Goal: Communication & Community: Answer question/provide support

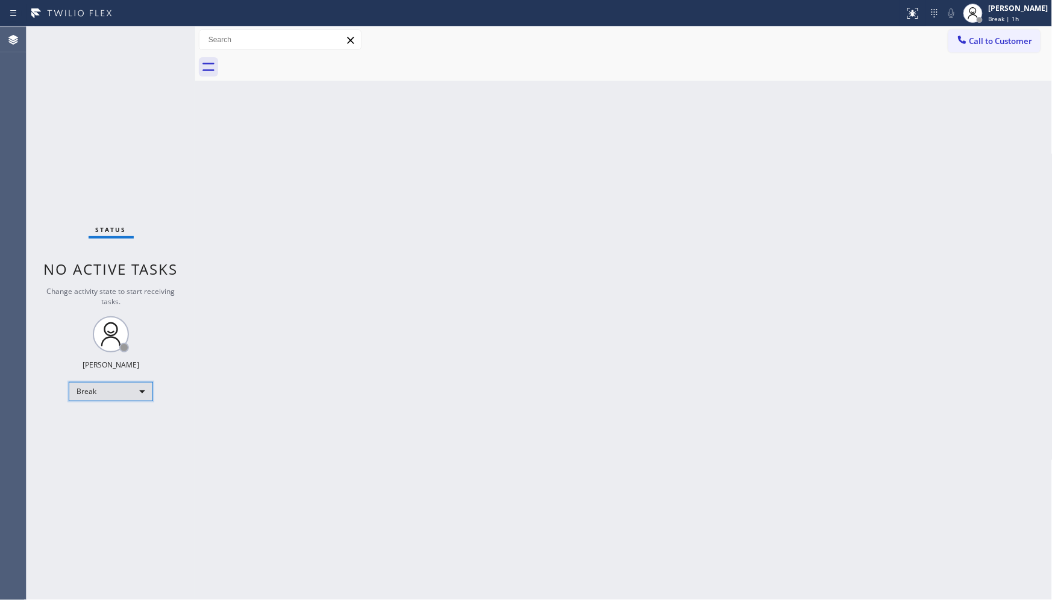
click at [111, 382] on div "Break" at bounding box center [111, 391] width 84 height 19
click at [109, 422] on li "Available" at bounding box center [110, 423] width 82 height 14
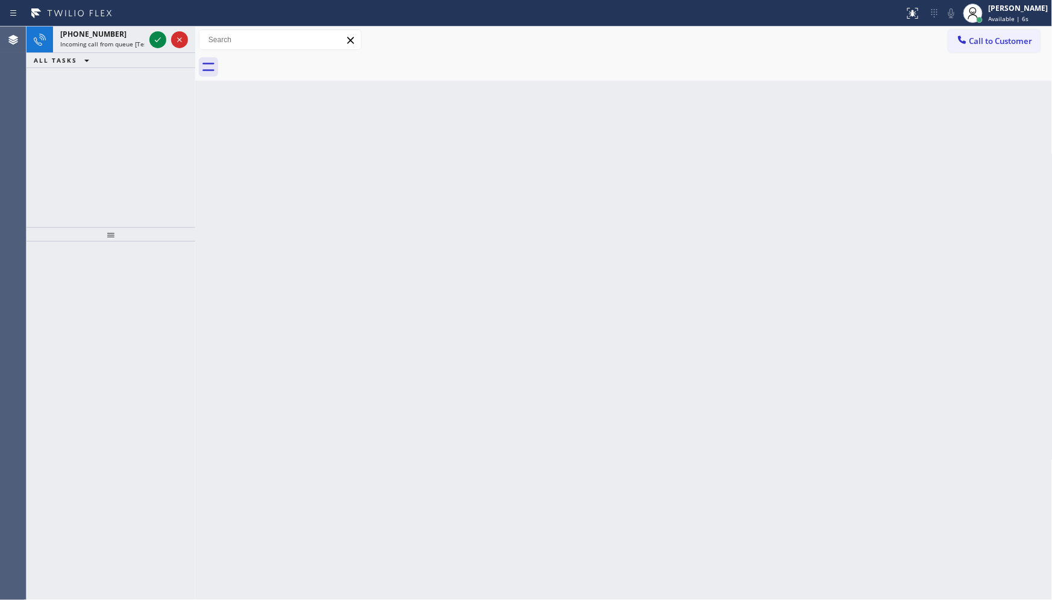
drag, startPoint x: 92, startPoint y: 167, endPoint x: 110, endPoint y: 141, distance: 31.2
click at [98, 160] on div "+14803563219 Incoming call from queue [Test] All ALL TASKS ALL TASKS ACTIVE TAS…" at bounding box center [111, 127] width 169 height 201
click at [149, 39] on div at bounding box center [168, 40] width 43 height 27
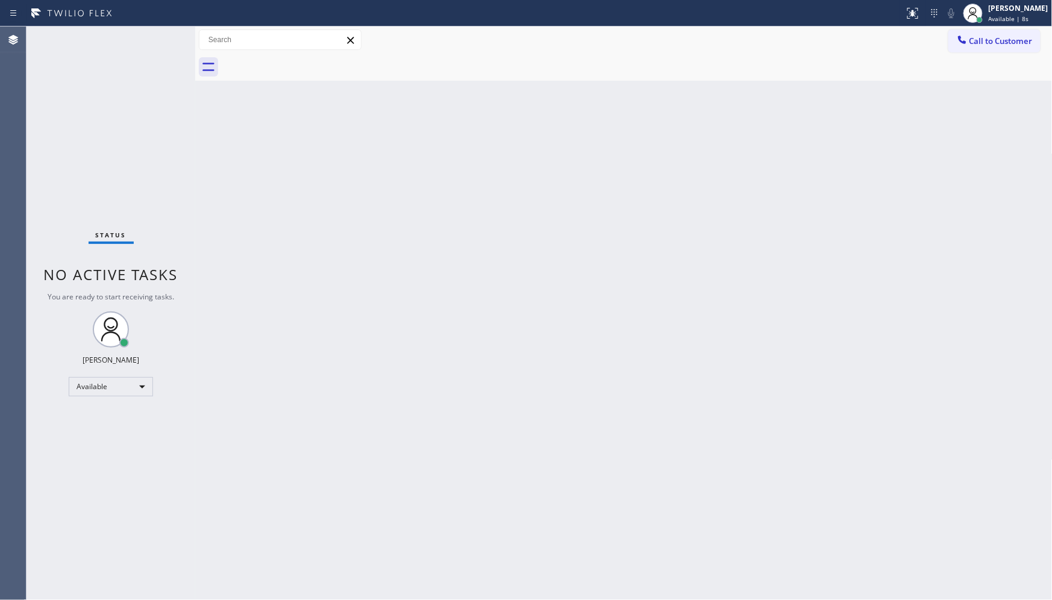
click at [158, 37] on div "Status No active tasks You are ready to start receiving tasks. JENIZA ALCAYDE A…" at bounding box center [111, 313] width 169 height 573
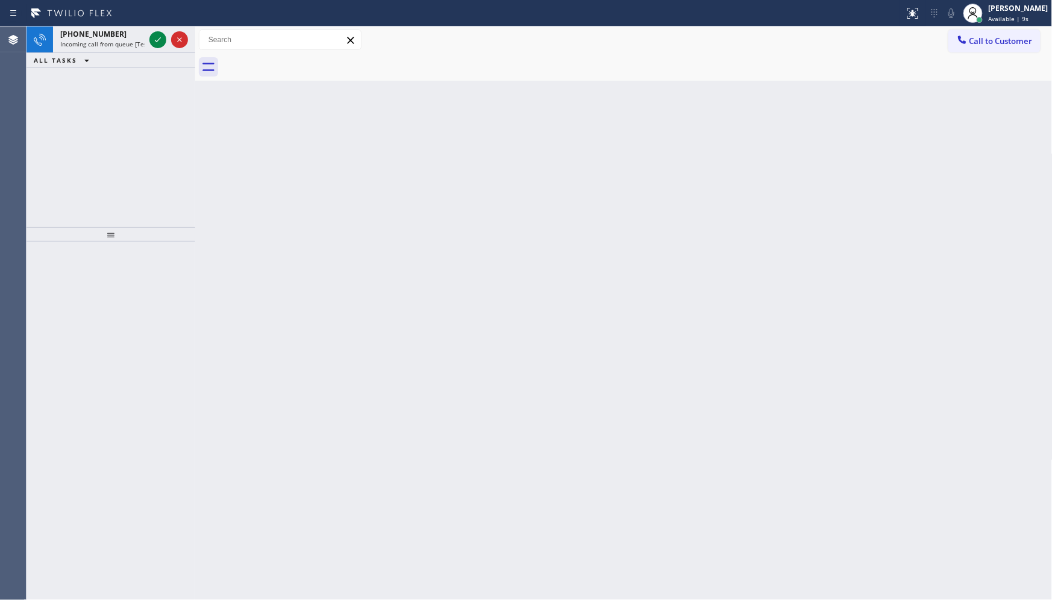
click at [158, 37] on icon at bounding box center [158, 40] width 14 height 14
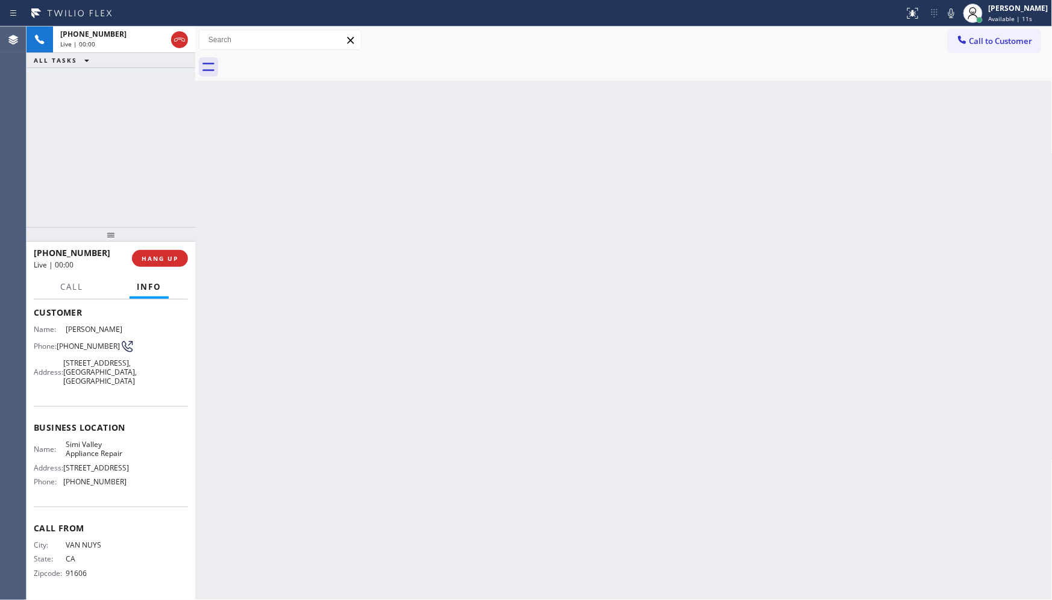
scroll to position [67, 0]
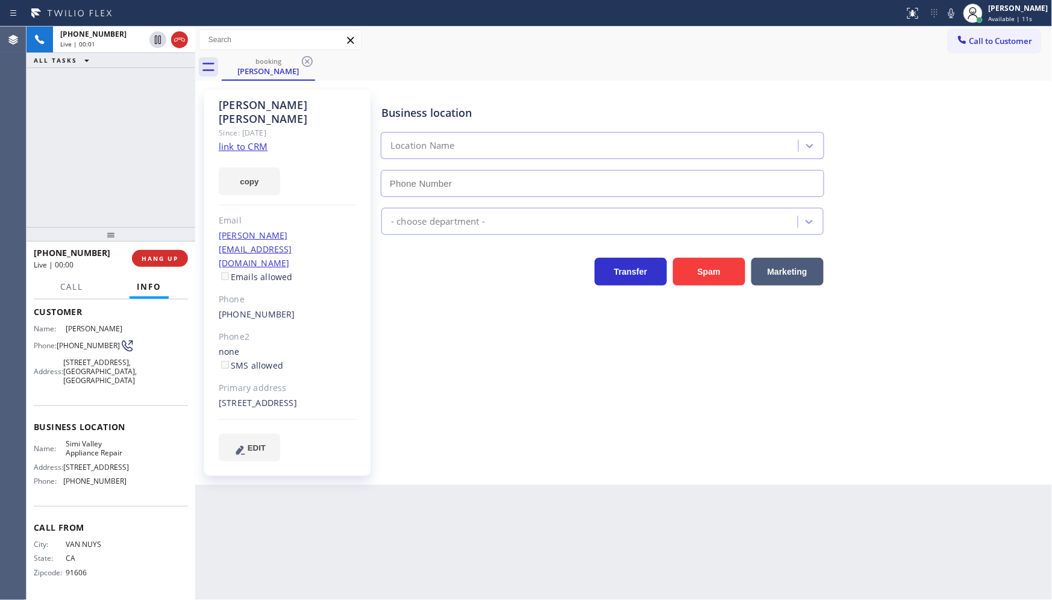
type input "(805) 813-8464"
click at [148, 255] on span "HANG UP" at bounding box center [160, 258] width 37 height 8
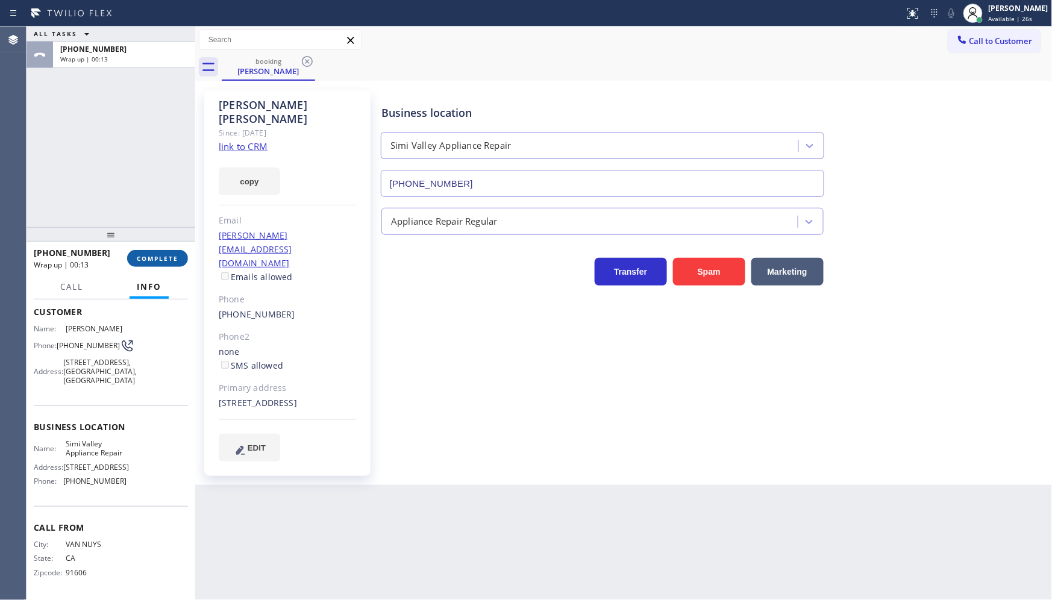
click at [136, 263] on button "COMPLETE" at bounding box center [157, 258] width 61 height 17
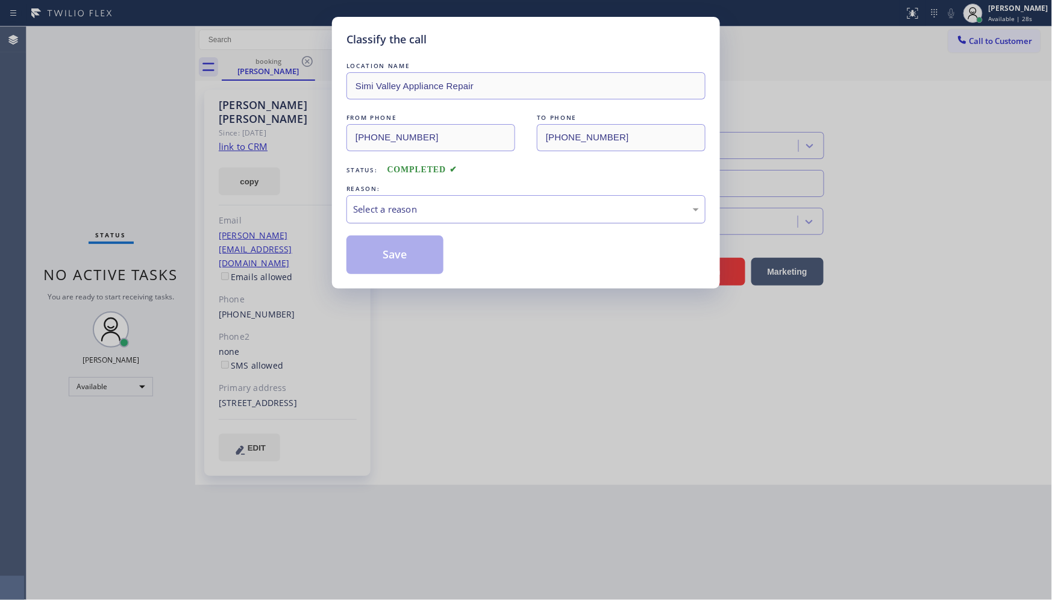
click at [364, 200] on div "Select a reason" at bounding box center [525, 209] width 359 height 28
drag, startPoint x: 383, startPoint y: 279, endPoint x: 386, endPoint y: 265, distance: 14.2
click at [386, 265] on button "Save" at bounding box center [394, 255] width 97 height 39
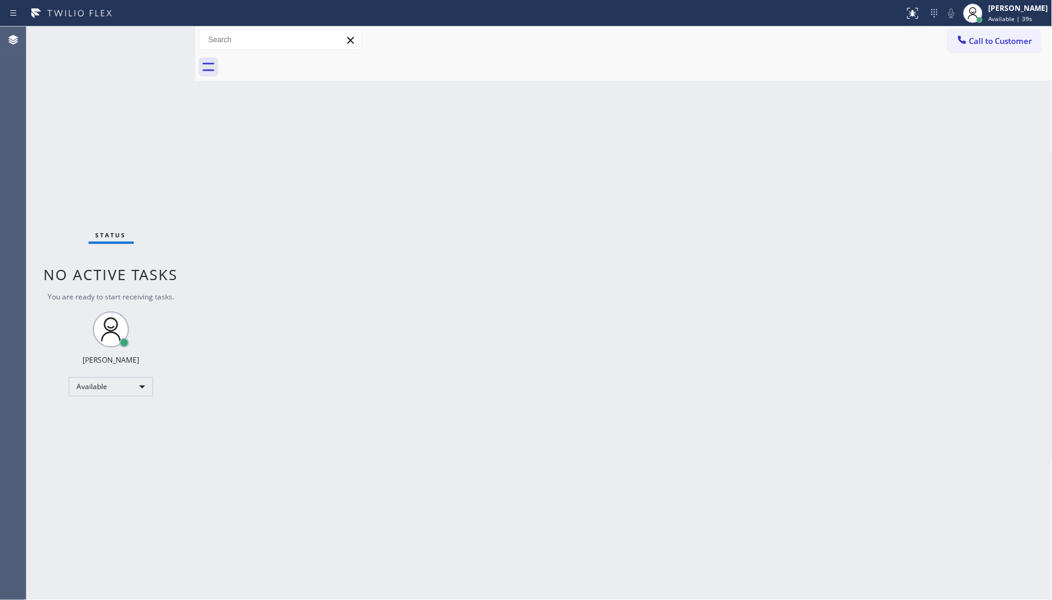
click at [158, 39] on div "Status No active tasks You are ready to start receiving tasks. JENIZA ALCAYDE A…" at bounding box center [111, 313] width 169 height 573
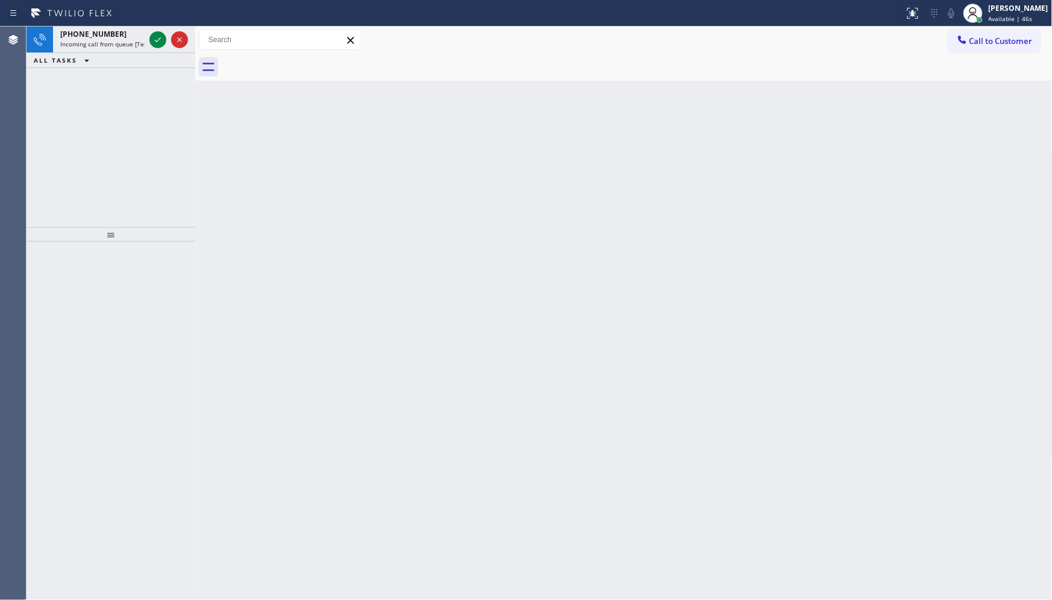
drag, startPoint x: 124, startPoint y: 110, endPoint x: 136, endPoint y: 87, distance: 25.1
click at [124, 110] on div "+16505703934 Incoming call from queue [Test] All ALL TASKS ALL TASKS ACTIVE TAS…" at bounding box center [111, 127] width 169 height 201
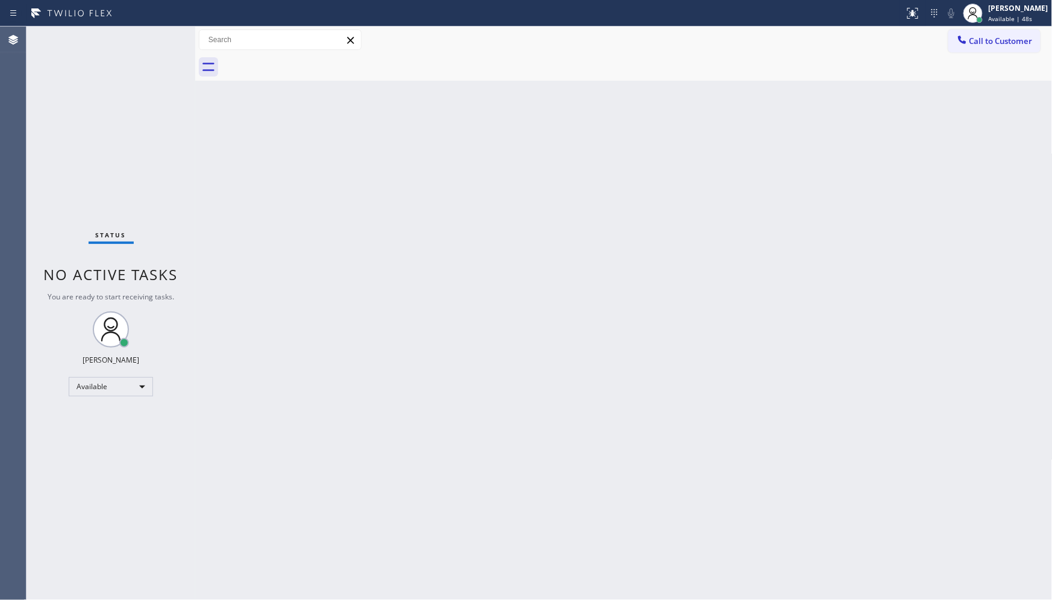
click at [155, 35] on div "Status No active tasks You are ready to start receiving tasks. JENIZA ALCAYDE A…" at bounding box center [111, 313] width 169 height 573
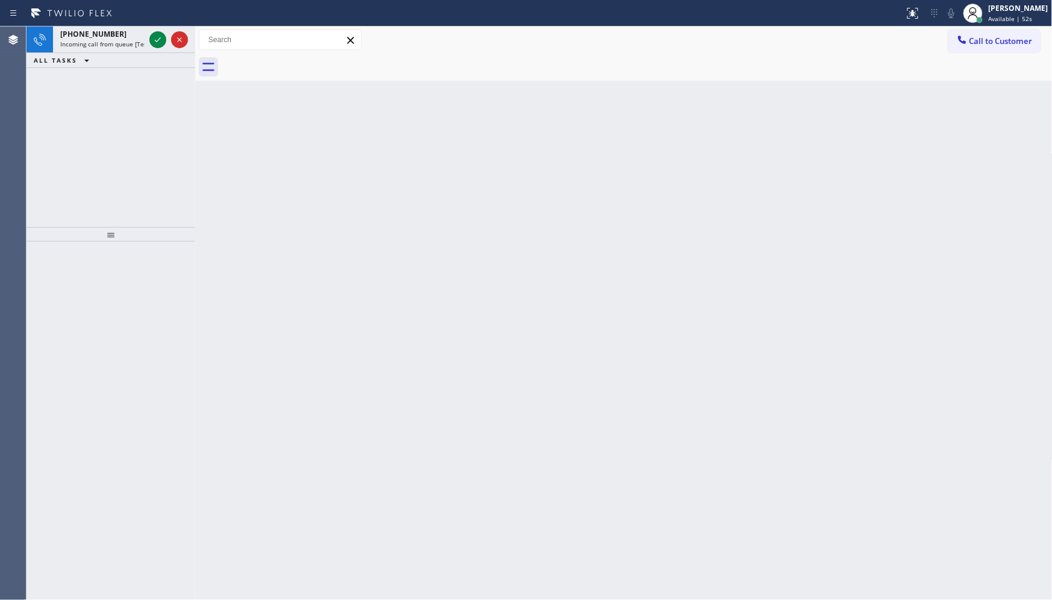
click at [107, 86] on div "+17608149622 Incoming call from queue [Test] All ALL TASKS ALL TASKS ACTIVE TAS…" at bounding box center [111, 127] width 169 height 201
click at [157, 40] on icon at bounding box center [158, 39] width 6 height 5
click at [146, 80] on div "+16822473474 Incoming call from queue [Test] All ALL TASKS ALL TASKS ACTIVE TAS…" at bounding box center [111, 127] width 169 height 201
click at [151, 42] on icon at bounding box center [158, 40] width 14 height 14
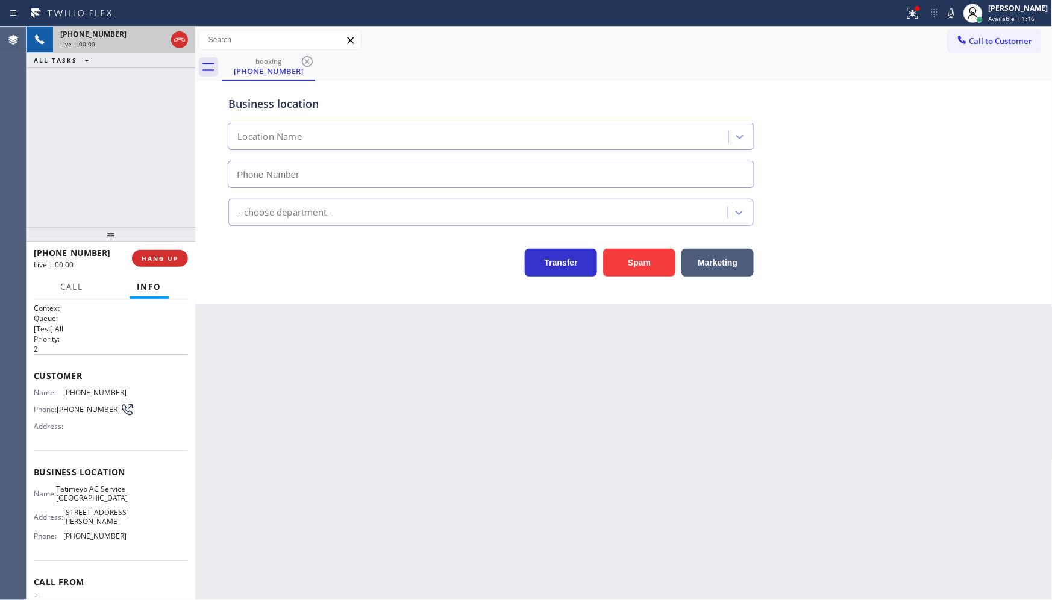
type input "(682) 424-7197"
click at [653, 261] on button "Spam" at bounding box center [639, 263] width 72 height 28
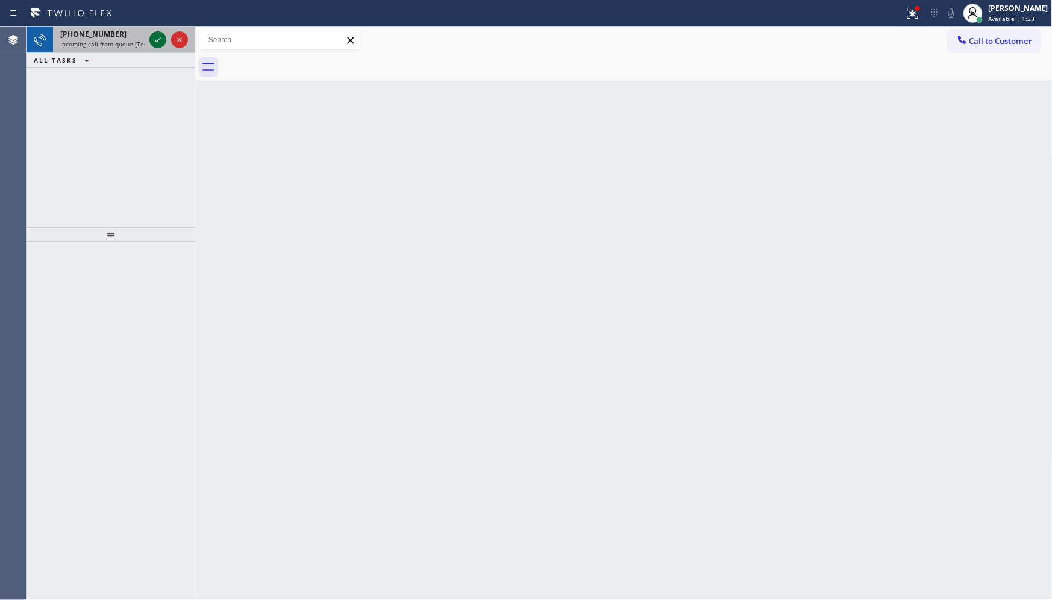
click at [157, 40] on icon at bounding box center [158, 39] width 6 height 5
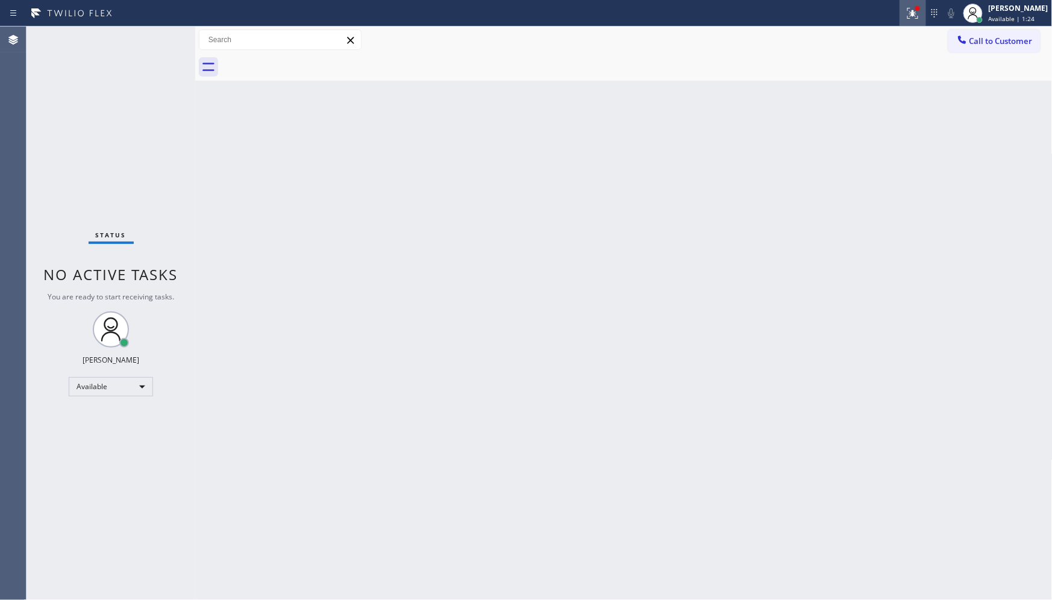
click at [910, 14] on icon at bounding box center [912, 13] width 14 height 14
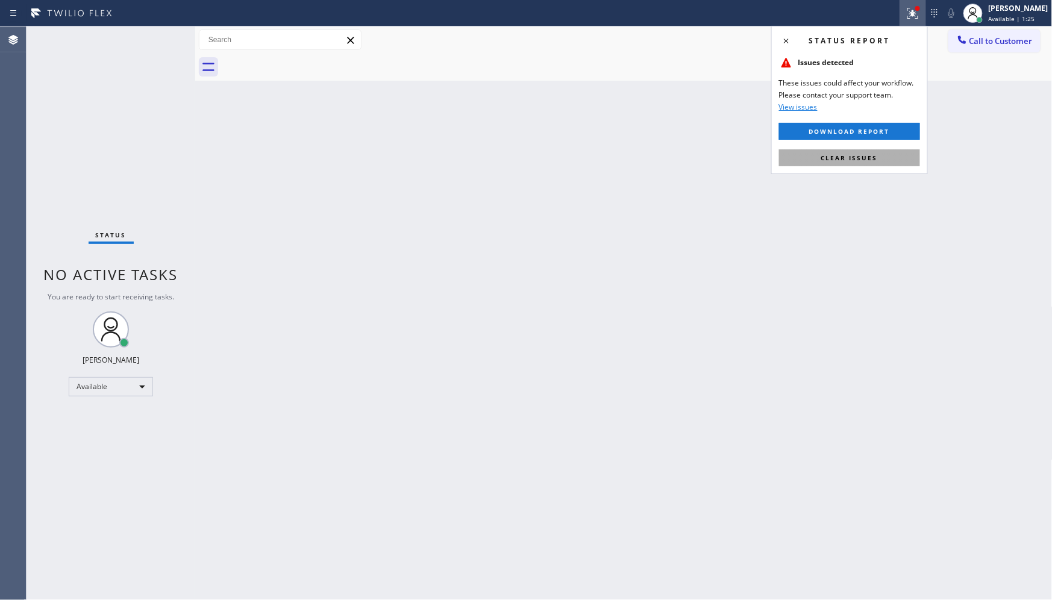
click at [869, 160] on span "Clear issues" at bounding box center [849, 158] width 57 height 8
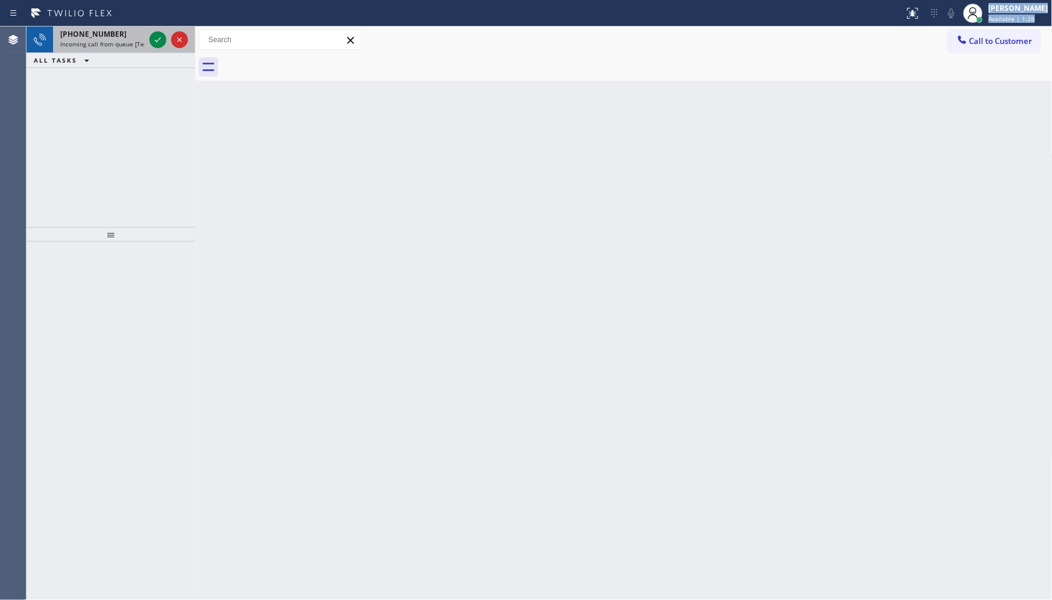
drag, startPoint x: 34, startPoint y: 32, endPoint x: 43, endPoint y: 37, distance: 10.8
click at [43, 37] on div "Status report No issues detected If you experience an issue, please download th…" at bounding box center [526, 300] width 1052 height 600
drag, startPoint x: 143, startPoint y: 23, endPoint x: 153, endPoint y: 45, distance: 23.7
click at [143, 28] on div "Status report No issues detected If you experience an issue, please download th…" at bounding box center [526, 300] width 1052 height 600
click at [154, 45] on icon at bounding box center [158, 40] width 14 height 14
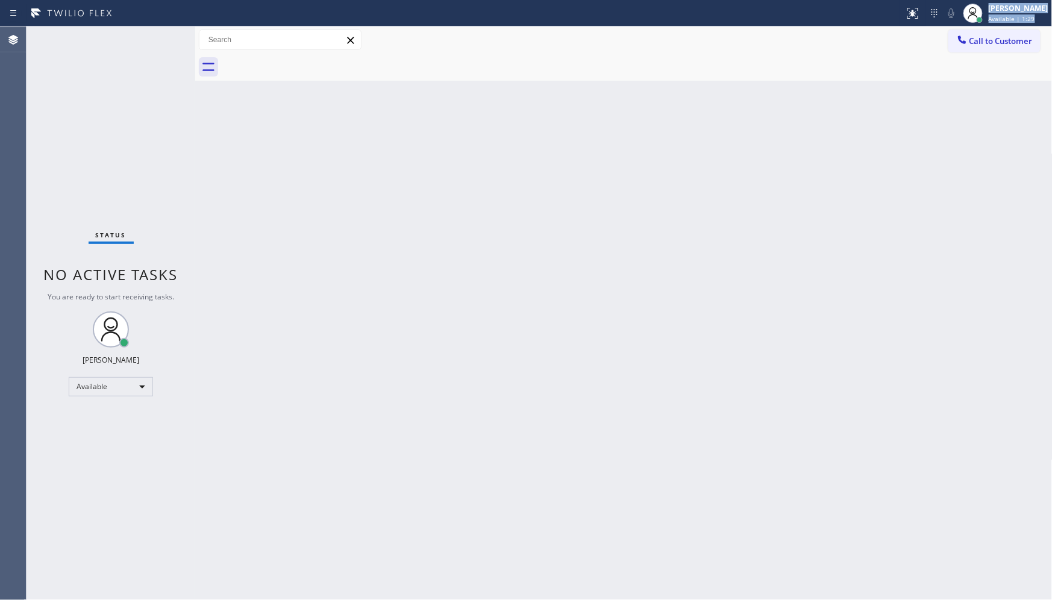
click at [155, 44] on div "Status No active tasks You are ready to start receiving tasks. JENIZA ALCAYDE A…" at bounding box center [111, 313] width 169 height 573
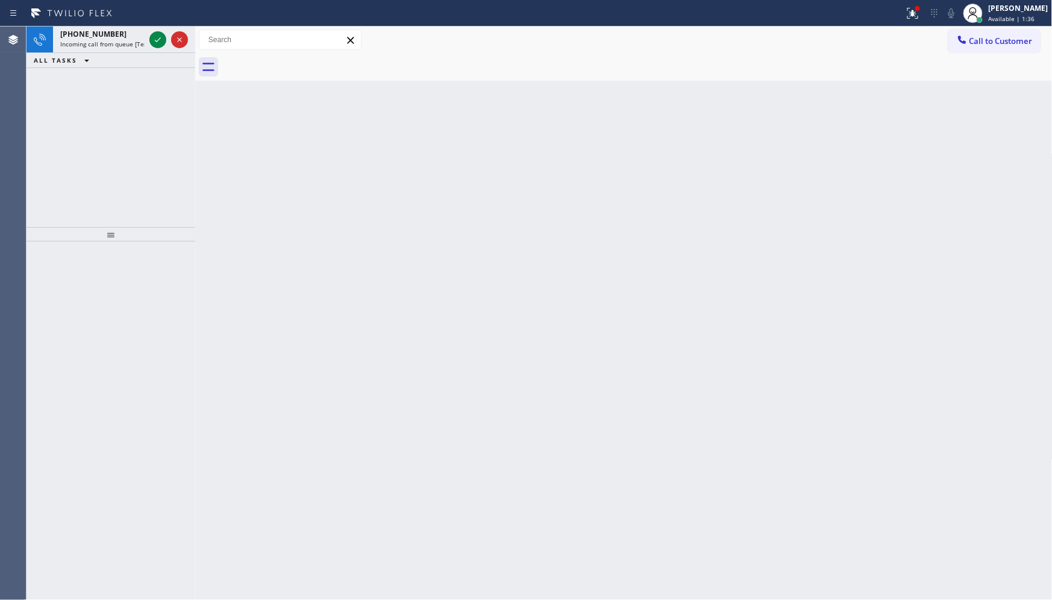
drag, startPoint x: 107, startPoint y: 158, endPoint x: 107, endPoint y: 123, distance: 35.5
click at [107, 123] on div "+17145778256 Incoming call from queue [Test] All ALL TASKS ALL TASKS ACTIVE TAS…" at bounding box center [111, 127] width 169 height 201
click at [151, 38] on icon at bounding box center [158, 40] width 14 height 14
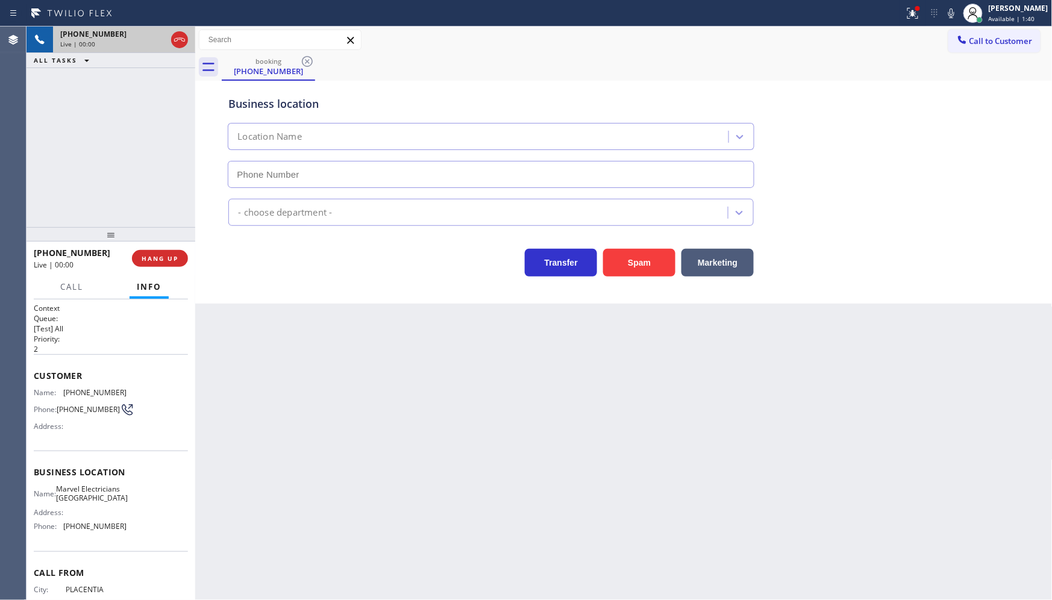
type input "(714) 364-0205"
click at [615, 257] on button "Spam" at bounding box center [639, 263] width 72 height 28
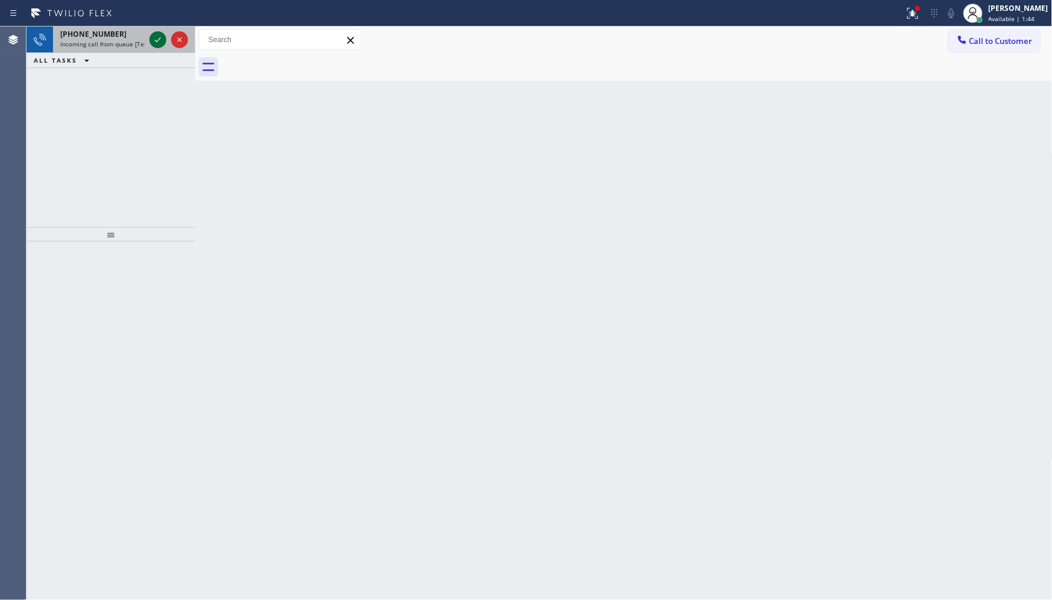
click at [155, 39] on icon at bounding box center [158, 40] width 14 height 14
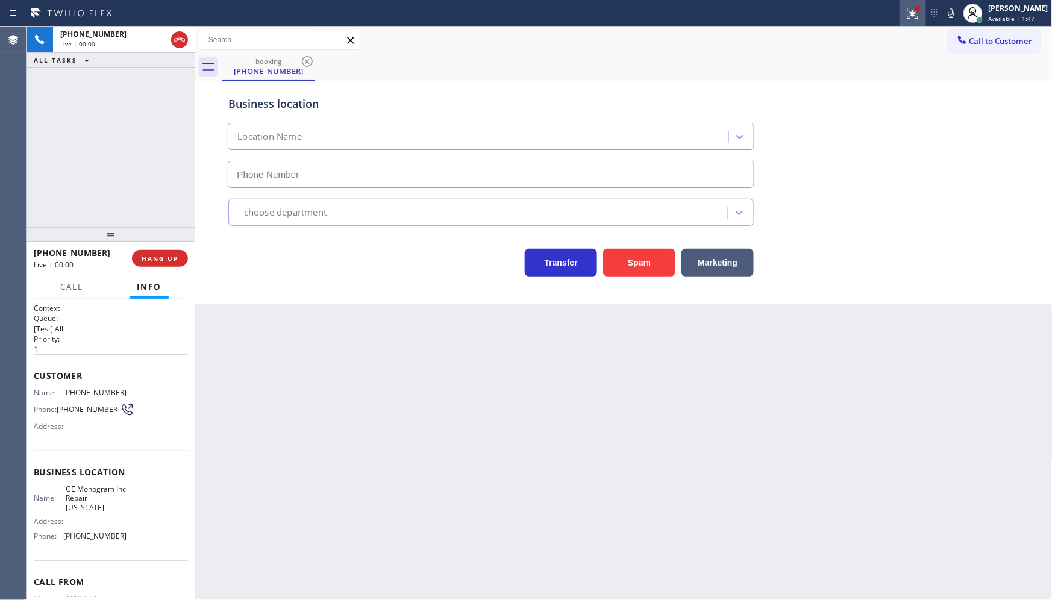
type input "(332) 456-0495"
click at [913, 13] on icon at bounding box center [910, 12] width 7 height 8
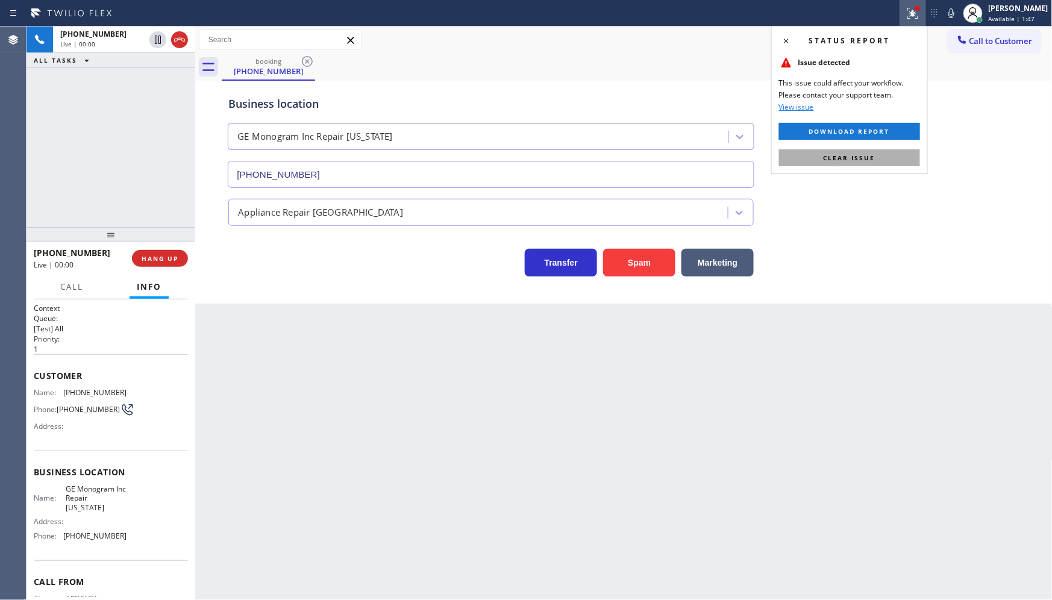
click at [895, 160] on button "Clear issue" at bounding box center [849, 157] width 141 height 17
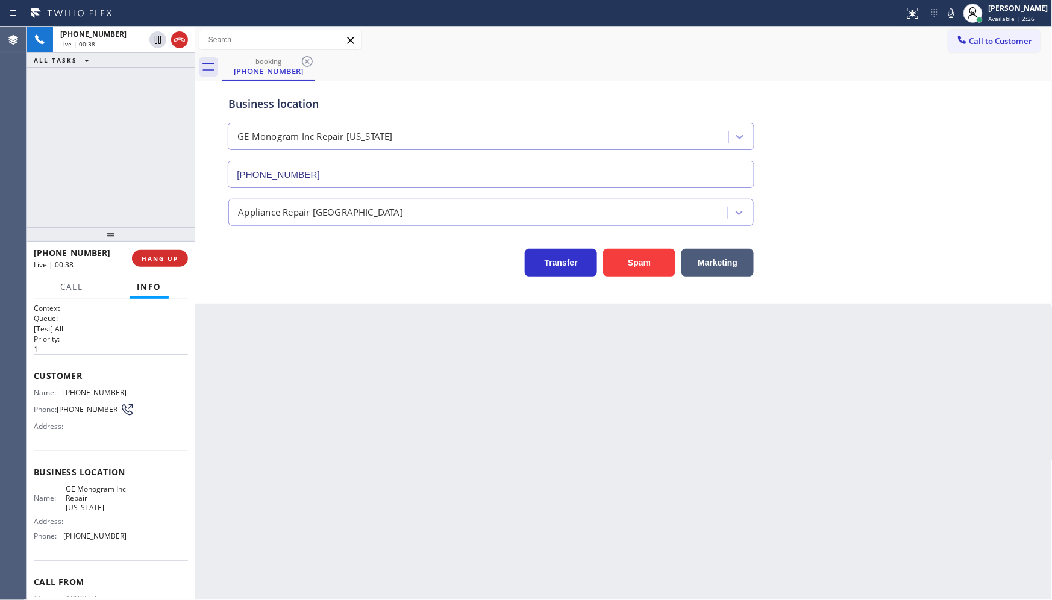
click at [94, 139] on div "+19145641981 Live | 00:38 ALL TASKS ALL TASKS ACTIVE TASKS TASKS IN WRAP UP" at bounding box center [111, 127] width 169 height 201
drag, startPoint x: 64, startPoint y: 393, endPoint x: 136, endPoint y: 387, distance: 72.0
click at [136, 388] on div "Name: (914) 564-1981 Phone: (914) 564-1981 Address:" at bounding box center [111, 412] width 154 height 48
copy span "(914) 564-1981"
drag, startPoint x: 67, startPoint y: 542, endPoint x: 129, endPoint y: 543, distance: 62.0
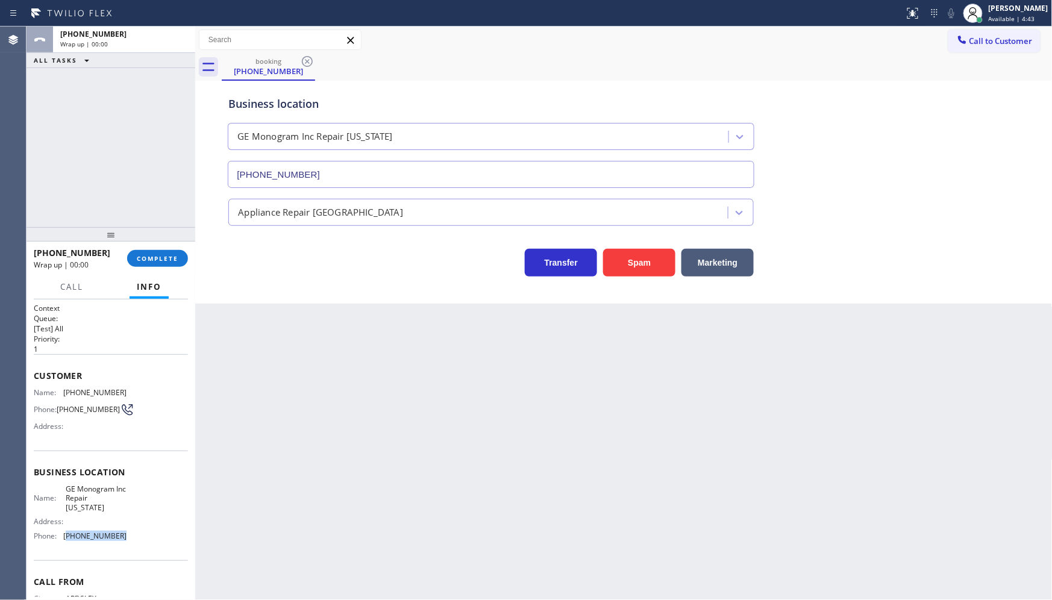
click at [129, 543] on div "Name: GE Monogram Inc Repair New York Address: Phone: (332) 456-0495" at bounding box center [111, 514] width 154 height 61
copy span "332) 456-0495"
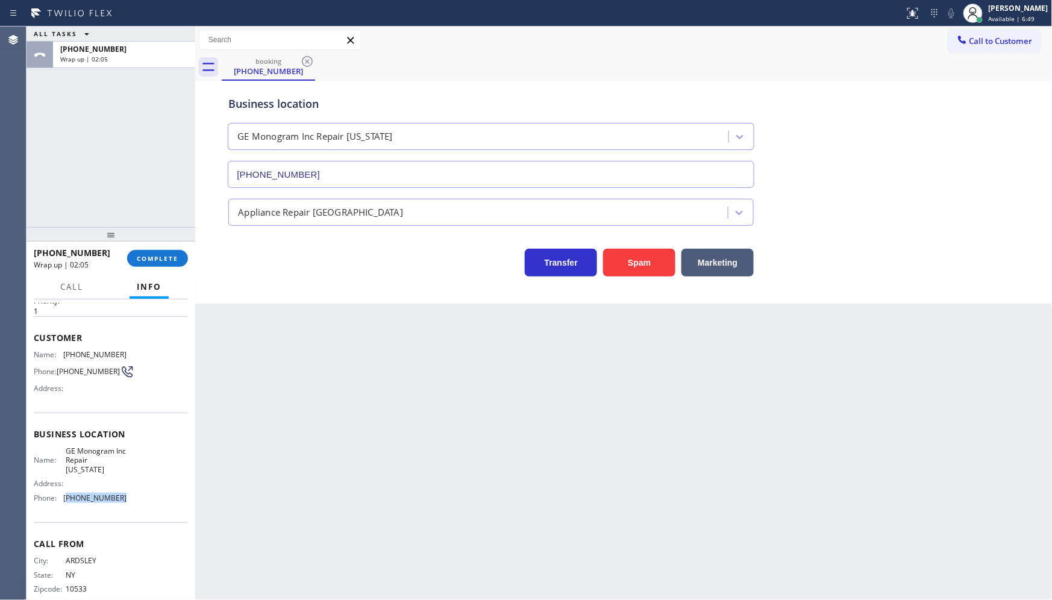
scroll to position [57, 0]
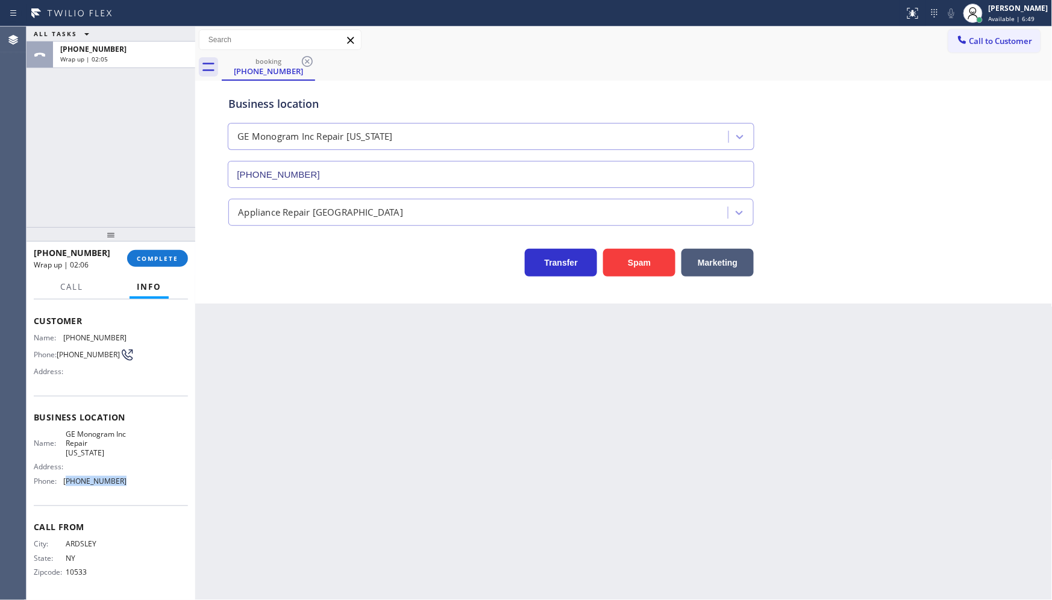
copy span "332) 456-0495"
click at [178, 284] on div "Call Info" at bounding box center [111, 287] width 154 height 24
click at [163, 260] on span "COMPLETE" at bounding box center [158, 258] width 42 height 8
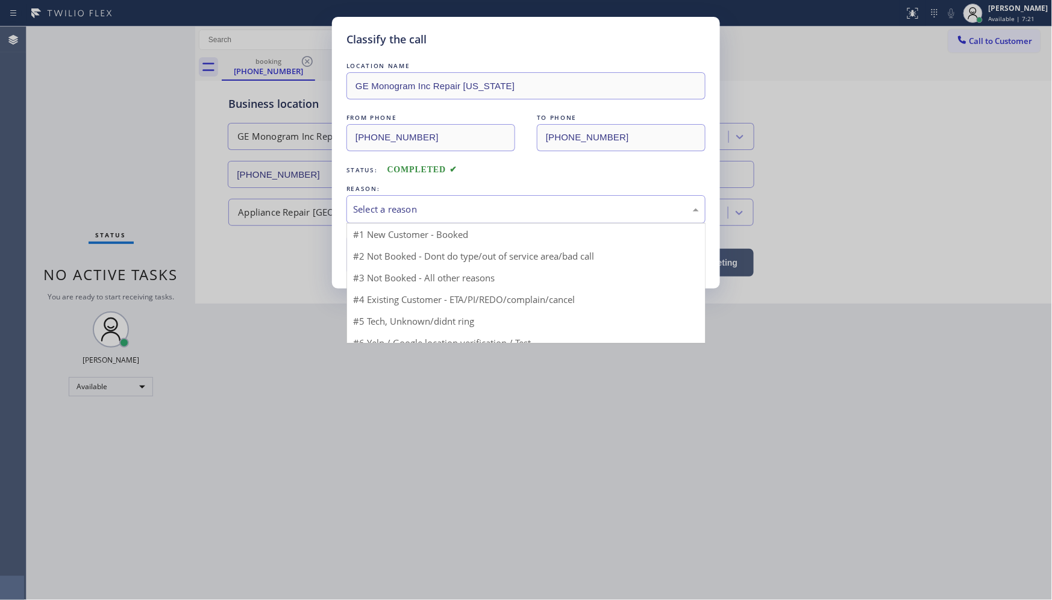
click at [360, 216] on div "Select a reason" at bounding box center [526, 209] width 346 height 14
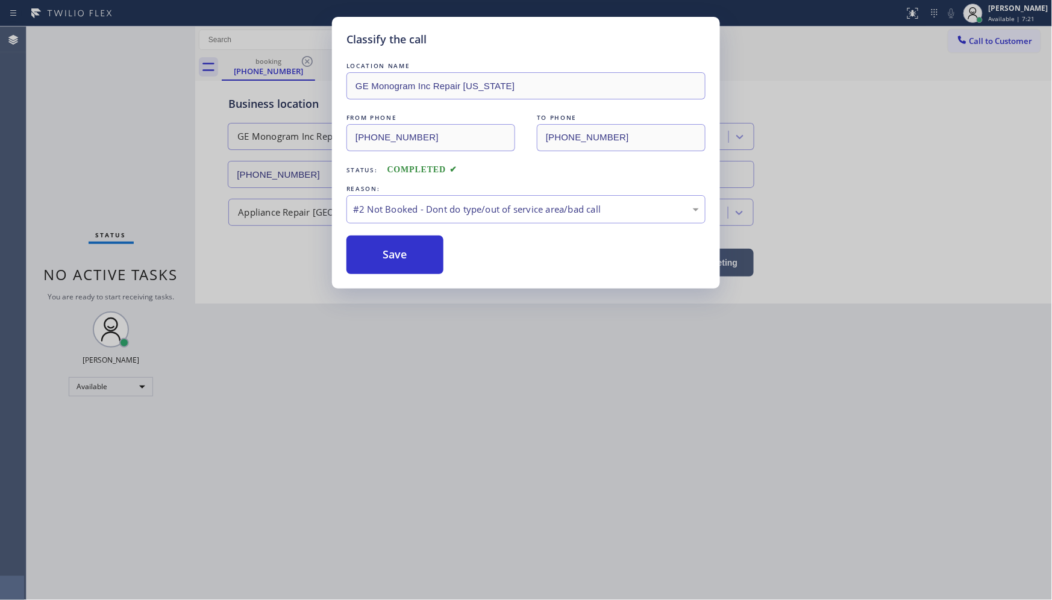
click at [371, 260] on button "Save" at bounding box center [394, 255] width 97 height 39
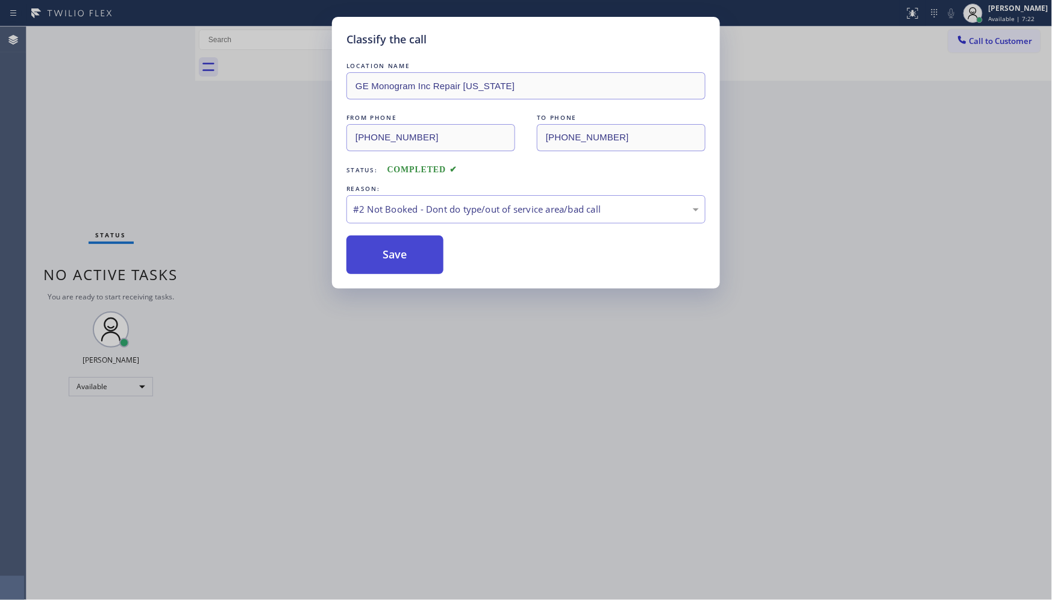
click at [378, 261] on div "Classify the call LOCATION NAME Wolf Appliance Expert FROM PHONE (949) 294-3990…" at bounding box center [539, 313] width 1025 height 573
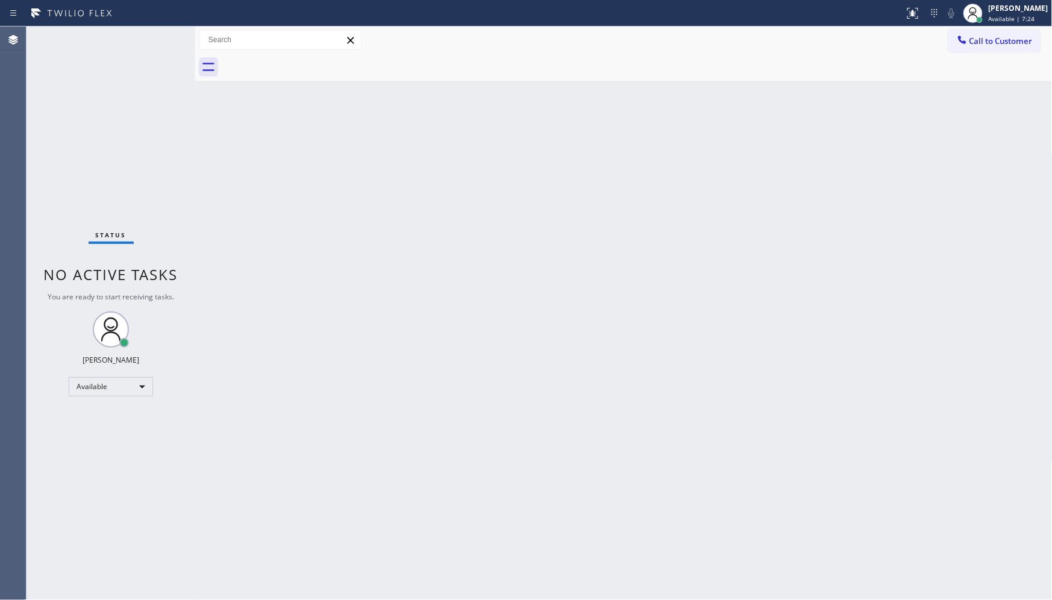
click at [731, 204] on div "Back to Dashboard Change Sender ID Customers Technicians Select a contact Outbo…" at bounding box center [623, 313] width 857 height 573
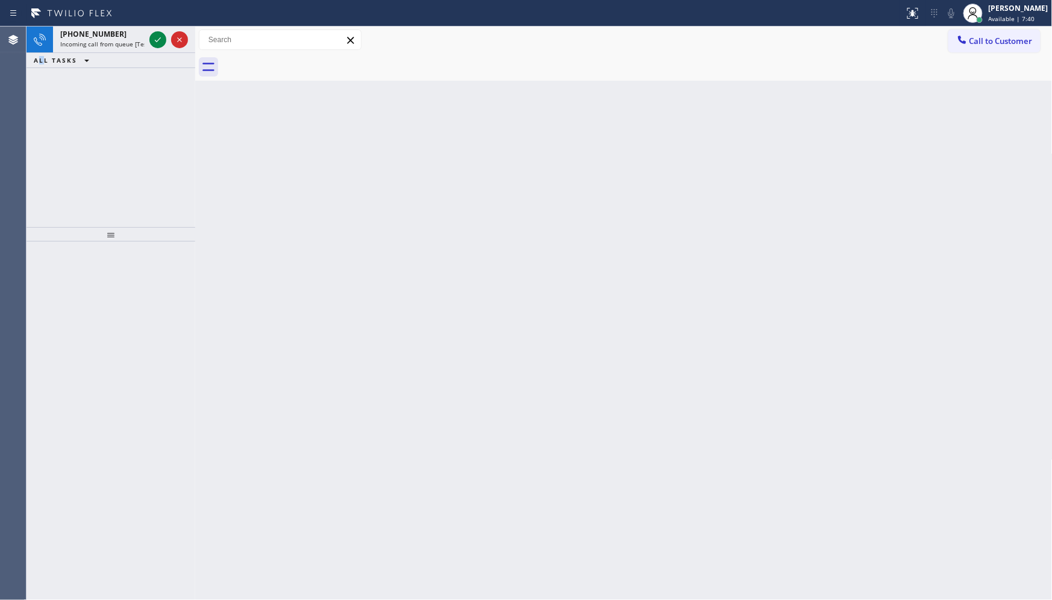
drag, startPoint x: 38, startPoint y: 152, endPoint x: 93, endPoint y: 96, distance: 78.0
click at [64, 127] on div "+16098627611 Incoming call from queue [Test] All ALL TASKS ALL TASKS ACTIVE TAS…" at bounding box center [111, 127] width 169 height 201
click at [158, 39] on icon at bounding box center [158, 40] width 14 height 14
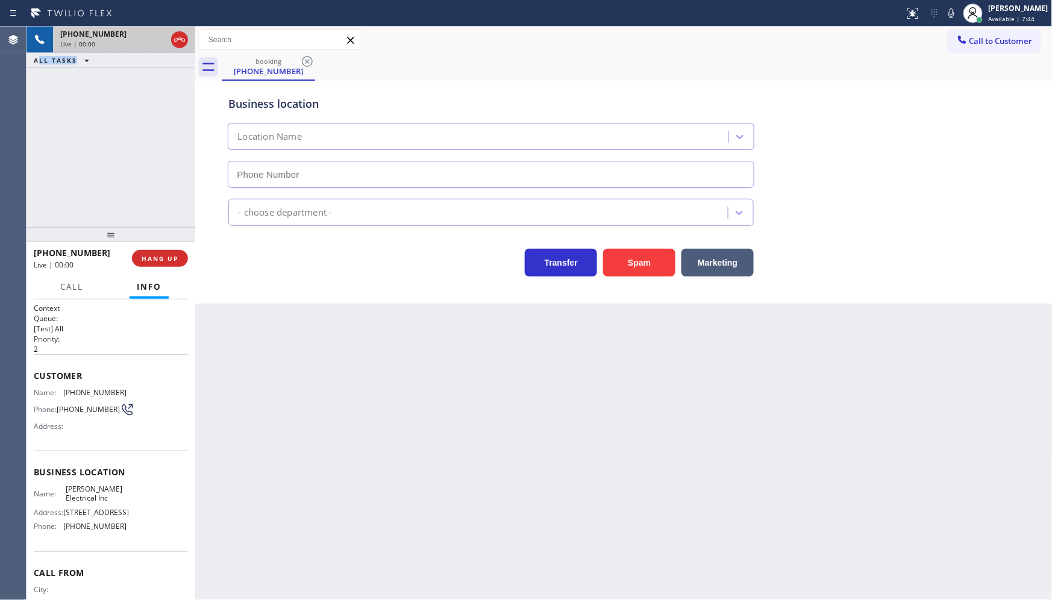
type input "(848) 294-1553"
click at [648, 269] on button "Spam" at bounding box center [639, 263] width 72 height 28
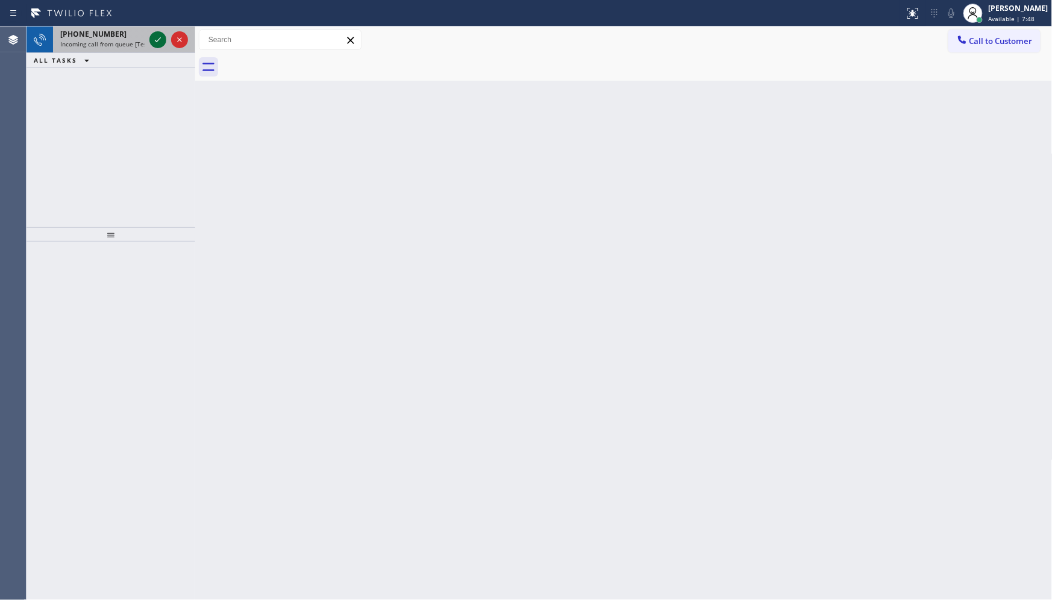
drag, startPoint x: 153, startPoint y: 33, endPoint x: 155, endPoint y: 43, distance: 10.5
click at [153, 34] on icon at bounding box center [158, 40] width 14 height 14
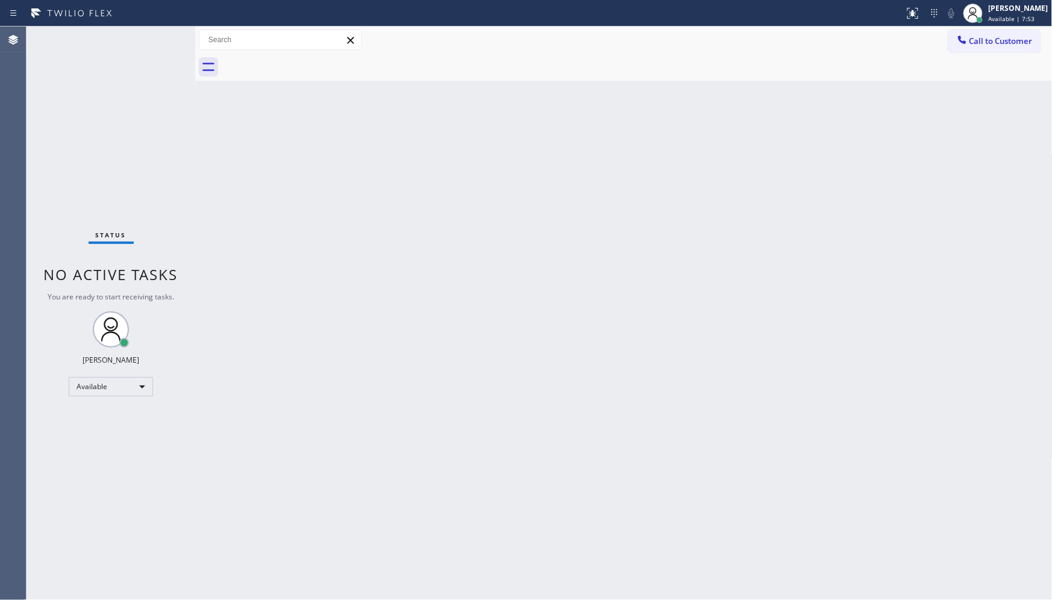
click at [160, 33] on div "Status No active tasks You are ready to start receiving tasks. JENIZA ALCAYDE A…" at bounding box center [111, 313] width 169 height 573
click at [102, 393] on div "Available" at bounding box center [111, 386] width 84 height 19
click at [112, 431] on li "Unavailable" at bounding box center [110, 433] width 82 height 14
click at [101, 389] on div "Unavailable" at bounding box center [111, 391] width 84 height 19
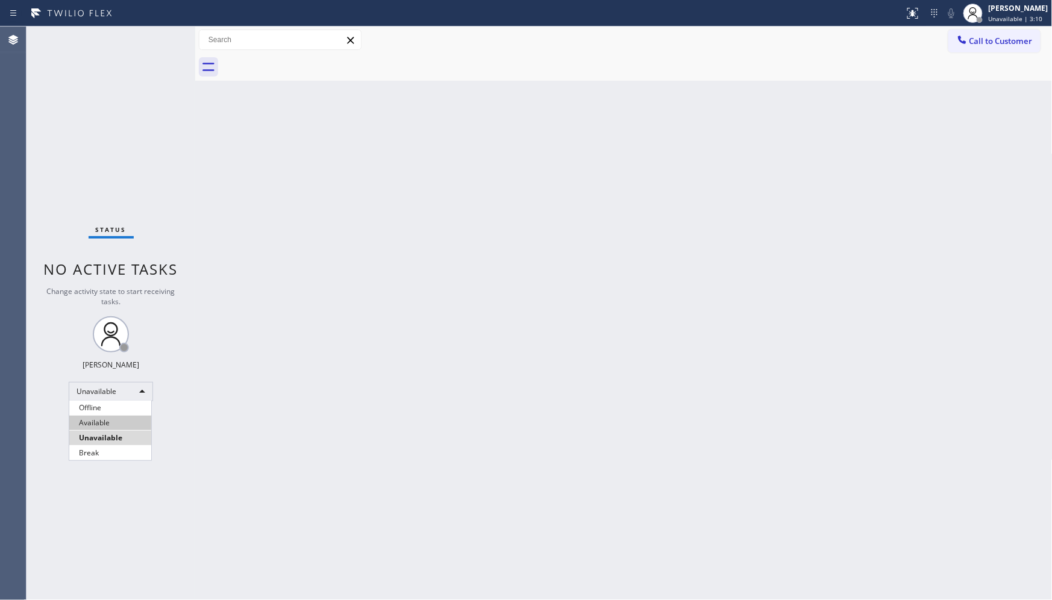
click at [96, 422] on li "Available" at bounding box center [110, 423] width 82 height 14
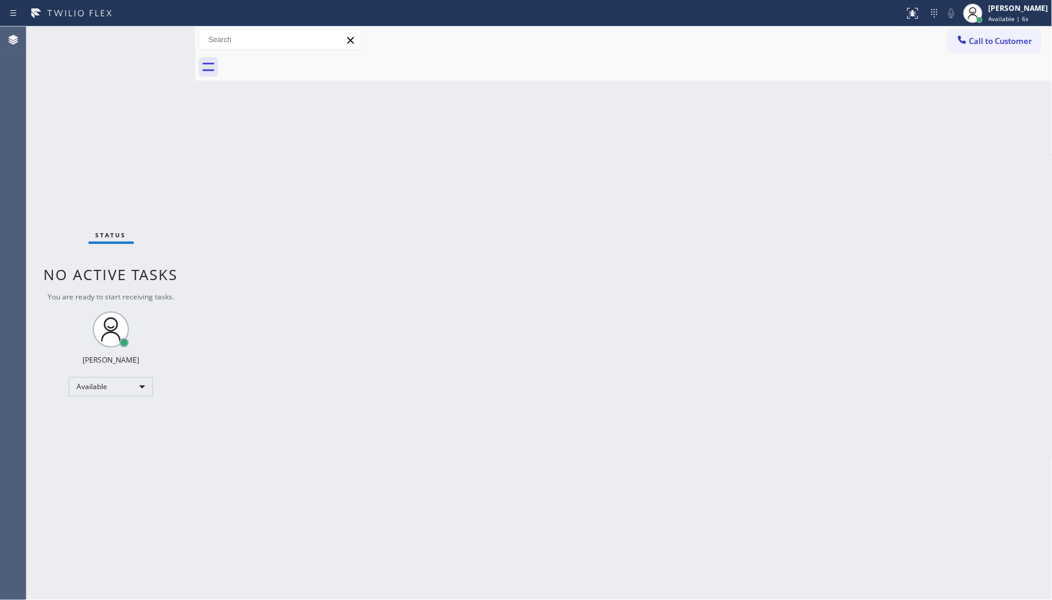
click at [149, 43] on div "Status No active tasks You are ready to start receiving tasks. JENIZA ALCAYDE A…" at bounding box center [111, 313] width 169 height 573
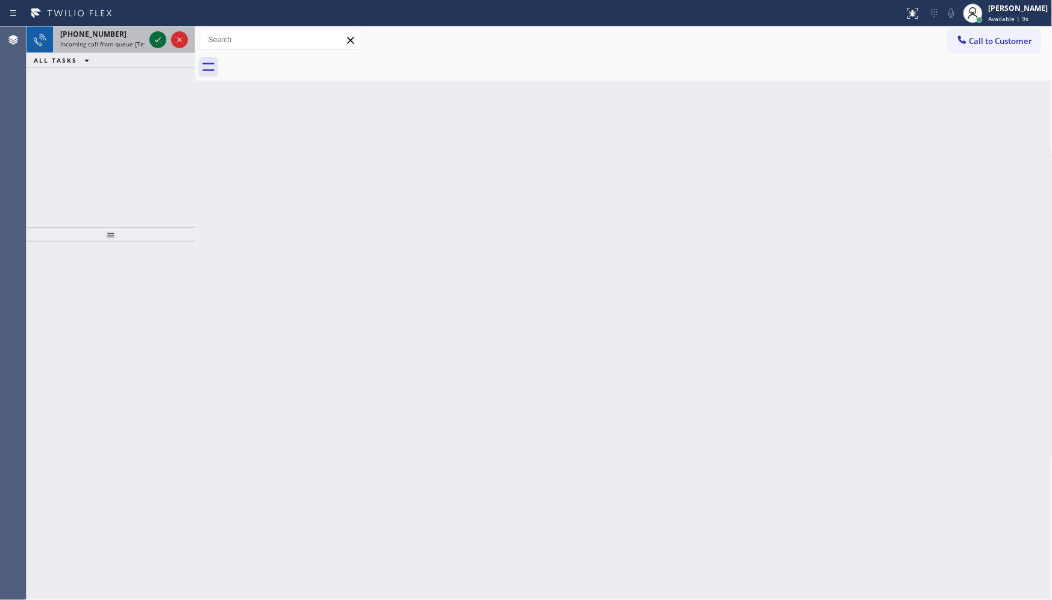
click at [158, 39] on icon at bounding box center [158, 40] width 14 height 14
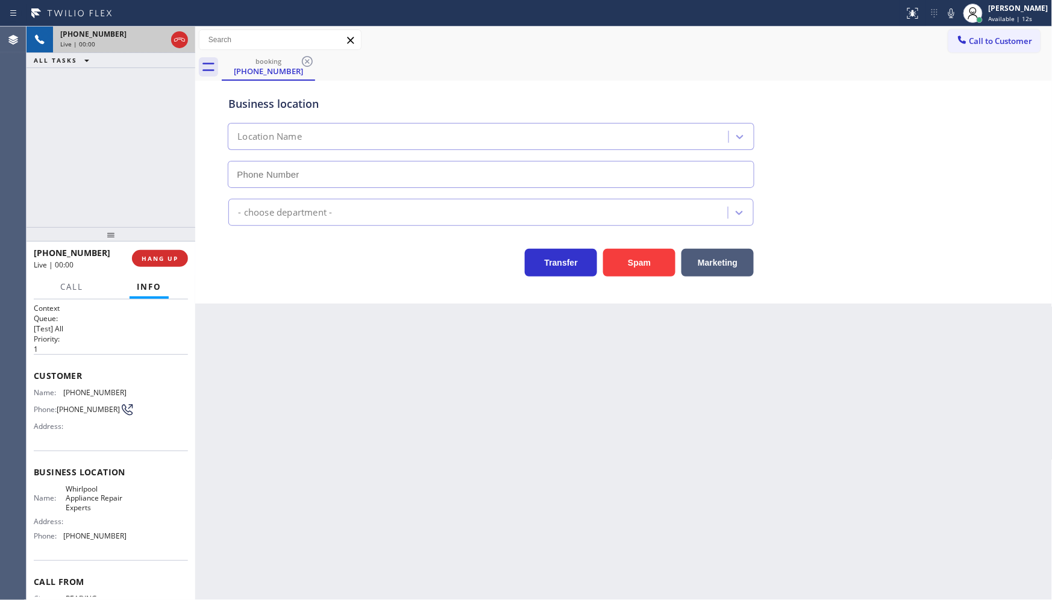
type input "(888) 716-2956"
drag, startPoint x: 830, startPoint y: 232, endPoint x: 848, endPoint y: 231, distance: 18.1
click at [839, 231] on div "Transfer Spam Marketing" at bounding box center [623, 251] width 795 height 51
click at [725, 258] on button "Marketing" at bounding box center [717, 263] width 72 height 28
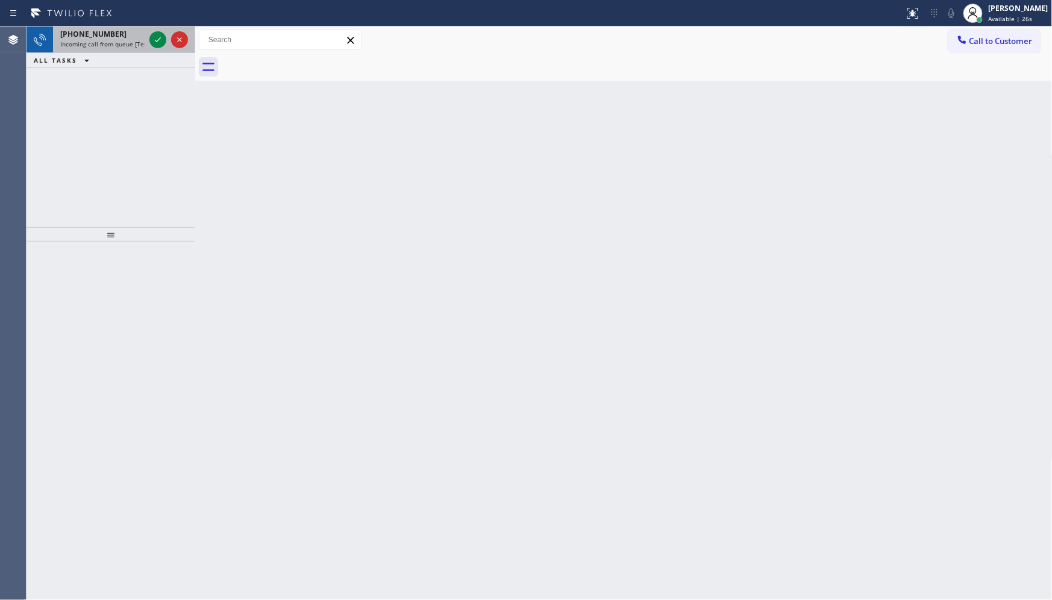
click at [167, 39] on div at bounding box center [168, 40] width 43 height 27
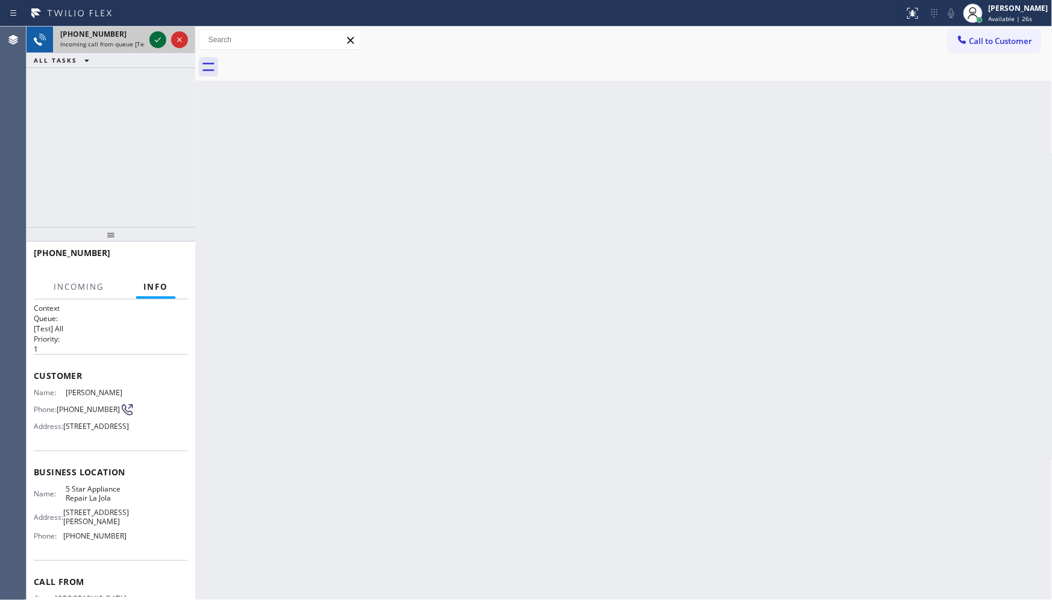
click at [158, 42] on icon at bounding box center [158, 40] width 14 height 14
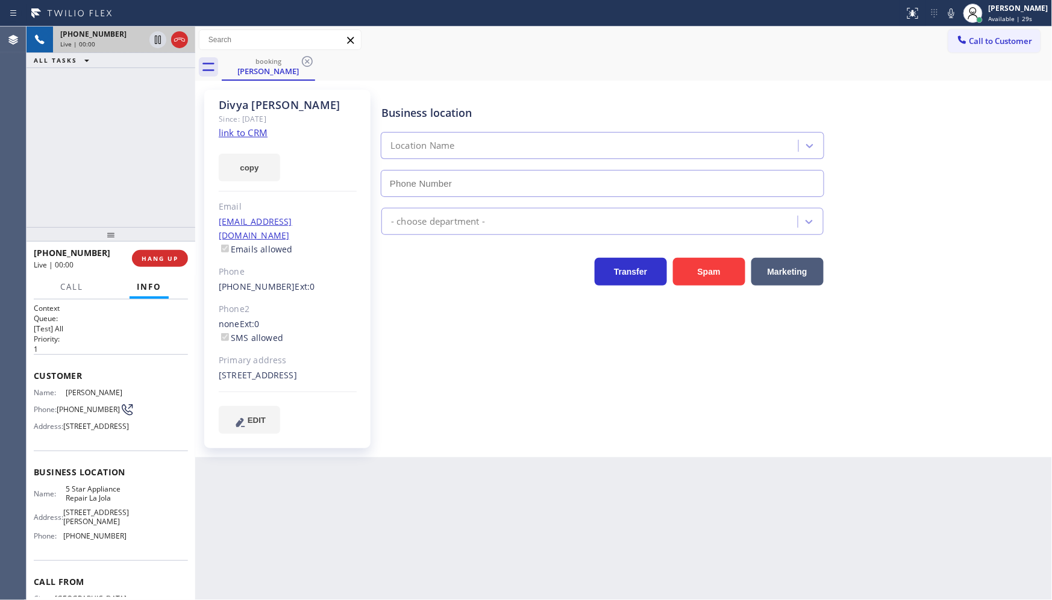
type input "(619) 675-7477"
click at [231, 133] on link "link to CRM" at bounding box center [243, 133] width 49 height 12
click at [949, 10] on icon at bounding box center [951, 13] width 14 height 14
click at [155, 38] on icon at bounding box center [158, 40] width 6 height 8
click at [157, 40] on icon at bounding box center [158, 40] width 14 height 14
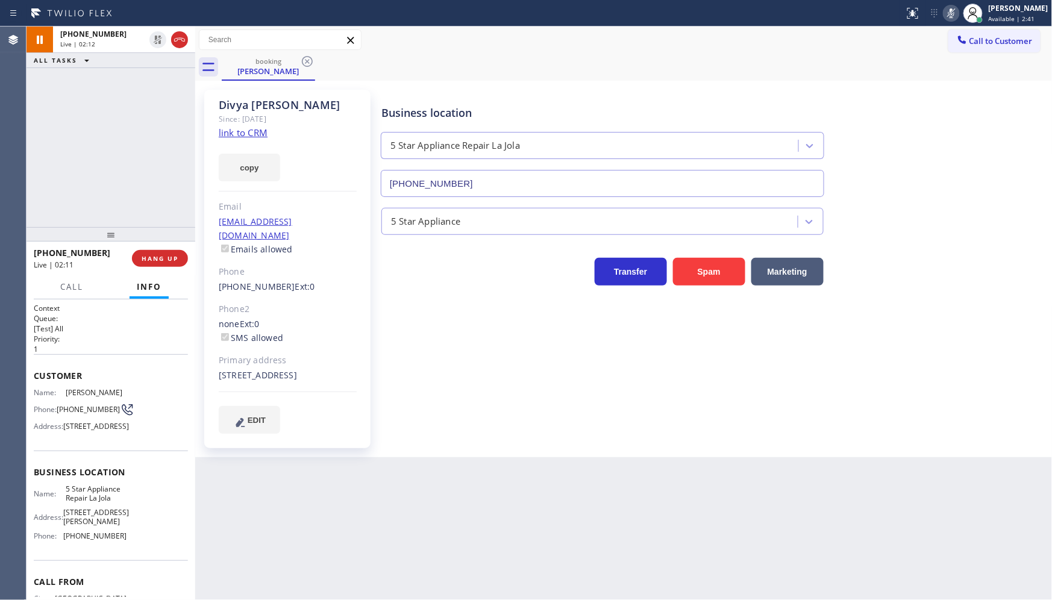
click at [952, 10] on icon at bounding box center [951, 13] width 6 height 10
click at [54, 201] on div "+15034736656 Live | 02:21 ALL TASKS ALL TASKS ACTIVE TASKS TASKS IN WRAP UP" at bounding box center [111, 127] width 169 height 201
click at [153, 260] on span "COMPLETE" at bounding box center [158, 258] width 42 height 8
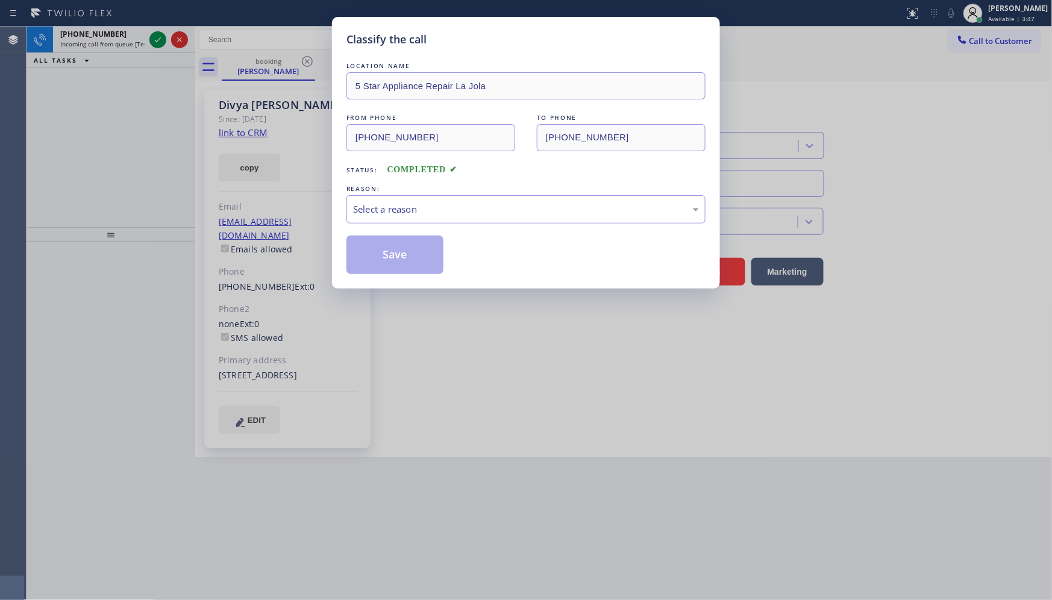
click at [392, 224] on div "LOCATION NAME 5 Star Appliance Repair La Jola FROM PHONE (503) 473-6656 TO PHON…" at bounding box center [525, 167] width 359 height 214
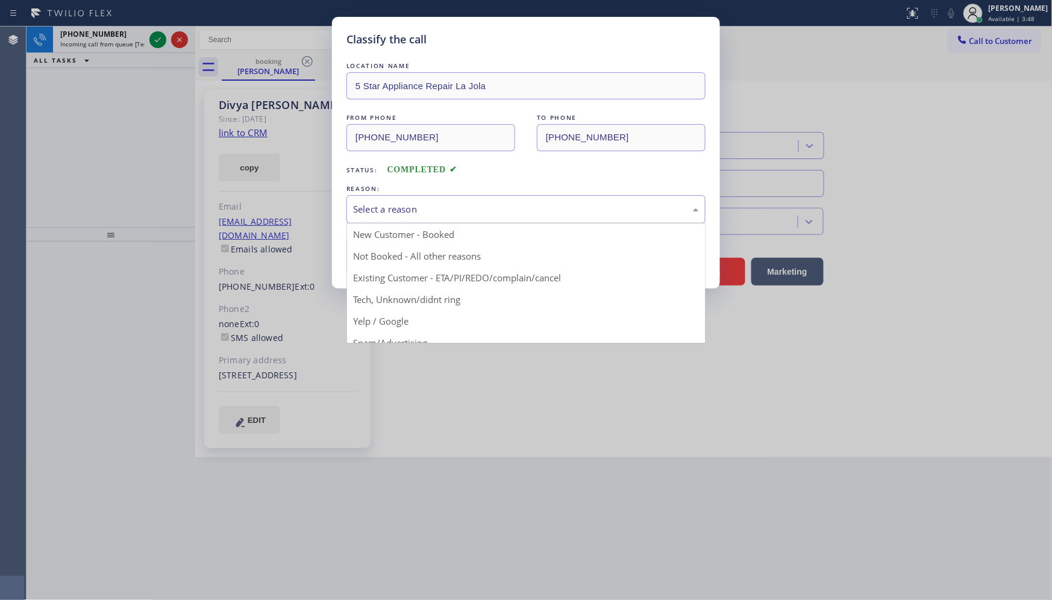
click at [374, 213] on div "Select a reason" at bounding box center [526, 209] width 346 height 14
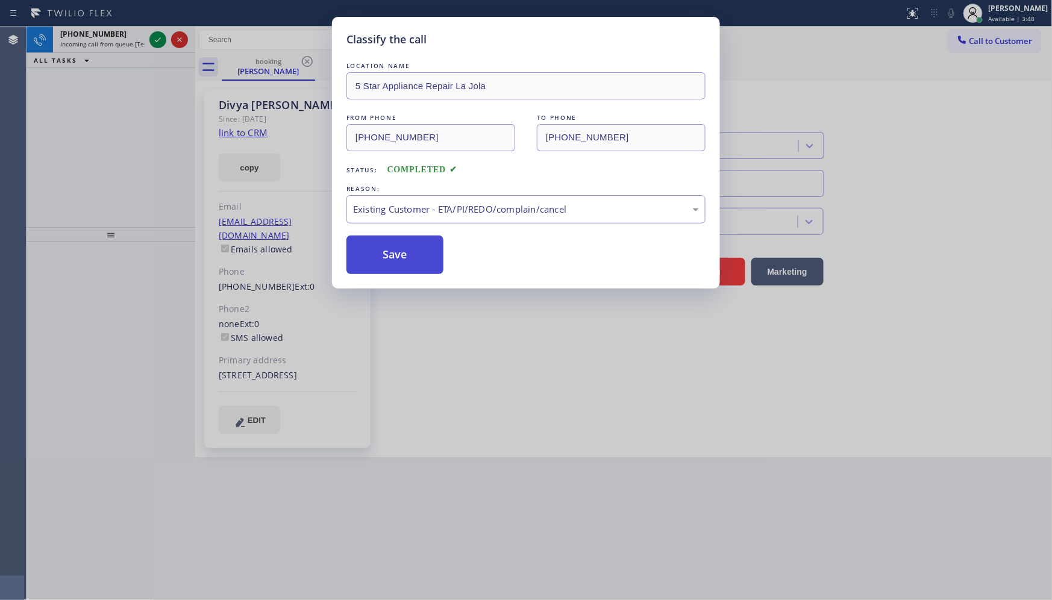
drag, startPoint x: 378, startPoint y: 254, endPoint x: 366, endPoint y: 112, distance: 142.7
click at [378, 254] on button "Save" at bounding box center [394, 255] width 97 height 39
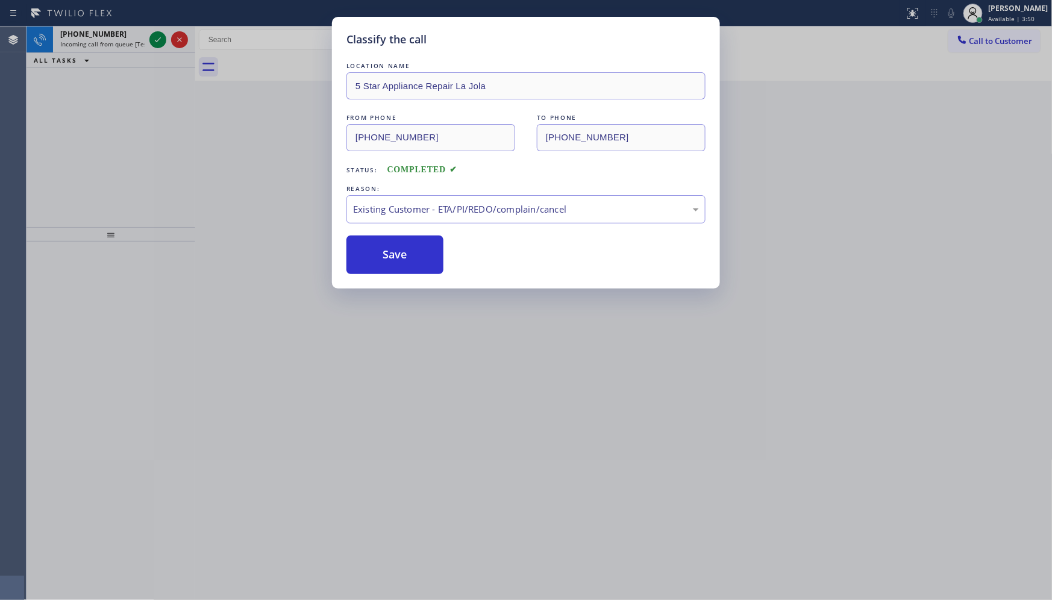
click at [167, 38] on div "Classify the call LOCATION NAME 5 Star Appliance Repair La Jola FROM PHONE (503…" at bounding box center [526, 300] width 1052 height 600
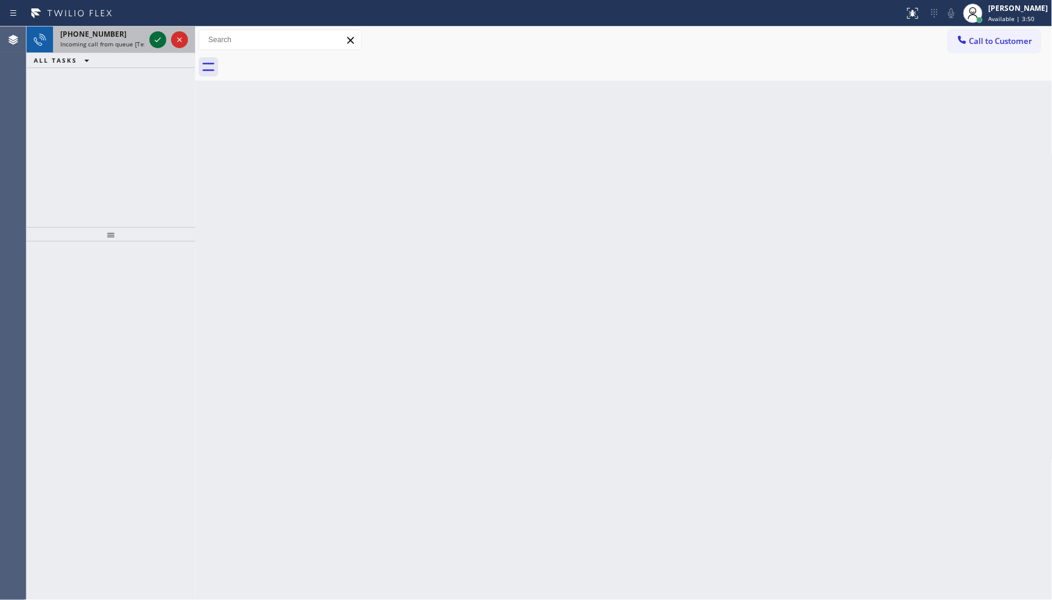
click at [155, 40] on icon at bounding box center [158, 40] width 14 height 14
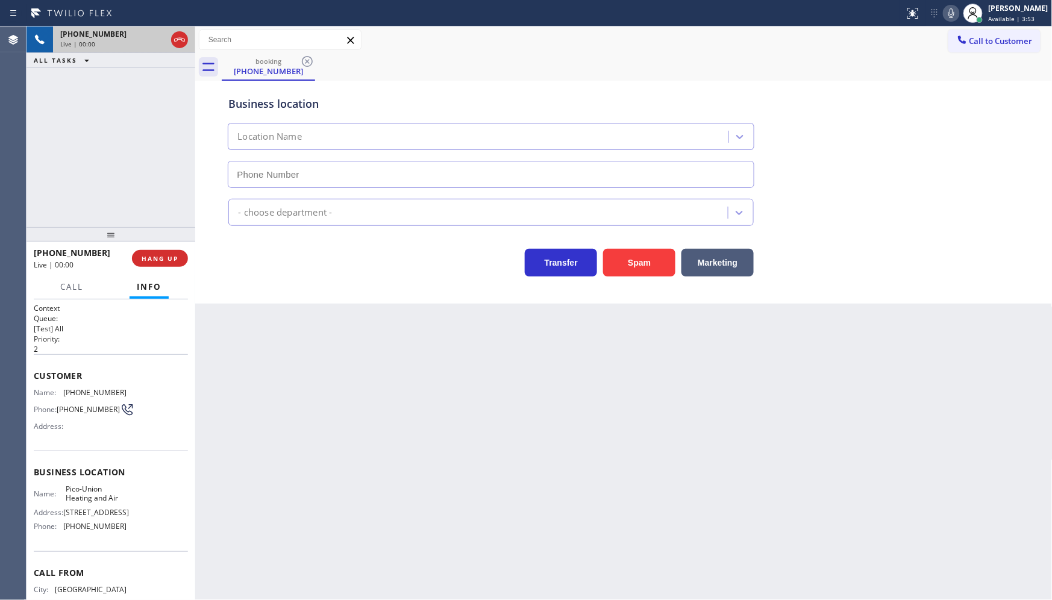
type input "(213) 947-9066"
click at [143, 258] on span "HANG UP" at bounding box center [160, 258] width 37 height 8
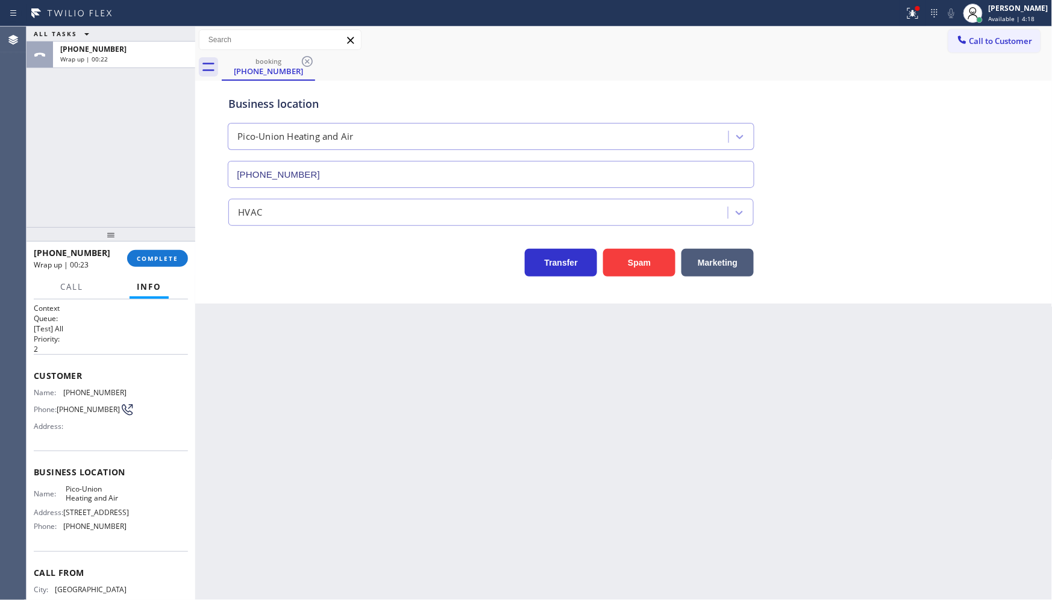
drag, startPoint x: 122, startPoint y: 173, endPoint x: 128, endPoint y: 199, distance: 25.9
click at [122, 173] on div "ALL TASKS ALL TASKS ACTIVE TASKS TASKS IN WRAP UP +12132390666 Wrap up | 00:22" at bounding box center [111, 127] width 169 height 201
click at [148, 249] on div "+12132390666 Wrap up | 00:23 COMPLETE" at bounding box center [111, 258] width 154 height 31
click at [157, 255] on span "COMPLETE" at bounding box center [158, 258] width 42 height 8
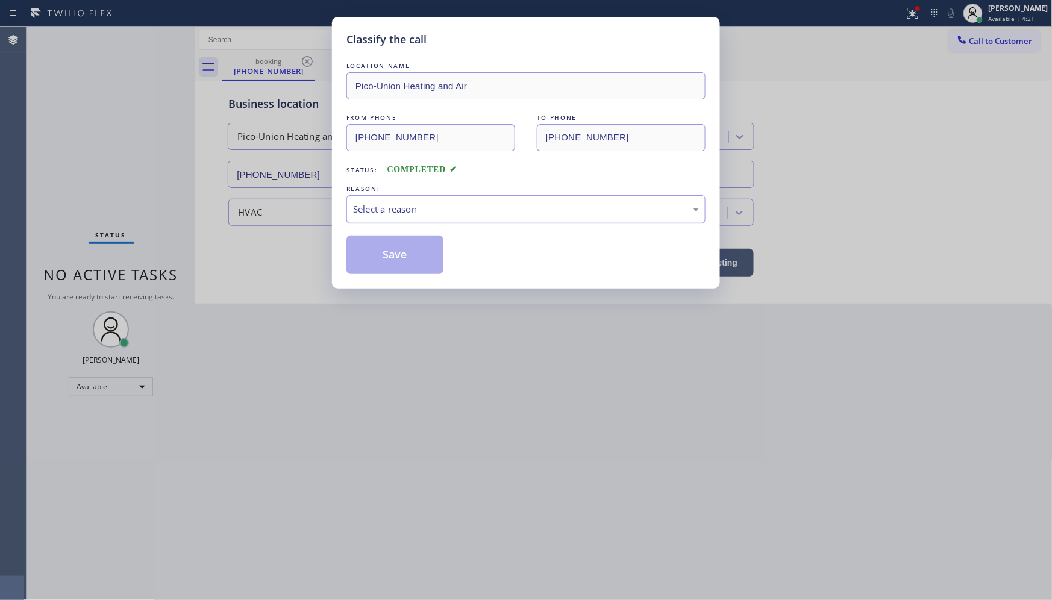
click at [438, 210] on div "Select a reason" at bounding box center [526, 209] width 346 height 14
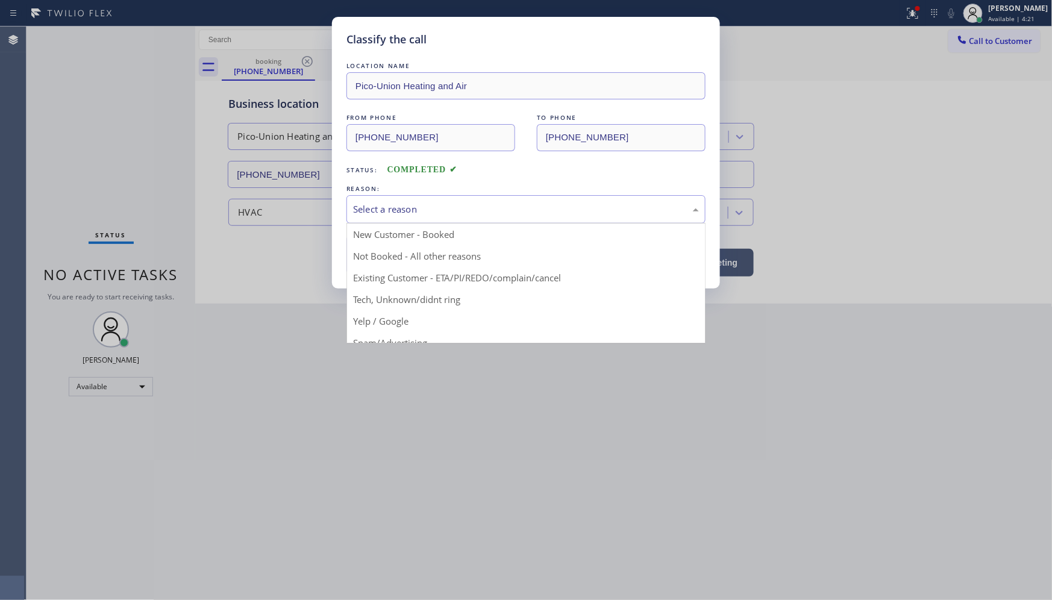
drag, startPoint x: 386, startPoint y: 293, endPoint x: 387, endPoint y: 254, distance: 38.6
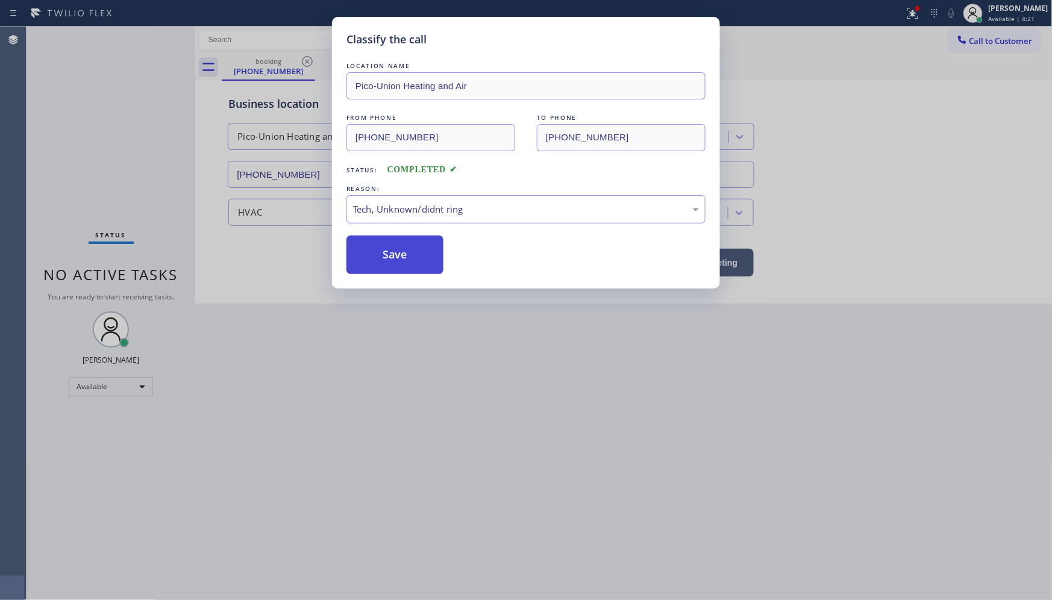
click at [387, 254] on button "Save" at bounding box center [394, 255] width 97 height 39
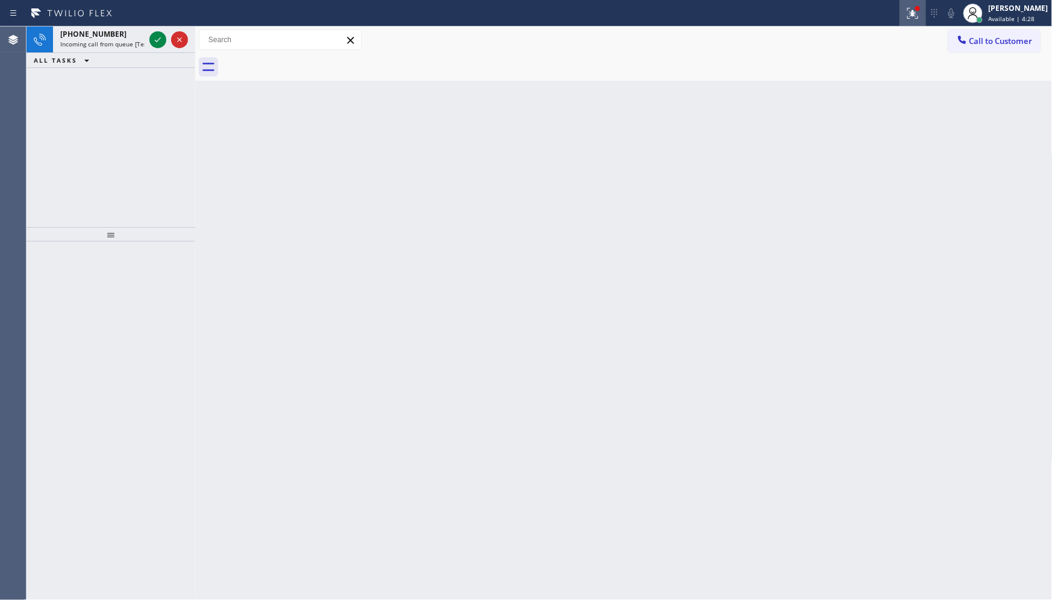
click at [919, 25] on button at bounding box center [912, 13] width 27 height 27
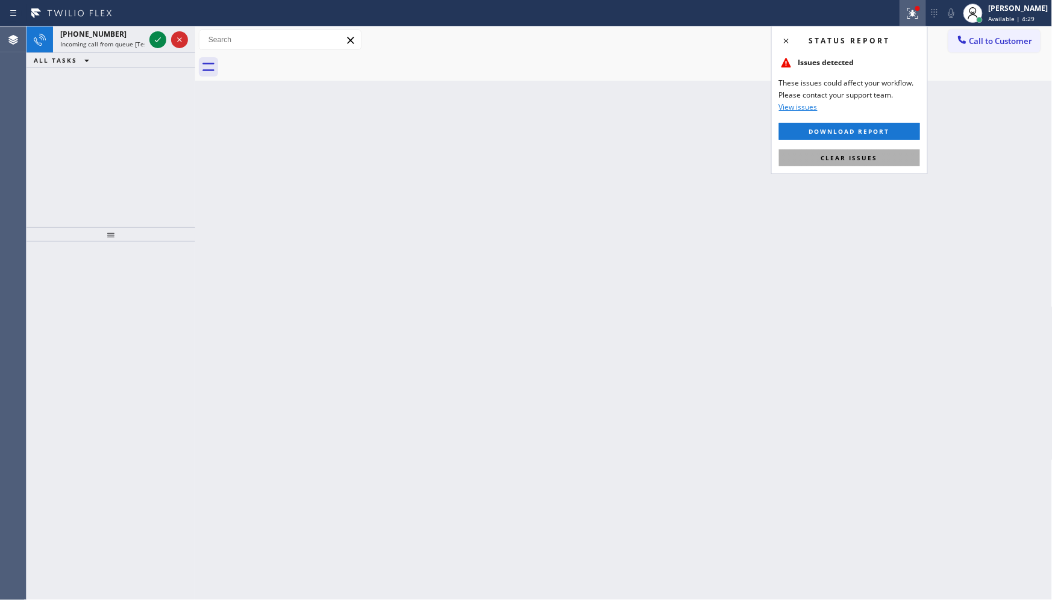
click at [865, 158] on span "Clear issues" at bounding box center [849, 158] width 57 height 8
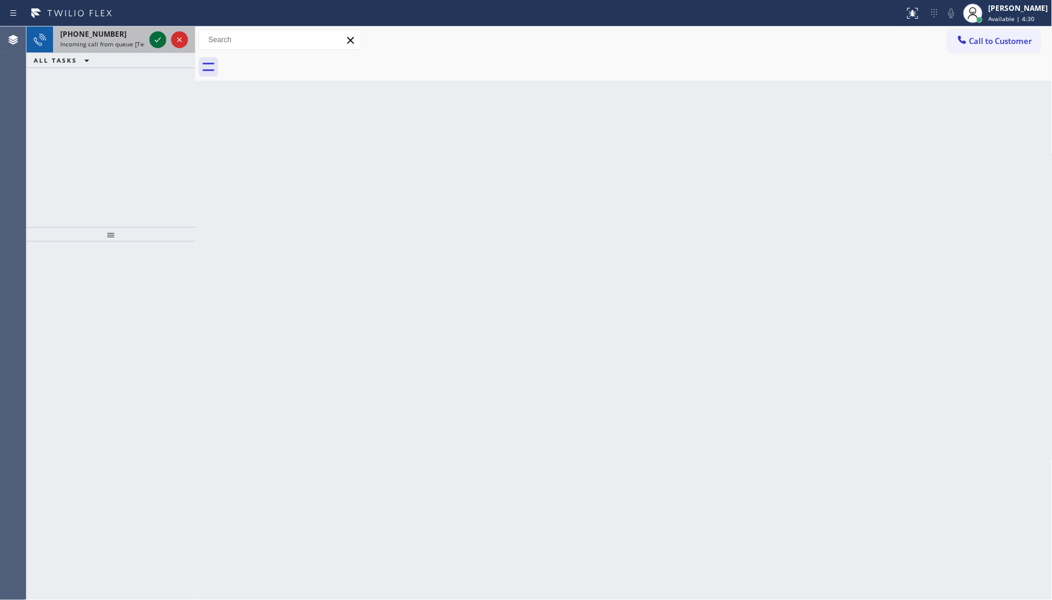
click at [154, 40] on icon at bounding box center [158, 40] width 14 height 14
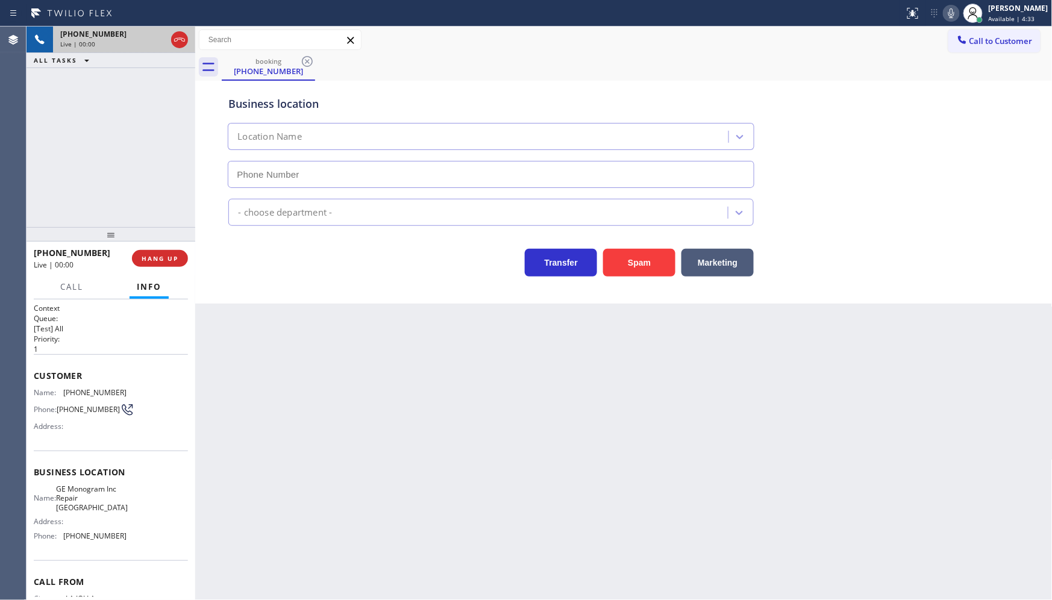
type input "(720) 807-4536"
click at [159, 260] on span "HANG UP" at bounding box center [160, 258] width 37 height 8
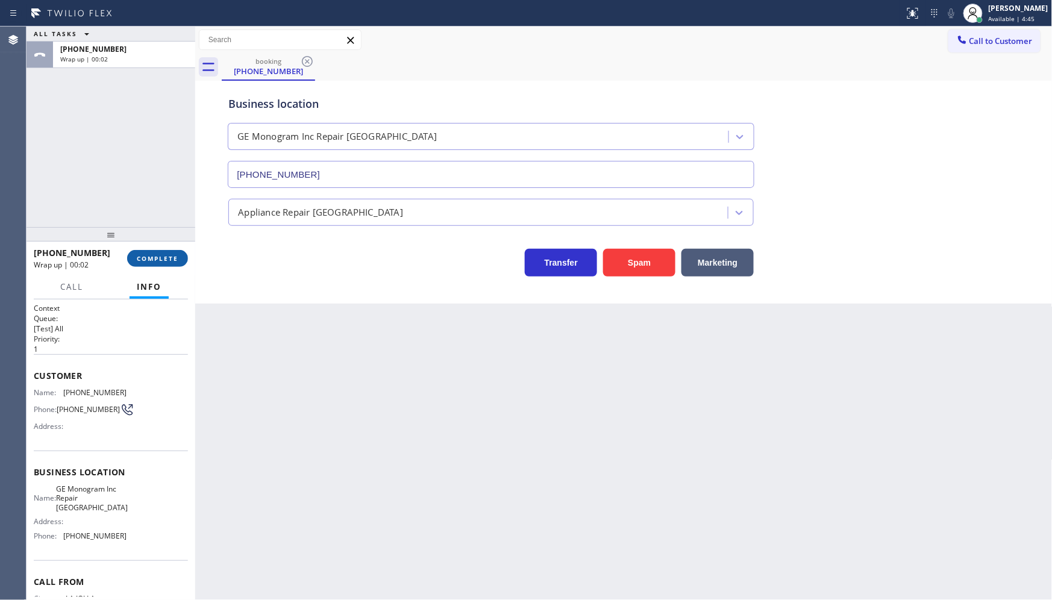
click at [163, 260] on span "COMPLETE" at bounding box center [158, 258] width 42 height 8
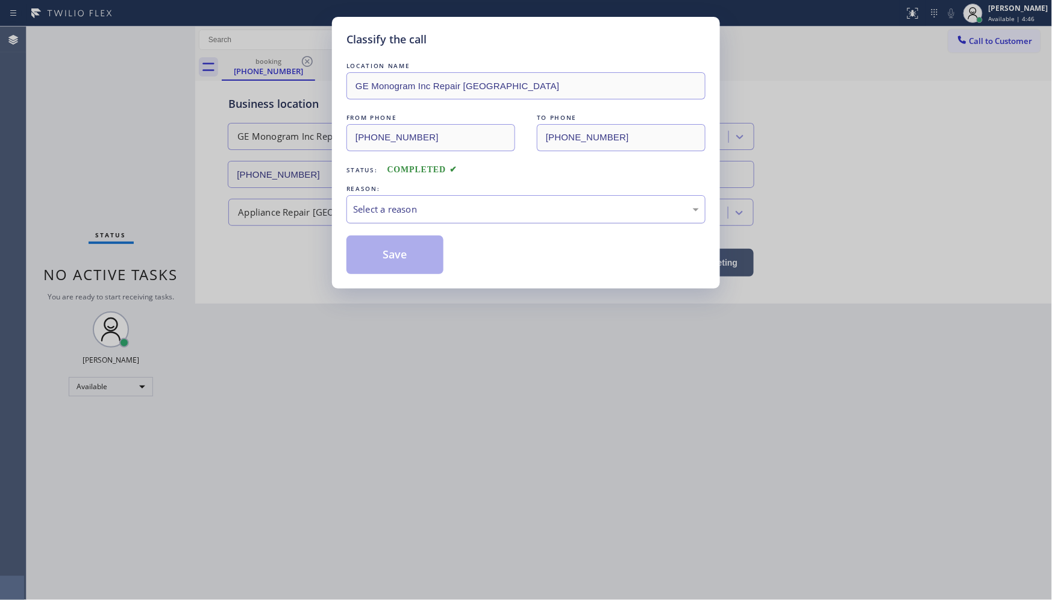
click at [422, 222] on div "Select a reason" at bounding box center [525, 209] width 359 height 28
click at [384, 261] on button "Save" at bounding box center [394, 255] width 97 height 39
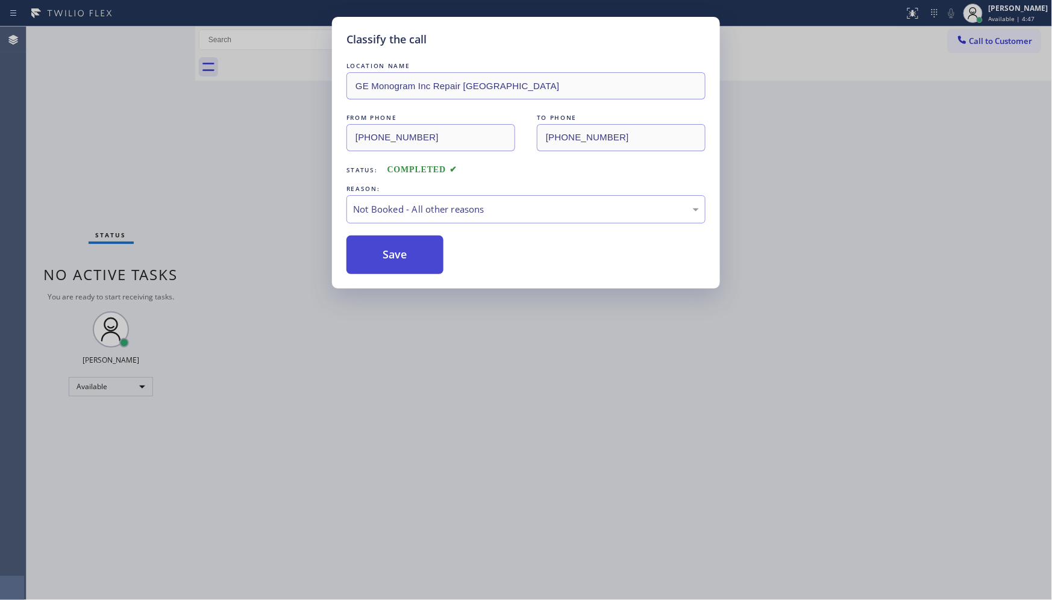
click at [384, 261] on button "Save" at bounding box center [394, 255] width 97 height 39
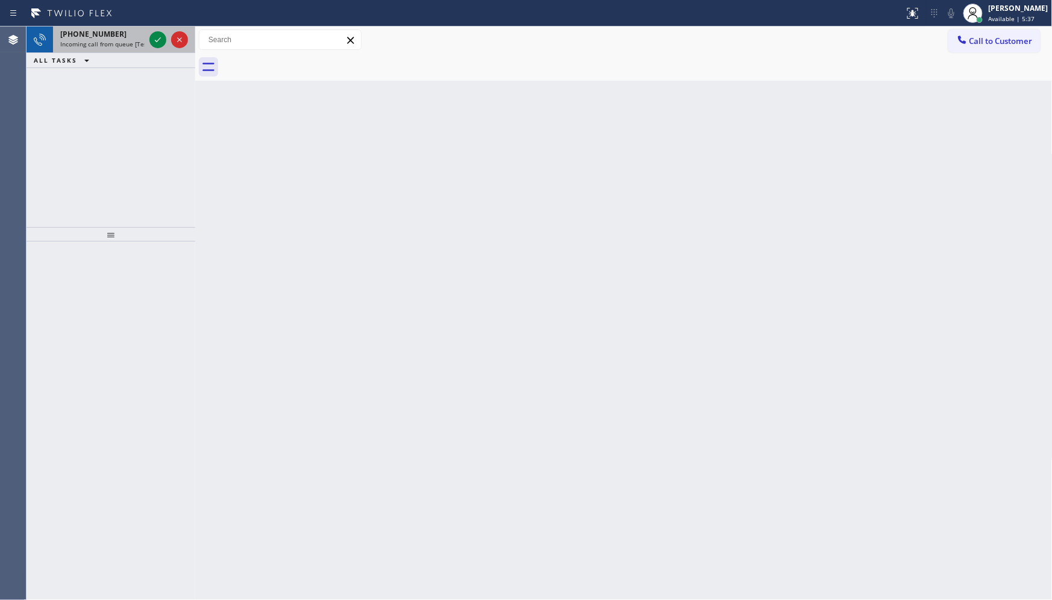
drag, startPoint x: 102, startPoint y: 116, endPoint x: 148, endPoint y: 38, distance: 90.4
click at [102, 110] on div "+15623555198 Incoming call from queue [Test] All ALL TASKS ALL TASKS ACTIVE TAS…" at bounding box center [111, 127] width 169 height 201
click at [148, 36] on div at bounding box center [168, 40] width 43 height 27
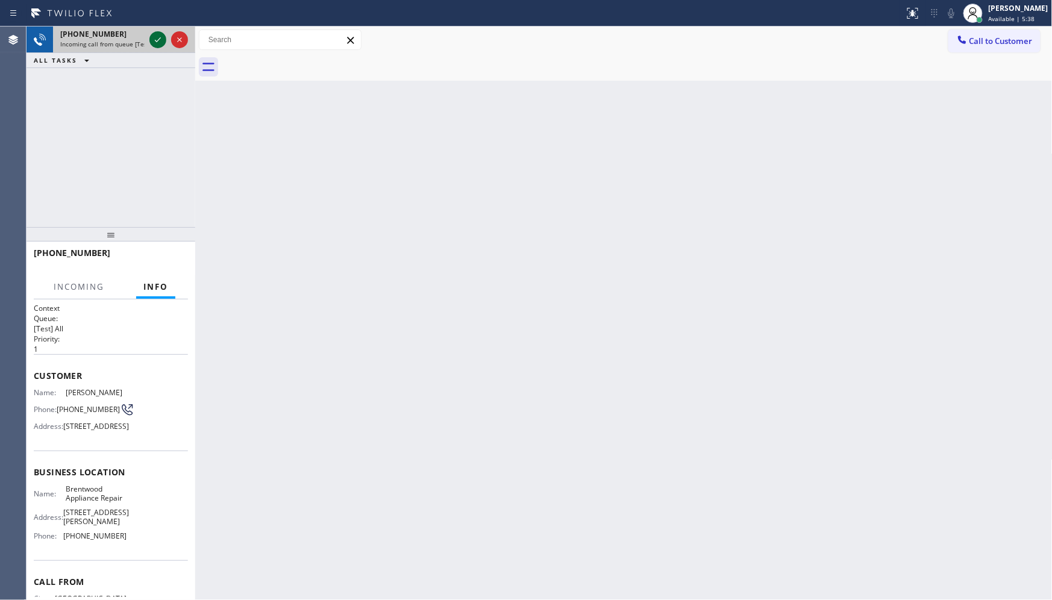
click at [153, 36] on icon at bounding box center [158, 40] width 14 height 14
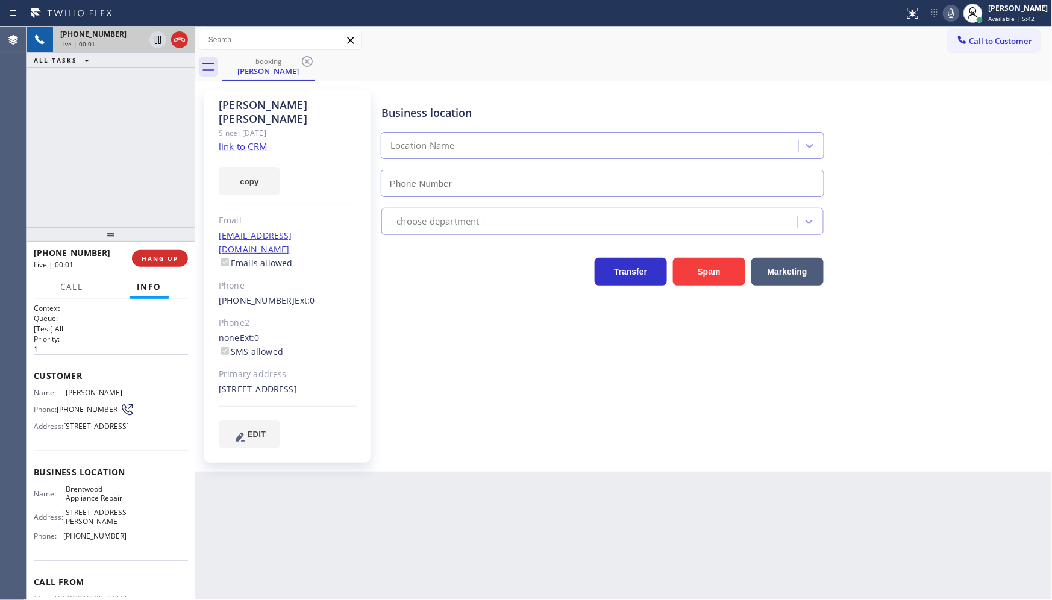
type input "(213) 296-1029"
click at [269, 133] on div "Shane Toal Since: 20 may 2020 link to CRM copy Email mr.shanetoal@gmail.com Ema…" at bounding box center [287, 276] width 166 height 373
click at [257, 140] on link "link to CRM" at bounding box center [243, 146] width 49 height 12
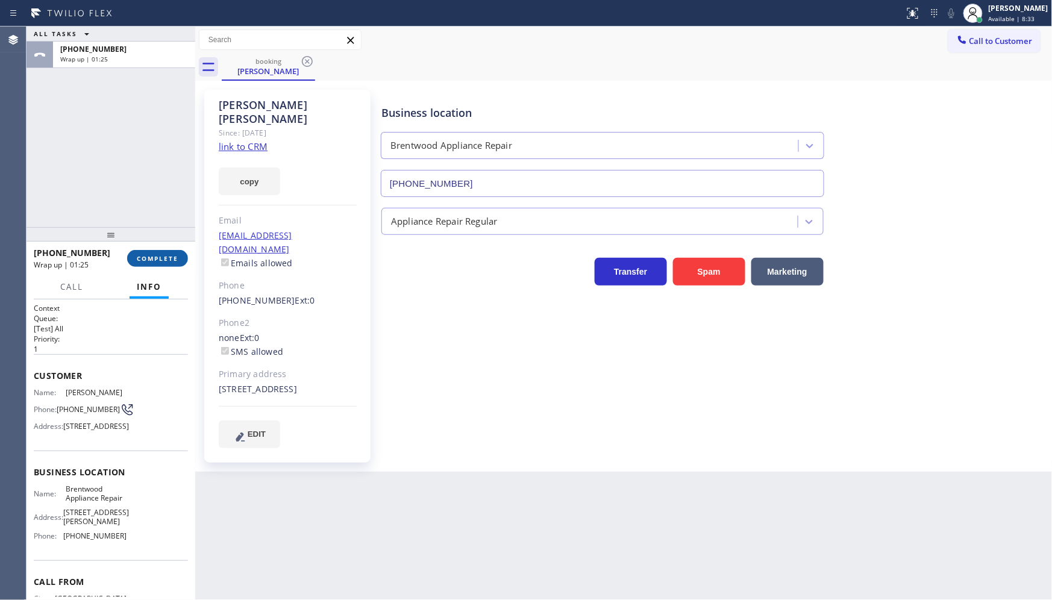
click at [165, 258] on span "COMPLETE" at bounding box center [158, 258] width 42 height 8
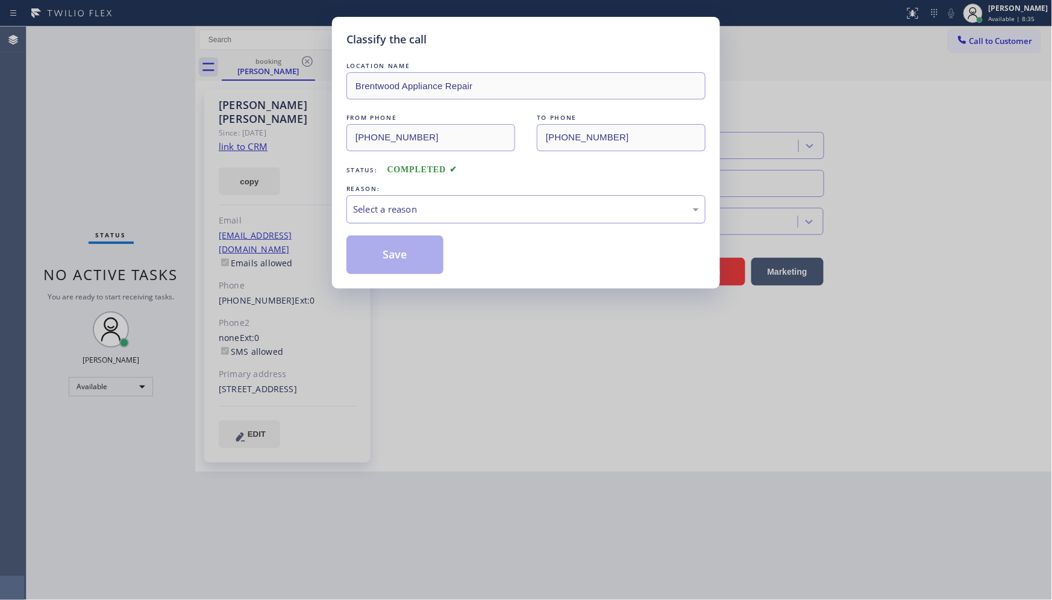
click at [352, 219] on div "Select a reason" at bounding box center [525, 209] width 359 height 28
click at [382, 254] on button "Save" at bounding box center [394, 255] width 97 height 39
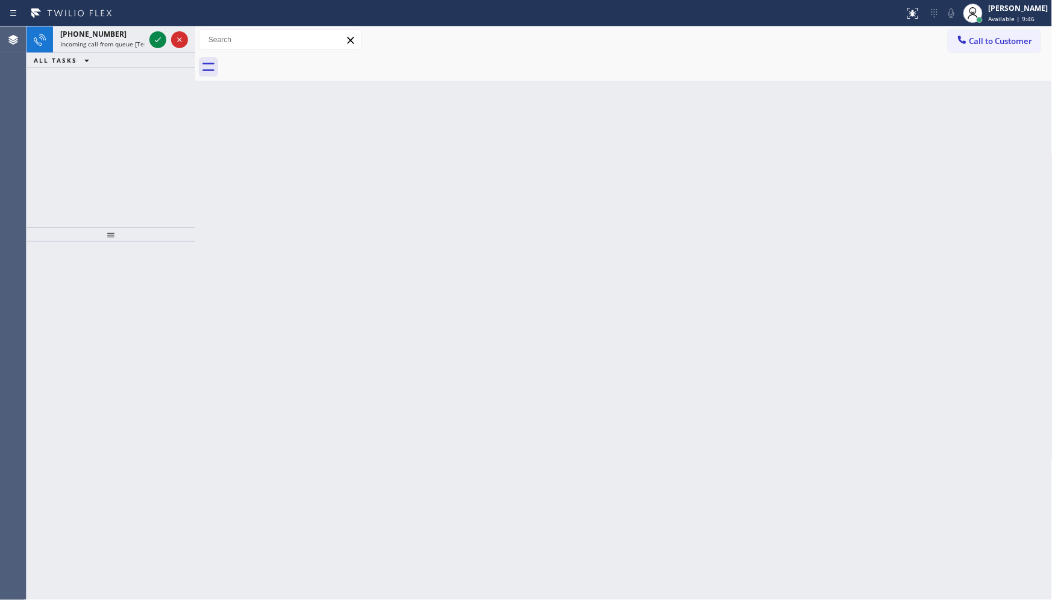
click at [102, 166] on div "+17602988198 Incoming call from queue [Test] All ALL TASKS ALL TASKS ACTIVE TAS…" at bounding box center [111, 127] width 169 height 201
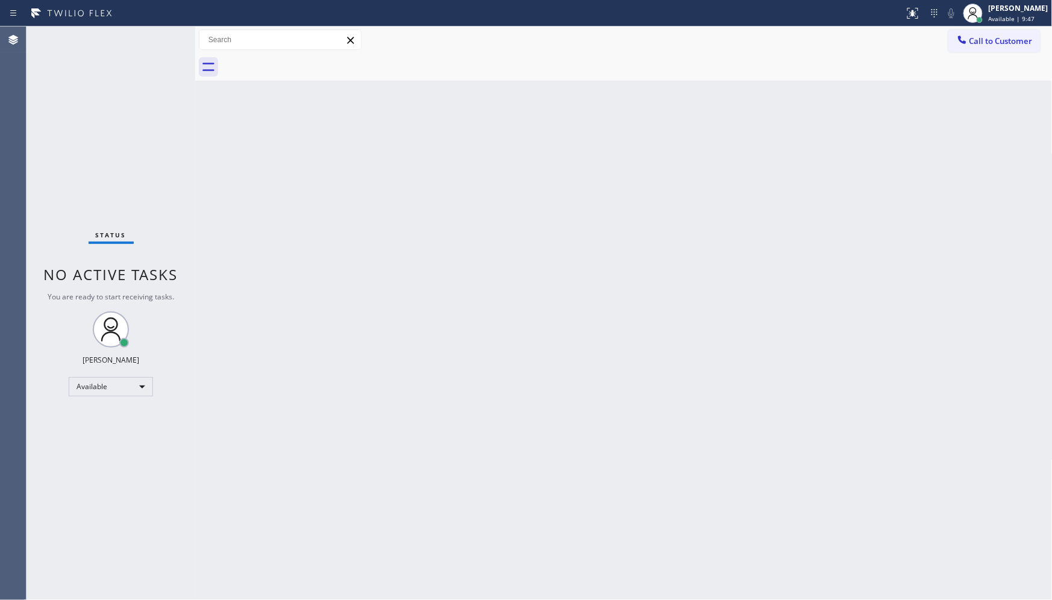
click at [147, 39] on div "Status No active tasks You are ready to start receiving tasks. JENIZA ALCAYDE A…" at bounding box center [111, 313] width 169 height 573
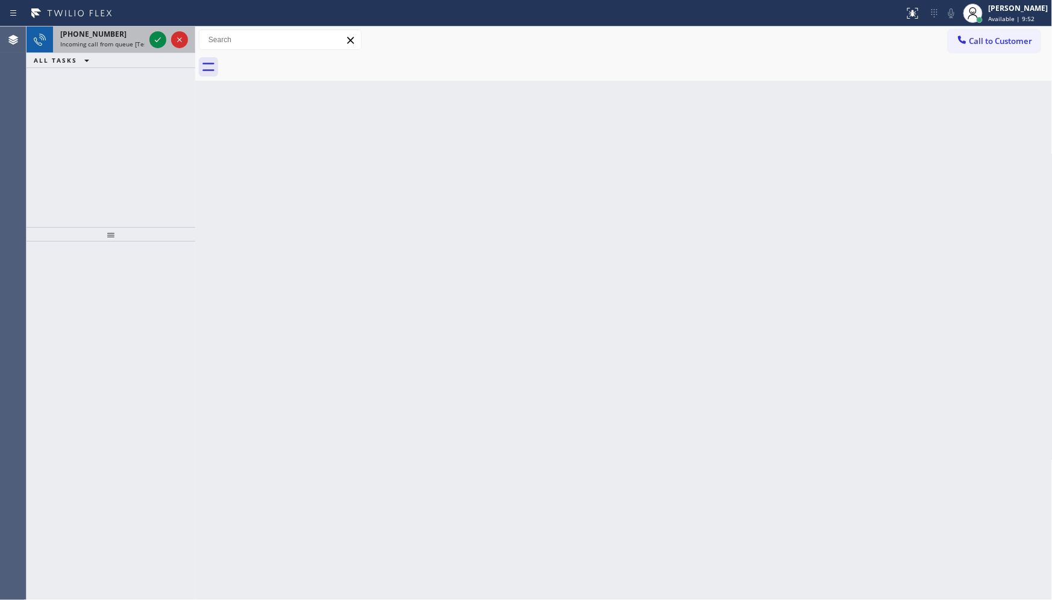
click at [154, 28] on div at bounding box center [168, 40] width 43 height 27
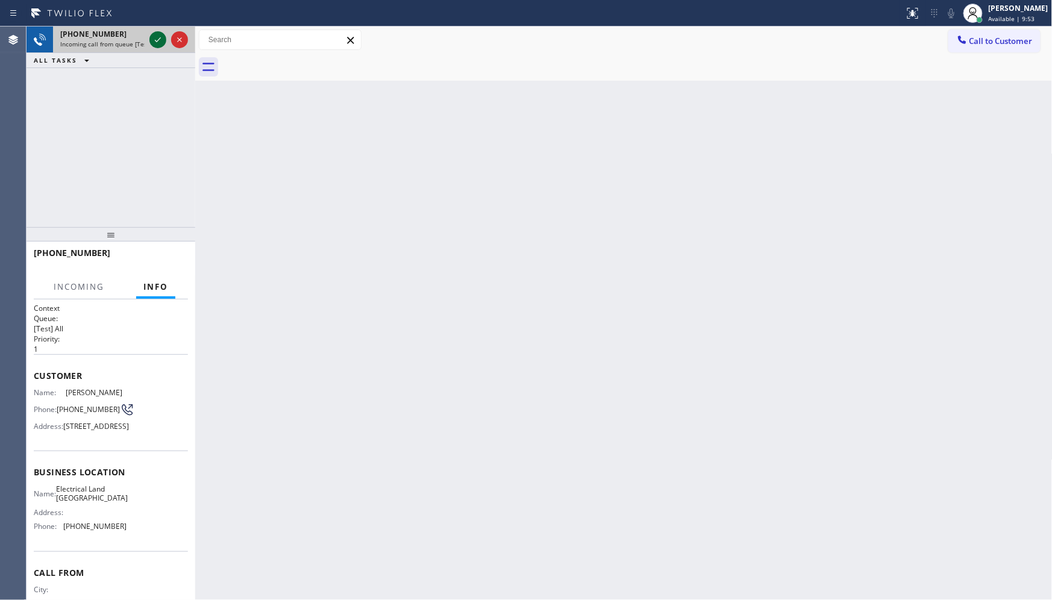
click at [154, 37] on icon at bounding box center [158, 40] width 14 height 14
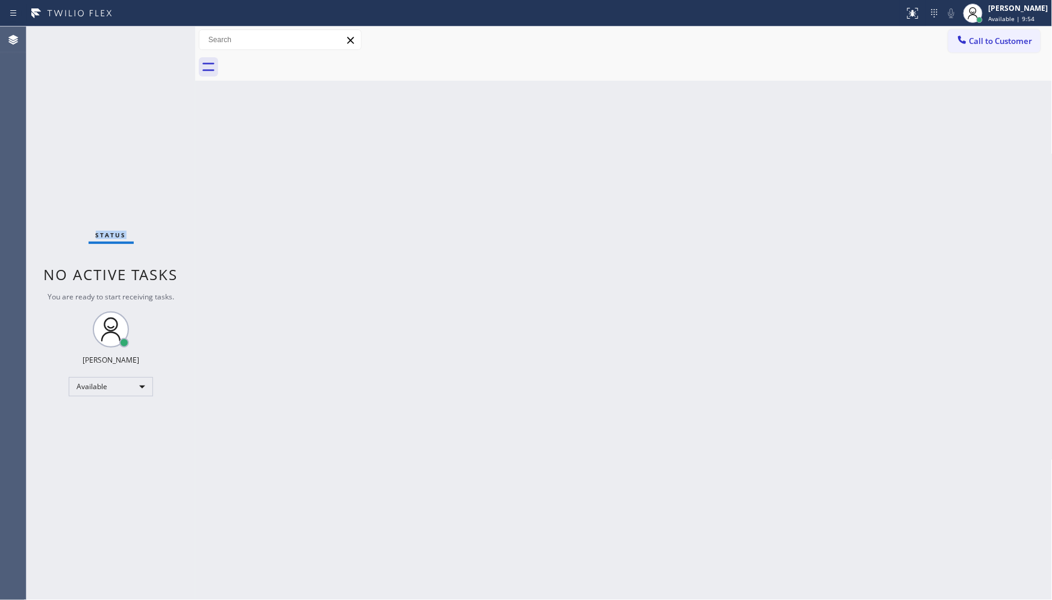
click at [154, 37] on div "Status No active tasks You are ready to start receiving tasks. JENIZA ALCAYDE A…" at bounding box center [111, 313] width 169 height 573
click at [154, 35] on div "Status No active tasks You are ready to start receiving tasks. JENIZA ALCAYDE A…" at bounding box center [111, 313] width 169 height 573
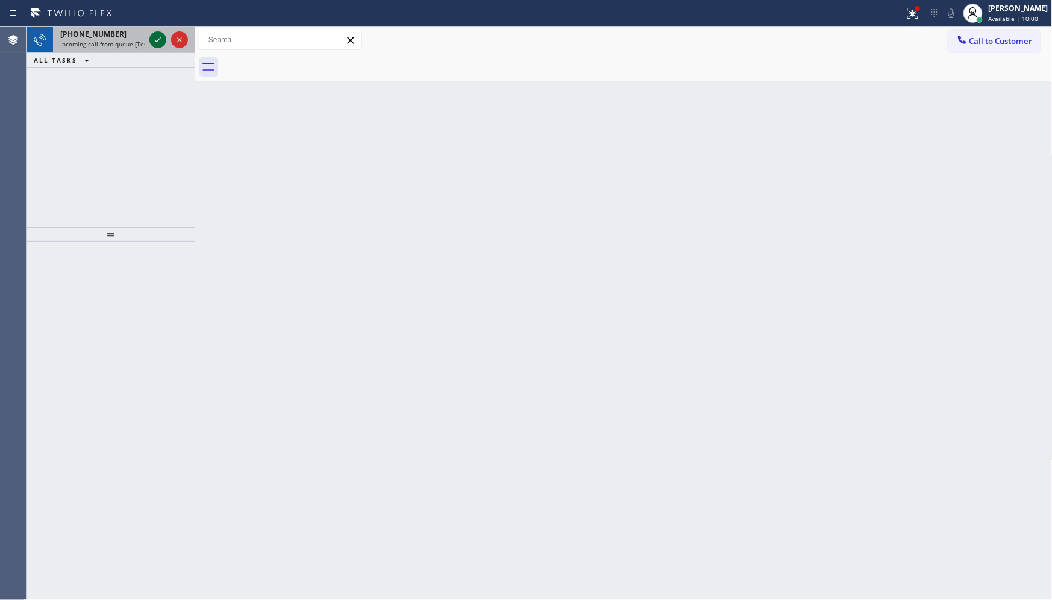
click at [152, 40] on icon at bounding box center [158, 40] width 14 height 14
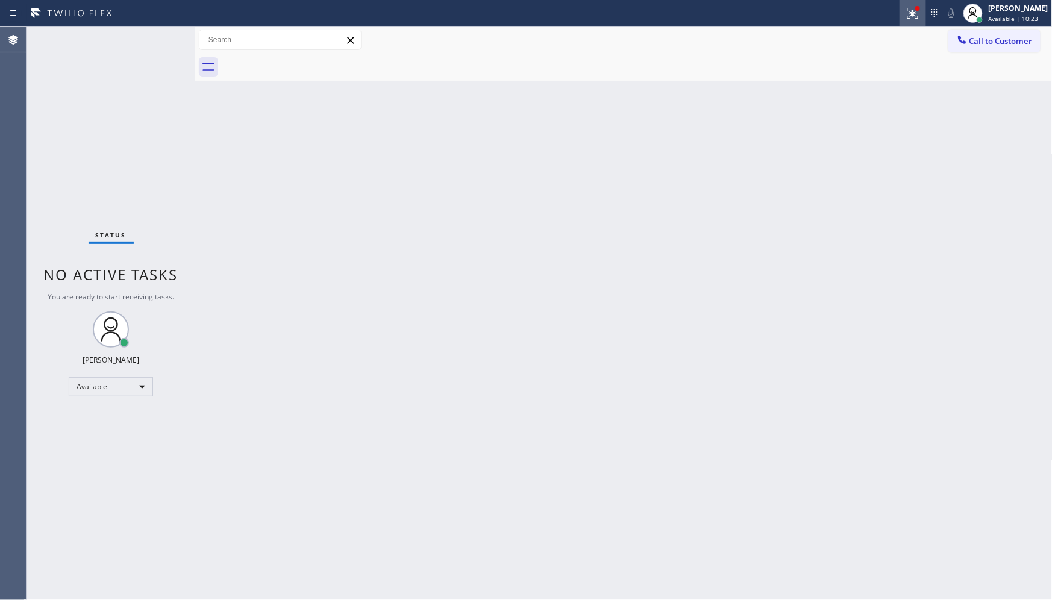
click at [905, 17] on div at bounding box center [912, 13] width 27 height 14
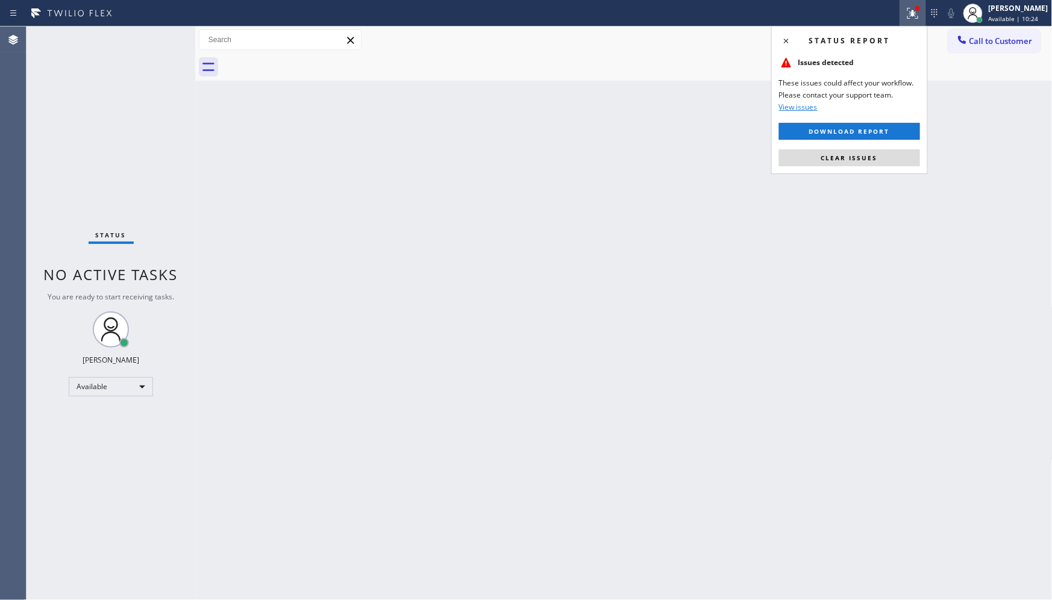
drag, startPoint x: 905, startPoint y: 139, endPoint x: 901, endPoint y: 148, distance: 9.7
click at [901, 148] on div "Status report Issues detected These issues could affect your workflow. Please c…" at bounding box center [849, 100] width 157 height 148
click at [901, 159] on button "Clear issues" at bounding box center [849, 157] width 141 height 17
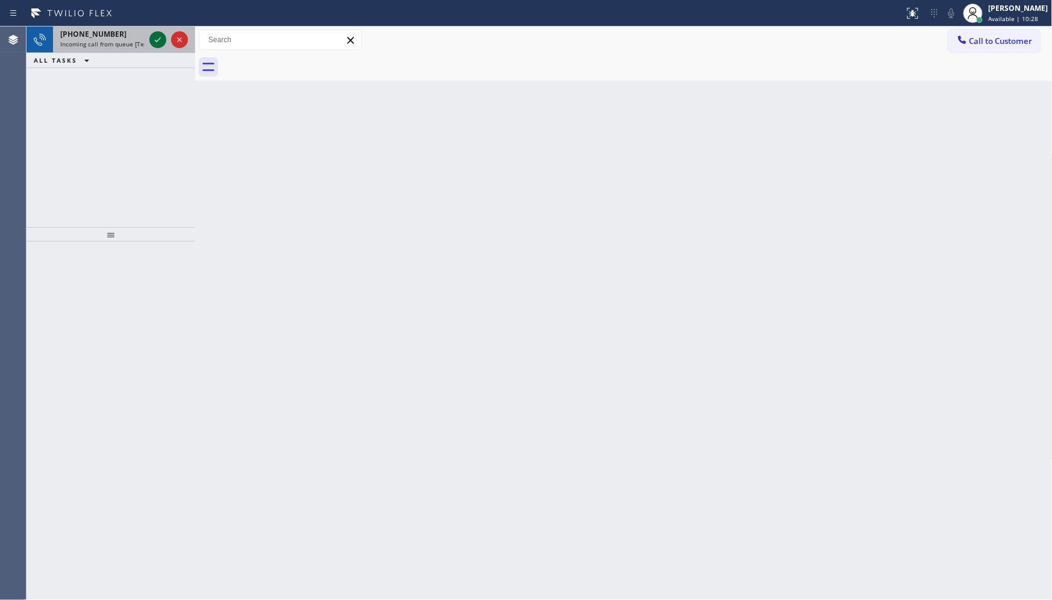
click at [149, 39] on div at bounding box center [157, 40] width 17 height 14
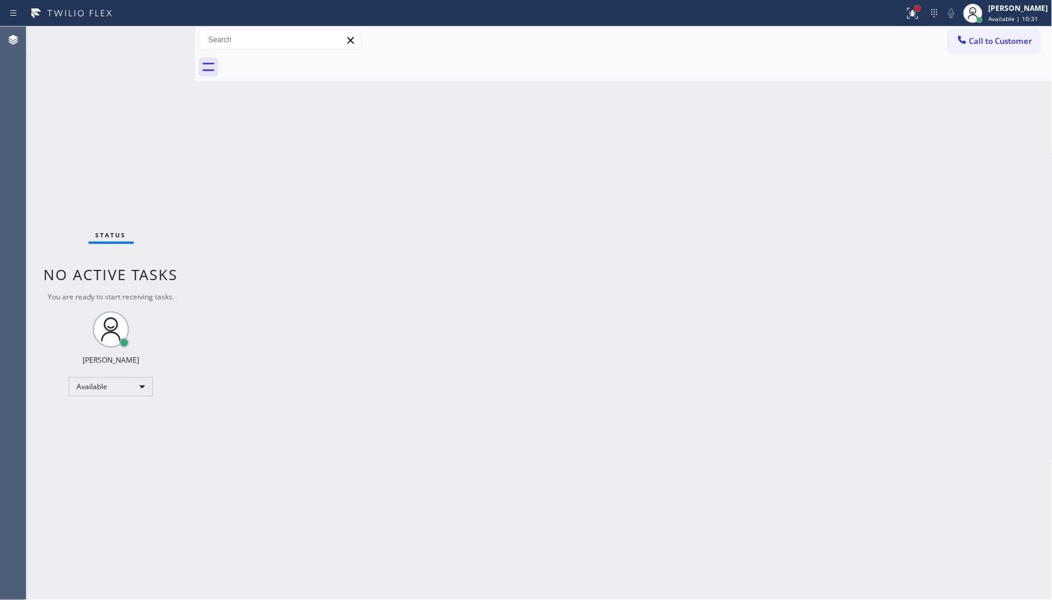
click at [916, 10] on div at bounding box center [917, 8] width 7 height 7
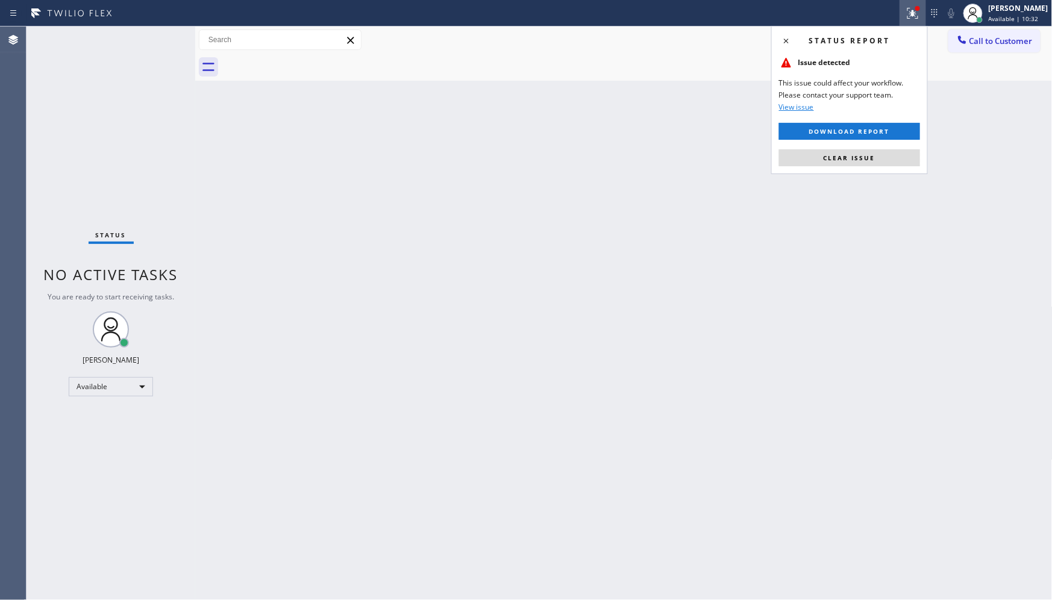
drag, startPoint x: 887, startPoint y: 163, endPoint x: 1016, endPoint y: 127, distance: 133.7
click at [888, 160] on button "Clear issue" at bounding box center [849, 157] width 141 height 17
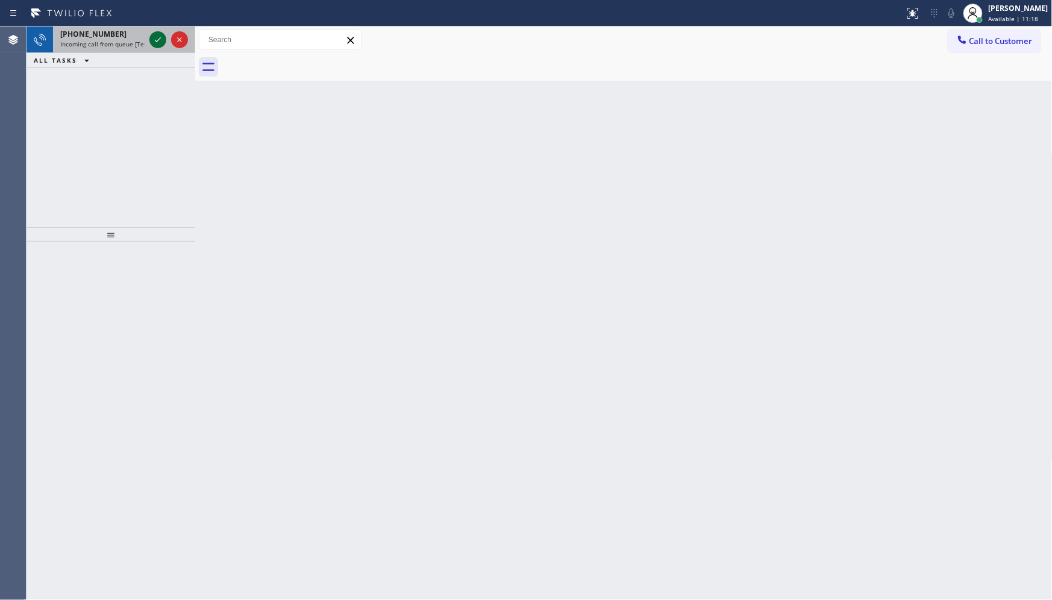
click at [157, 40] on icon at bounding box center [158, 40] width 14 height 14
click at [158, 40] on icon at bounding box center [158, 39] width 6 height 5
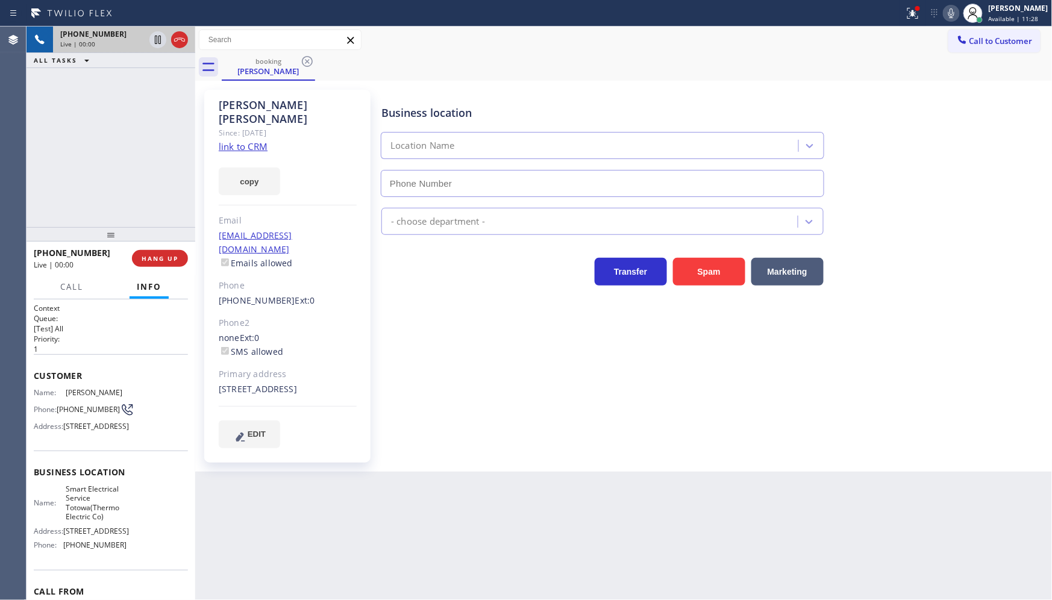
type input "[PHONE_NUMBER]"
click at [243, 140] on link "link to CRM" at bounding box center [243, 146] width 49 height 12
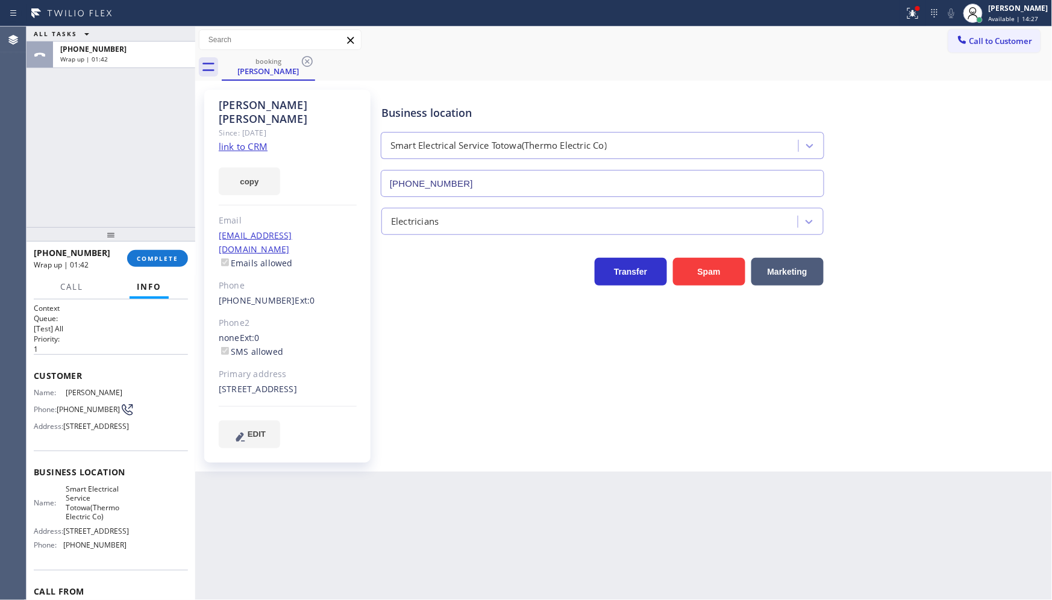
drag, startPoint x: 184, startPoint y: 267, endPoint x: 181, endPoint y: 257, distance: 10.9
click at [184, 266] on div "+18622649488 Wrap up | 01:42 COMPLETE" at bounding box center [111, 258] width 154 height 31
click at [179, 252] on button "COMPLETE" at bounding box center [157, 258] width 61 height 17
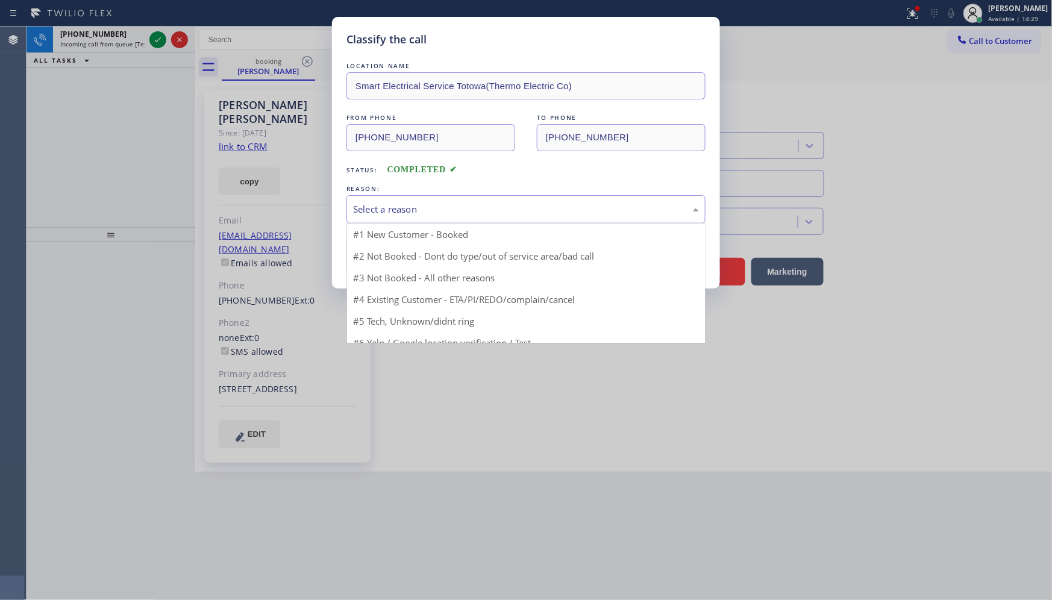
click at [386, 206] on div "Select a reason" at bounding box center [526, 209] width 346 height 14
drag, startPoint x: 386, startPoint y: 274, endPoint x: 386, endPoint y: 251, distance: 22.9
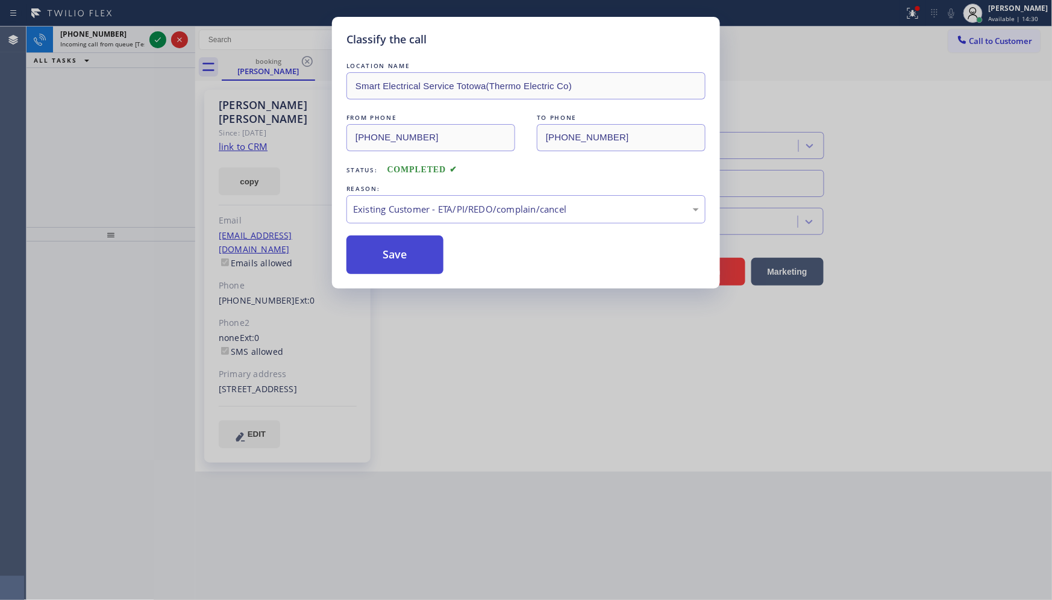
click at [386, 255] on button "Save" at bounding box center [394, 255] width 97 height 39
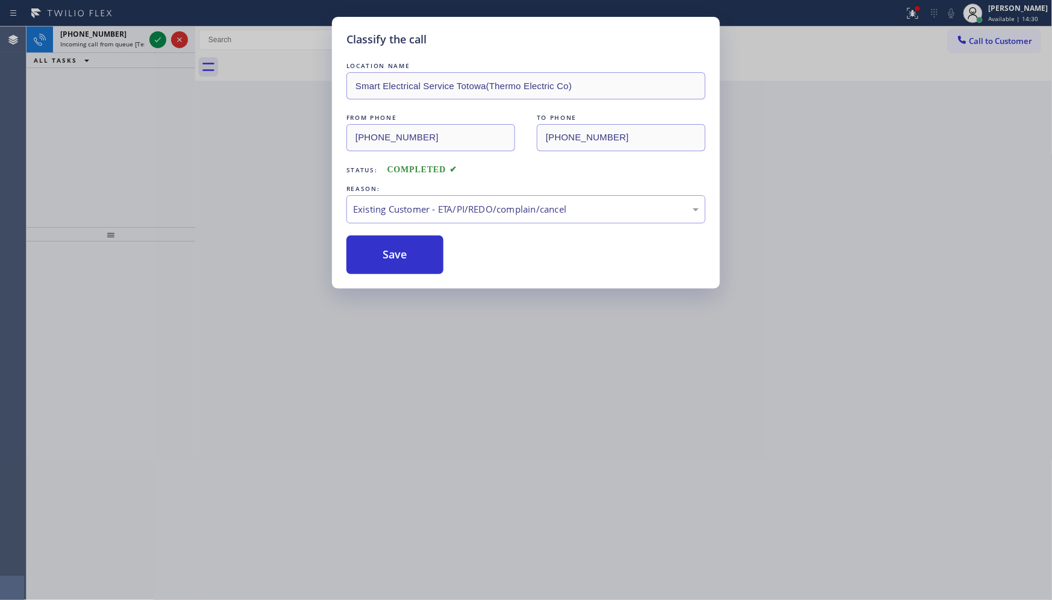
drag, startPoint x: 386, startPoint y: 254, endPoint x: 320, endPoint y: 127, distance: 143.6
click at [386, 251] on button "Save" at bounding box center [394, 255] width 97 height 39
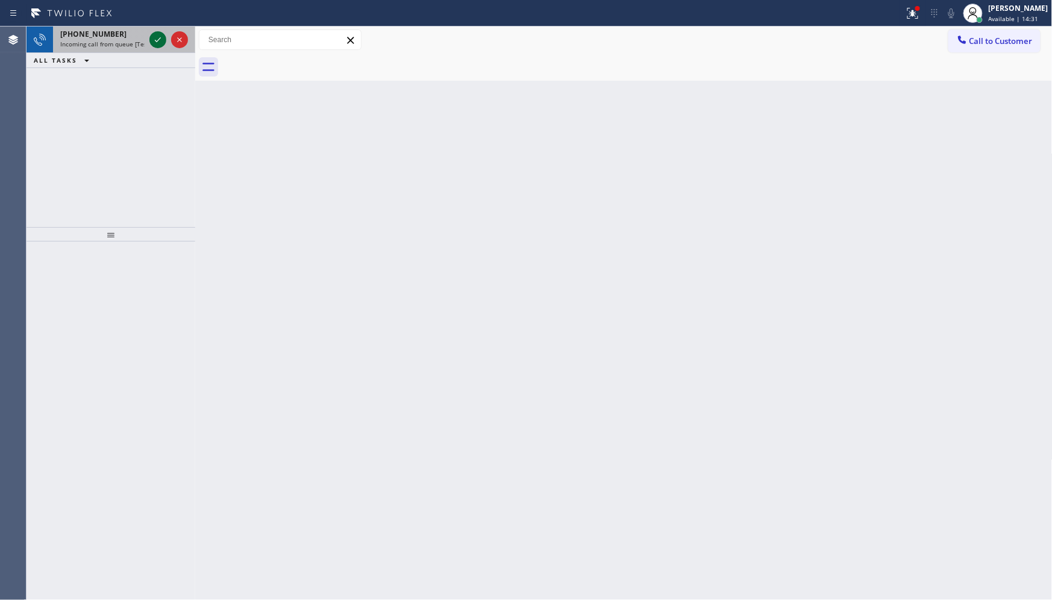
click at [161, 41] on icon at bounding box center [158, 40] width 14 height 14
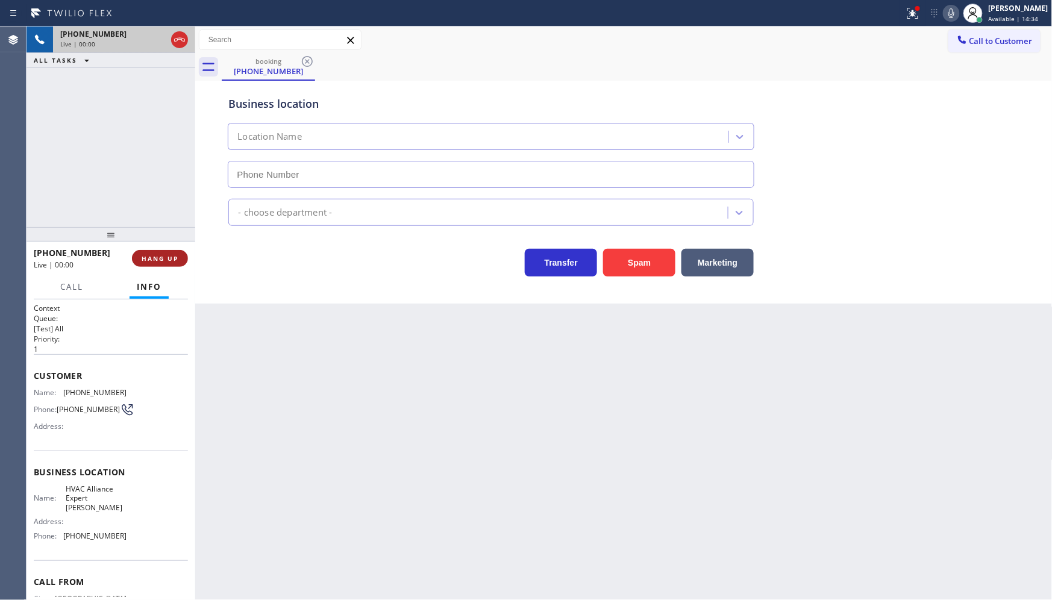
type input "(737) 355-5352"
click at [154, 262] on span "HANG UP" at bounding box center [160, 258] width 37 height 8
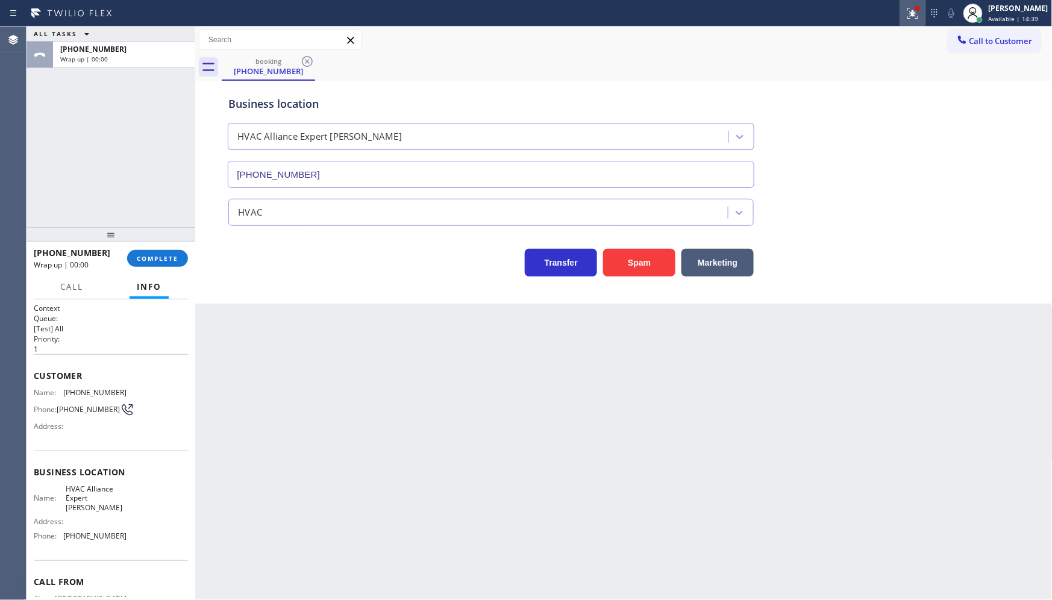
click at [910, 6] on icon at bounding box center [912, 13] width 14 height 14
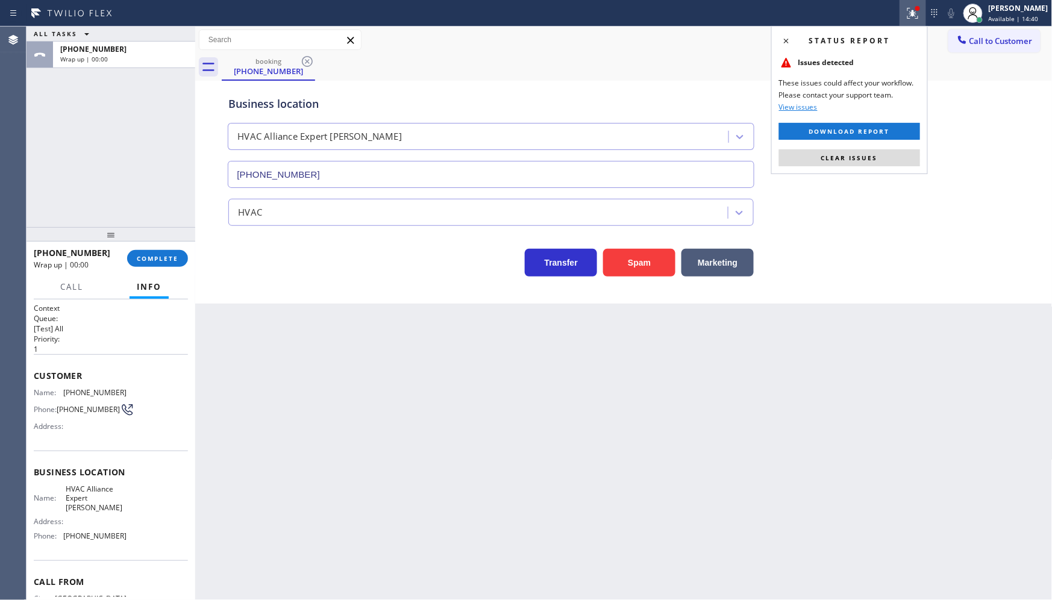
drag, startPoint x: 846, startPoint y: 163, endPoint x: 758, endPoint y: 317, distance: 178.4
click at [846, 166] on div "Status report Issues detected These issues could affect your workflow. Please c…" at bounding box center [849, 100] width 157 height 148
click at [115, 177] on div "ALL TASKS ALL TASKS ACTIVE TASKS TASKS IN WRAP UP +18325240871 Wrap up | 00:17" at bounding box center [111, 127] width 169 height 201
click at [146, 255] on span "COMPLETE" at bounding box center [158, 258] width 42 height 8
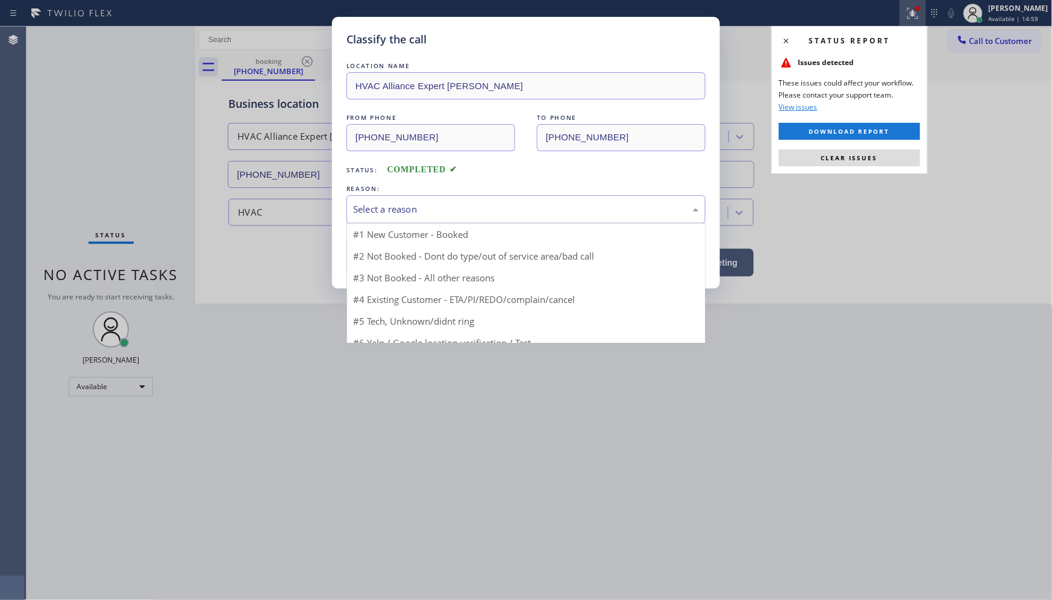
click at [381, 205] on div "Select a reason" at bounding box center [526, 209] width 346 height 14
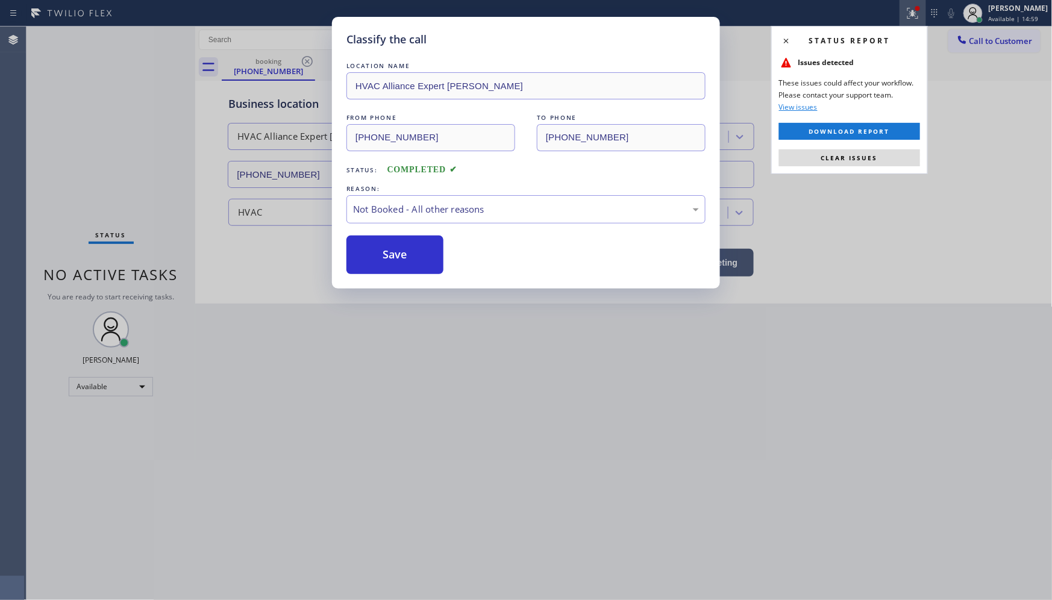
click at [392, 260] on button "Save" at bounding box center [394, 255] width 97 height 39
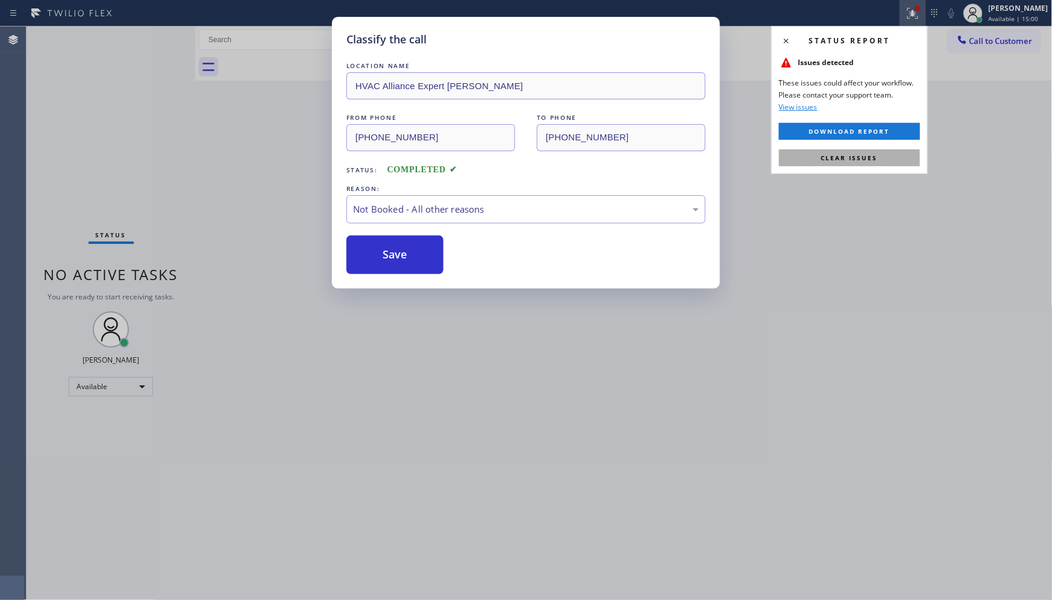
click at [914, 161] on button "Clear issues" at bounding box center [849, 157] width 141 height 17
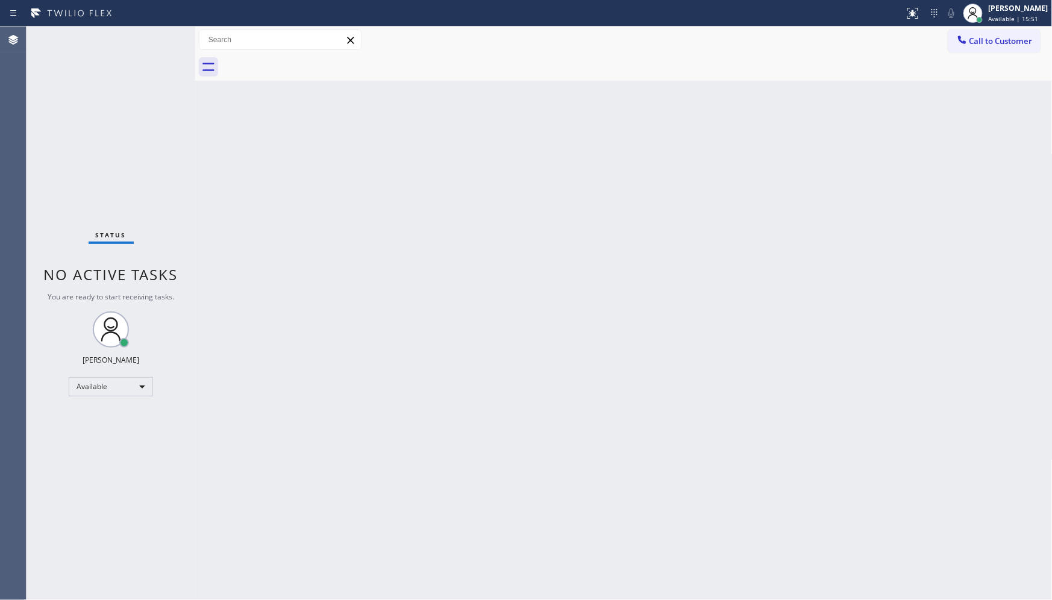
click at [154, 35] on div "Status No active tasks You are ready to start receiving tasks. JENIZA ALCAYDE A…" at bounding box center [111, 313] width 169 height 573
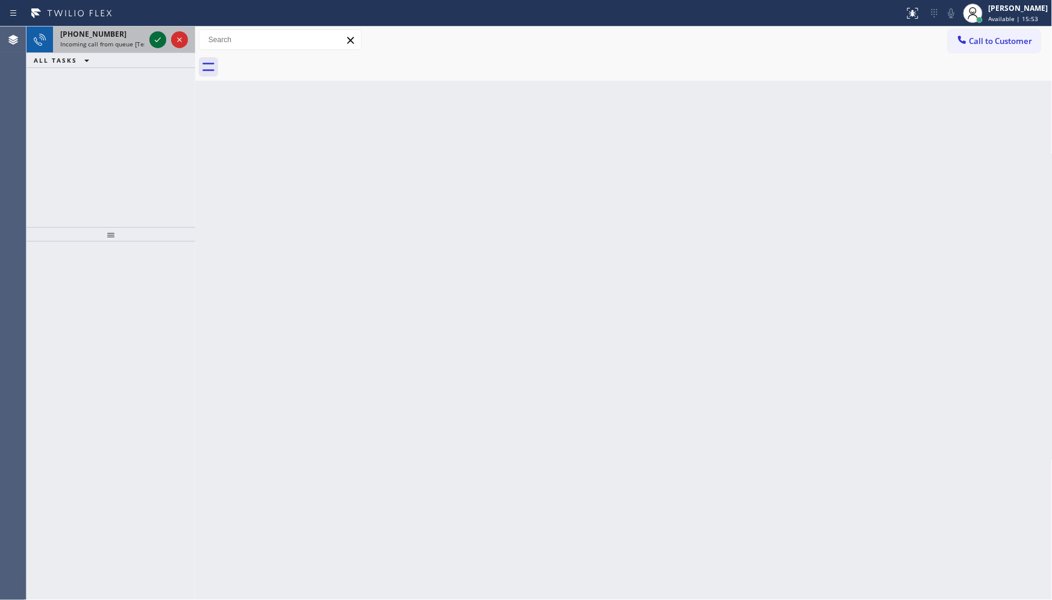
click at [151, 34] on icon at bounding box center [158, 40] width 14 height 14
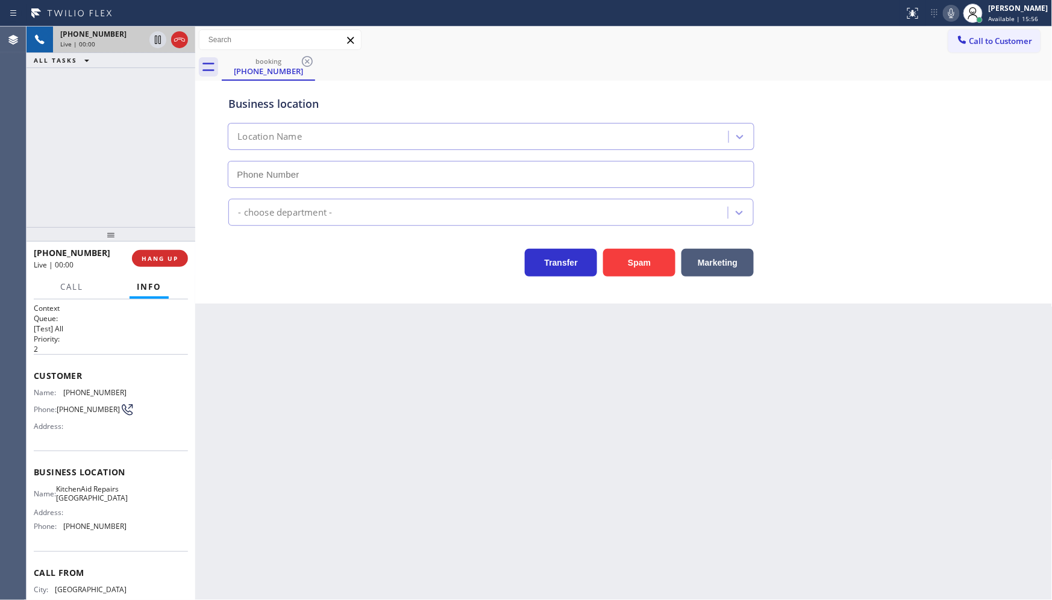
type input "(312) 766-7514"
click at [160, 263] on button "HANG UP" at bounding box center [160, 258] width 56 height 17
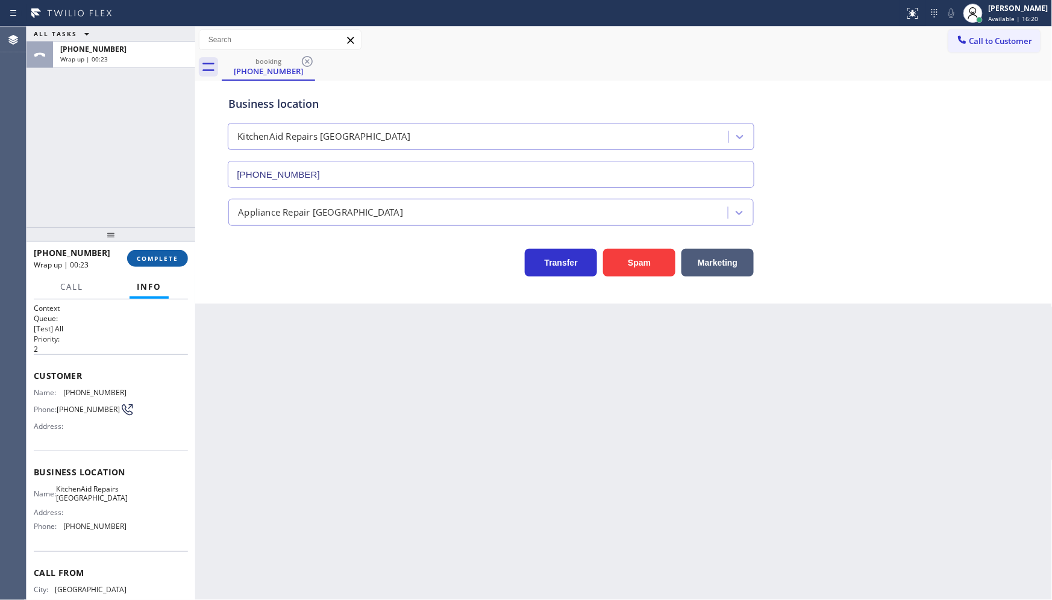
click at [151, 257] on span "COMPLETE" at bounding box center [158, 258] width 42 height 8
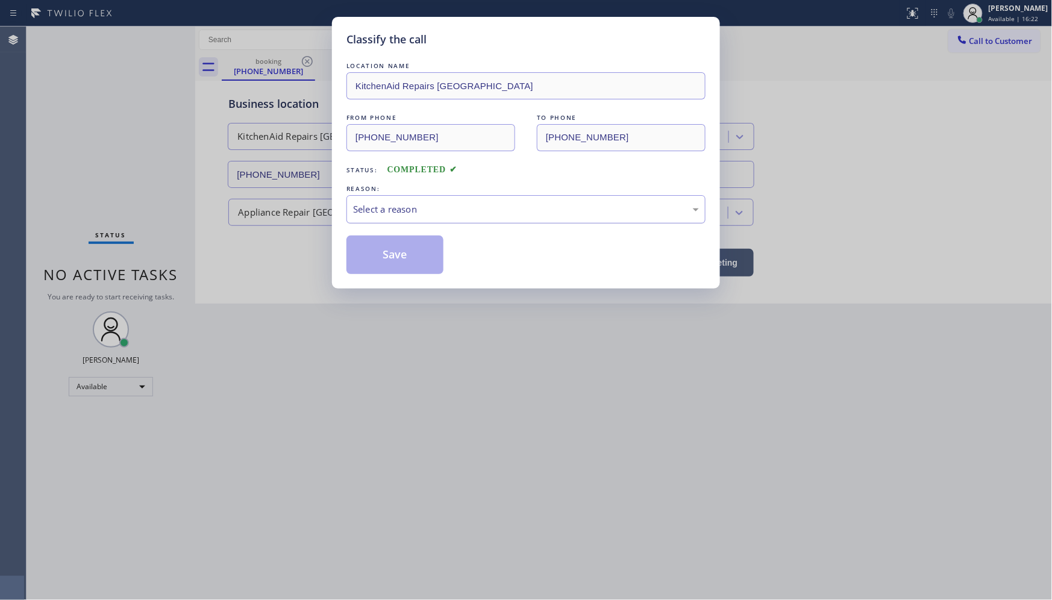
click at [352, 219] on div "Select a reason" at bounding box center [525, 209] width 359 height 28
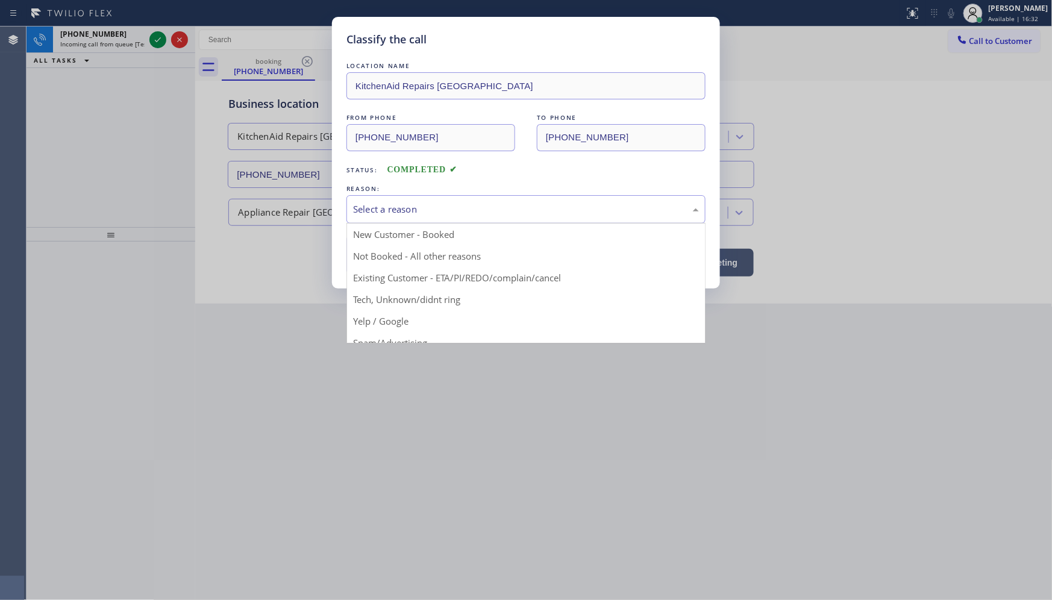
click at [325, 203] on div "Classify the call LOCATION NAME KitchenAid Repairs Chicago FROM PHONE (773) 450…" at bounding box center [526, 300] width 1052 height 600
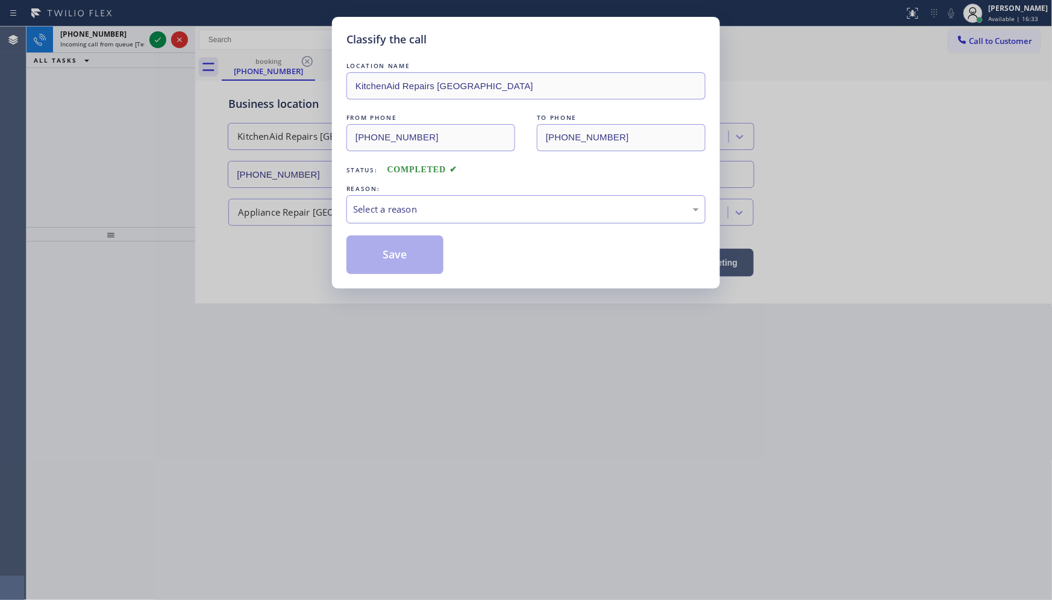
click at [354, 213] on div "Select a reason" at bounding box center [526, 209] width 346 height 14
click at [358, 255] on button "Save" at bounding box center [394, 255] width 97 height 39
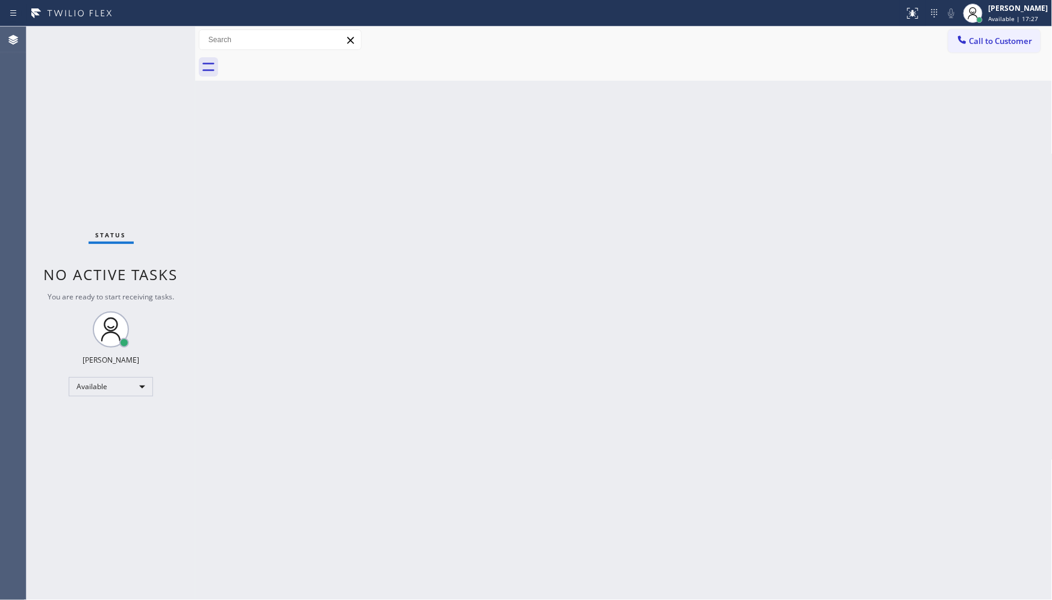
click at [39, 137] on div "Status No active tasks You are ready to start receiving tasks. JENIZA ALCAYDE A…" at bounding box center [111, 313] width 169 height 573
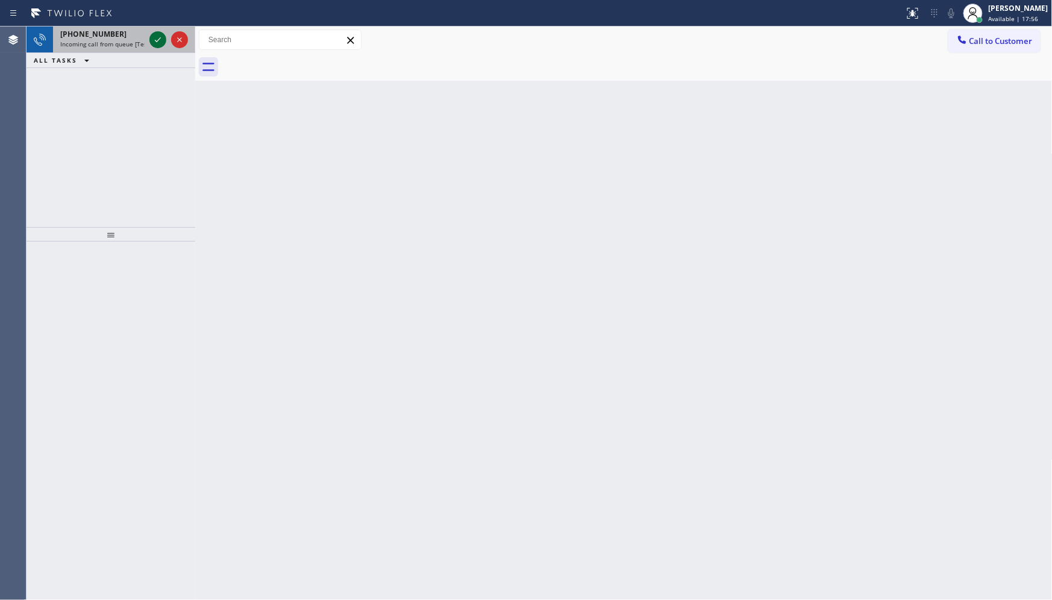
click at [154, 37] on icon at bounding box center [158, 40] width 14 height 14
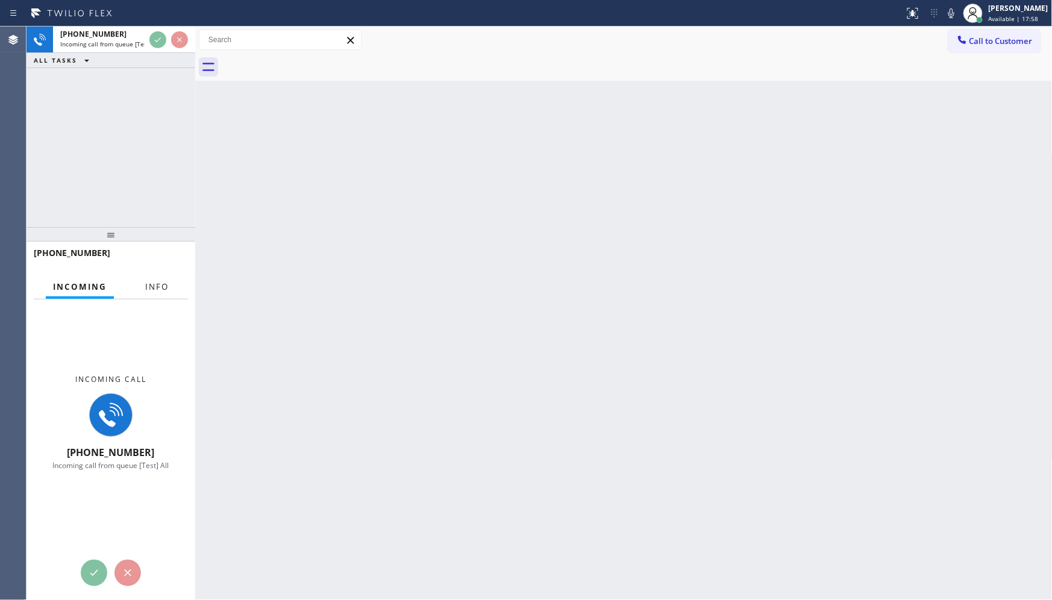
click at [143, 287] on button "Info" at bounding box center [157, 286] width 38 height 23
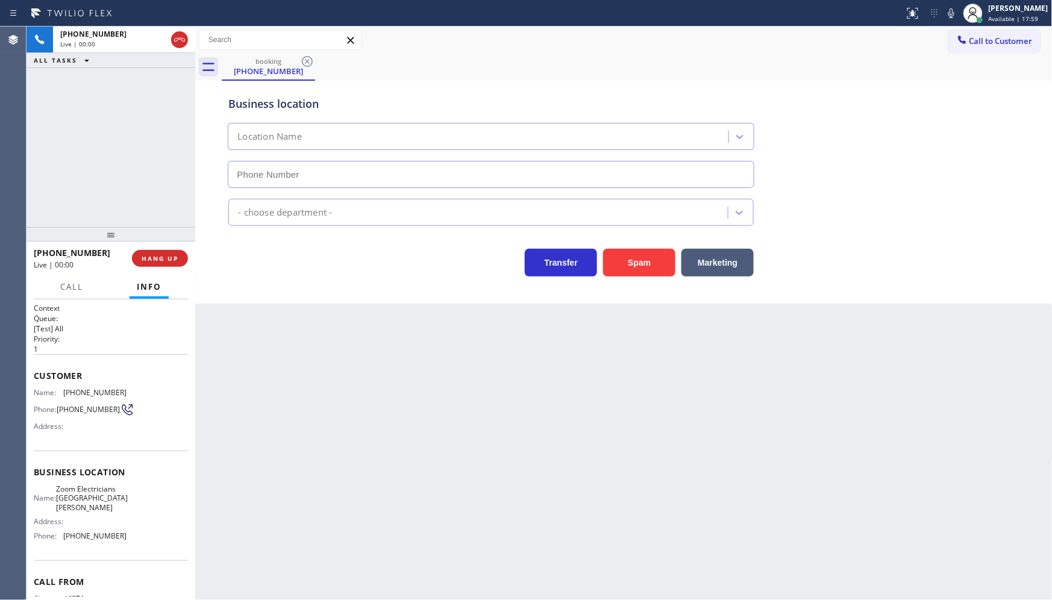
type input "(310) 388-4067"
click at [946, 13] on icon at bounding box center [951, 13] width 14 height 14
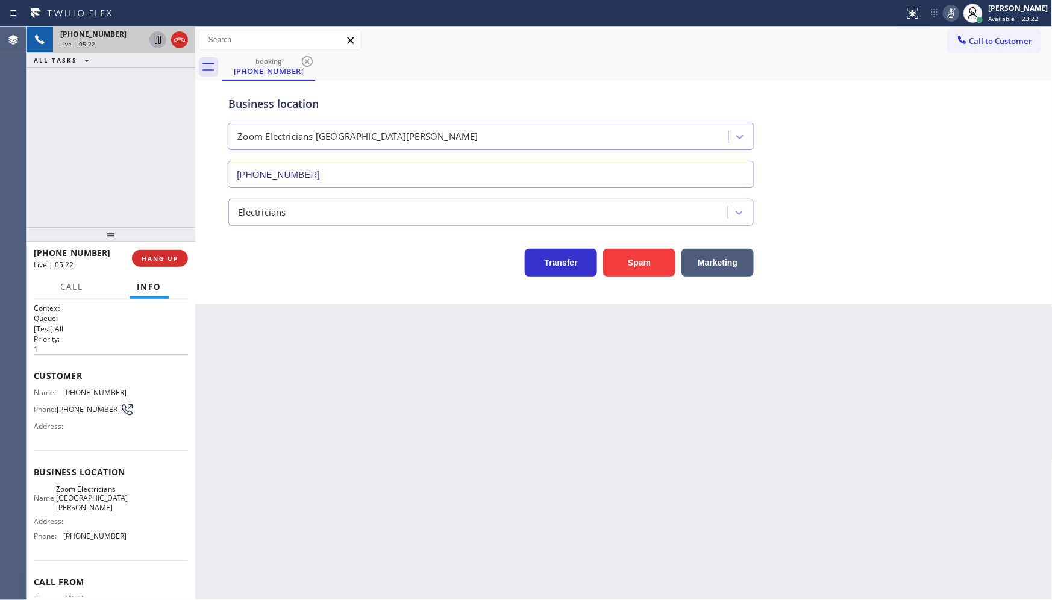
click at [157, 41] on icon at bounding box center [158, 40] width 14 height 14
click at [131, 393] on div "Name: (760) 703-3232 Phone: (760) 703-3232 Address:" at bounding box center [111, 412] width 154 height 48
copy div "(760) 703-3232"
drag, startPoint x: 143, startPoint y: 133, endPoint x: 152, endPoint y: 92, distance: 41.9
click at [148, 110] on div "+17607033232 Live | 06:18 ALL TASKS ALL TASKS ACTIVE TASKS TASKS IN WRAP UP" at bounding box center [111, 127] width 169 height 201
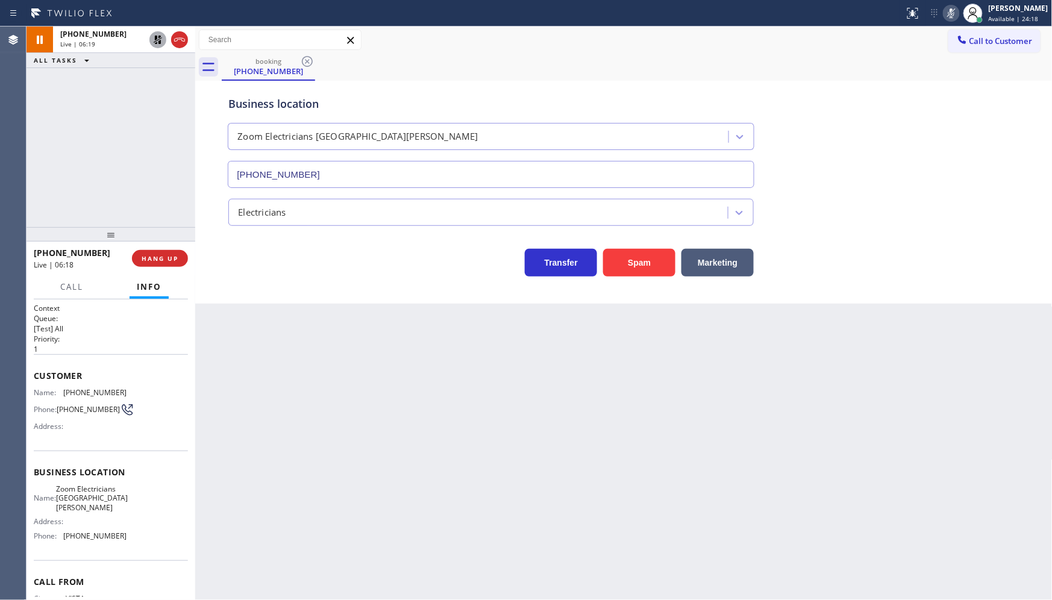
click at [159, 39] on icon at bounding box center [158, 40] width 14 height 14
click at [950, 14] on rect at bounding box center [951, 12] width 8 height 8
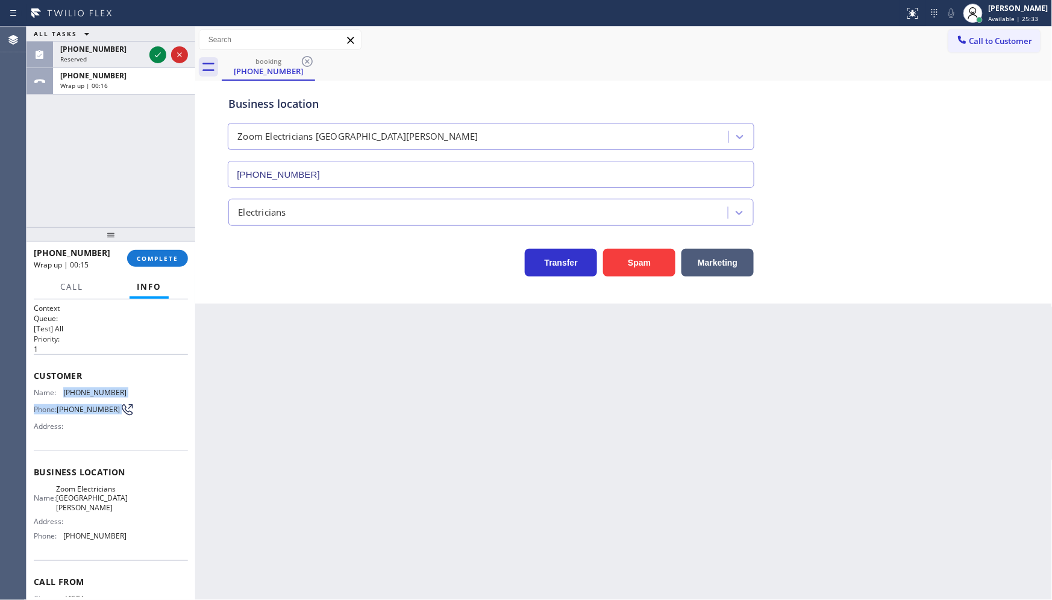
drag, startPoint x: 63, startPoint y: 392, endPoint x: 152, endPoint y: 393, distance: 88.6
click at [139, 399] on div "Name: (760) 703-3232 Phone: (760) 703-3232 Address:" at bounding box center [111, 412] width 154 height 48
copy div "(760) 703-3232 Phone: (760) 703-3232"
click at [157, 53] on icon at bounding box center [158, 55] width 14 height 14
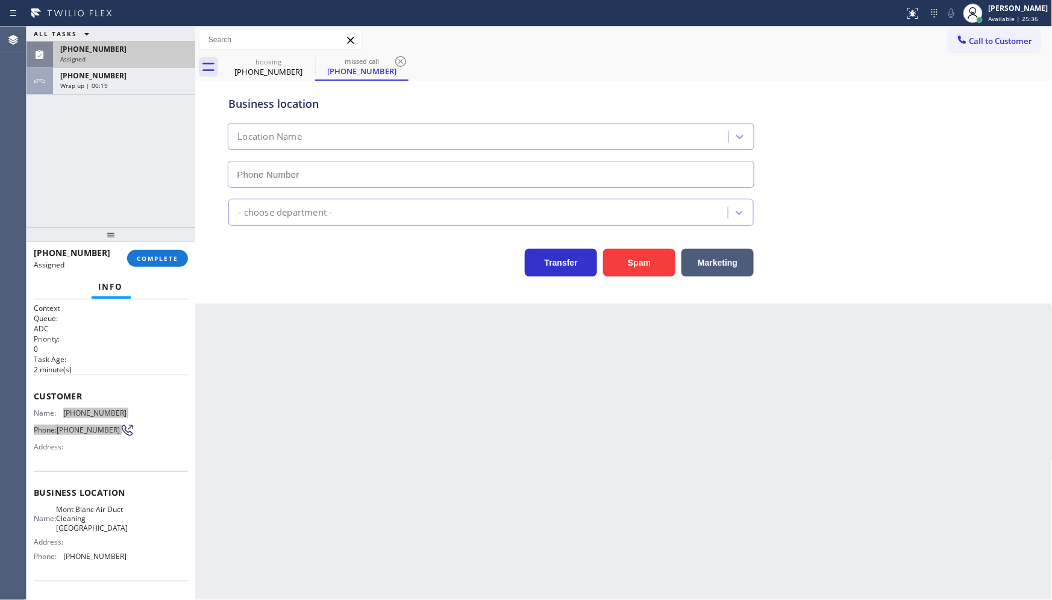
type input "(949) 570-5275"
click at [136, 58] on div "Assigned" at bounding box center [124, 59] width 128 height 8
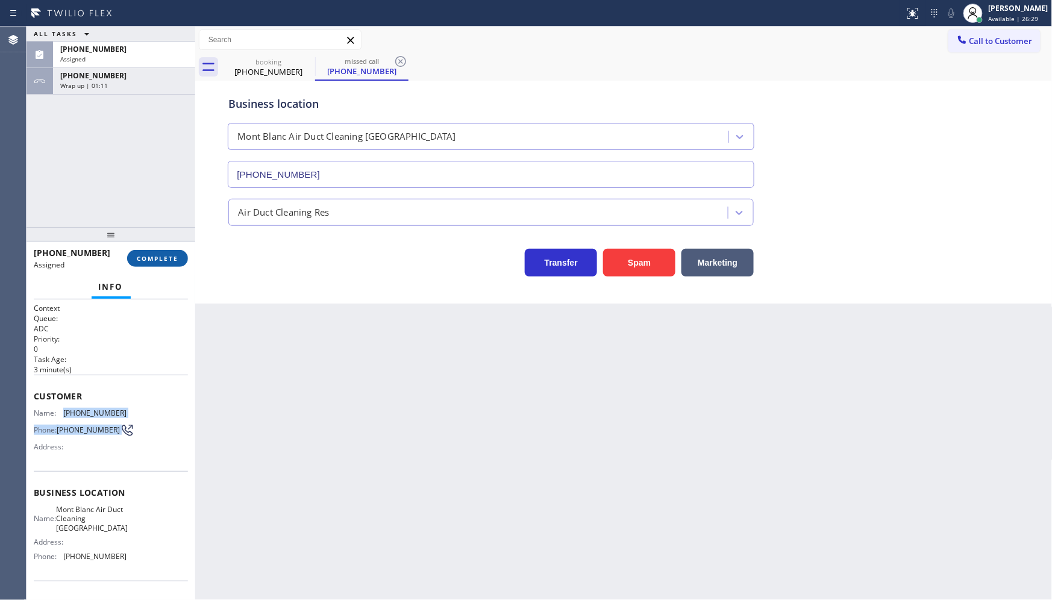
click at [165, 255] on button "COMPLETE" at bounding box center [157, 258] width 61 height 17
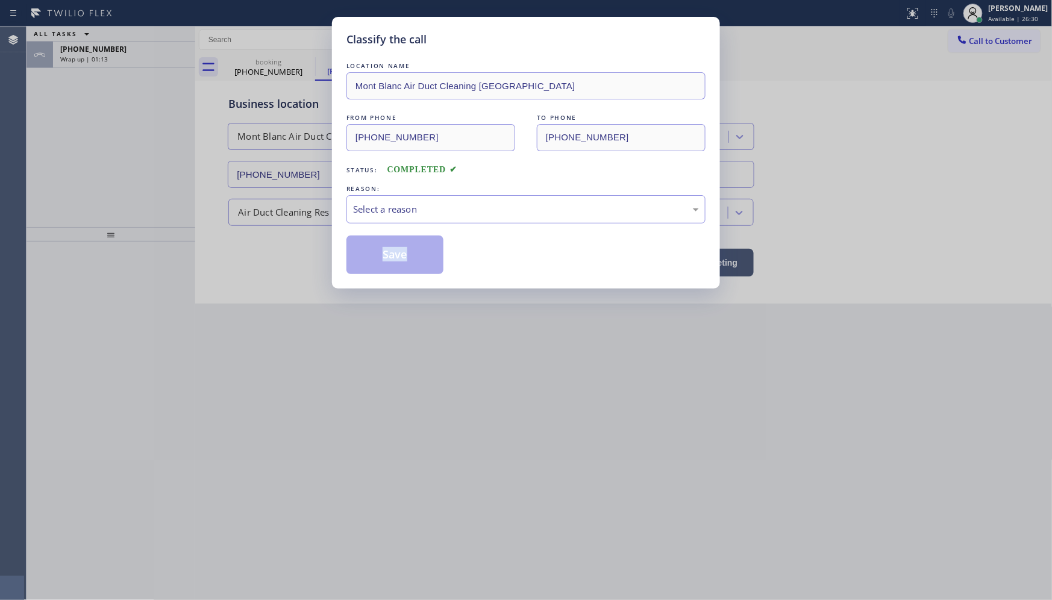
click at [178, 255] on div "Classify the call LOCATION NAME Mont Blanc Air Duct Cleaning Lake Forest FROM P…" at bounding box center [526, 300] width 1052 height 600
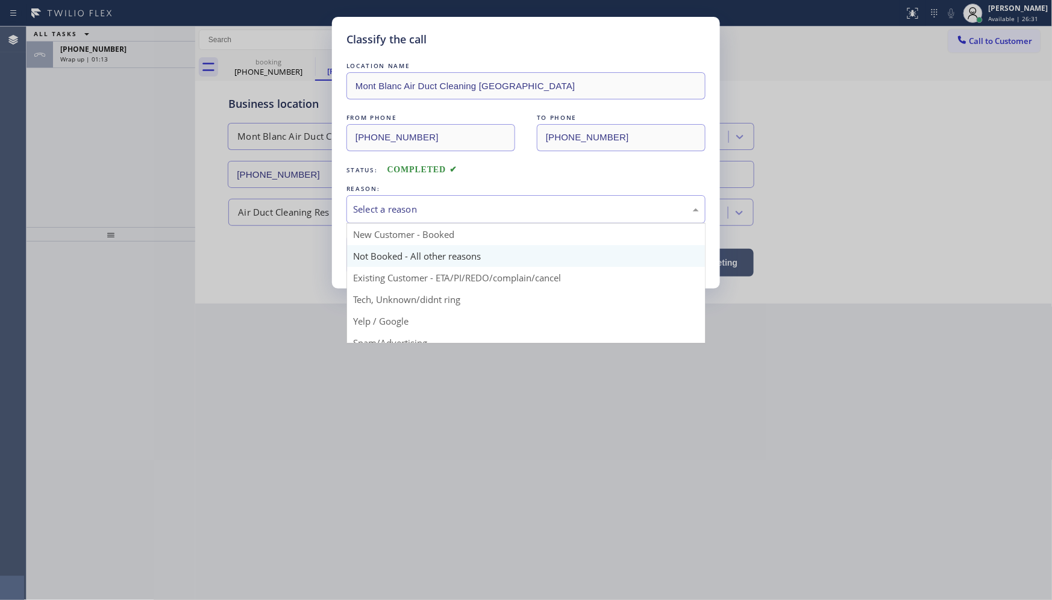
drag, startPoint x: 376, startPoint y: 215, endPoint x: 376, endPoint y: 255, distance: 40.4
click at [376, 223] on div "Select a reason New Customer - Booked Not Booked - All other reasons Existing C…" at bounding box center [525, 209] width 359 height 28
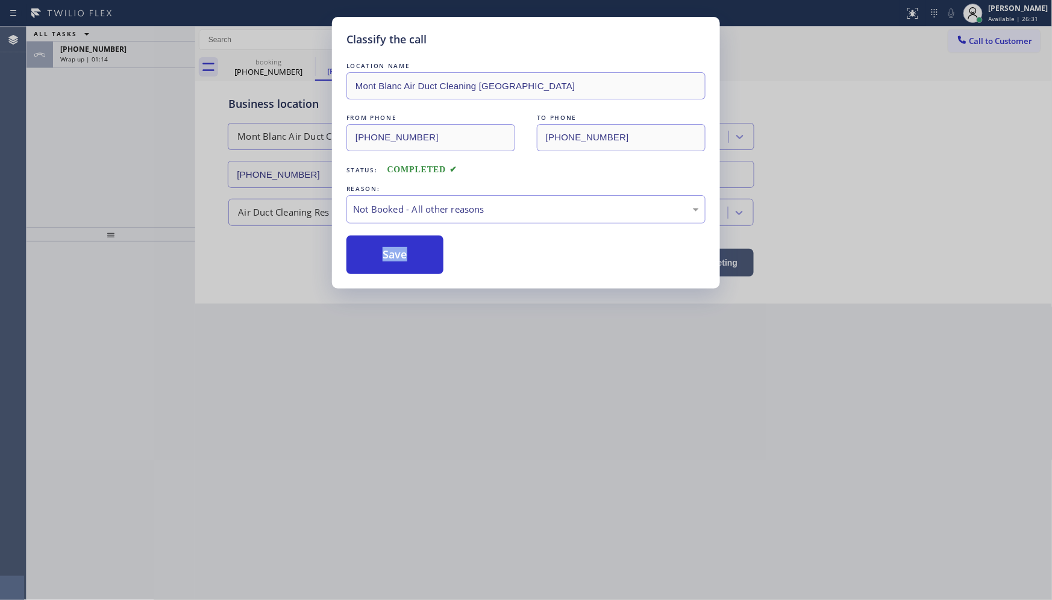
click at [376, 256] on button "Save" at bounding box center [394, 255] width 97 height 39
click at [375, 254] on button "Save" at bounding box center [394, 255] width 97 height 39
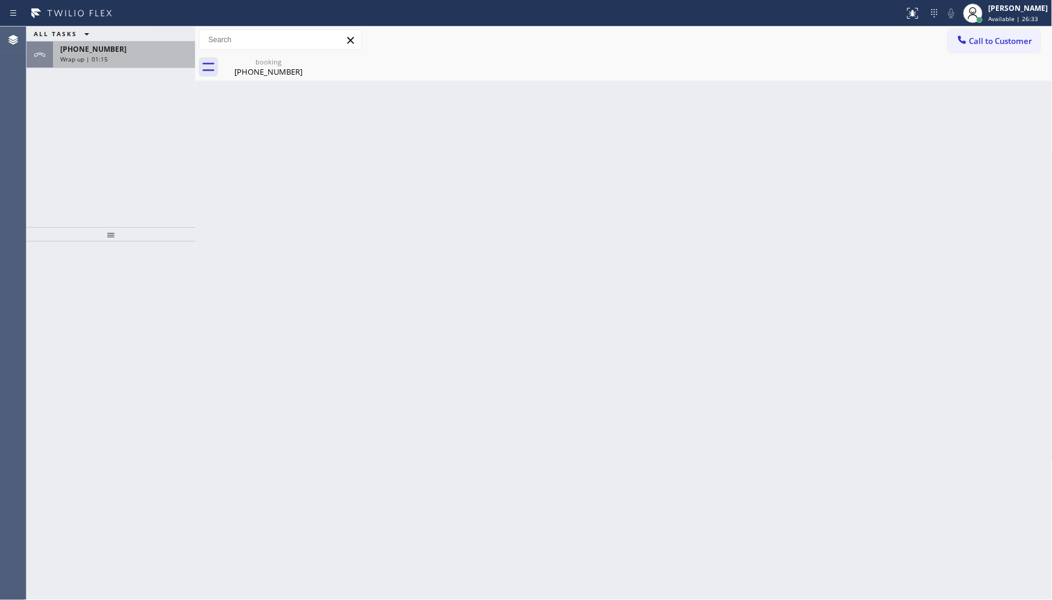
click at [77, 55] on span "Wrap up | 01:15" at bounding box center [84, 59] width 48 height 8
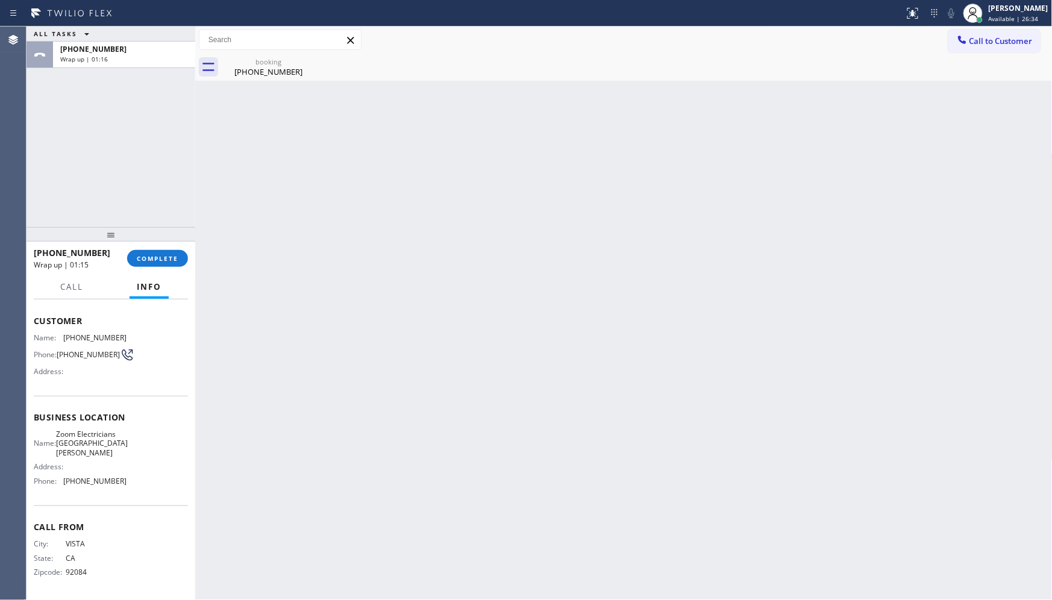
scroll to position [57, 0]
drag, startPoint x: 64, startPoint y: 482, endPoint x: 142, endPoint y: 482, distance: 77.7
click at [142, 482] on div "Name: Zoom Electricians Santa Monica Address: Phone: (310) 388-4067" at bounding box center [111, 460] width 154 height 61
click at [171, 257] on span "COMPLETE" at bounding box center [158, 258] width 42 height 8
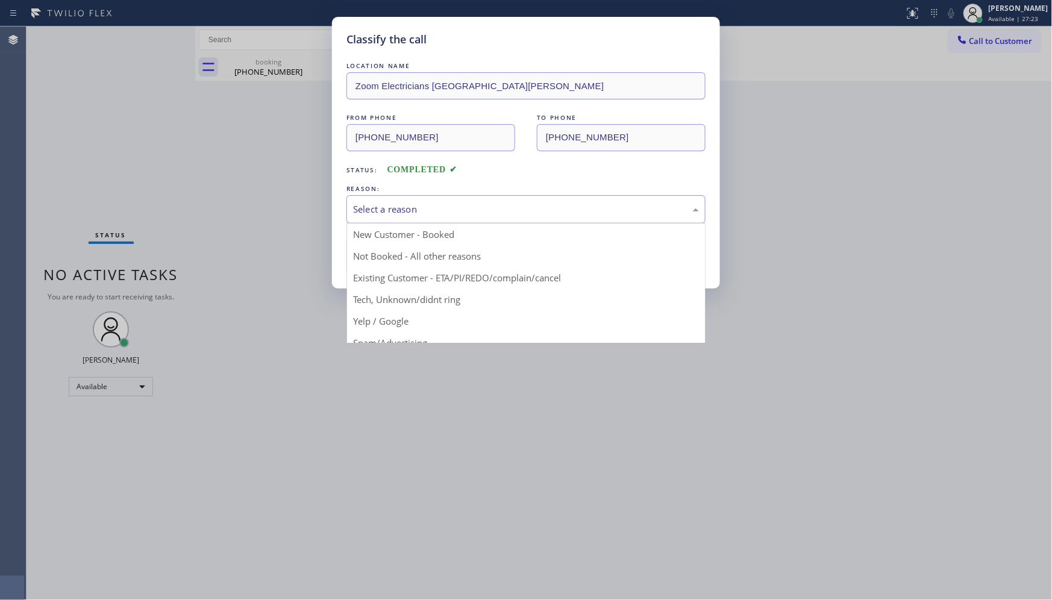
click at [443, 213] on div "Select a reason" at bounding box center [526, 209] width 346 height 14
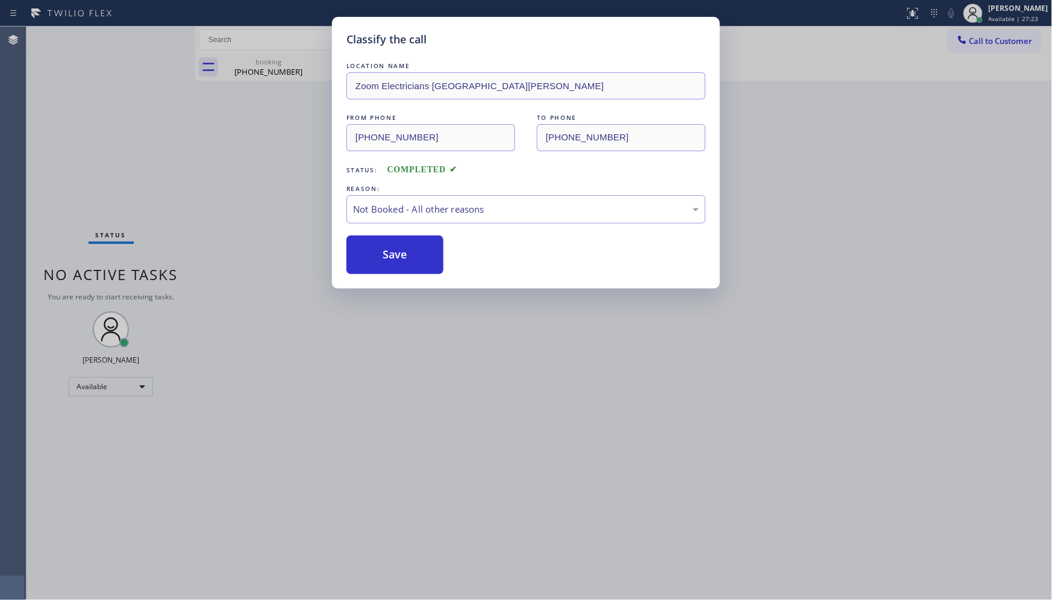
click at [411, 251] on button "Save" at bounding box center [394, 255] width 97 height 39
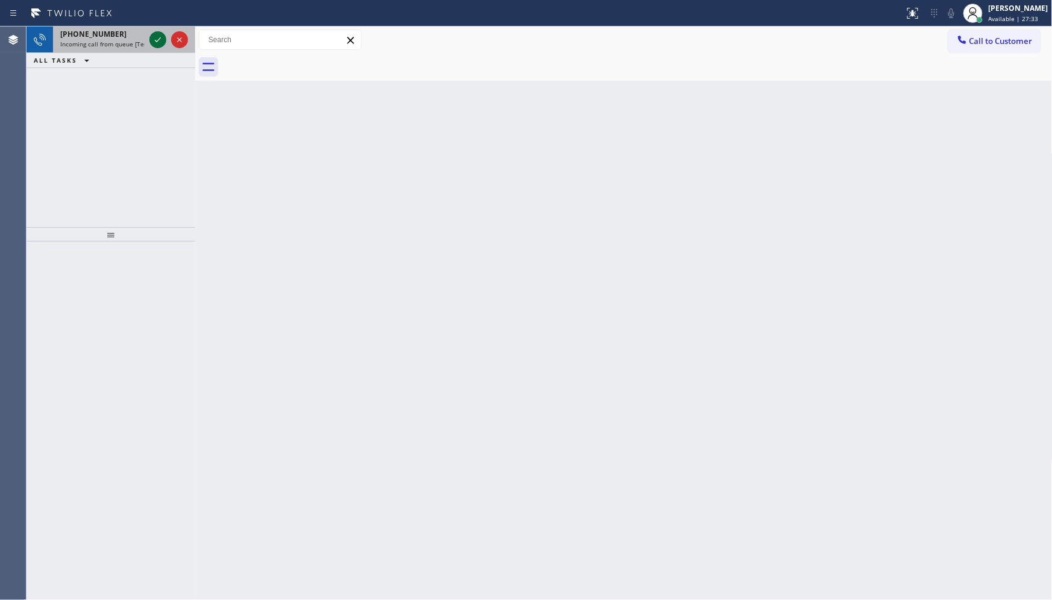
click at [152, 38] on icon at bounding box center [158, 40] width 14 height 14
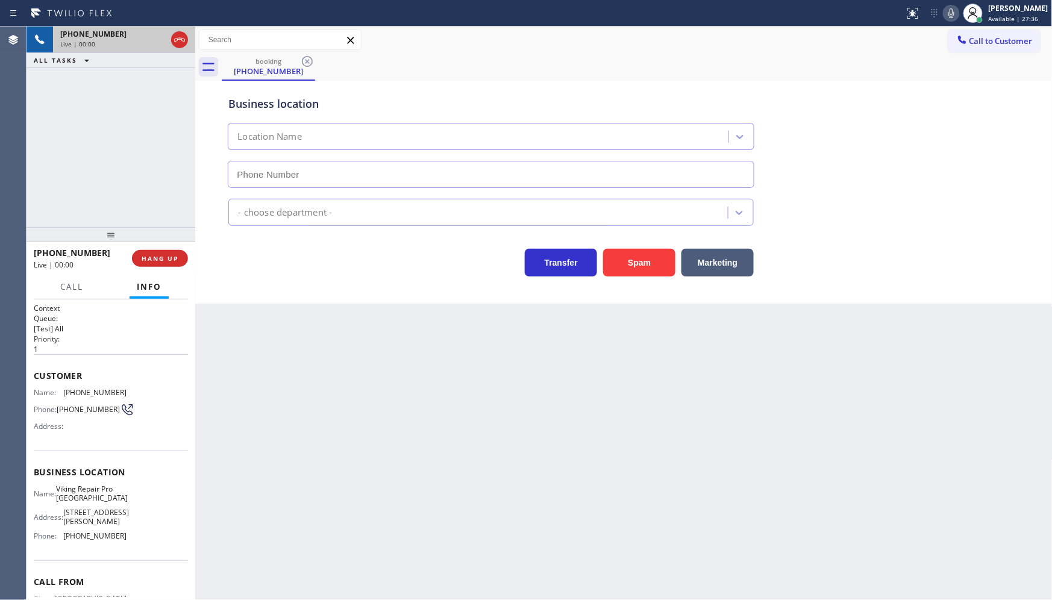
type input "(510) 737-7997"
click at [649, 262] on button "Spam" at bounding box center [639, 263] width 72 height 28
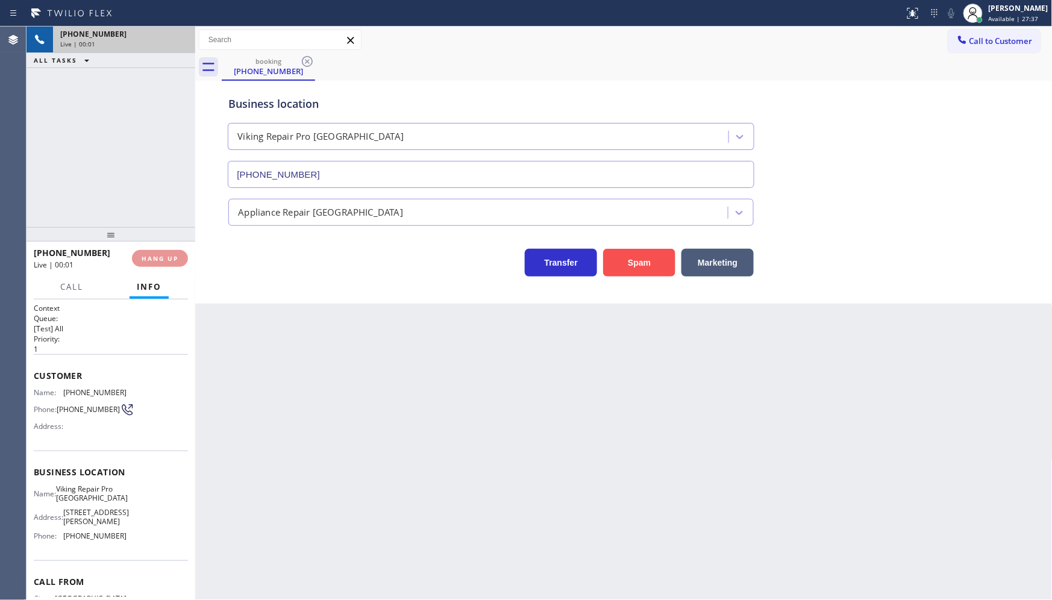
click at [649, 262] on button "Spam" at bounding box center [639, 263] width 72 height 28
click at [648, 267] on button "Spam" at bounding box center [639, 263] width 72 height 28
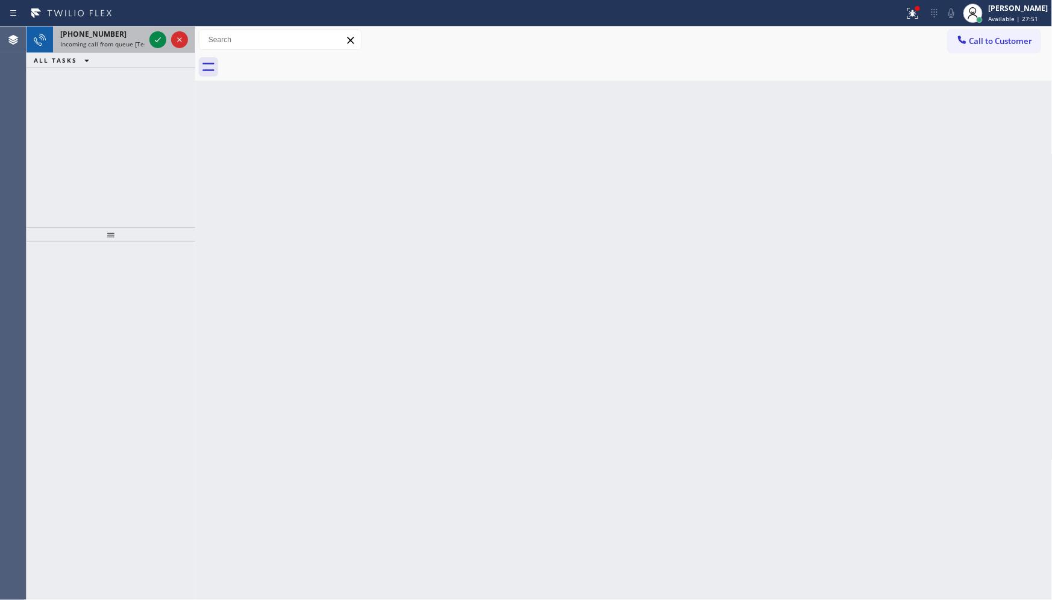
drag, startPoint x: 122, startPoint y: 109, endPoint x: 161, endPoint y: 28, distance: 89.5
click at [134, 93] on div "+19495094266 Incoming call from queue [Test] All ALL TASKS ALL TASKS ACTIVE TAS…" at bounding box center [111, 127] width 169 height 201
click at [895, 13] on div at bounding box center [452, 13] width 895 height 19
click at [904, 14] on div at bounding box center [912, 13] width 27 height 14
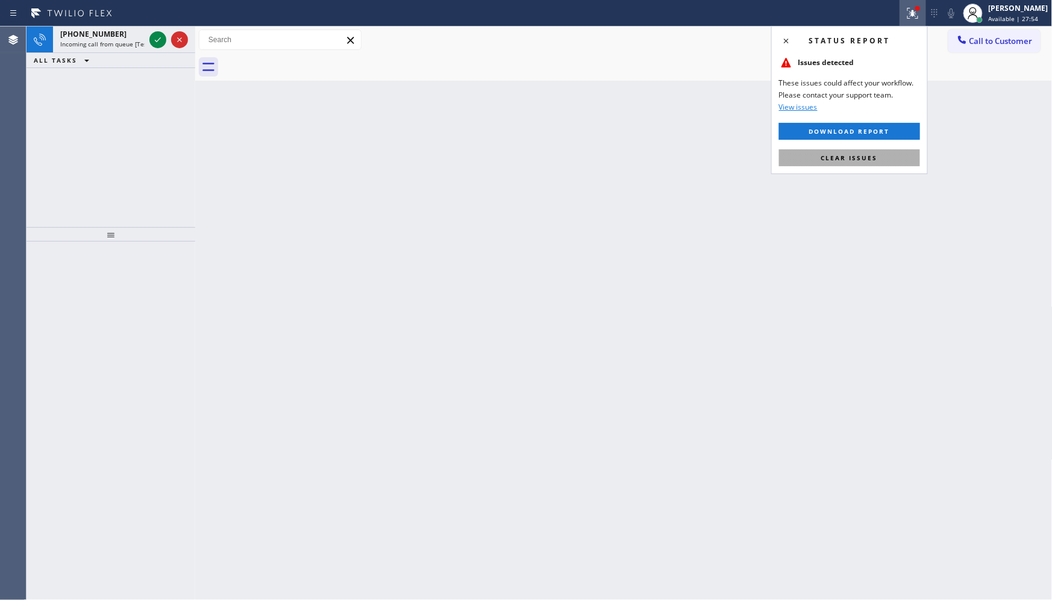
click at [893, 153] on button "Clear issues" at bounding box center [849, 157] width 141 height 17
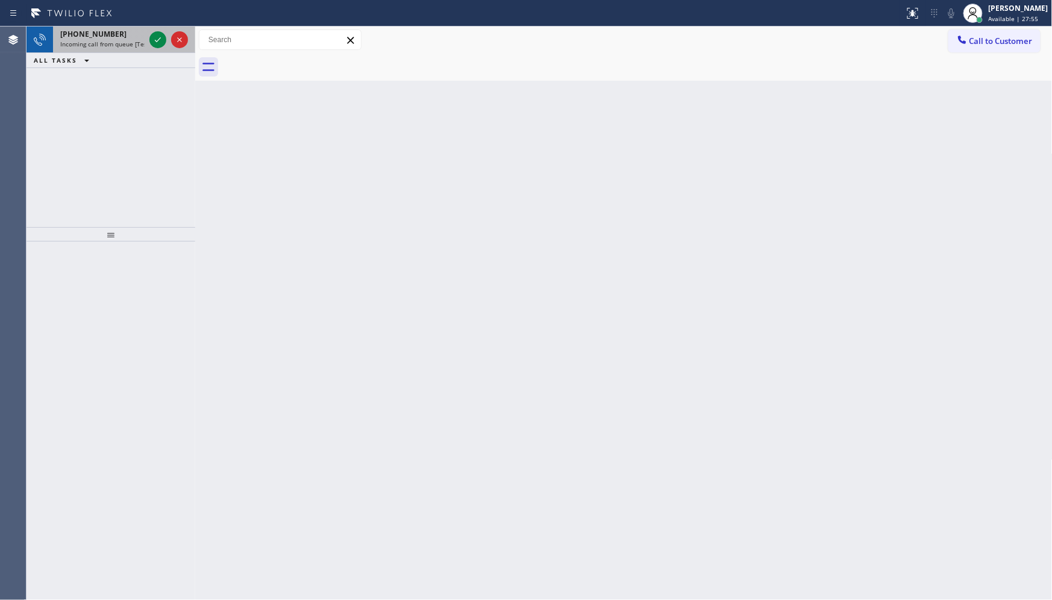
click at [147, 35] on div at bounding box center [168, 40] width 43 height 27
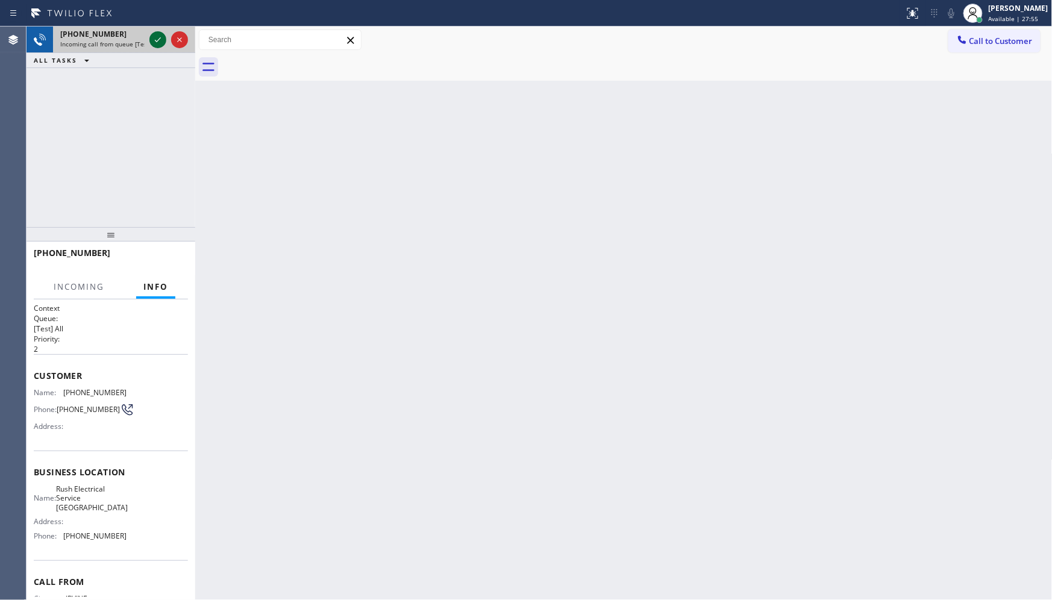
click at [151, 39] on icon at bounding box center [158, 40] width 14 height 14
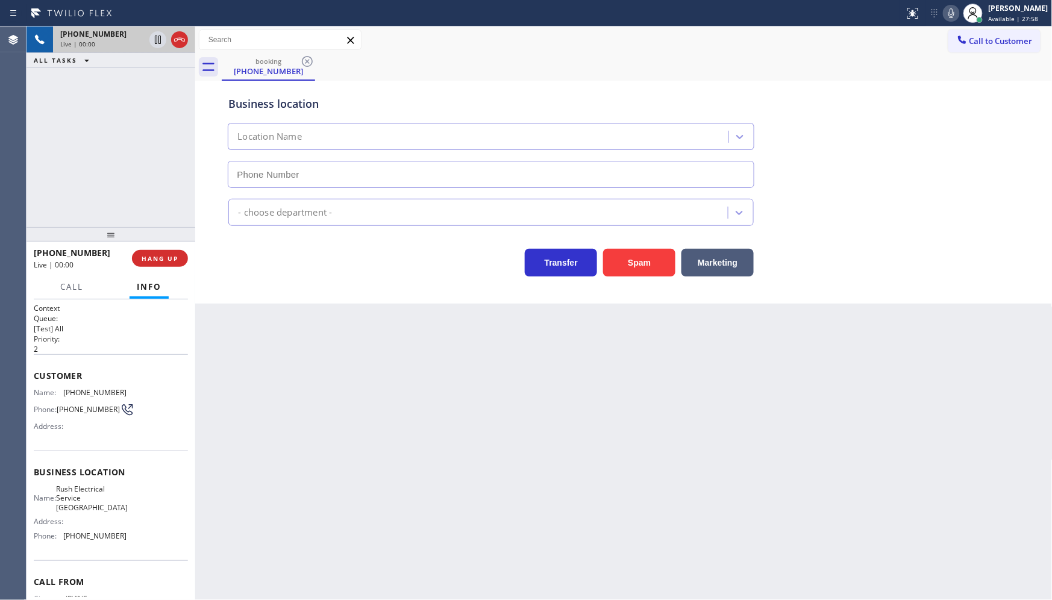
type input "(949) 264-0545"
click at [179, 259] on button "HANG UP" at bounding box center [160, 258] width 56 height 17
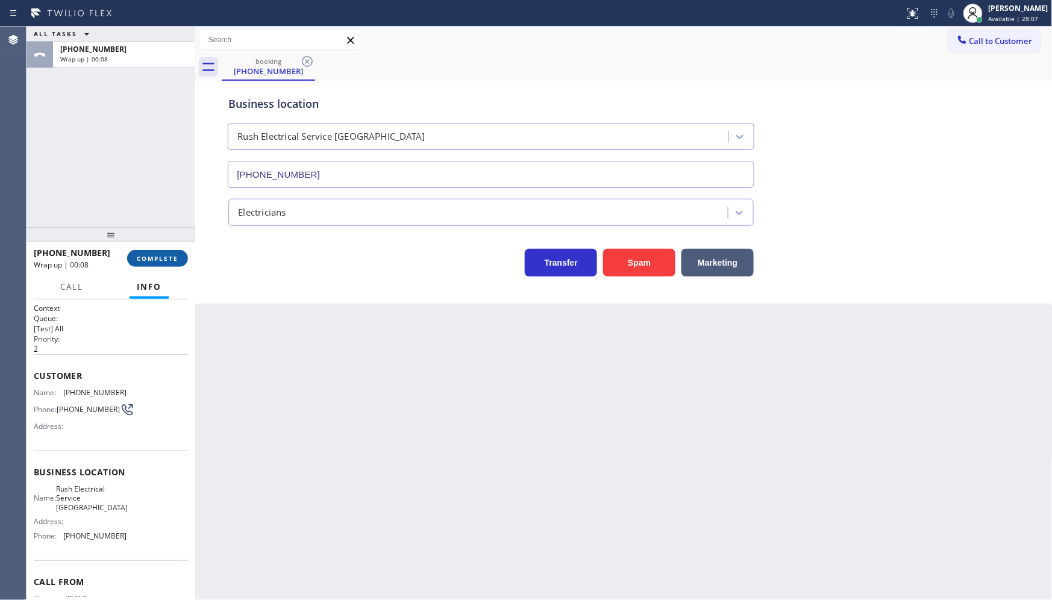
click at [140, 260] on span "COMPLETE" at bounding box center [158, 258] width 42 height 8
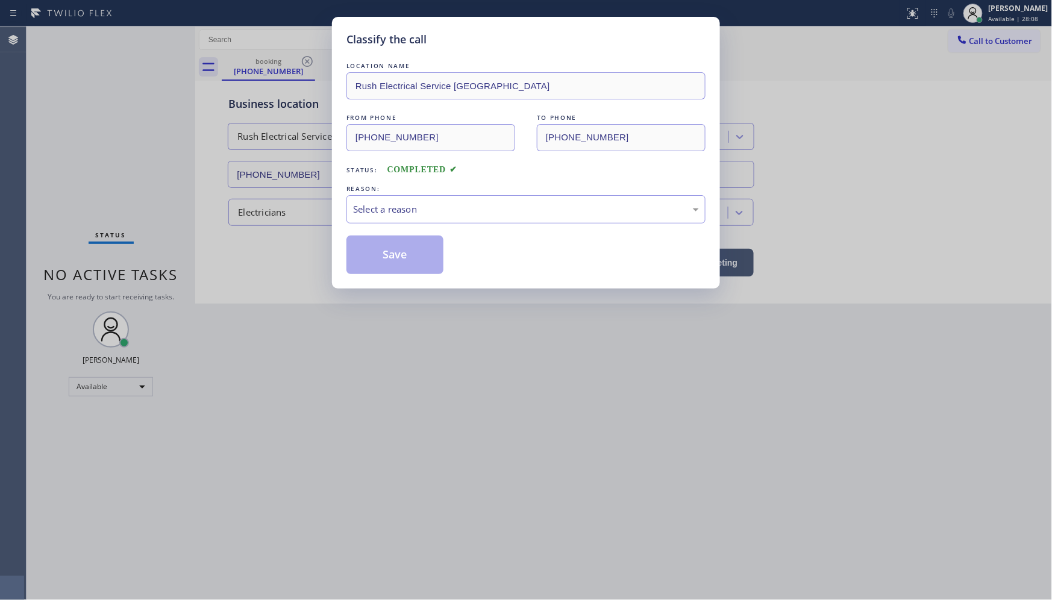
click at [142, 252] on div "Classify the call LOCATION NAME Rush Electrical Service Aliso Viejo FROM PHONE …" at bounding box center [526, 300] width 1052 height 600
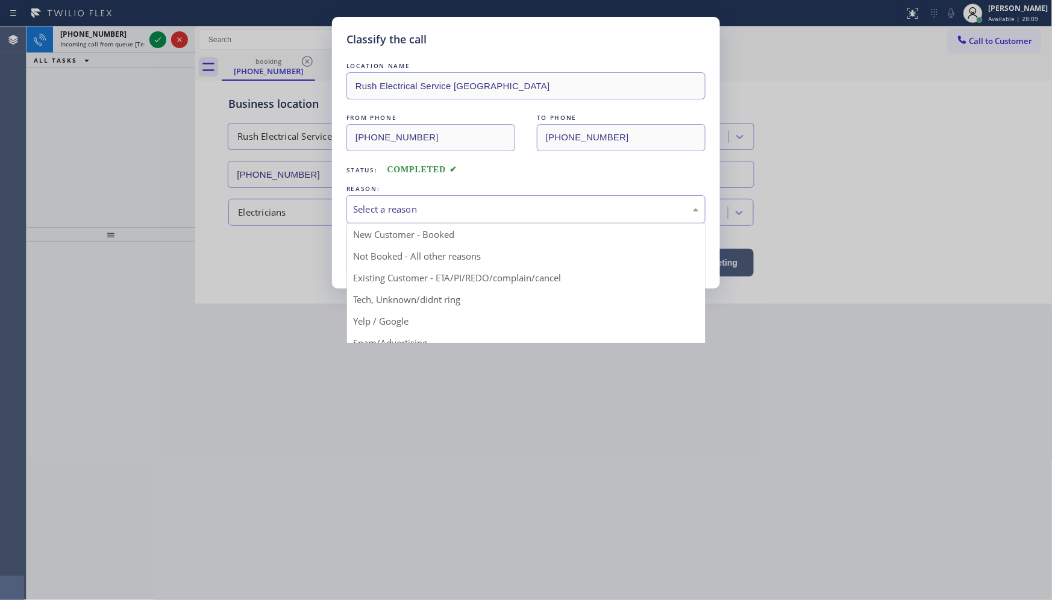
click at [381, 209] on div "Select a reason" at bounding box center [526, 209] width 346 height 14
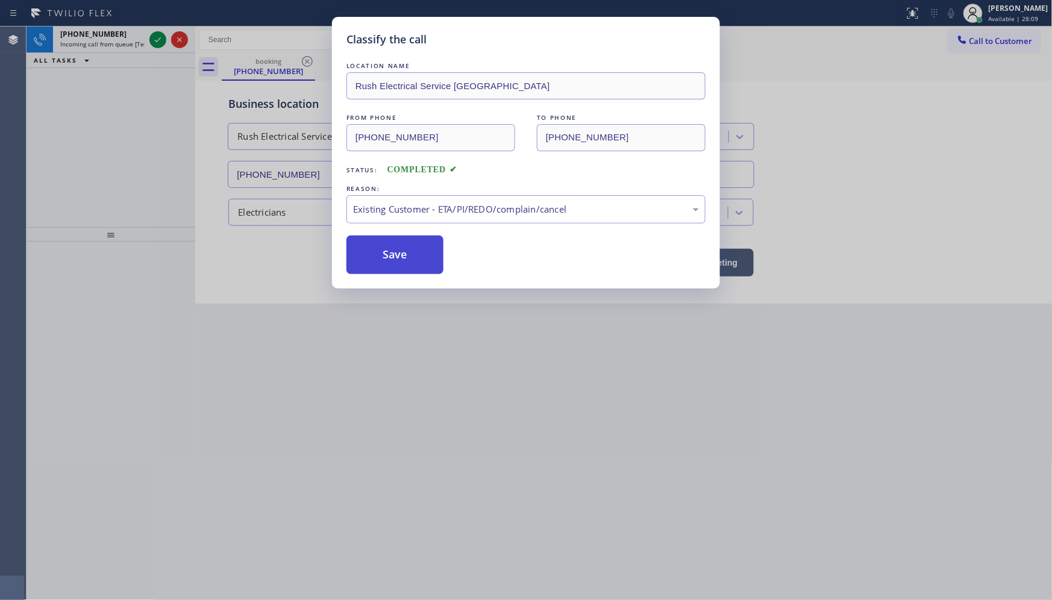
click at [384, 267] on button "Save" at bounding box center [394, 255] width 97 height 39
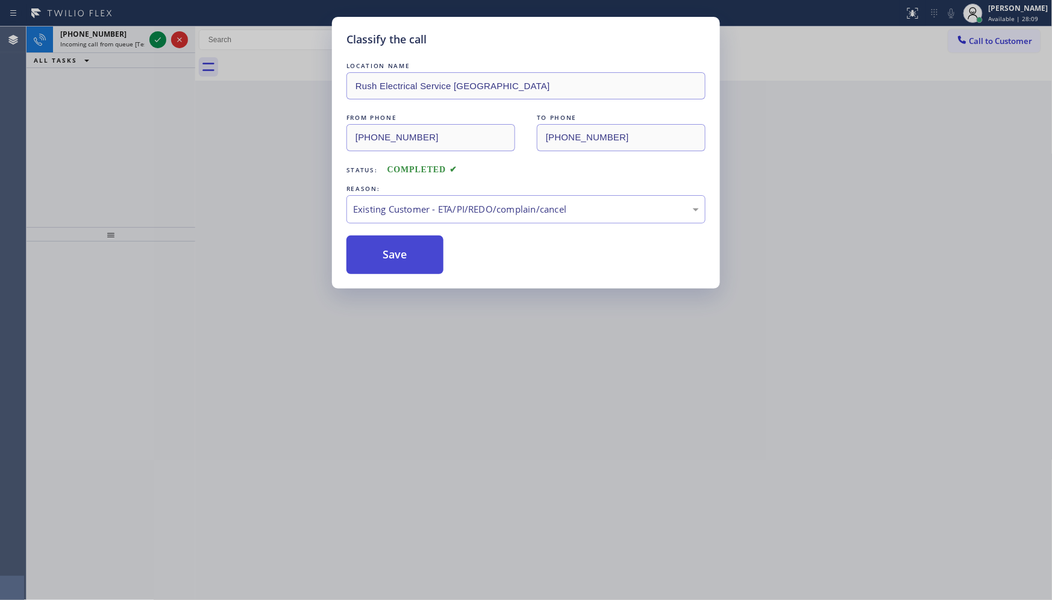
click at [386, 266] on button "Save" at bounding box center [394, 255] width 97 height 39
click at [387, 266] on button "Save" at bounding box center [394, 255] width 97 height 39
click at [387, 263] on button "Save" at bounding box center [394, 255] width 97 height 39
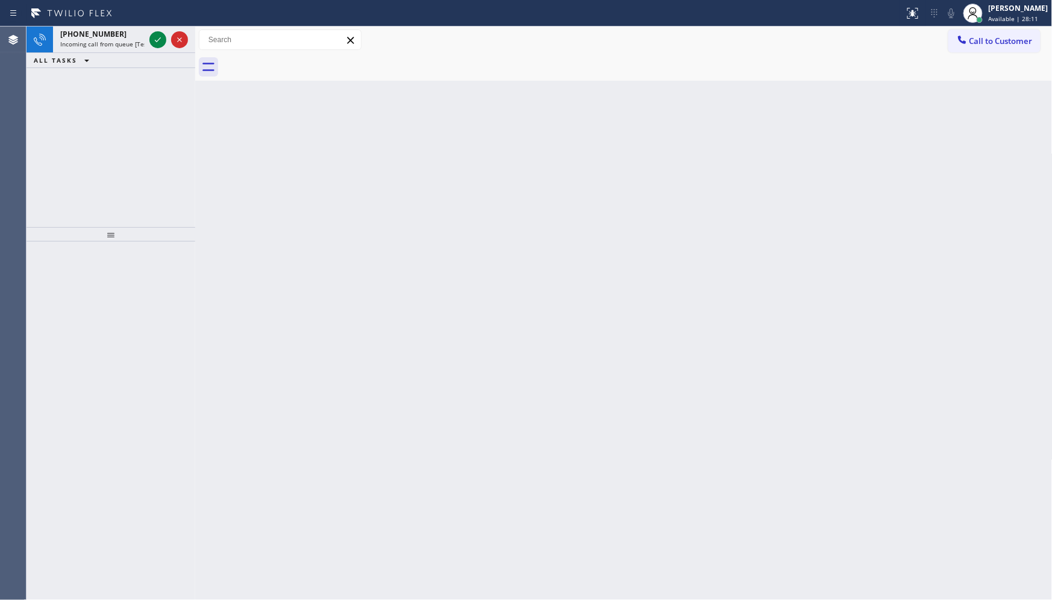
drag, startPoint x: 387, startPoint y: 251, endPoint x: 390, endPoint y: 262, distance: 11.8
click at [387, 263] on div "Back to Dashboard Change Sender ID Customers Technicians Select a contact Outbo…" at bounding box center [623, 313] width 857 height 573
click at [145, 41] on div "+12067905757 Incoming call from queue [Test] All" at bounding box center [100, 40] width 94 height 27
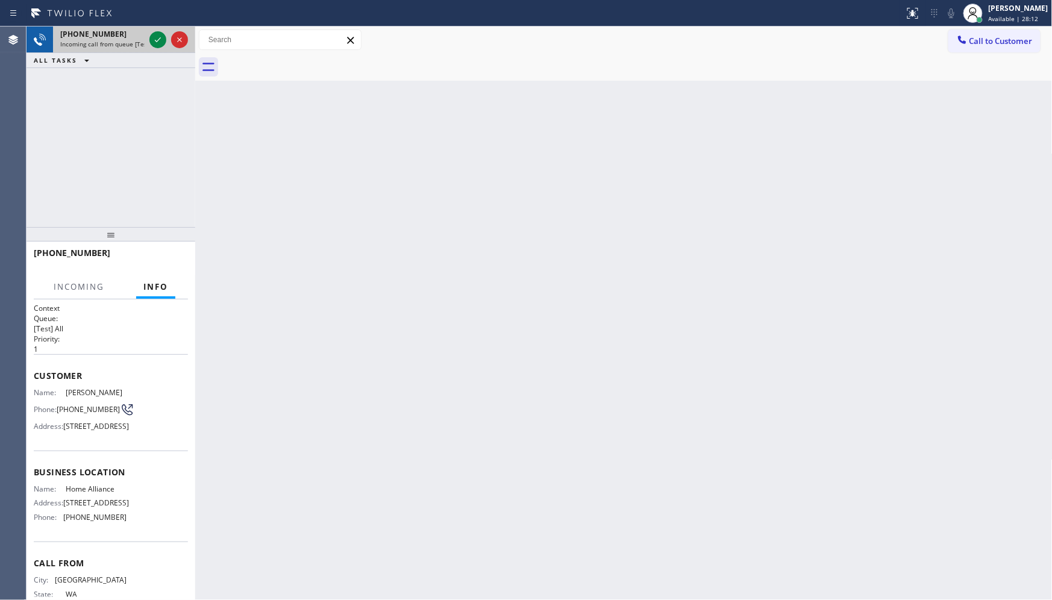
click at [169, 34] on div at bounding box center [168, 40] width 43 height 27
click at [155, 41] on icon at bounding box center [158, 40] width 14 height 14
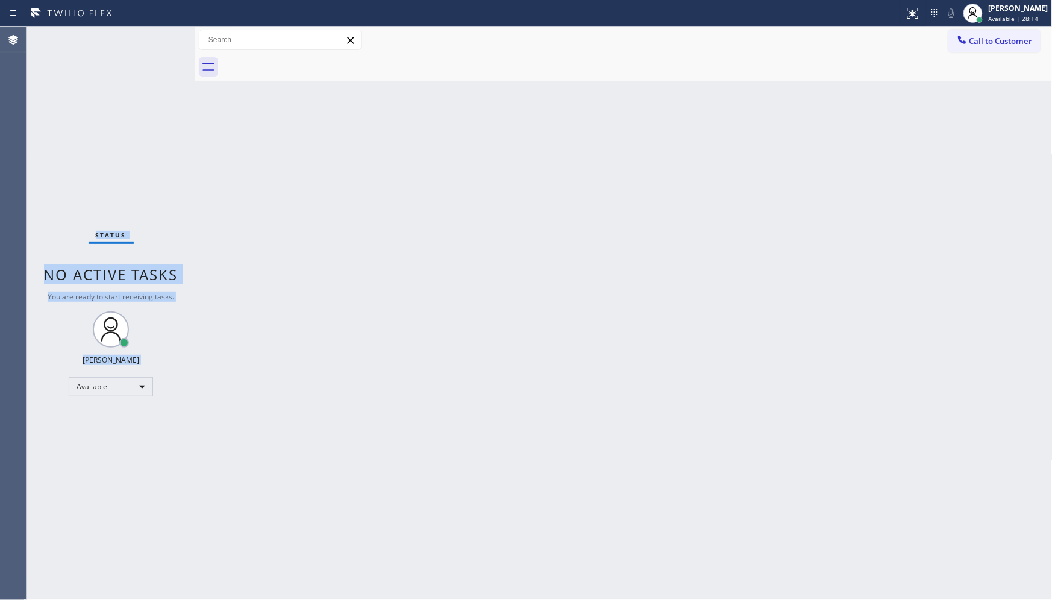
click at [161, 43] on div "Status No active tasks You are ready to start receiving tasks. JENIZA ALCAYDE A…" at bounding box center [111, 313] width 169 height 573
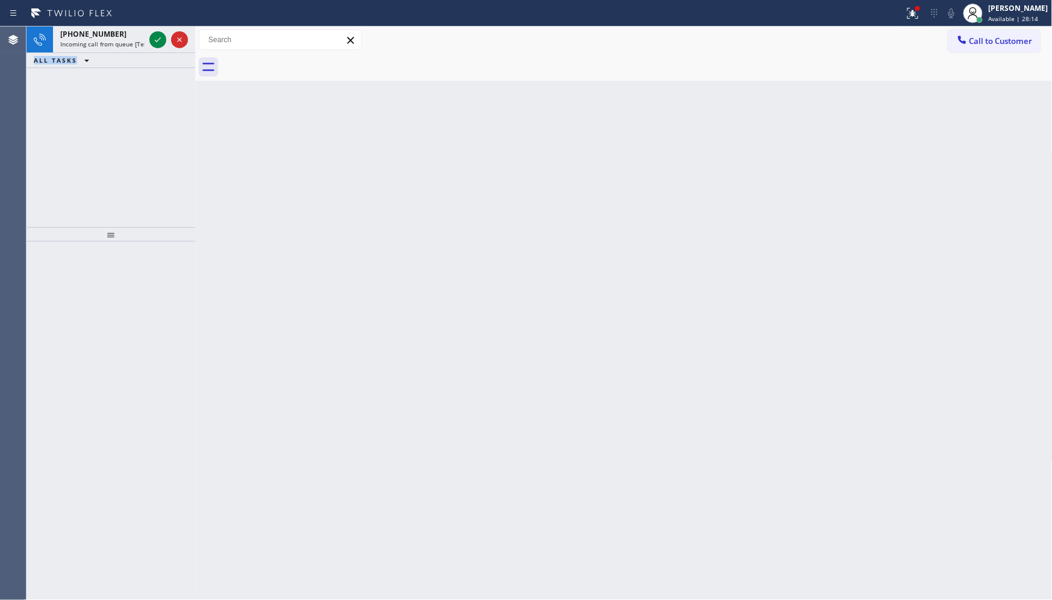
click at [161, 43] on icon at bounding box center [158, 40] width 14 height 14
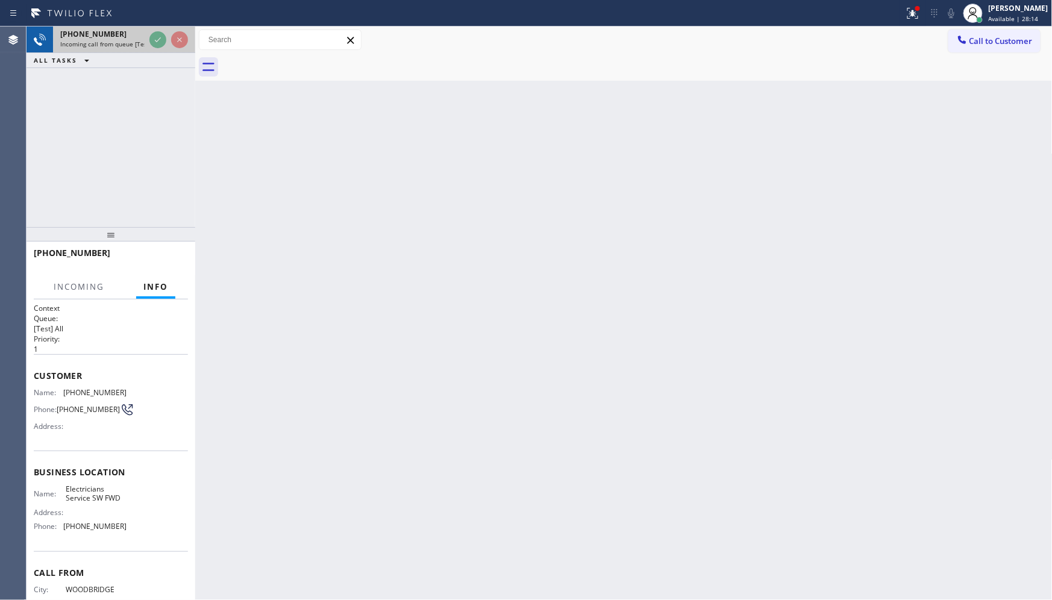
click at [167, 44] on div at bounding box center [168, 40] width 43 height 27
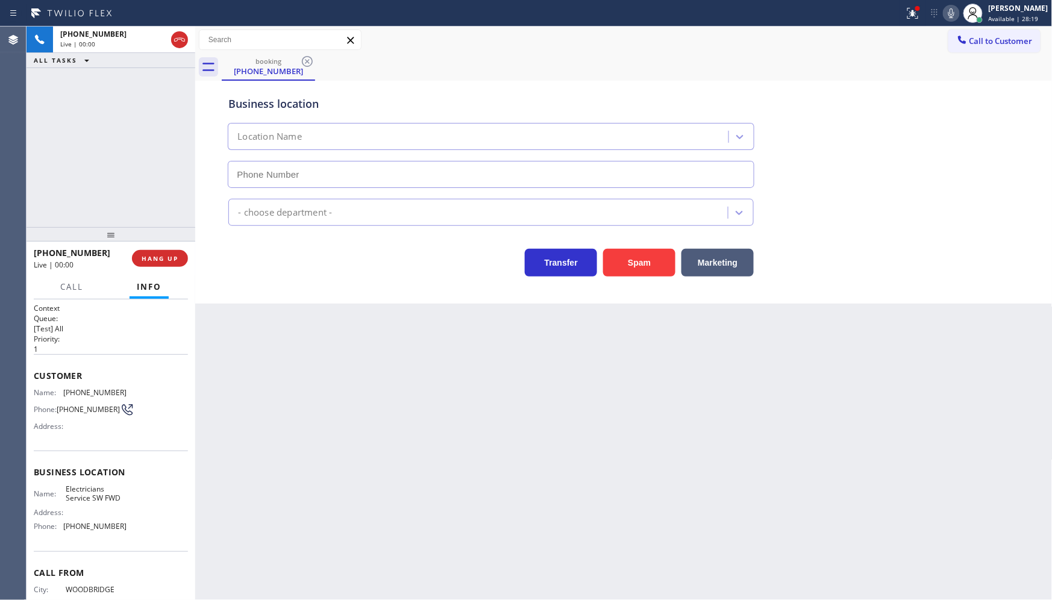
type input "[PHONE_NUMBER]"
click at [626, 266] on button "Spam" at bounding box center [639, 263] width 72 height 28
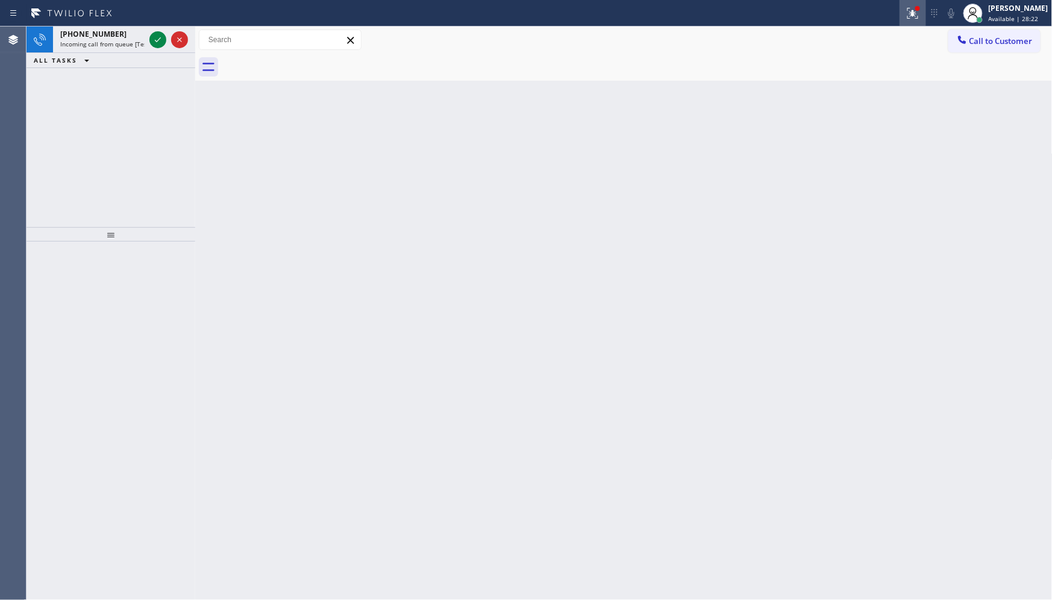
click at [904, 14] on div at bounding box center [912, 13] width 27 height 14
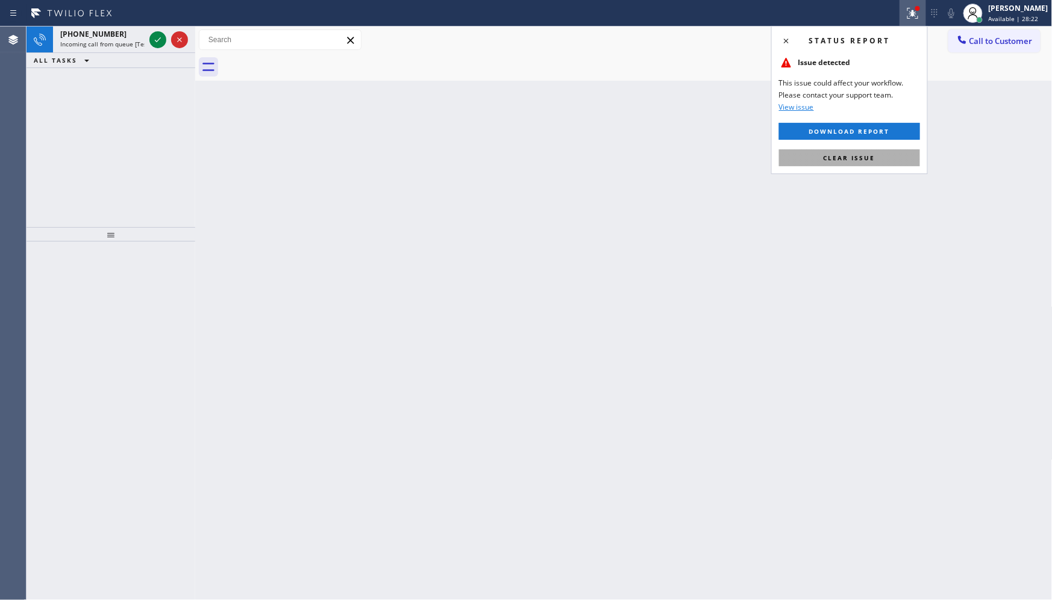
click at [814, 152] on button "Clear issue" at bounding box center [849, 157] width 141 height 17
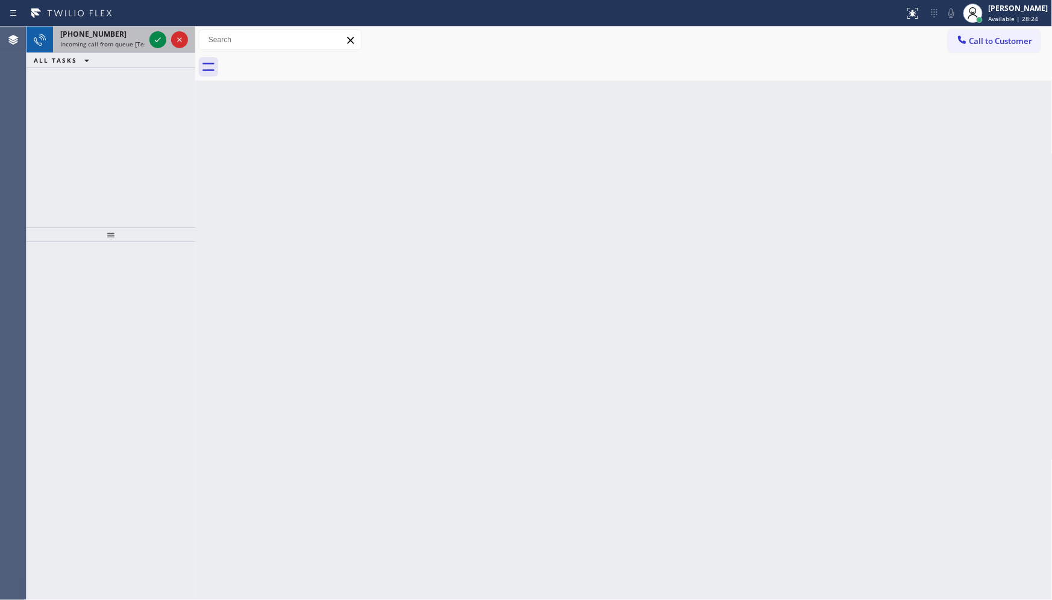
click at [166, 39] on div at bounding box center [168, 40] width 43 height 27
click at [157, 33] on icon at bounding box center [158, 40] width 14 height 14
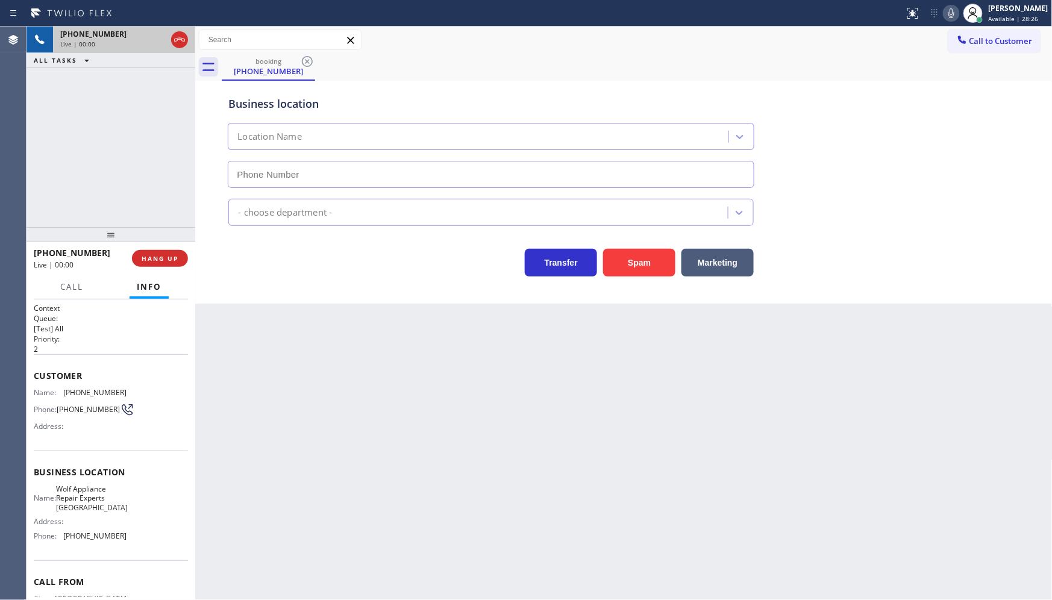
type input "[PHONE_NUMBER]"
click at [623, 252] on button "Spam" at bounding box center [639, 263] width 72 height 28
click at [624, 254] on button "Spam" at bounding box center [639, 263] width 72 height 28
click at [623, 255] on button "Spam" at bounding box center [639, 263] width 72 height 28
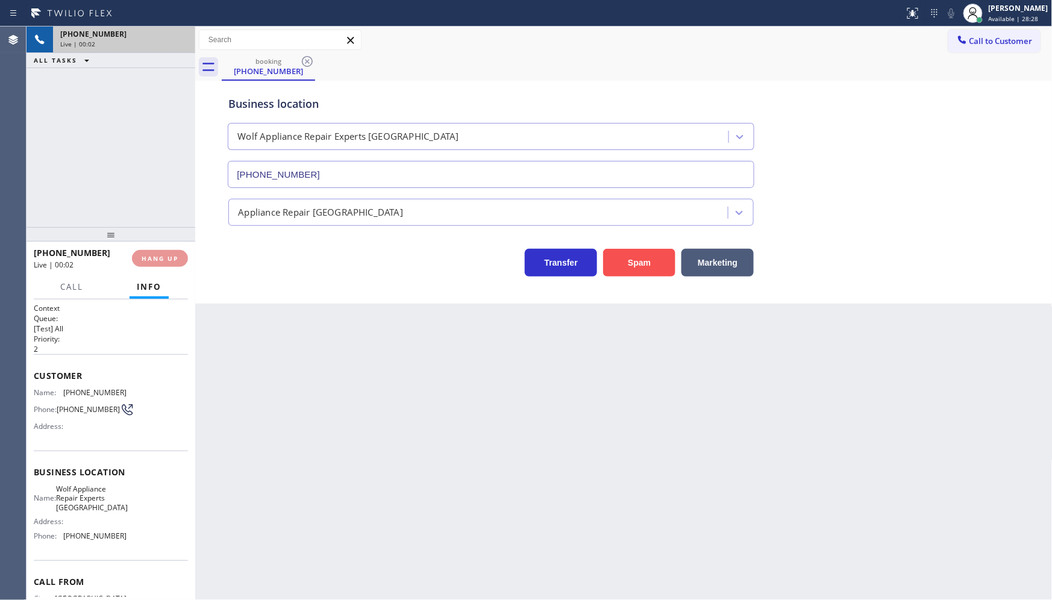
click at [622, 255] on button "Spam" at bounding box center [639, 263] width 72 height 28
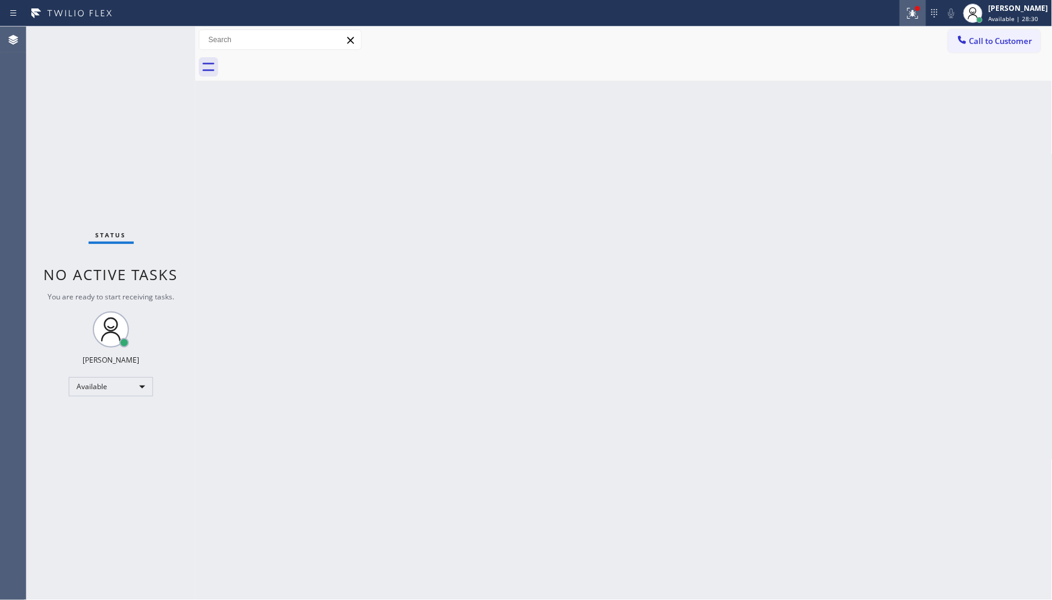
click at [902, 4] on button at bounding box center [912, 13] width 27 height 27
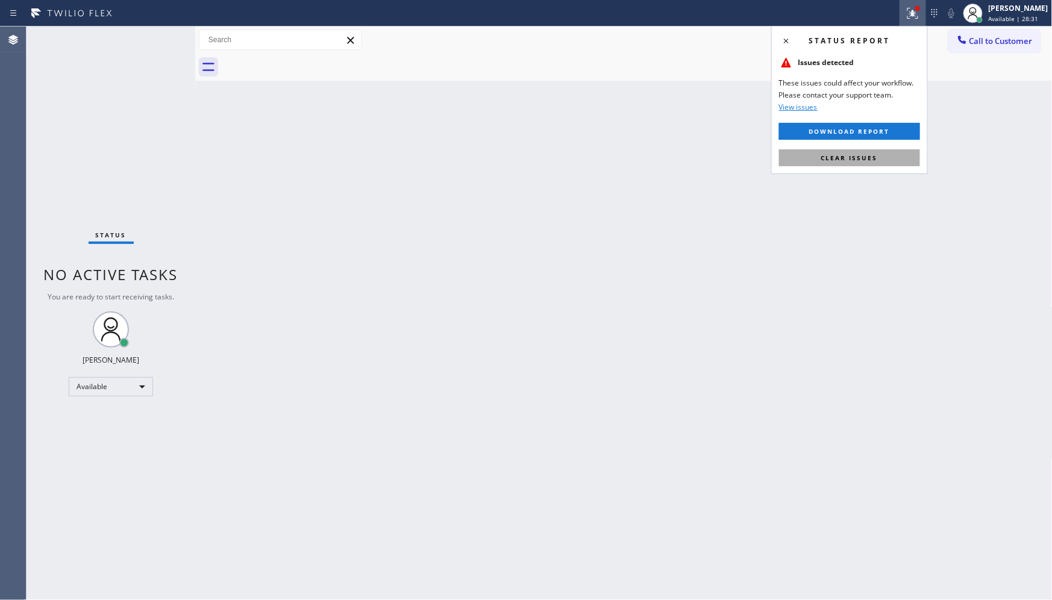
click at [890, 158] on button "Clear issues" at bounding box center [849, 157] width 141 height 17
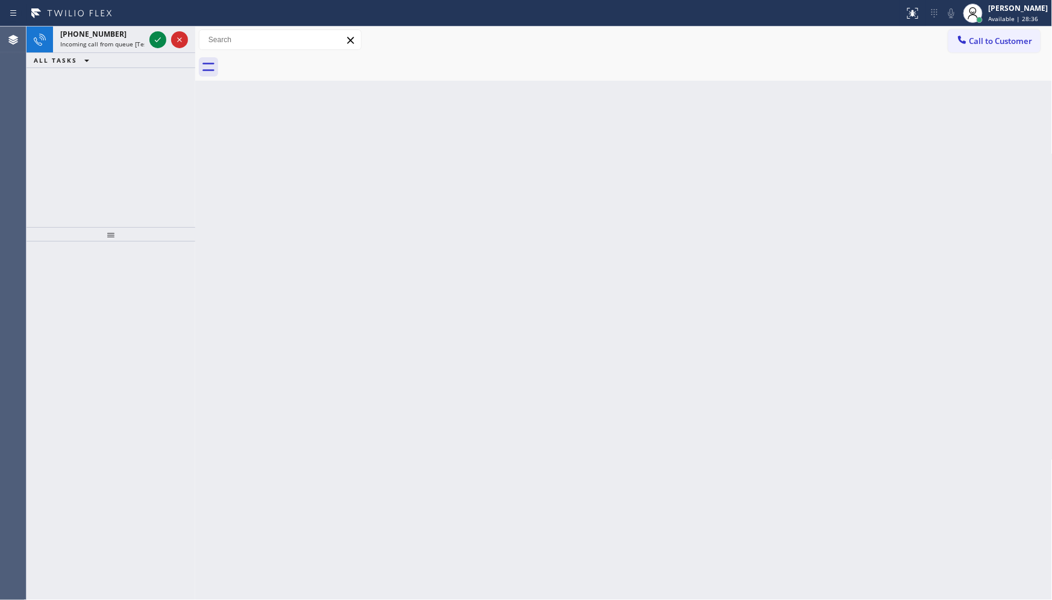
drag, startPoint x: 104, startPoint y: 104, endPoint x: 154, endPoint y: 78, distance: 56.6
click at [134, 89] on div "+17472021463 Incoming call from queue [Test] All ALL TASKS ALL TASKS ACTIVE TAS…" at bounding box center [111, 127] width 169 height 201
click at [164, 41] on icon at bounding box center [158, 40] width 14 height 14
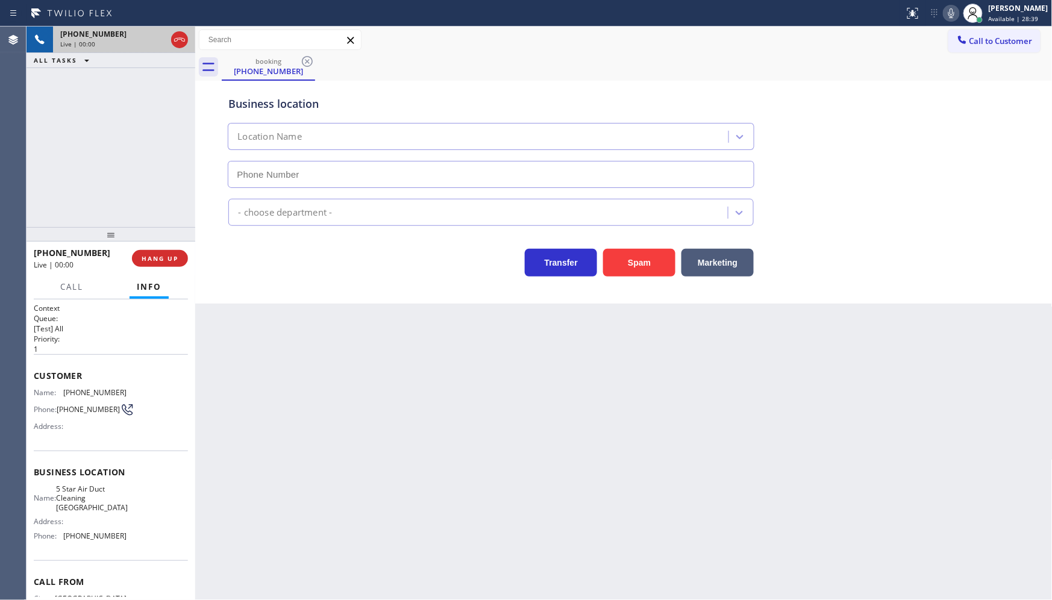
type input "(949) 264-5454"
click at [949, 9] on icon at bounding box center [951, 13] width 14 height 14
click at [148, 257] on span "HANG UP" at bounding box center [160, 258] width 37 height 8
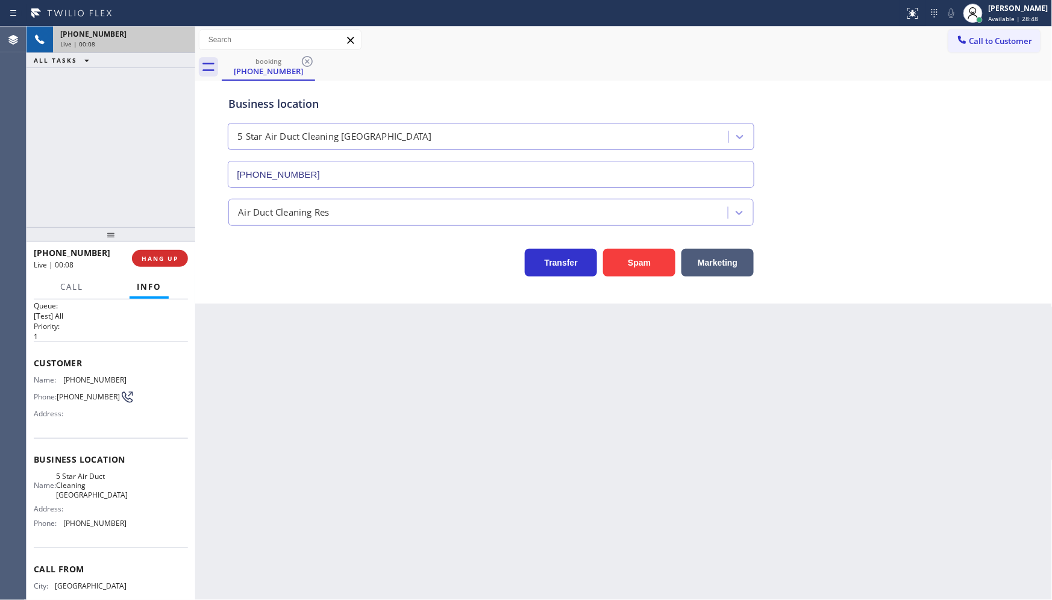
scroll to position [48, 0]
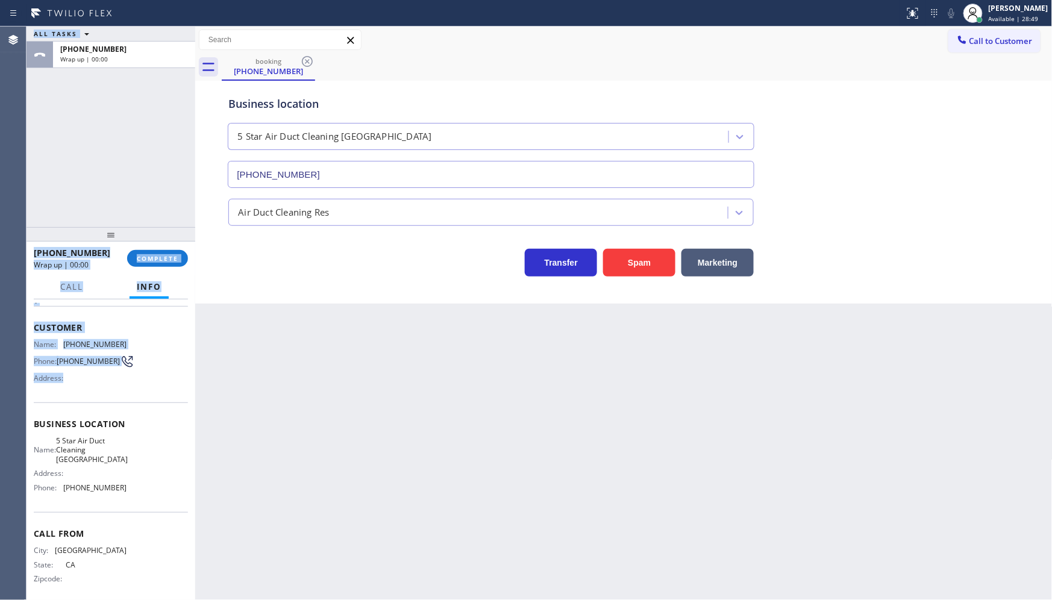
drag, startPoint x: 25, startPoint y: 319, endPoint x: 102, endPoint y: 390, distance: 104.5
click at [102, 390] on div "Agent Desktop Classify the call LOCATION NAME Mont Blanc Air Duct Cleaning Lake…" at bounding box center [526, 313] width 1052 height 573
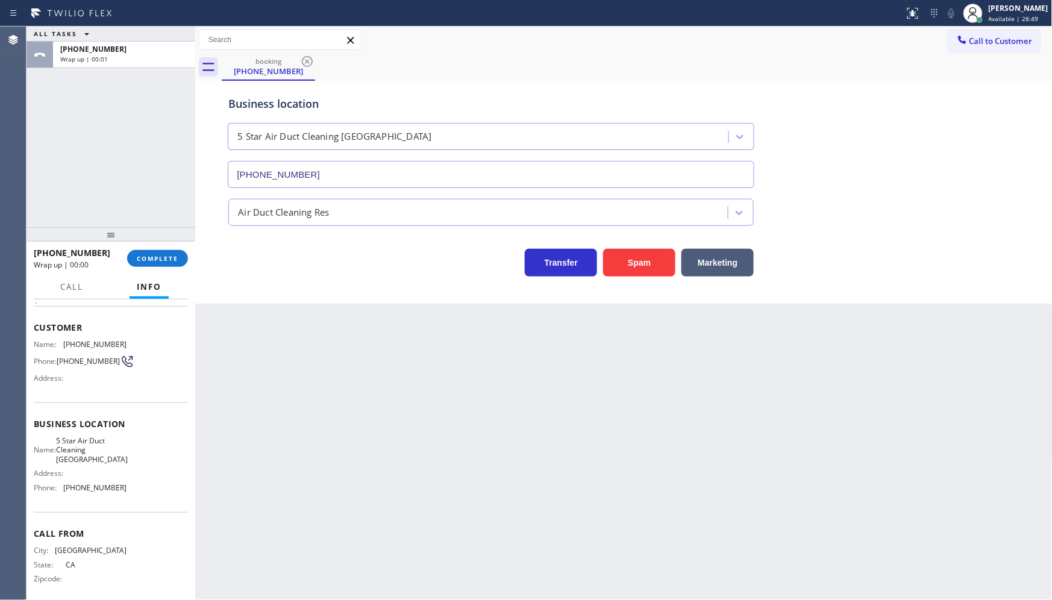
click at [294, 386] on div "Back to Dashboard Change Sender ID Customers Technicians Select a contact Outbo…" at bounding box center [623, 313] width 857 height 573
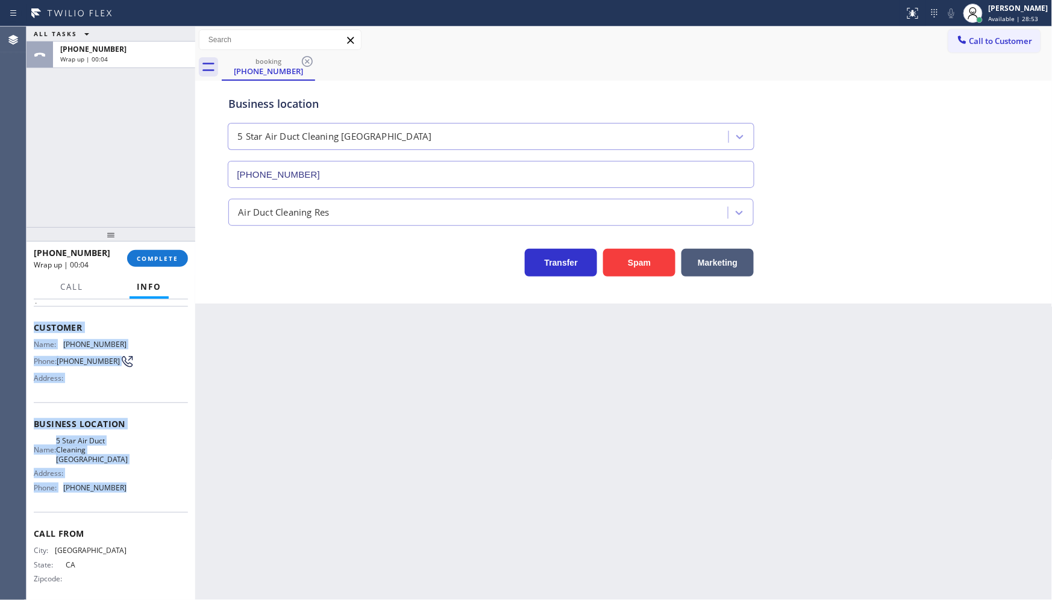
drag, startPoint x: 33, startPoint y: 324, endPoint x: 169, endPoint y: 451, distance: 186.3
click at [145, 482] on div "Context Queue: [Test] All Priority: 1 Customer Name: (747) 202-1463 Phone: (747…" at bounding box center [111, 449] width 169 height 301
copy div "Customer Name: (747) 202-1463 Phone: (747) 202-1463 Address: Business location …"
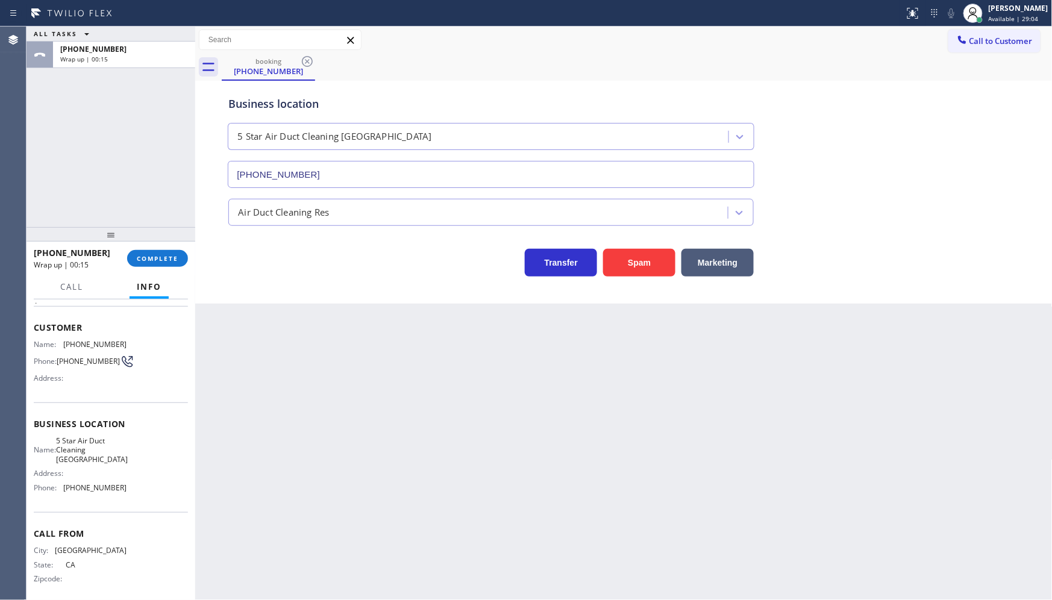
drag, startPoint x: 123, startPoint y: 163, endPoint x: 140, endPoint y: 192, distance: 33.0
click at [124, 163] on div "ALL TASKS ALL TASKS ACTIVE TASKS TASKS IN WRAP UP +17472021463 Wrap up | 00:15" at bounding box center [111, 127] width 169 height 201
click at [170, 254] on span "COMPLETE" at bounding box center [158, 258] width 42 height 8
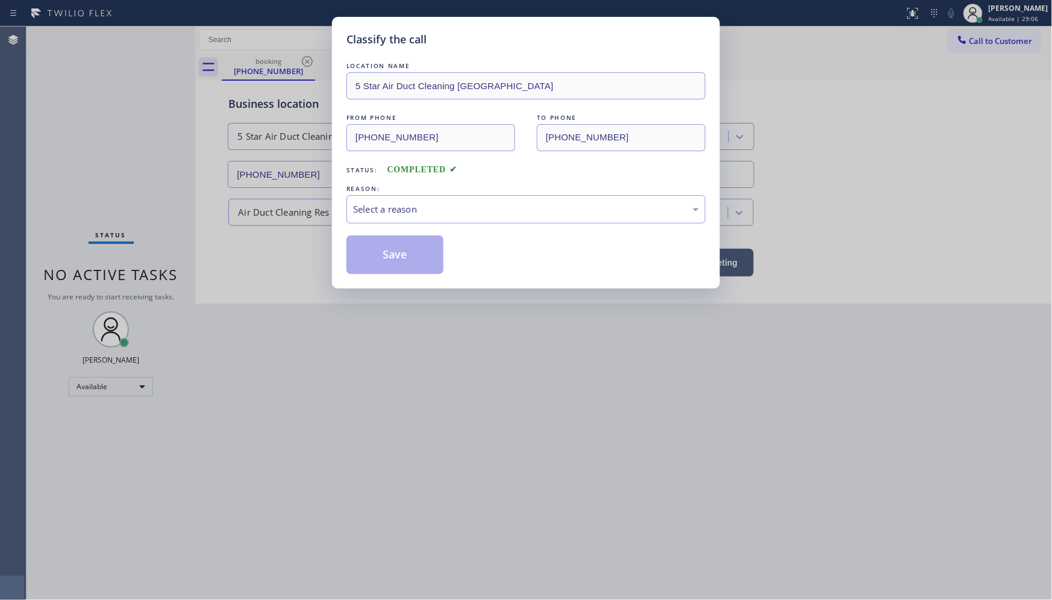
click at [375, 226] on div "LOCATION NAME 5 Star Air Duct Cleaning Irvine FROM PHONE (747) 202-1463 TO PHON…" at bounding box center [525, 167] width 359 height 214
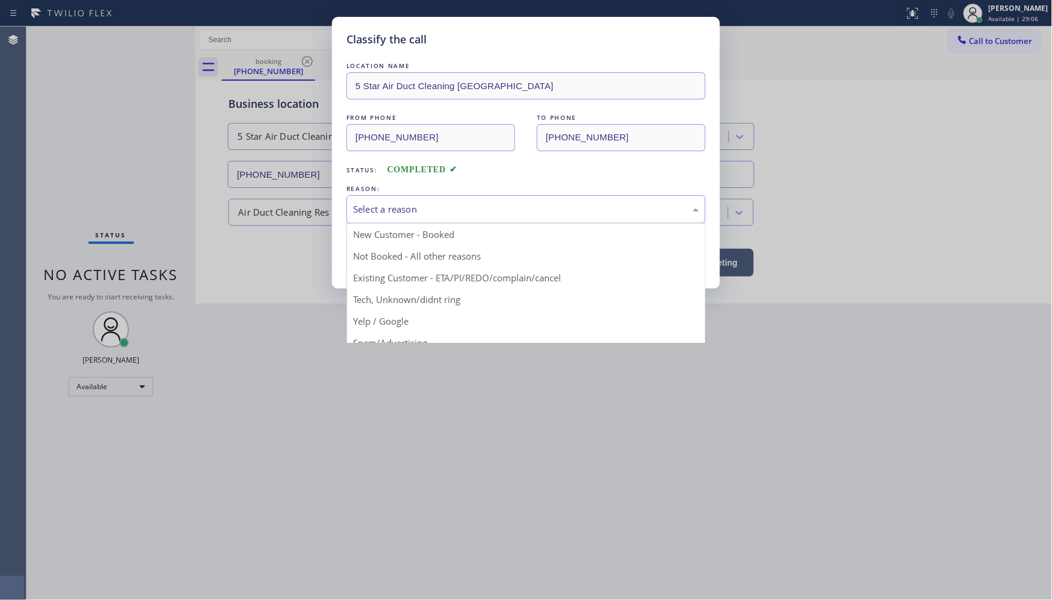
click at [376, 220] on div "Select a reason" at bounding box center [525, 209] width 359 height 28
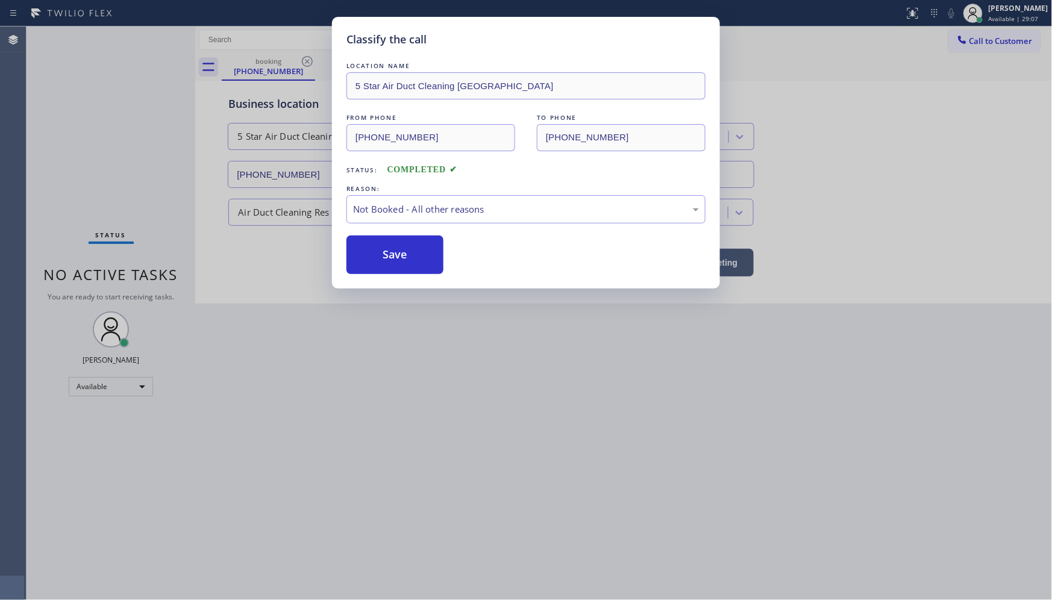
click at [380, 257] on button "Save" at bounding box center [394, 255] width 97 height 39
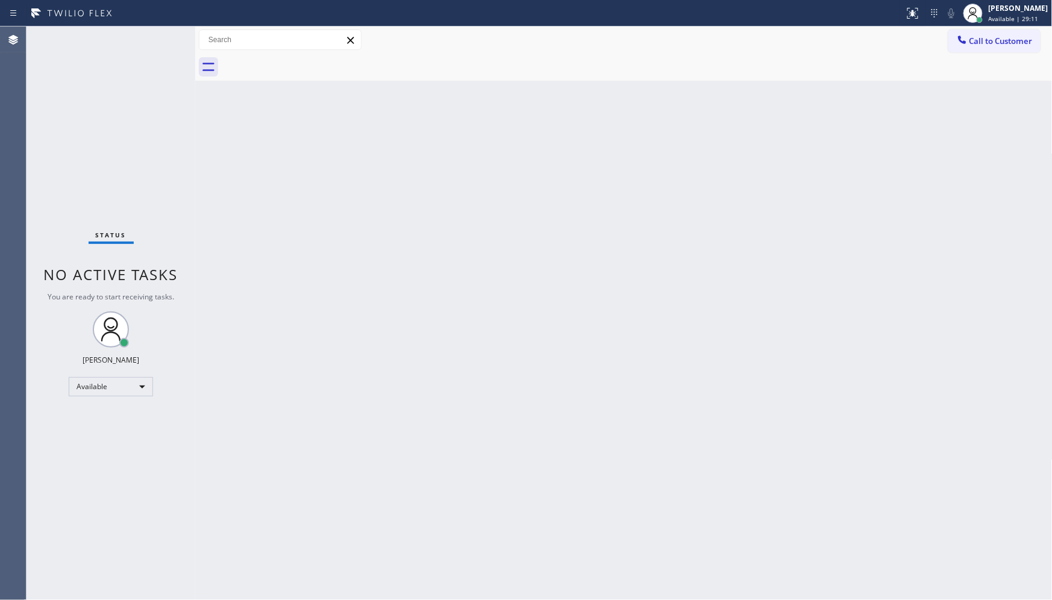
click at [514, 172] on div "Back to Dashboard Change Sender ID Customers Technicians Select a contact Outbo…" at bounding box center [623, 313] width 857 height 573
click at [999, 305] on div "Back to Dashboard Change Sender ID Customers Technicians Select a contact Outbo…" at bounding box center [623, 313] width 857 height 573
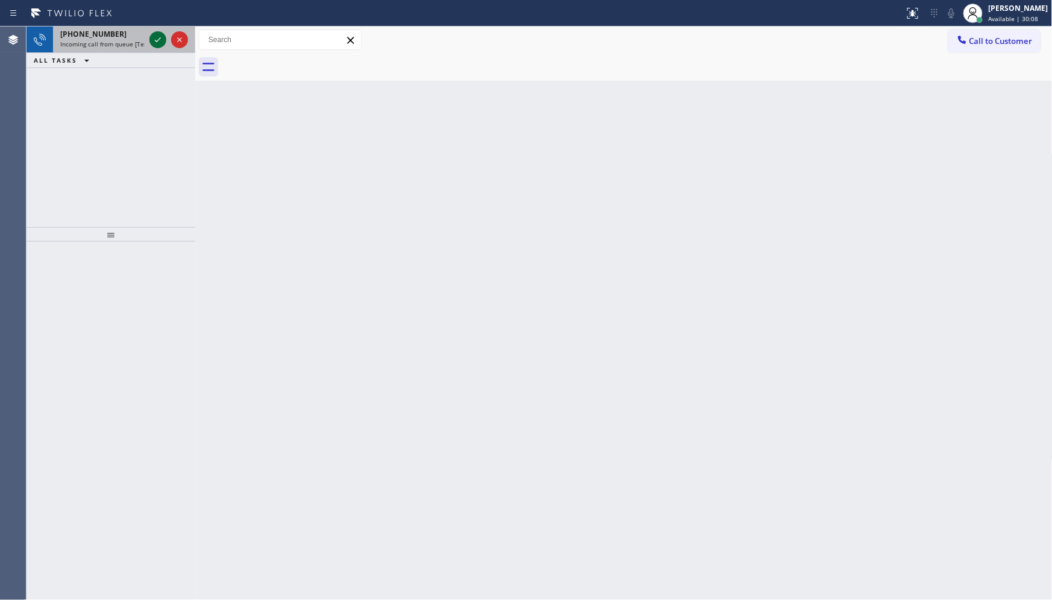
click at [155, 42] on icon at bounding box center [158, 40] width 14 height 14
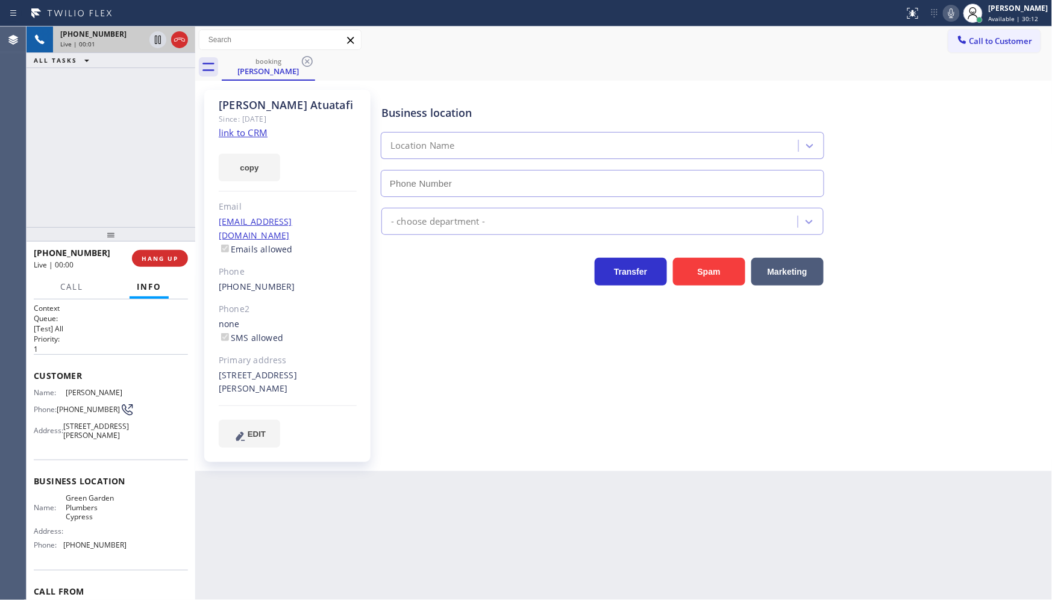
type input "(714) 452-1646"
click at [244, 133] on link "link to CRM" at bounding box center [243, 133] width 49 height 12
click at [953, 8] on icon at bounding box center [951, 13] width 14 height 14
click at [158, 41] on icon at bounding box center [158, 40] width 14 height 14
drag, startPoint x: 127, startPoint y: 146, endPoint x: 135, endPoint y: 111, distance: 35.2
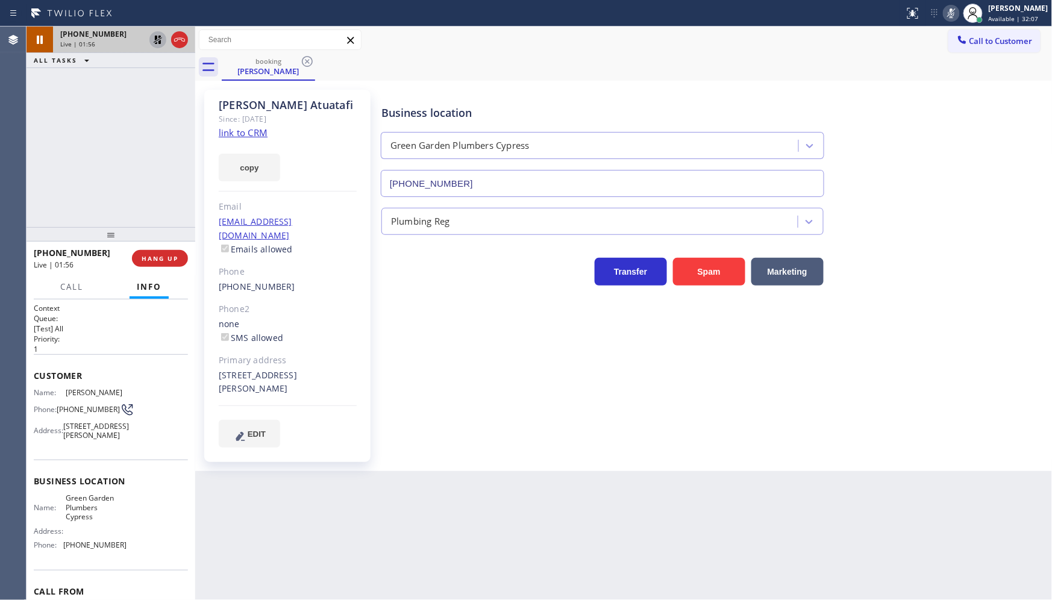
click at [131, 131] on div "+17143998303 Live | 01:56 ALL TASKS ALL TASKS ACTIVE TASKS TASKS IN WRAP UP" at bounding box center [111, 127] width 169 height 201
click at [158, 44] on icon at bounding box center [158, 40] width 14 height 14
click at [952, 16] on icon at bounding box center [951, 13] width 6 height 10
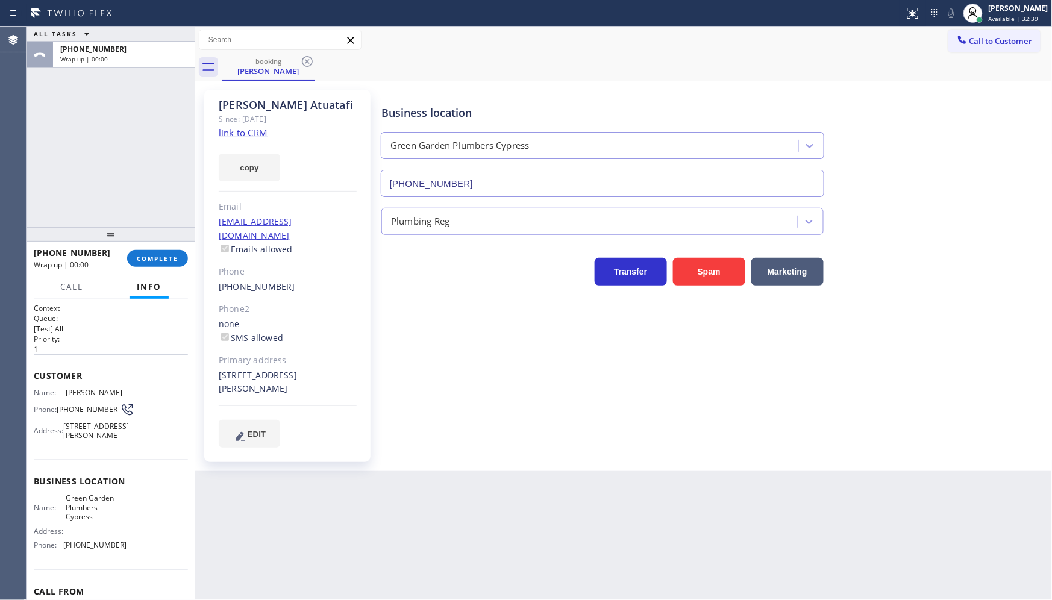
click at [158, 189] on div "ALL TASKS ALL TASKS ACTIVE TASKS TASKS IN WRAP UP +17143998303 Wrap up | 00:00" at bounding box center [111, 127] width 169 height 201
click at [170, 263] on button "COMPLETE" at bounding box center [157, 258] width 61 height 17
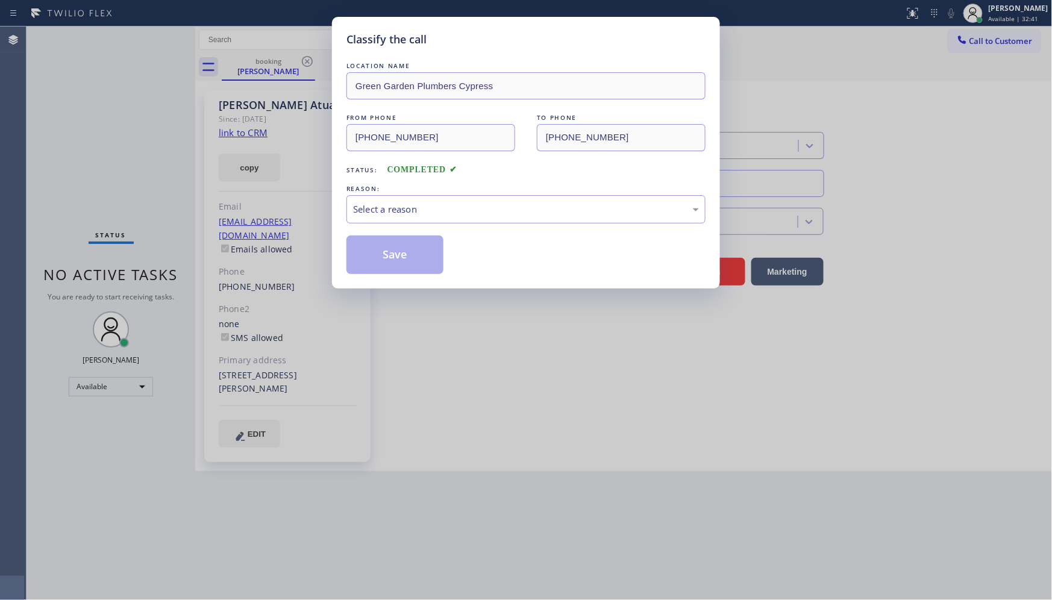
click at [166, 253] on div "Classify the call LOCATION NAME Green Garden Plumbers Cypress FROM PHONE (714) …" at bounding box center [526, 300] width 1052 height 600
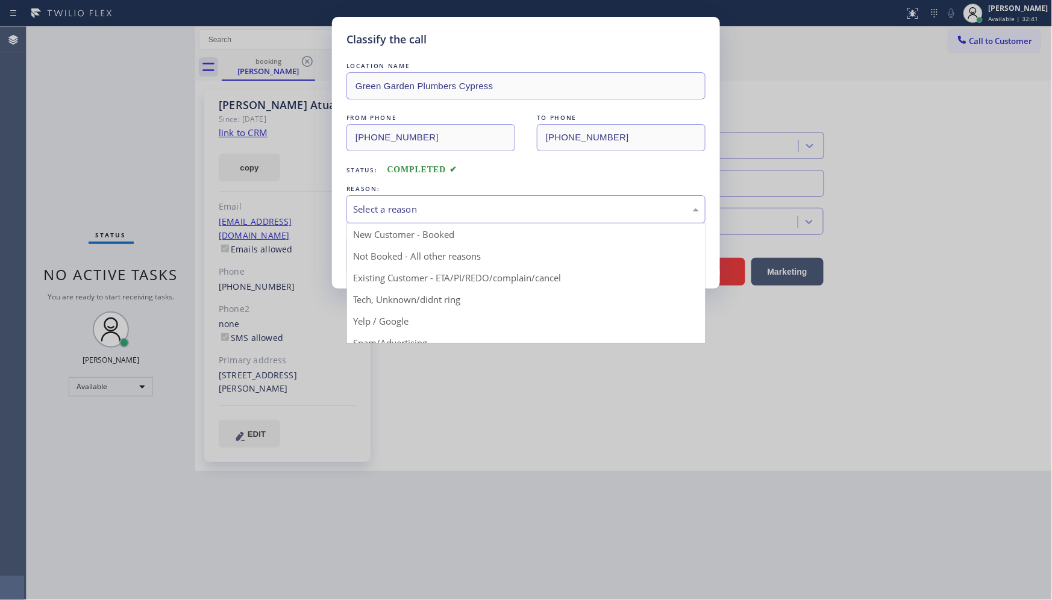
click at [376, 219] on div "Select a reason" at bounding box center [525, 209] width 359 height 28
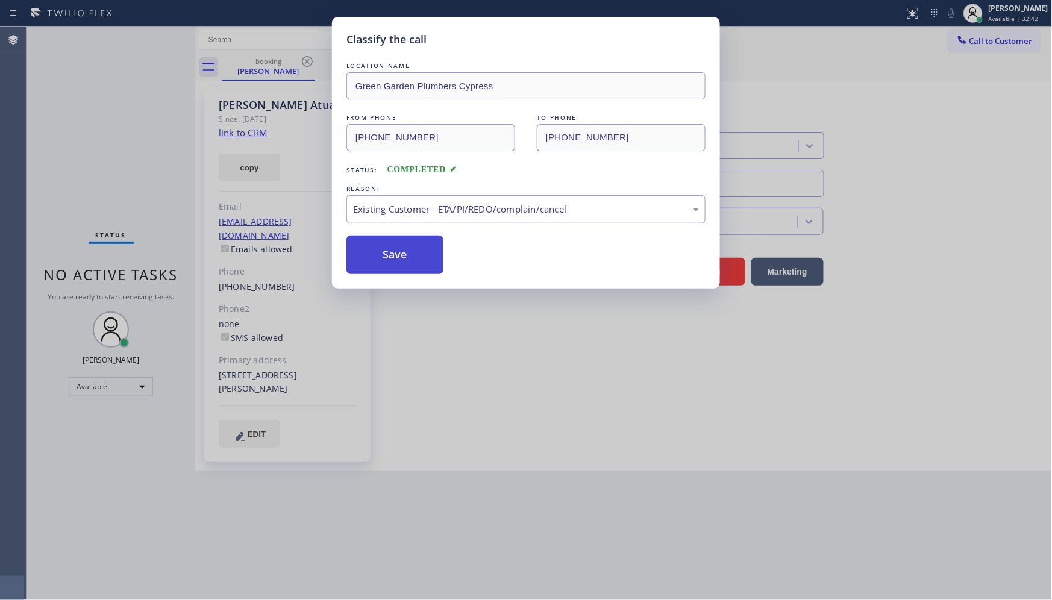
click at [370, 262] on button "Save" at bounding box center [394, 255] width 97 height 39
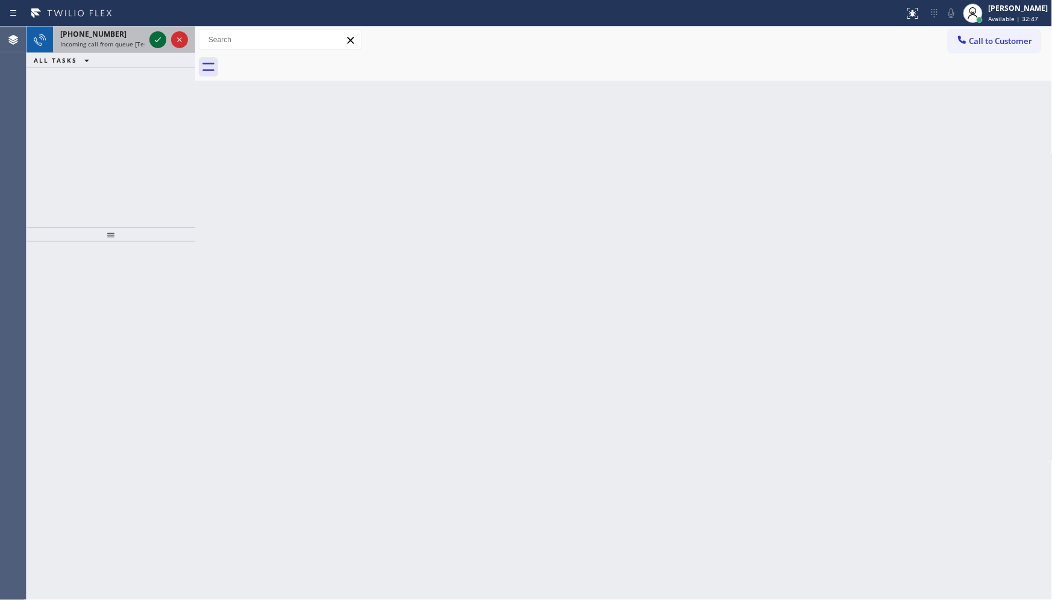
click at [155, 35] on icon at bounding box center [158, 40] width 14 height 14
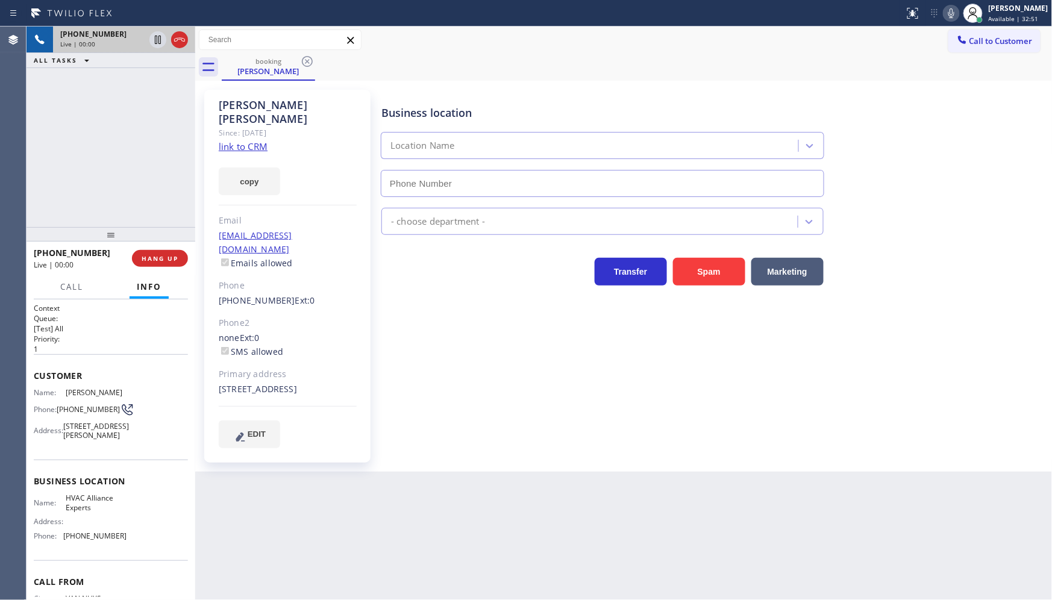
type input "(833) 558-1241"
click at [227, 140] on link "link to CRM" at bounding box center [243, 146] width 49 height 12
click at [952, 14] on icon at bounding box center [951, 13] width 14 height 14
click at [953, 14] on icon at bounding box center [951, 13] width 14 height 14
click at [949, 13] on icon at bounding box center [951, 13] width 14 height 14
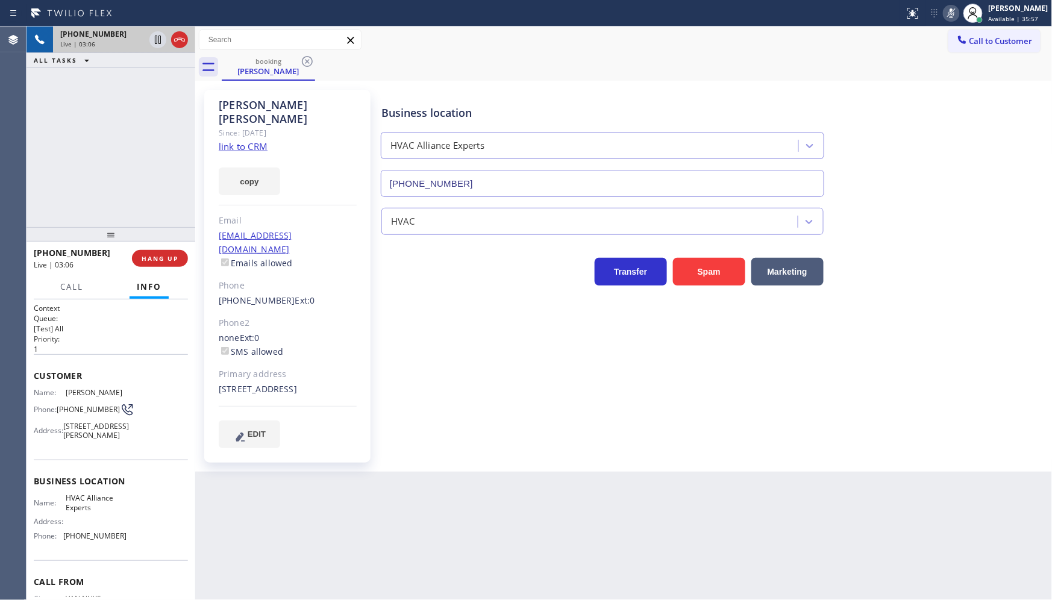
click at [949, 13] on icon at bounding box center [951, 13] width 14 height 14
click at [949, 11] on icon at bounding box center [951, 13] width 14 height 14
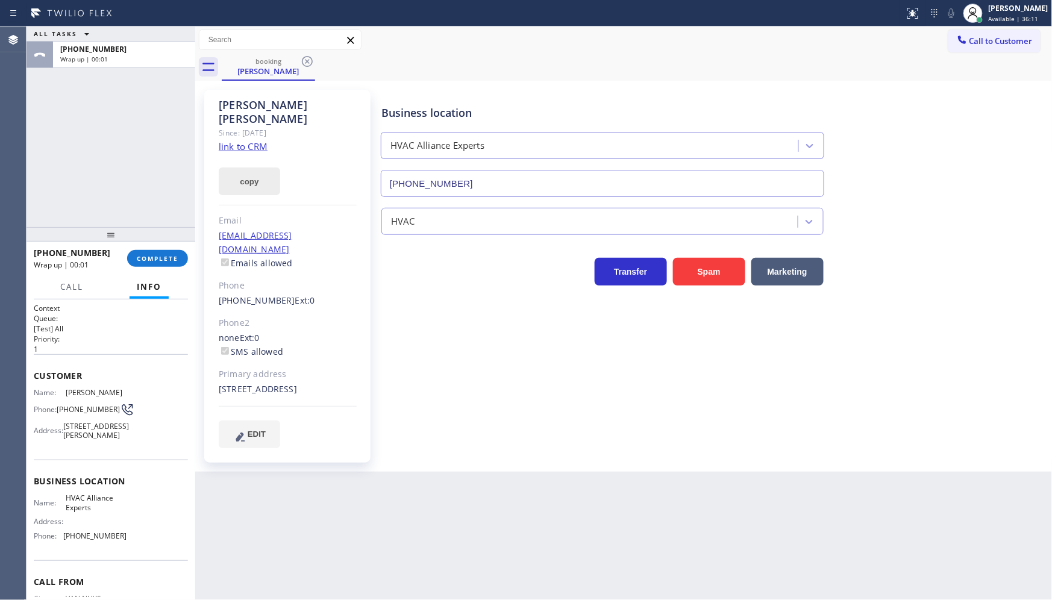
click at [245, 169] on button "copy" at bounding box center [249, 181] width 61 height 28
drag, startPoint x: 60, startPoint y: 389, endPoint x: 118, endPoint y: 388, distance: 57.8
click at [117, 392] on div "Name: Alex Militello" at bounding box center [80, 392] width 93 height 9
copy div "Alex Militello"
drag, startPoint x: 60, startPoint y: 406, endPoint x: 81, endPoint y: 414, distance: 22.7
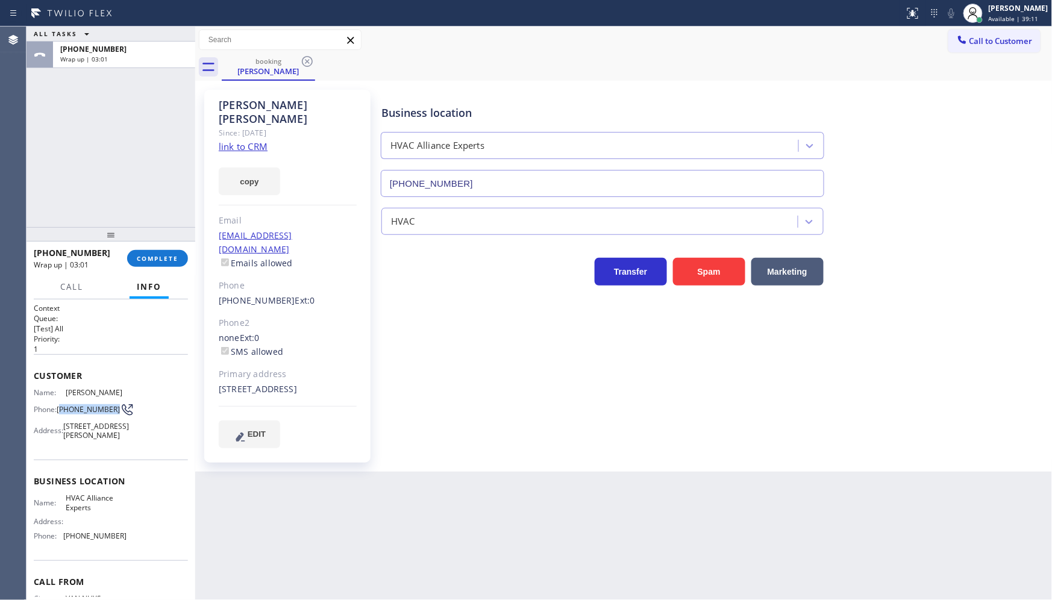
click at [81, 414] on span "(818) 263-7200" at bounding box center [88, 409] width 63 height 9
copy span "818) 263-7200"
drag, startPoint x: 63, startPoint y: 516, endPoint x: 107, endPoint y: 531, distance: 46.3
click at [107, 512] on span "HVAC Alliance Experts" at bounding box center [96, 502] width 60 height 19
copy span "HVAC Alliance Experts"
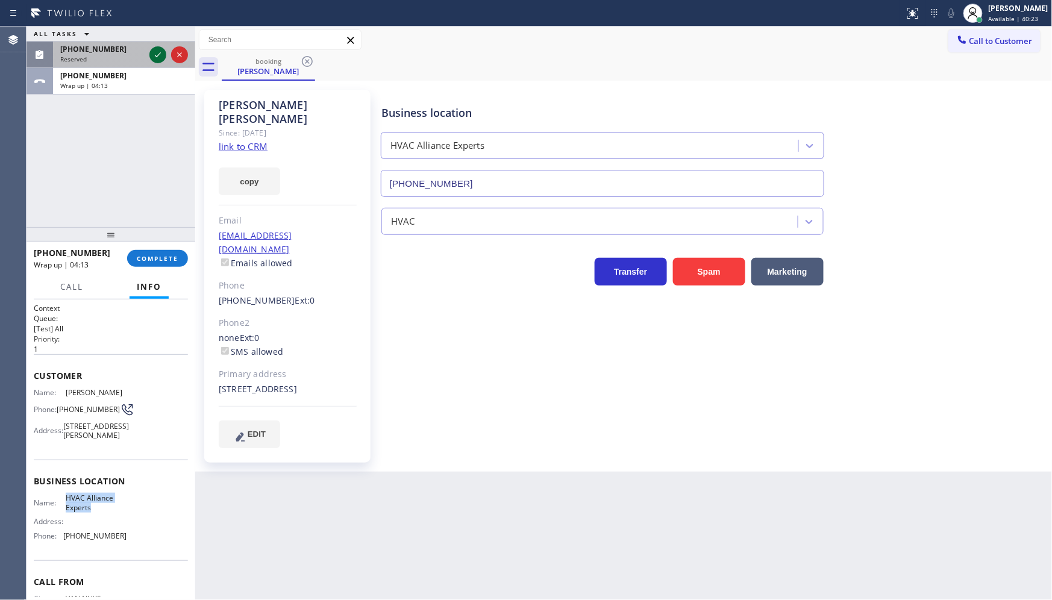
click at [154, 55] on icon at bounding box center [158, 55] width 14 height 14
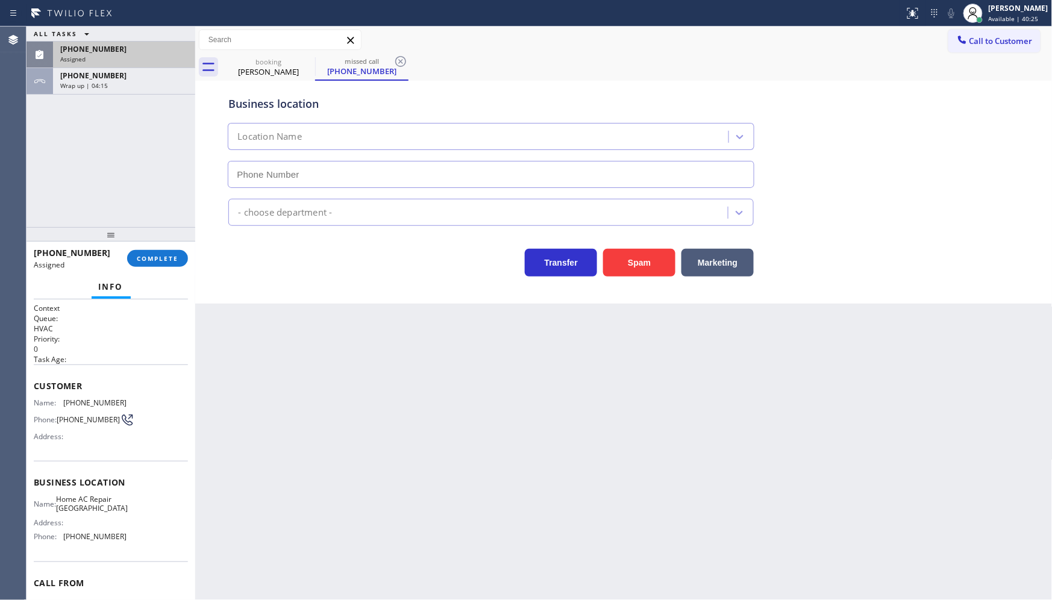
type input "(747) 239-4863"
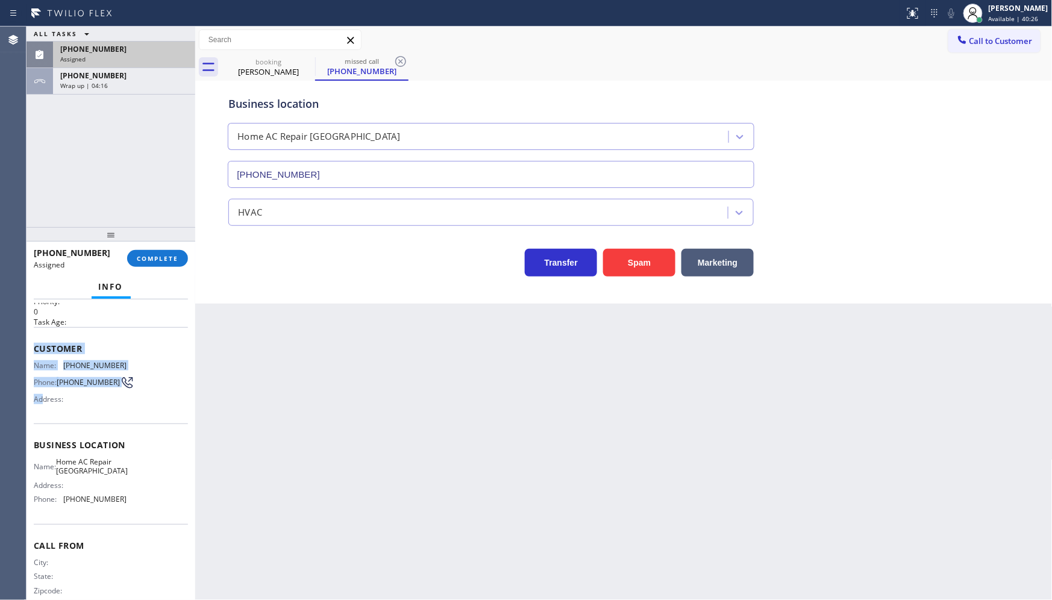
scroll to position [58, 0]
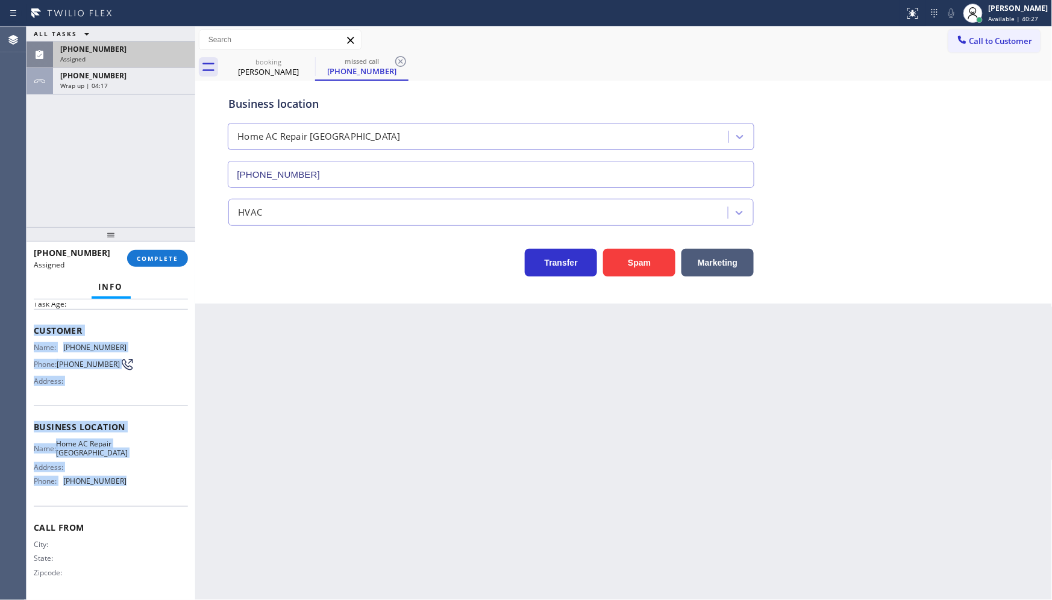
drag, startPoint x: 32, startPoint y: 373, endPoint x: 134, endPoint y: 476, distance: 144.8
click at [135, 486] on div "Context Queue: HVAC Priority: 0 Task Age: Customer Name: (747) 229-9631 Phone: …" at bounding box center [111, 449] width 169 height 301
drag, startPoint x: 116, startPoint y: 52, endPoint x: 122, endPoint y: 41, distance: 12.4
click at [122, 41] on div "ALL TASKS ALL TASKS ACTIVE TASKS TASKS IN WRAP UP (747) 229-9631 Assigned +1818…" at bounding box center [111, 61] width 169 height 68
click at [161, 266] on button "COMPLETE" at bounding box center [157, 258] width 61 height 17
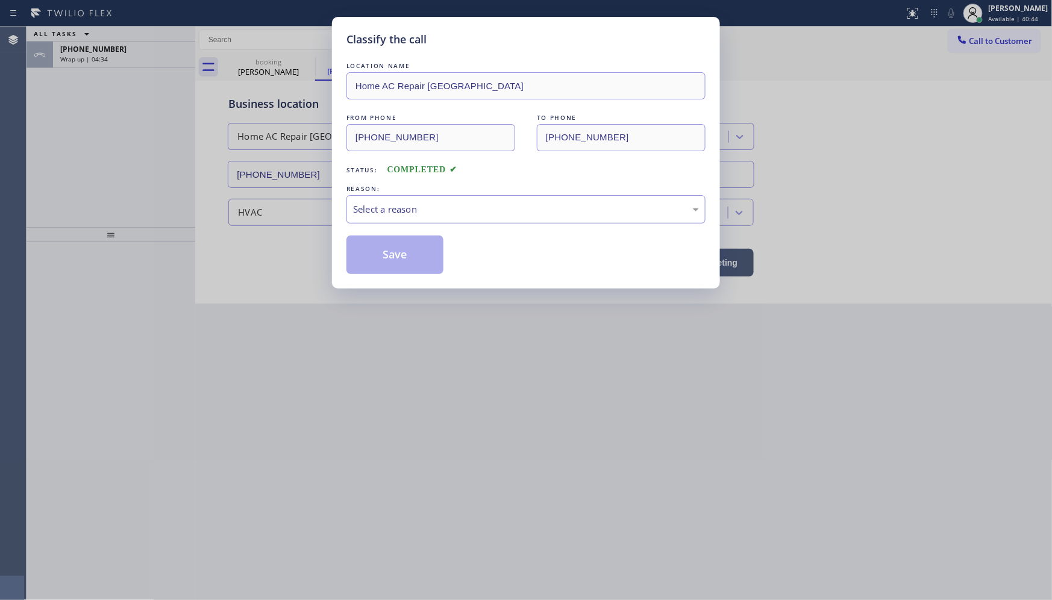
click at [392, 219] on div "Select a reason" at bounding box center [525, 209] width 359 height 28
click at [381, 254] on button "Save" at bounding box center [394, 255] width 97 height 39
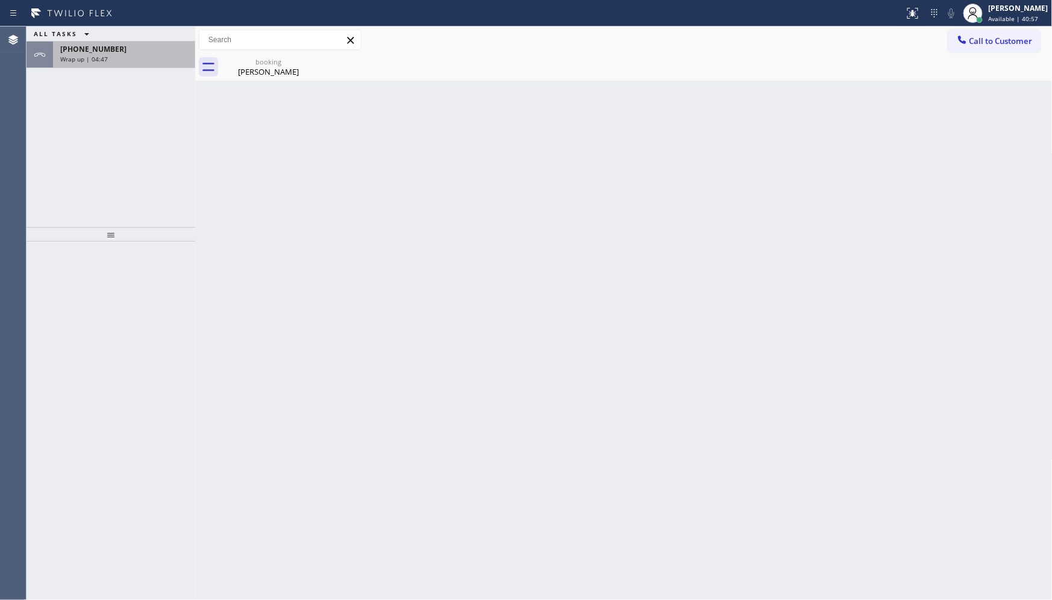
click at [113, 55] on div "Wrap up | 04:47" at bounding box center [124, 59] width 128 height 8
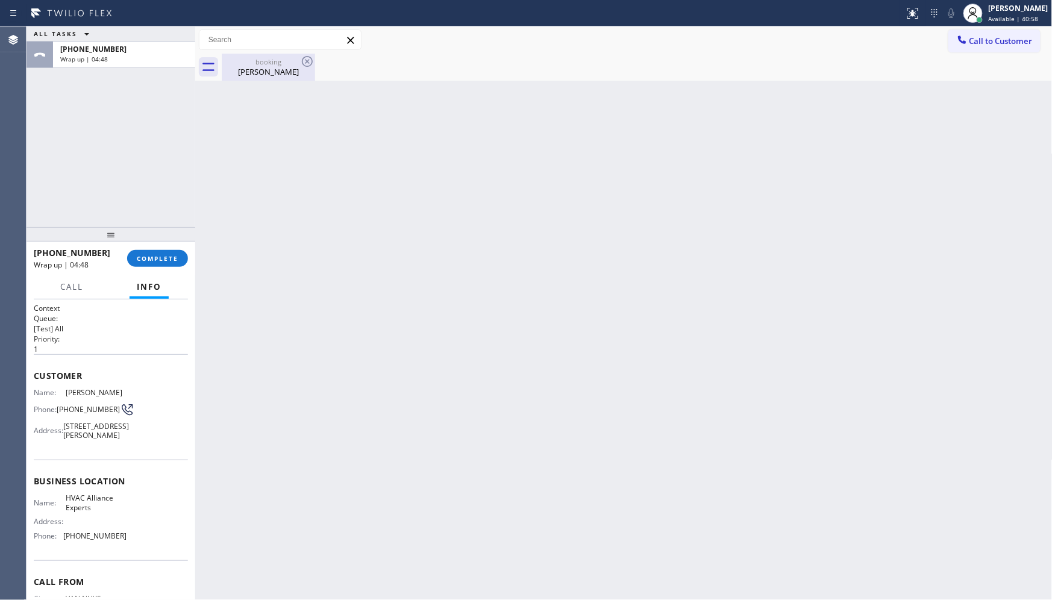
click at [275, 68] on div "Alex Militello" at bounding box center [268, 71] width 91 height 11
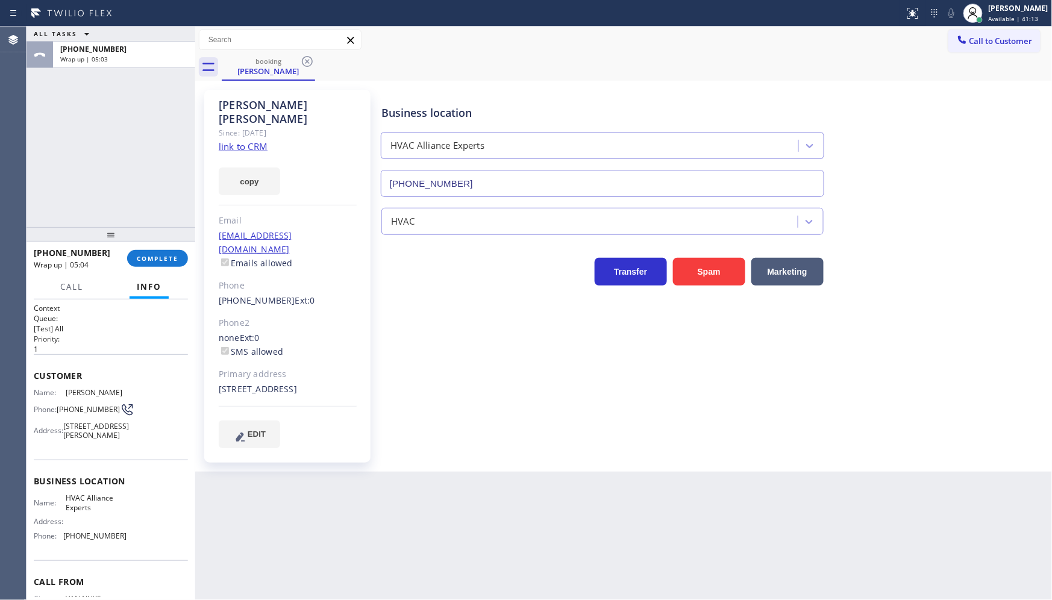
click at [145, 154] on div "ALL TASKS ALL TASKS ACTIVE TASKS TASKS IN WRAP UP +18182637200 Wrap up | 05:03" at bounding box center [111, 127] width 169 height 201
click at [159, 261] on span "COMPLETE" at bounding box center [158, 258] width 42 height 8
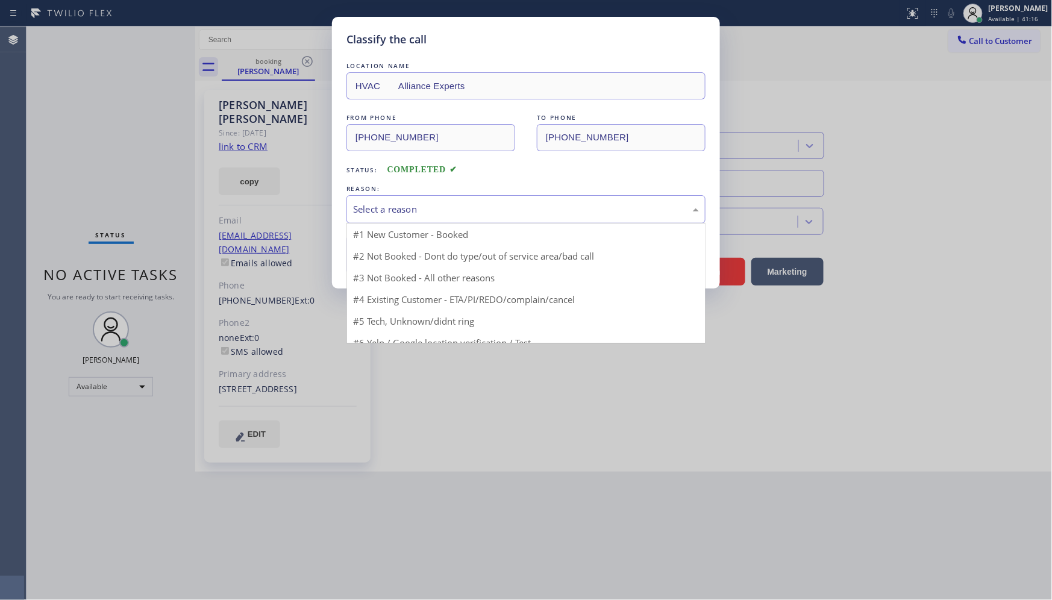
click at [399, 220] on div "Select a reason" at bounding box center [525, 209] width 359 height 28
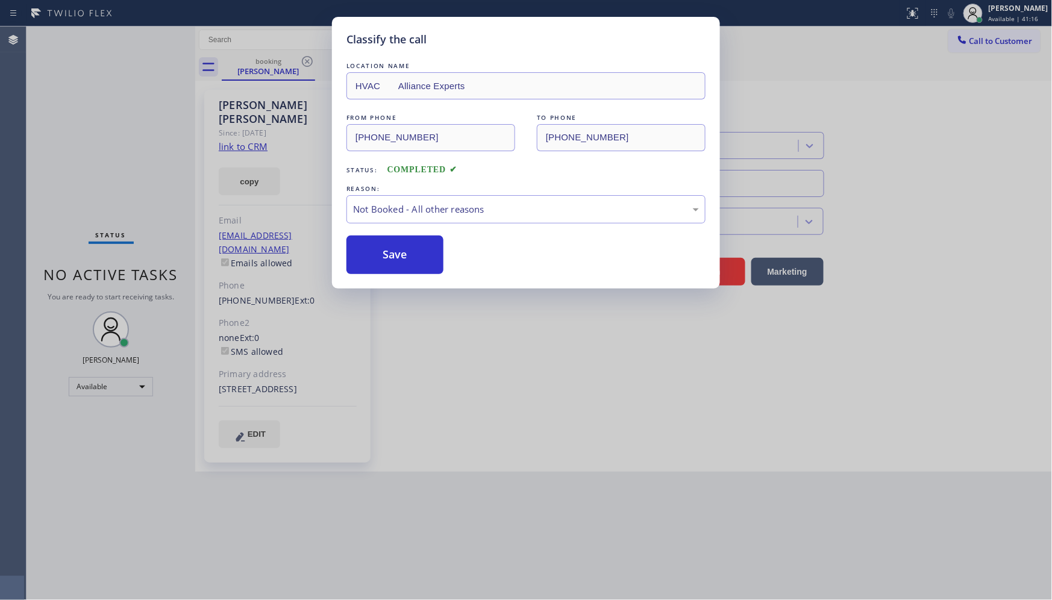
click at [386, 259] on button "Save" at bounding box center [394, 255] width 97 height 39
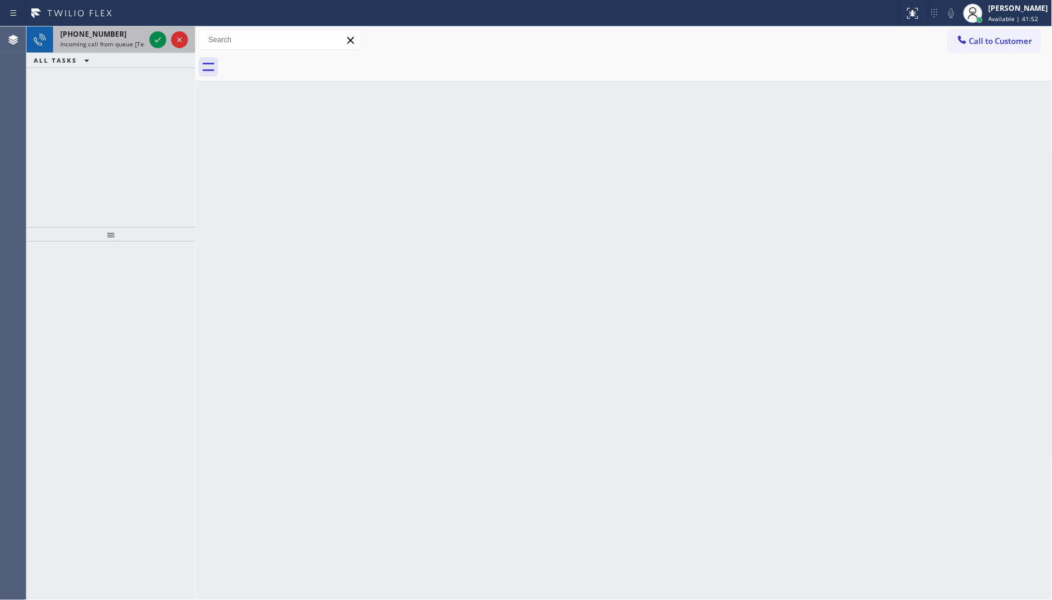
click at [143, 40] on span "Incoming call from queue [Test] All" at bounding box center [110, 44] width 100 height 8
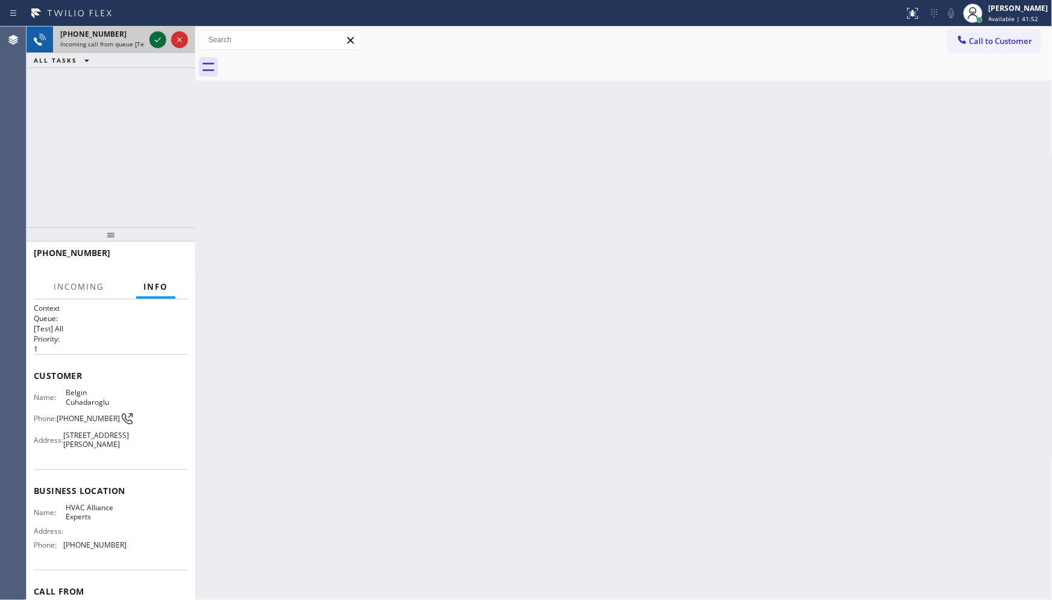
click at [155, 38] on icon at bounding box center [158, 40] width 14 height 14
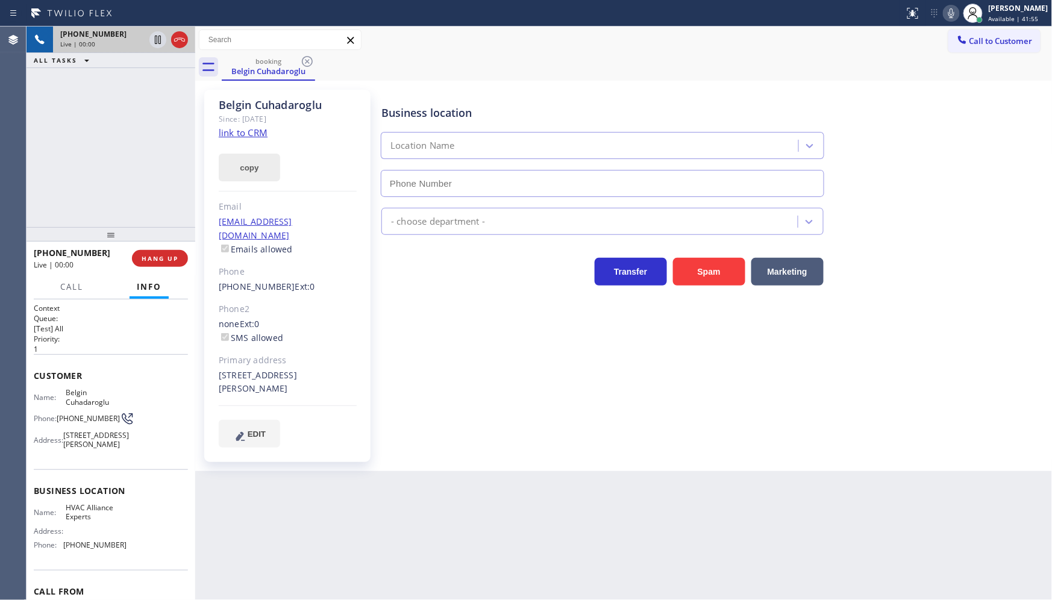
type input "(833) 558-1241"
click at [257, 137] on link "link to CRM" at bounding box center [243, 133] width 49 height 12
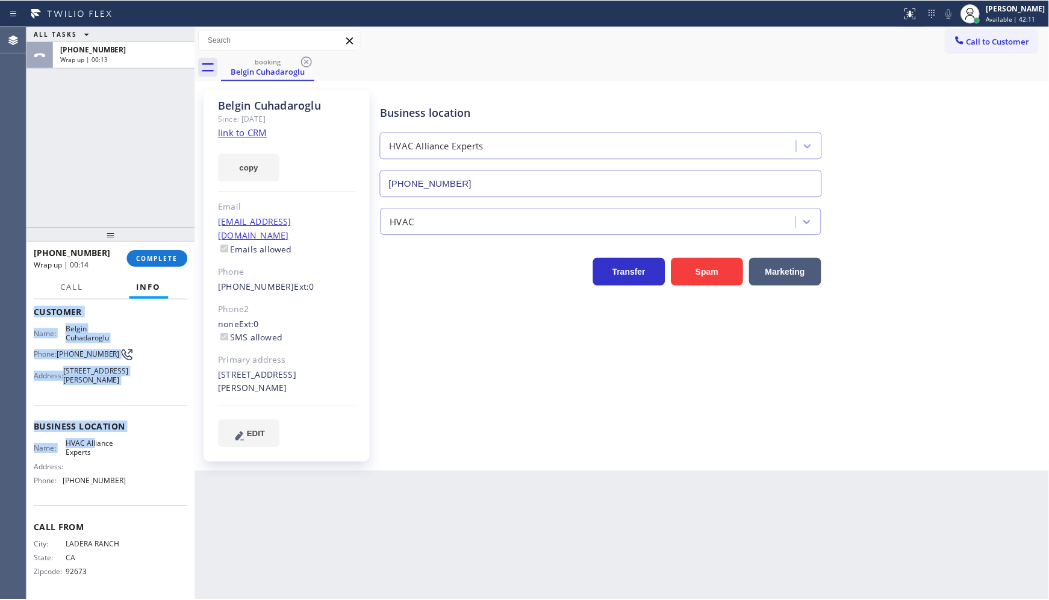
scroll to position [76, 0]
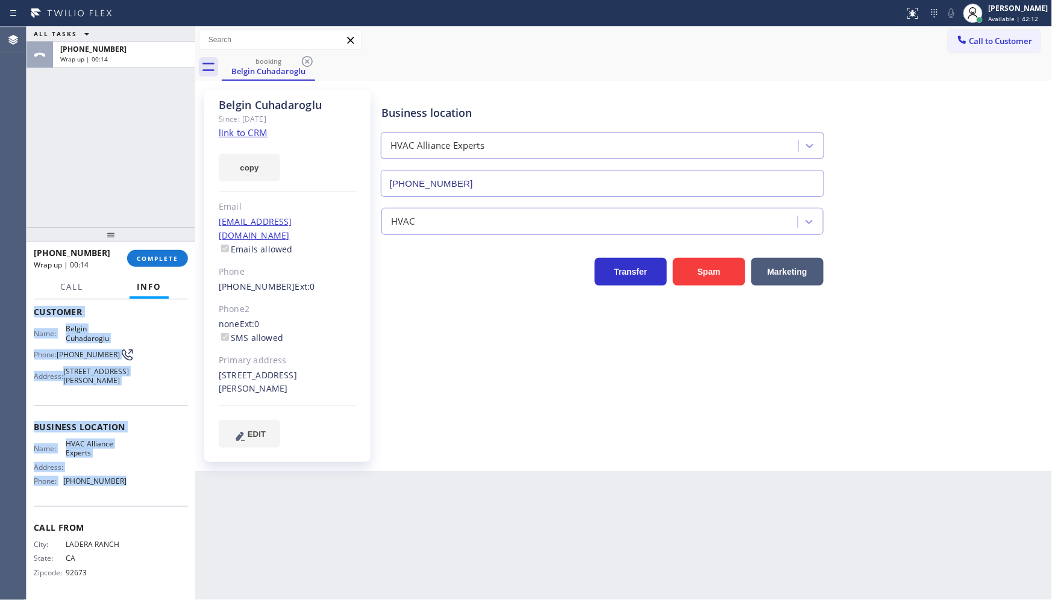
drag, startPoint x: 28, startPoint y: 369, endPoint x: 143, endPoint y: 496, distance: 171.4
click at [143, 496] on div "Context Queue: [Test] All Priority: 1 Customer Name: Belgin Cuhadaroglu Phone: …" at bounding box center [111, 449] width 169 height 301
copy div "Customer Name: Belgin Cuhadaroglu Phone: (949) 326-3467 Address: 17 Elissa Ln, …"
drag, startPoint x: 137, startPoint y: 261, endPoint x: 143, endPoint y: 257, distance: 7.9
click at [140, 260] on span "COMPLETE" at bounding box center [158, 258] width 42 height 8
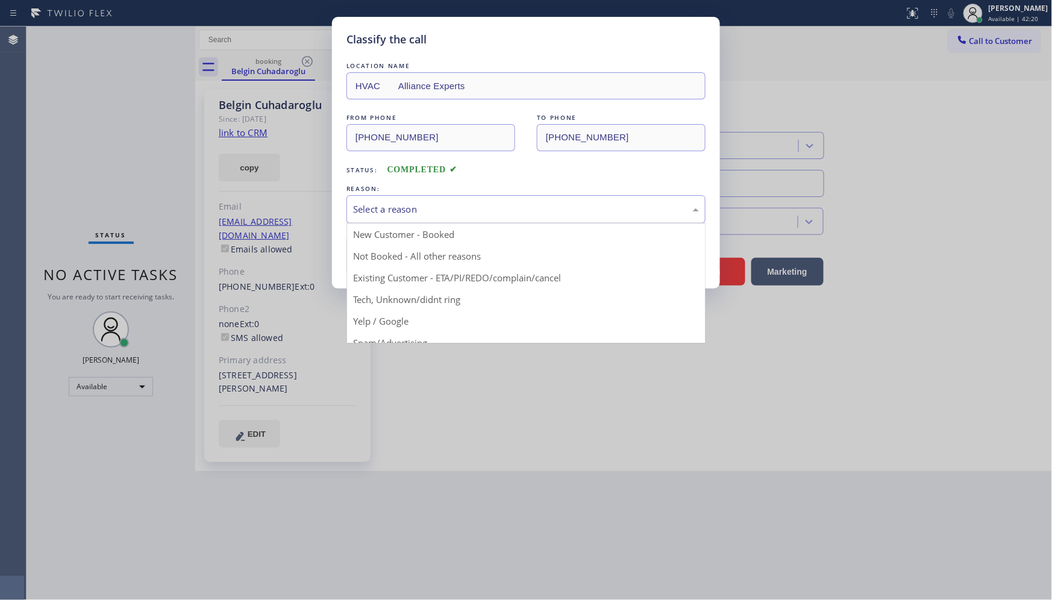
click at [387, 203] on div "Select a reason" at bounding box center [526, 209] width 346 height 14
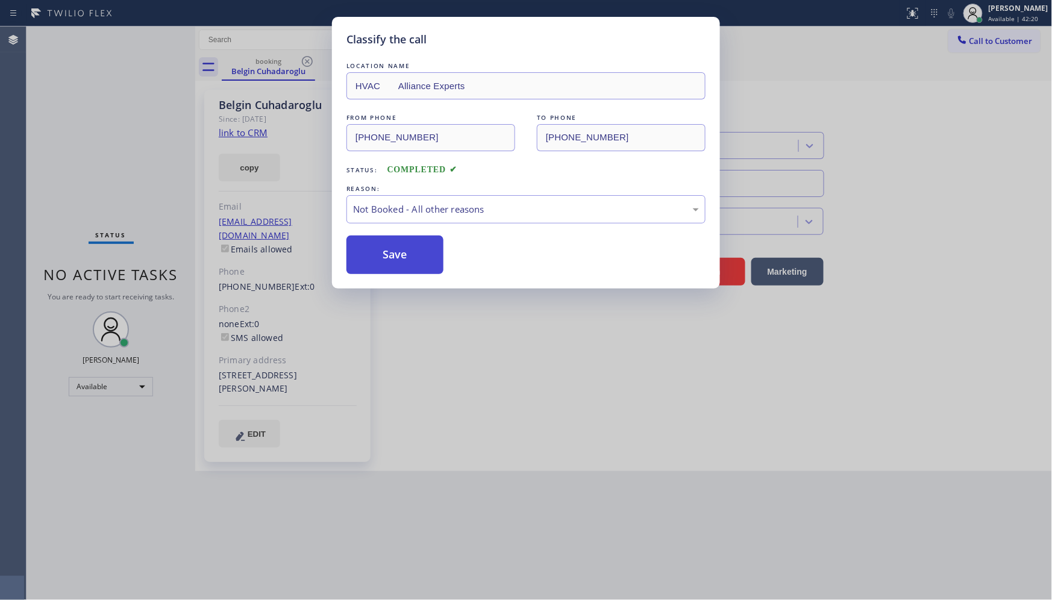
click at [376, 251] on button "Save" at bounding box center [394, 255] width 97 height 39
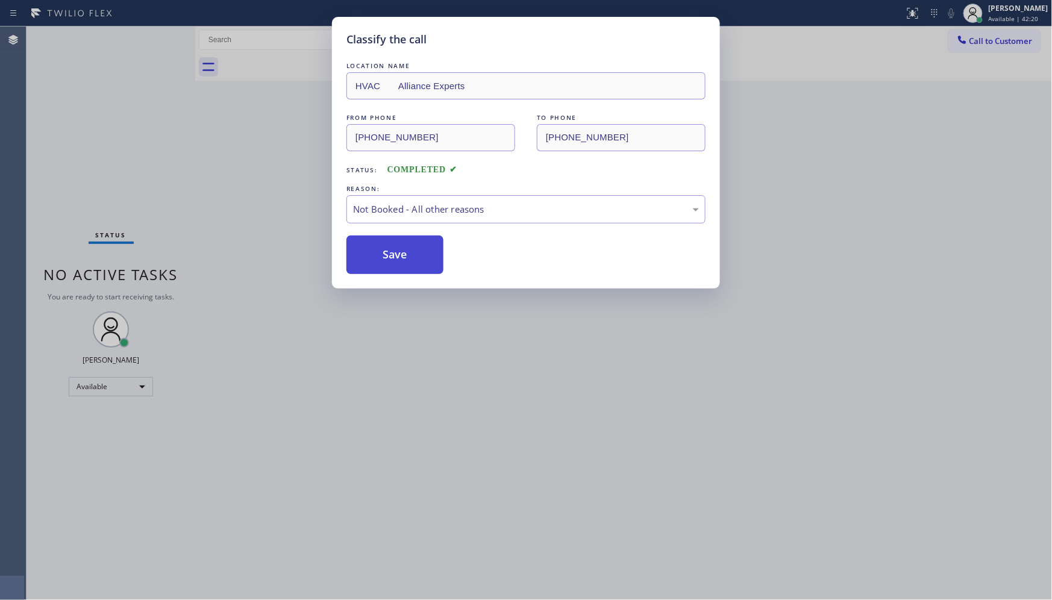
click at [378, 255] on button "Save" at bounding box center [394, 255] width 97 height 39
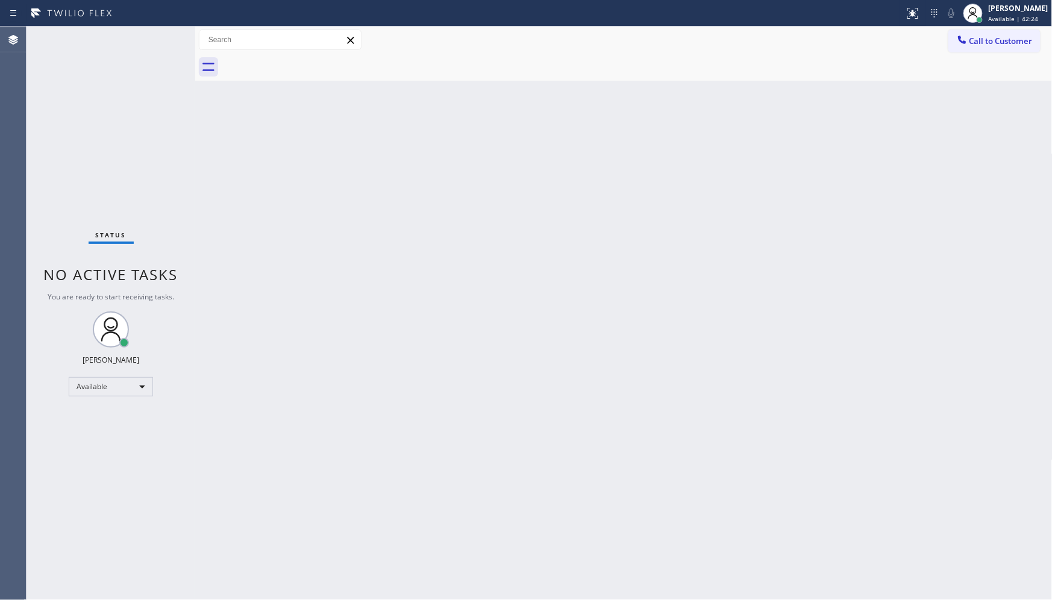
click at [693, 326] on div "Back to Dashboard Change Sender ID Customers Technicians Select a contact Outbo…" at bounding box center [623, 313] width 857 height 573
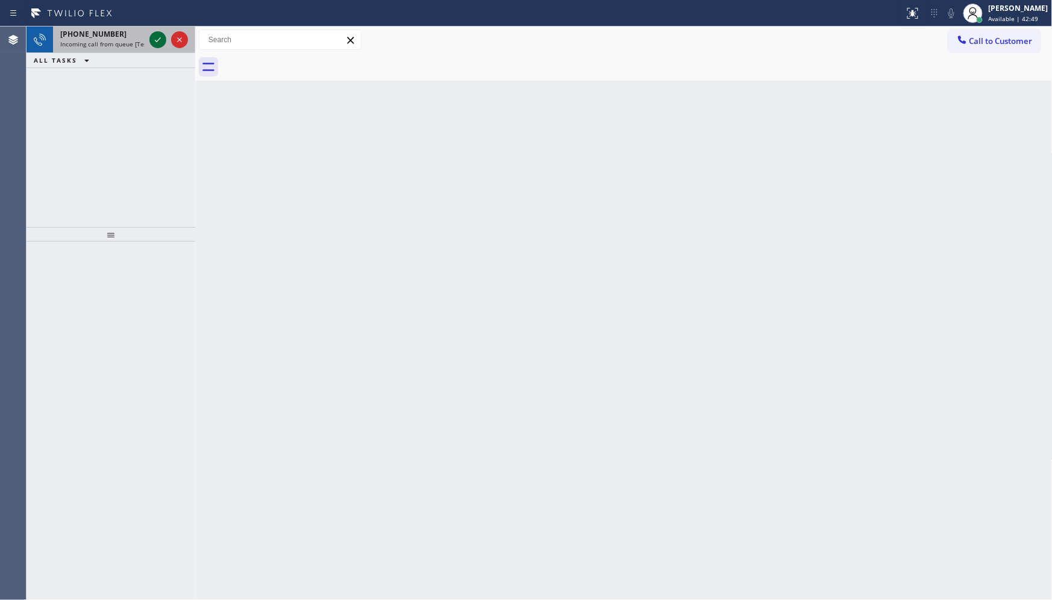
click at [164, 39] on icon at bounding box center [158, 40] width 14 height 14
click at [147, 39] on div at bounding box center [168, 40] width 43 height 27
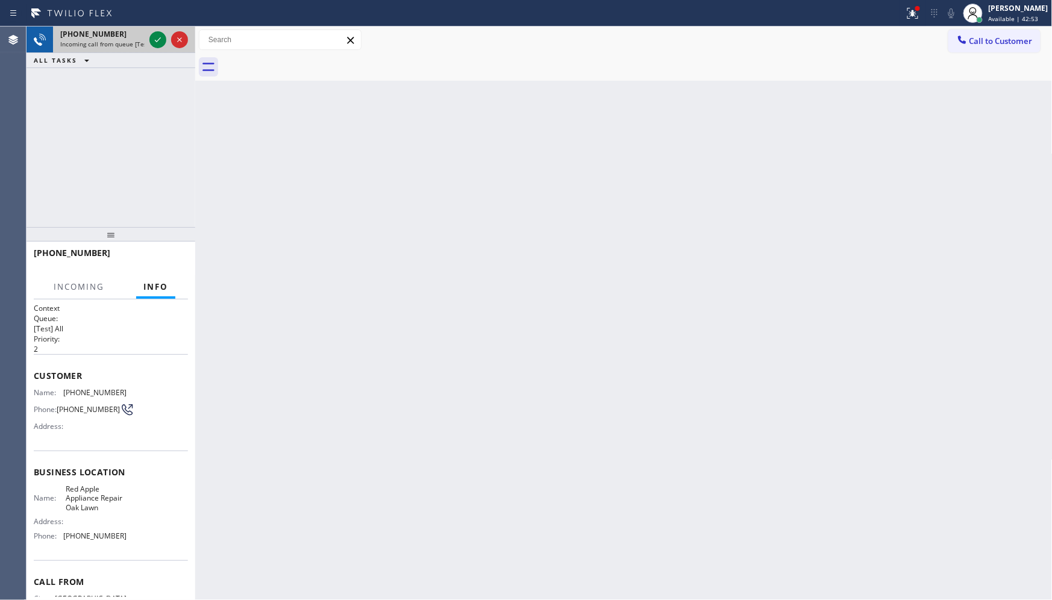
click at [148, 39] on div at bounding box center [168, 40] width 43 height 27
click at [153, 37] on icon at bounding box center [158, 40] width 14 height 14
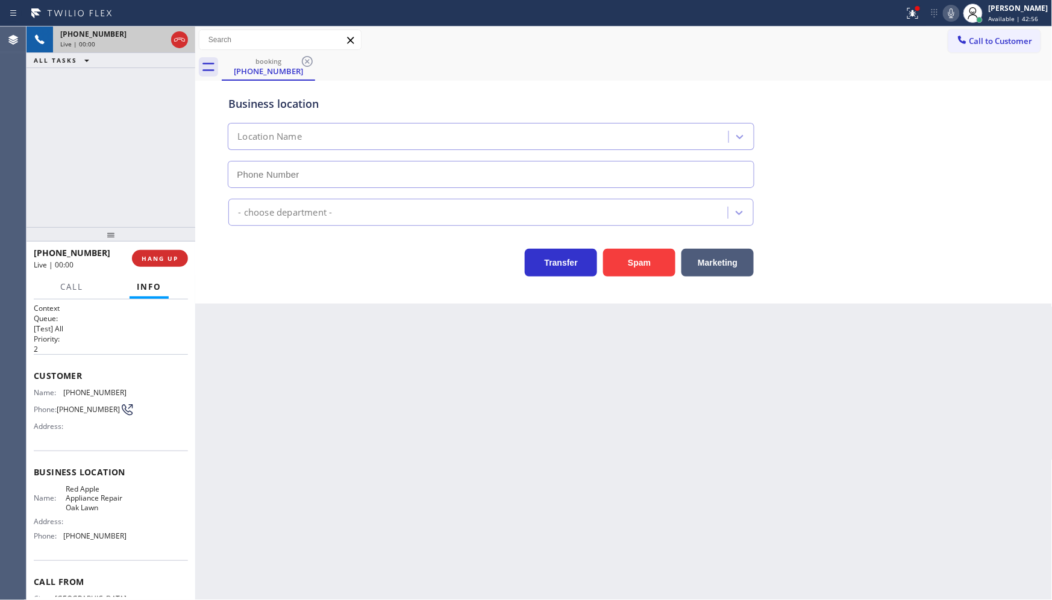
type input "(708) 367-3377"
click at [912, 7] on icon at bounding box center [912, 13] width 14 height 14
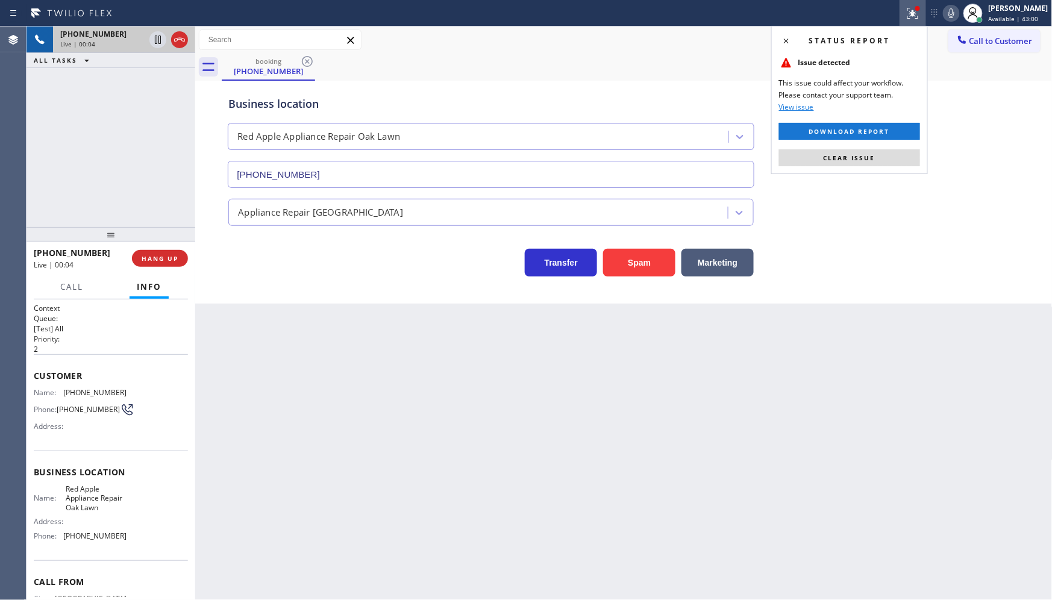
click at [902, 143] on div "Status report Issue detected This issue could affect your workflow. Please cont…" at bounding box center [849, 100] width 157 height 148
click at [906, 149] on button "Clear issue" at bounding box center [849, 157] width 141 height 17
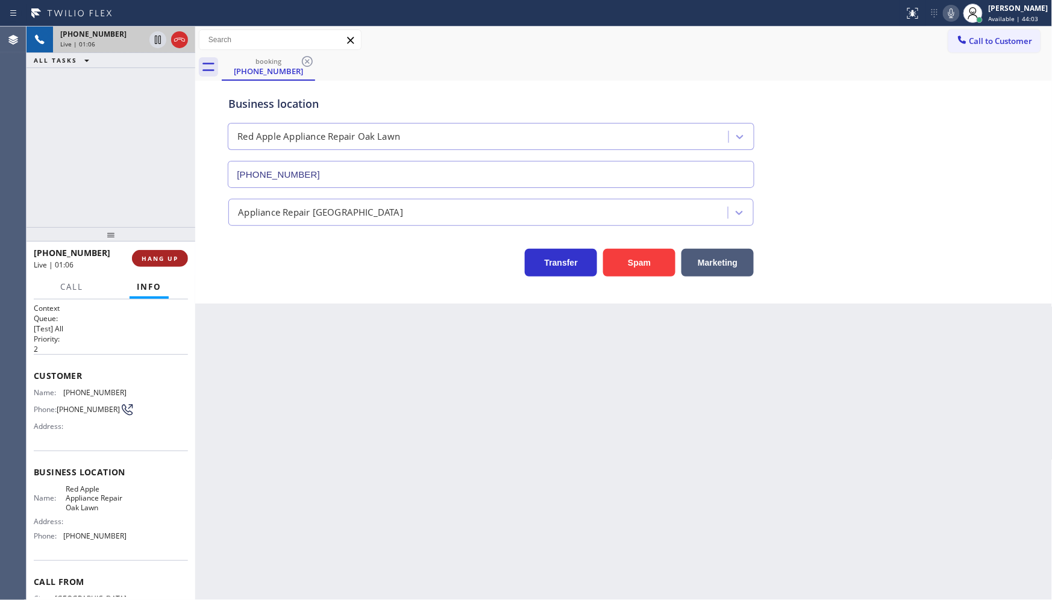
click at [164, 258] on span "HANG UP" at bounding box center [160, 258] width 37 height 8
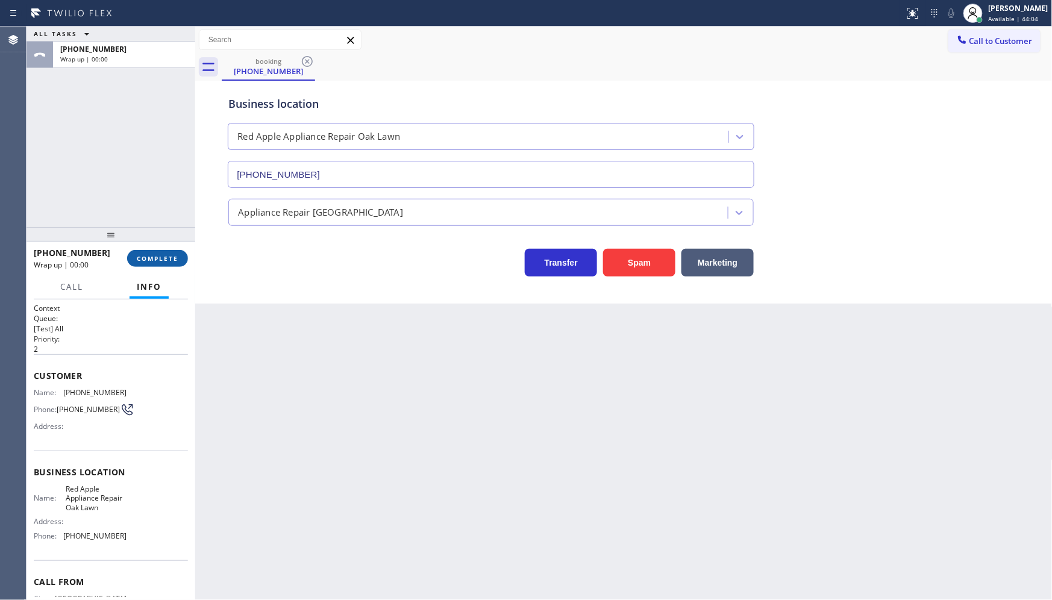
click at [167, 257] on span "COMPLETE" at bounding box center [158, 258] width 42 height 8
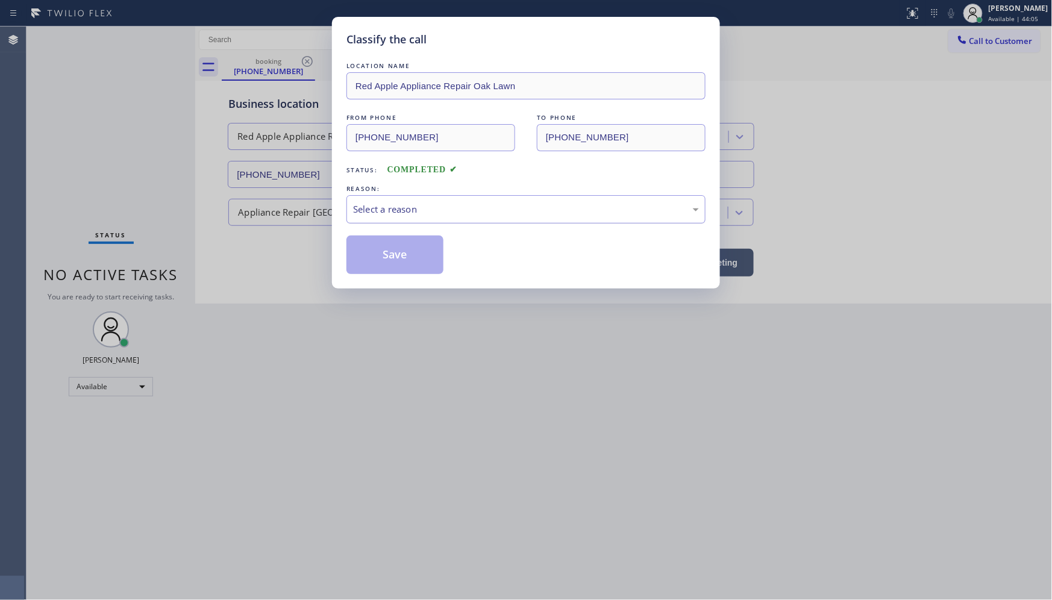
click at [392, 205] on div "Select a reason" at bounding box center [526, 209] width 346 height 14
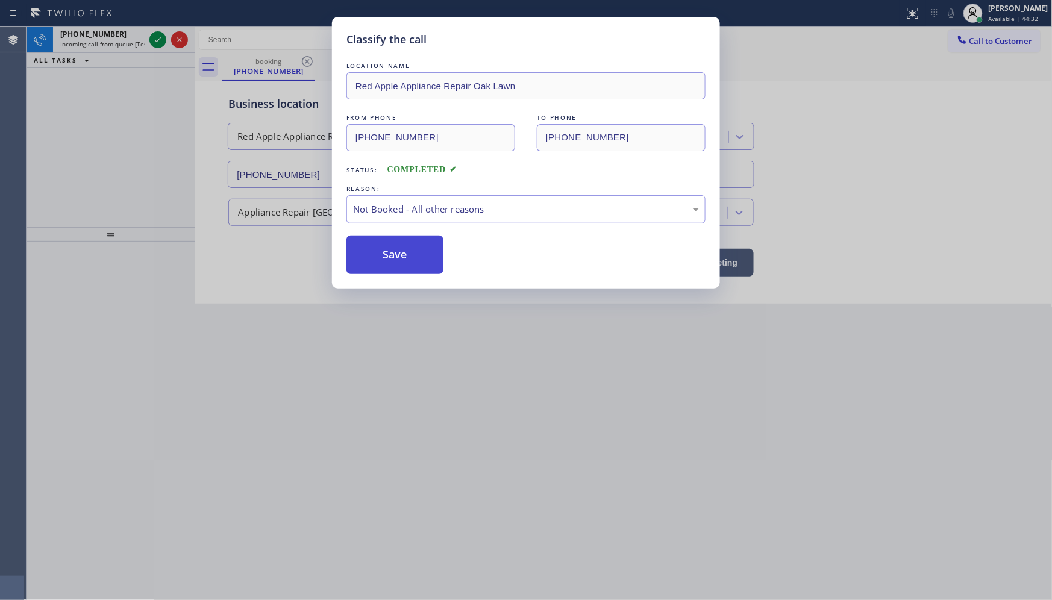
click at [386, 240] on button "Save" at bounding box center [394, 255] width 97 height 39
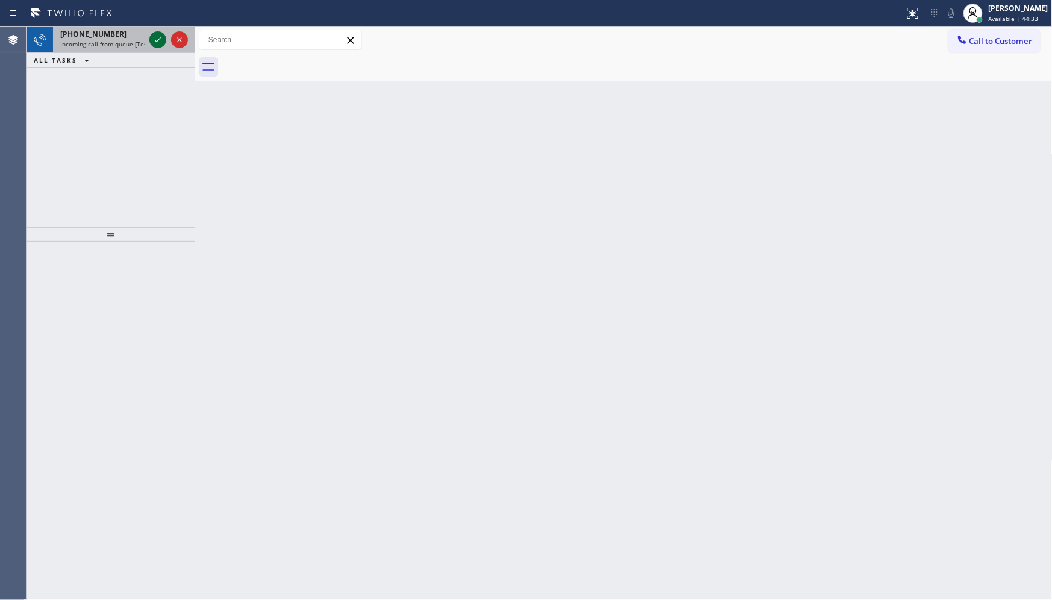
click at [155, 39] on icon at bounding box center [158, 40] width 14 height 14
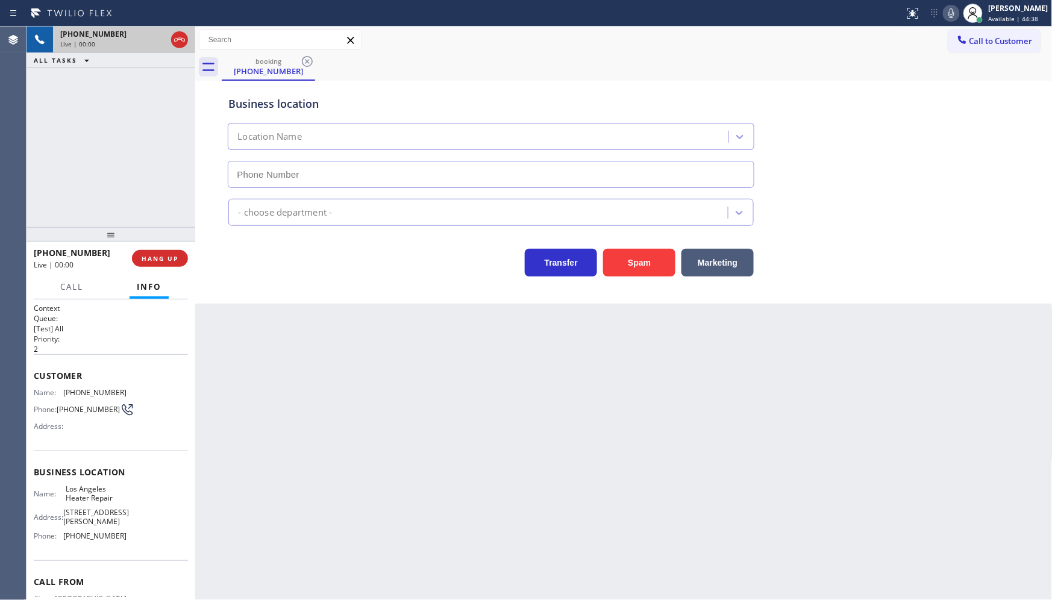
type input "(213) 223-6097"
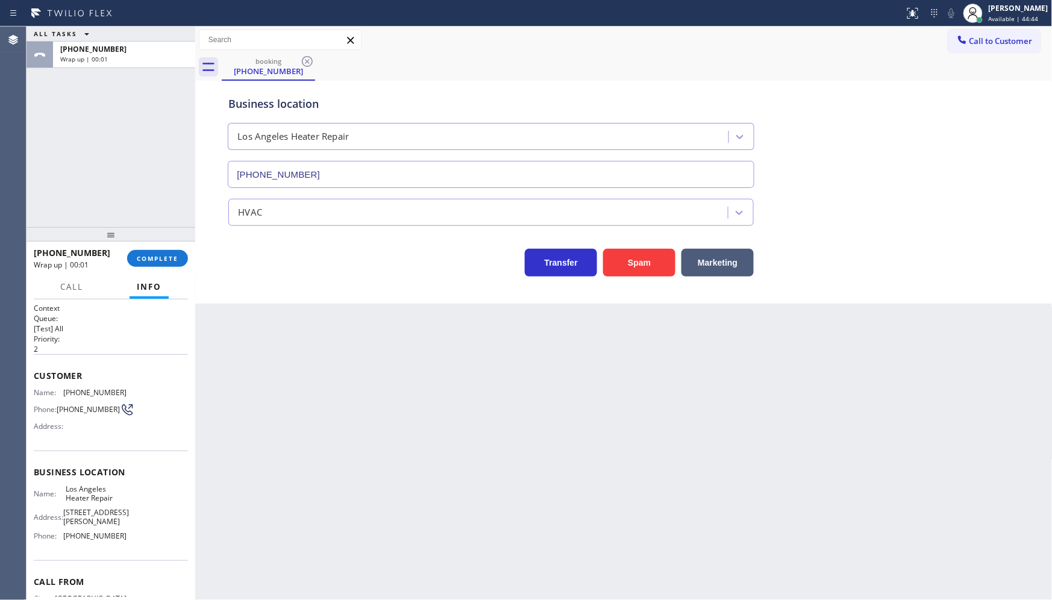
drag, startPoint x: 731, startPoint y: 96, endPoint x: 766, endPoint y: 82, distance: 37.8
click at [731, 96] on div "Business location" at bounding box center [490, 104] width 525 height 16
click at [979, 12] on icon at bounding box center [973, 13] width 14 height 14
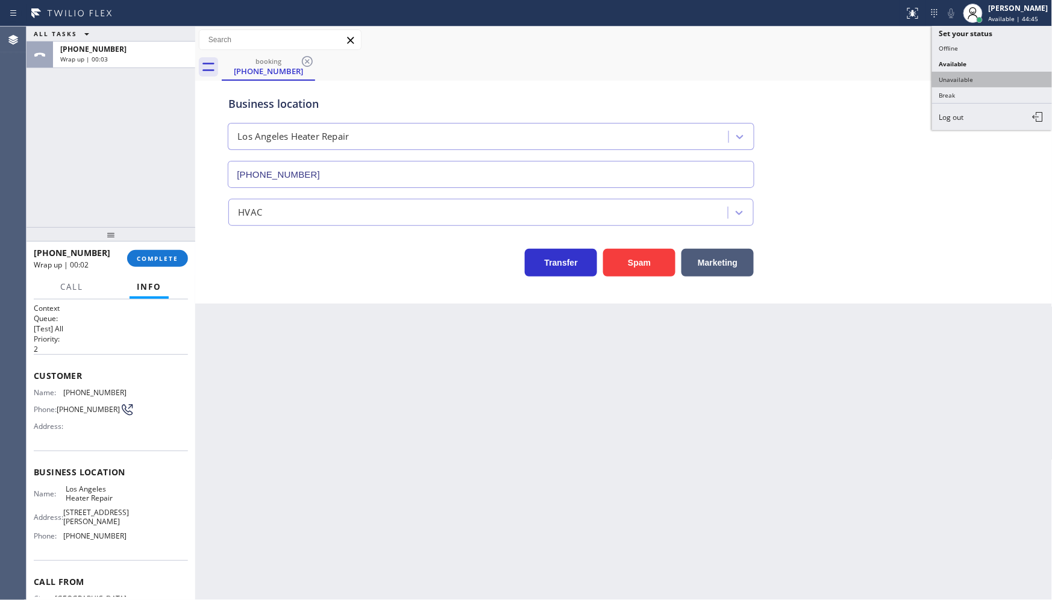
click at [959, 75] on button "Unavailable" at bounding box center [992, 80] width 120 height 16
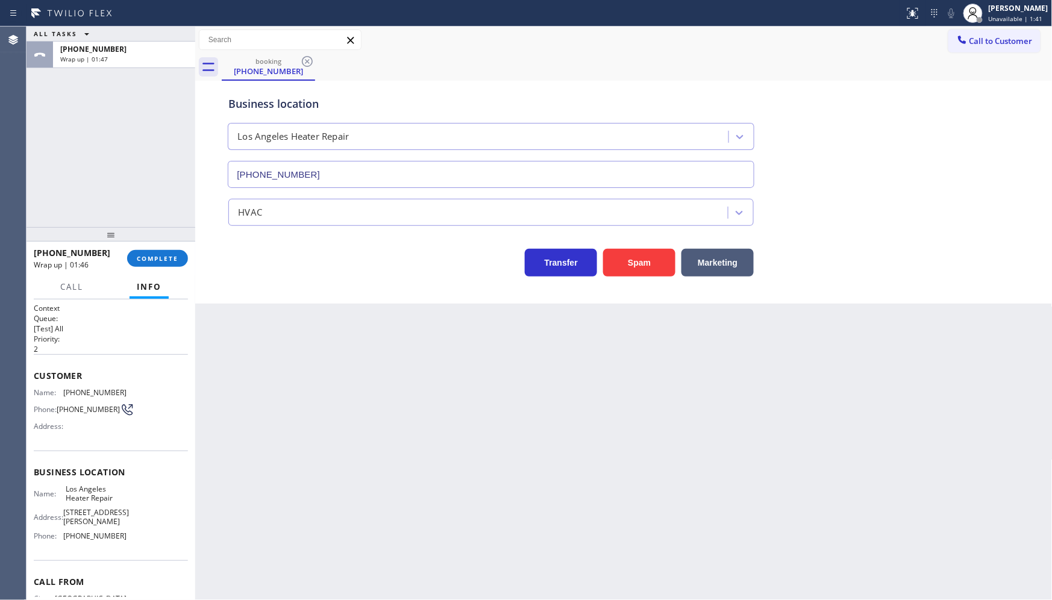
click at [172, 242] on div at bounding box center [111, 234] width 169 height 14
click at [178, 261] on span "COMPLETE" at bounding box center [158, 258] width 42 height 8
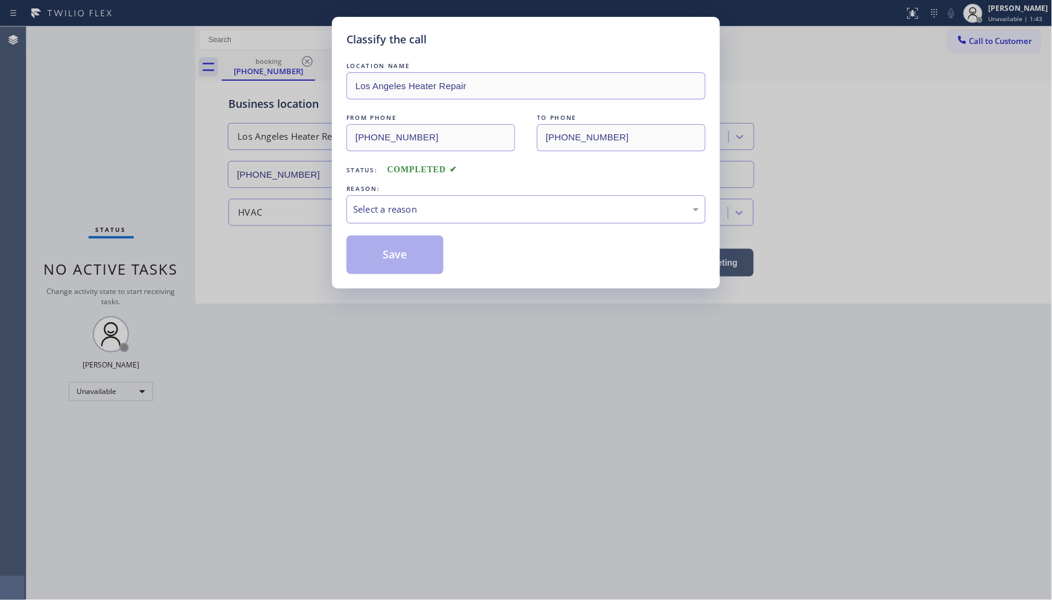
click at [363, 209] on div "Select a reason" at bounding box center [526, 209] width 346 height 14
click at [369, 258] on button "Save" at bounding box center [394, 255] width 97 height 39
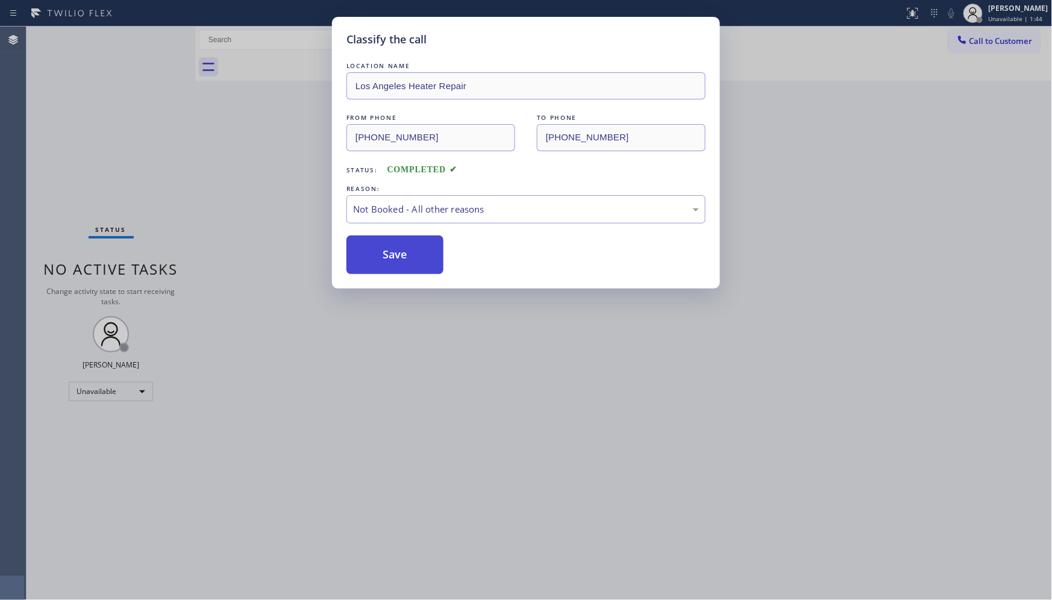
click at [369, 258] on button "Save" at bounding box center [394, 255] width 97 height 39
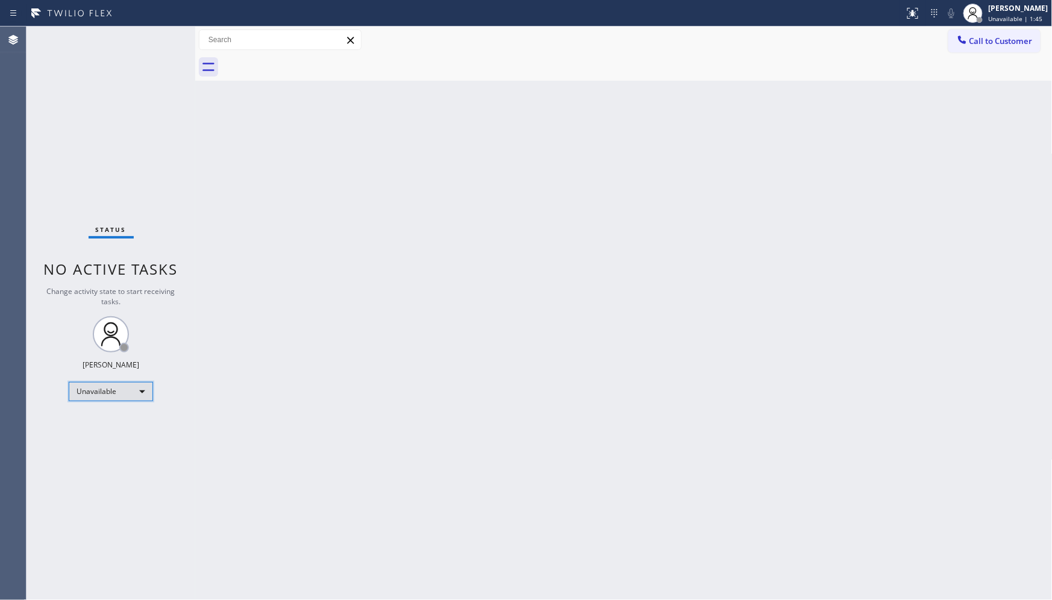
click at [95, 392] on div "Unavailable" at bounding box center [111, 391] width 84 height 19
click at [97, 426] on li "Available" at bounding box center [110, 423] width 82 height 14
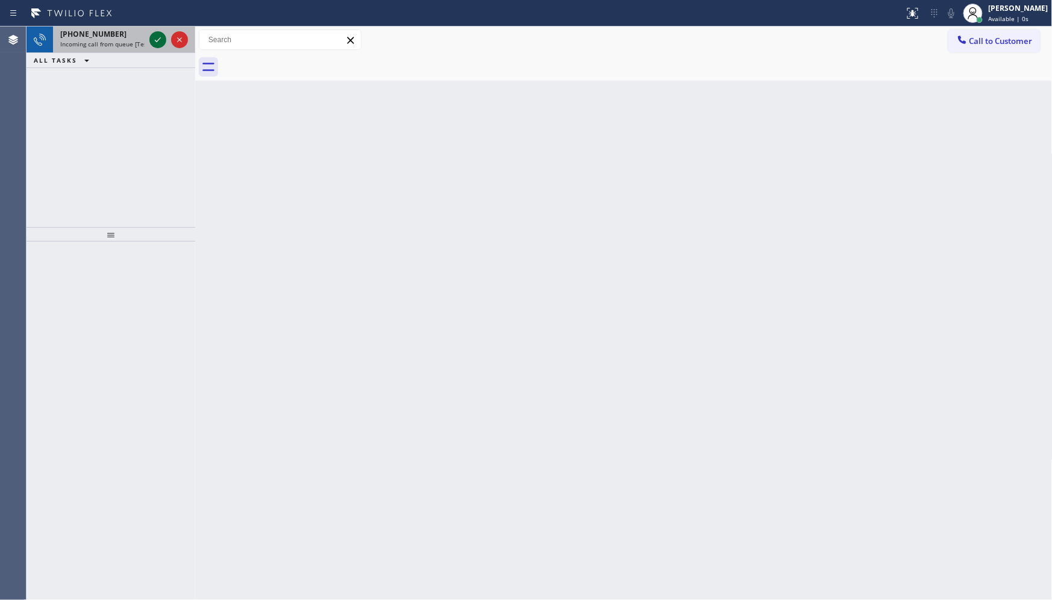
click at [153, 34] on icon at bounding box center [158, 40] width 14 height 14
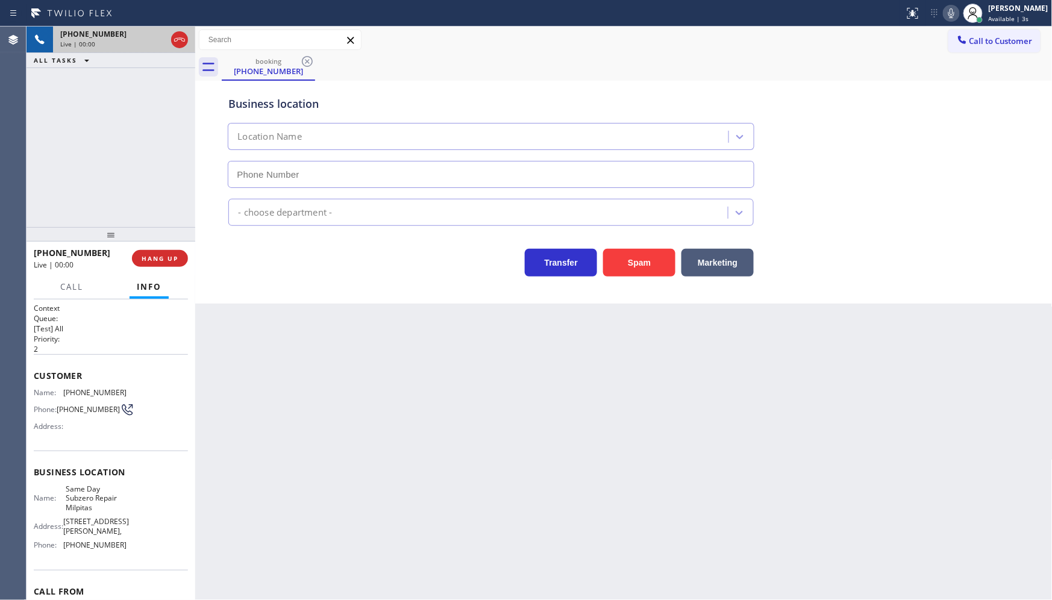
type input "(408) 722-3535"
click at [648, 271] on button "Spam" at bounding box center [639, 263] width 72 height 28
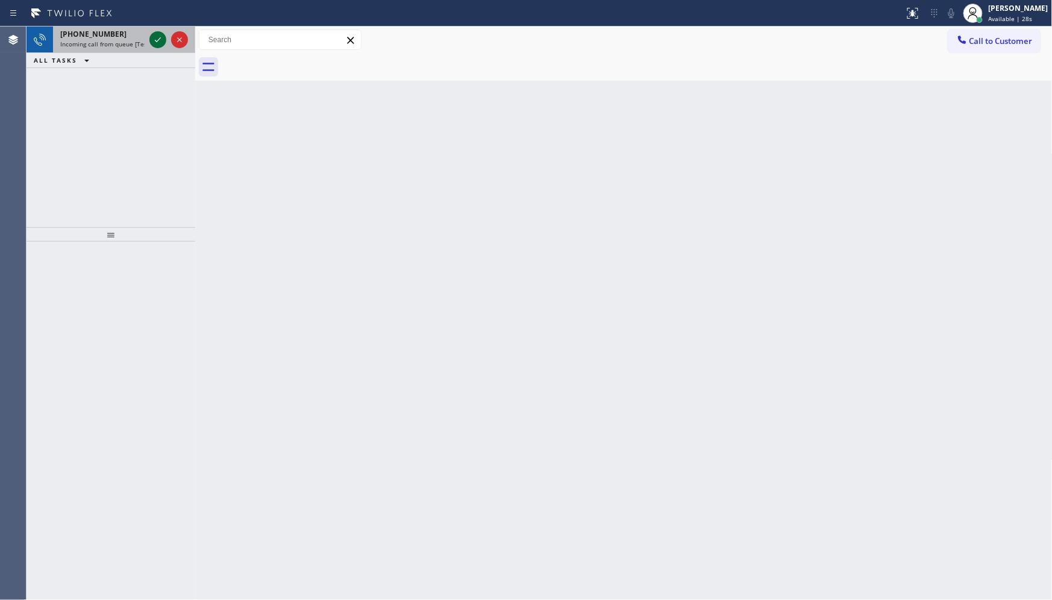
click at [159, 43] on icon at bounding box center [158, 40] width 14 height 14
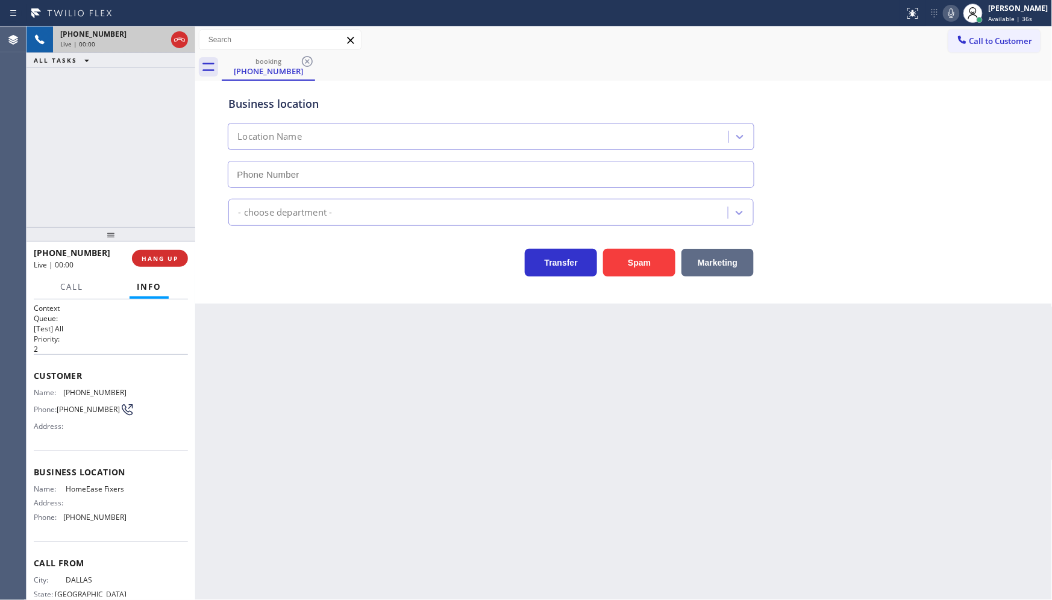
type input "(214) 206-3497"
click at [648, 261] on button "Spam" at bounding box center [639, 263] width 72 height 28
click at [648, 257] on button "Spam" at bounding box center [639, 263] width 72 height 28
click at [647, 265] on button "Spam" at bounding box center [639, 263] width 72 height 28
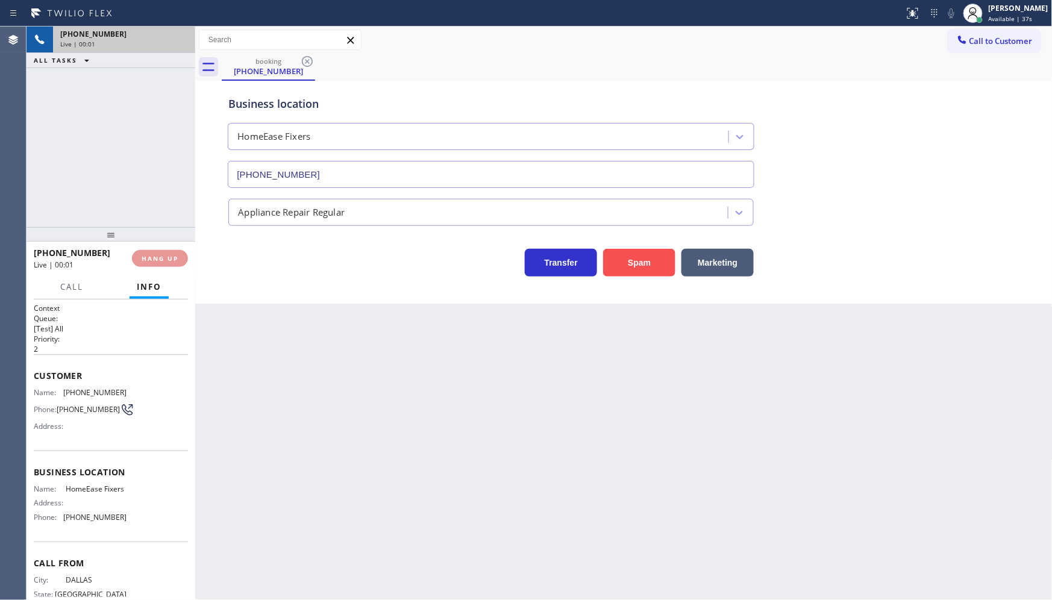
click at [642, 266] on button "Spam" at bounding box center [639, 263] width 72 height 28
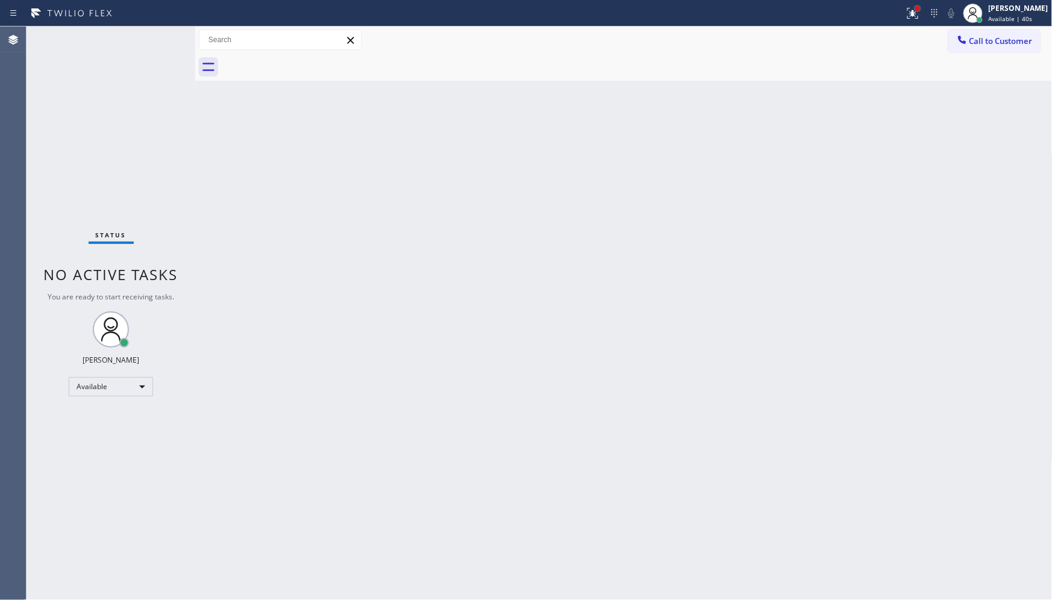
click at [919, 9] on div at bounding box center [917, 8] width 5 height 5
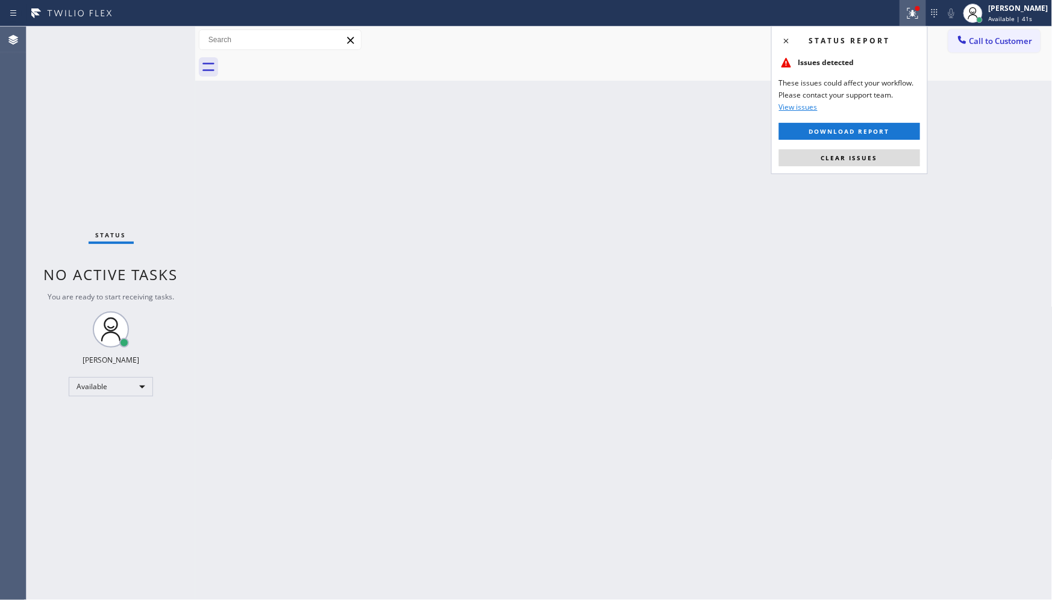
click at [842, 158] on span "Clear issues" at bounding box center [849, 158] width 57 height 8
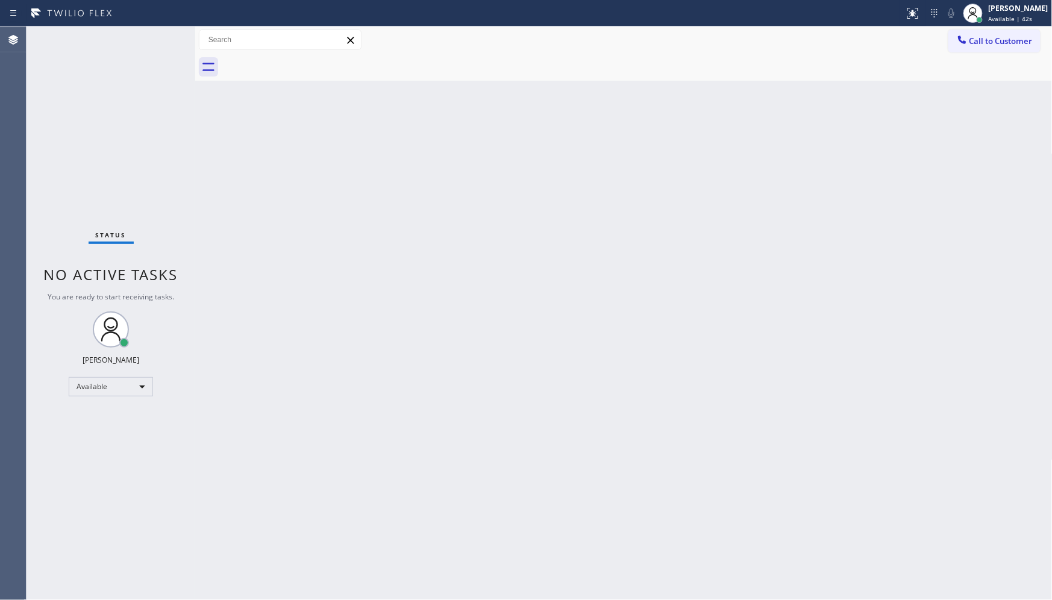
click at [227, 437] on div "Back to Dashboard Change Sender ID Customers Technicians Select a contact Outbo…" at bounding box center [623, 313] width 857 height 573
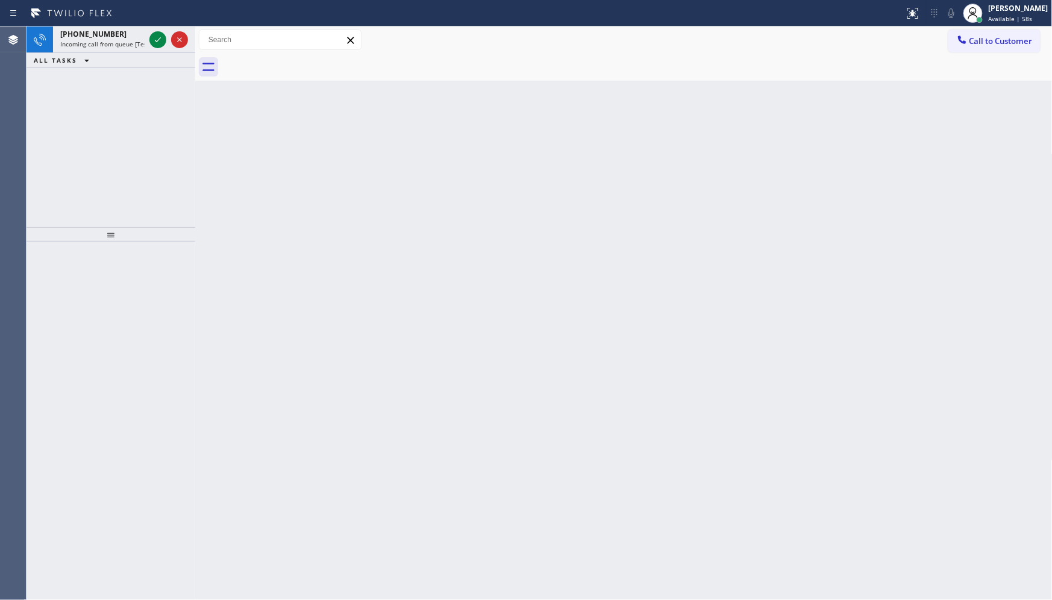
drag, startPoint x: 157, startPoint y: 236, endPoint x: 153, endPoint y: 172, distance: 64.0
click at [157, 227] on div at bounding box center [111, 234] width 169 height 14
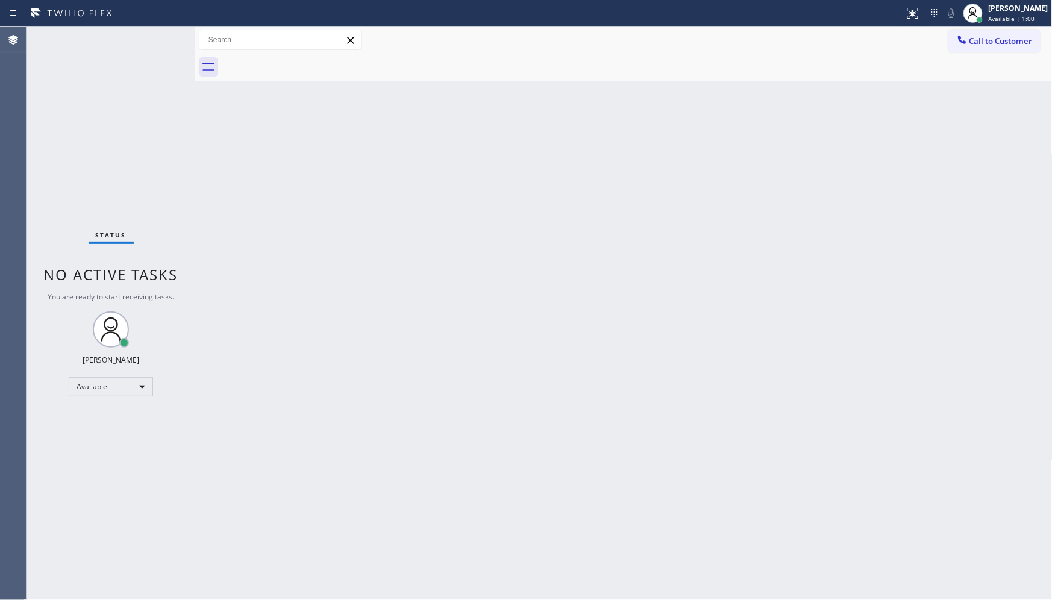
click at [152, 40] on div "Status No active tasks You are ready to start receiving tasks. JENIZA ALCAYDE A…" at bounding box center [111, 313] width 169 height 573
click at [573, 428] on div "Back to Dashboard Change Sender ID Customers Technicians Select a contact Outbo…" at bounding box center [623, 313] width 857 height 573
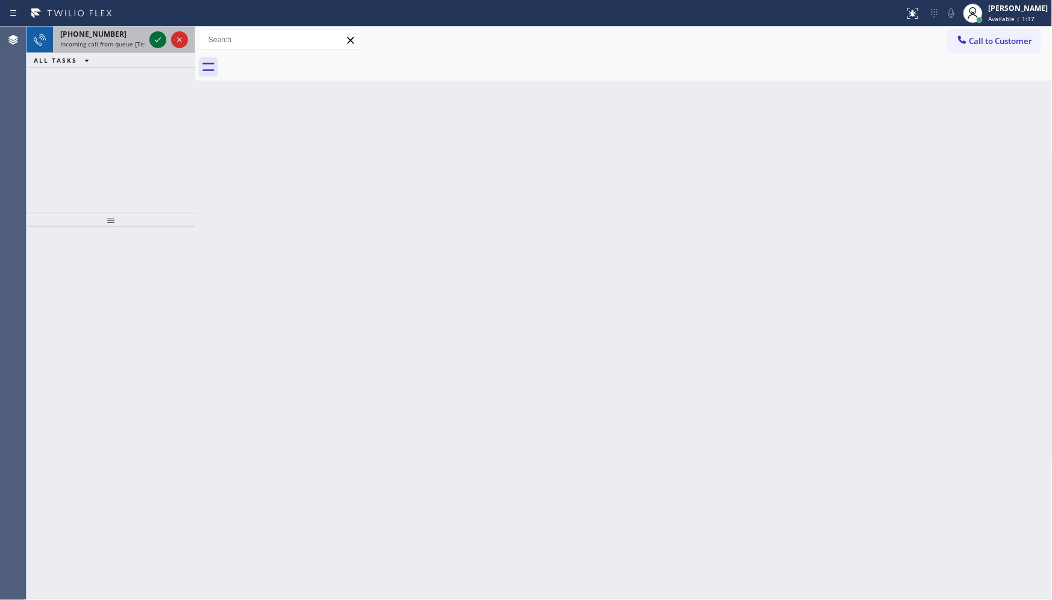
click at [154, 39] on icon at bounding box center [158, 40] width 14 height 14
click at [158, 33] on icon at bounding box center [158, 40] width 14 height 14
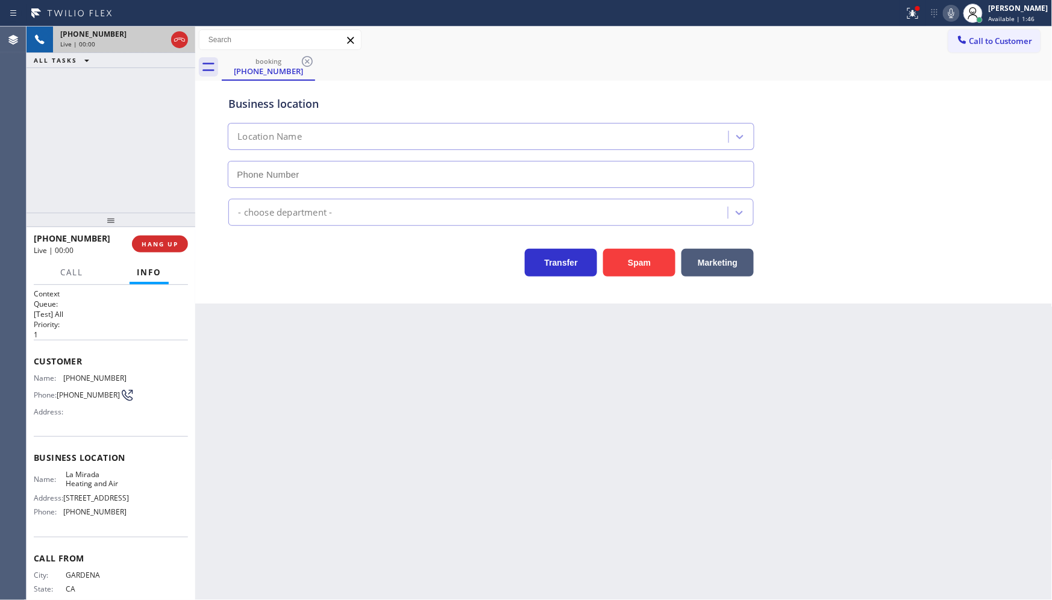
type input "(714) 912-8236"
drag, startPoint x: 61, startPoint y: 376, endPoint x: 124, endPoint y: 370, distance: 62.9
click at [124, 370] on div "Customer Name: (562) 761-9326 Phone: (562) 761-9326 Address:" at bounding box center [111, 388] width 154 height 96
copy div "(562) 761-9326"
click at [953, 14] on icon at bounding box center [951, 13] width 14 height 14
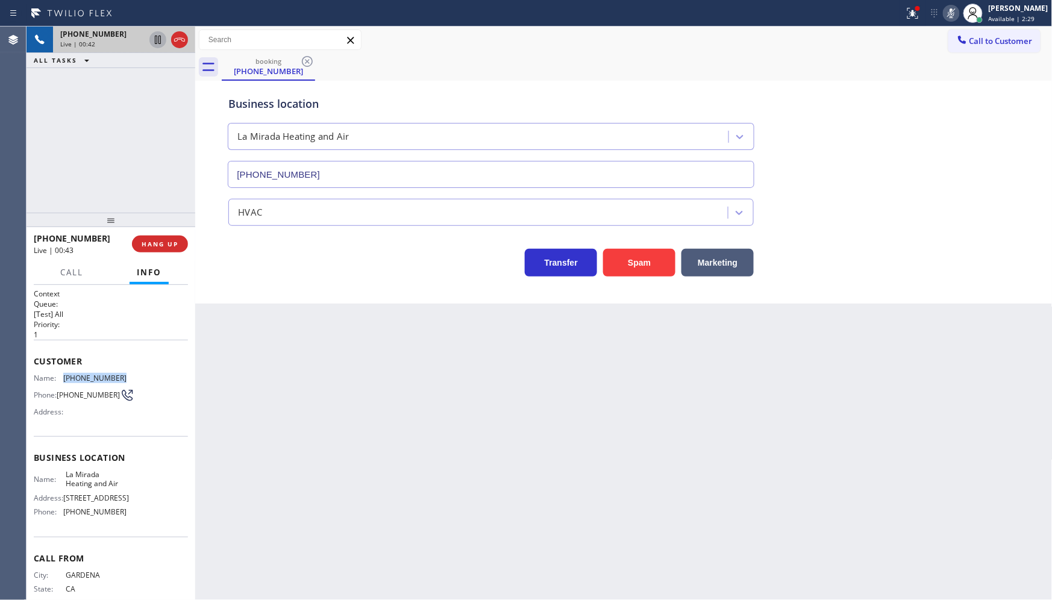
click at [158, 37] on icon at bounding box center [158, 40] width 14 height 14
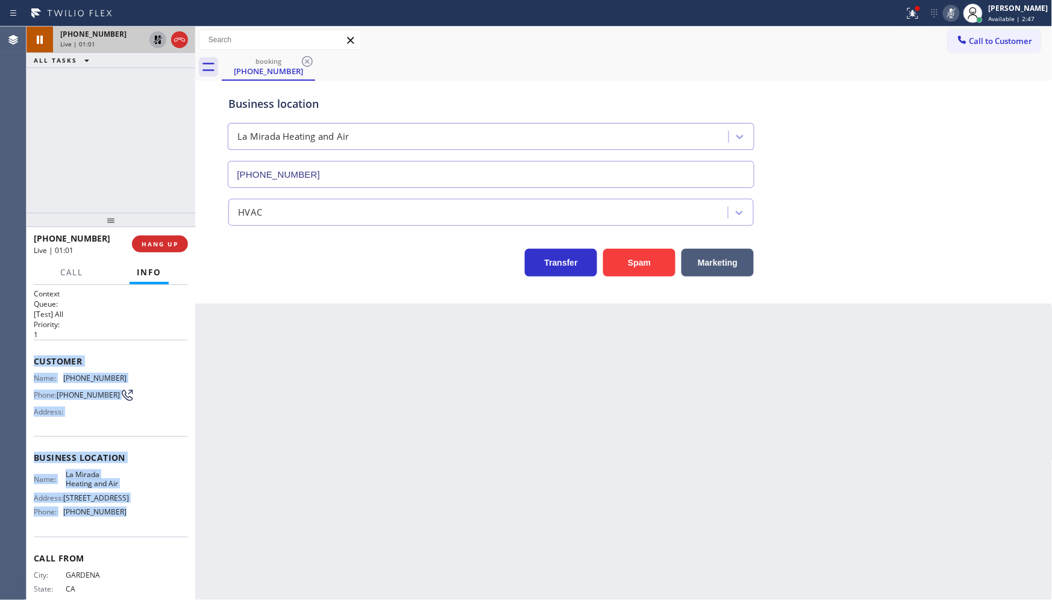
drag, startPoint x: 31, startPoint y: 360, endPoint x: 148, endPoint y: 544, distance: 218.1
click at [148, 544] on div "Context Queue: [Test] All Priority: 1 Customer Name: (562) 761-9326 Phone: (562…" at bounding box center [111, 443] width 169 height 316
copy div "Customer Name: (562) 761-9326 Phone: (562) 761-9326 Address: Business location …"
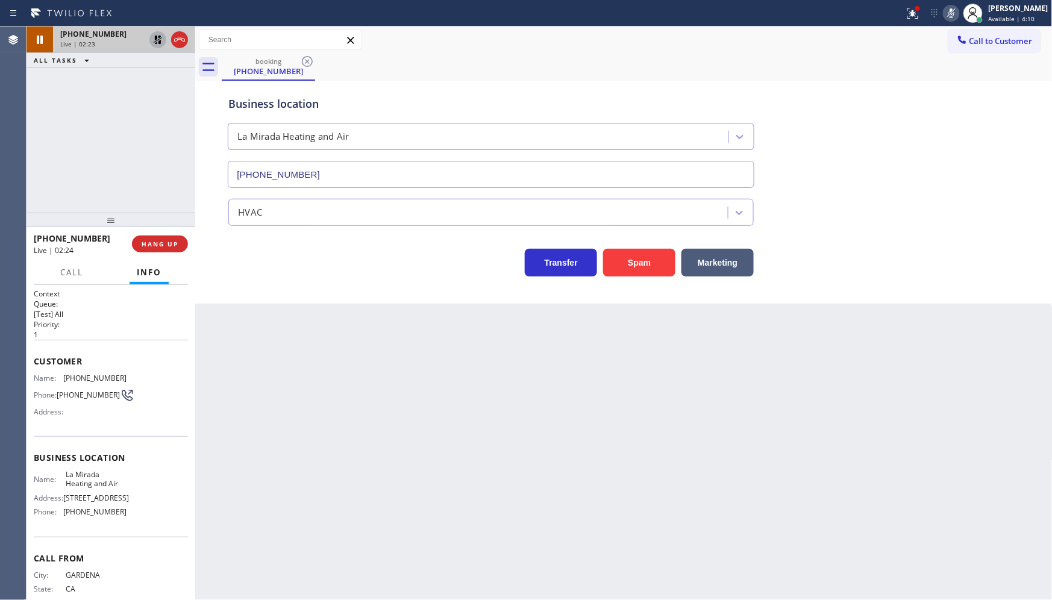
click at [96, 101] on div "+15627619326 Live | 02:23 ALL TASKS ALL TASKS ACTIVE TASKS TASKS IN WRAP UP" at bounding box center [111, 120] width 169 height 186
click at [157, 42] on icon at bounding box center [158, 40] width 14 height 14
click at [957, 16] on icon at bounding box center [951, 13] width 14 height 14
click at [77, 272] on span "Call" at bounding box center [71, 272] width 23 height 11
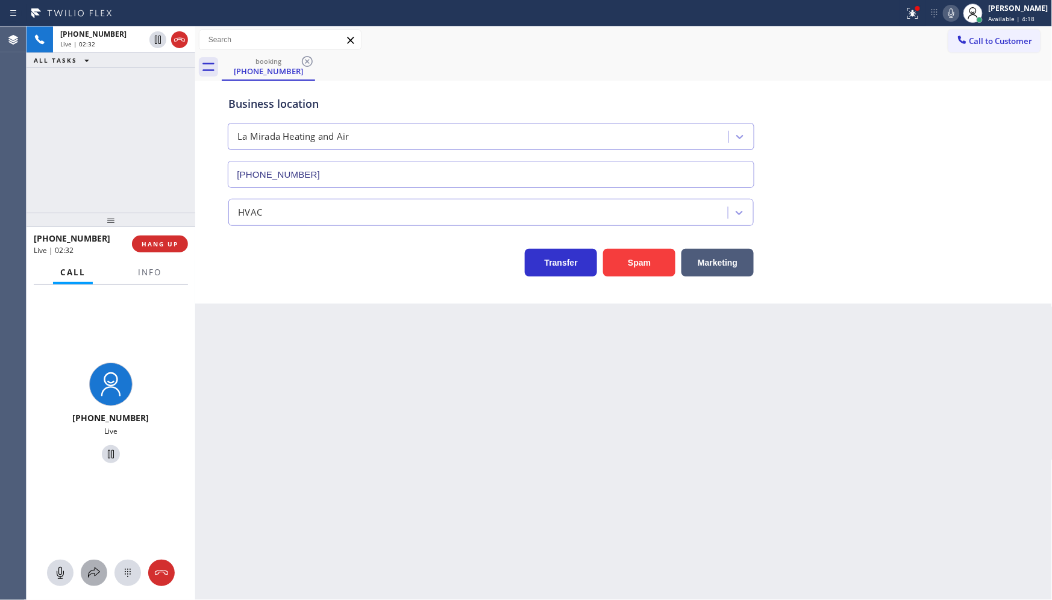
click at [88, 576] on icon at bounding box center [94, 572] width 12 height 10
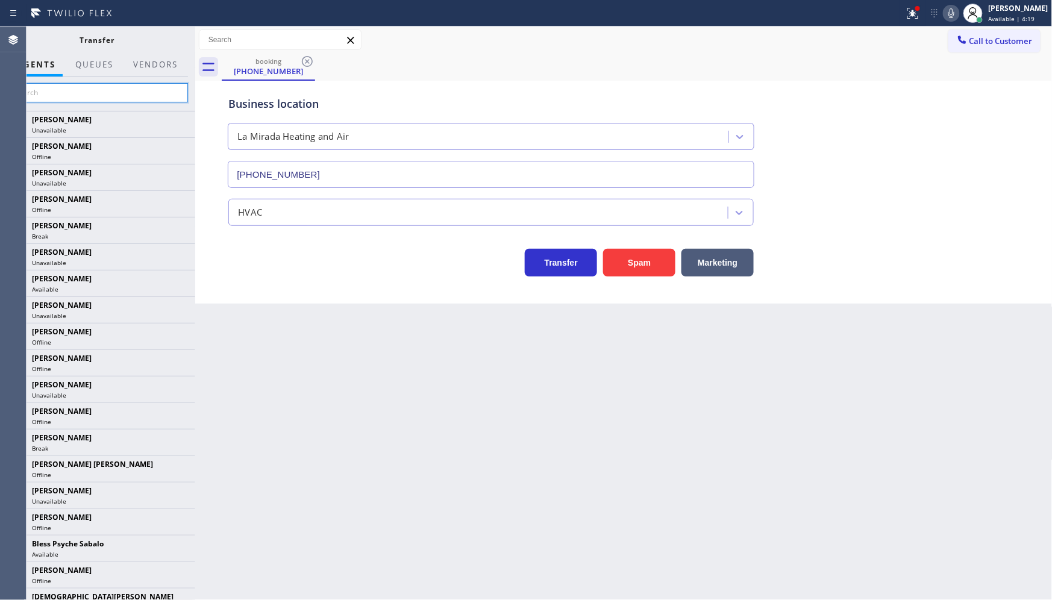
click at [104, 92] on input "text" at bounding box center [97, 92] width 181 height 19
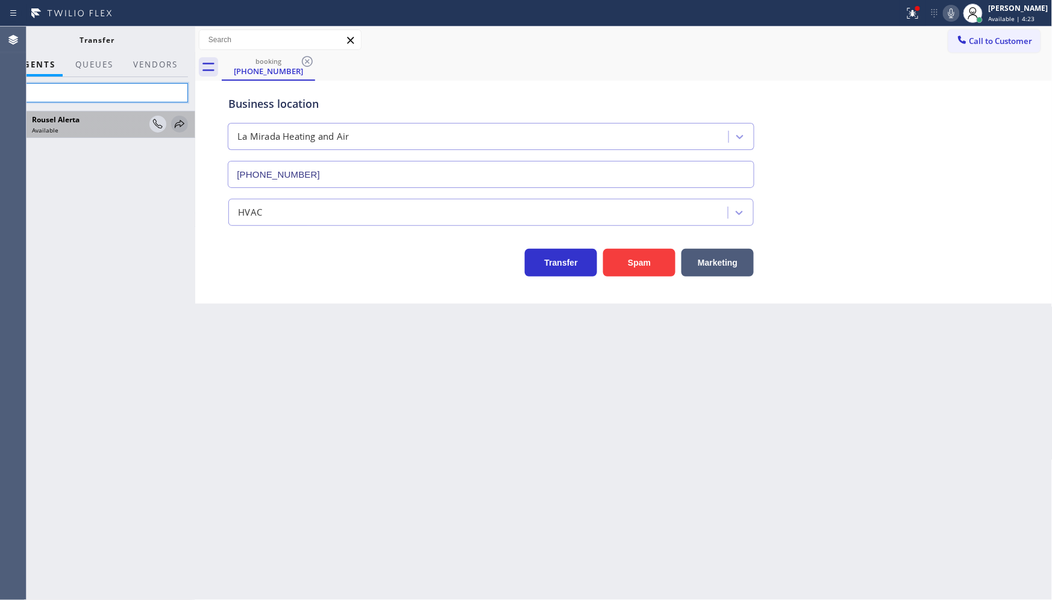
type input "rou"
click at [175, 121] on icon at bounding box center [179, 124] width 14 height 14
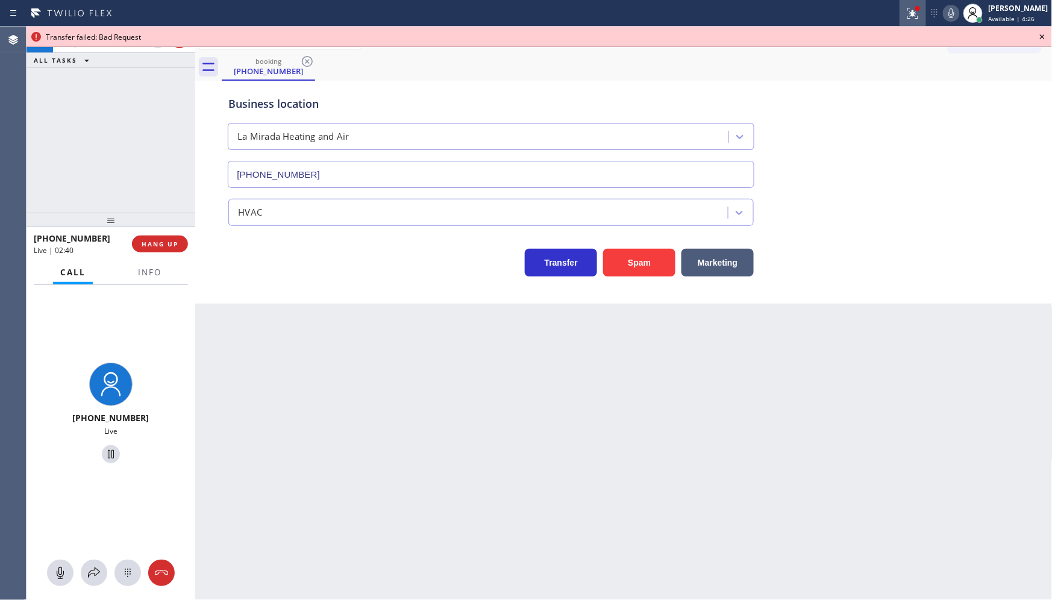
click at [912, 9] on icon at bounding box center [912, 13] width 14 height 14
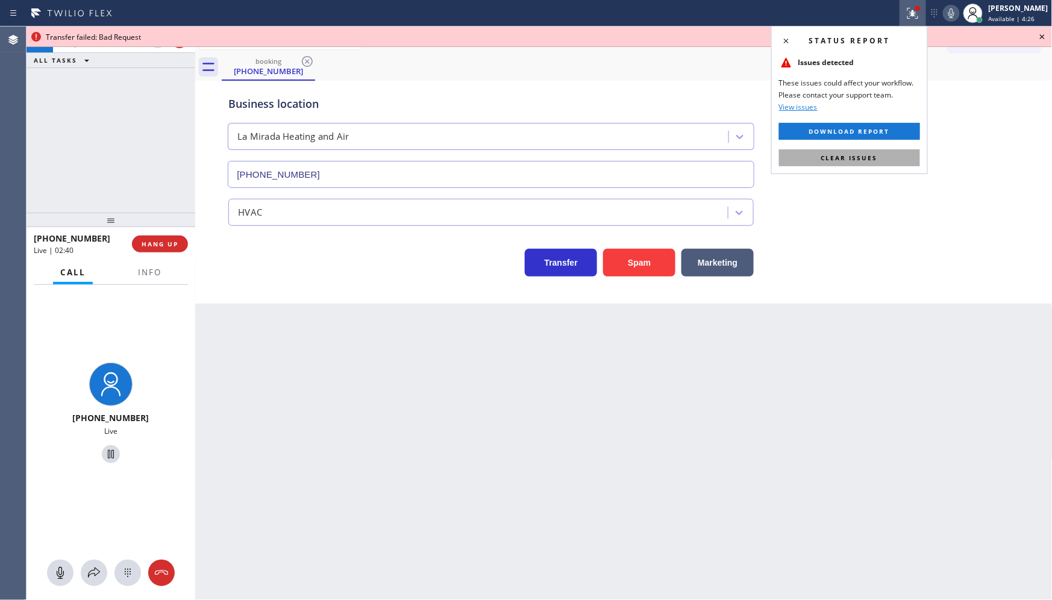
click at [864, 164] on button "Clear issues" at bounding box center [849, 157] width 141 height 17
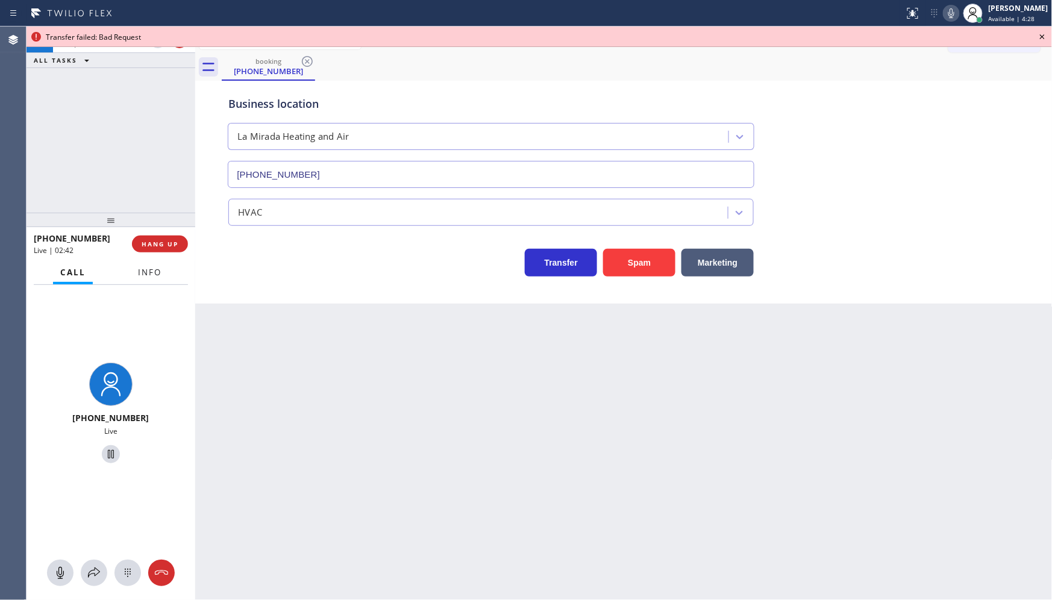
click at [164, 277] on button "Info" at bounding box center [150, 272] width 38 height 23
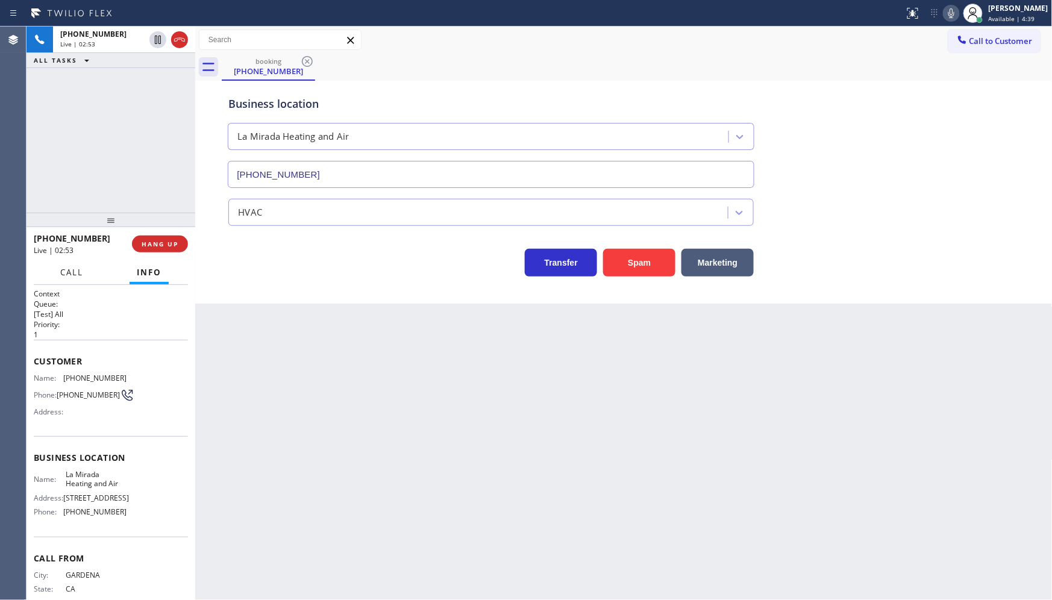
click at [73, 270] on span "Call" at bounding box center [71, 272] width 23 height 11
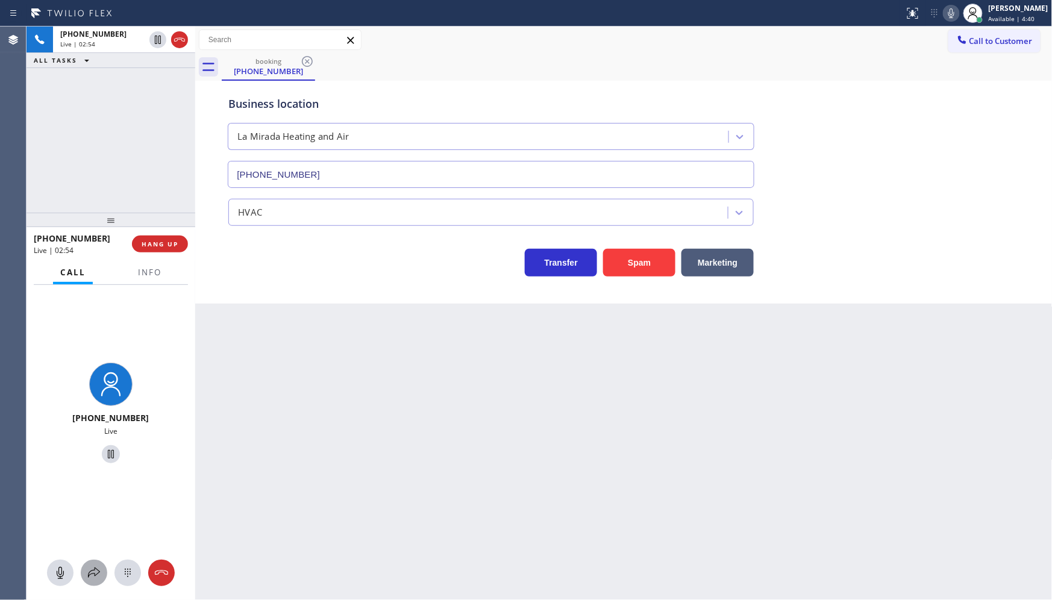
click at [101, 569] on div at bounding box center [94, 573] width 27 height 14
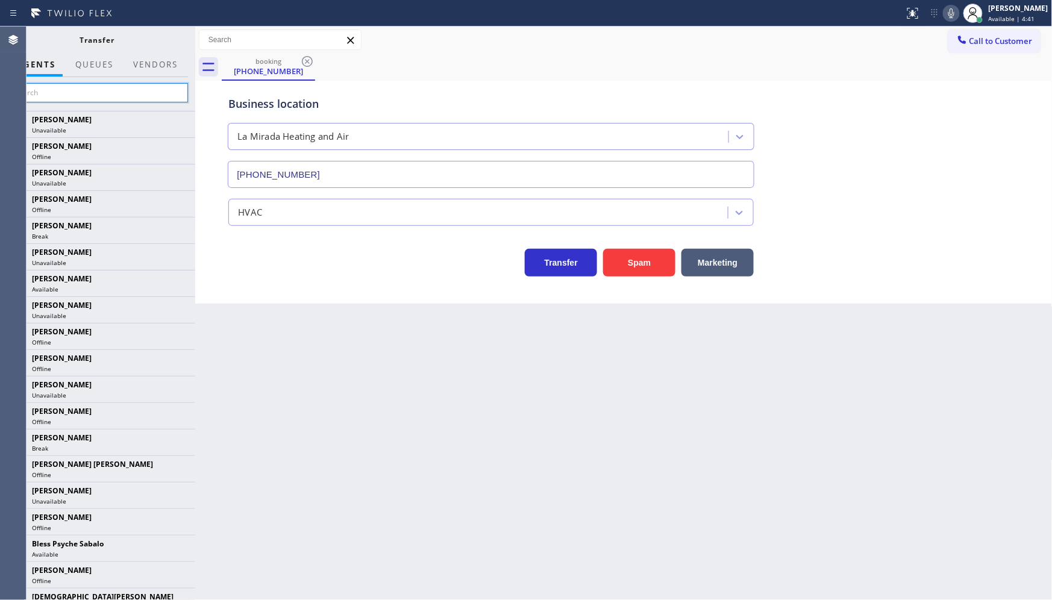
click at [116, 99] on input "text" at bounding box center [97, 92] width 181 height 19
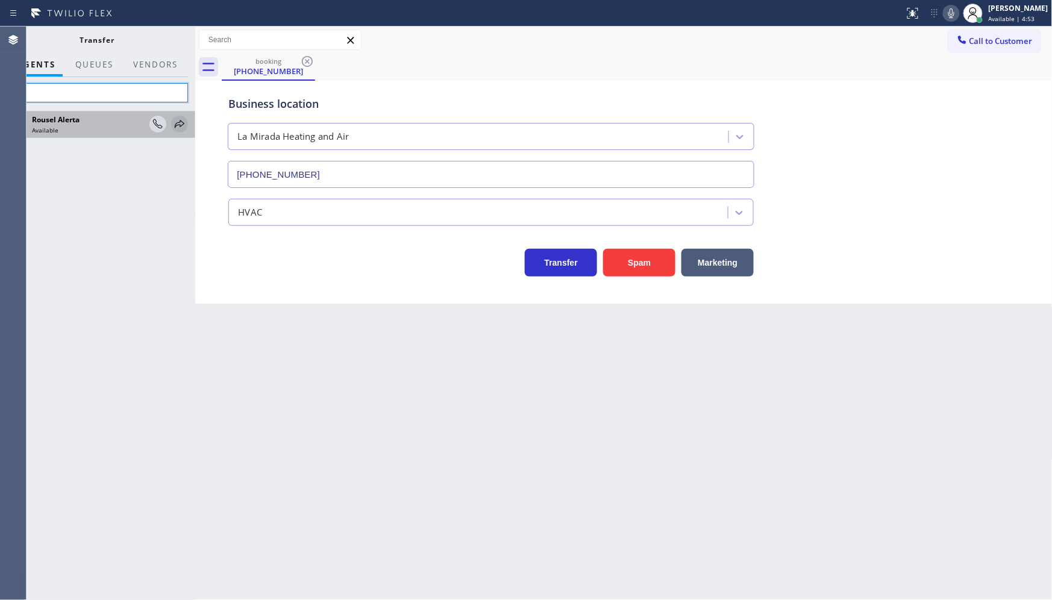
type input "rou"
click at [176, 122] on icon at bounding box center [179, 124] width 14 height 14
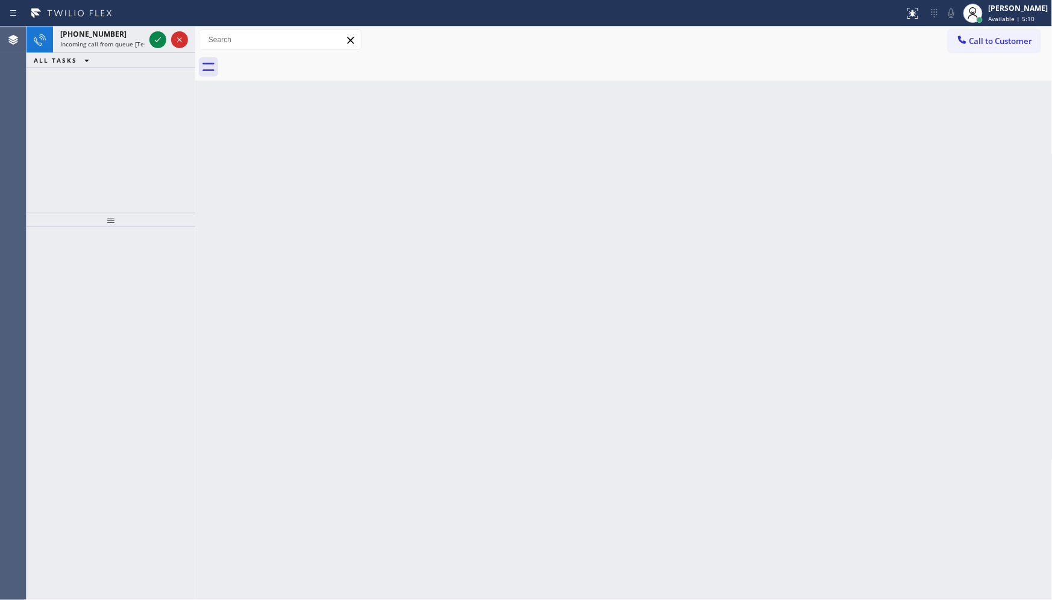
drag, startPoint x: 129, startPoint y: 96, endPoint x: 147, endPoint y: 64, distance: 36.7
click at [129, 96] on div "+18052935824 Incoming call from queue [Test] All ALL TASKS ALL TASKS ACTIVE TAS…" at bounding box center [111, 120] width 169 height 186
click at [163, 28] on div at bounding box center [168, 40] width 43 height 27
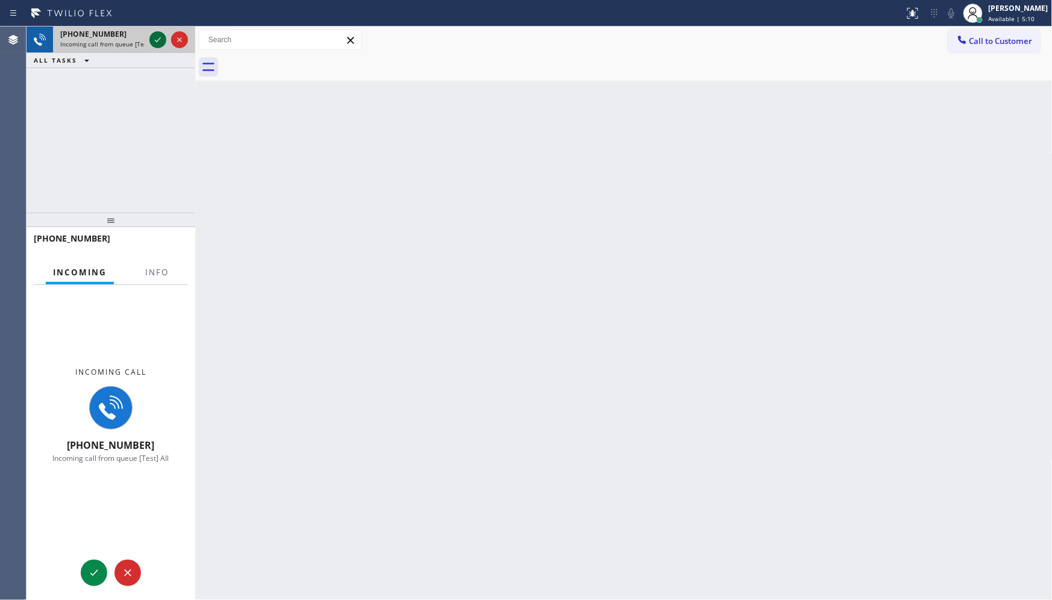
click at [155, 42] on icon at bounding box center [158, 40] width 14 height 14
click at [157, 269] on span "Info" at bounding box center [156, 272] width 23 height 11
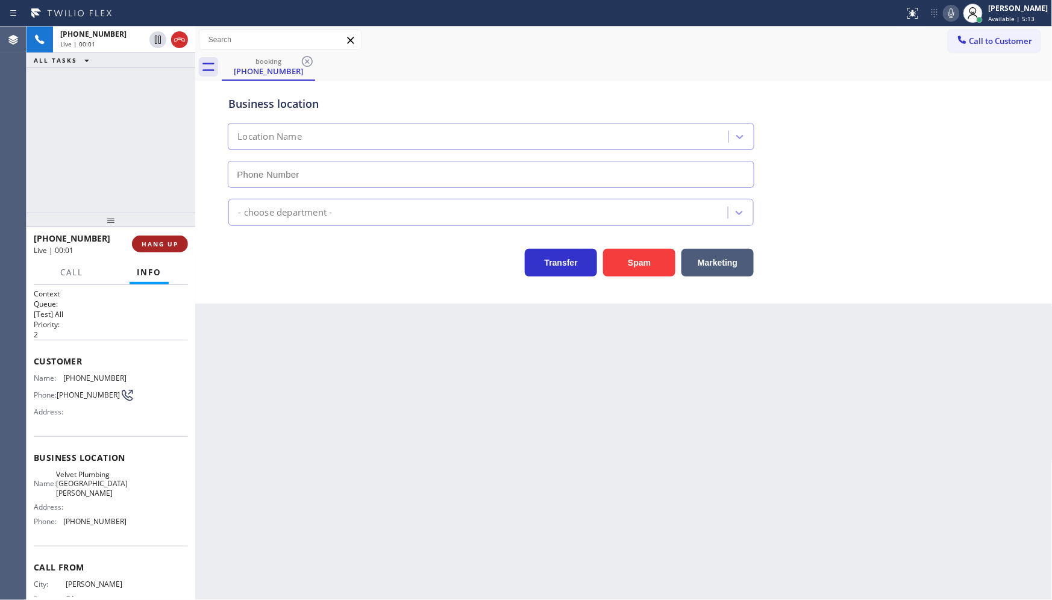
type input "(805) 608-3787"
click at [166, 244] on span "HANG UP" at bounding box center [160, 244] width 37 height 8
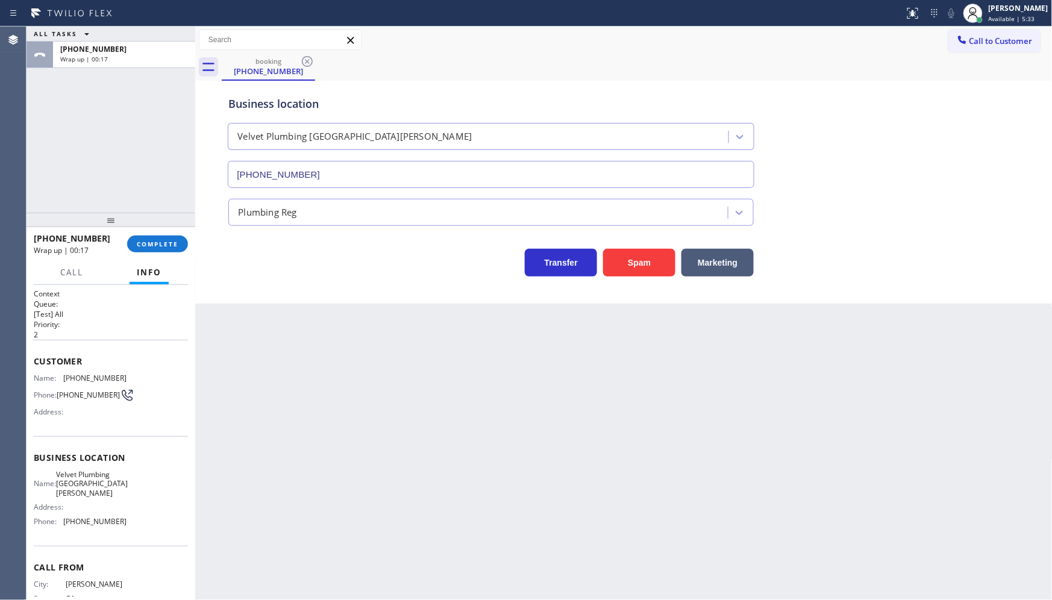
click at [128, 178] on div "ALL TASKS ALL TASKS ACTIVE TASKS TASKS IN WRAP UP +18052935824 Wrap up | 00:17" at bounding box center [111, 120] width 169 height 186
click at [170, 247] on span "COMPLETE" at bounding box center [158, 244] width 42 height 8
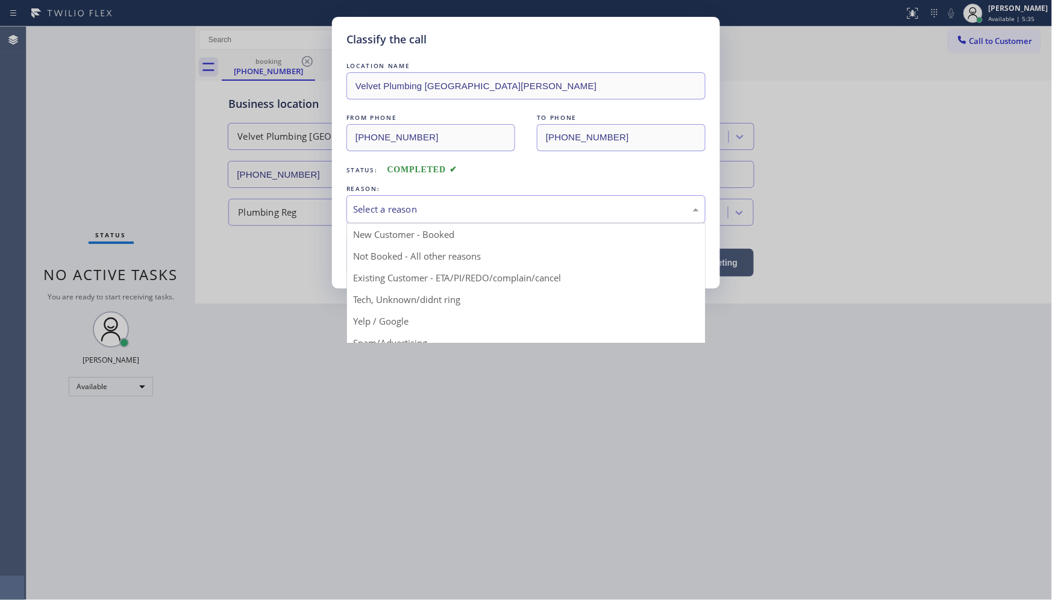
click at [392, 214] on div "Select a reason" at bounding box center [526, 209] width 346 height 14
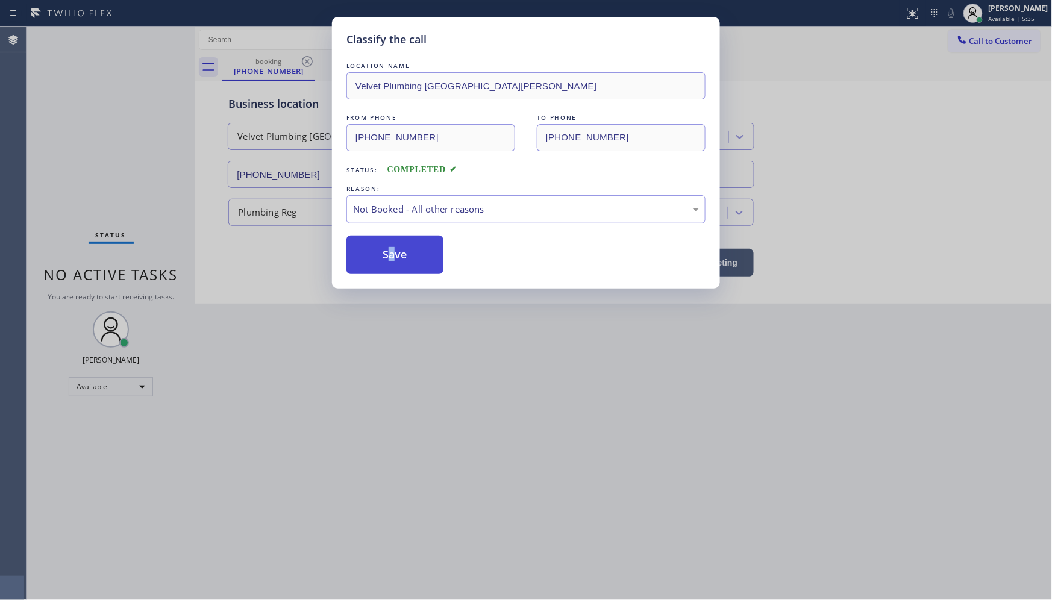
click at [393, 257] on button "Save" at bounding box center [394, 255] width 97 height 39
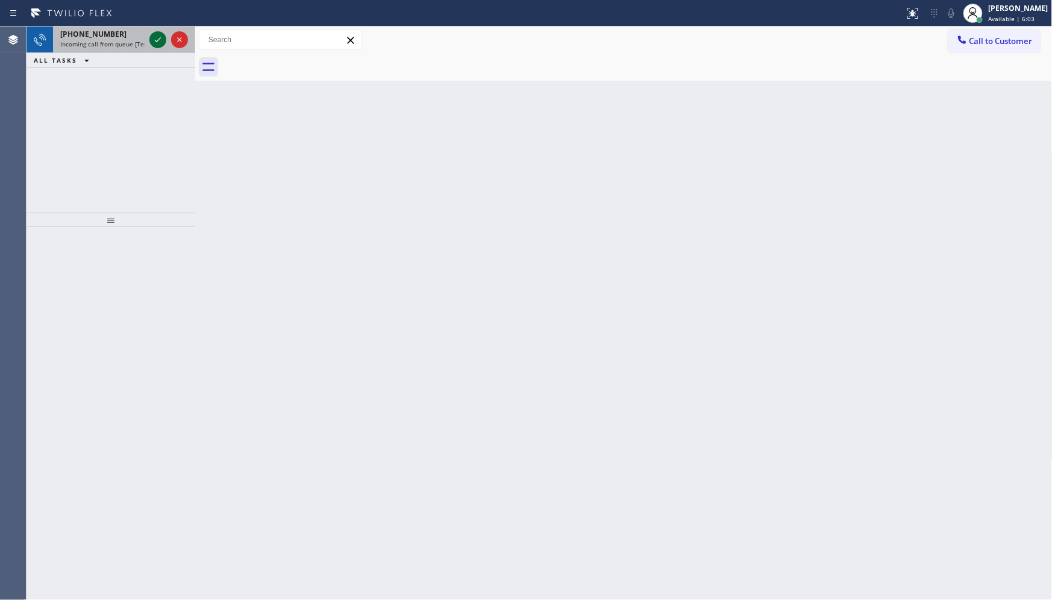
click at [155, 39] on icon at bounding box center [158, 40] width 14 height 14
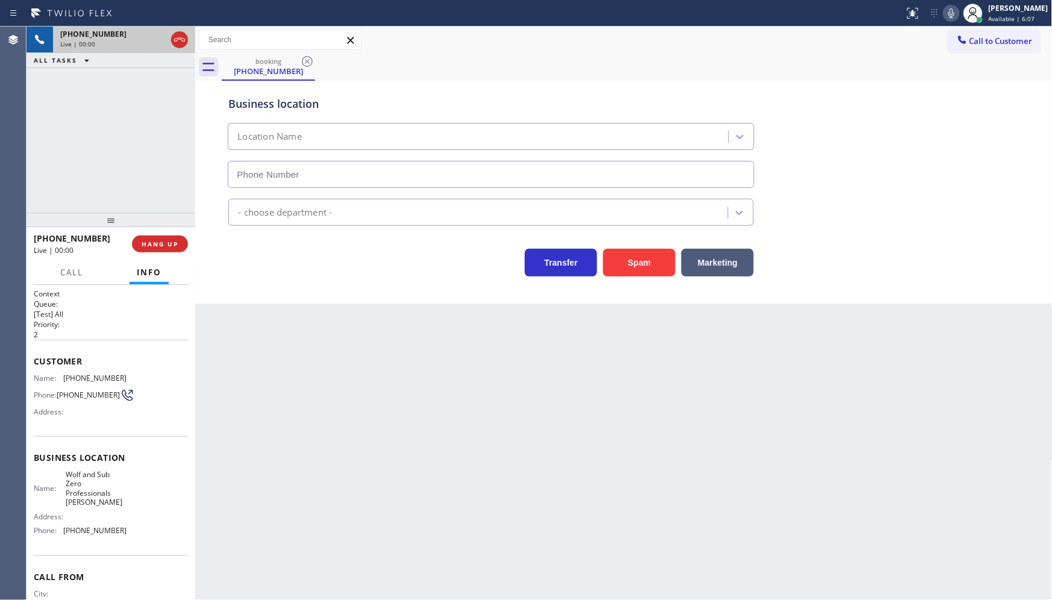
type input "(862) 500-4921"
click at [618, 264] on button "Spam" at bounding box center [639, 263] width 72 height 28
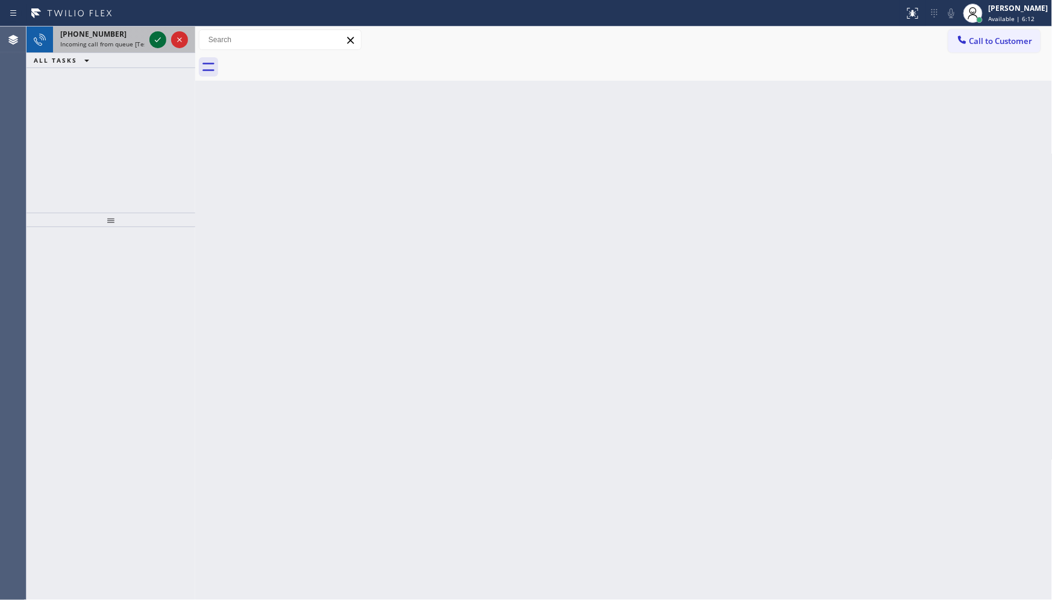
click at [153, 33] on icon at bounding box center [158, 40] width 14 height 14
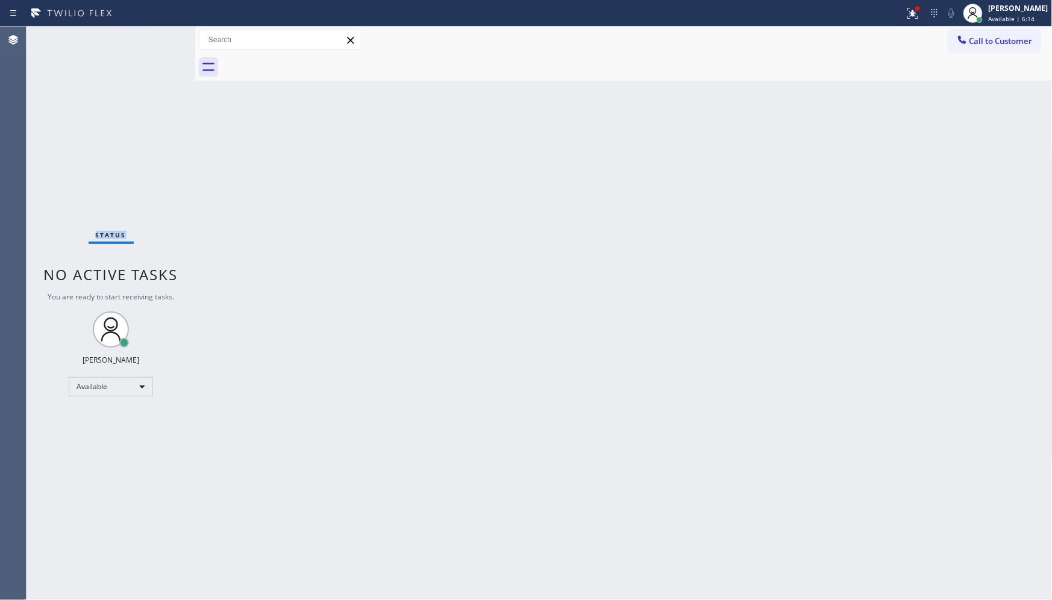
click at [153, 33] on div "Status No active tasks You are ready to start receiving tasks. JENIZA ALCAYDE A…" at bounding box center [111, 313] width 169 height 573
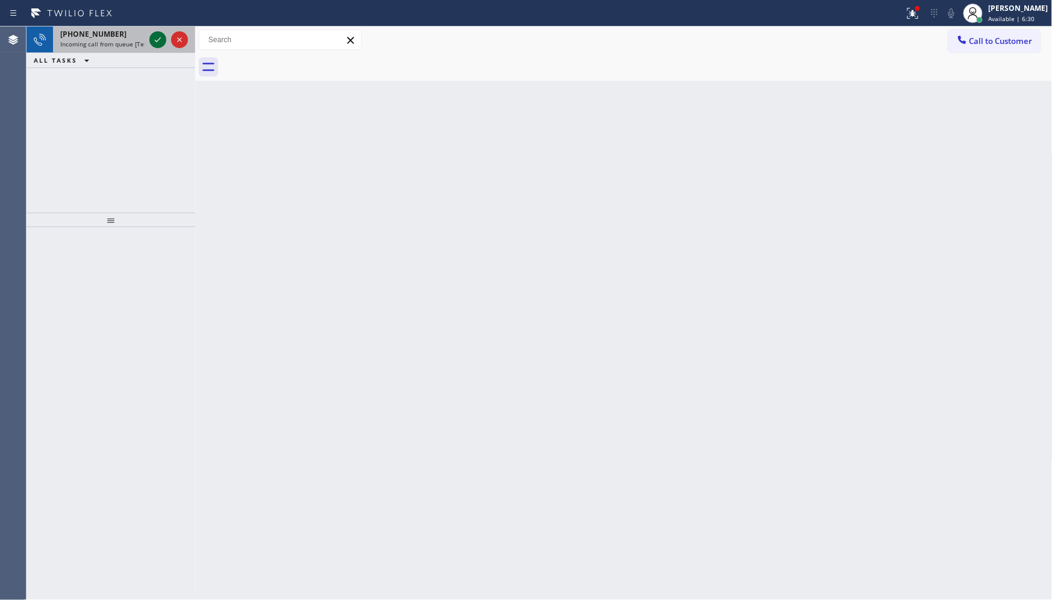
click at [161, 40] on icon at bounding box center [158, 40] width 14 height 14
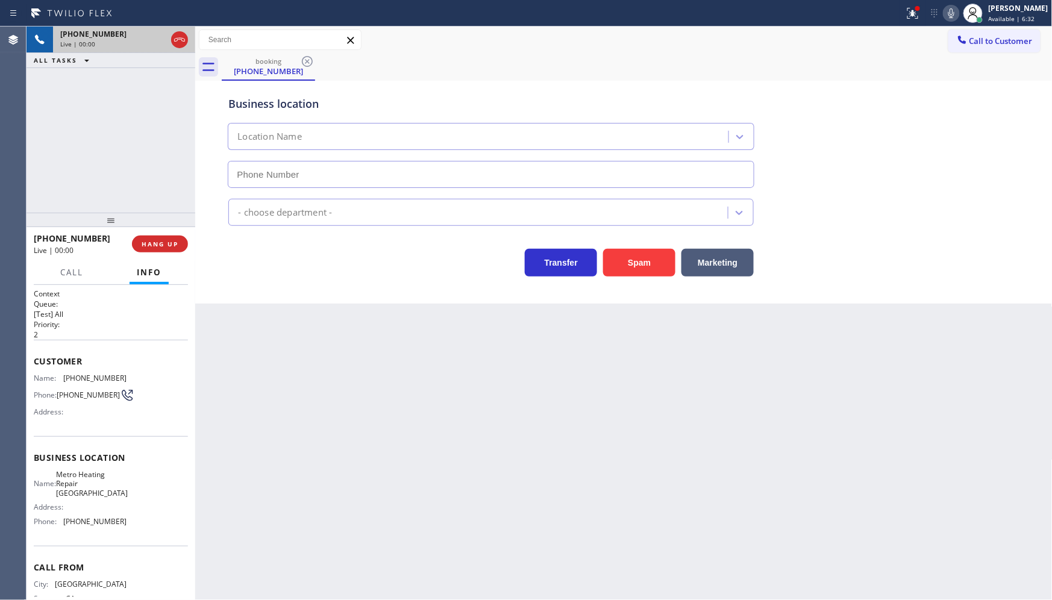
type input "(619) 492-5645"
click at [612, 269] on button "Spam" at bounding box center [639, 263] width 72 height 28
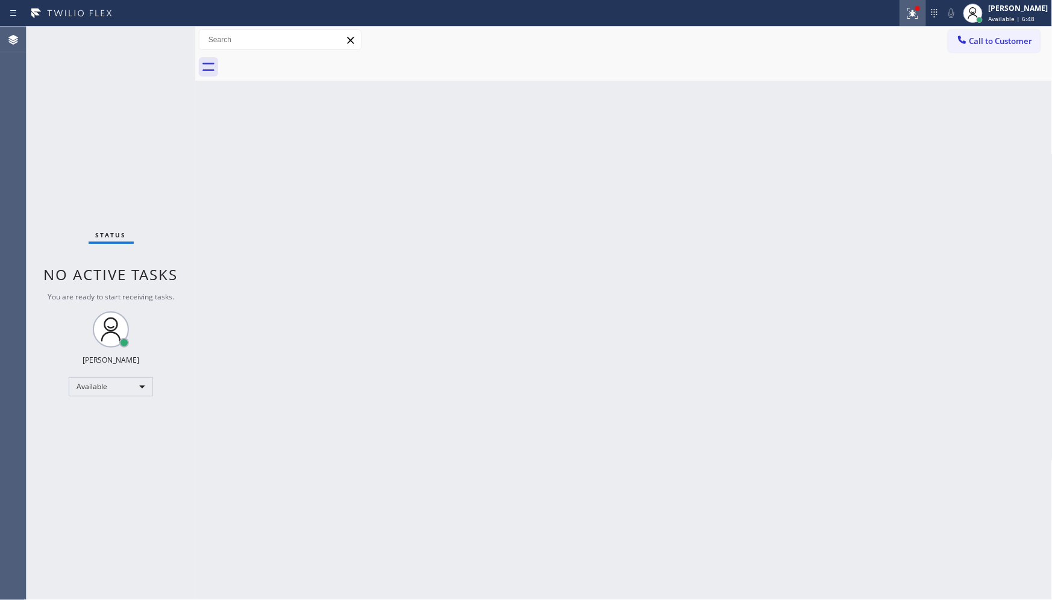
click at [907, 8] on icon at bounding box center [912, 13] width 14 height 14
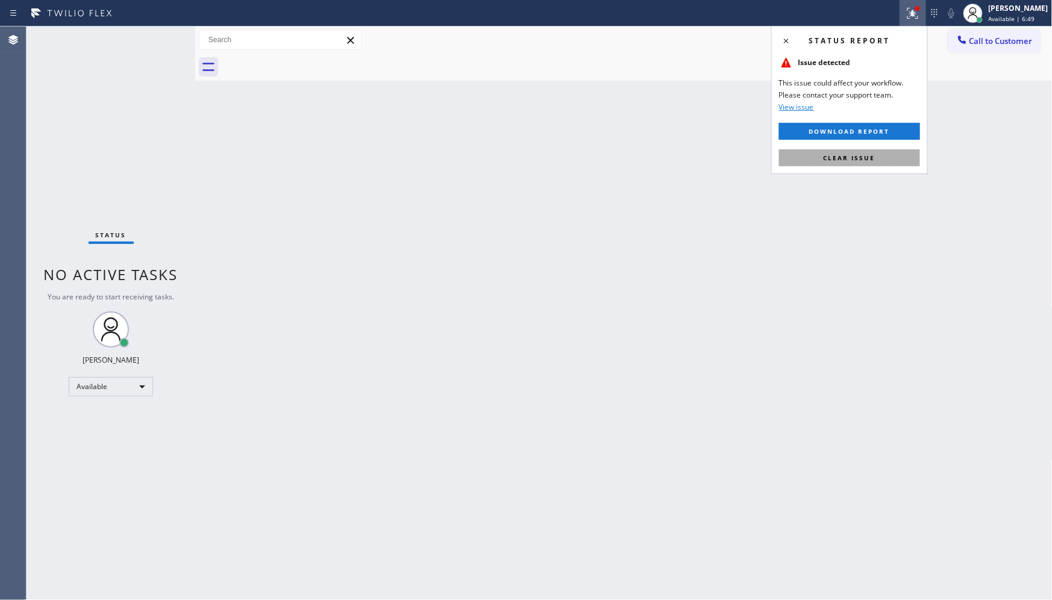
click at [848, 158] on span "Clear issue" at bounding box center [849, 158] width 52 height 8
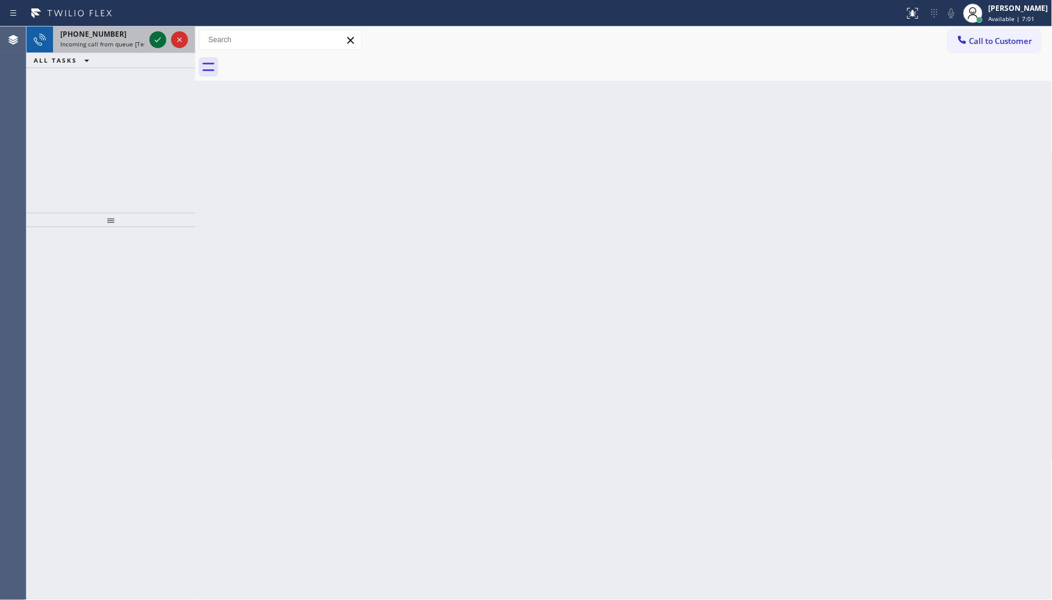
click at [157, 44] on icon at bounding box center [158, 40] width 14 height 14
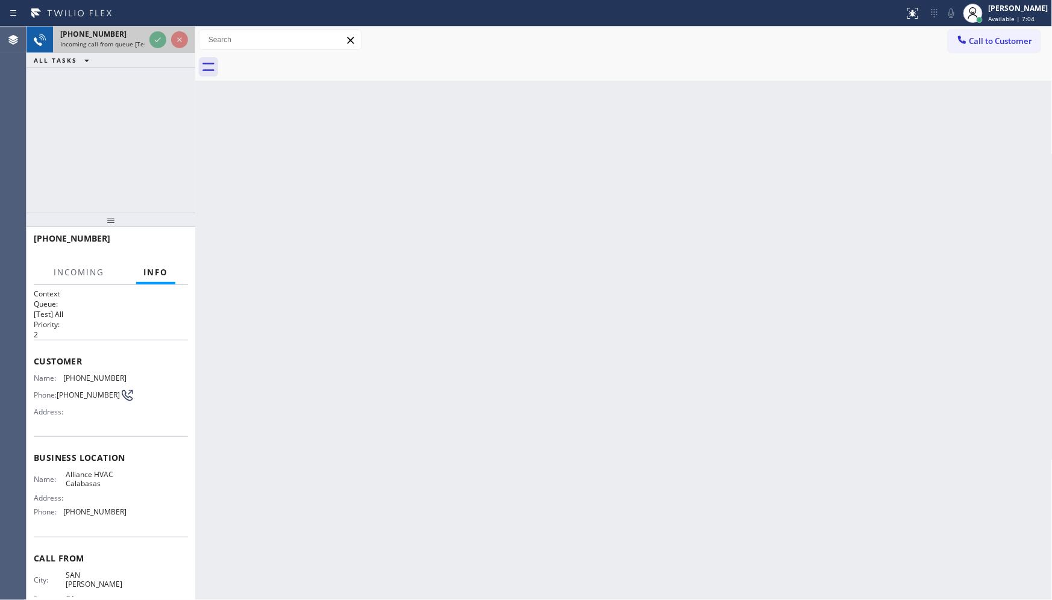
click at [163, 47] on div at bounding box center [168, 40] width 43 height 27
click at [164, 49] on div at bounding box center [168, 40] width 43 height 27
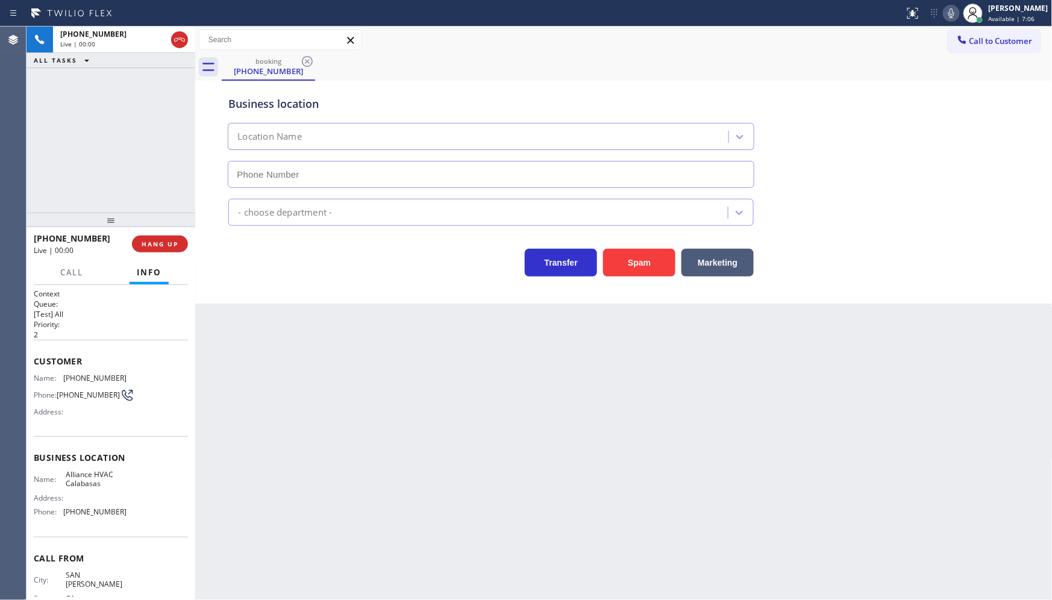
type input "(310) 868-0866"
click at [645, 269] on button "Spam" at bounding box center [639, 263] width 72 height 28
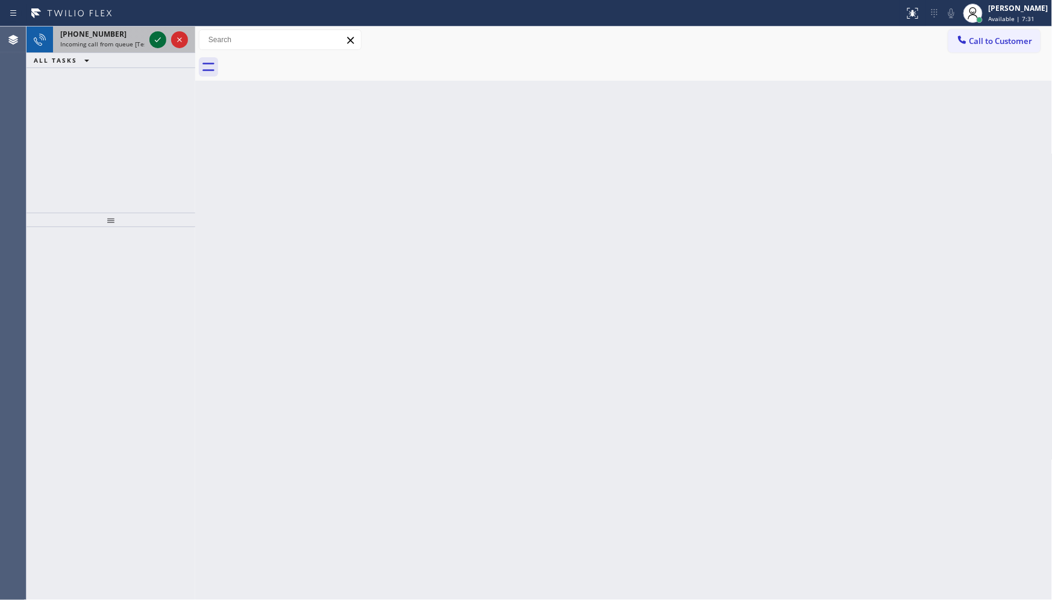
click at [158, 37] on icon at bounding box center [158, 40] width 14 height 14
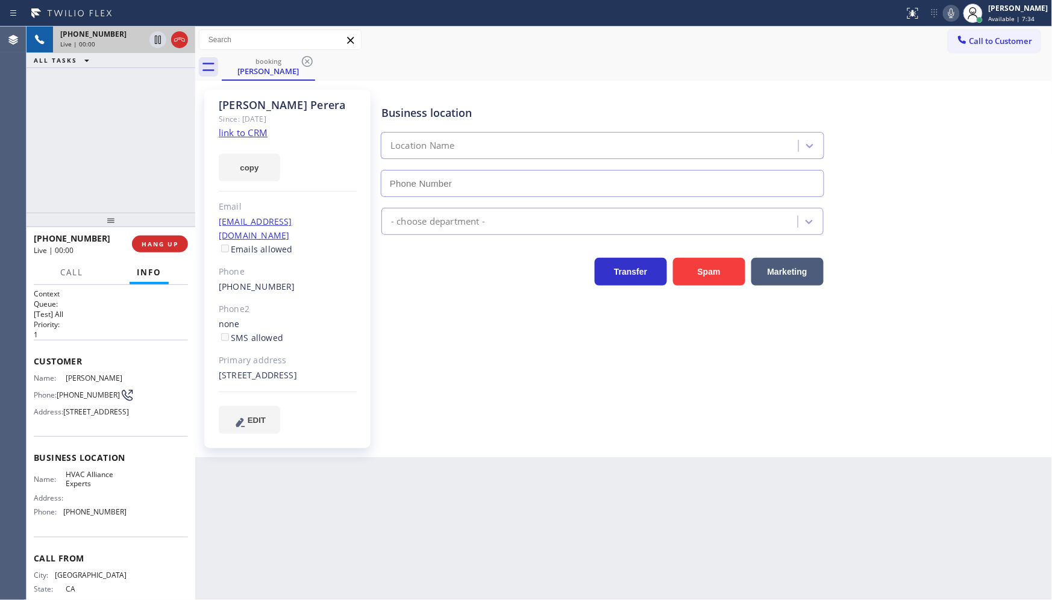
type input "(833) 558-1241"
click at [246, 134] on link "link to CRM" at bounding box center [243, 133] width 49 height 12
click at [945, 12] on icon at bounding box center [951, 13] width 14 height 14
drag, startPoint x: 99, startPoint y: 140, endPoint x: 117, endPoint y: 165, distance: 30.6
click at [99, 140] on div "+19497328670 Live | 01:04 ALL TASKS ALL TASKS ACTIVE TASKS TASKS IN WRAP UP" at bounding box center [111, 120] width 169 height 186
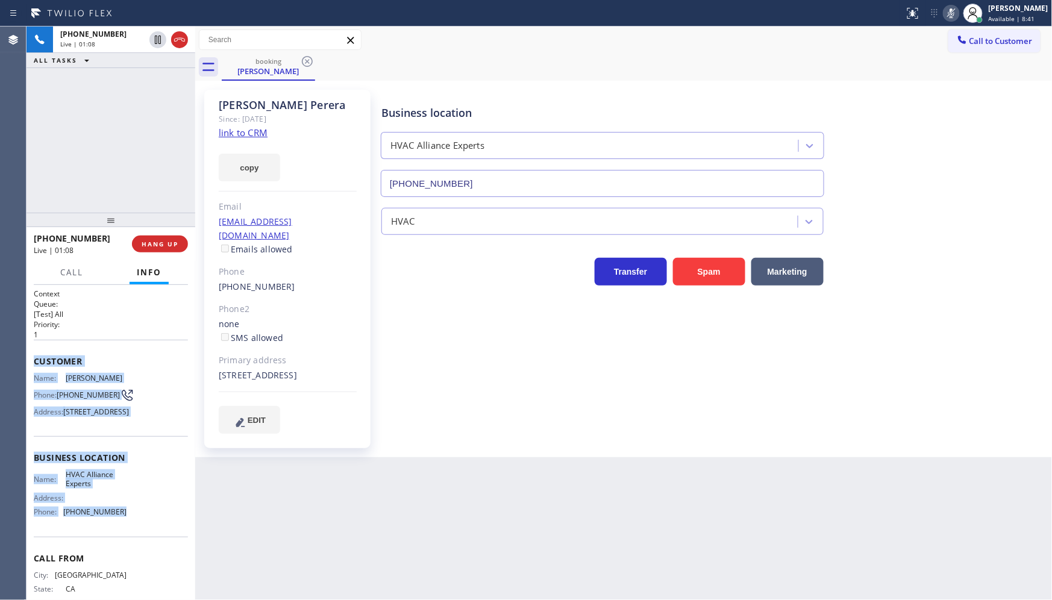
drag, startPoint x: 32, startPoint y: 353, endPoint x: 136, endPoint y: 531, distance: 205.7
click at [136, 531] on div "Context Queue: [Test] All Priority: 1 Customer Name: Jay Perera Phone: (949) 73…" at bounding box center [111, 443] width 169 height 316
copy div "Customer Name: Jay Perera Phone: (949) 732-8670 Address: 7425 El Tomaso Way, Bu…"
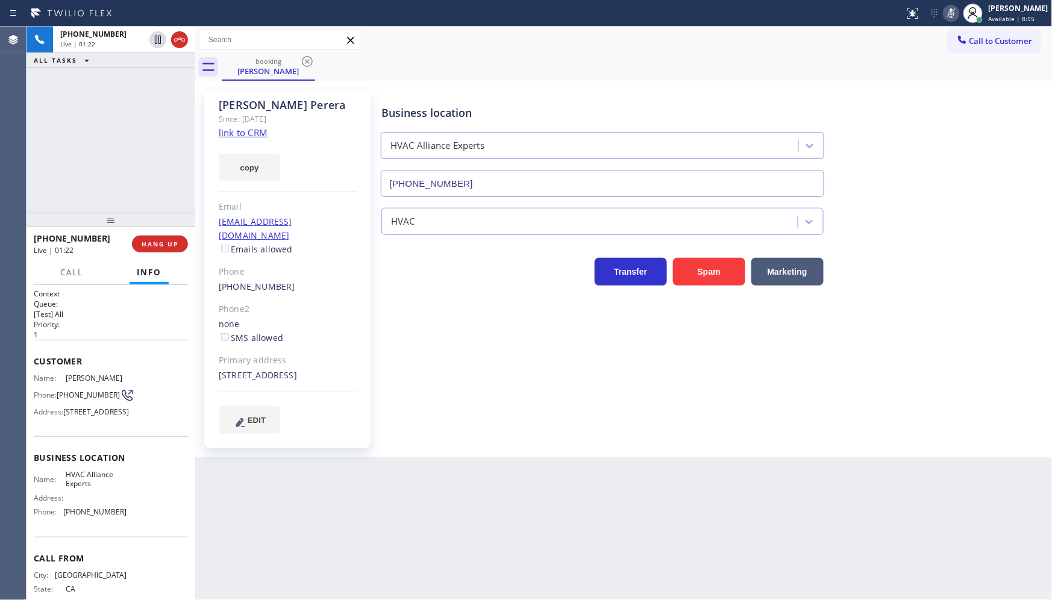
click at [92, 153] on div "+19497328670 Live | 01:22 ALL TASKS ALL TASKS ACTIVE TASKS TASKS IN WRAP UP" at bounding box center [111, 120] width 169 height 186
click at [106, 120] on div "+19497328670 Live | 01:37 ALL TASKS ALL TASKS ACTIVE TASKS TASKS IN WRAP UP" at bounding box center [111, 120] width 169 height 186
click at [952, 14] on icon at bounding box center [951, 13] width 14 height 14
click at [157, 237] on button "HANG UP" at bounding box center [160, 244] width 56 height 17
click at [157, 237] on button "COMPLETE" at bounding box center [157, 244] width 61 height 17
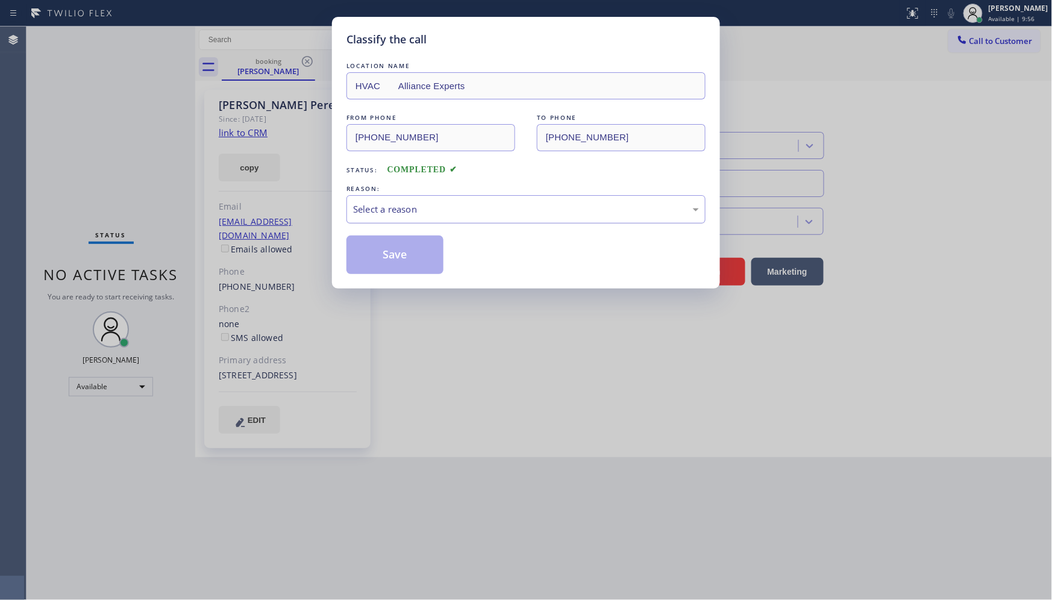
click at [383, 215] on div "Select a reason" at bounding box center [526, 209] width 346 height 14
click at [389, 263] on button "Save" at bounding box center [394, 255] width 97 height 39
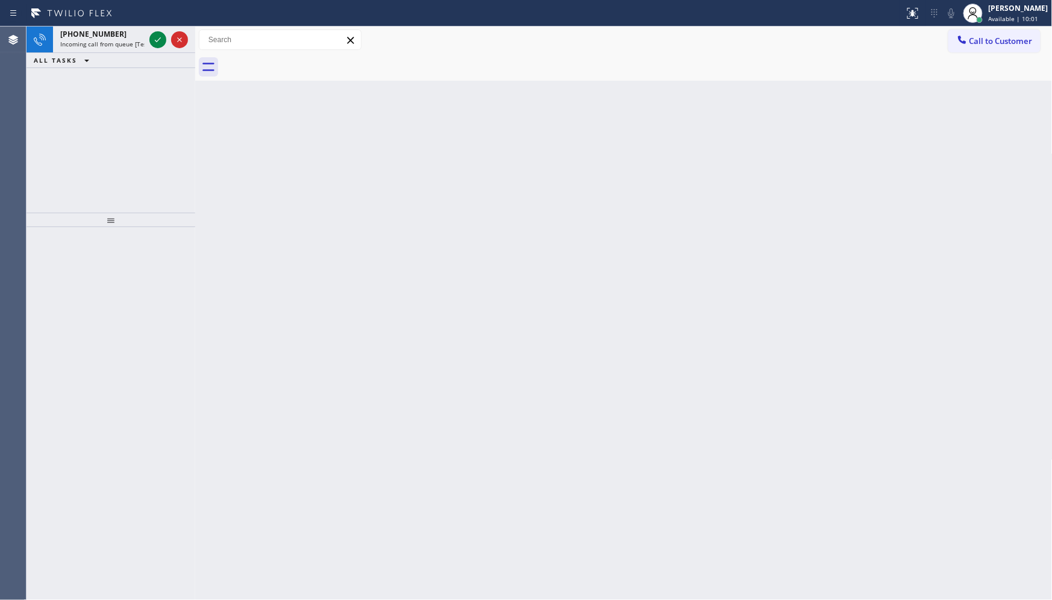
click at [97, 96] on div "+16192709958 Incoming call from queue [Test] All ALL TASKS ALL TASKS ACTIVE TAS…" at bounding box center [111, 120] width 169 height 186
click at [158, 37] on icon at bounding box center [158, 40] width 14 height 14
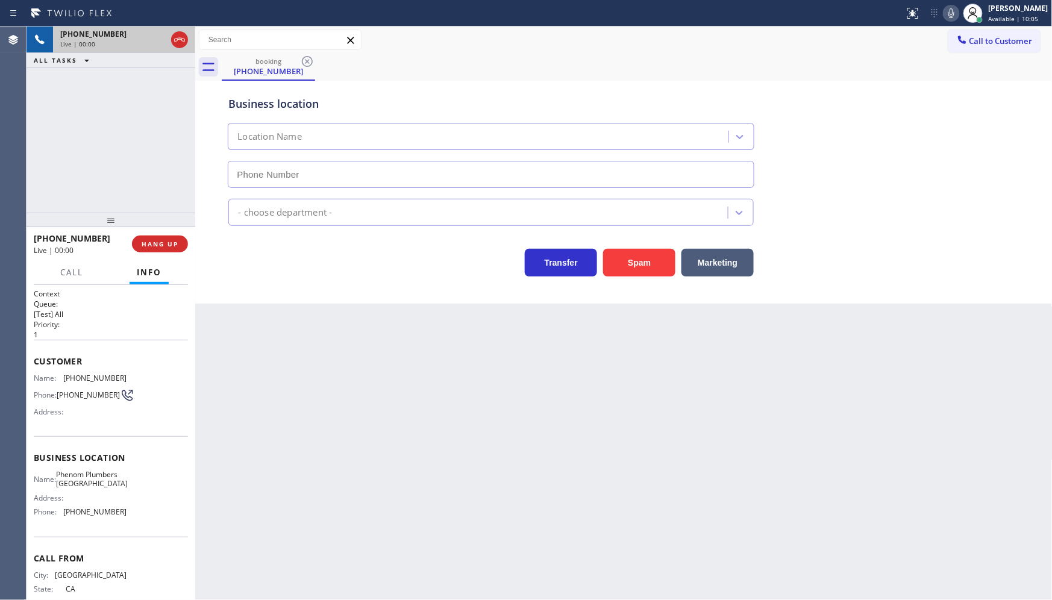
type input "(949) 979-4989"
click at [628, 260] on button "Spam" at bounding box center [639, 263] width 72 height 28
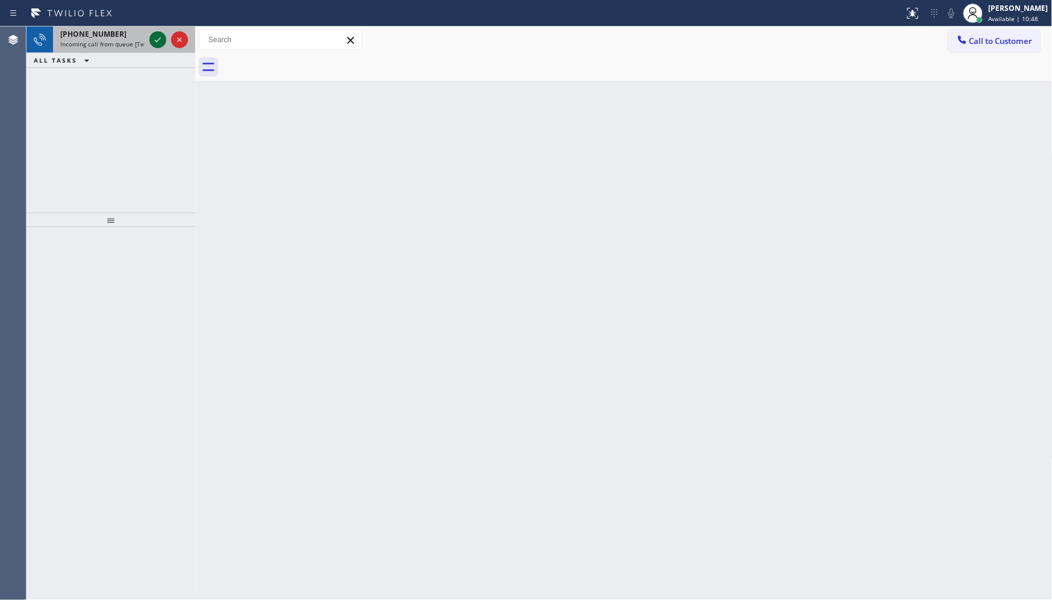
click at [160, 38] on icon at bounding box center [158, 39] width 6 height 5
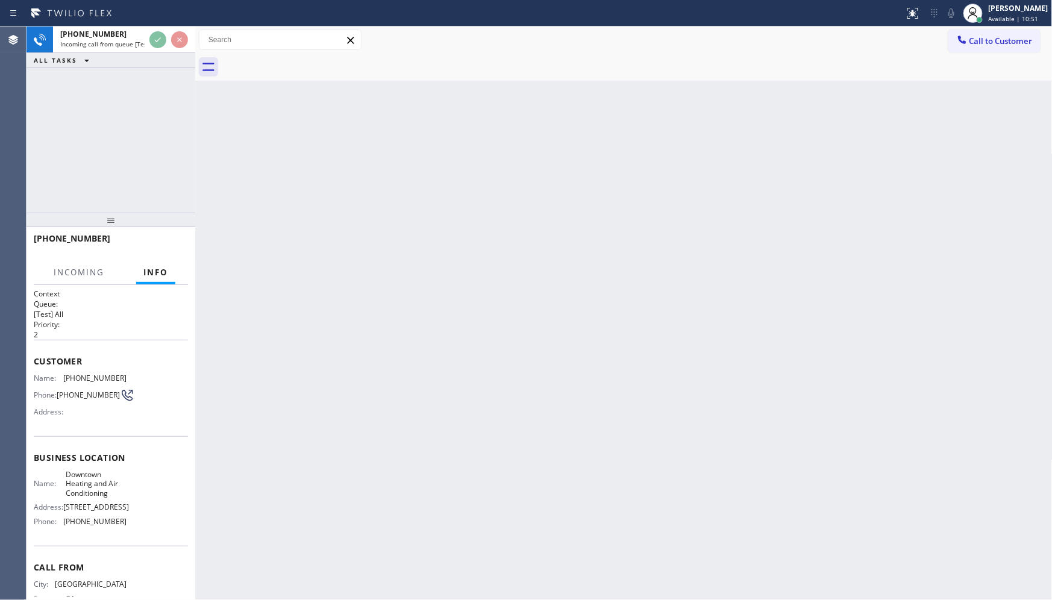
drag, startPoint x: 146, startPoint y: 145, endPoint x: 149, endPoint y: 137, distance: 8.4
click at [149, 137] on div "+12134034641 Incoming call from queue [Test] All ALL TASKS ALL TASKS ACTIVE TAS…" at bounding box center [111, 120] width 169 height 186
click at [167, 40] on div at bounding box center [168, 40] width 43 height 27
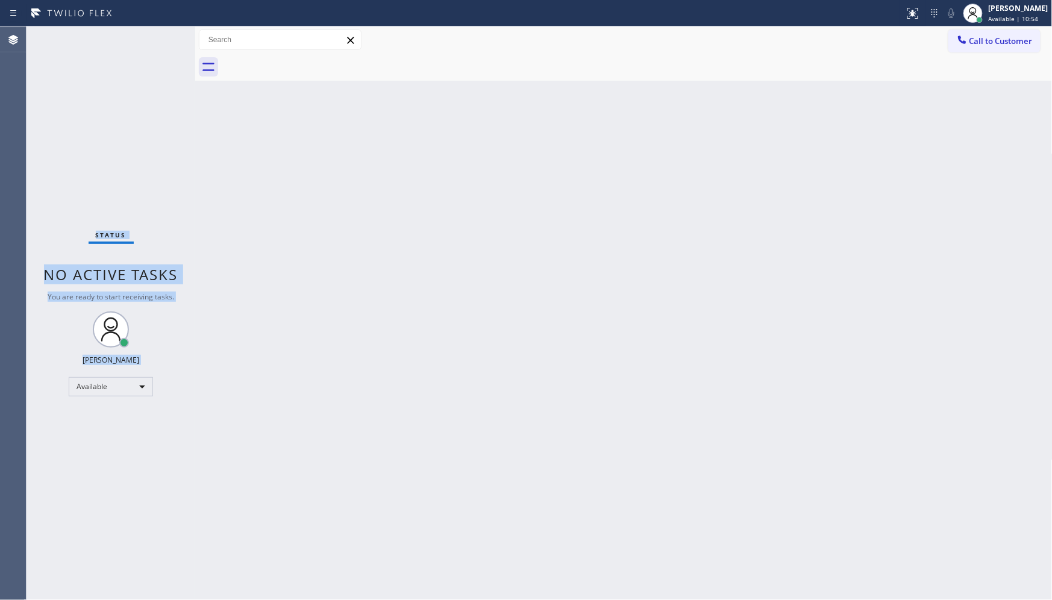
drag, startPoint x: 158, startPoint y: 34, endPoint x: 159, endPoint y: 44, distance: 9.7
click at [159, 44] on div "Status No active tasks You are ready to start receiving tasks. JENIZA ALCAYDE A…" at bounding box center [111, 313] width 169 height 573
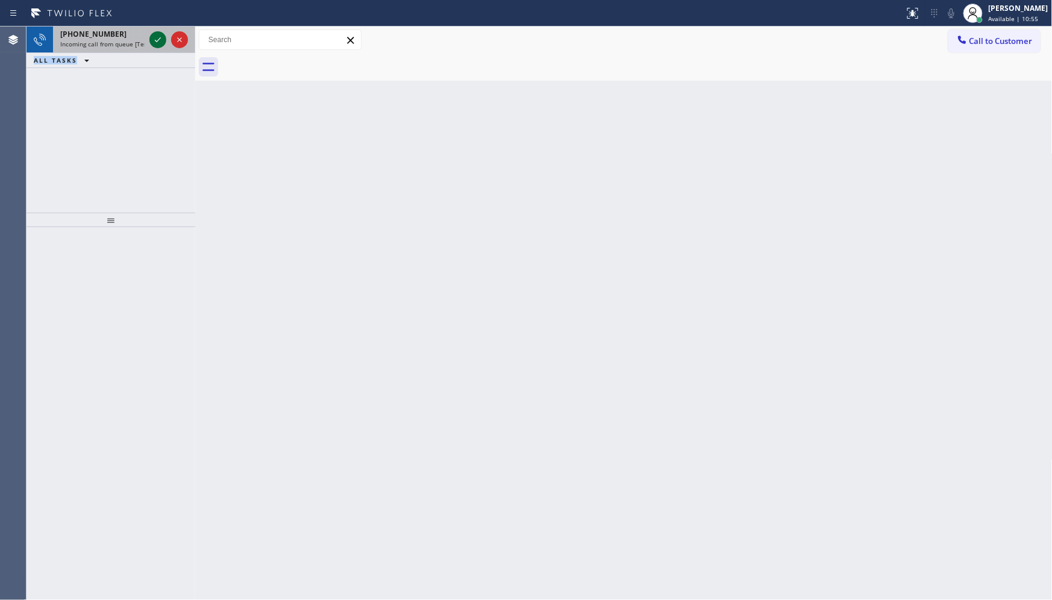
click at [152, 33] on icon at bounding box center [158, 40] width 14 height 14
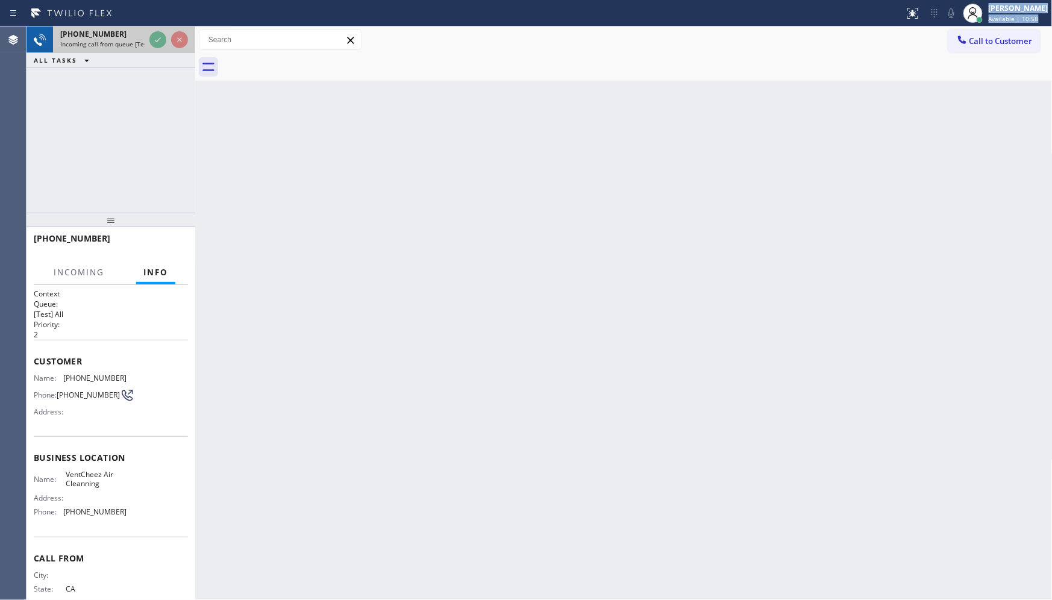
click at [158, 40] on div "Status report No issues detected If you experience an issue, please download th…" at bounding box center [526, 300] width 1052 height 600
click at [149, 24] on div "Status report No issues detected If you experience an issue, please download th…" at bounding box center [526, 13] width 1052 height 27
click at [684, 202] on div "Back to Dashboard Change Sender ID Customers Technicians Select a contact Outbo…" at bounding box center [623, 313] width 857 height 573
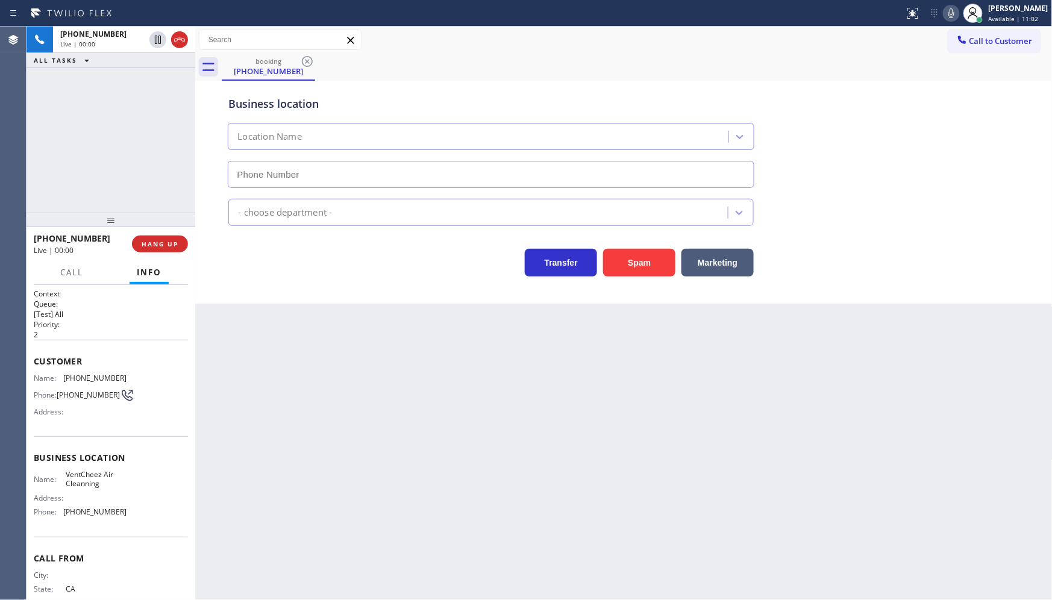
type input "(424) 577-5410"
click at [640, 264] on button "Spam" at bounding box center [639, 263] width 72 height 28
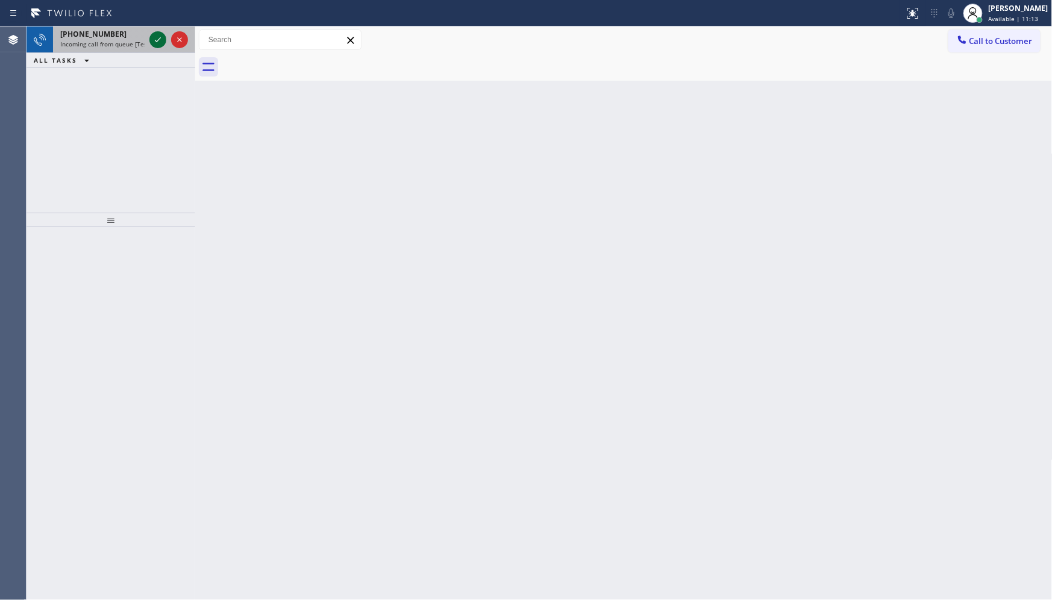
click at [151, 38] on icon at bounding box center [158, 40] width 14 height 14
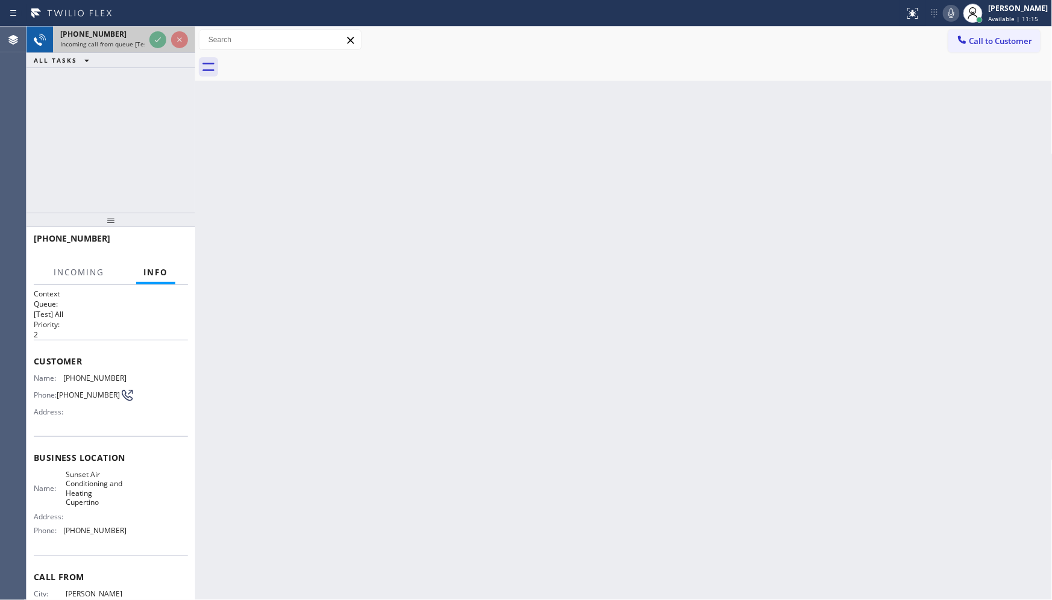
drag, startPoint x: 147, startPoint y: 49, endPoint x: 145, endPoint y: 27, distance: 21.8
click at [147, 43] on div at bounding box center [168, 40] width 43 height 27
drag, startPoint x: 145, startPoint y: 27, endPoint x: 146, endPoint y: 8, distance: 19.3
click at [146, 8] on div "Status report No issues detected If you experience an issue, please download th…" at bounding box center [526, 300] width 1052 height 600
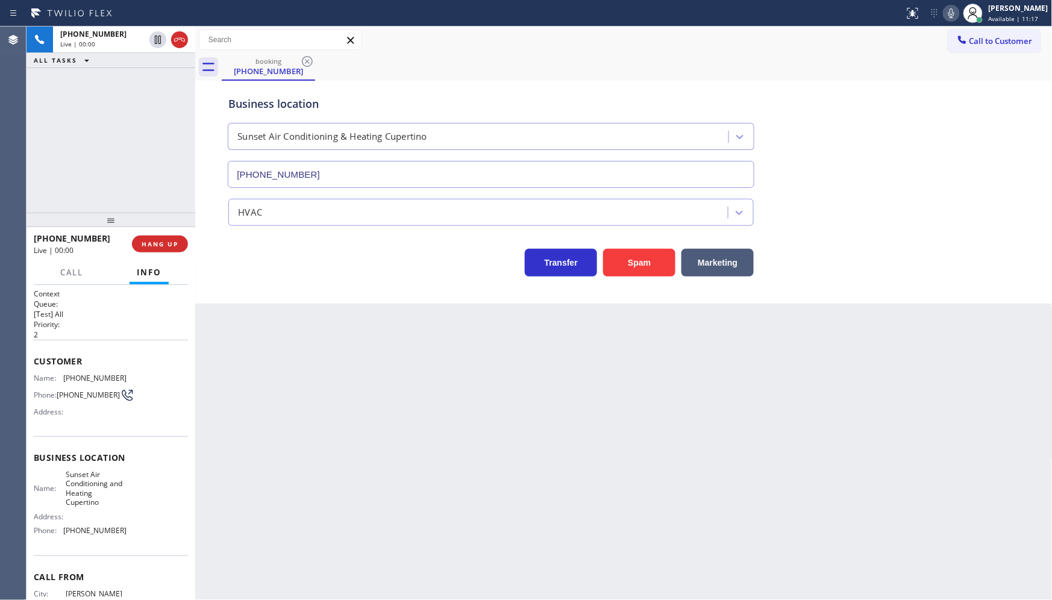
type input "(408) 676-2729"
click at [620, 261] on button "Spam" at bounding box center [639, 263] width 72 height 28
click at [620, 260] on button "Spam" at bounding box center [639, 263] width 72 height 28
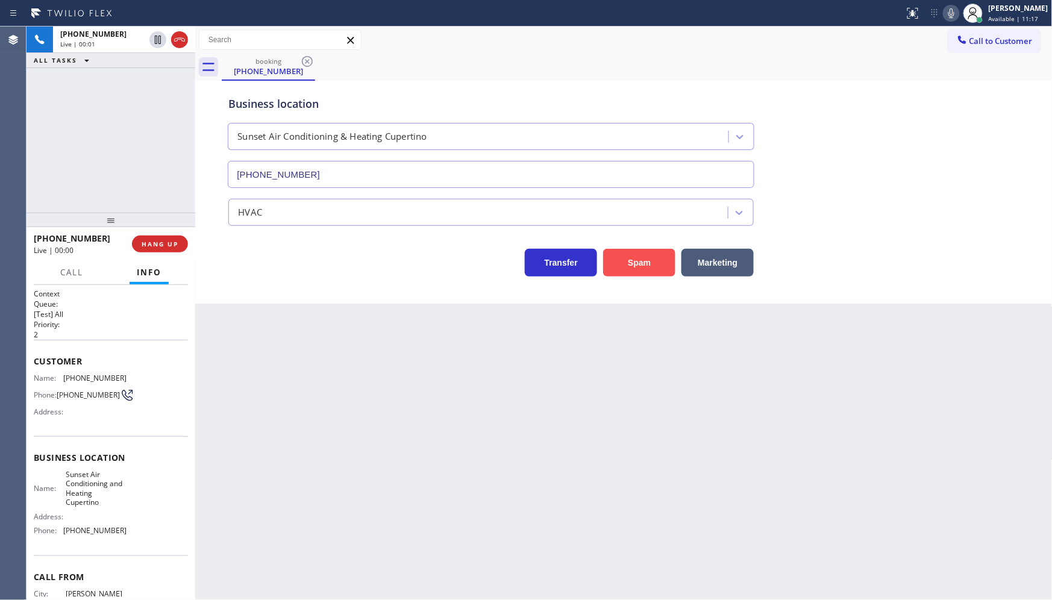
click at [620, 258] on button "Spam" at bounding box center [639, 263] width 72 height 28
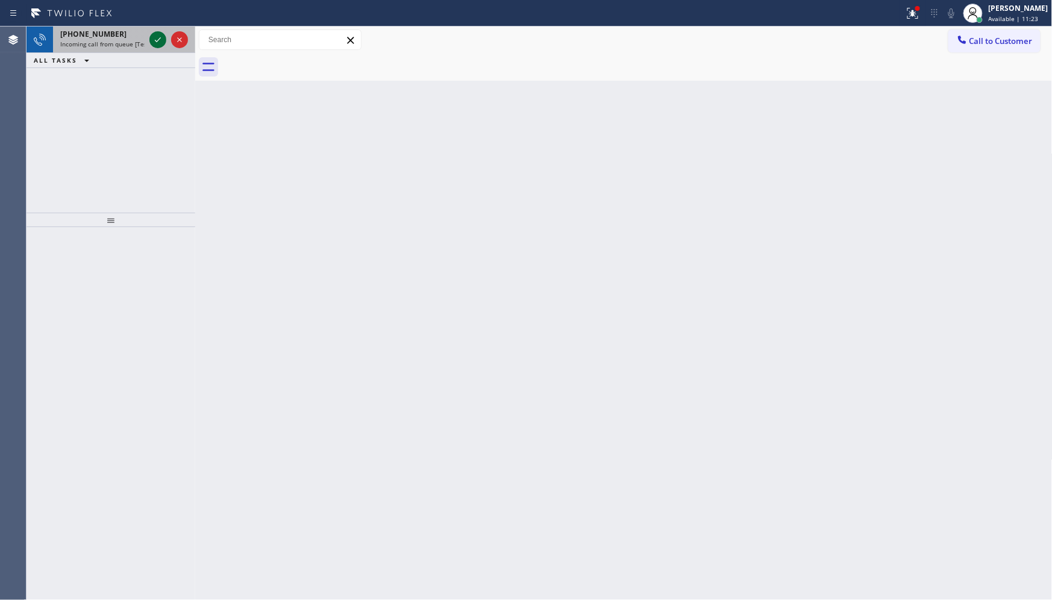
click at [158, 45] on icon at bounding box center [158, 40] width 14 height 14
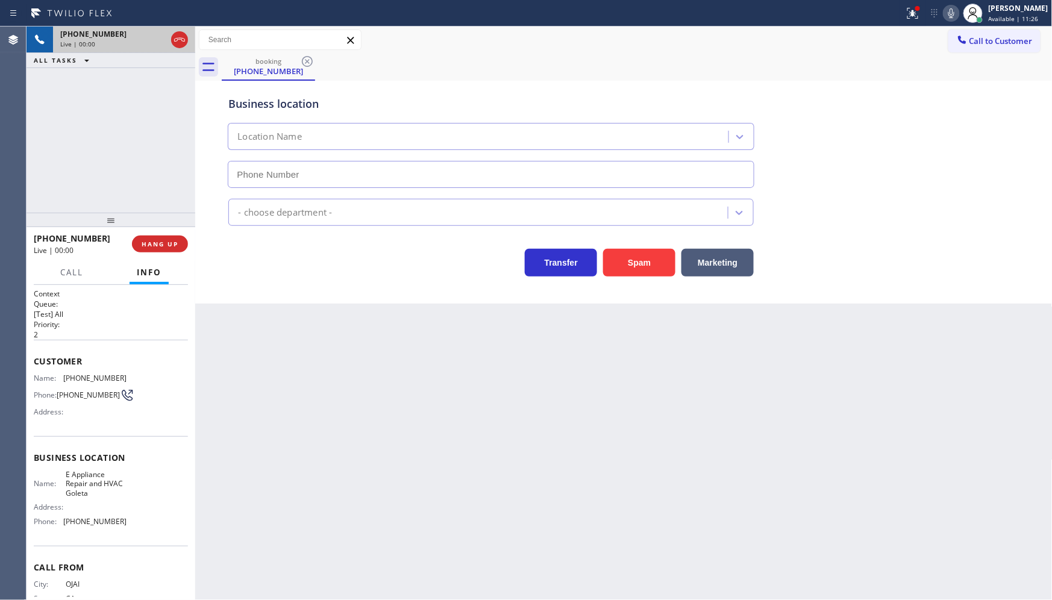
type input "(805) 243-3443"
click at [631, 269] on button "Spam" at bounding box center [639, 263] width 72 height 28
drag, startPoint x: 631, startPoint y: 269, endPoint x: 635, endPoint y: 261, distance: 8.6
click at [631, 275] on button "Spam" at bounding box center [639, 263] width 72 height 28
click at [635, 261] on button "Spam" at bounding box center [639, 263] width 72 height 28
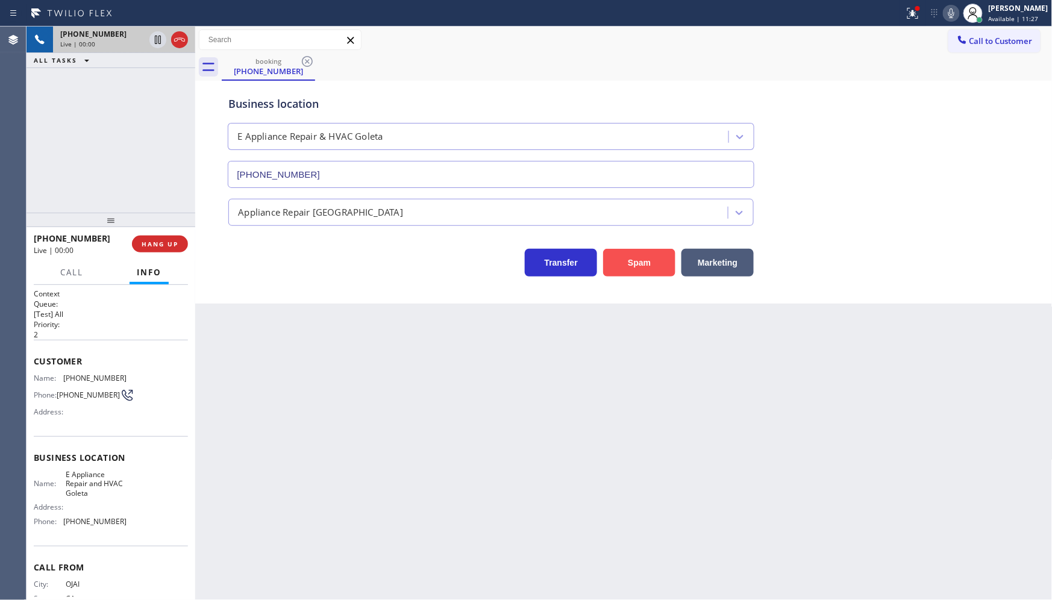
click at [635, 261] on button "Spam" at bounding box center [639, 263] width 72 height 28
click at [636, 257] on button "Spam" at bounding box center [639, 263] width 72 height 28
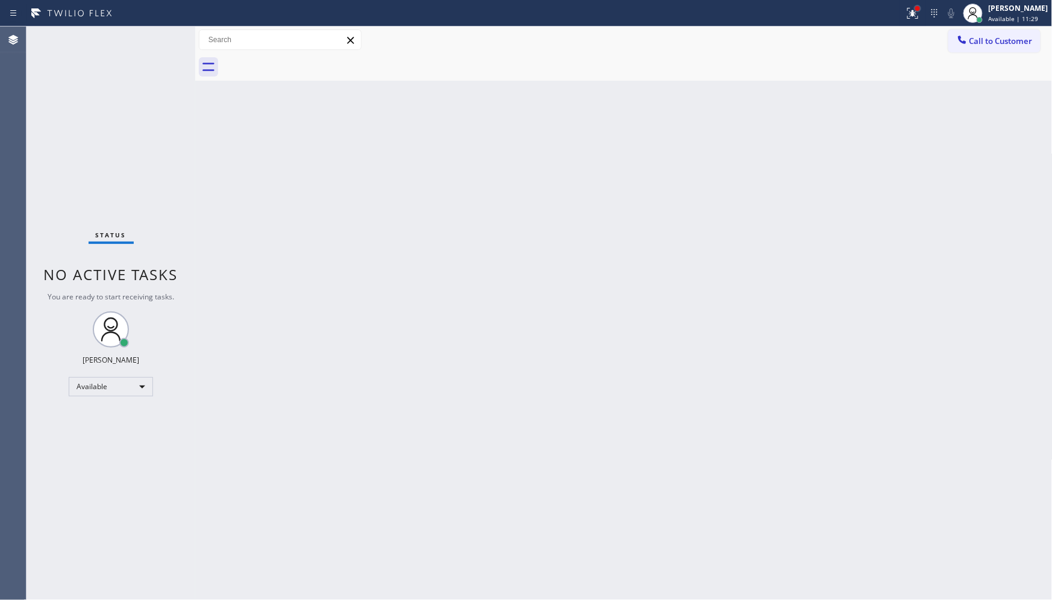
click at [917, 5] on div at bounding box center [917, 8] width 7 height 7
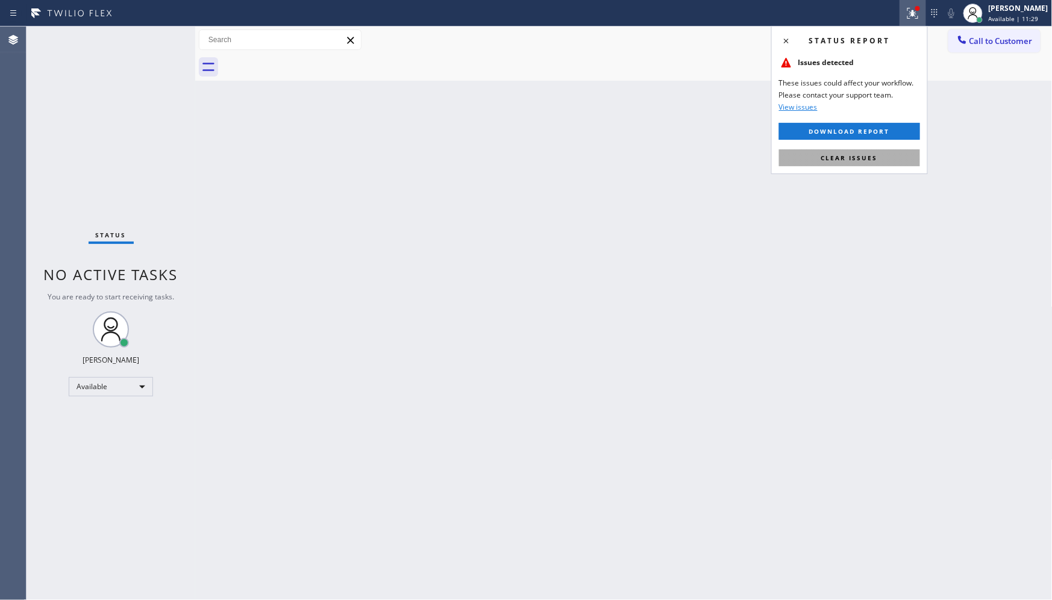
click at [881, 154] on button "Clear issues" at bounding box center [849, 157] width 141 height 17
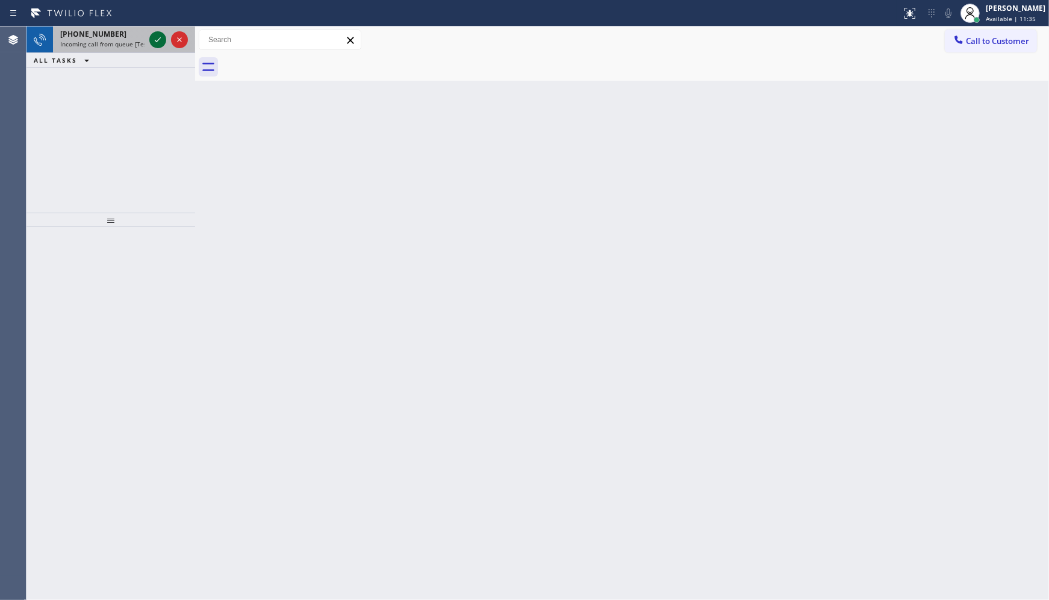
click at [157, 37] on icon at bounding box center [158, 40] width 14 height 14
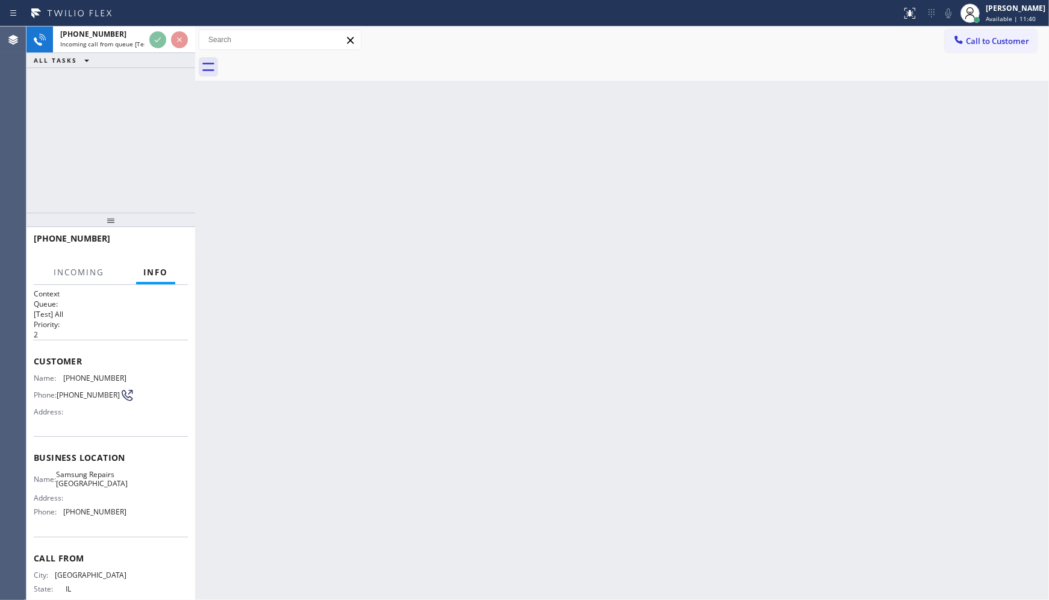
click at [160, 79] on div "+13128045444 Incoming call from queue [Test] All ALL TASKS ALL TASKS ACTIVE TAS…" at bounding box center [111, 120] width 169 height 186
click at [148, 57] on div "ALL TASKS ALL TASKS ACTIVE TASKS TASKS IN WRAP UP" at bounding box center [111, 60] width 169 height 15
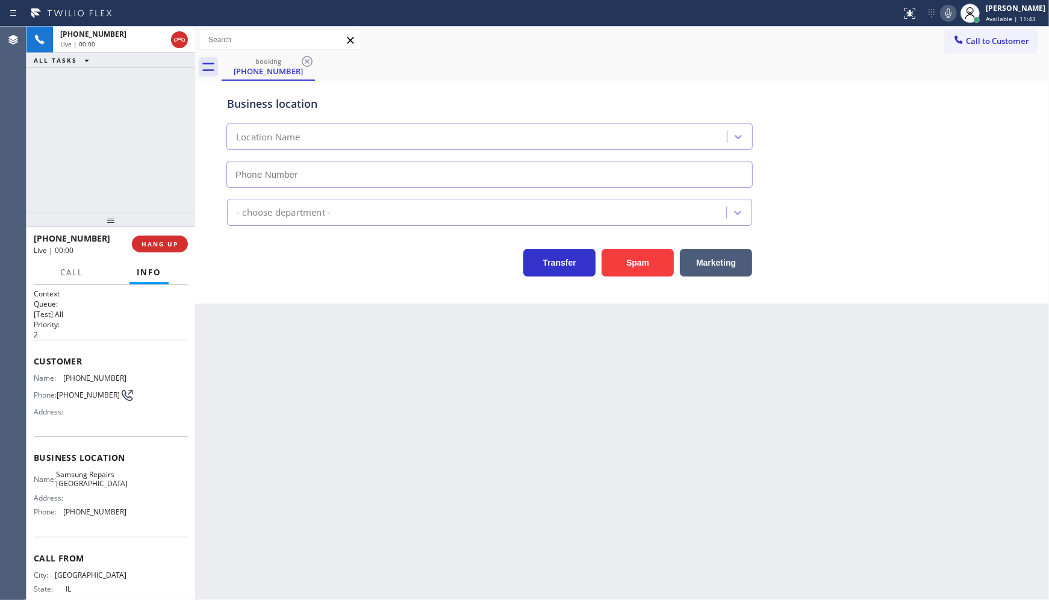
type input "(312) 779-6316"
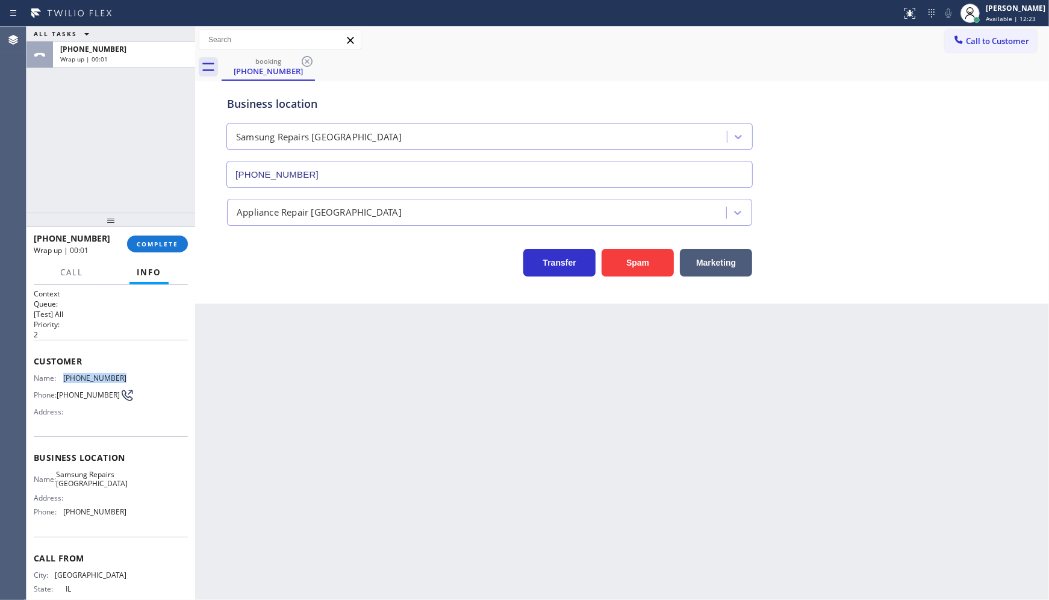
drag, startPoint x: 60, startPoint y: 374, endPoint x: 134, endPoint y: 375, distance: 73.5
click at [134, 375] on div "Name: (312) 804-5444 Phone: (312) 804-5444 Address:" at bounding box center [111, 397] width 154 height 48
click at [131, 425] on div "Customer Name: (312) 804-5444 Phone: (312) 804-5444 Address:" at bounding box center [111, 388] width 154 height 96
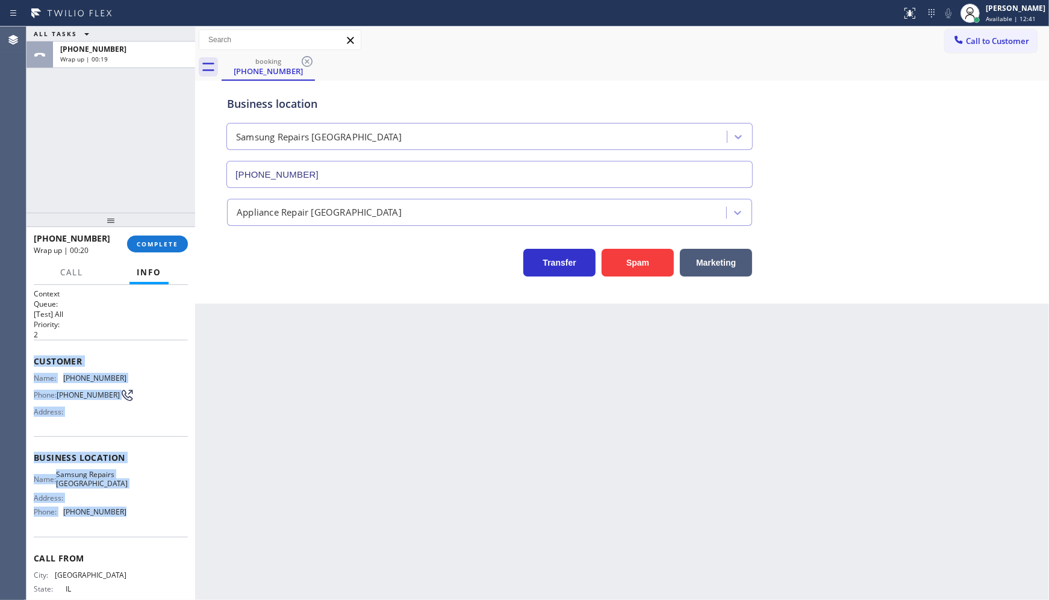
drag, startPoint x: 35, startPoint y: 354, endPoint x: 155, endPoint y: 528, distance: 211.4
click at [155, 528] on div "Context Queue: [Test] All Priority: 2 Customer Name: (312) 804-5444 Phone: (312…" at bounding box center [111, 458] width 154 height 339
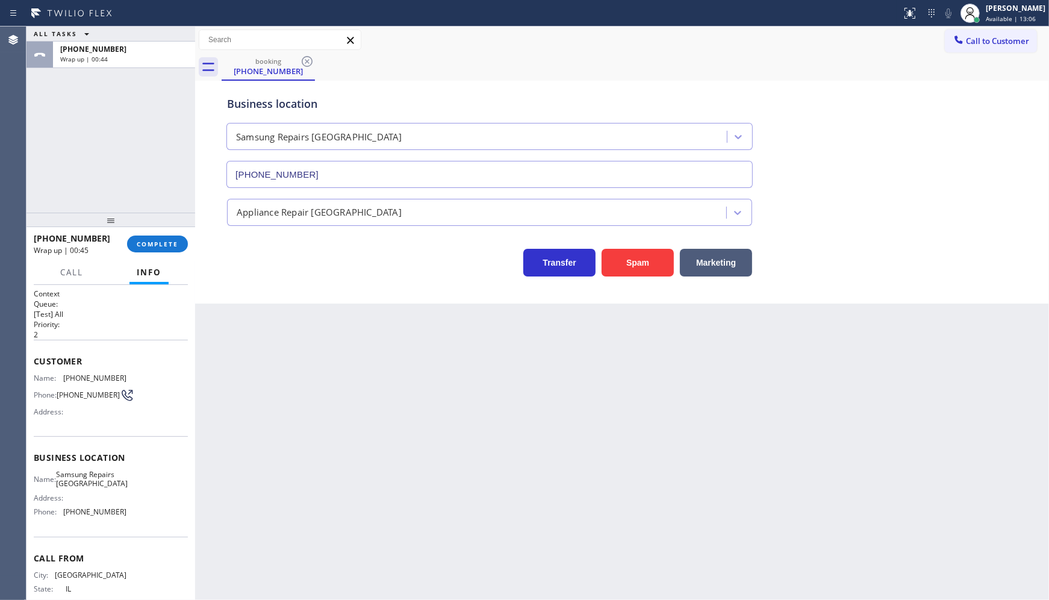
click at [53, 139] on div "ALL TASKS ALL TASKS ACTIVE TASKS TASKS IN WRAP UP +13128045444 Wrap up | 00:44" at bounding box center [111, 120] width 169 height 186
click at [110, 145] on div "ALL TASKS ALL TASKS ACTIVE TASKS TASKS IN WRAP UP +13128045444 Wrap up | 02:12" at bounding box center [111, 120] width 169 height 186
click at [160, 247] on span "COMPLETE" at bounding box center [158, 244] width 42 height 8
click at [275, 305] on div "Back to Dashboard Change Sender ID Customers Technicians Select a contact Outbo…" at bounding box center [622, 313] width 854 height 573
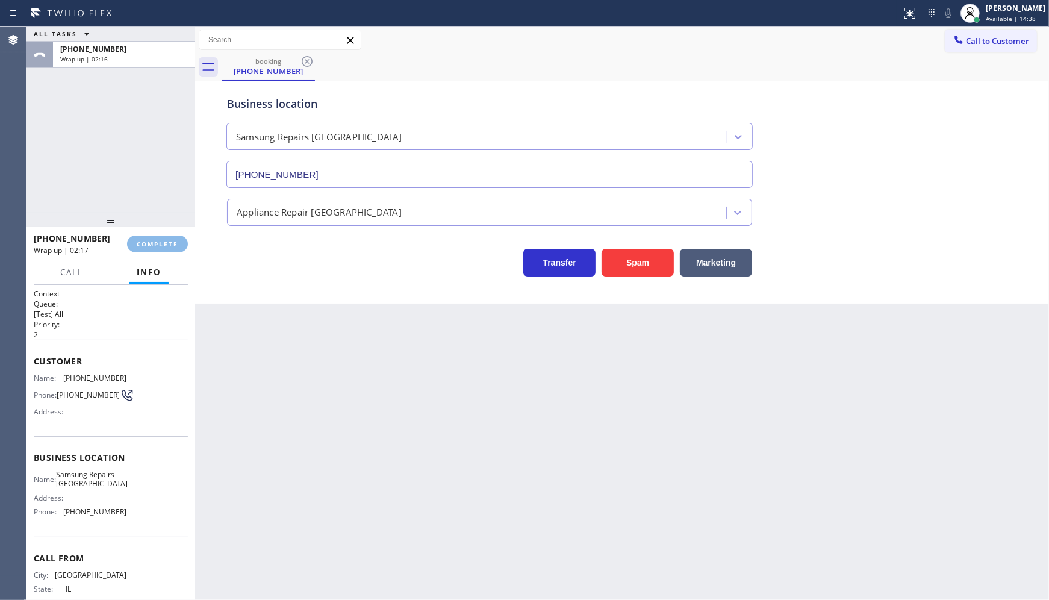
drag, startPoint x: 272, startPoint y: 293, endPoint x: 288, endPoint y: 340, distance: 49.7
click at [286, 334] on div "Back to Dashboard Change Sender ID Customers Technicians Select a contact Outbo…" at bounding box center [622, 313] width 854 height 573
click at [286, 341] on div "Back to Dashboard Change Sender ID Customers Technicians Select a contact Outbo…" at bounding box center [622, 313] width 854 height 573
click at [158, 227] on div at bounding box center [111, 220] width 169 height 14
click at [161, 235] on div "+13128045444 Wrap up | 02:19 COMPLETE" at bounding box center [111, 243] width 154 height 31
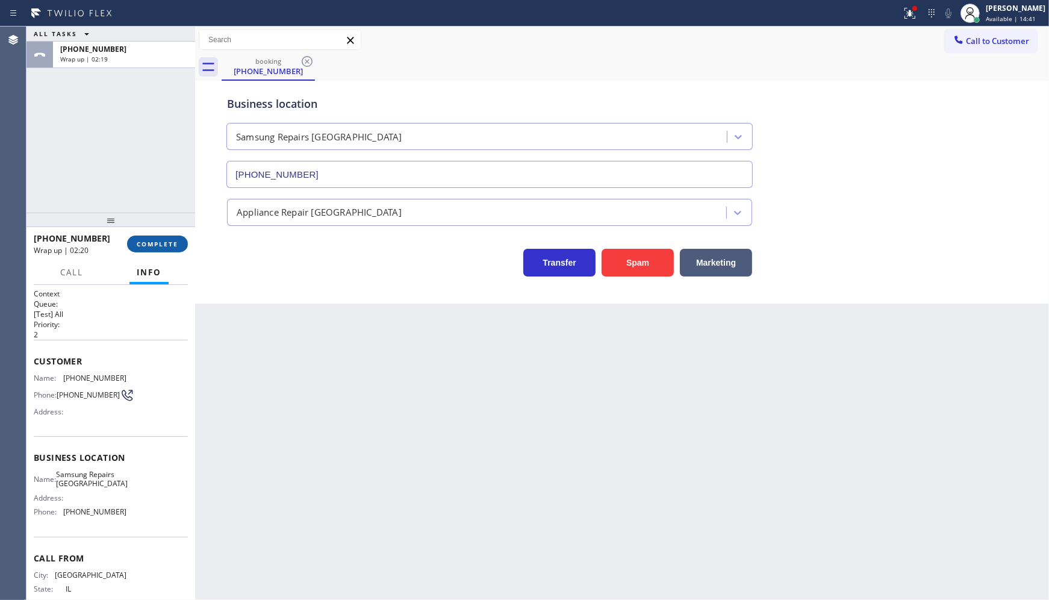
click at [164, 237] on button "COMPLETE" at bounding box center [157, 244] width 61 height 17
click at [169, 231] on div "+13128045444 Wrap up | 02:20 COMPLETE" at bounding box center [111, 243] width 154 height 31
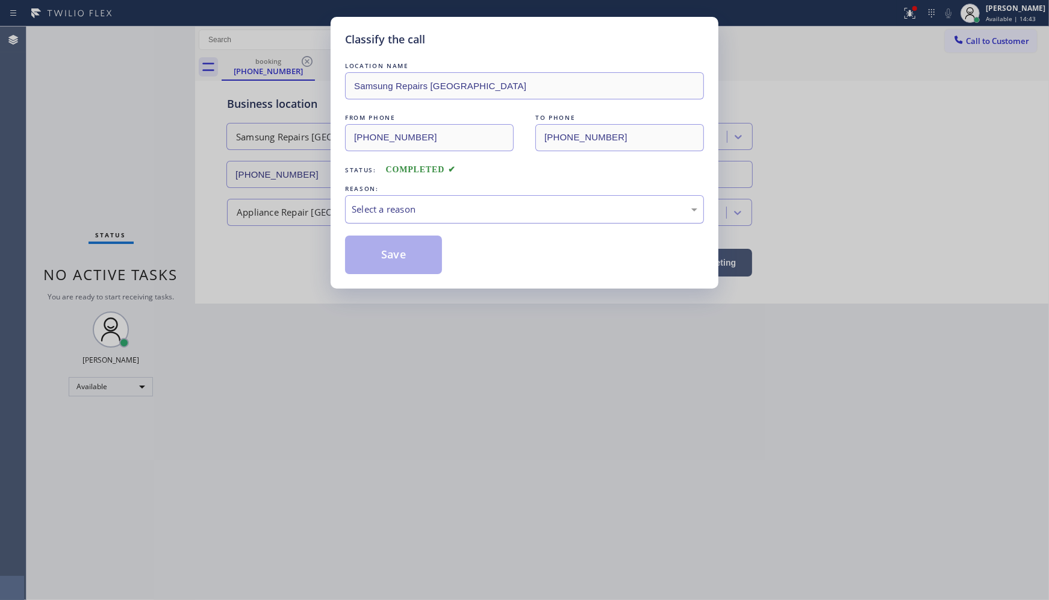
drag, startPoint x: 171, startPoint y: 236, endPoint x: 440, endPoint y: 216, distance: 270.0
click at [440, 217] on div "Select a reason" at bounding box center [524, 209] width 359 height 28
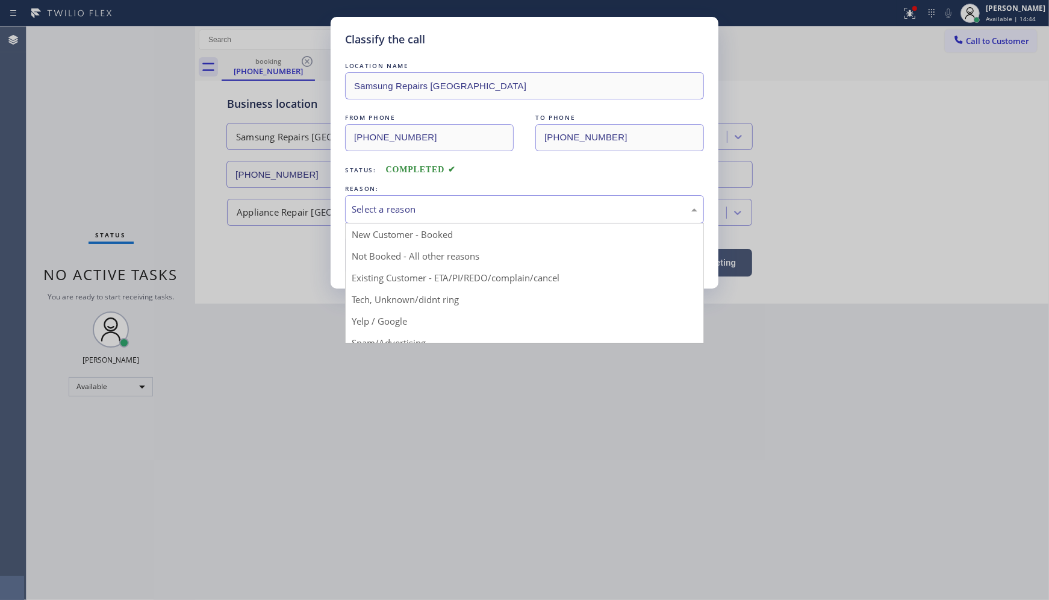
click at [442, 211] on div "Select a reason" at bounding box center [525, 209] width 346 height 14
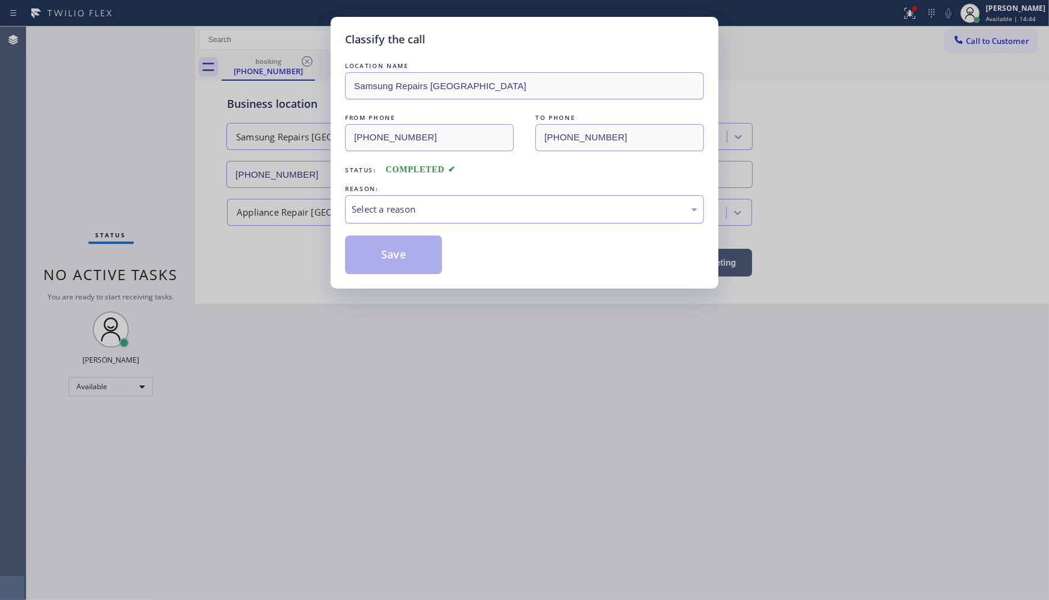
click at [405, 218] on div "Select a reason" at bounding box center [524, 209] width 359 height 28
click at [375, 257] on button "Save" at bounding box center [393, 255] width 97 height 39
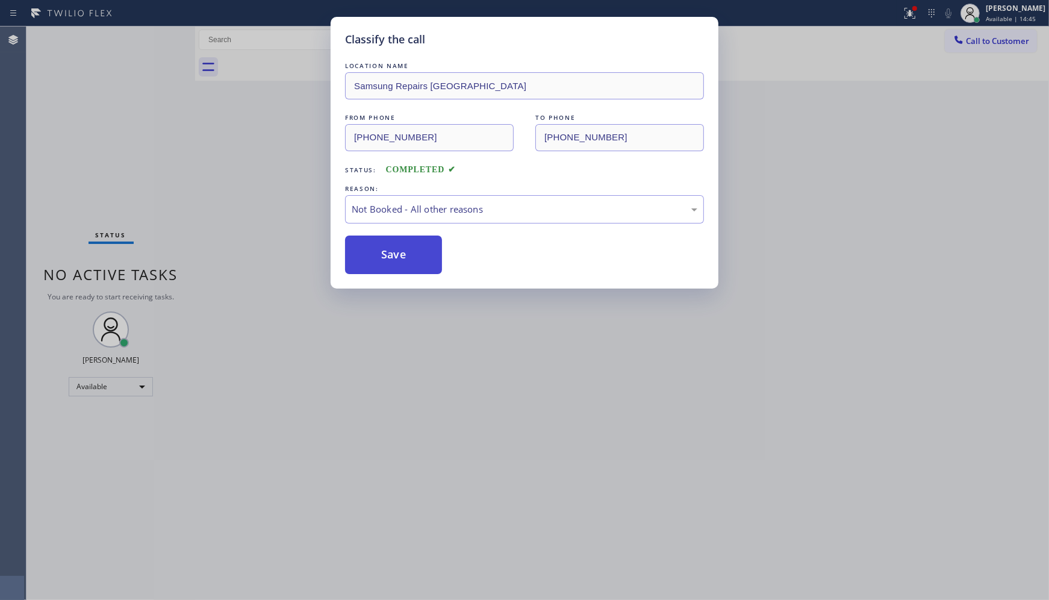
click at [375, 257] on button "Save" at bounding box center [393, 255] width 97 height 39
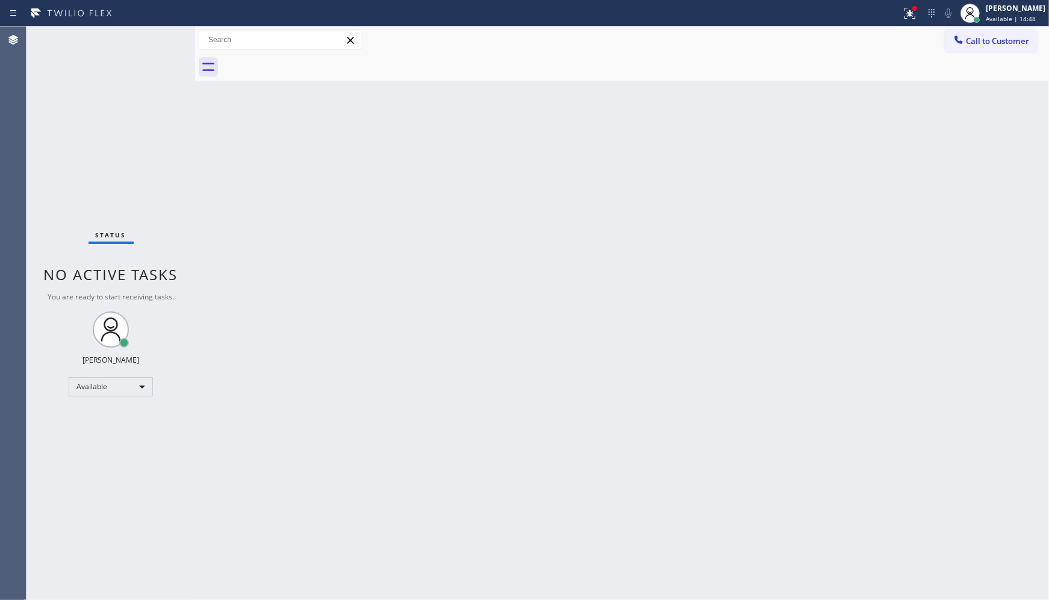
click at [745, 182] on div "Back to Dashboard Change Sender ID Customers Technicians Select a contact Outbo…" at bounding box center [622, 313] width 854 height 573
click at [916, 15] on icon at bounding box center [910, 13] width 14 height 14
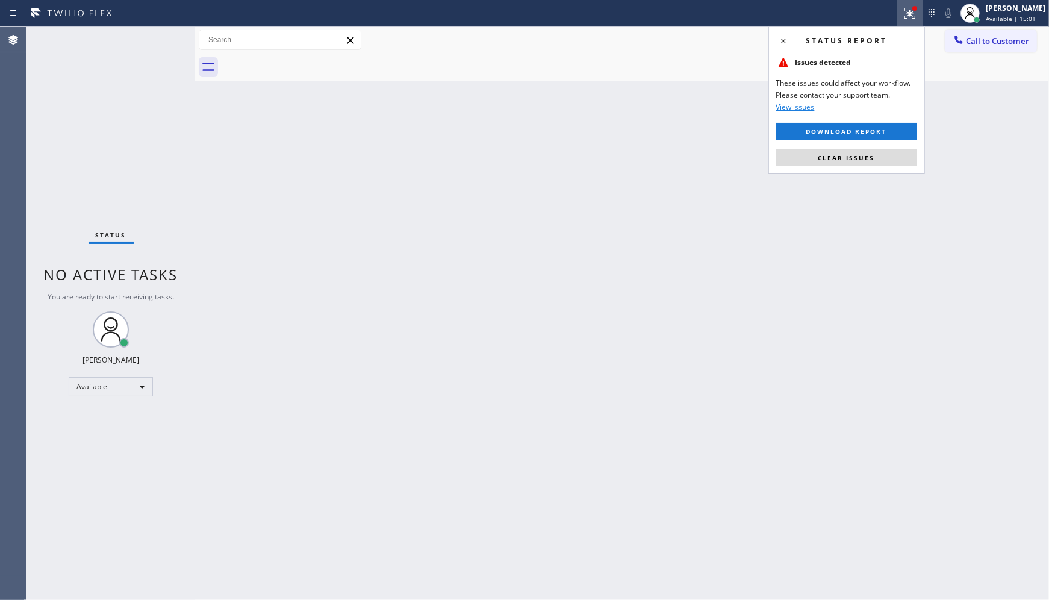
click at [887, 167] on div "Status report Issues detected These issues could affect your workflow. Please c…" at bounding box center [847, 100] width 157 height 148
click at [887, 166] on div "Status report Issues detected These issues could affect your workflow. Please c…" at bounding box center [847, 100] width 157 height 148
click at [892, 149] on button "Clear issues" at bounding box center [846, 157] width 141 height 17
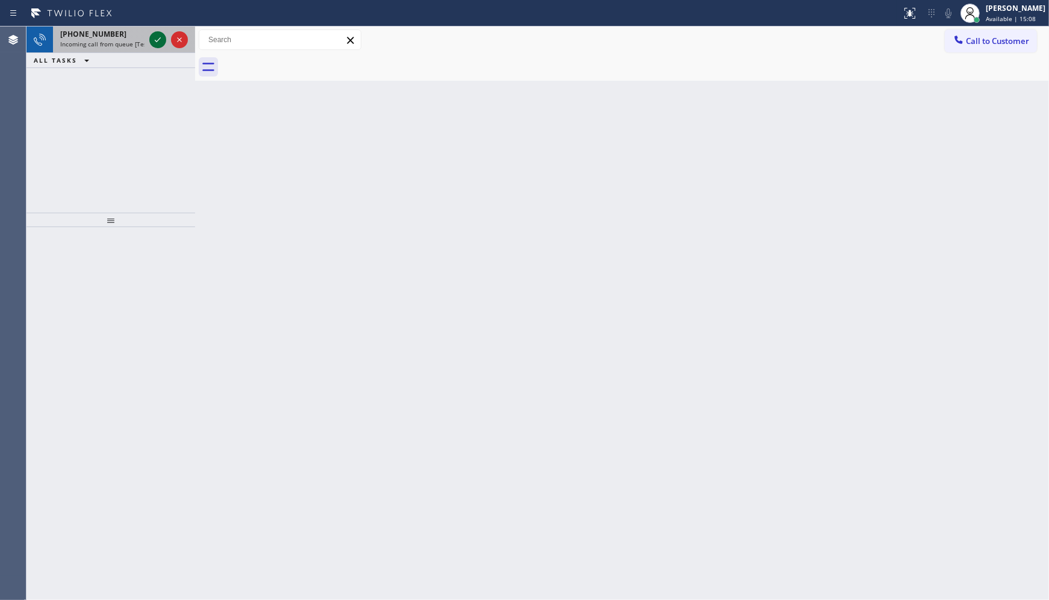
click at [164, 40] on icon at bounding box center [158, 40] width 14 height 14
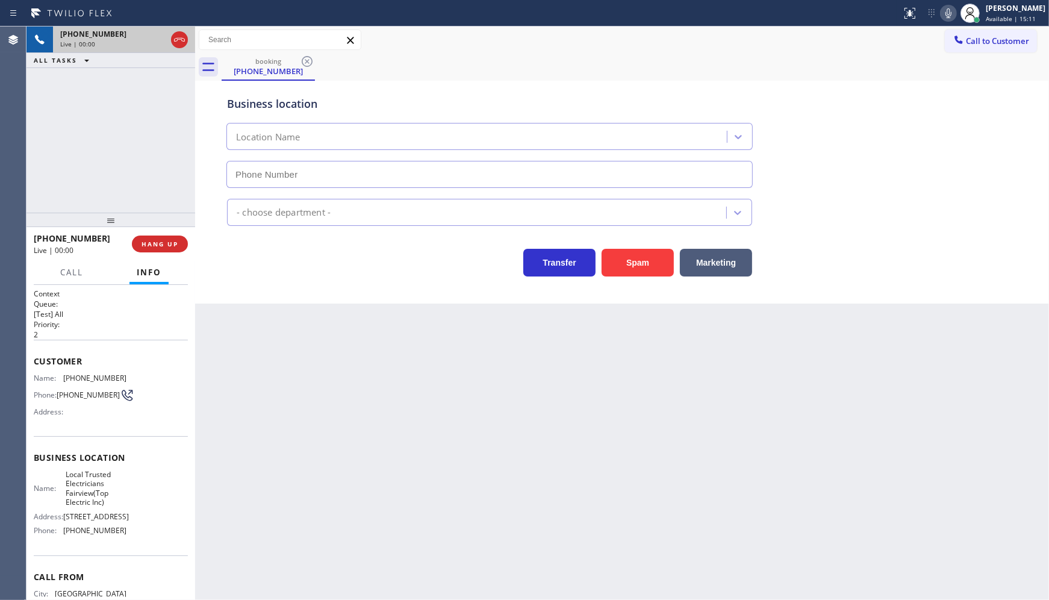
type input "(609) 359-0664"
click at [634, 262] on button "Spam" at bounding box center [638, 263] width 72 height 28
click at [995, 14] on span "Available | 15:12" at bounding box center [1011, 18] width 50 height 8
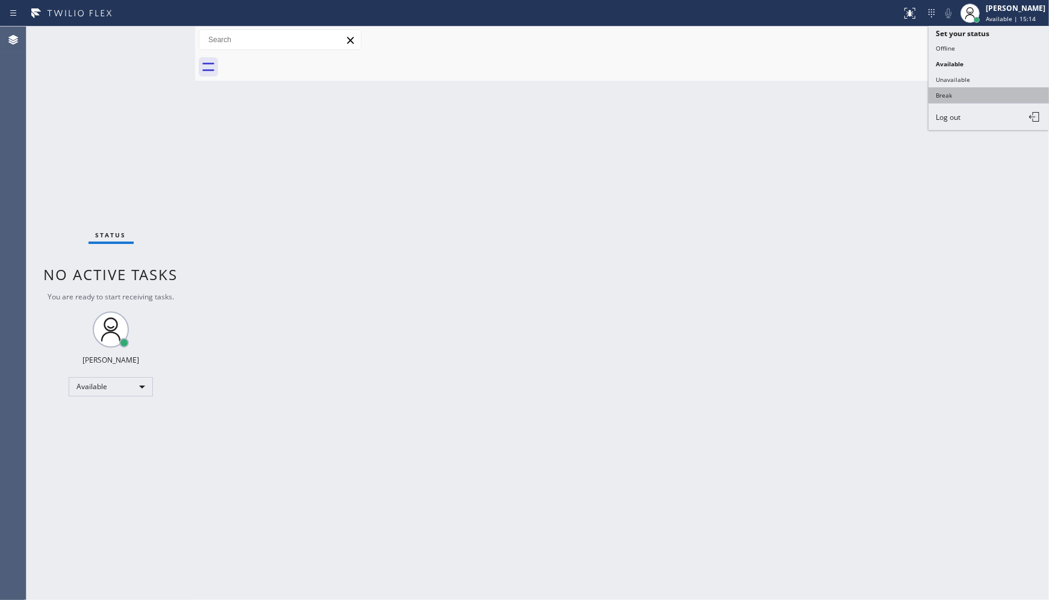
click at [941, 96] on button "Break" at bounding box center [989, 95] width 120 height 16
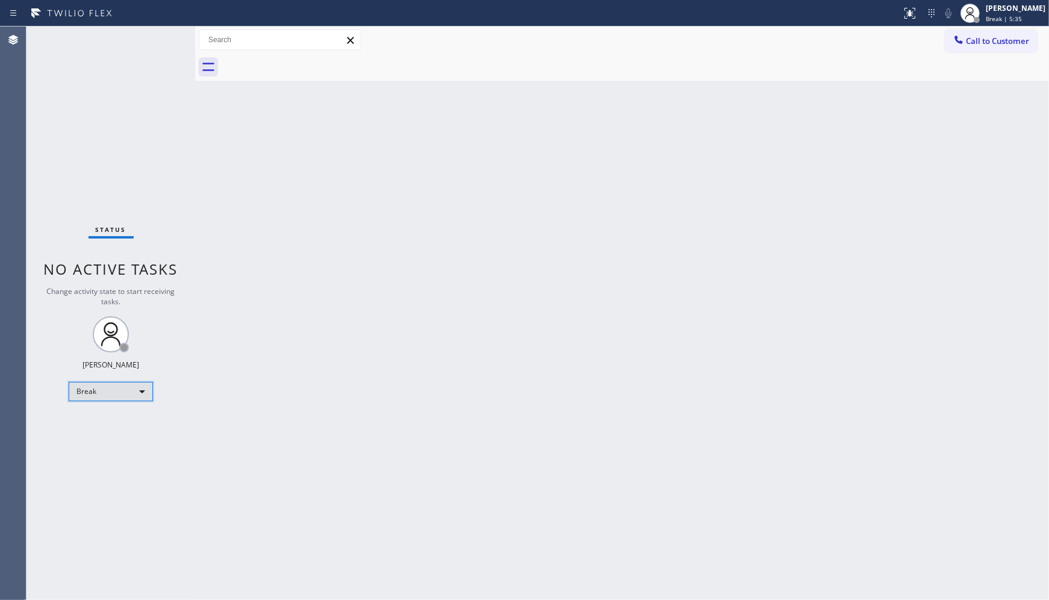
click at [125, 383] on div "Break" at bounding box center [111, 391] width 84 height 19
click at [108, 426] on li "Available" at bounding box center [110, 423] width 82 height 14
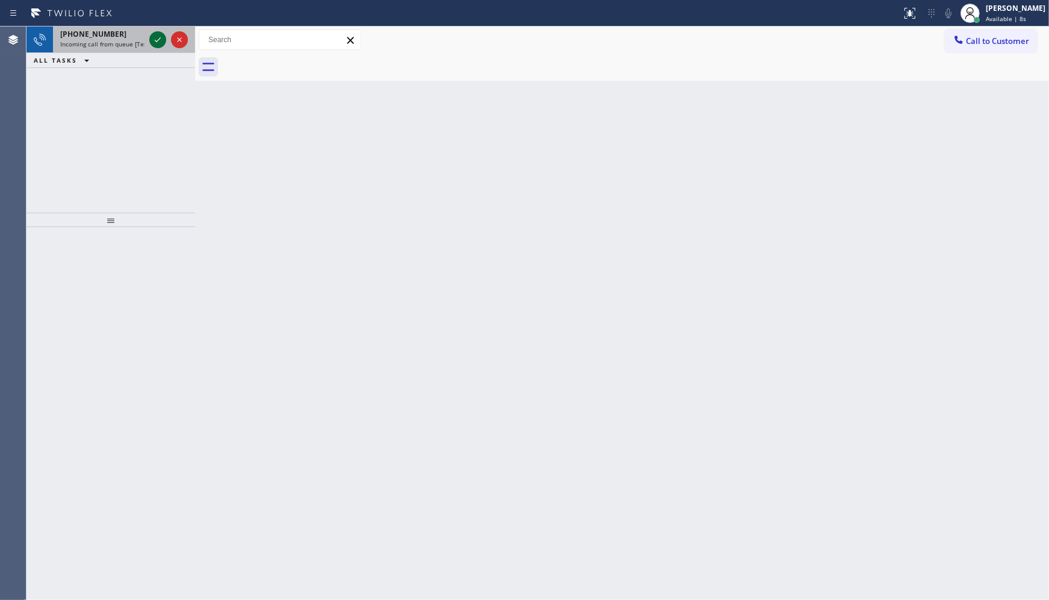
click at [157, 37] on icon at bounding box center [158, 40] width 14 height 14
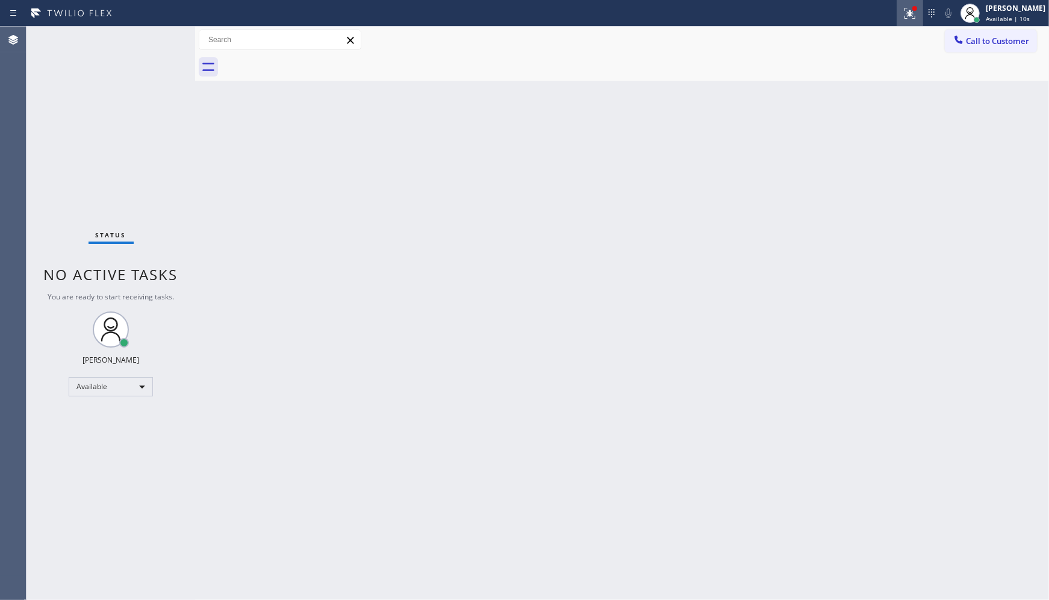
click at [911, 13] on icon at bounding box center [908, 12] width 7 height 8
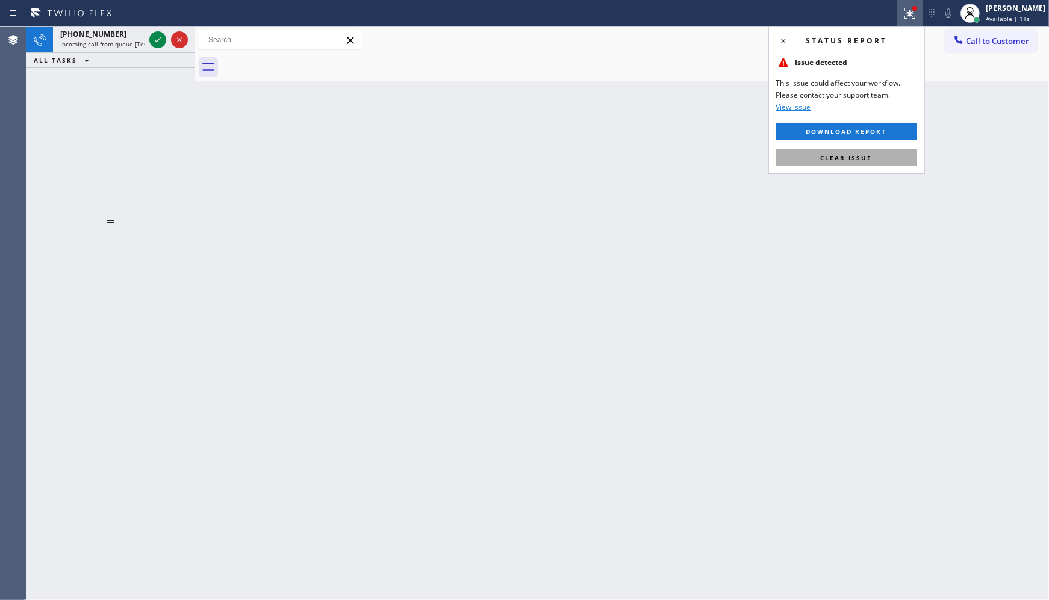
drag, startPoint x: 862, startPoint y: 157, endPoint x: 355, endPoint y: 145, distance: 506.8
click at [860, 157] on span "Clear issue" at bounding box center [847, 158] width 52 height 8
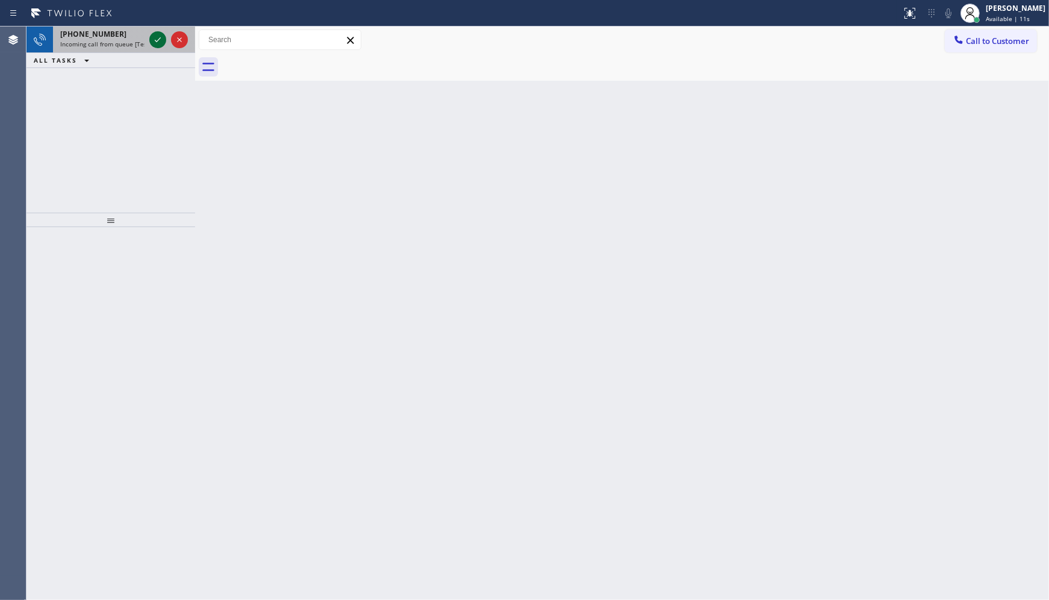
click at [160, 41] on icon at bounding box center [158, 40] width 14 height 14
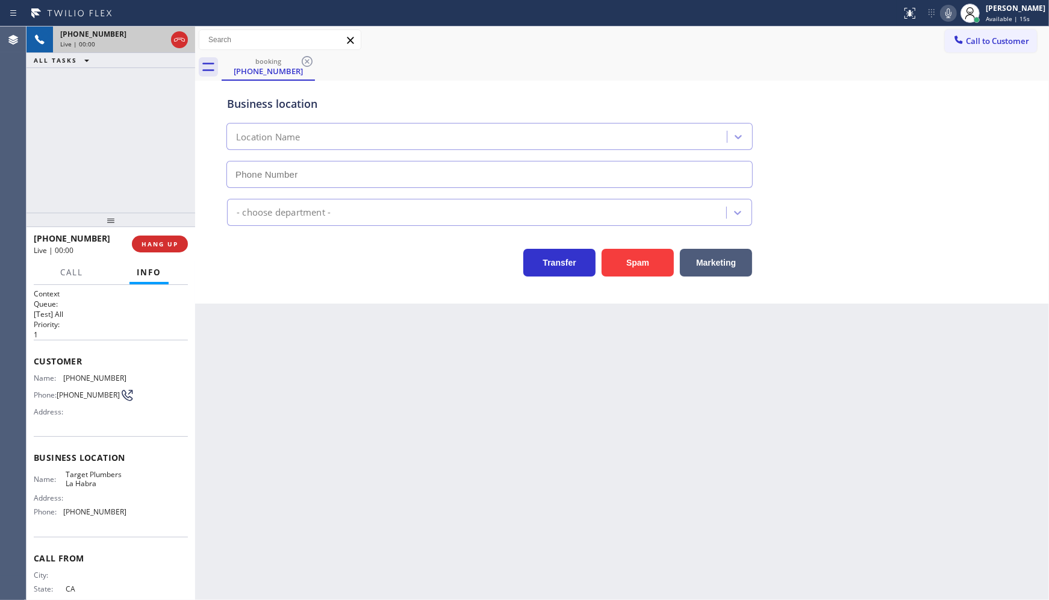
type input "(562) 414-6410"
click at [164, 239] on button "HANG UP" at bounding box center [160, 244] width 56 height 17
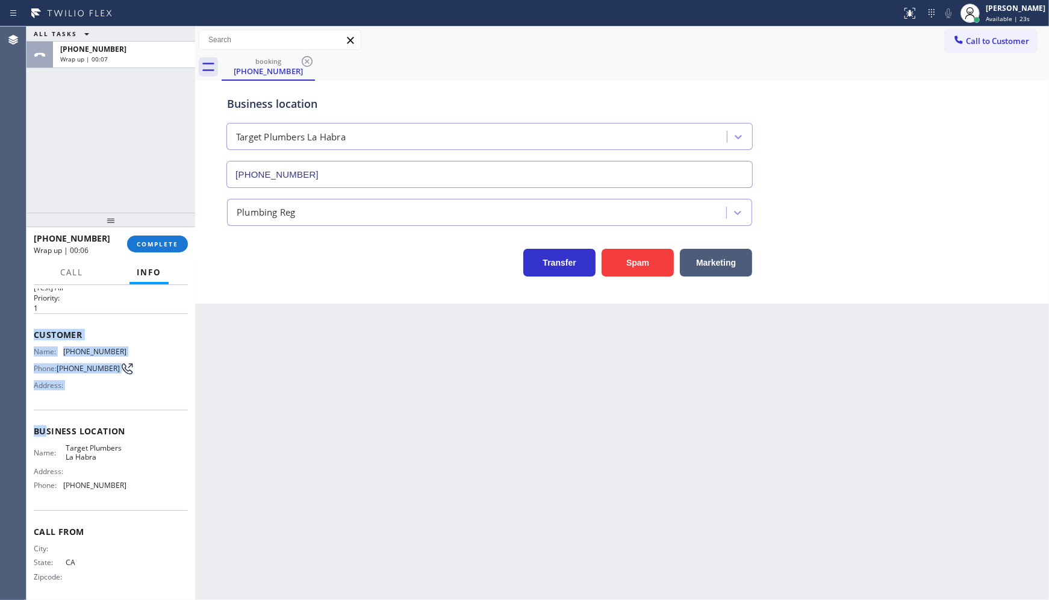
scroll to position [34, 0]
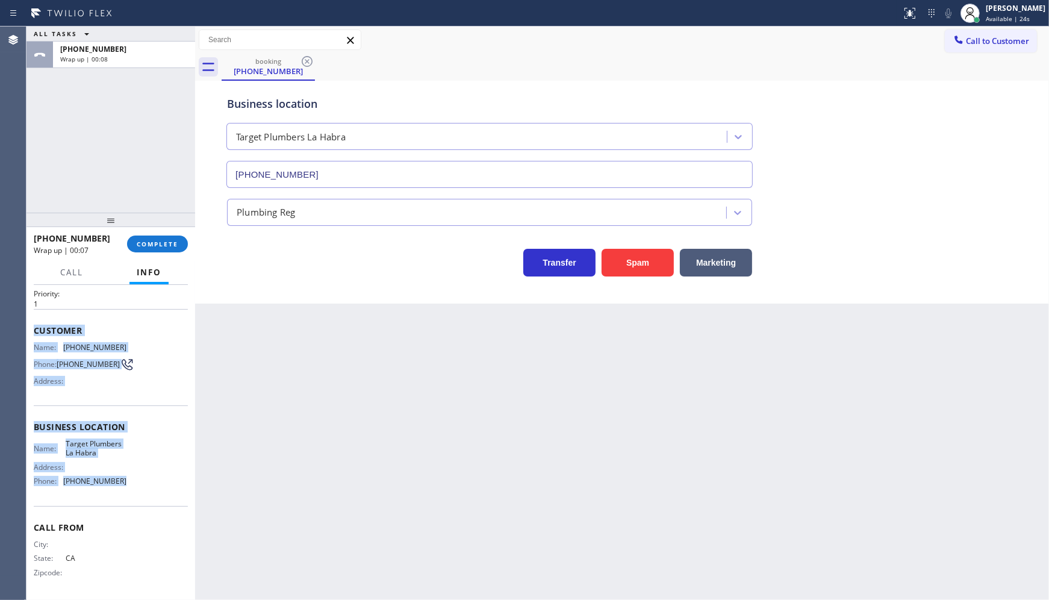
drag, startPoint x: 28, startPoint y: 351, endPoint x: 141, endPoint y: 493, distance: 181.4
click at [141, 493] on div "Context Queue: [Test] All Priority: 1 Customer Name: (424) 296-6532 Phone: (424…" at bounding box center [111, 443] width 169 height 316
click at [169, 251] on button "COMPLETE" at bounding box center [157, 244] width 61 height 17
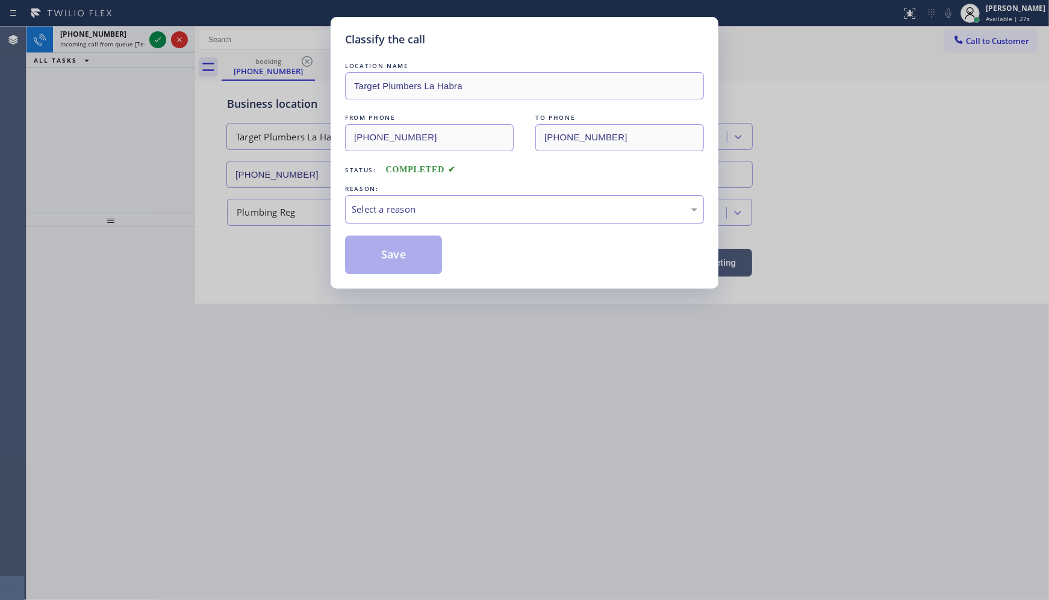
click at [387, 205] on div "Select a reason" at bounding box center [525, 209] width 346 height 14
click at [393, 251] on button "Save" at bounding box center [393, 255] width 97 height 39
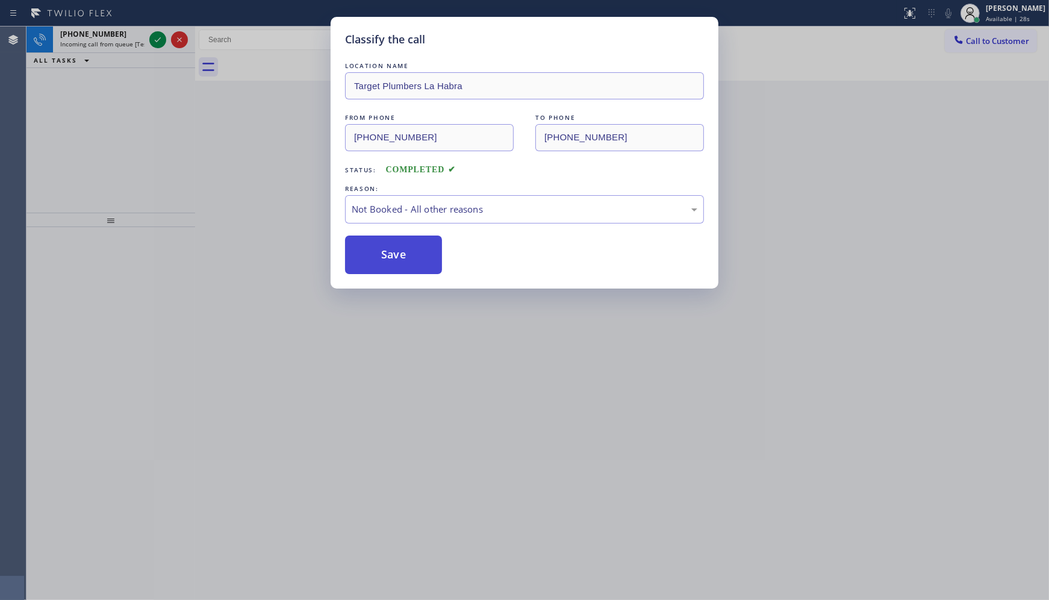
click at [393, 251] on button "Save" at bounding box center [393, 255] width 97 height 39
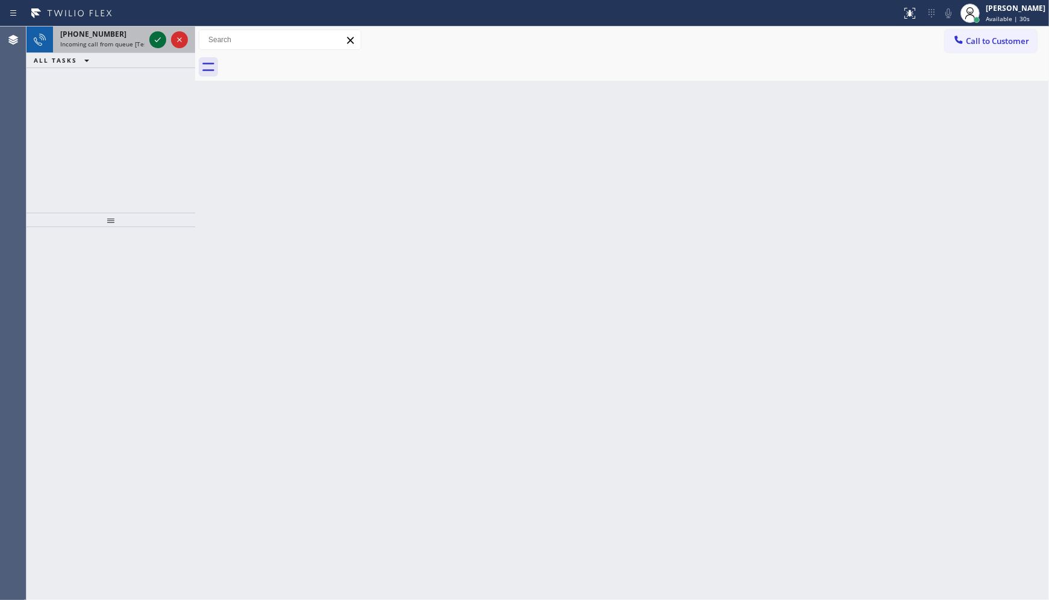
click at [155, 37] on icon at bounding box center [158, 40] width 14 height 14
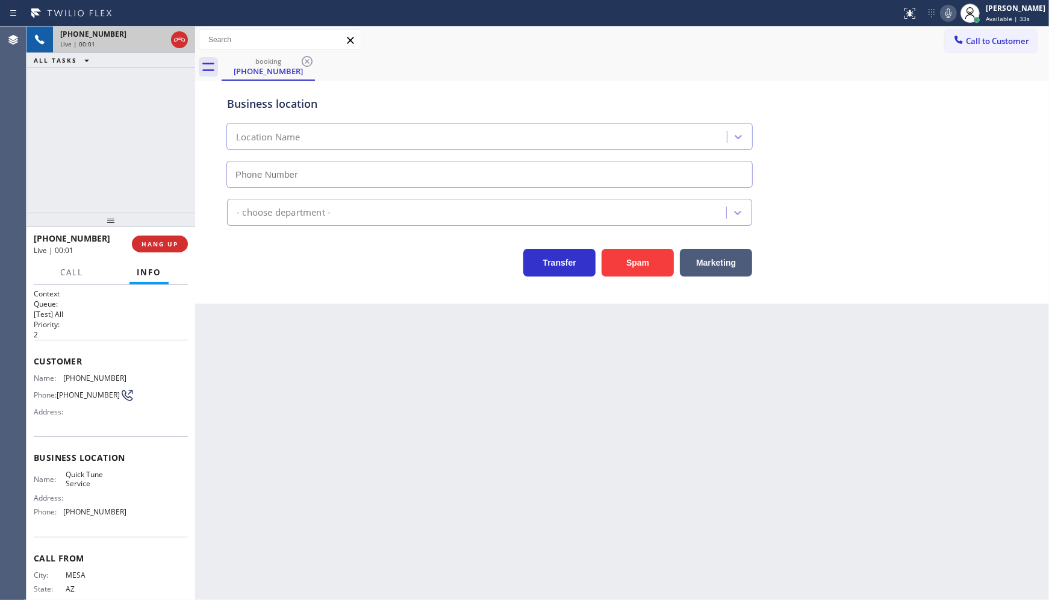
type input "(480) 680-8134"
click at [147, 242] on span "HANG UP" at bounding box center [160, 244] width 37 height 8
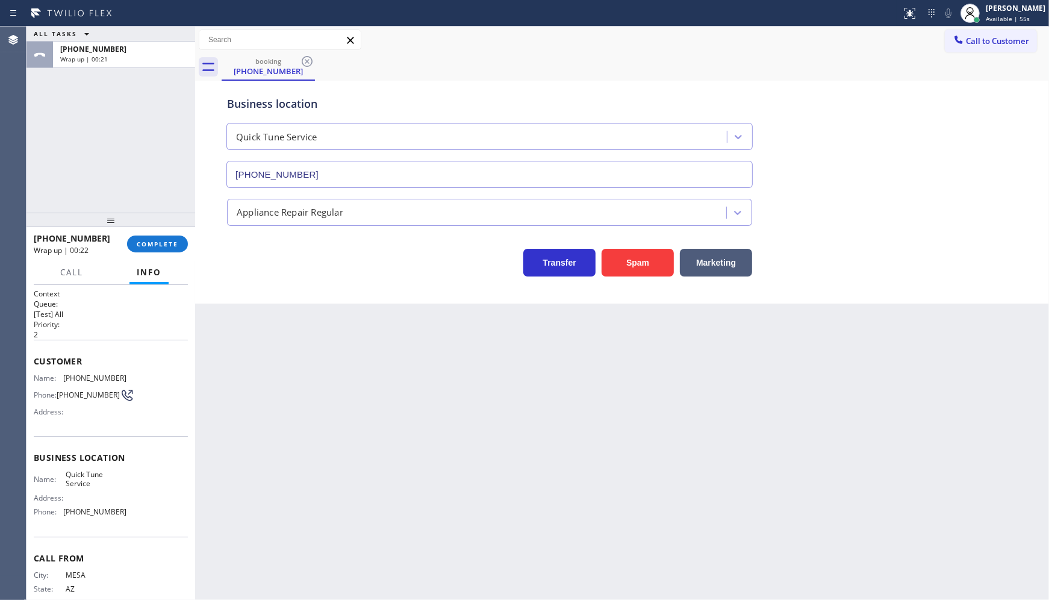
click at [118, 149] on div "ALL TASKS ALL TASKS ACTIVE TASKS TASKS IN WRAP UP +14806843769 Wrap up | 00:21" at bounding box center [111, 120] width 169 height 186
click at [173, 254] on div "+14806843769 Wrap up | 00:22 COMPLETE" at bounding box center [111, 243] width 154 height 31
click at [169, 246] on span "COMPLETE" at bounding box center [158, 244] width 42 height 8
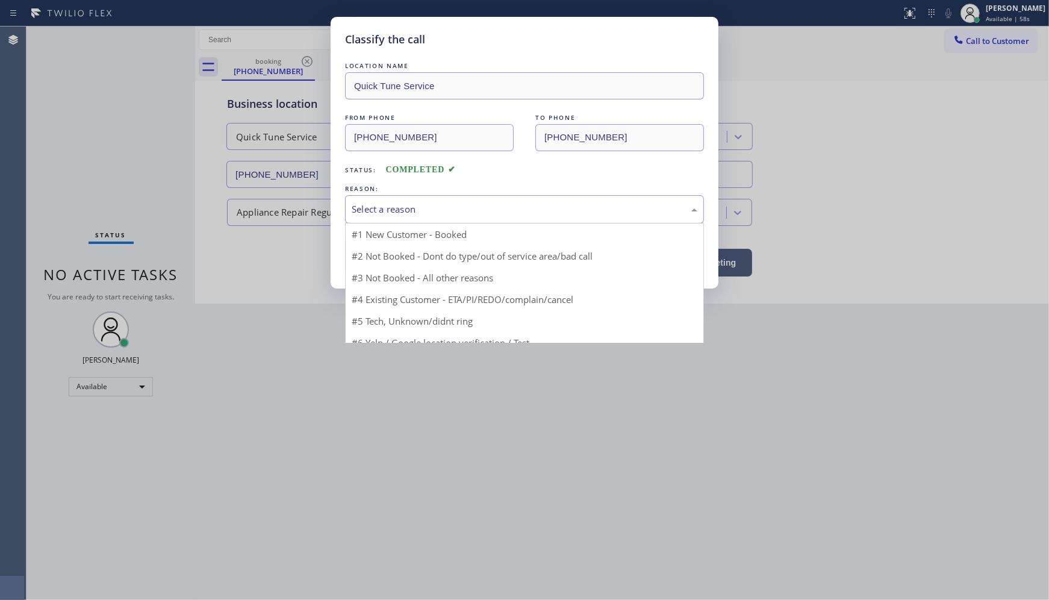
click at [352, 214] on div "Select a reason" at bounding box center [525, 209] width 346 height 14
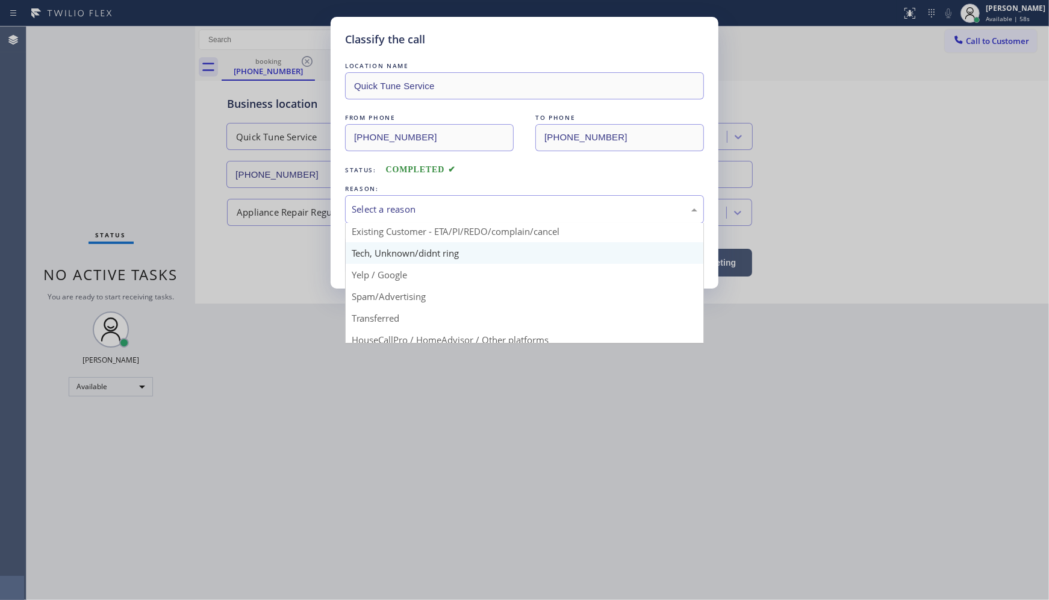
scroll to position [75, 0]
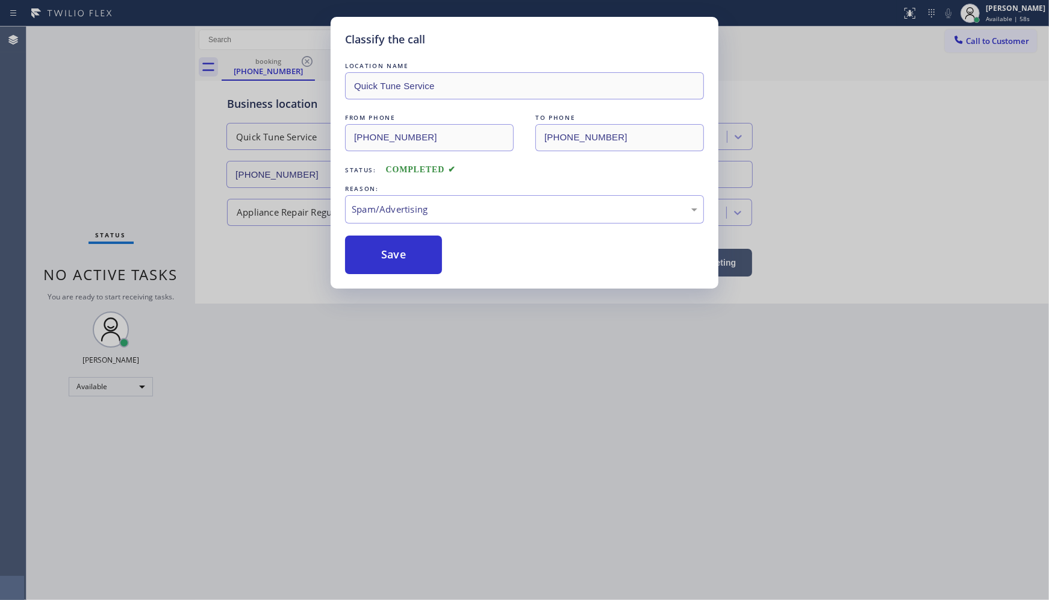
click at [376, 263] on button "Save" at bounding box center [393, 255] width 97 height 39
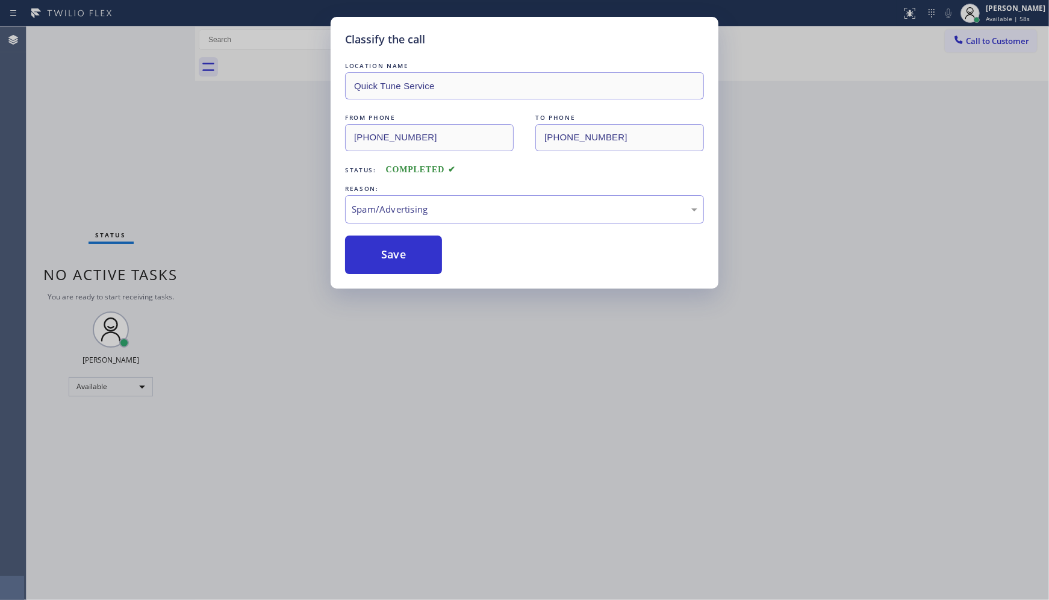
click at [376, 263] on button "Save" at bounding box center [393, 255] width 97 height 39
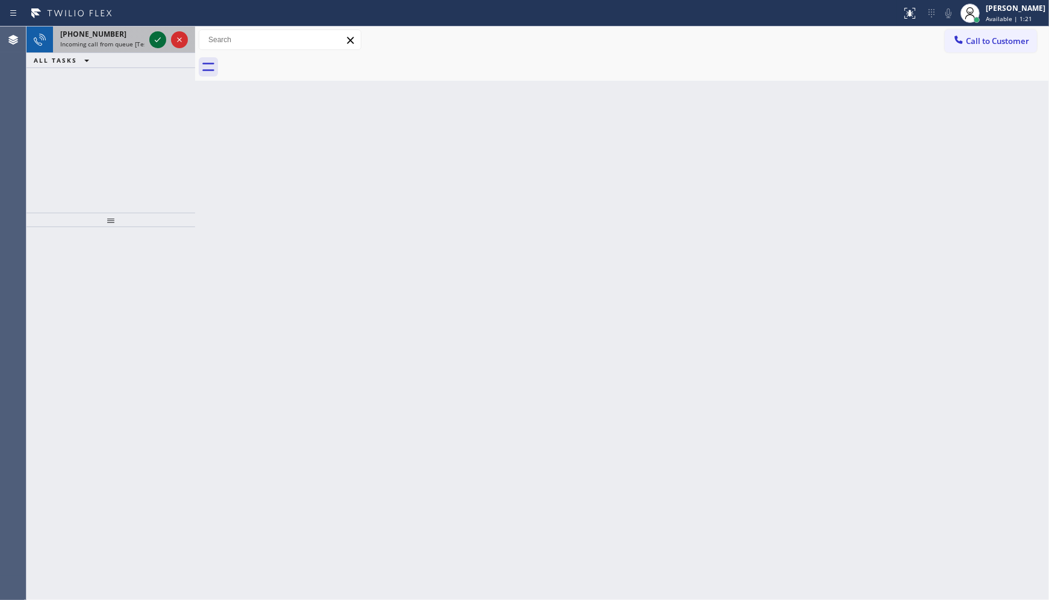
click at [157, 37] on icon at bounding box center [158, 40] width 14 height 14
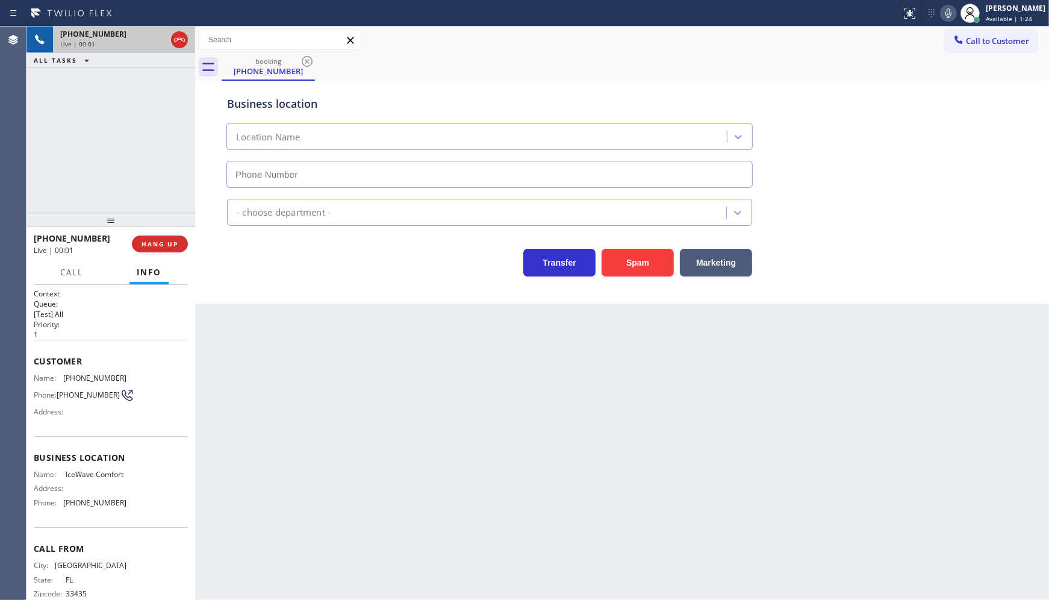
type input "(954) 869-9073"
click at [146, 247] on span "HANG UP" at bounding box center [160, 244] width 37 height 8
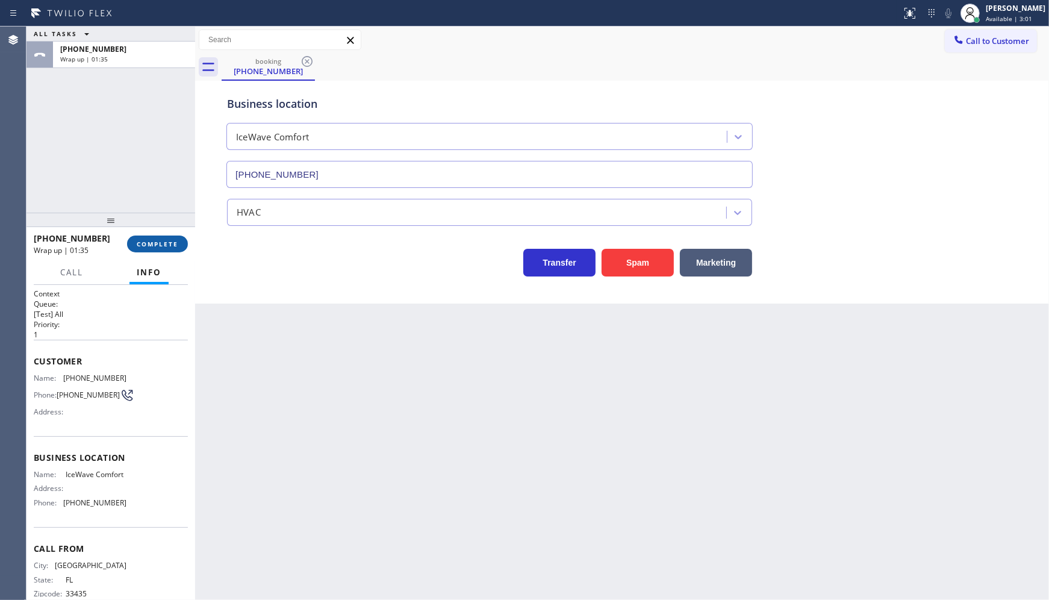
click at [173, 240] on span "COMPLETE" at bounding box center [158, 244] width 42 height 8
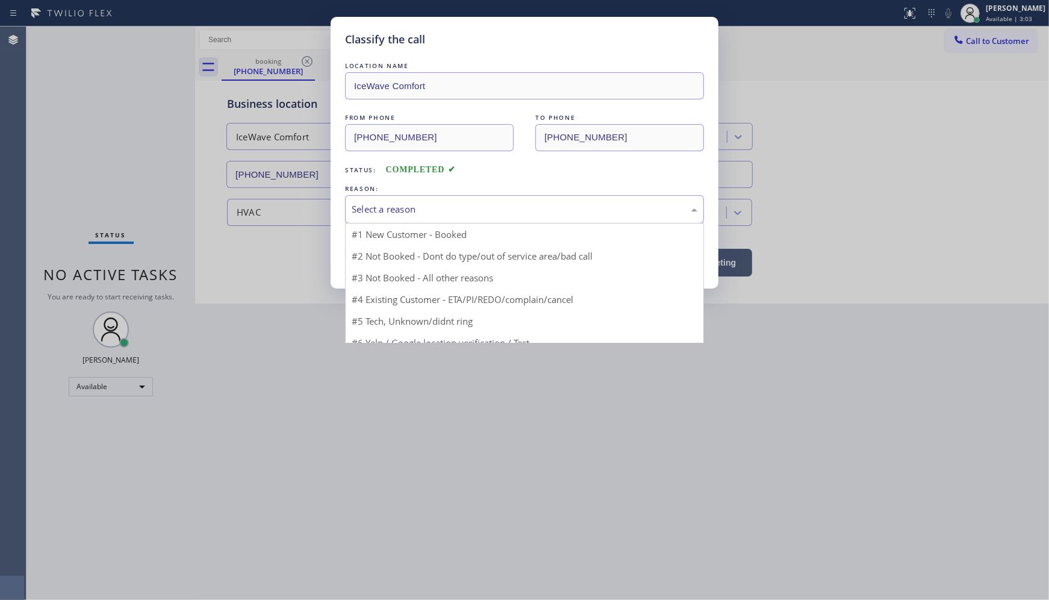
drag, startPoint x: 390, startPoint y: 213, endPoint x: 393, endPoint y: 266, distance: 53.1
click at [390, 214] on div "Select a reason" at bounding box center [525, 209] width 346 height 14
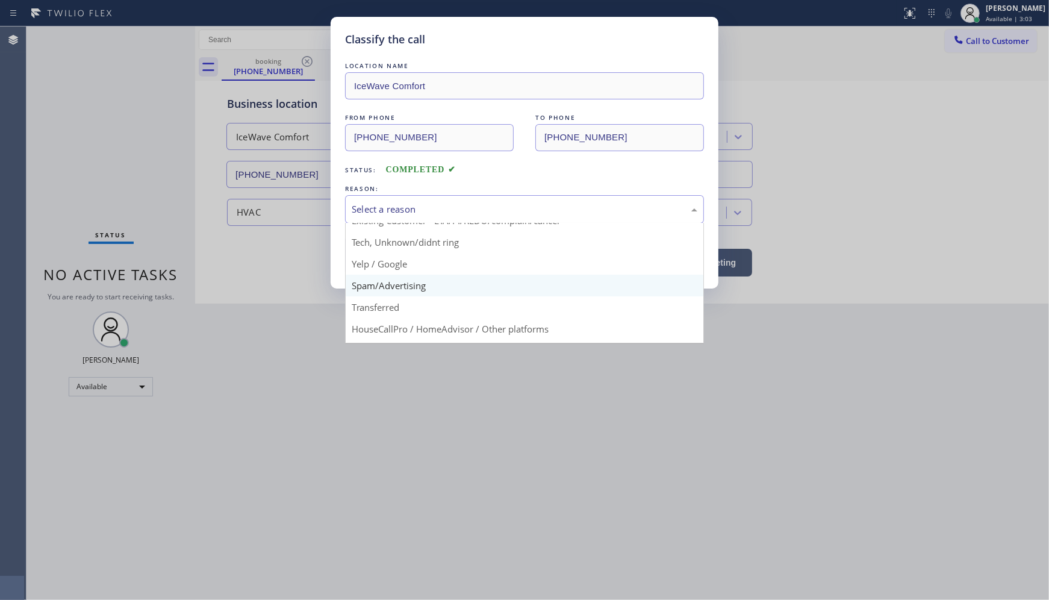
scroll to position [75, 0]
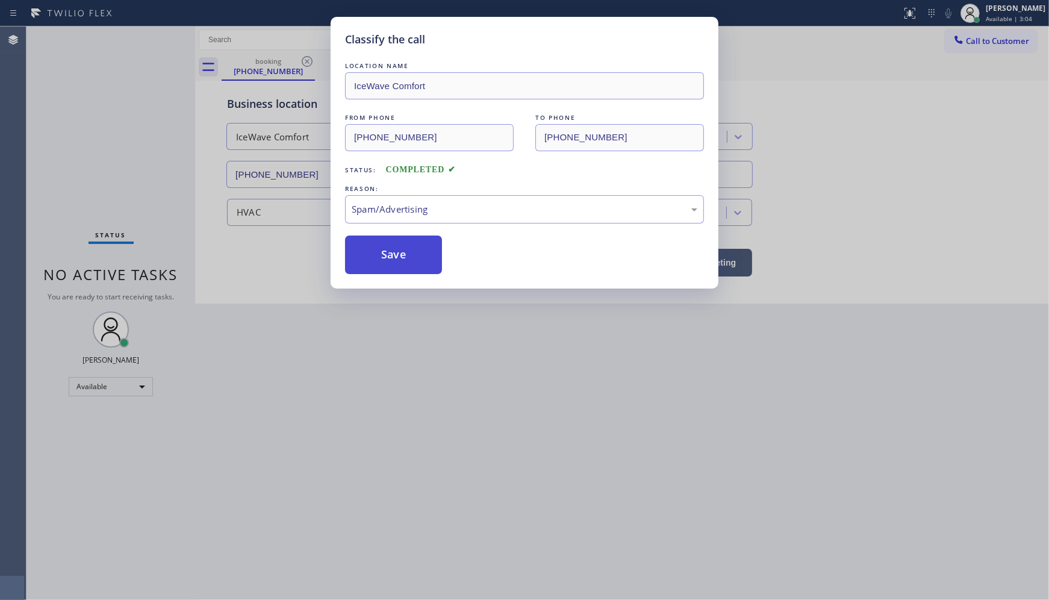
click at [392, 267] on button "Save" at bounding box center [393, 255] width 97 height 39
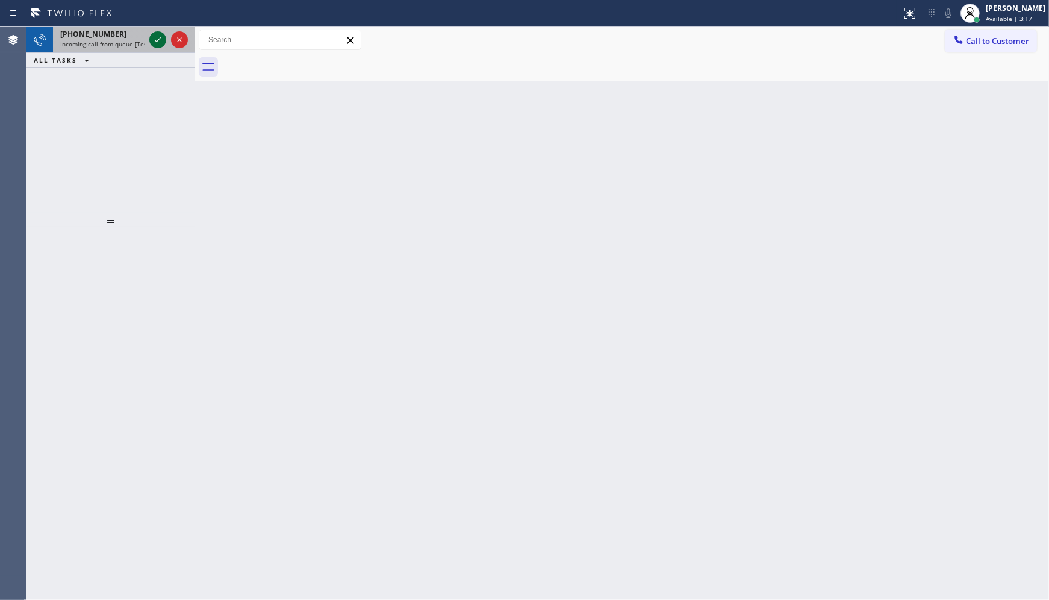
click at [154, 36] on icon at bounding box center [158, 40] width 14 height 14
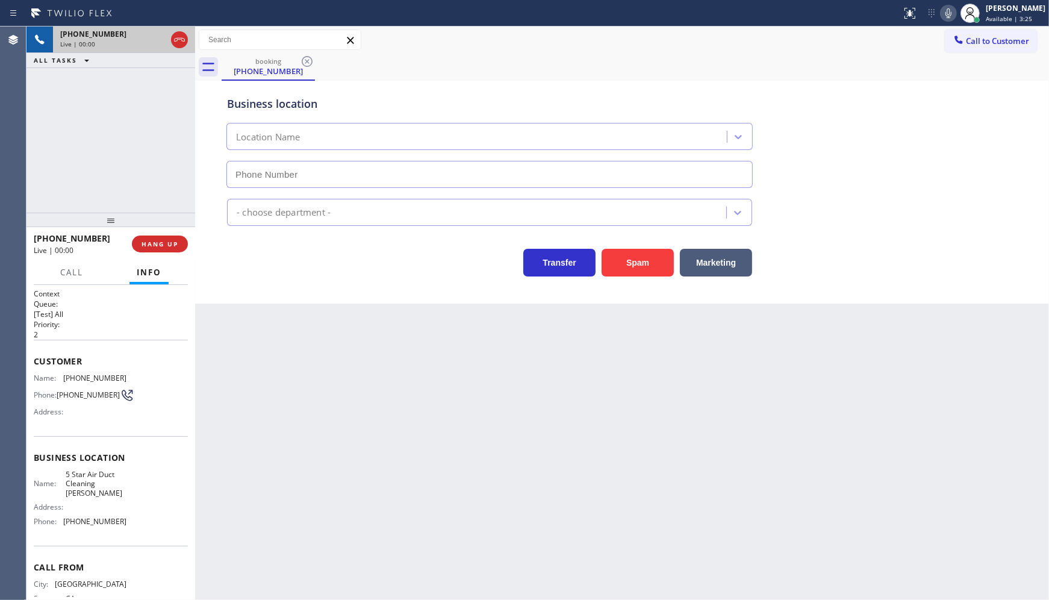
type input "(714) 360-0699"
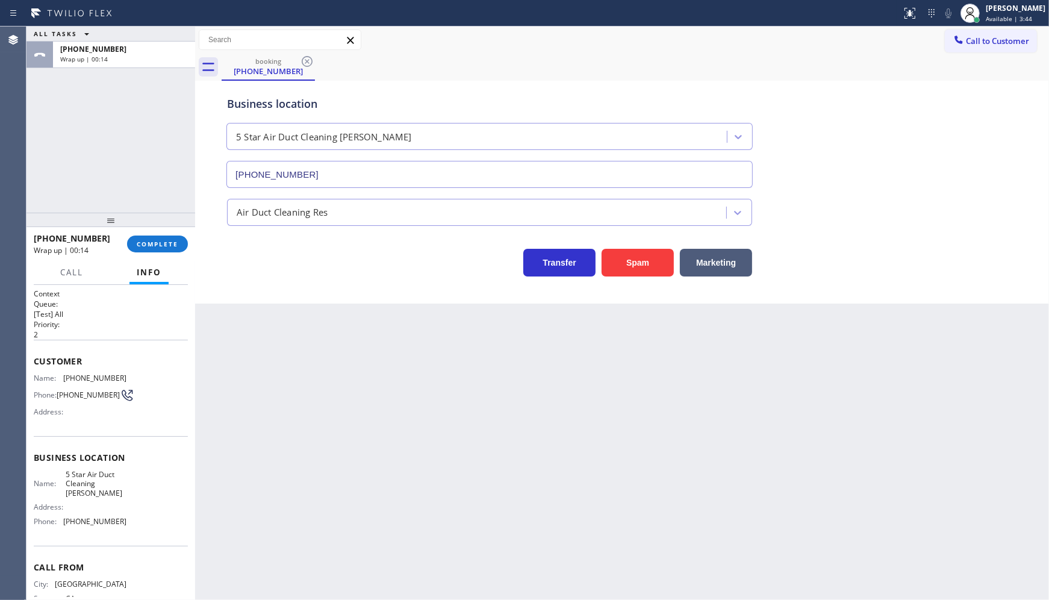
click at [98, 183] on div "ALL TASKS ALL TASKS ACTIVE TASKS TASKS IN WRAP UP +17148452478 Wrap up | 00:14" at bounding box center [111, 120] width 169 height 186
click at [154, 243] on span "COMPLETE" at bounding box center [158, 244] width 42 height 8
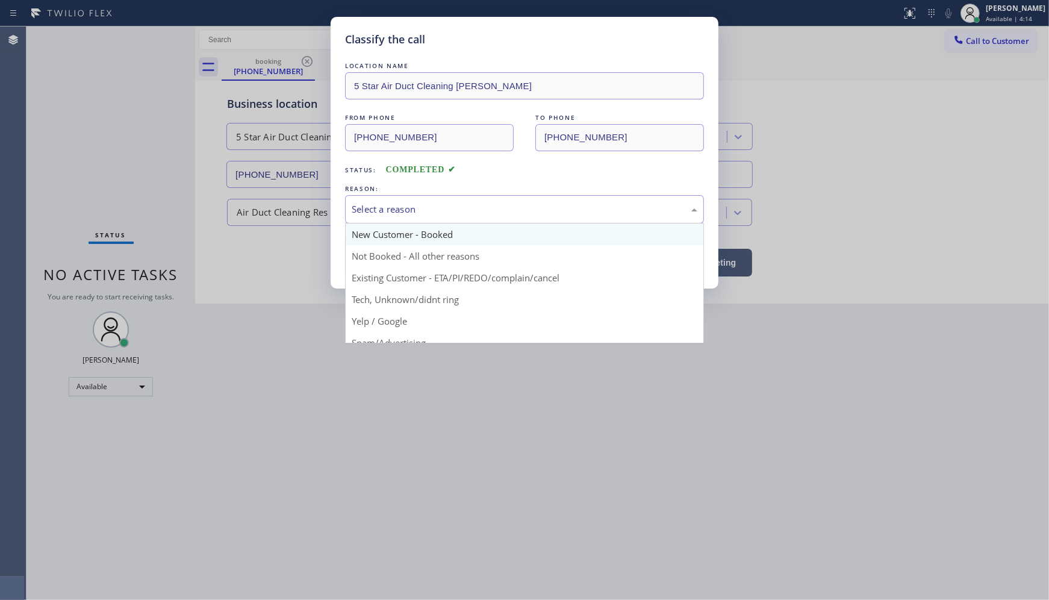
drag, startPoint x: 382, startPoint y: 208, endPoint x: 411, endPoint y: 230, distance: 36.1
click at [399, 222] on div "Select a reason" at bounding box center [524, 209] width 359 height 28
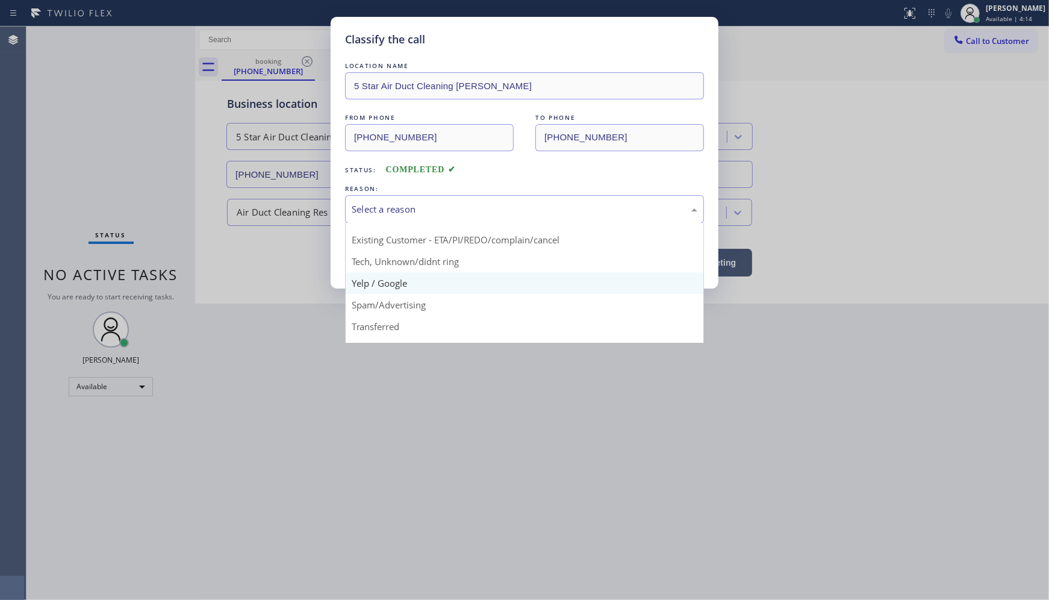
scroll to position [75, 0]
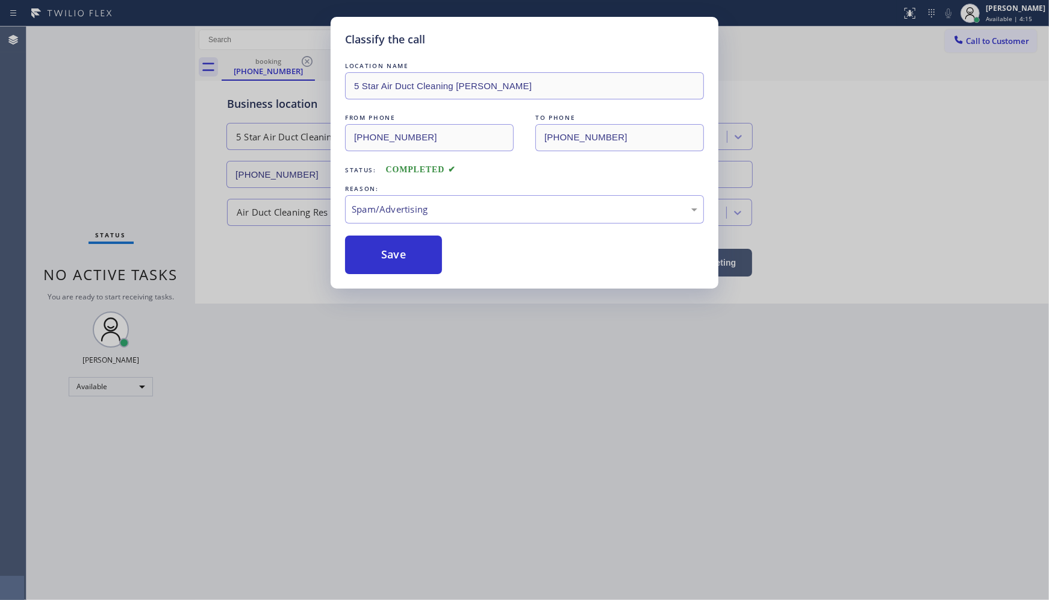
click at [405, 265] on button "Save" at bounding box center [393, 255] width 97 height 39
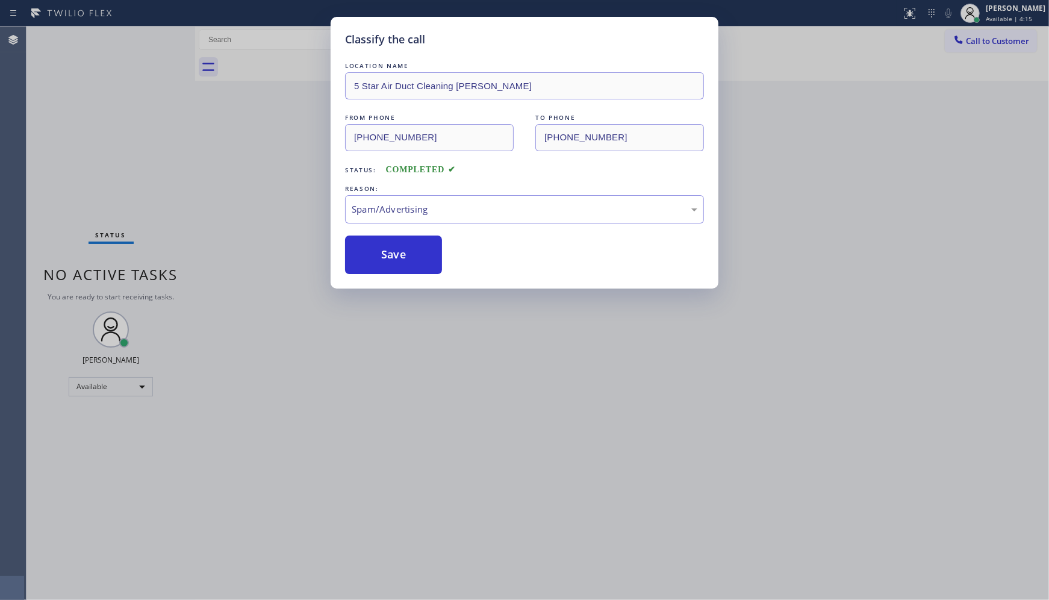
click at [405, 265] on button "Save" at bounding box center [393, 255] width 97 height 39
click at [405, 265] on div "Classify the call LOCATION NAME Mont Blanc Air Duct Cleaning Lake Forest FROM P…" at bounding box center [538, 313] width 1023 height 573
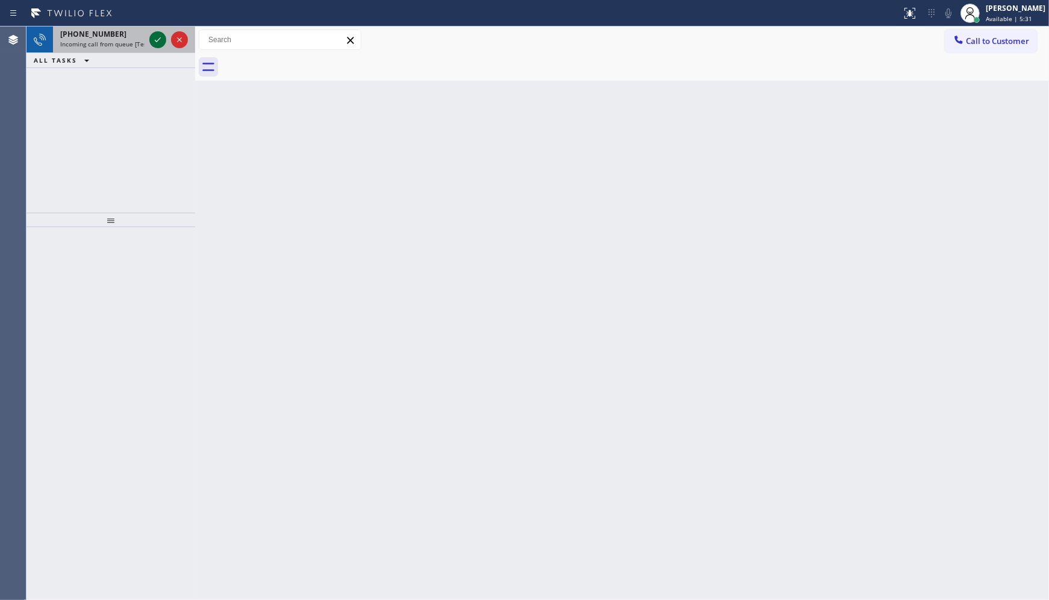
click at [154, 39] on icon at bounding box center [158, 40] width 14 height 14
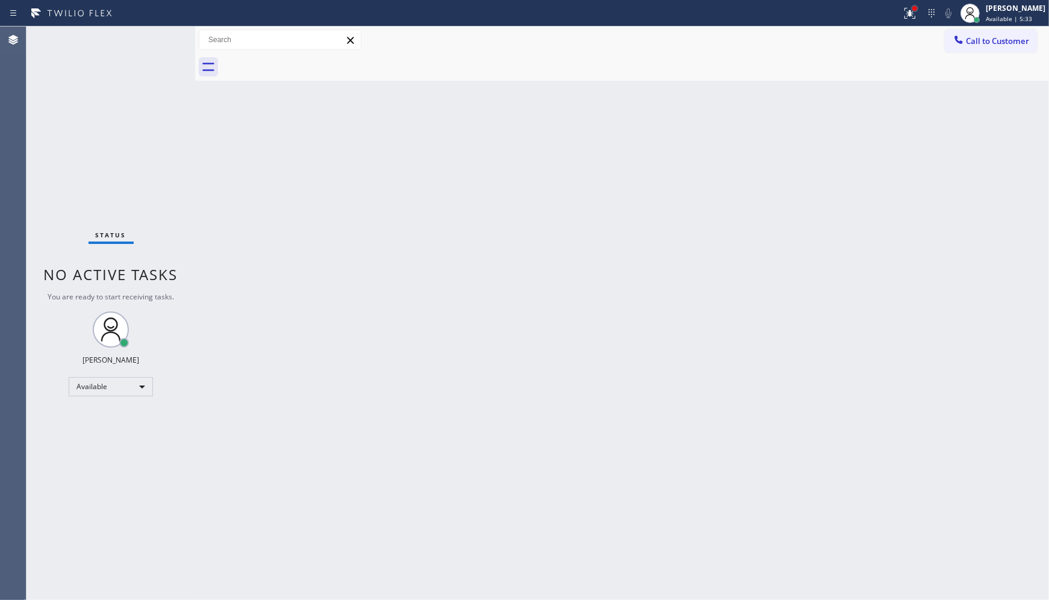
click at [917, 8] on div at bounding box center [915, 8] width 5 height 5
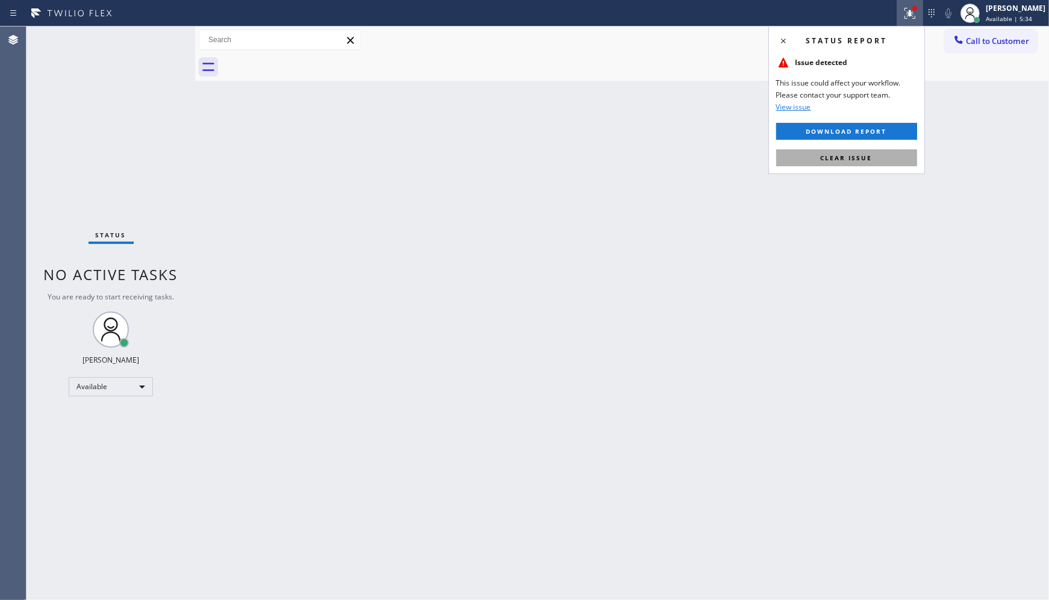
click at [889, 163] on button "Clear issue" at bounding box center [846, 157] width 141 height 17
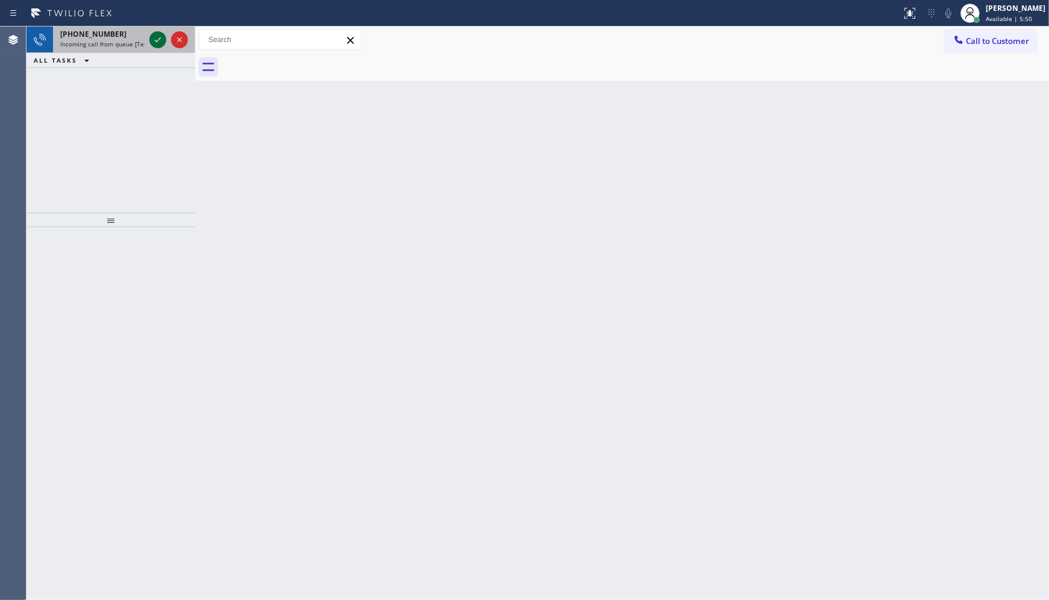
click at [155, 43] on icon at bounding box center [158, 40] width 14 height 14
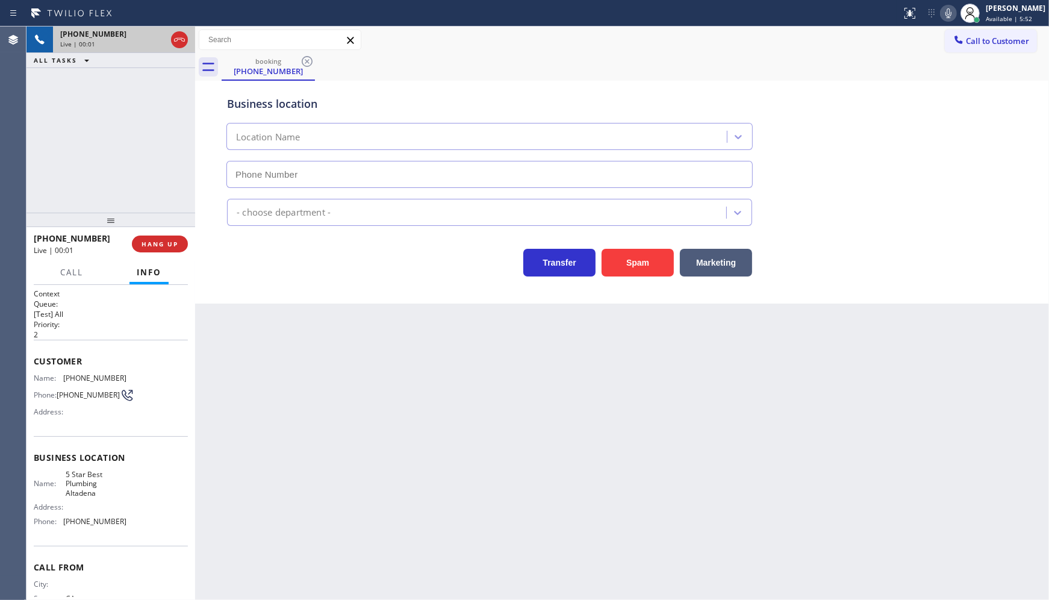
type input "(626) 600-3625"
click at [622, 261] on button "Spam" at bounding box center [638, 263] width 72 height 28
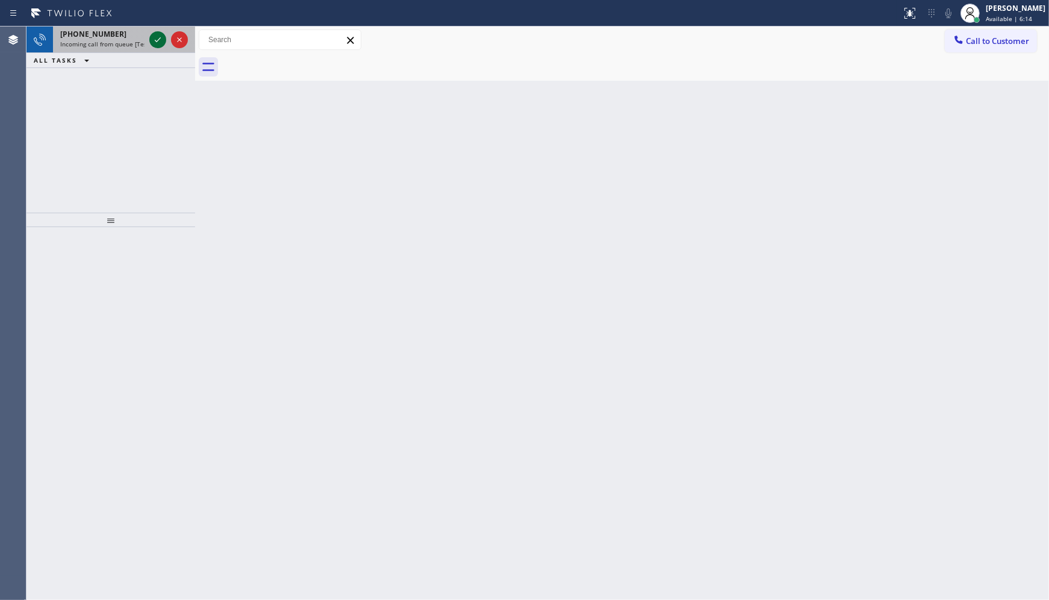
click at [160, 31] on button at bounding box center [157, 39] width 17 height 17
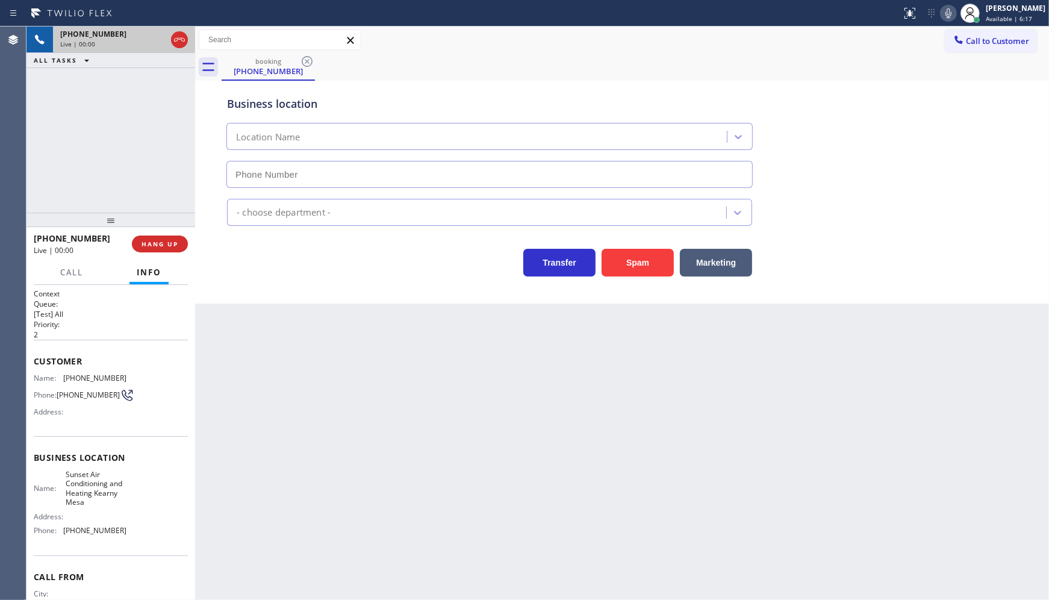
type input "(858) 766-6994"
click at [164, 245] on span "HANG UP" at bounding box center [160, 244] width 37 height 8
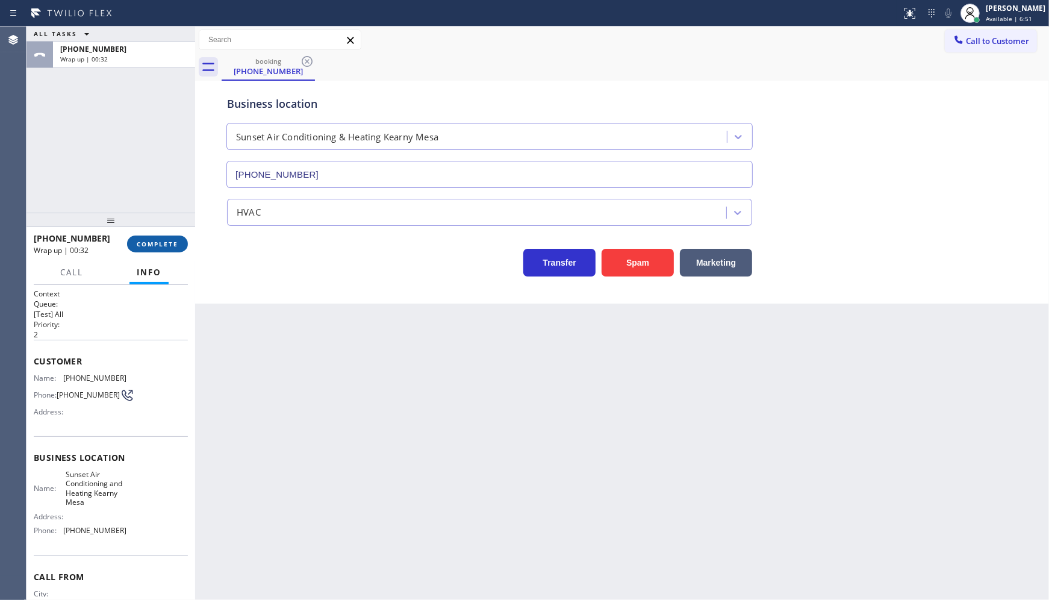
click at [130, 248] on button "COMPLETE" at bounding box center [157, 244] width 61 height 17
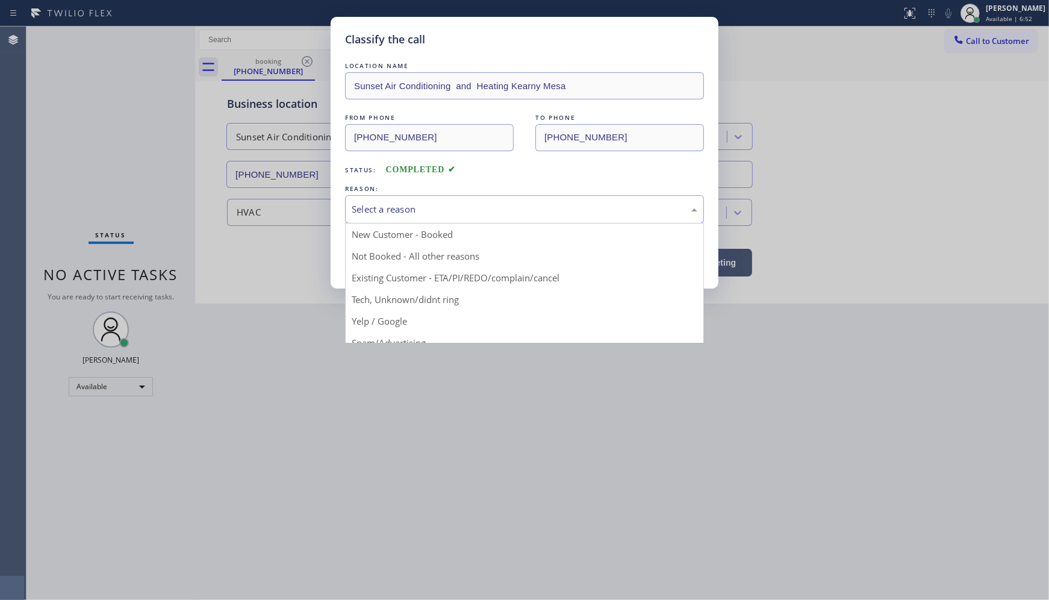
click at [428, 209] on div "Select a reason" at bounding box center [525, 209] width 346 height 14
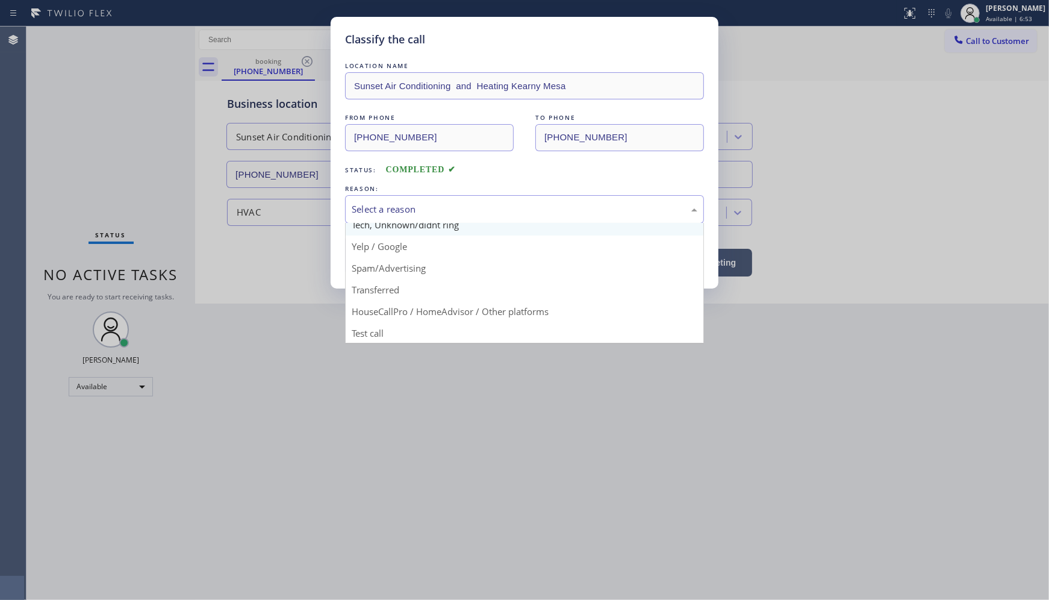
scroll to position [75, 0]
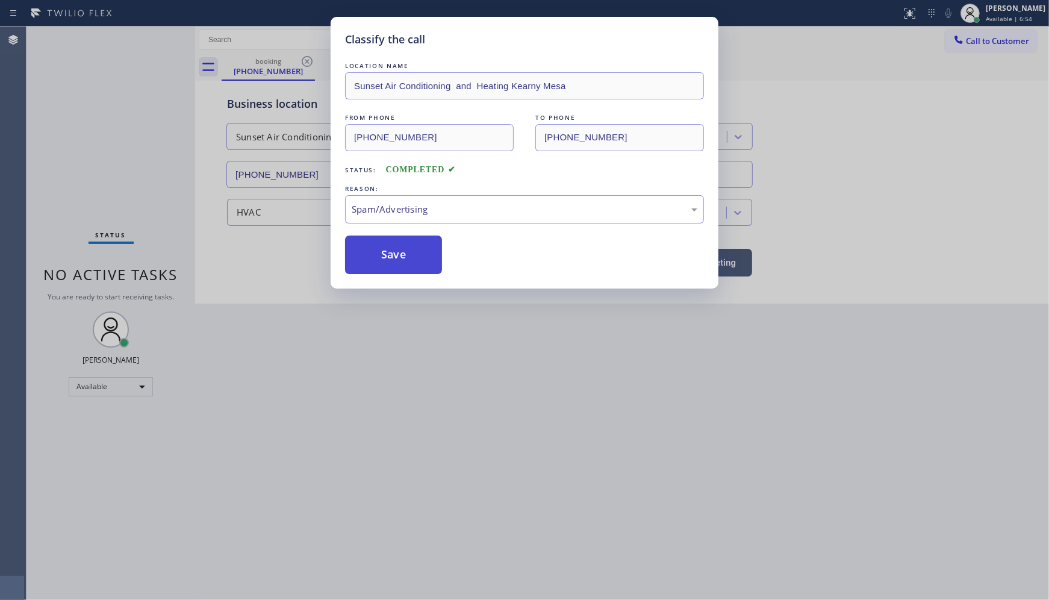
click at [393, 256] on button "Save" at bounding box center [393, 255] width 97 height 39
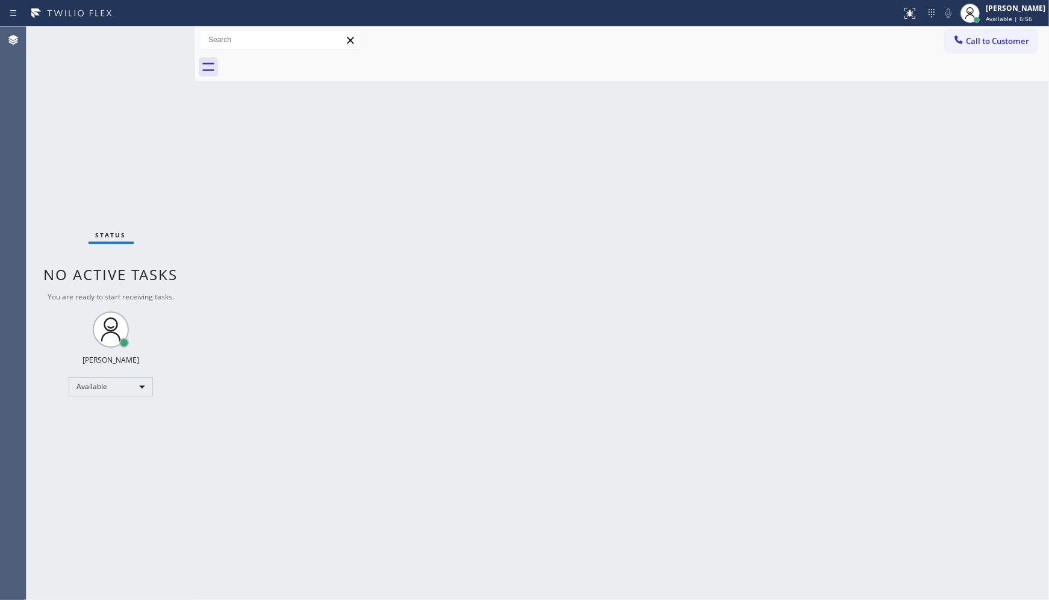
click at [157, 43] on div "Status No active tasks You are ready to start receiving tasks. JENIZA ALCAYDE A…" at bounding box center [111, 313] width 169 height 573
click at [728, 223] on div "Back to Dashboard Change Sender ID Customers Technicians Select a contact Outbo…" at bounding box center [622, 313] width 854 height 573
click at [154, 37] on div "Status No active tasks You are ready to start receiving tasks. JENIZA ALCAYDE A…" at bounding box center [111, 313] width 169 height 573
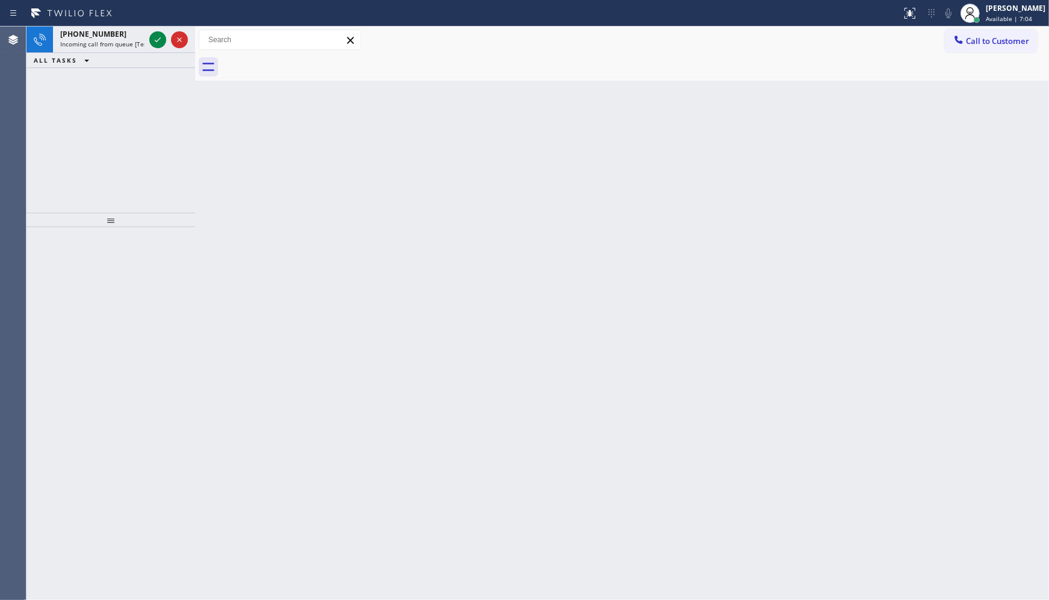
click at [154, 37] on icon at bounding box center [158, 40] width 14 height 14
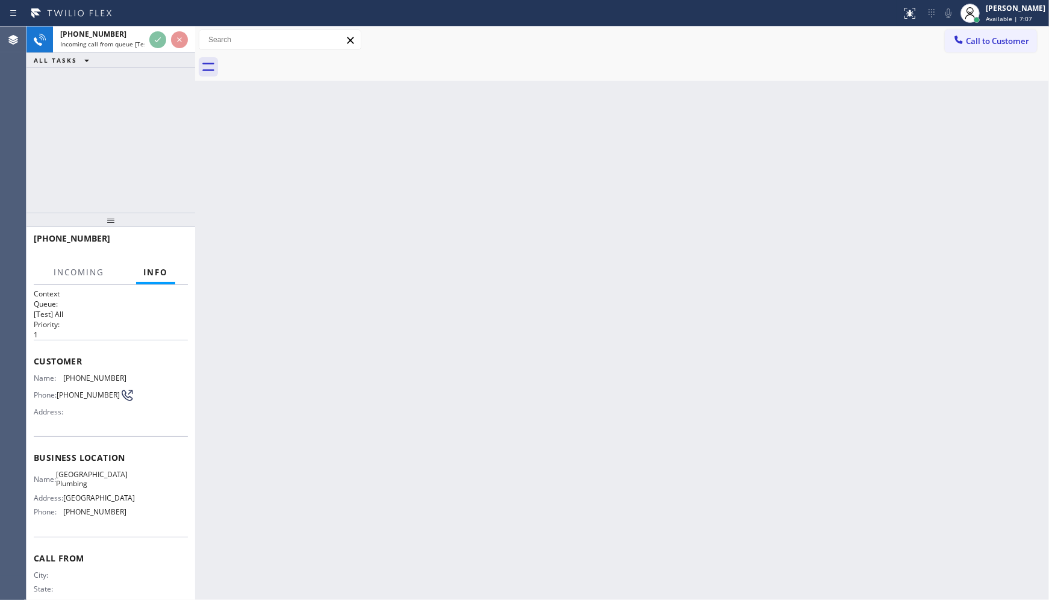
click at [154, 18] on div at bounding box center [451, 13] width 892 height 19
drag, startPoint x: 154, startPoint y: 18, endPoint x: 164, endPoint y: 69, distance: 52.2
click at [151, 55] on div "Status report No issues detected If you experience an issue, please download th…" at bounding box center [524, 300] width 1049 height 600
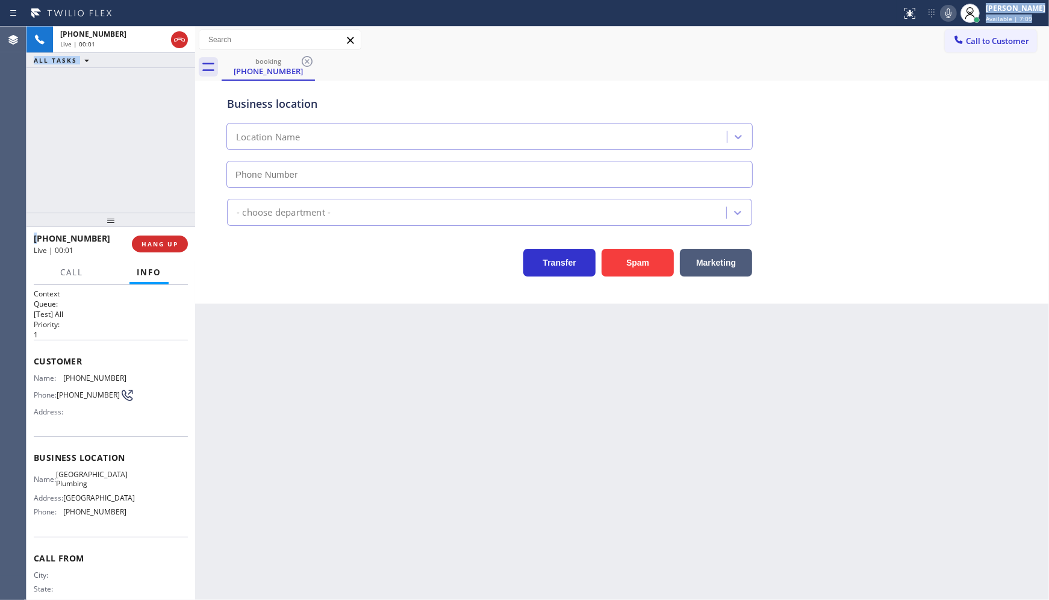
type input "(213) 474-7849"
click at [180, 249] on button "HANG UP" at bounding box center [160, 244] width 56 height 17
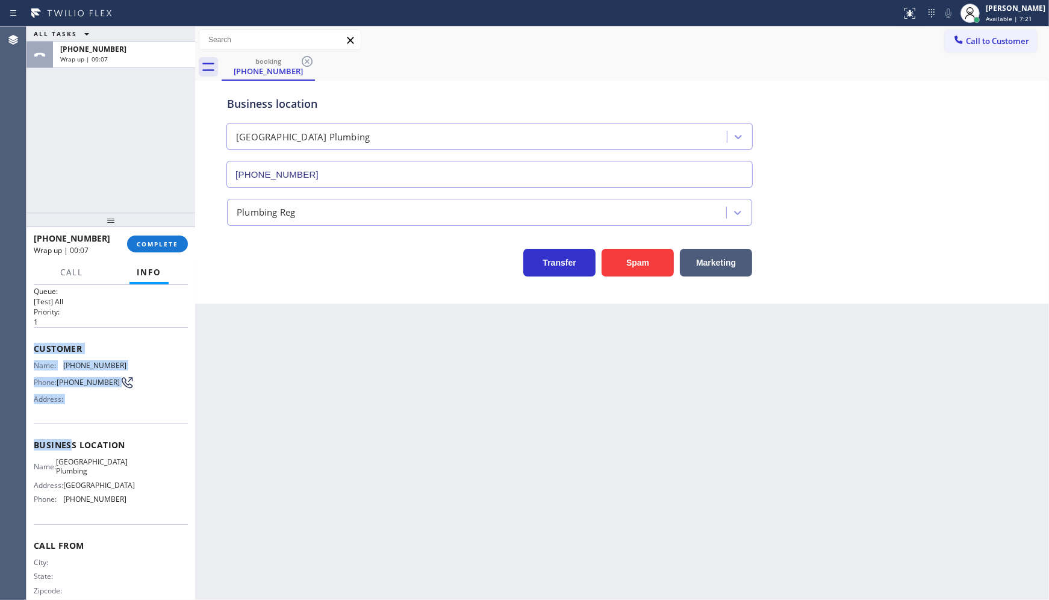
scroll to position [34, 0]
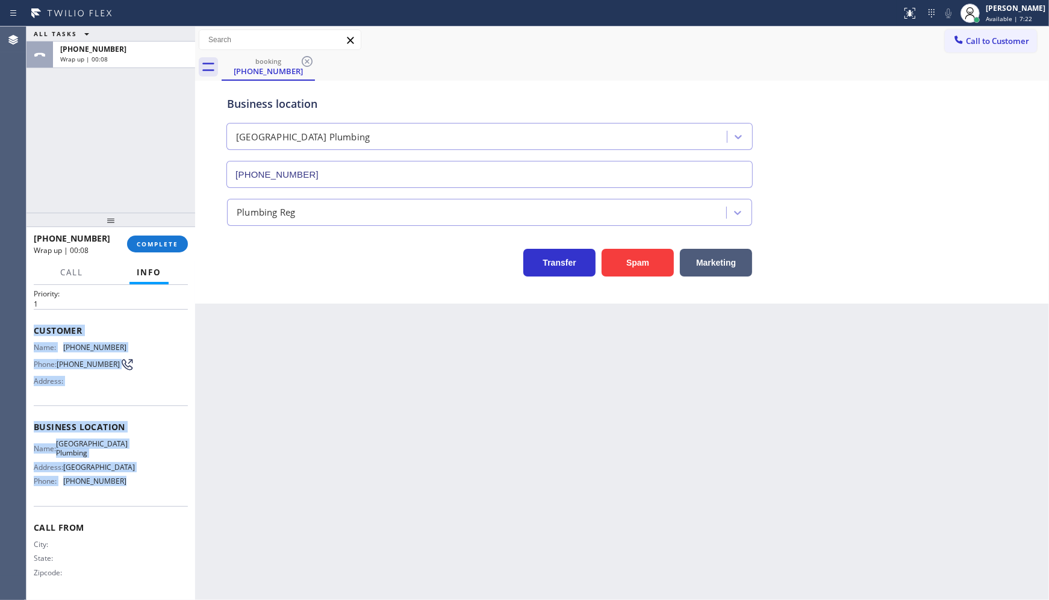
drag, startPoint x: 27, startPoint y: 352, endPoint x: 155, endPoint y: 491, distance: 188.4
click at [155, 496] on div "Context Queue: [Test] All Priority: 1 Customer Name: (945) 201-1333 Phone: (945…" at bounding box center [111, 443] width 169 height 316
click at [179, 247] on button "COMPLETE" at bounding box center [157, 244] width 61 height 17
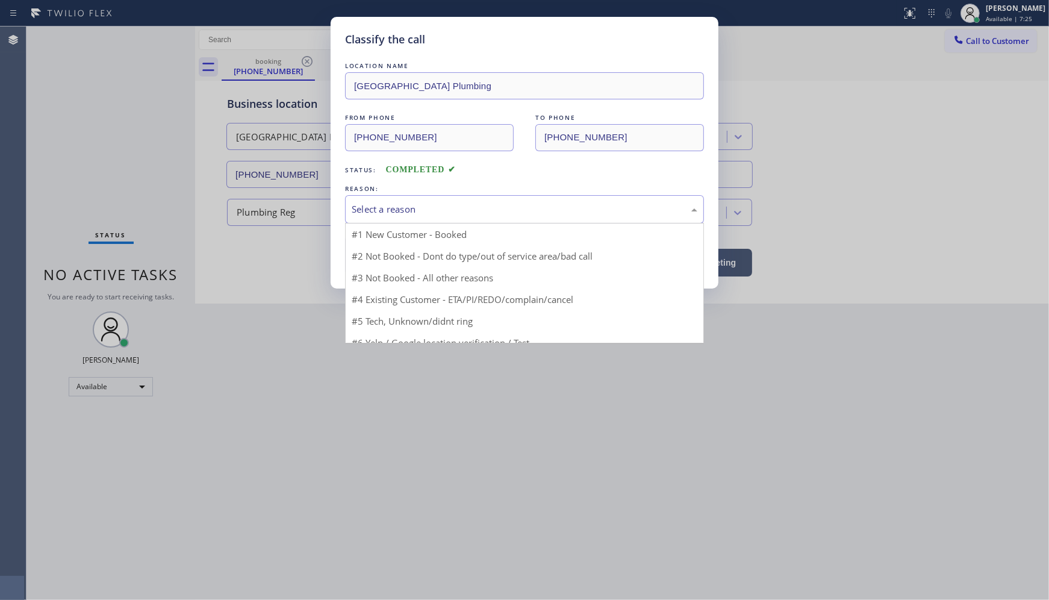
click at [375, 213] on div "Select a reason" at bounding box center [525, 209] width 346 height 14
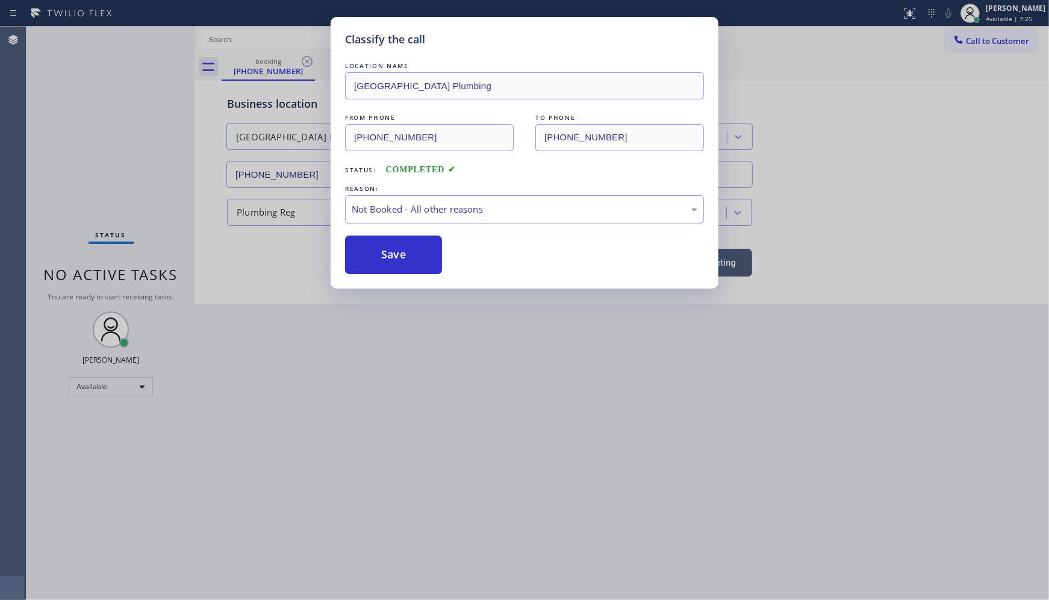
click at [375, 251] on button "Save" at bounding box center [393, 255] width 97 height 39
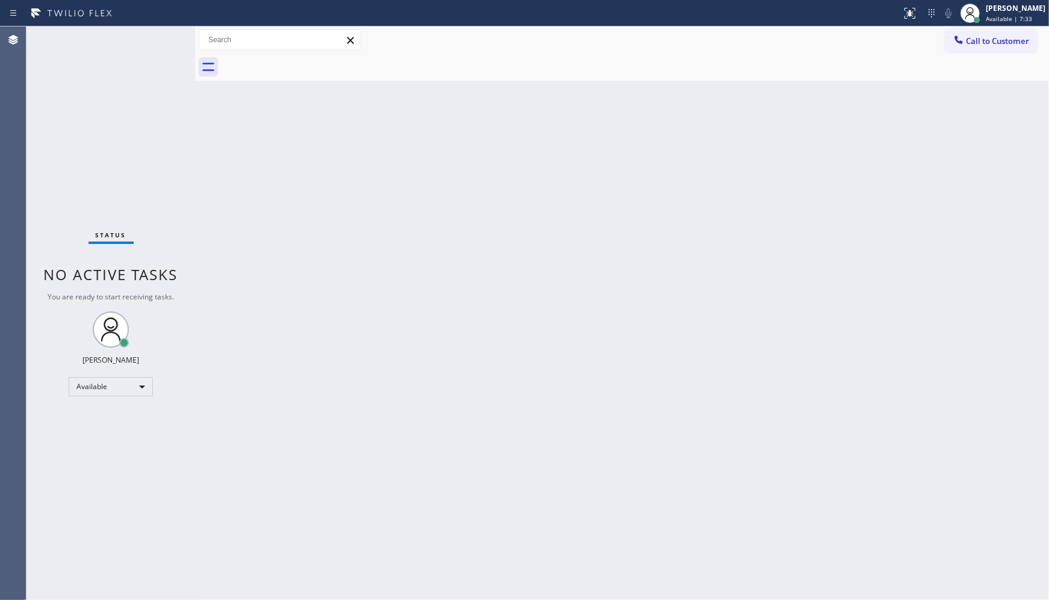
click at [161, 40] on div "Status No active tasks You are ready to start receiving tasks. JENIZA ALCAYDE A…" at bounding box center [111, 313] width 169 height 573
click at [302, 199] on div "Back to Dashboard Change Sender ID Customers Technicians Select a contact Outbo…" at bounding box center [622, 313] width 854 height 573
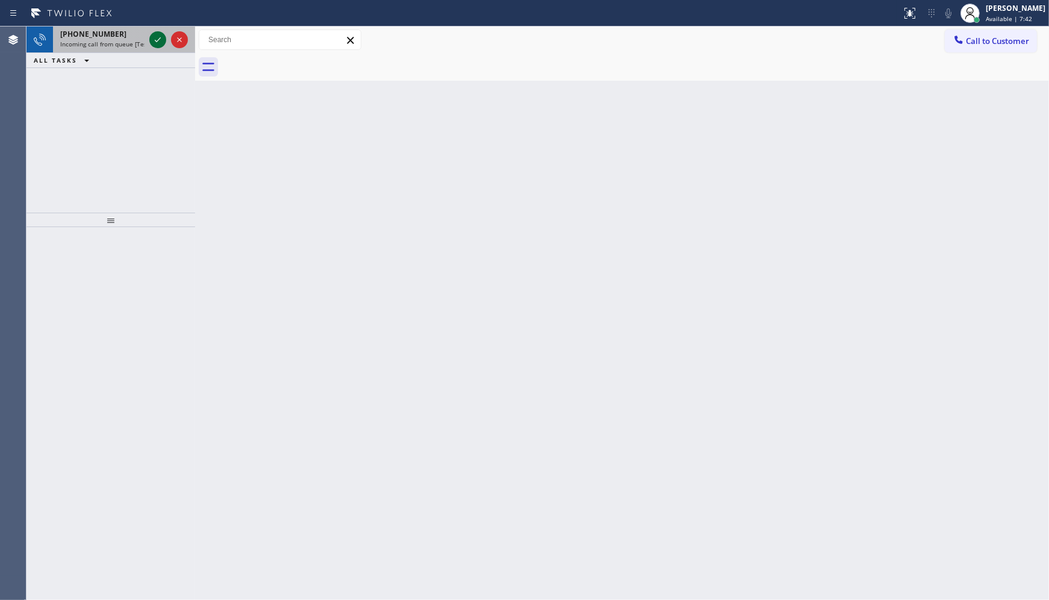
click at [155, 38] on icon at bounding box center [158, 40] width 14 height 14
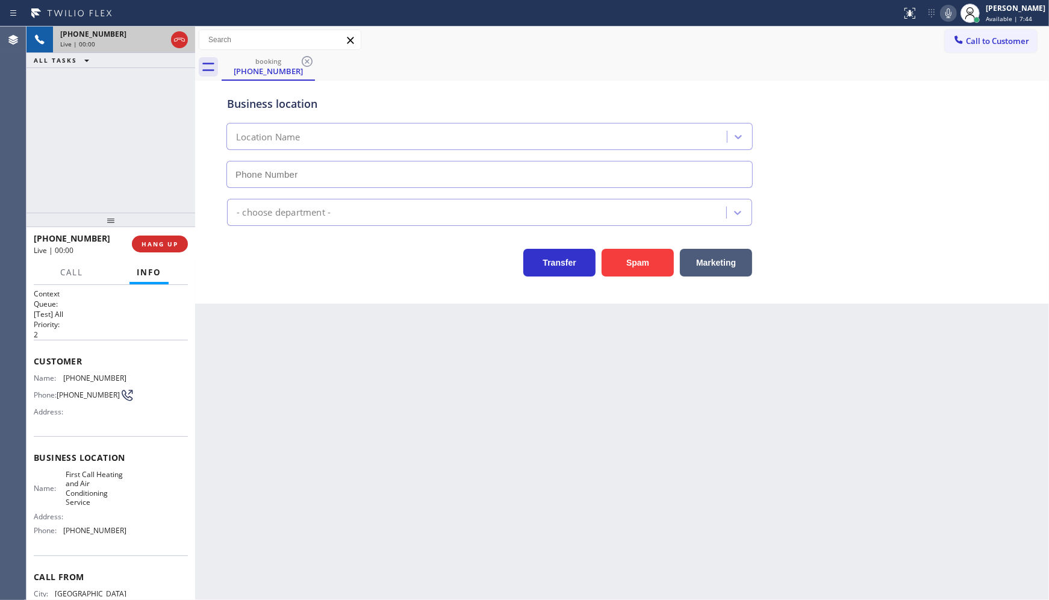
type input "(516) 654-8992"
click at [630, 270] on button "Spam" at bounding box center [638, 263] width 72 height 28
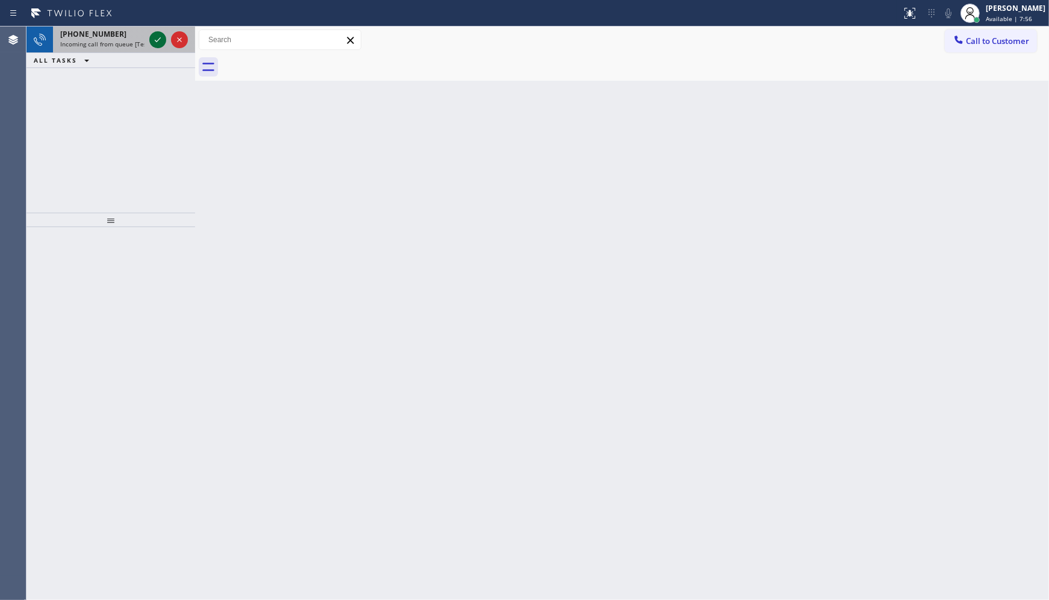
click at [163, 45] on icon at bounding box center [158, 40] width 14 height 14
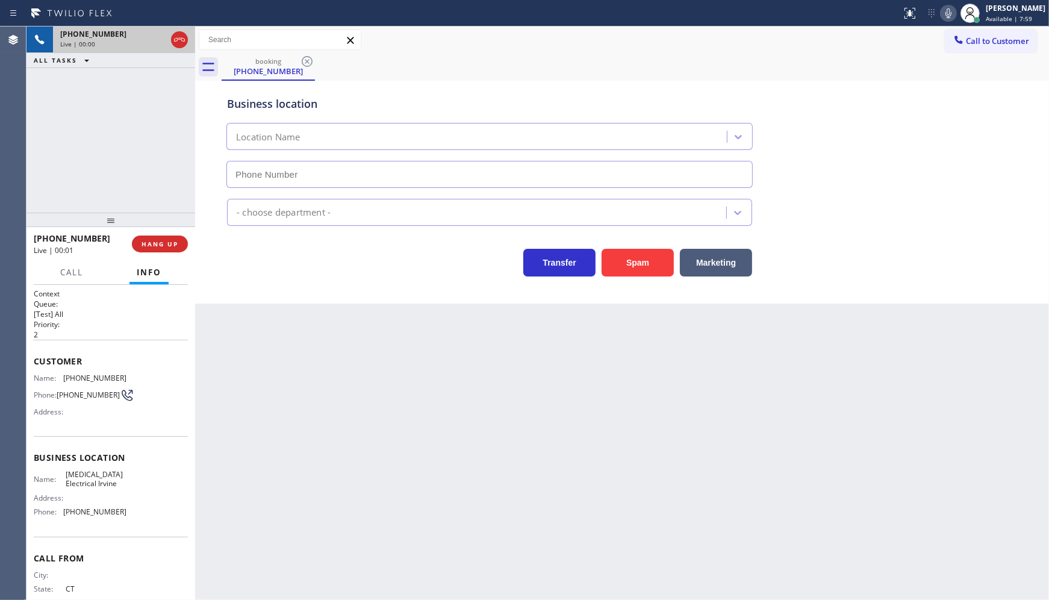
type input "(949) 647-5193"
click at [623, 254] on button "Spam" at bounding box center [638, 263] width 72 height 28
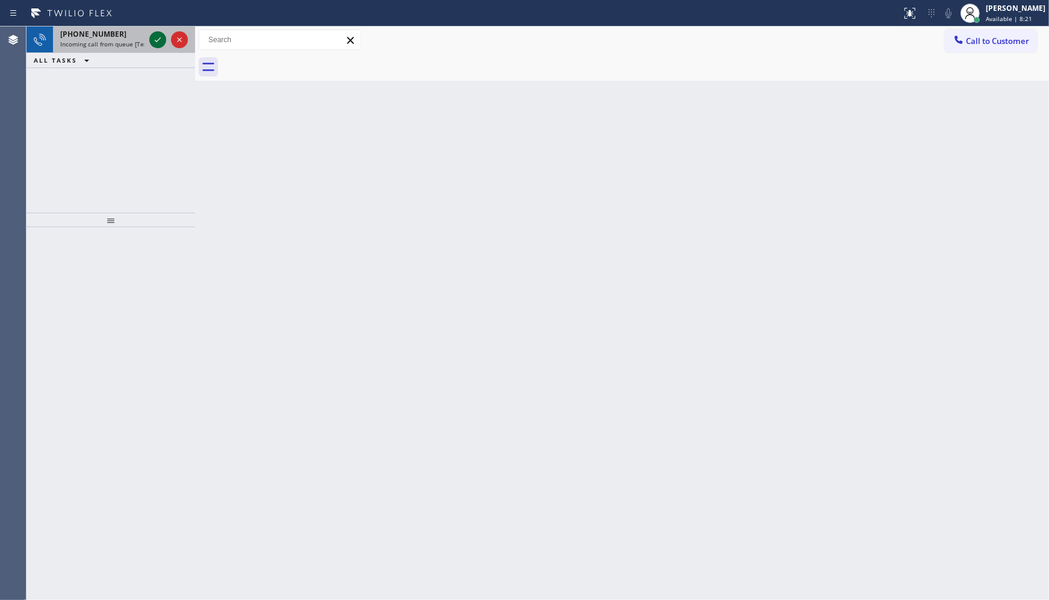
click at [163, 39] on icon at bounding box center [158, 40] width 14 height 14
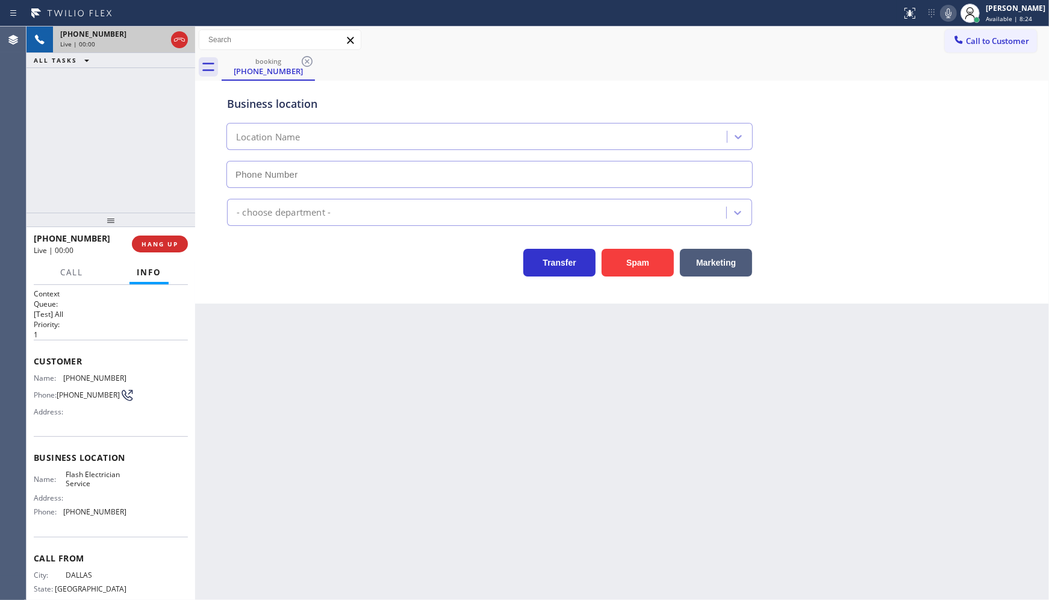
type input "(844) 760-2924"
click at [152, 244] on span "HANG UP" at bounding box center [160, 244] width 37 height 8
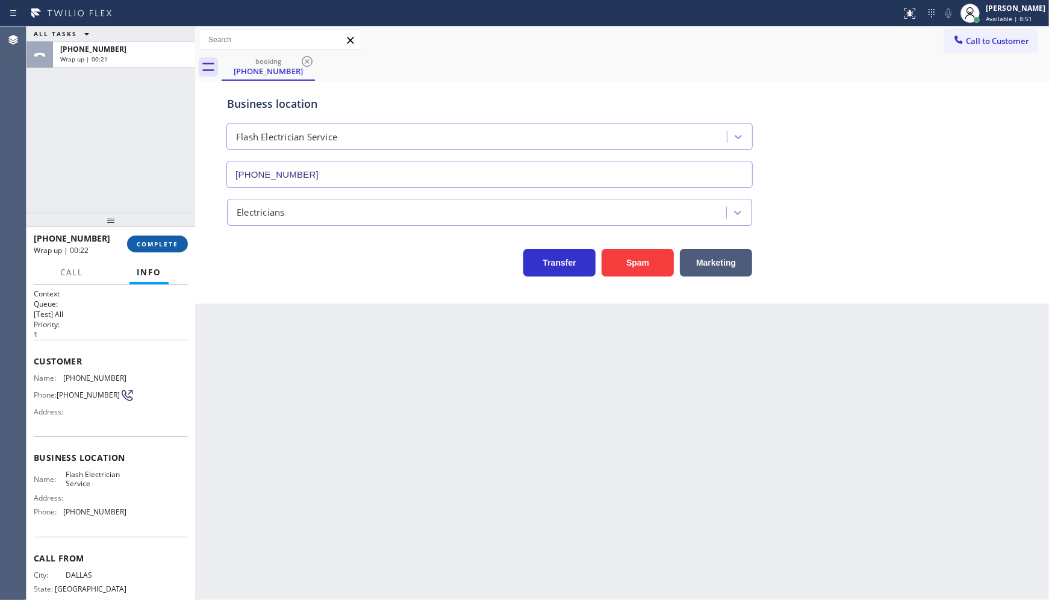
click at [175, 239] on button "COMPLETE" at bounding box center [157, 244] width 61 height 17
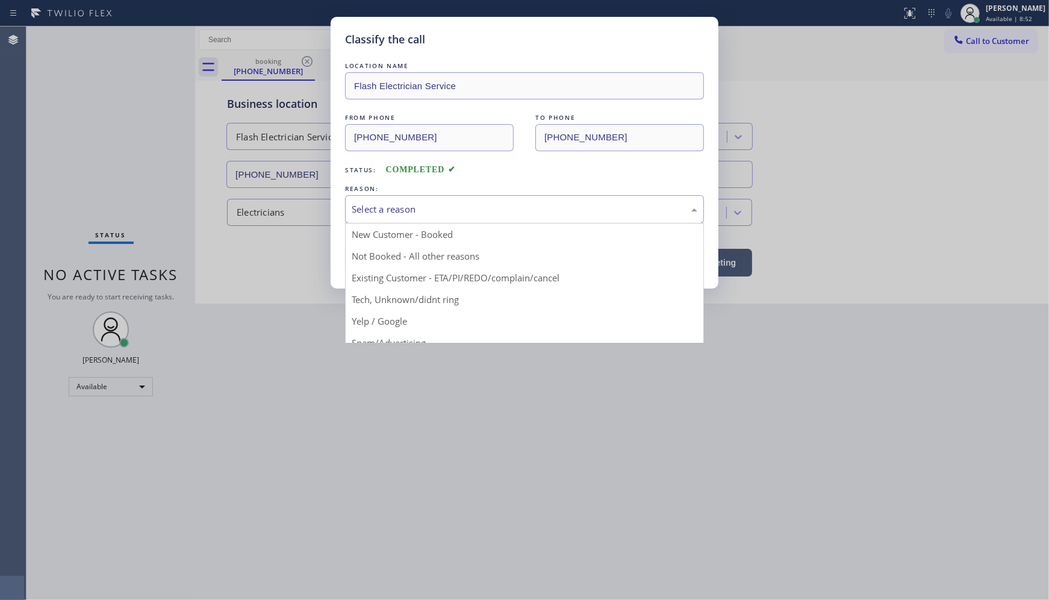
click at [396, 216] on div "Select a reason" at bounding box center [525, 209] width 346 height 14
click at [375, 206] on div "Yelp / Google" at bounding box center [525, 209] width 346 height 14
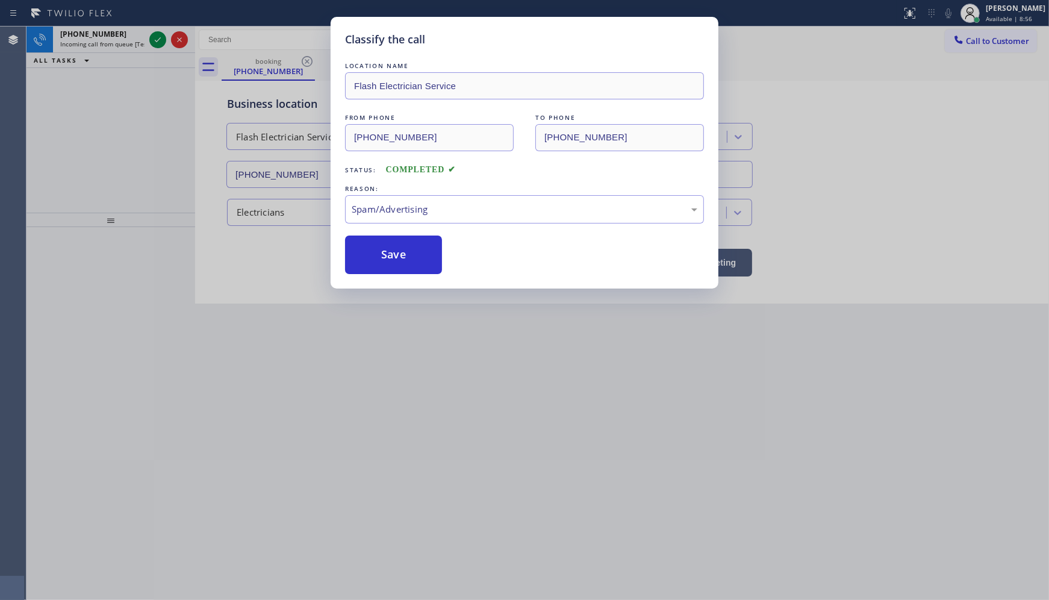
click at [386, 276] on div "Classify the call LOCATION NAME Flash Electrician Service FROM PHONE (214) 743-…" at bounding box center [525, 153] width 388 height 272
click at [387, 262] on button "Save" at bounding box center [393, 255] width 97 height 39
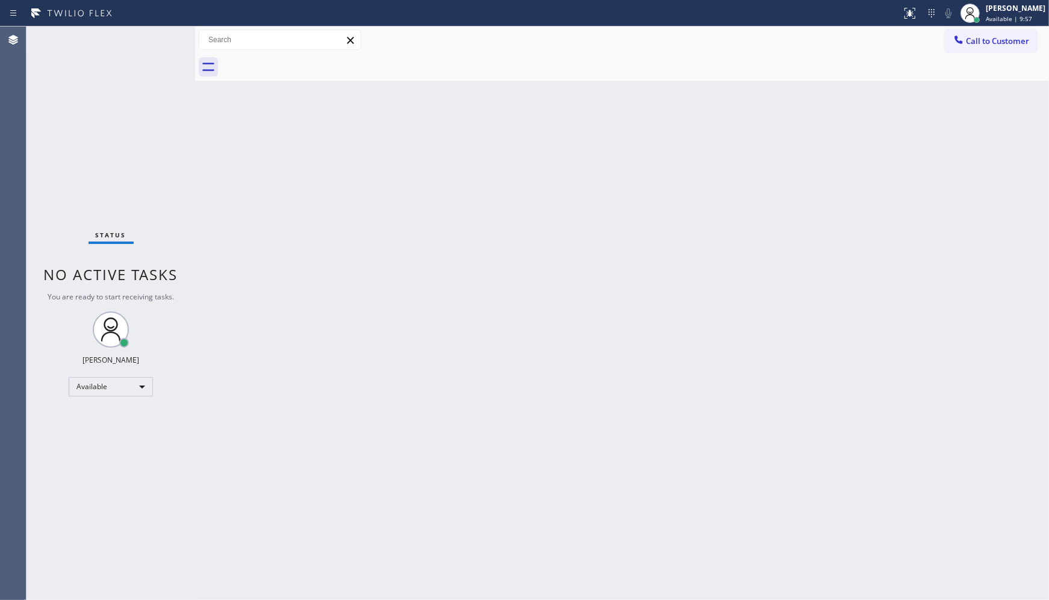
click at [86, 141] on div "Status No active tasks You are ready to start receiving tasks. JENIZA ALCAYDE A…" at bounding box center [111, 313] width 169 height 573
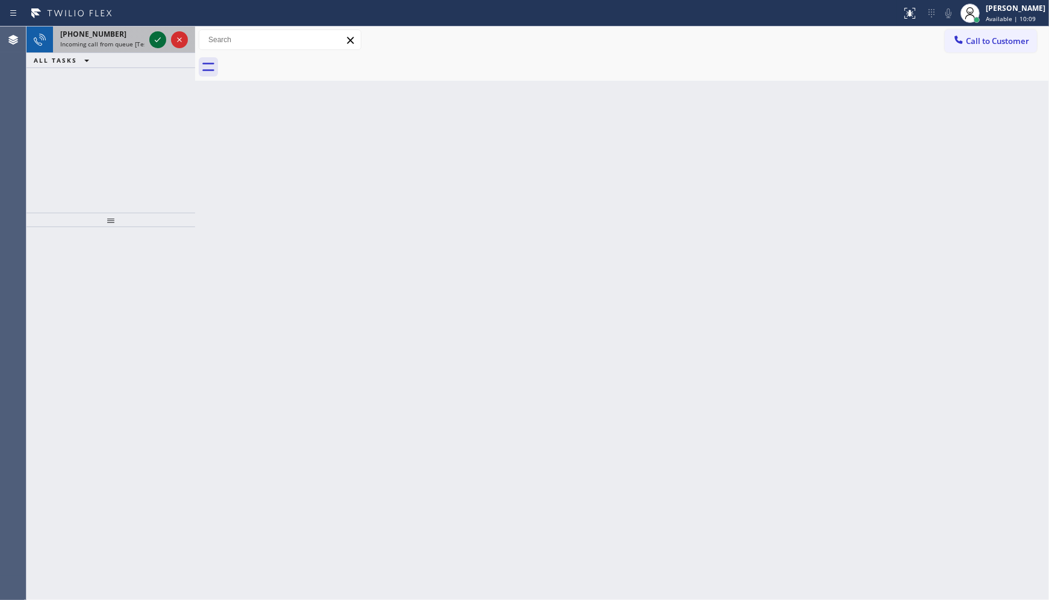
click at [151, 39] on icon at bounding box center [158, 40] width 14 height 14
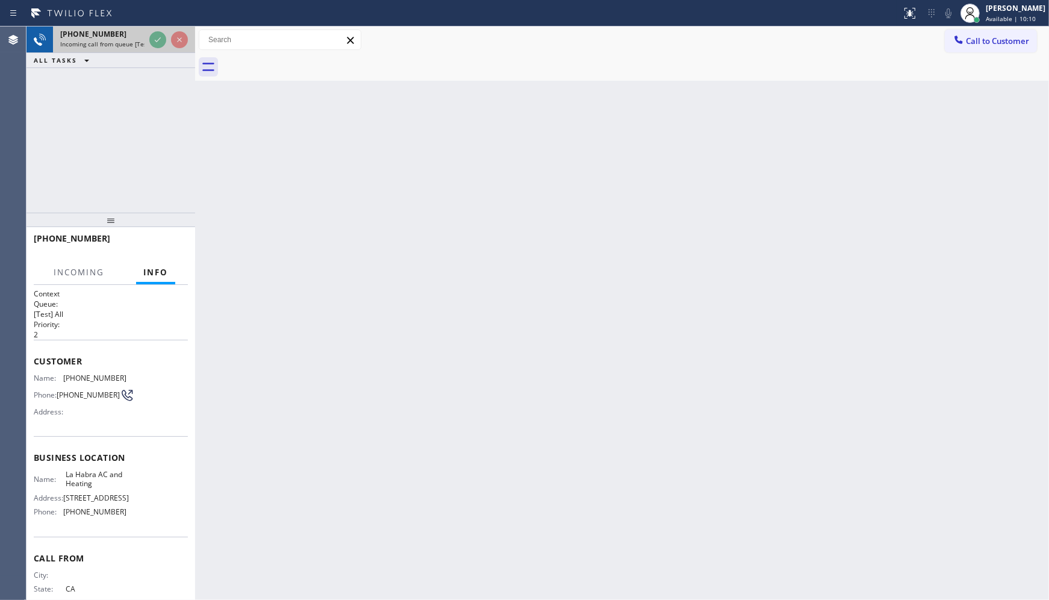
click at [140, 40] on span "Incoming call from queue [Test] All" at bounding box center [110, 44] width 100 height 8
click at [141, 40] on span "Incoming call from queue [Test] All" at bounding box center [110, 44] width 100 height 8
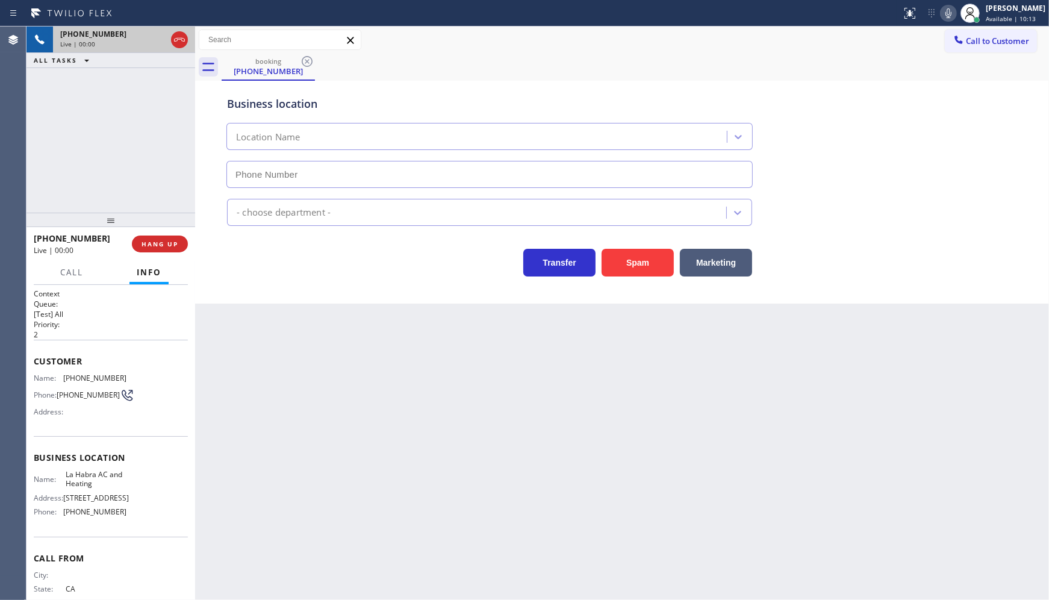
type input "(562) 451-8791"
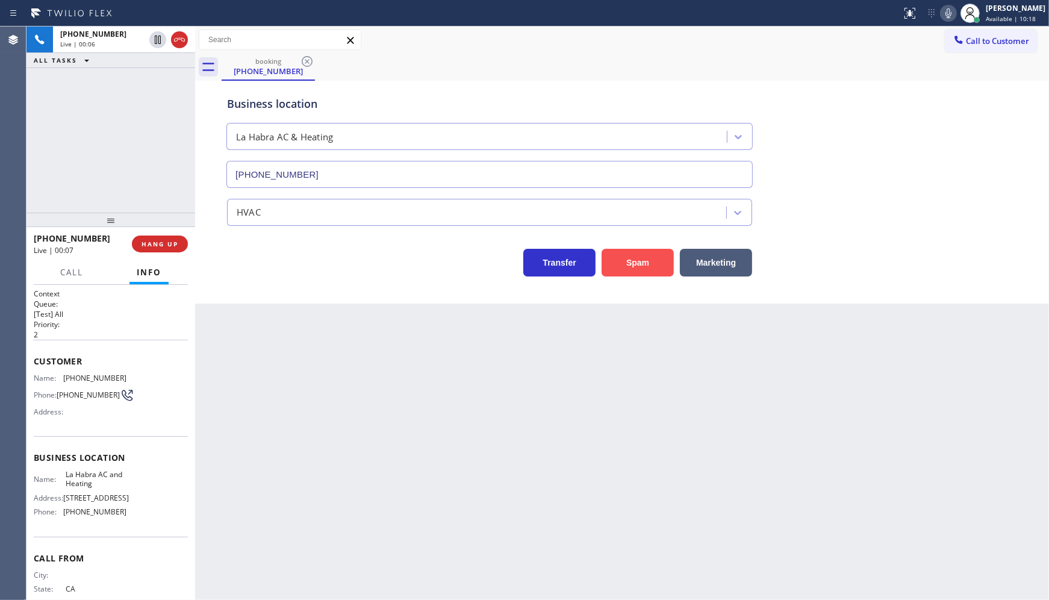
click at [640, 262] on button "Spam" at bounding box center [638, 263] width 72 height 28
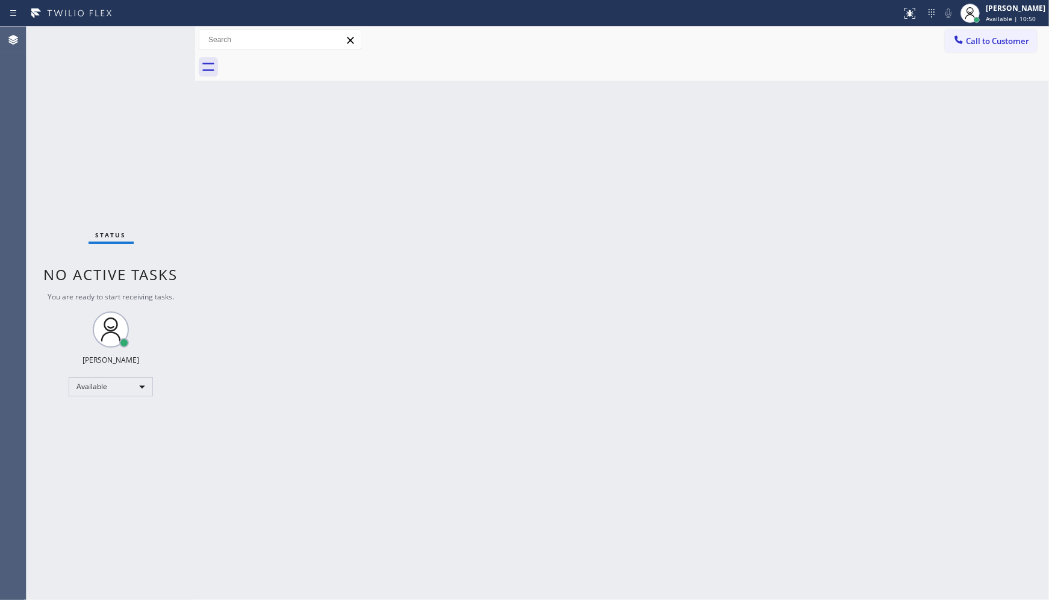
click at [160, 37] on div "Status No active tasks You are ready to start receiving tasks. JENIZA ALCAYDE A…" at bounding box center [111, 313] width 169 height 573
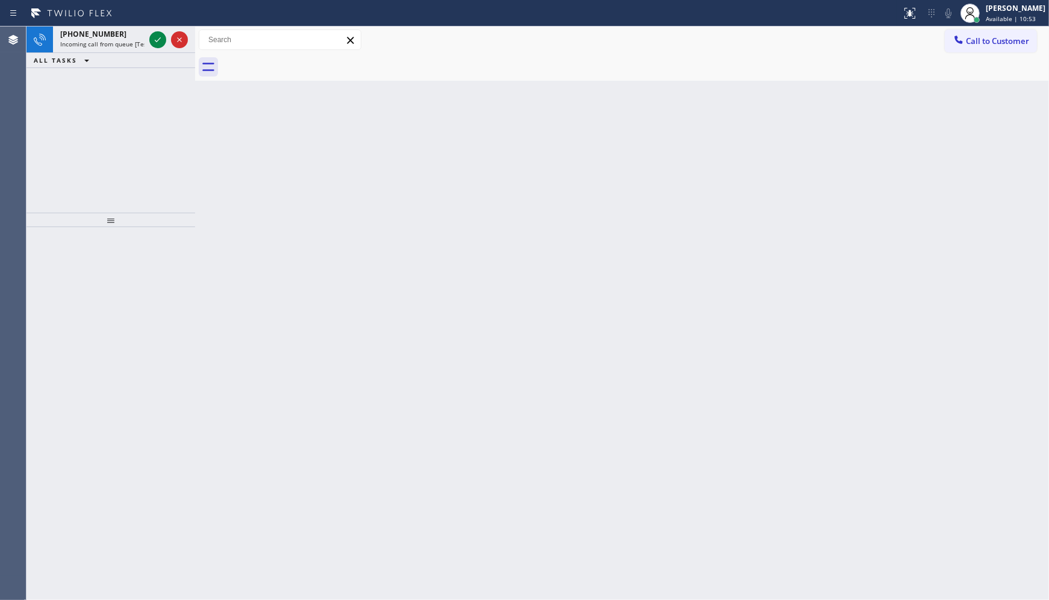
click at [157, 40] on icon at bounding box center [158, 40] width 14 height 14
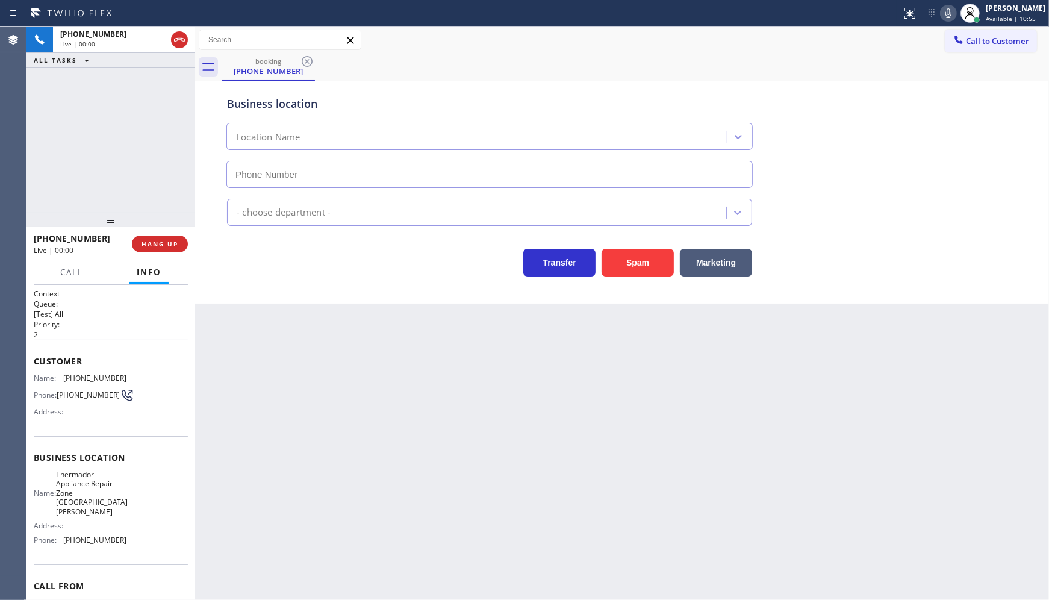
type input "(714) 410-5545"
click at [602, 254] on button "Spam" at bounding box center [638, 263] width 72 height 28
click at [609, 254] on button "Spam" at bounding box center [638, 263] width 72 height 28
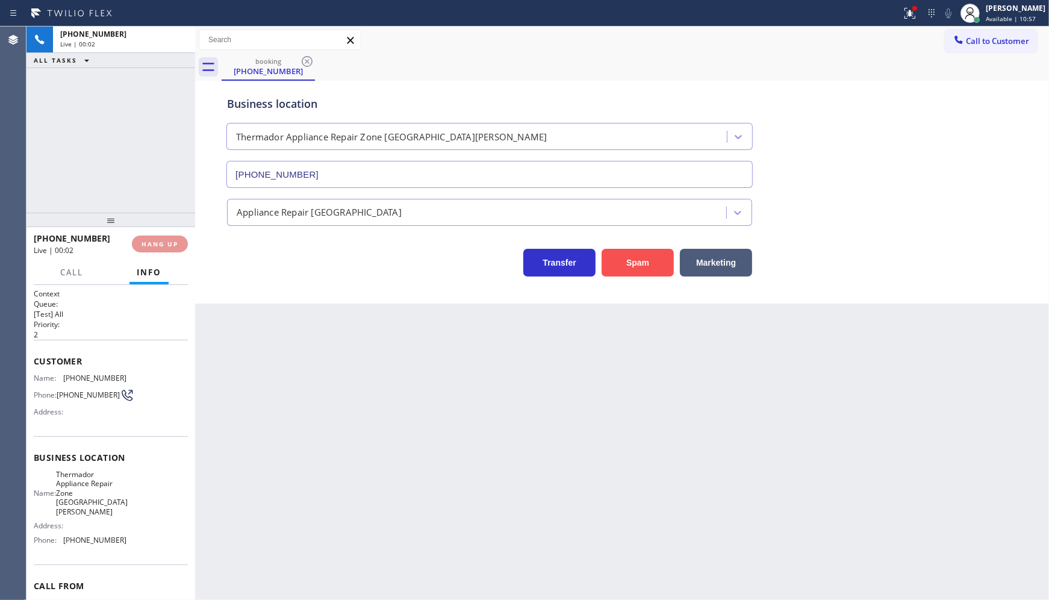
click at [609, 254] on button "Spam" at bounding box center [638, 263] width 72 height 28
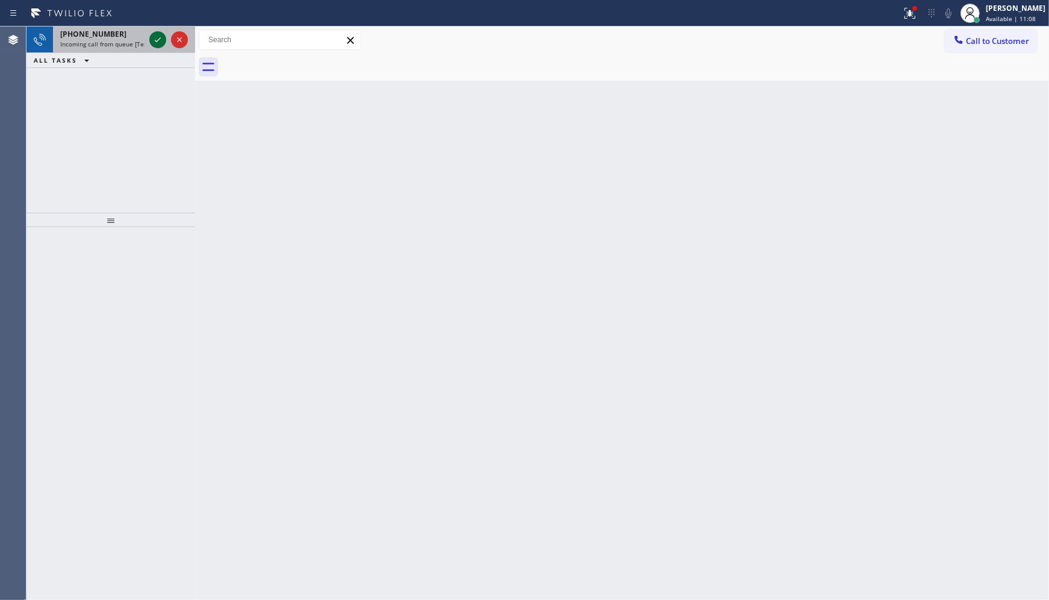
click at [165, 40] on div at bounding box center [157, 40] width 17 height 14
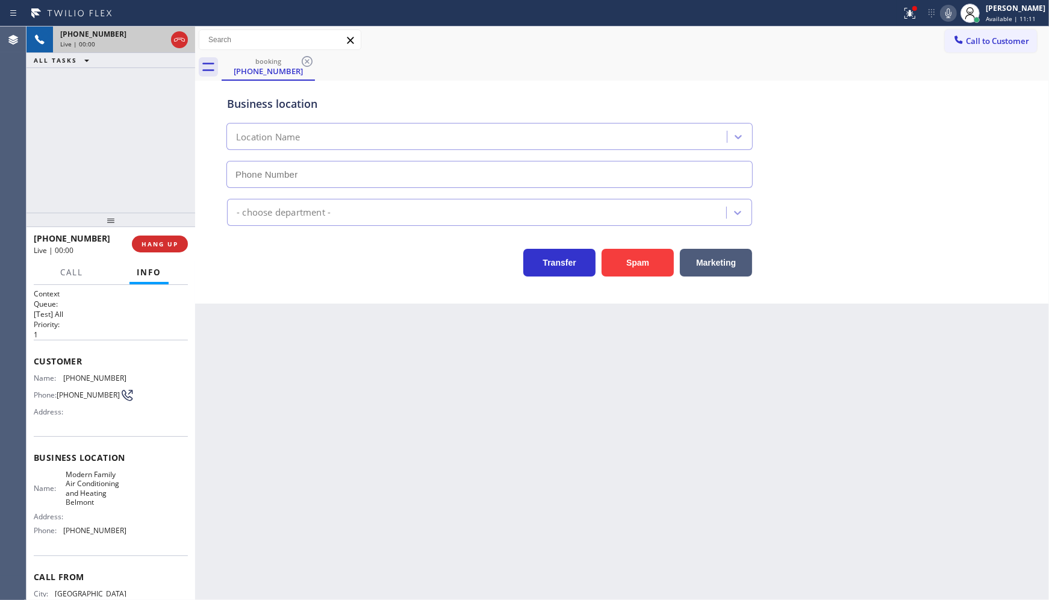
type input "(650) 360-9464"
click at [901, 2] on button at bounding box center [910, 13] width 27 height 27
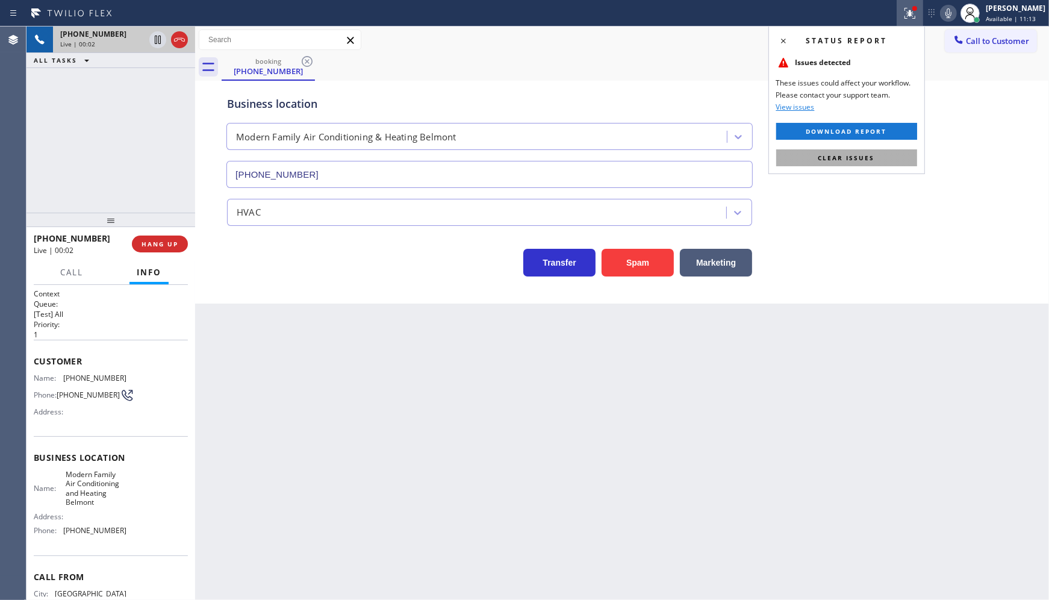
click at [887, 154] on button "Clear issues" at bounding box center [846, 157] width 141 height 17
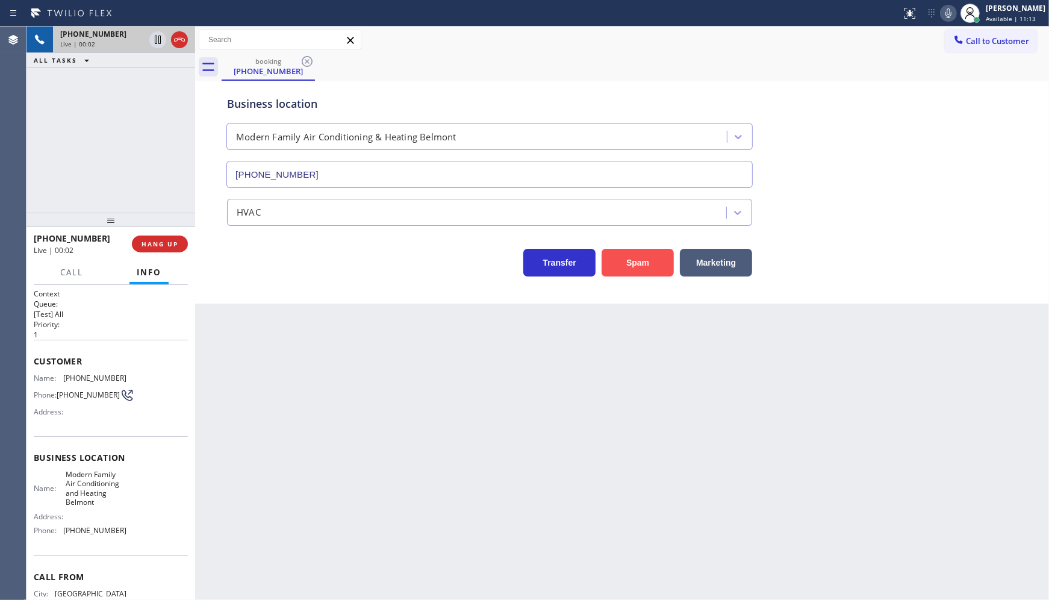
click at [645, 257] on button "Spam" at bounding box center [638, 263] width 72 height 28
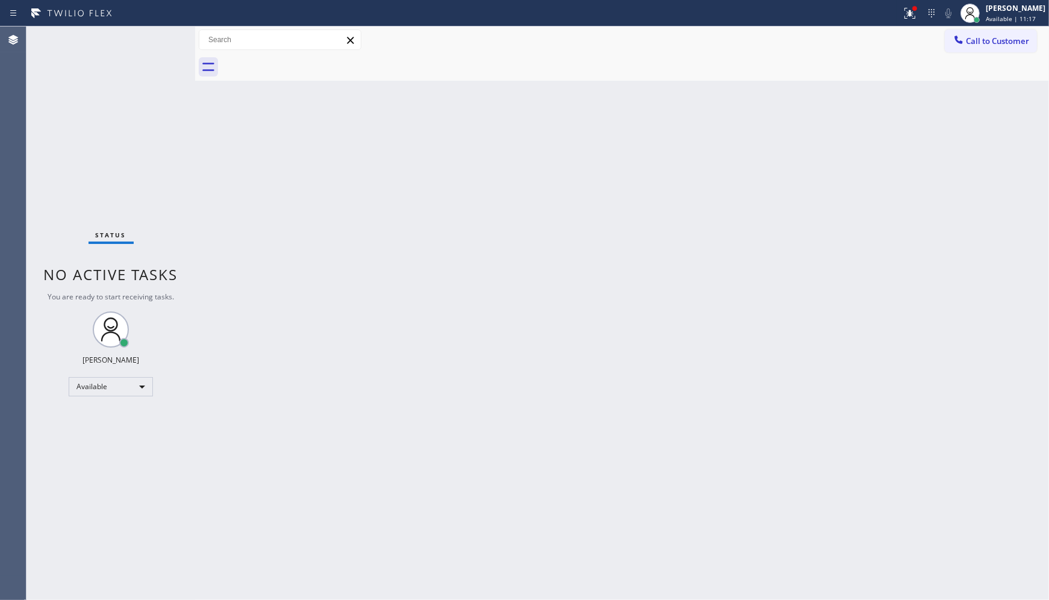
click at [240, 183] on div "Back to Dashboard Change Sender ID Customers Technicians Select a contact Outbo…" at bounding box center [622, 313] width 854 height 573
click at [172, 136] on div "Status No active tasks You are ready to start receiving tasks. JENIZA ALCAYDE A…" at bounding box center [111, 313] width 169 height 573
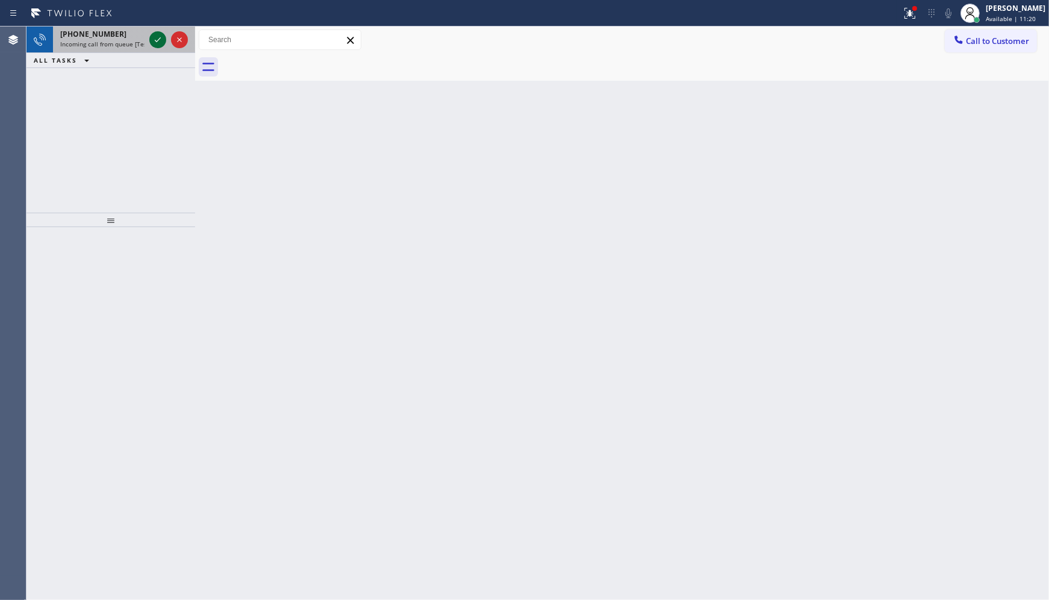
click at [159, 40] on icon at bounding box center [158, 40] width 14 height 14
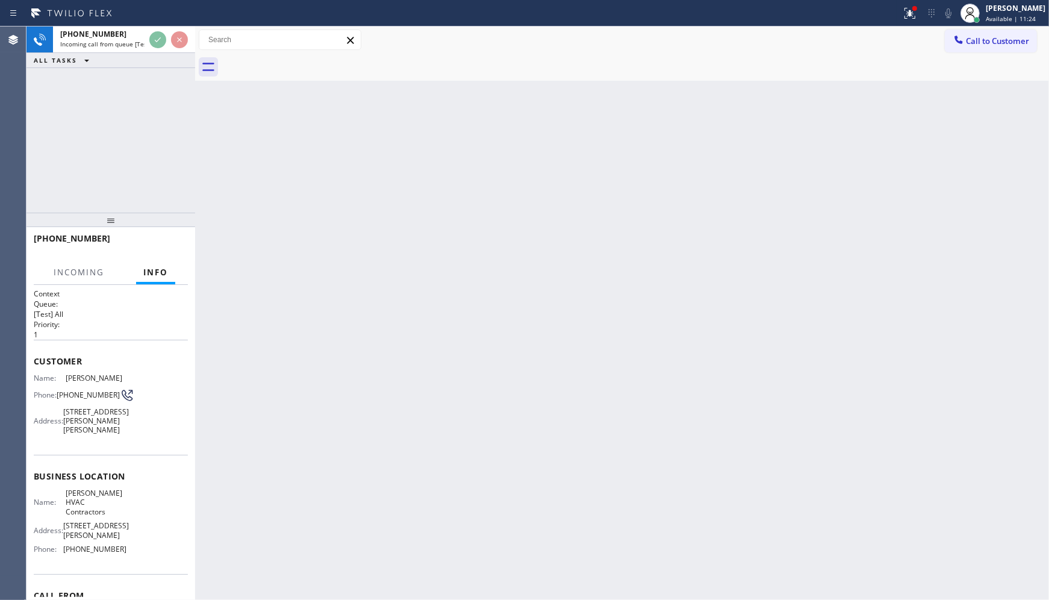
click at [157, 4] on div at bounding box center [451, 13] width 892 height 19
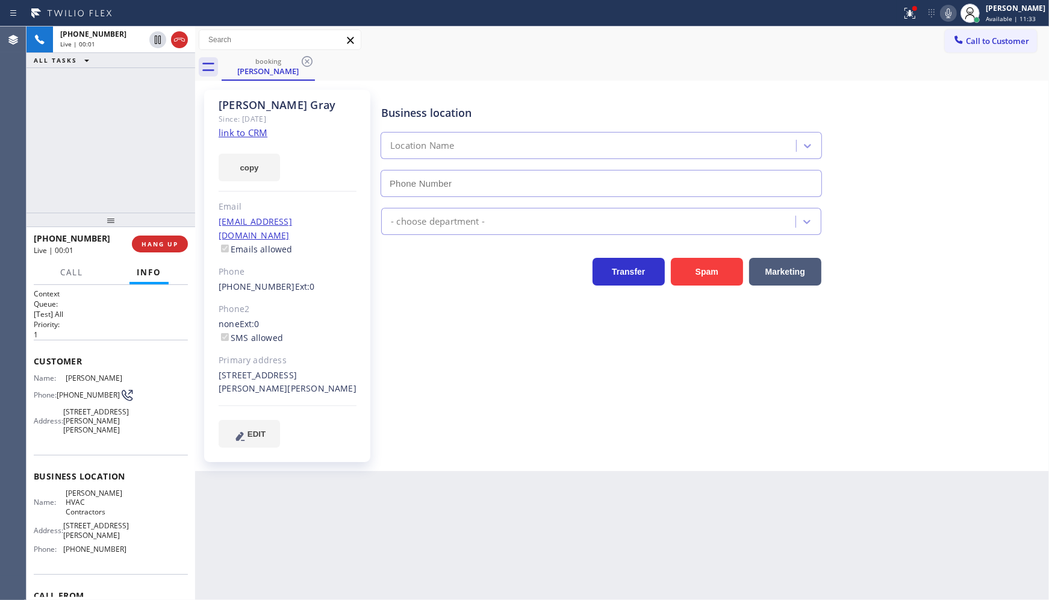
type input "(817) 839-2140"
click at [249, 133] on link "link to CRM" at bounding box center [243, 133] width 49 height 12
click at [69, 177] on div "+17065703074 Live | 02:33 ALL TASKS ALL TASKS ACTIVE TASKS TASKS IN WRAP UP" at bounding box center [111, 120] width 169 height 186
click at [916, 11] on div at bounding box center [914, 8] width 7 height 7
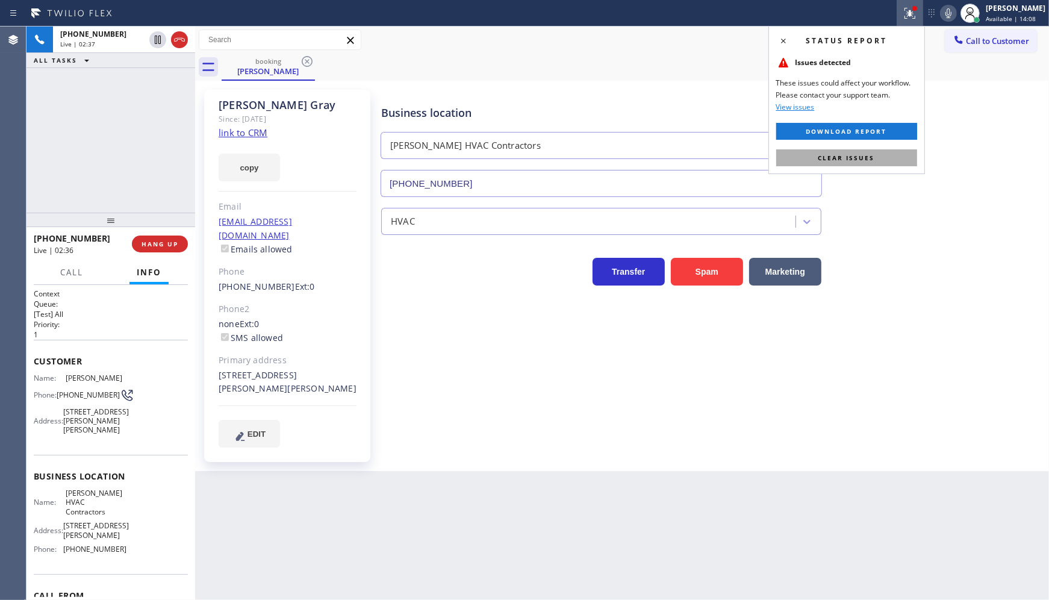
click at [853, 155] on span "Clear issues" at bounding box center [847, 158] width 57 height 8
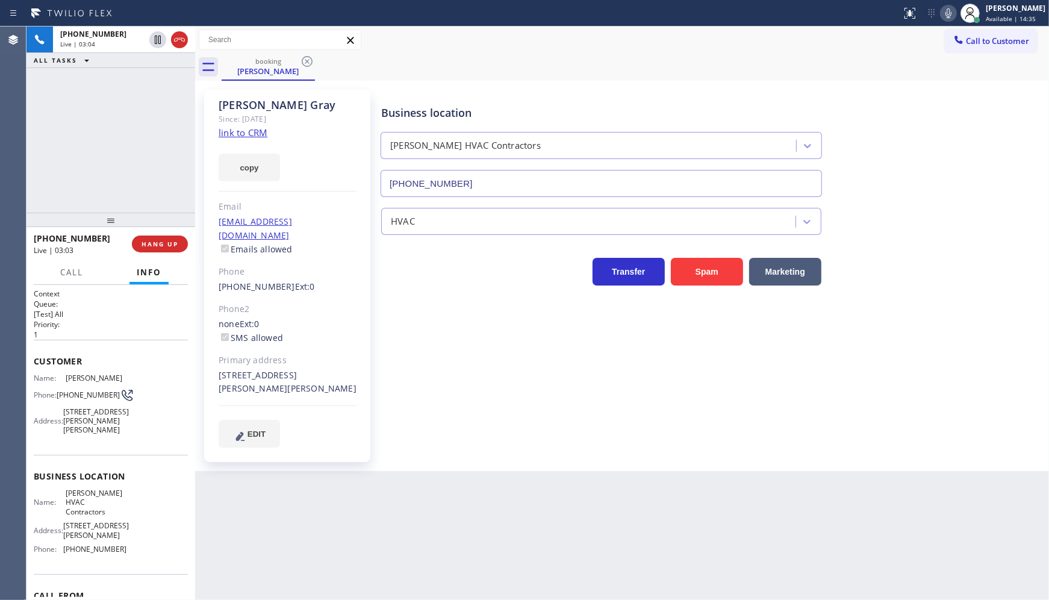
drag, startPoint x: 77, startPoint y: 177, endPoint x: 75, endPoint y: 101, distance: 75.3
click at [78, 177] on div "+17065703074 Live | 03:04 ALL TASKS ALL TASKS ACTIVE TASKS TASKS IN WRAP UP" at bounding box center [111, 120] width 169 height 186
click at [95, 153] on div "+17065703074 Live | 03:26 ALL TASKS ALL TASKS ACTIVE TASKS TASKS IN WRAP UP" at bounding box center [111, 120] width 169 height 186
click at [147, 245] on span "HANG UP" at bounding box center [160, 244] width 37 height 8
click at [172, 252] on button "COMPLETE" at bounding box center [157, 244] width 61 height 17
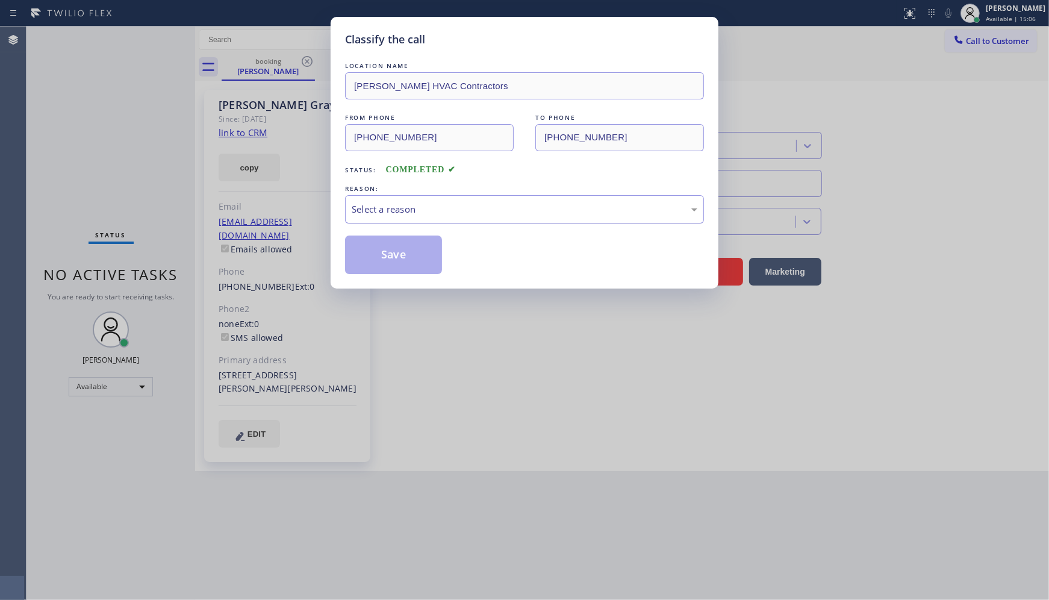
click at [390, 207] on div "Select a reason" at bounding box center [525, 209] width 346 height 14
click at [367, 260] on button "Save" at bounding box center [393, 255] width 97 height 39
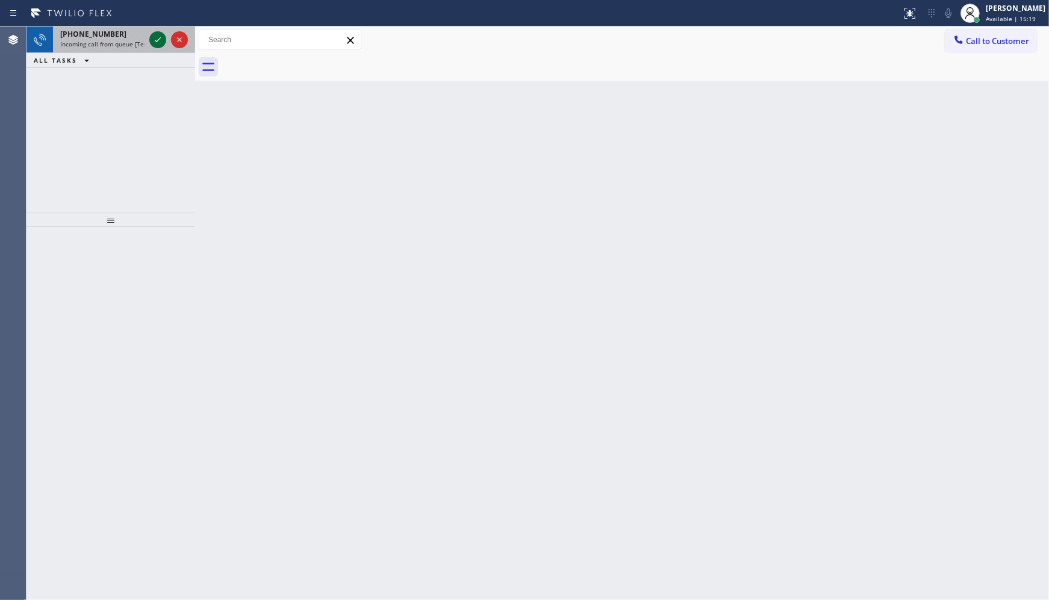
drag, startPoint x: 161, startPoint y: 33, endPoint x: 161, endPoint y: 40, distance: 6.7
click at [161, 33] on icon at bounding box center [158, 40] width 14 height 14
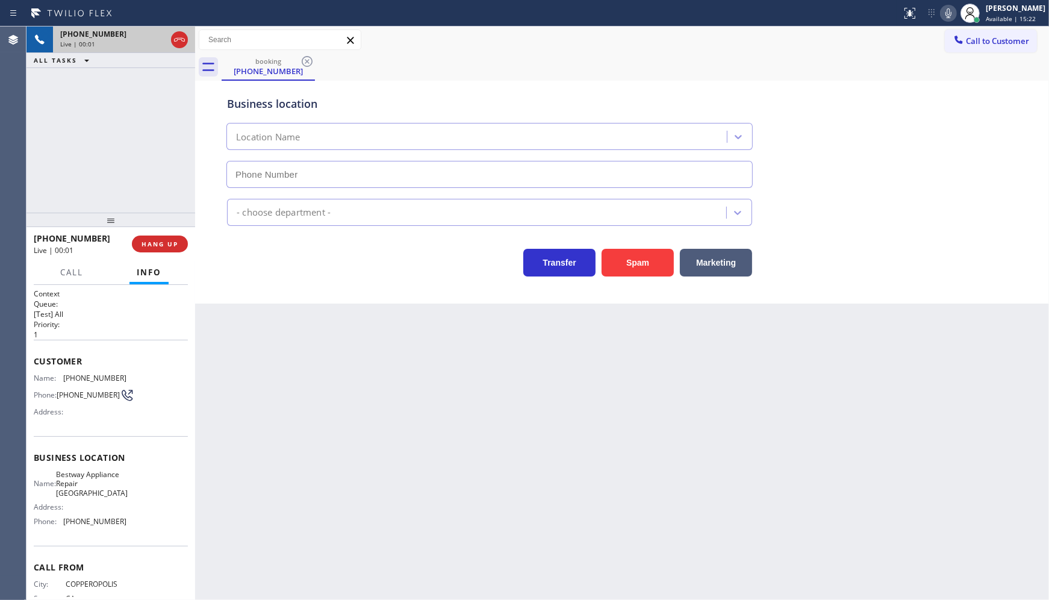
type input "(949) 569-5563"
click at [627, 265] on button "Spam" at bounding box center [638, 263] width 72 height 28
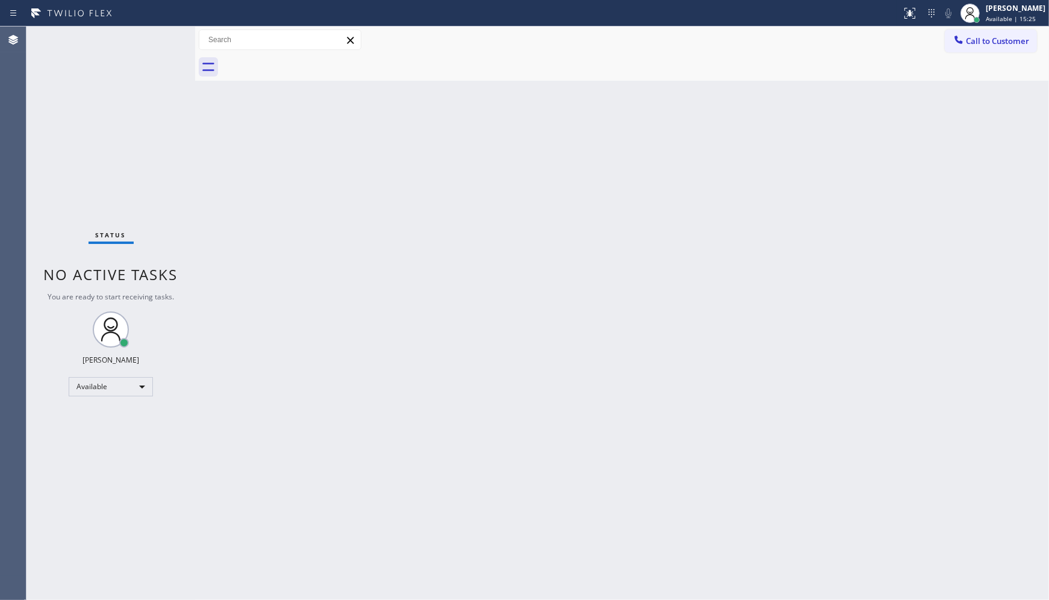
click at [124, 119] on div "Status No active tasks You are ready to start receiving tasks. JENIZA ALCAYDE A…" at bounding box center [111, 313] width 169 height 573
click at [157, 47] on div "Status No active tasks You are ready to start receiving tasks. JENIZA ALCAYDE A…" at bounding box center [111, 313] width 169 height 573
drag, startPoint x: 157, startPoint y: 47, endPoint x: 158, endPoint y: 78, distance: 31.3
click at [154, 77] on div "Status No active tasks You are ready to start receiving tasks. JENIZA ALCAYDE A…" at bounding box center [111, 313] width 169 height 573
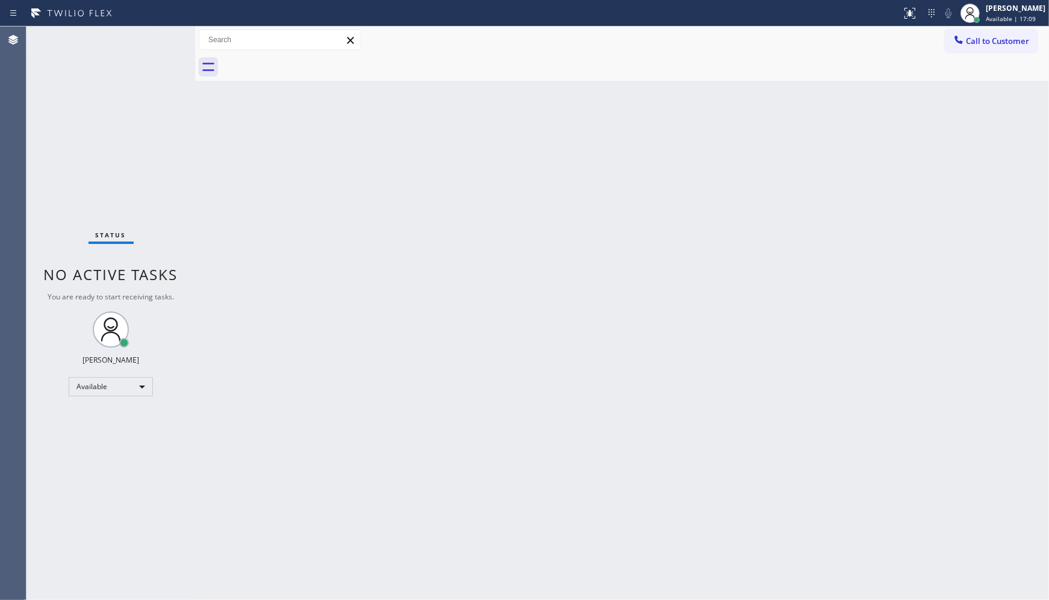
click at [158, 77] on div "Status No active tasks You are ready to start receiving tasks. JENIZA ALCAYDE A…" at bounding box center [111, 313] width 169 height 573
click at [148, 58] on div "Status No active tasks You are ready to start receiving tasks. JENIZA ALCAYDE A…" at bounding box center [111, 313] width 169 height 573
click at [160, 51] on div "Status No active tasks You are ready to start receiving tasks. JENIZA ALCAYDE A…" at bounding box center [111, 313] width 169 height 573
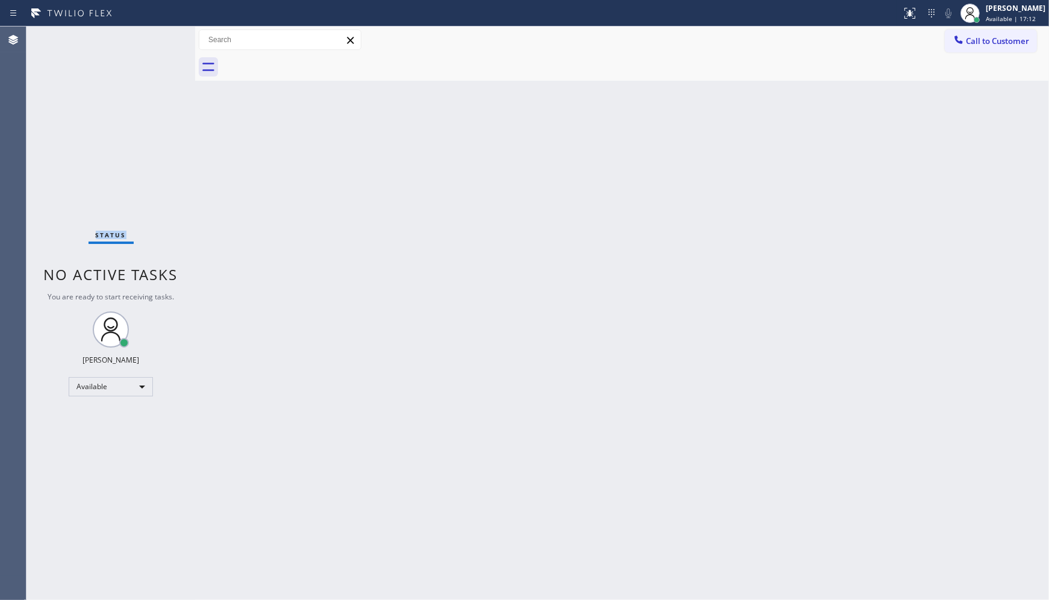
click at [163, 39] on div "Status No active tasks You are ready to start receiving tasks. JENIZA ALCAYDE A…" at bounding box center [111, 313] width 169 height 573
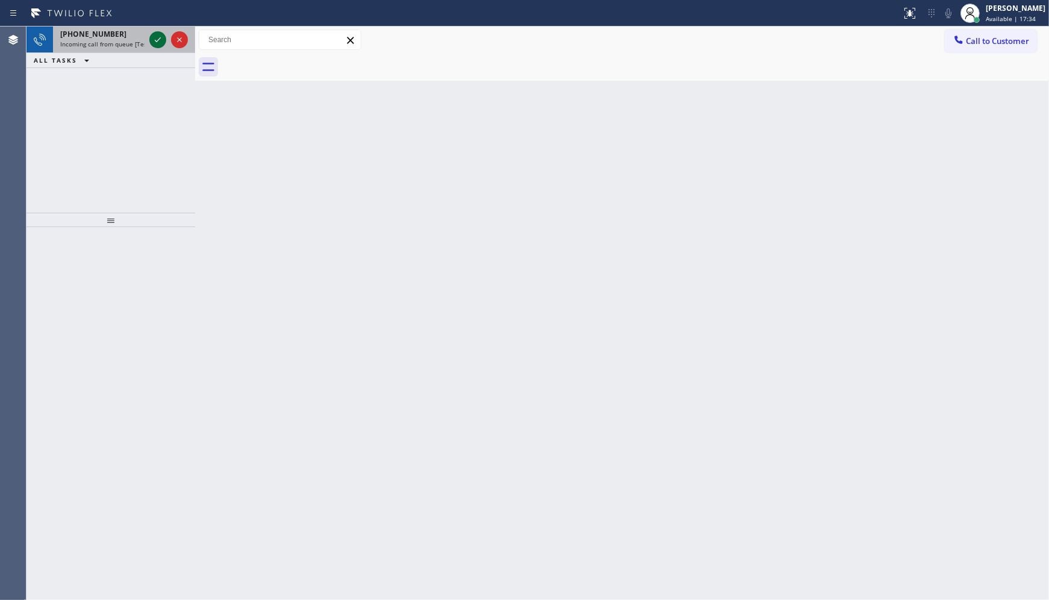
click at [155, 39] on icon at bounding box center [158, 40] width 14 height 14
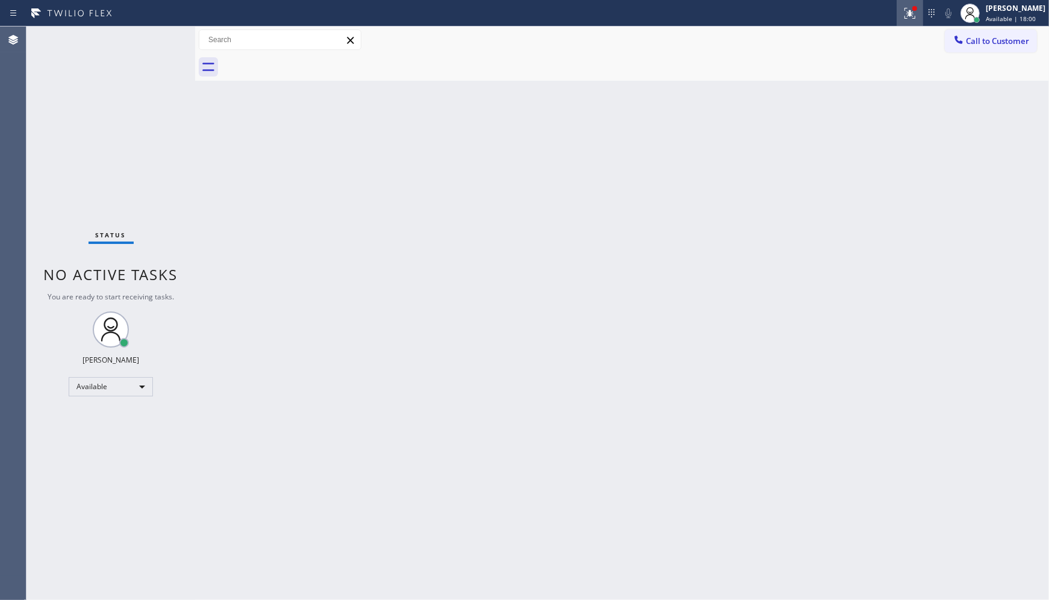
drag, startPoint x: 901, startPoint y: 15, endPoint x: 901, endPoint y: 22, distance: 6.6
click at [901, 16] on div at bounding box center [910, 13] width 27 height 14
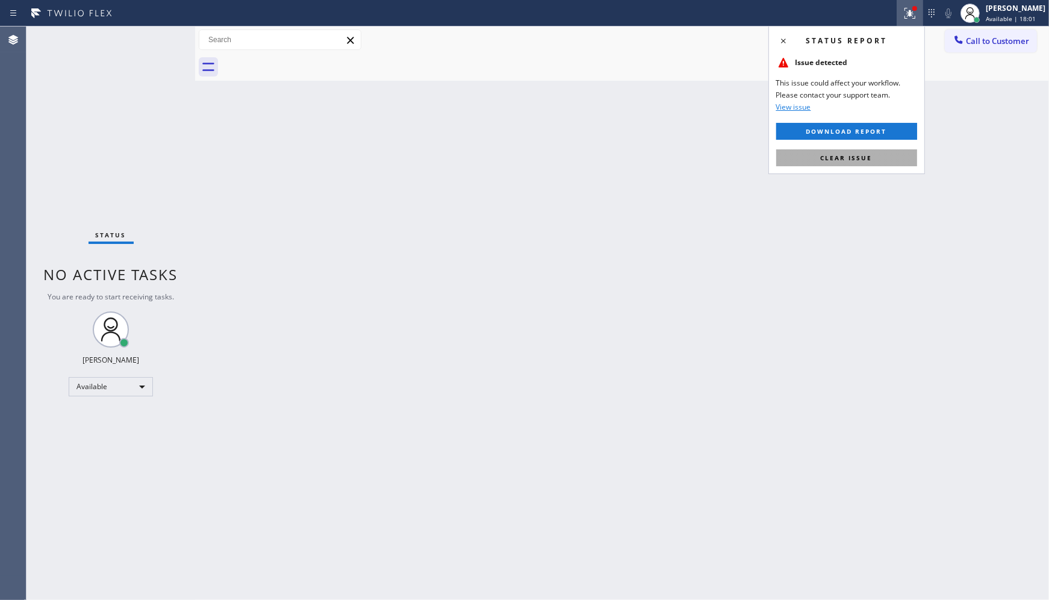
click at [896, 154] on button "Clear issue" at bounding box center [846, 157] width 141 height 17
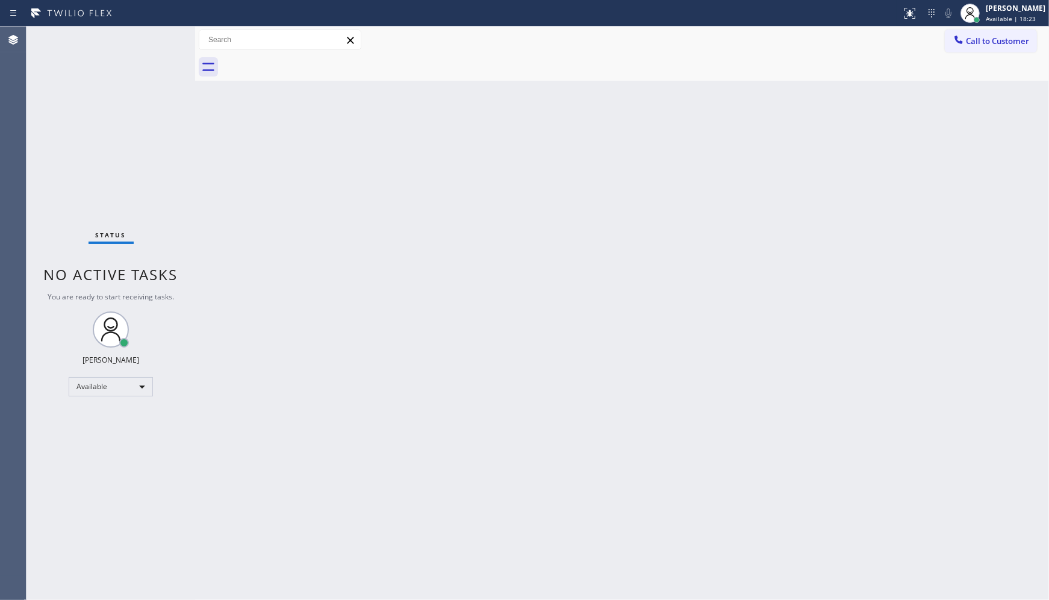
drag, startPoint x: 211, startPoint y: 107, endPoint x: 243, endPoint y: 104, distance: 32.1
click at [212, 107] on div "Back to Dashboard Change Sender ID Customers Technicians Select a contact Outbo…" at bounding box center [622, 313] width 854 height 573
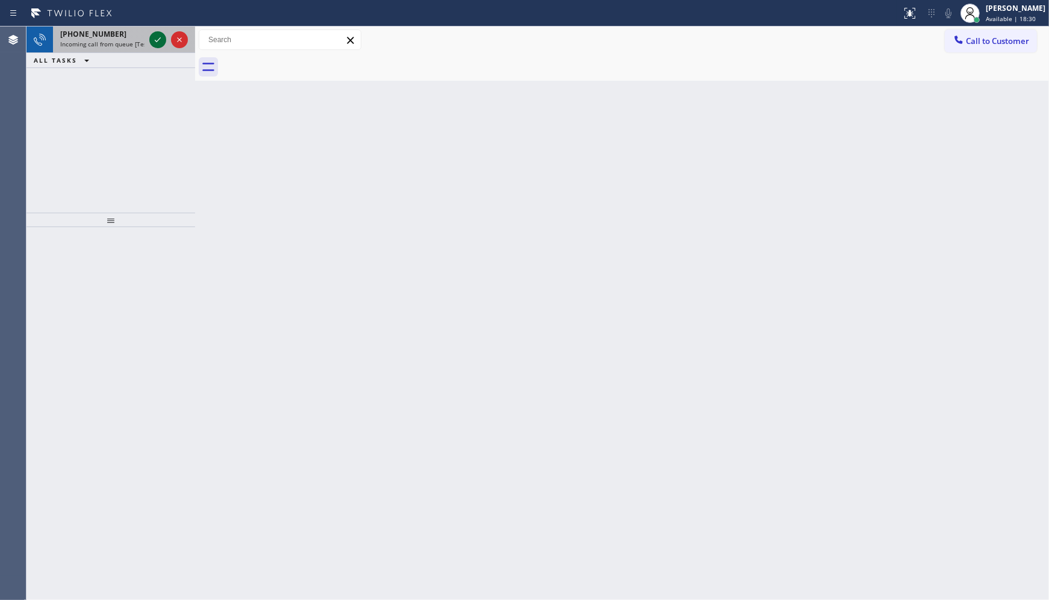
click at [163, 41] on icon at bounding box center [158, 40] width 14 height 14
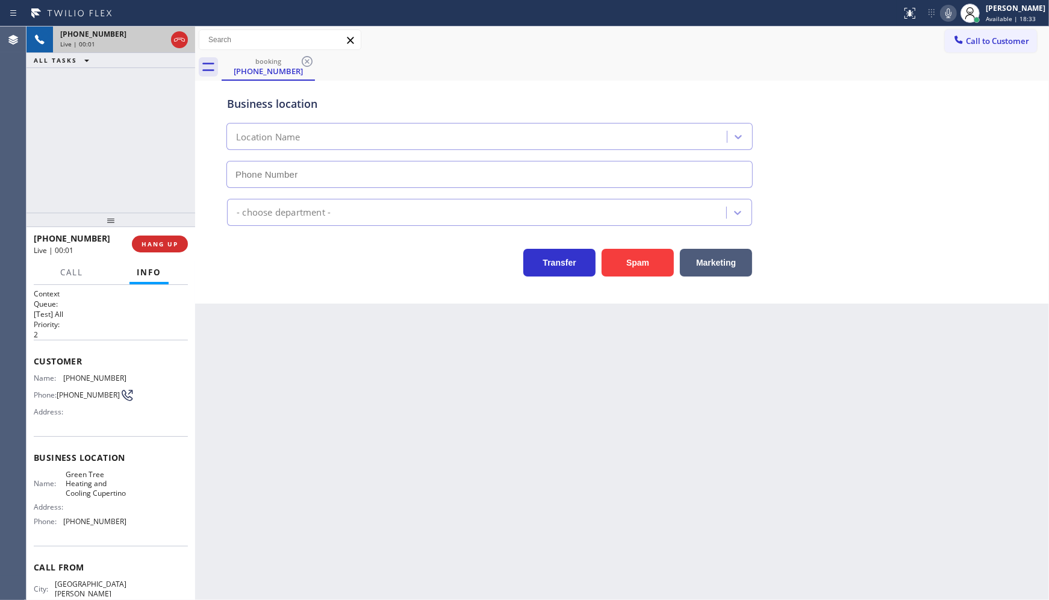
type input "(408) 676-2267"
click at [175, 249] on button "HANG UP" at bounding box center [160, 244] width 56 height 17
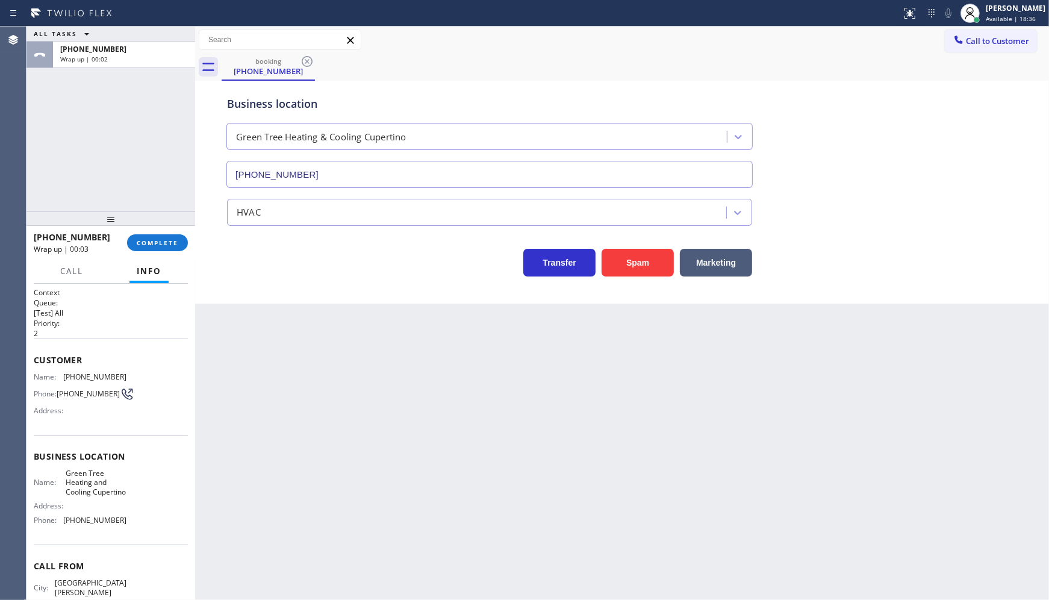
click at [170, 216] on div at bounding box center [111, 218] width 169 height 14
click at [166, 243] on span "COMPLETE" at bounding box center [158, 243] width 42 height 8
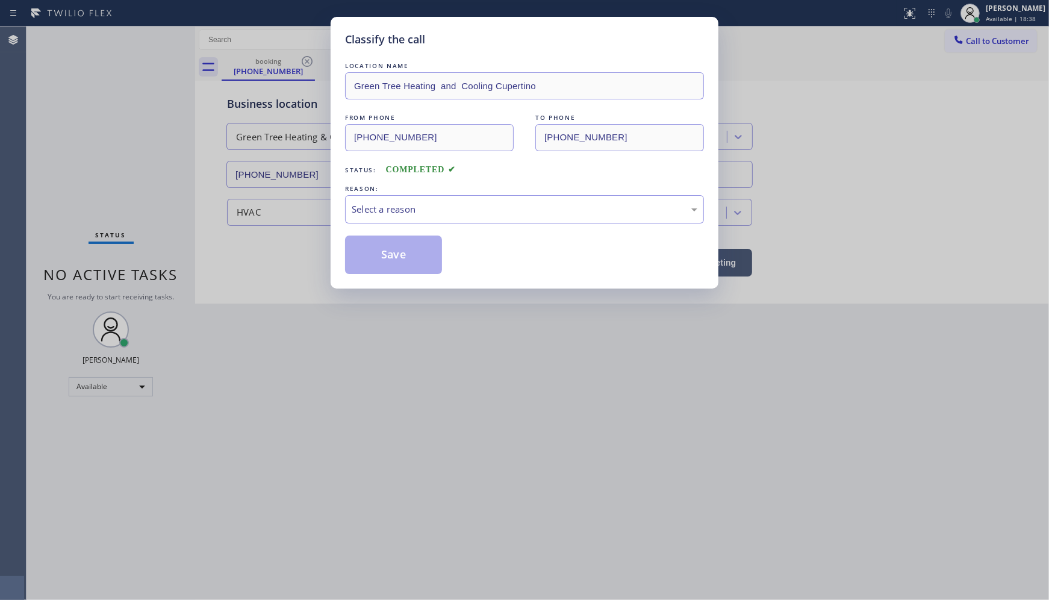
click at [327, 213] on div "Classify the call LOCATION NAME Green Tree Heating and Cooling Cupertino FROM P…" at bounding box center [524, 300] width 1049 height 600
drag, startPoint x: 414, startPoint y: 204, endPoint x: 413, endPoint y: 213, distance: 9.1
click at [413, 213] on div "Select a reason" at bounding box center [525, 209] width 346 height 14
click at [381, 258] on button "Save" at bounding box center [393, 255] width 97 height 39
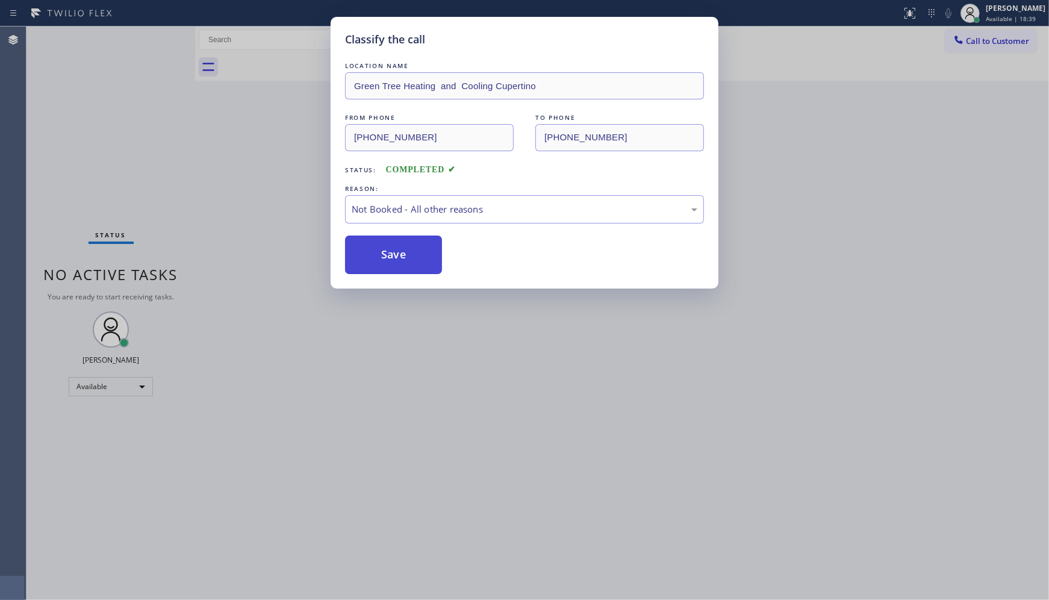
click at [380, 248] on button "Save" at bounding box center [393, 255] width 97 height 39
click at [380, 249] on button "Save" at bounding box center [393, 255] width 97 height 39
click at [387, 227] on div "LOCATION NAME Green Tree Heating and Cooling Cupertino FROM PHONE (408) 973-533…" at bounding box center [524, 167] width 359 height 214
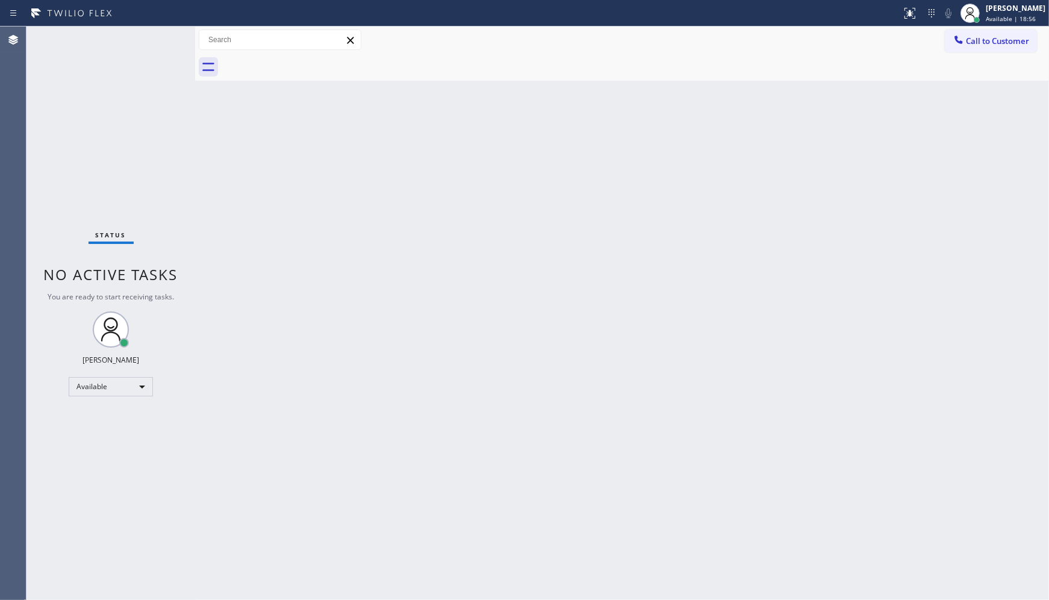
click at [151, 37] on div "Status No active tasks You are ready to start receiving tasks. JENIZA ALCAYDE A…" at bounding box center [111, 313] width 169 height 573
click at [154, 39] on div "Status No active tasks You are ready to start receiving tasks. JENIZA ALCAYDE A…" at bounding box center [111, 313] width 169 height 573
click at [165, 31] on div "Status No active tasks You are ready to start receiving tasks. JENIZA ALCAYDE A…" at bounding box center [111, 313] width 169 height 573
drag, startPoint x: 143, startPoint y: 201, endPoint x: 147, endPoint y: 74, distance: 127.2
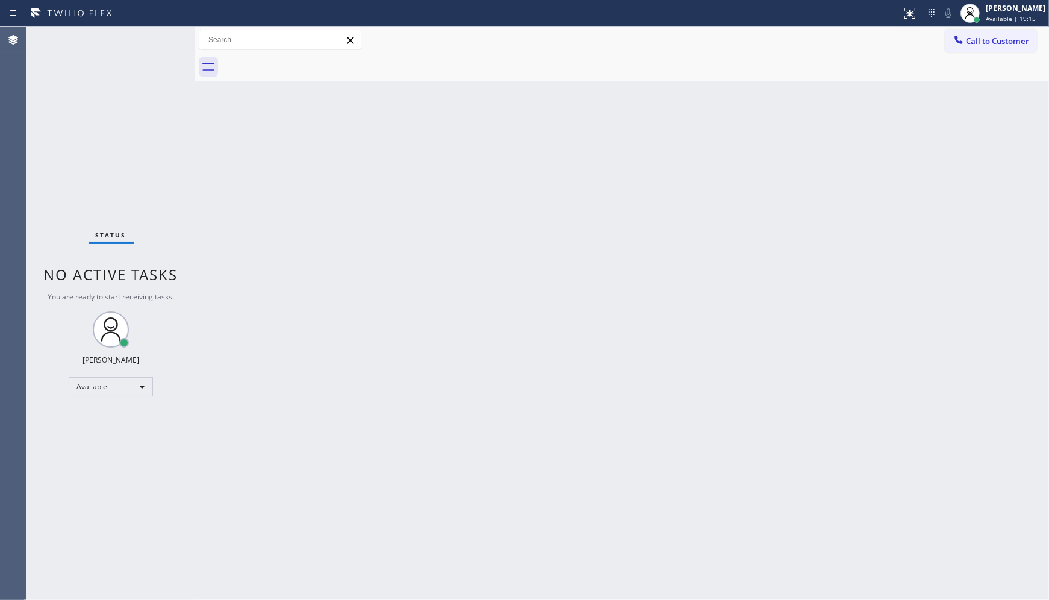
click at [143, 201] on div "Status No active tasks You are ready to start receiving tasks. JENIZA ALCAYDE A…" at bounding box center [111, 313] width 169 height 573
click at [152, 37] on div "Status No active tasks You are ready to start receiving tasks. JENIZA ALCAYDE A…" at bounding box center [111, 313] width 169 height 573
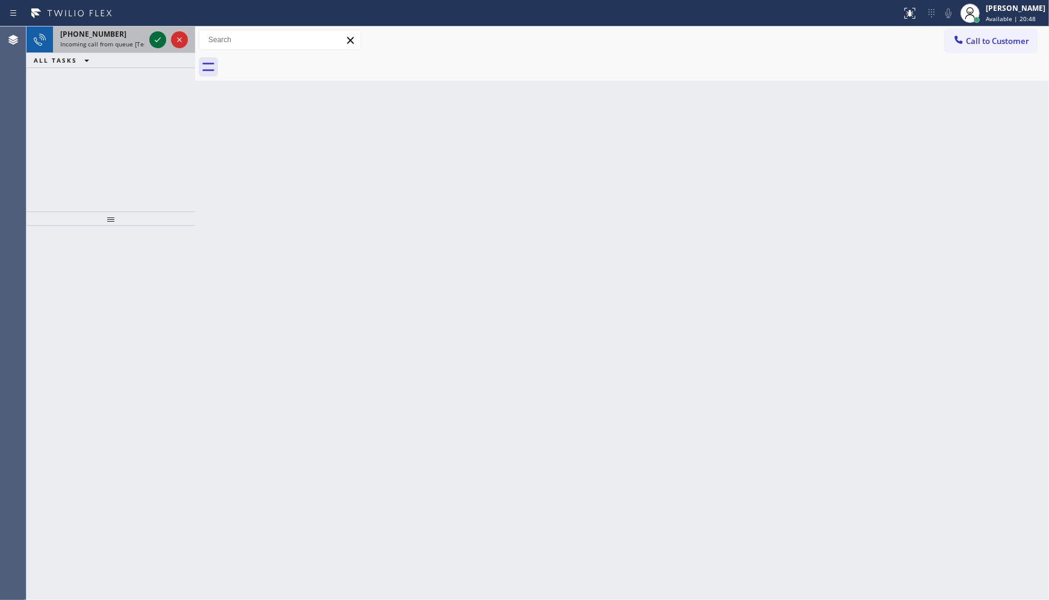
click at [158, 40] on icon at bounding box center [158, 39] width 6 height 5
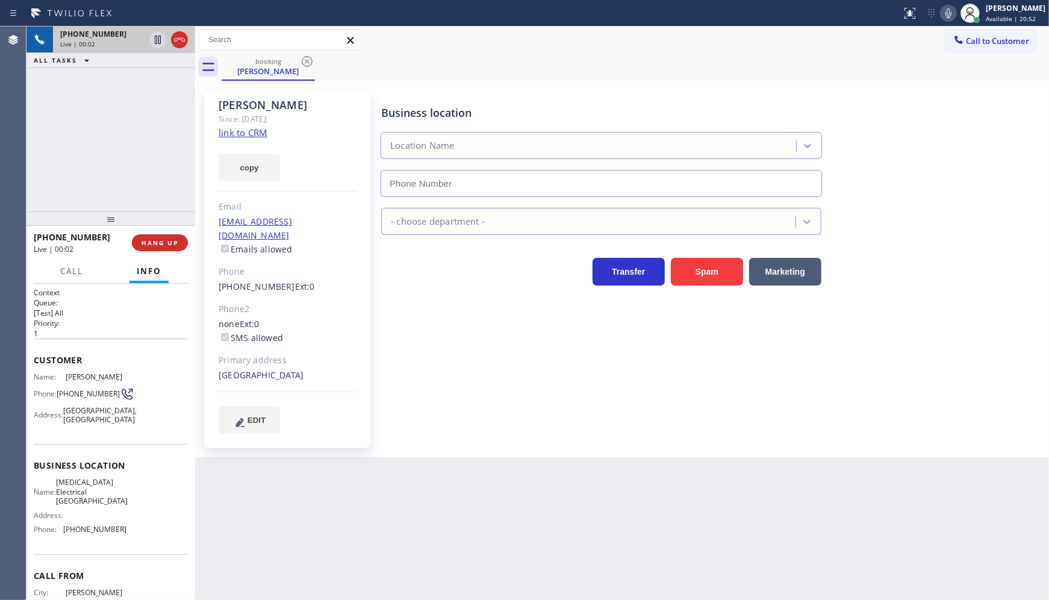
type input "(310) 388-3749"
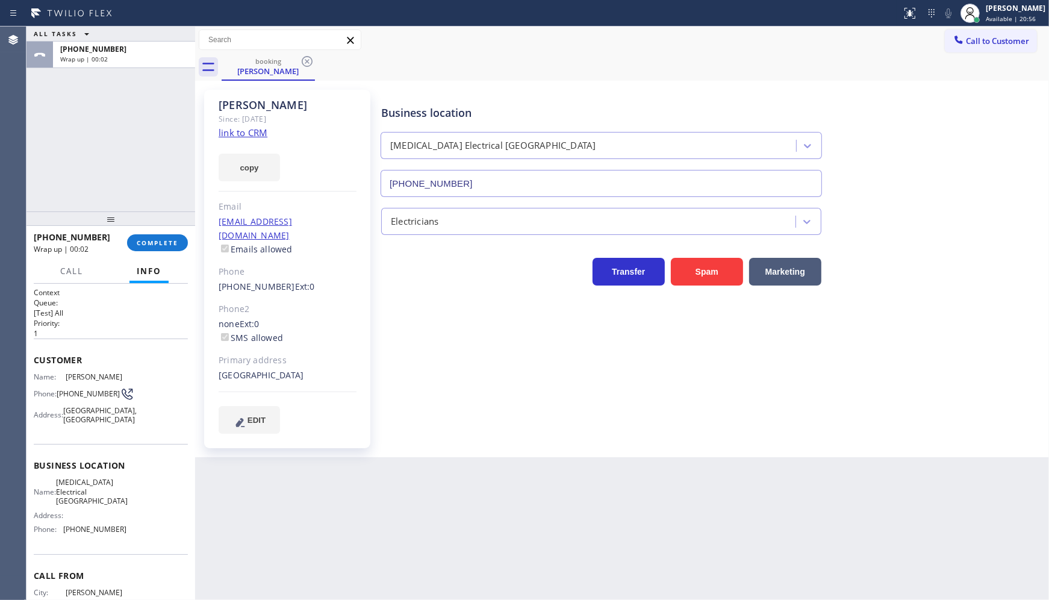
click at [234, 136] on link "link to CRM" at bounding box center [243, 133] width 49 height 12
drag, startPoint x: 151, startPoint y: 249, endPoint x: 325, endPoint y: 248, distance: 174.7
click at [151, 244] on button "COMPLETE" at bounding box center [157, 242] width 61 height 17
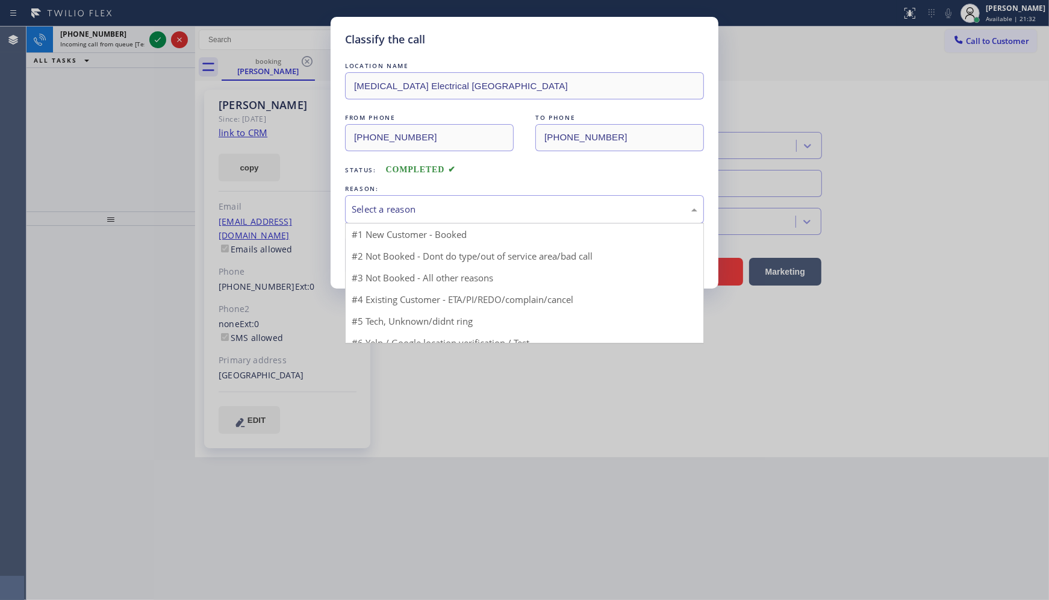
click at [434, 220] on div "Select a reason" at bounding box center [524, 209] width 359 height 28
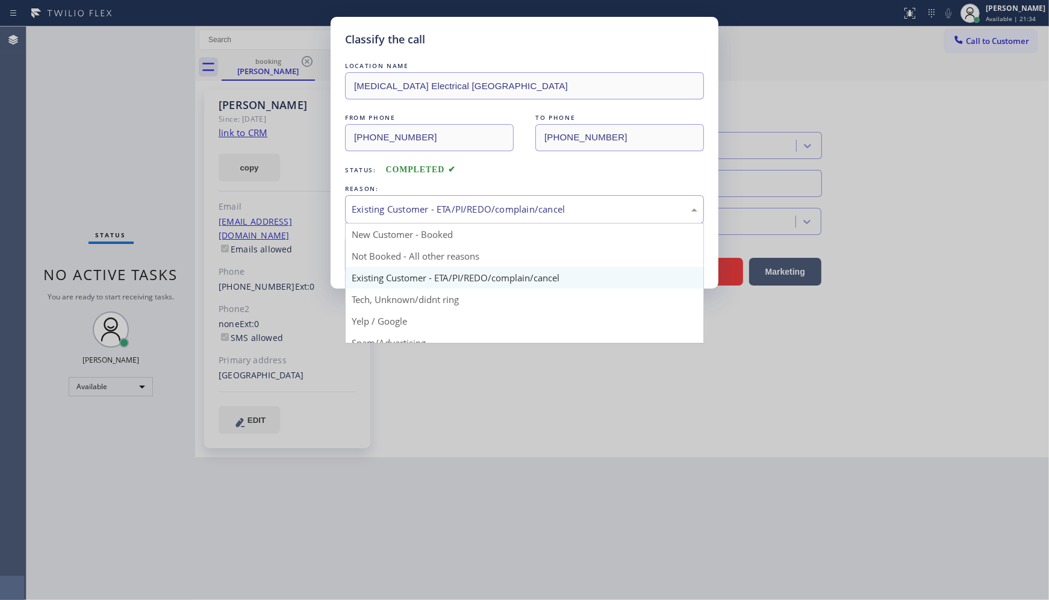
click at [389, 211] on div "Existing Customer - ETA/PI/REDO/complain/cancel" at bounding box center [525, 209] width 346 height 14
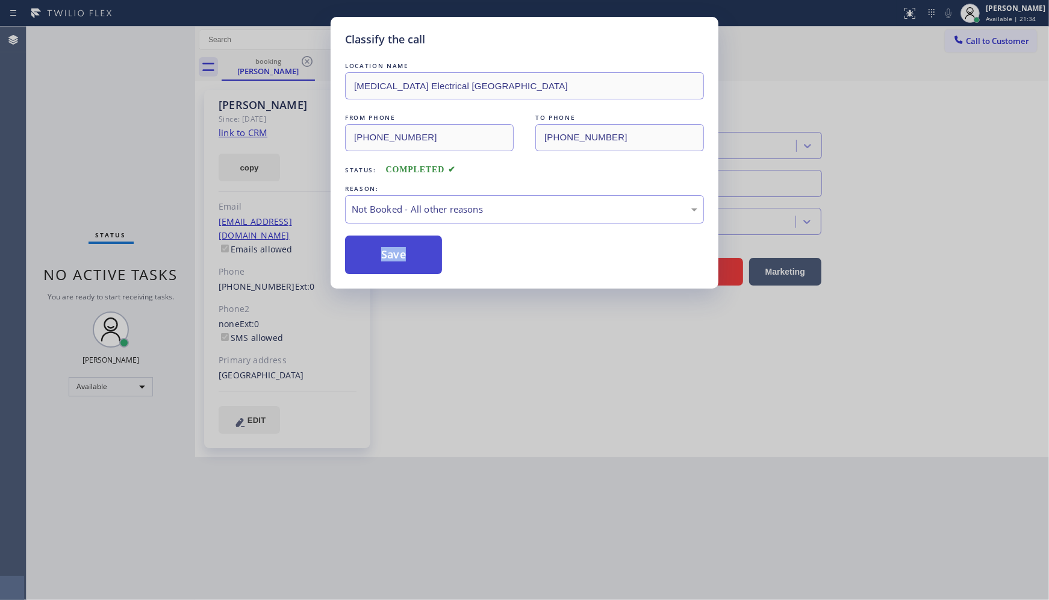
click at [376, 254] on button "Save" at bounding box center [393, 255] width 97 height 39
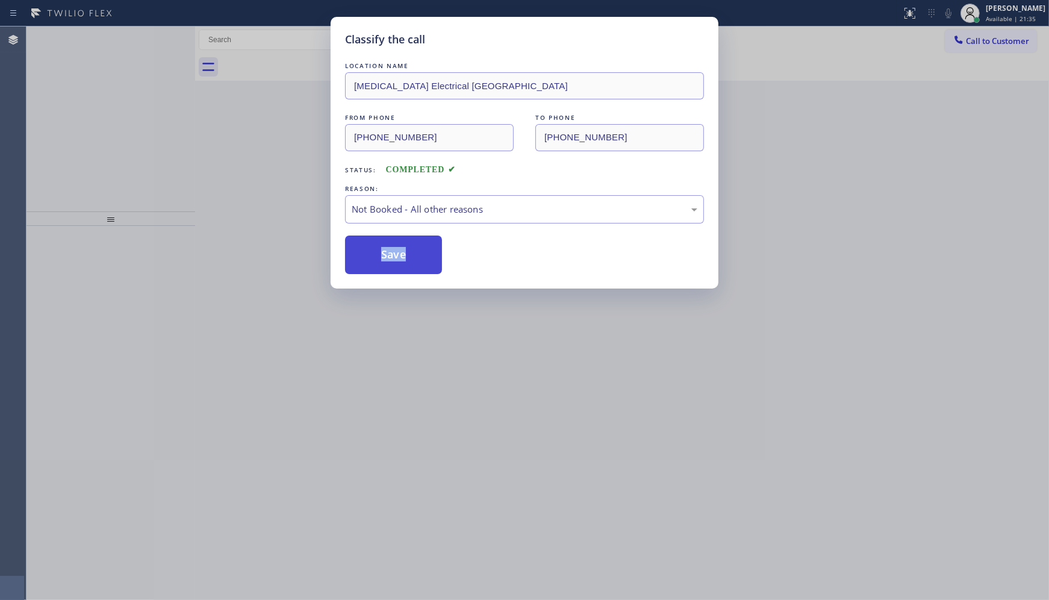
click at [376, 254] on button "Save" at bounding box center [393, 255] width 97 height 39
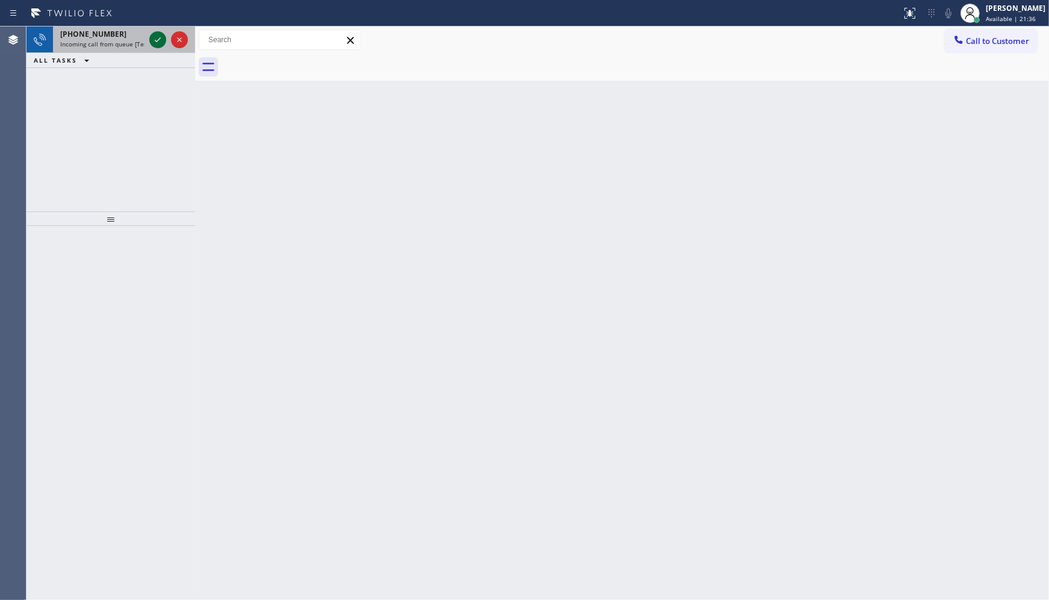
click at [152, 36] on icon at bounding box center [158, 40] width 14 height 14
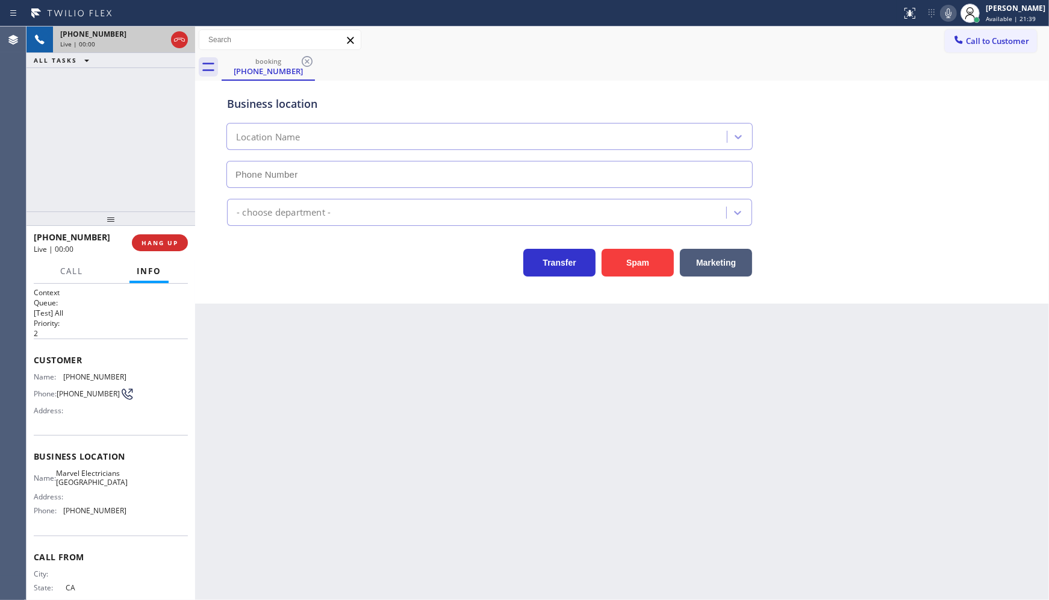
type input "(949) 688-6465"
click at [639, 255] on button "Spam" at bounding box center [638, 263] width 72 height 28
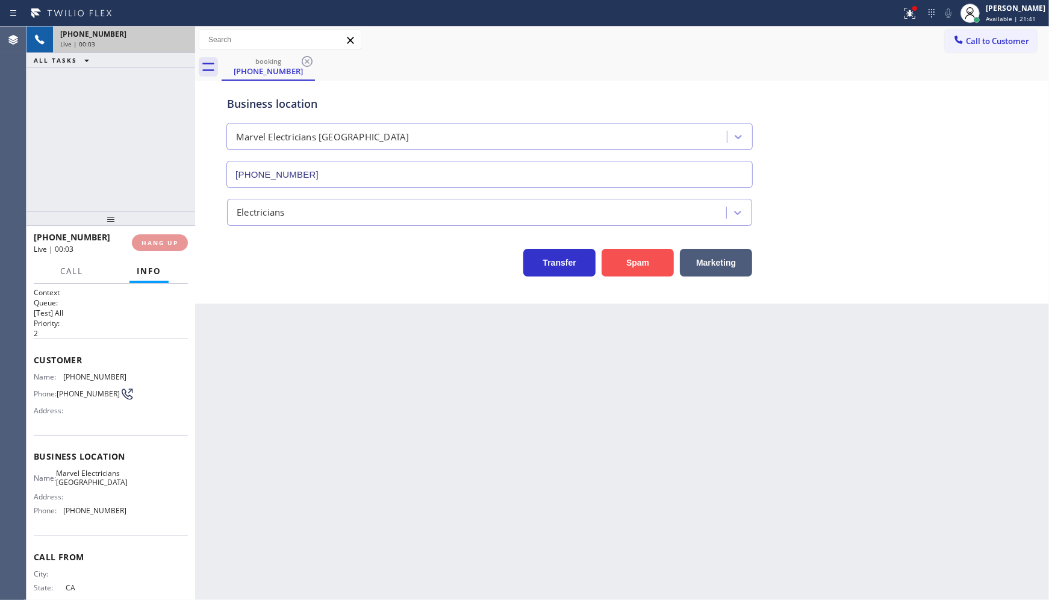
click at [639, 264] on button "Spam" at bounding box center [638, 263] width 72 height 28
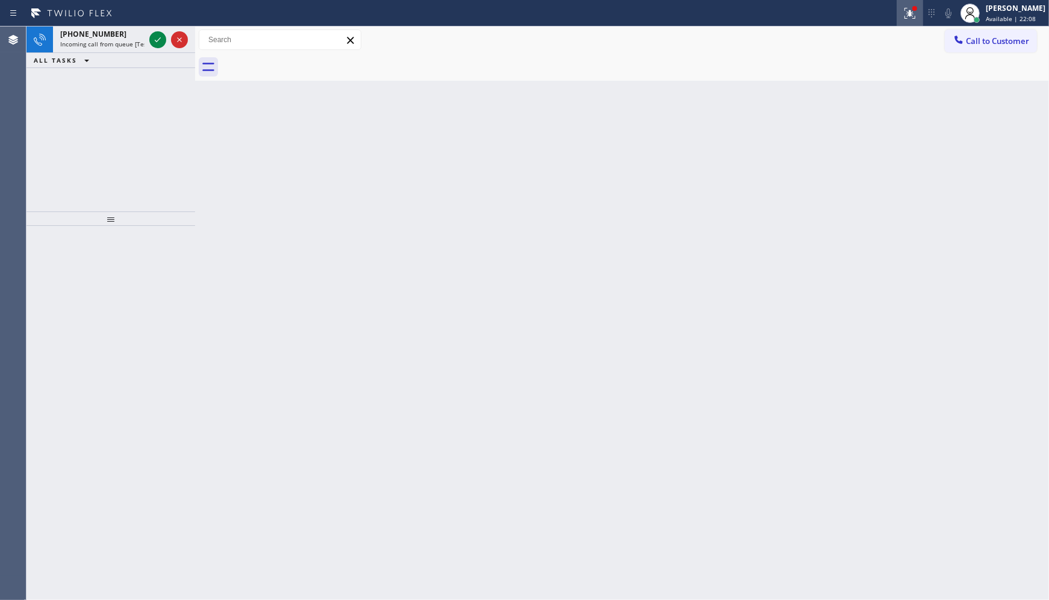
click at [907, 19] on icon at bounding box center [910, 13] width 14 height 14
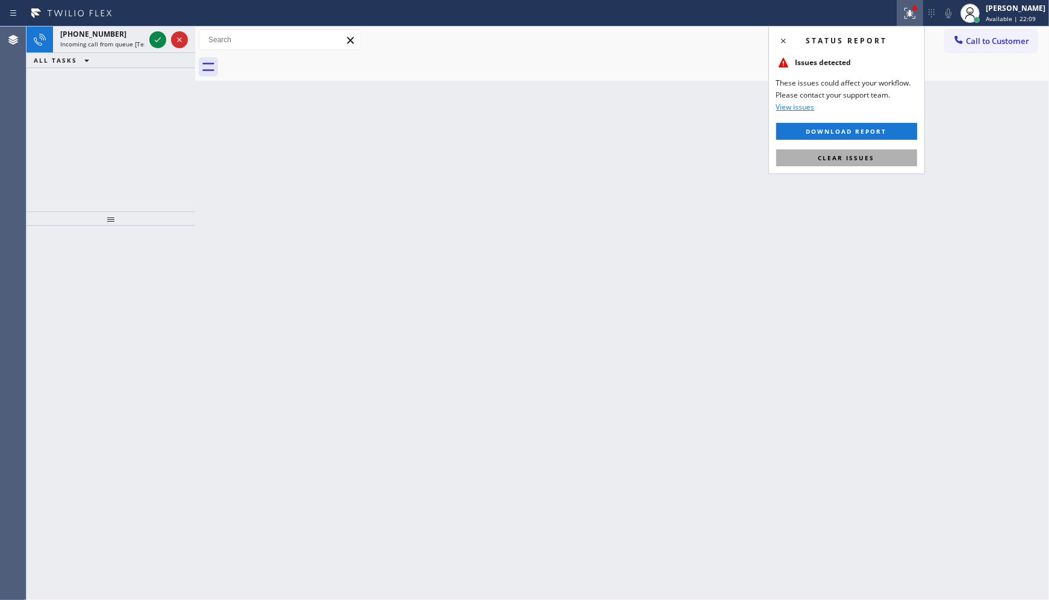
drag, startPoint x: 874, startPoint y: 169, endPoint x: 867, endPoint y: 153, distance: 17.0
click at [874, 161] on div "Status report Issues detected These issues could affect your workflow. Please c…" at bounding box center [847, 100] width 157 height 148
click at [856, 154] on span "Clear issues" at bounding box center [847, 158] width 57 height 8
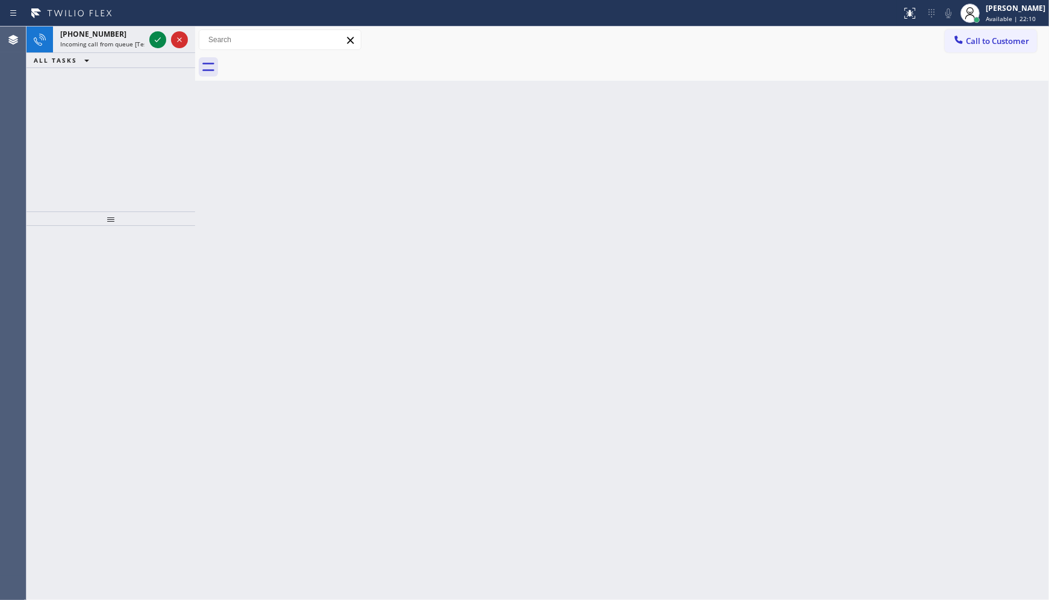
click at [834, 172] on div "Back to Dashboard Change Sender ID Customers Technicians Select a contact Outbo…" at bounding box center [622, 313] width 854 height 573
drag, startPoint x: 833, startPoint y: 170, endPoint x: 330, endPoint y: 25, distance: 523.4
click at [439, 75] on div "Back to Dashboard Change Sender ID Customers Technicians Select a contact Outbo…" at bounding box center [622, 313] width 854 height 573
click at [148, 38] on div at bounding box center [168, 40] width 43 height 27
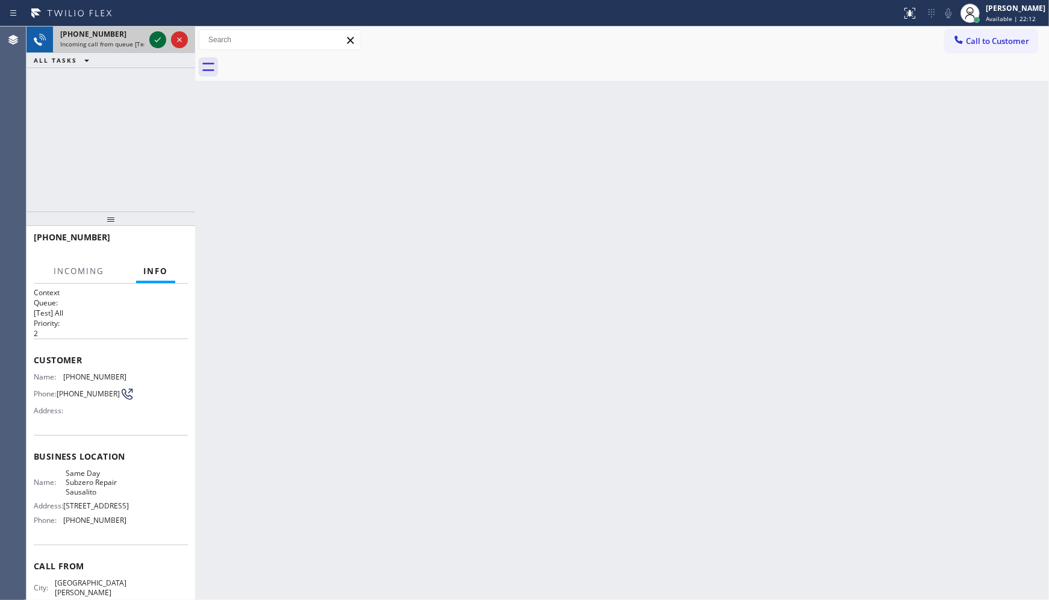
click at [154, 38] on icon at bounding box center [158, 40] width 14 height 14
click at [152, 47] on div at bounding box center [168, 40] width 43 height 27
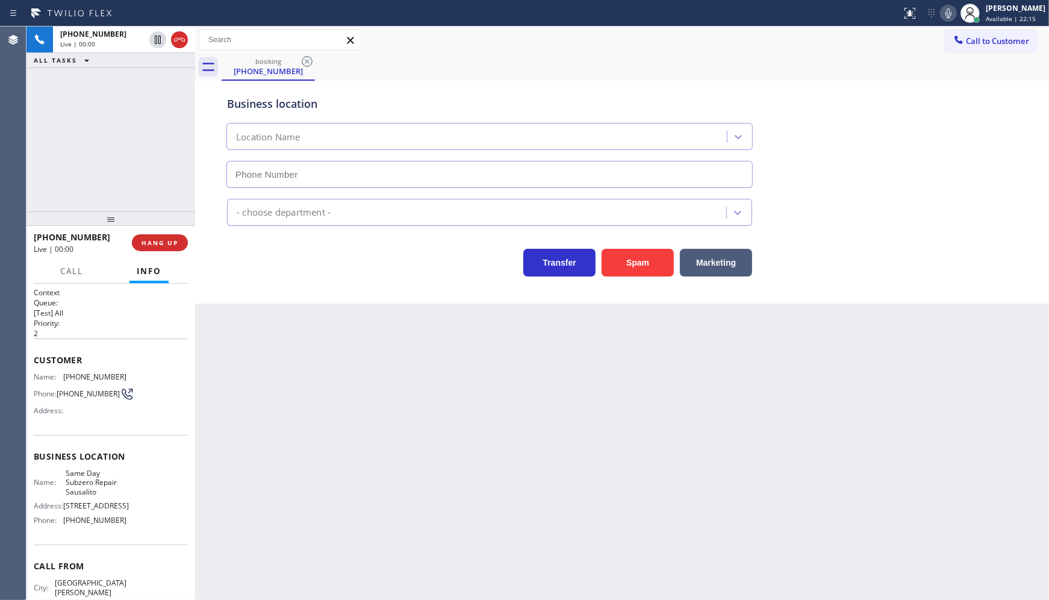
type input "(415) 689-7567"
click at [165, 233] on div "+14156630825 Live | 00:00 HANG UP" at bounding box center [111, 242] width 154 height 31
click at [165, 237] on button "HANG UP" at bounding box center [160, 242] width 56 height 17
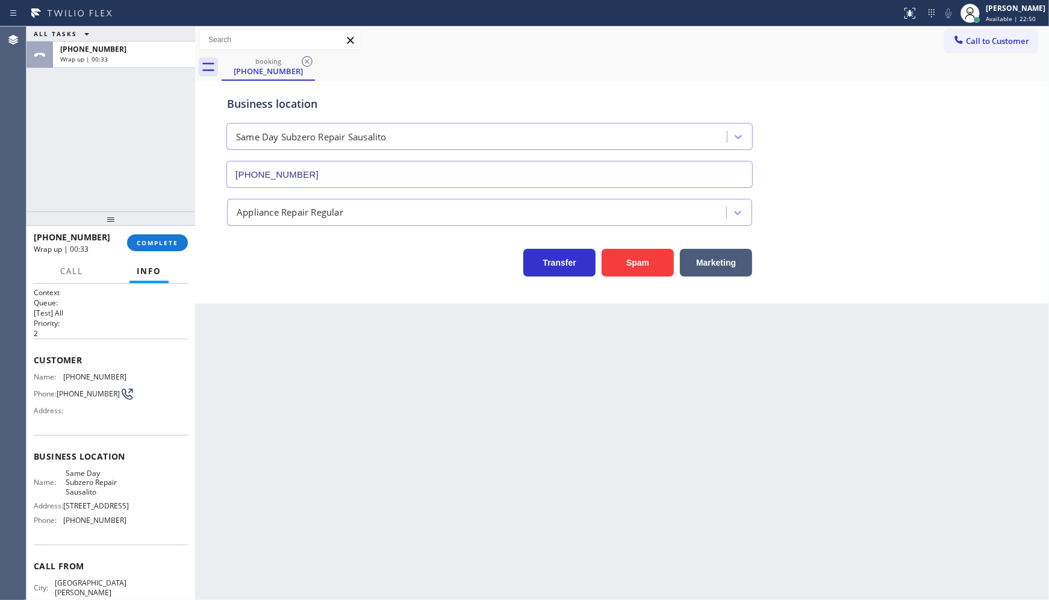
click at [157, 231] on div "+14156630825 Wrap up | 00:33 COMPLETE" at bounding box center [111, 242] width 154 height 31
click at [163, 254] on div "+14156630825 Wrap up | 00:33 COMPLETE" at bounding box center [111, 242] width 154 height 31
click at [160, 244] on span "COMPLETE" at bounding box center [158, 243] width 42 height 8
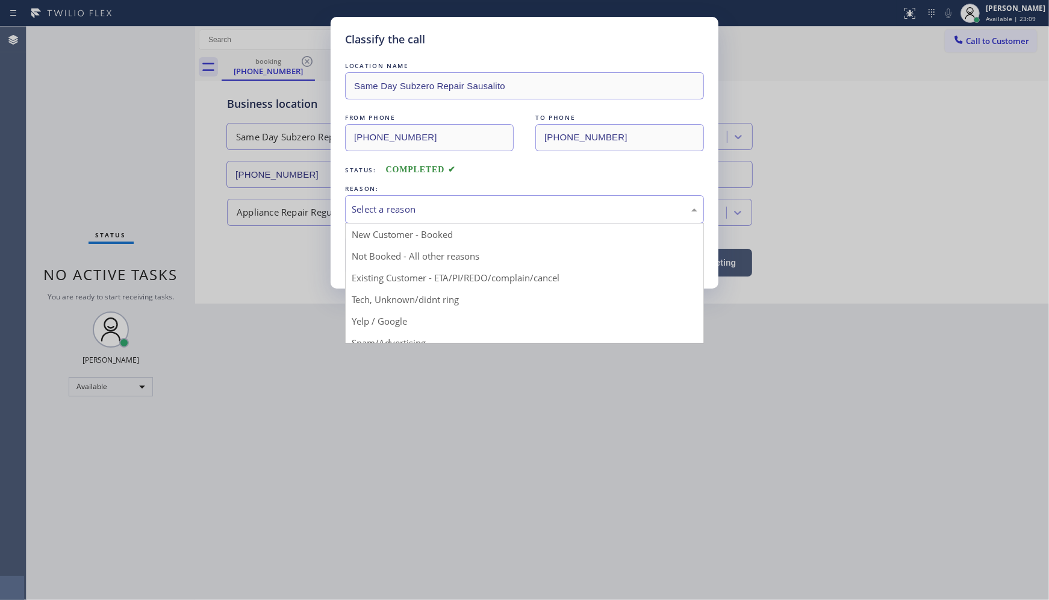
click at [352, 211] on div "Select a reason" at bounding box center [525, 209] width 346 height 14
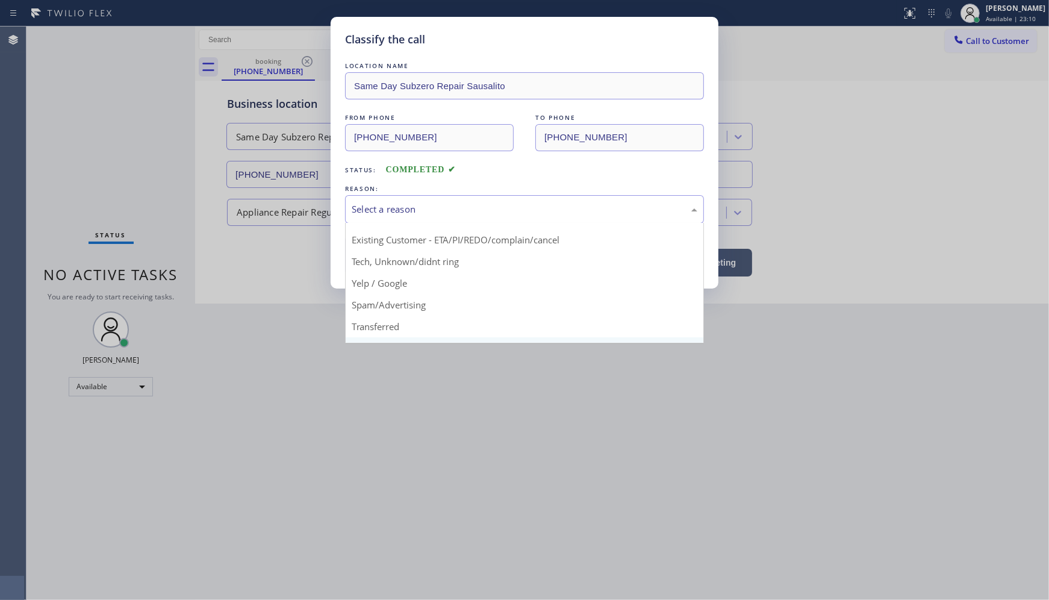
scroll to position [75, 0]
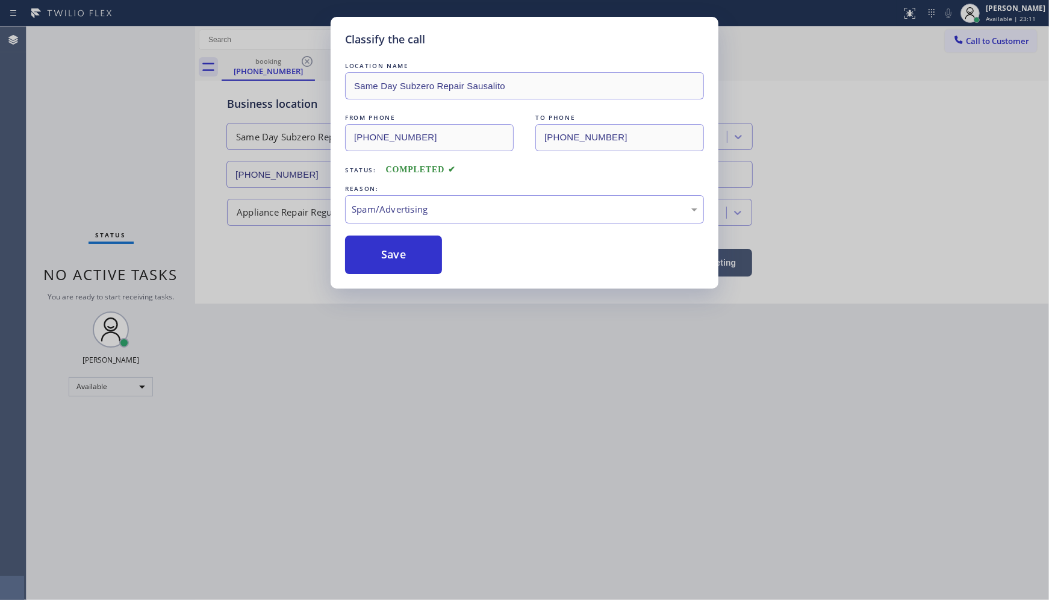
click at [365, 258] on button "Save" at bounding box center [393, 255] width 97 height 39
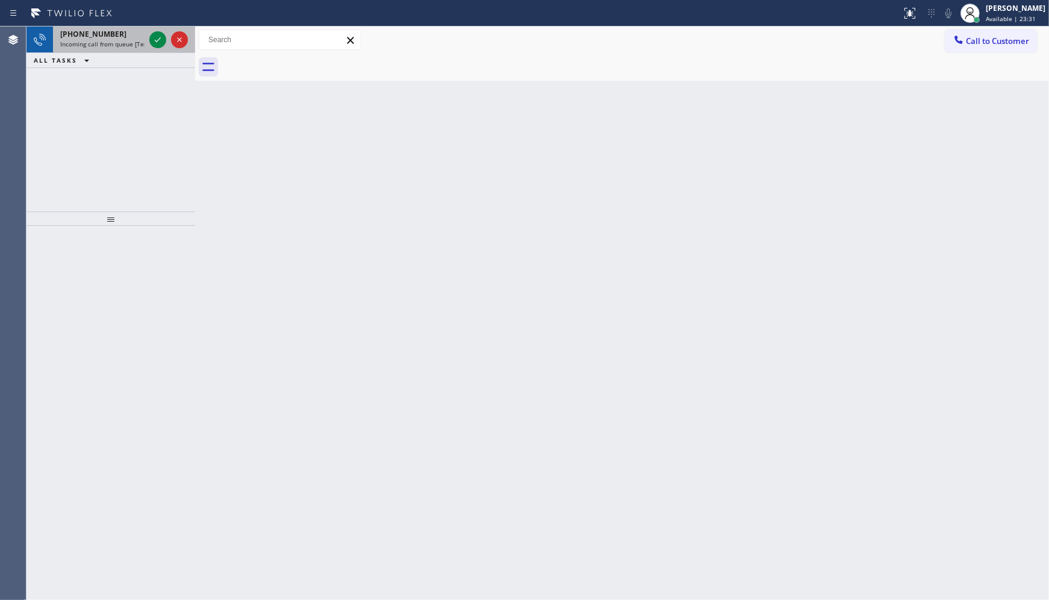
click at [148, 36] on div at bounding box center [168, 40] width 43 height 27
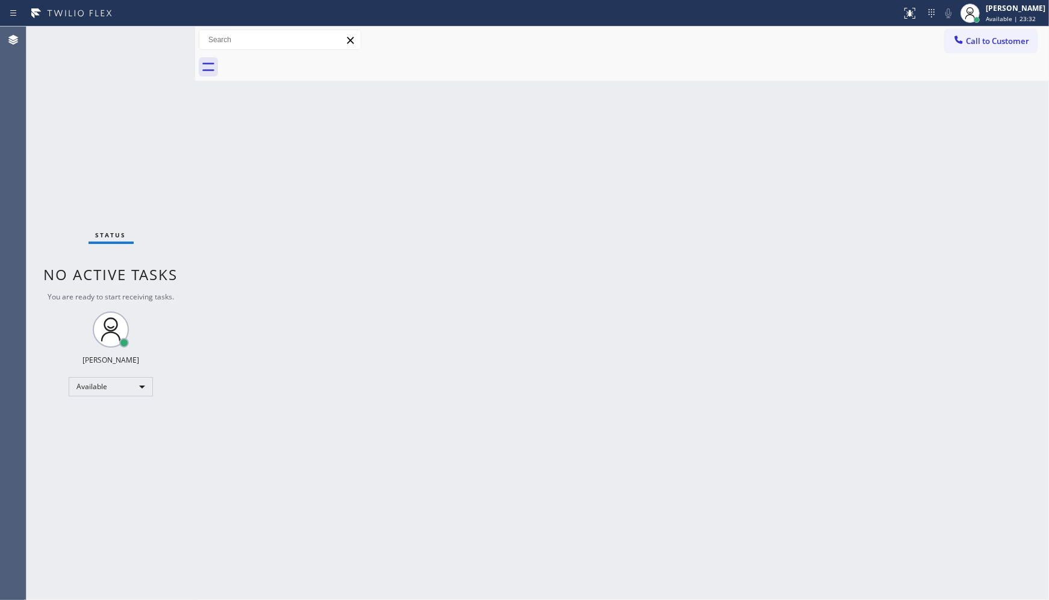
click at [151, 37] on div "Status No active tasks You are ready to start receiving tasks. JENIZA ALCAYDE A…" at bounding box center [111, 313] width 169 height 573
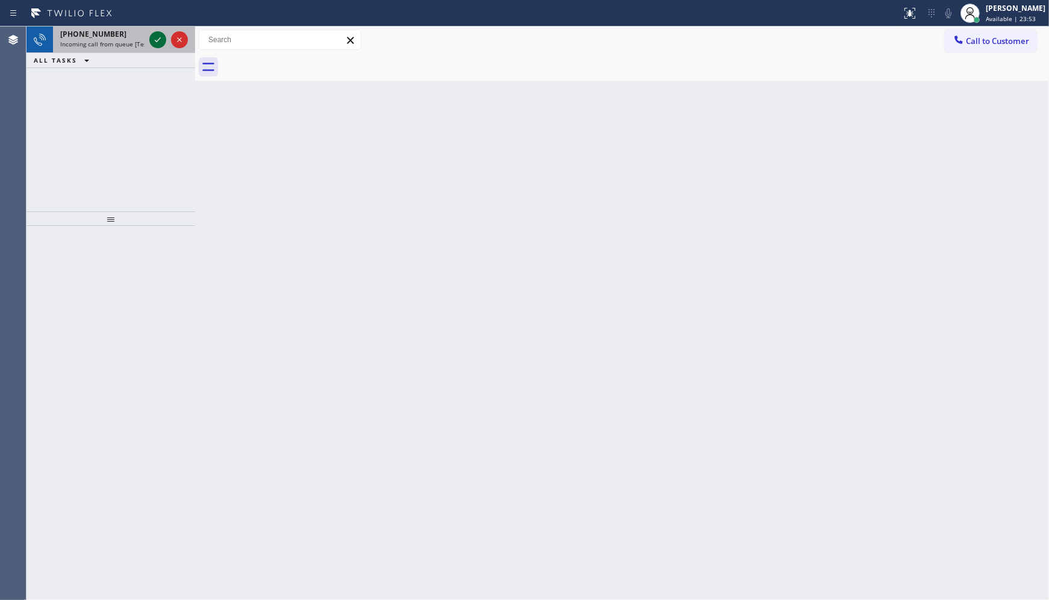
click at [157, 39] on icon at bounding box center [158, 40] width 14 height 14
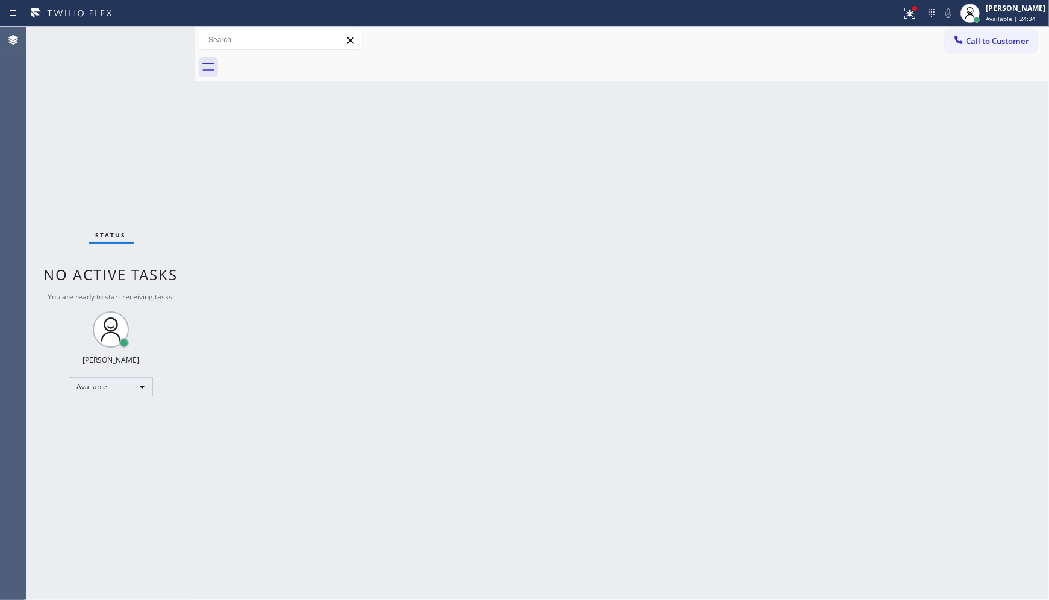
click at [143, 38] on div "Status No active tasks You are ready to start receiving tasks. JENIZA ALCAYDE A…" at bounding box center [111, 313] width 169 height 573
click at [907, 8] on icon at bounding box center [908, 12] width 7 height 8
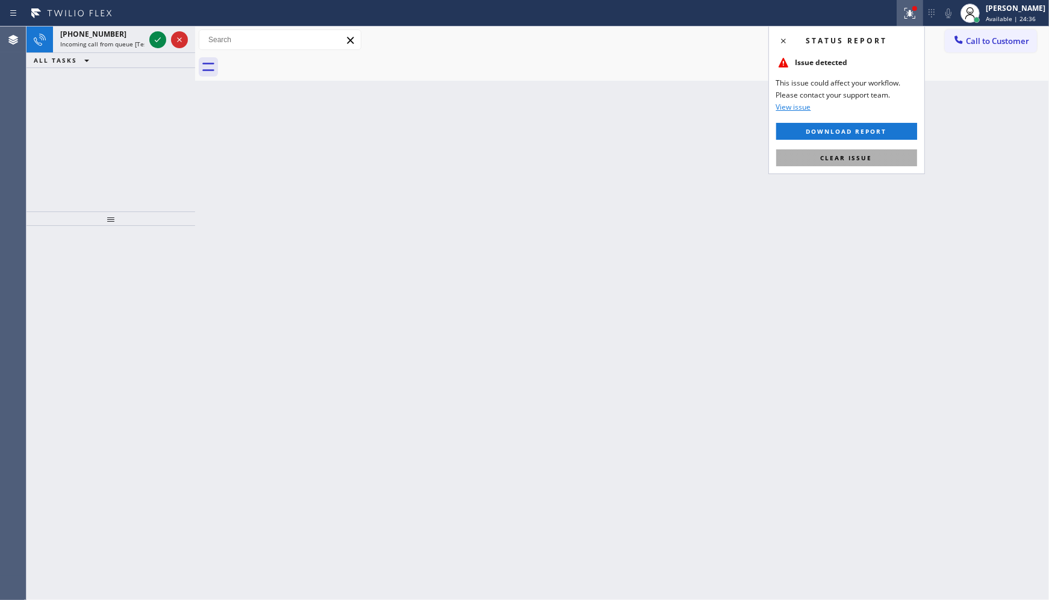
click at [893, 157] on button "Clear issue" at bounding box center [846, 157] width 141 height 17
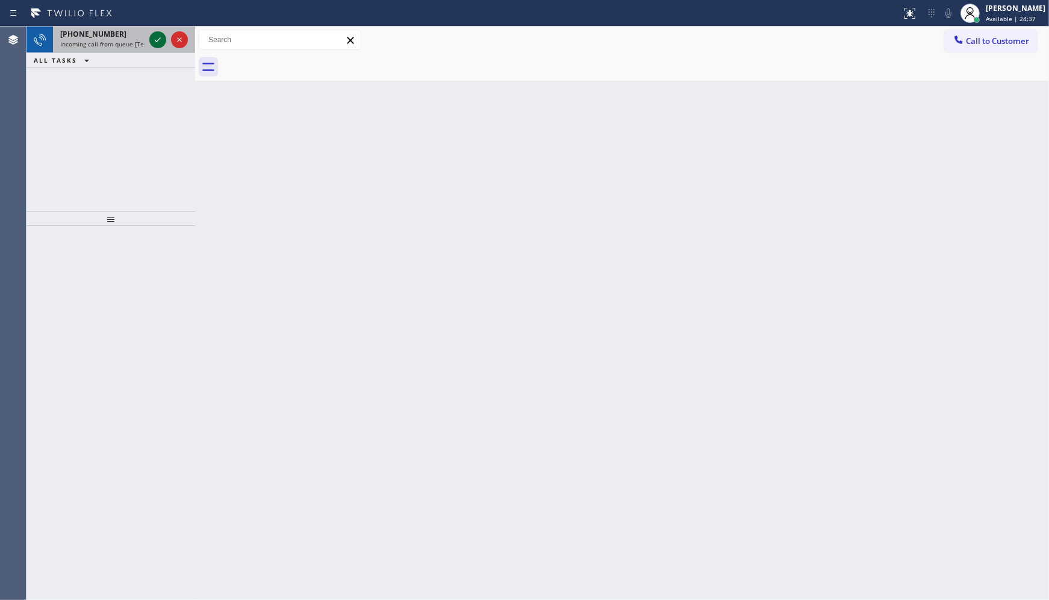
click at [159, 43] on icon at bounding box center [158, 40] width 14 height 14
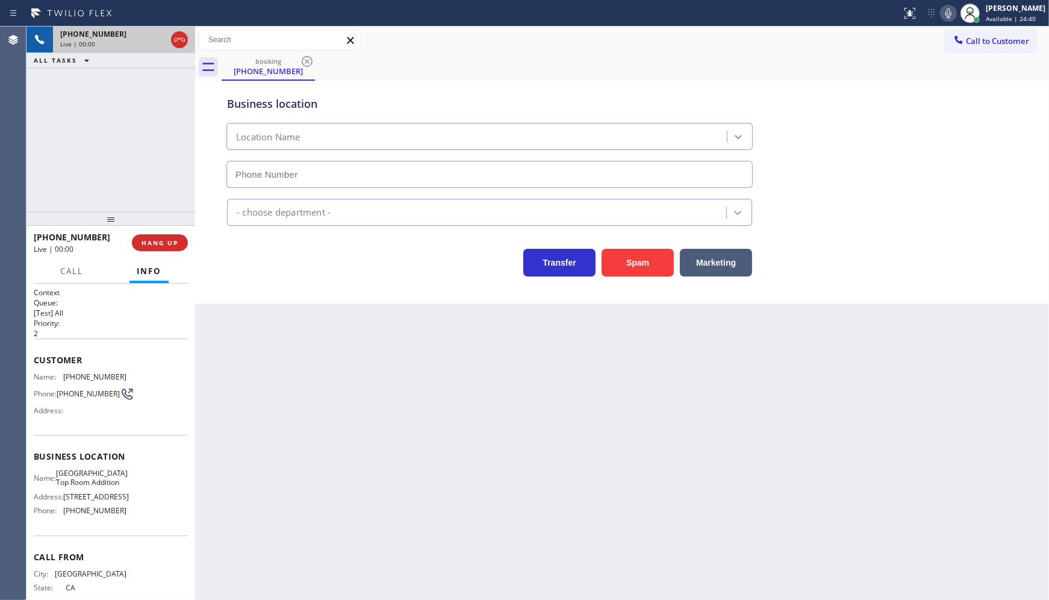
type input "(323) 672-3795"
click at [154, 245] on span "HANG UP" at bounding box center [160, 243] width 37 height 8
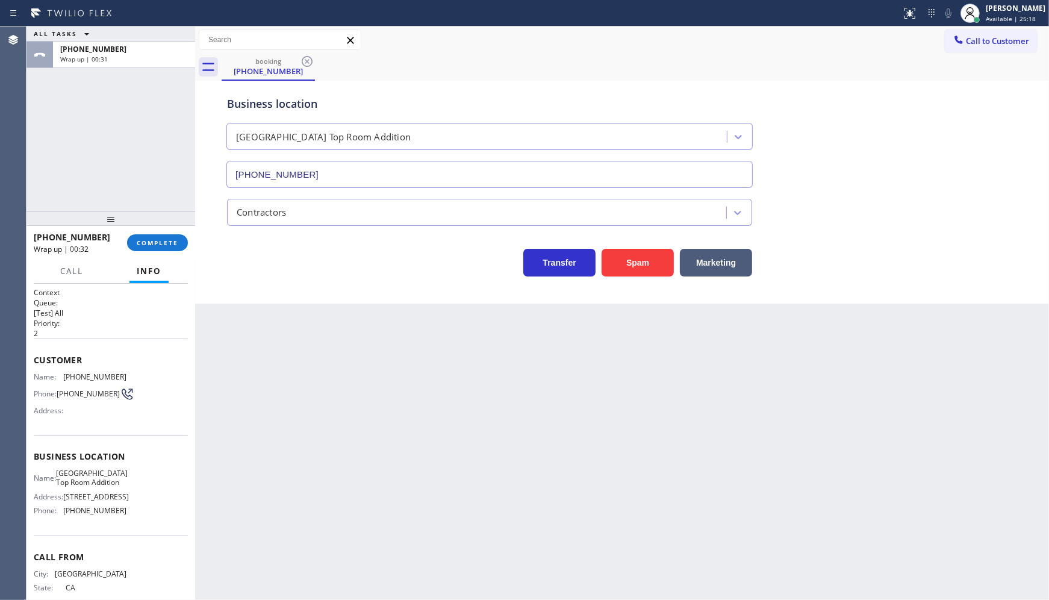
click at [131, 163] on div "ALL TASKS ALL TASKS ACTIVE TASKS TASKS IN WRAP UP +16194887829 Wrap up | 00:31" at bounding box center [111, 119] width 169 height 185
click at [157, 240] on span "COMPLETE" at bounding box center [158, 243] width 42 height 8
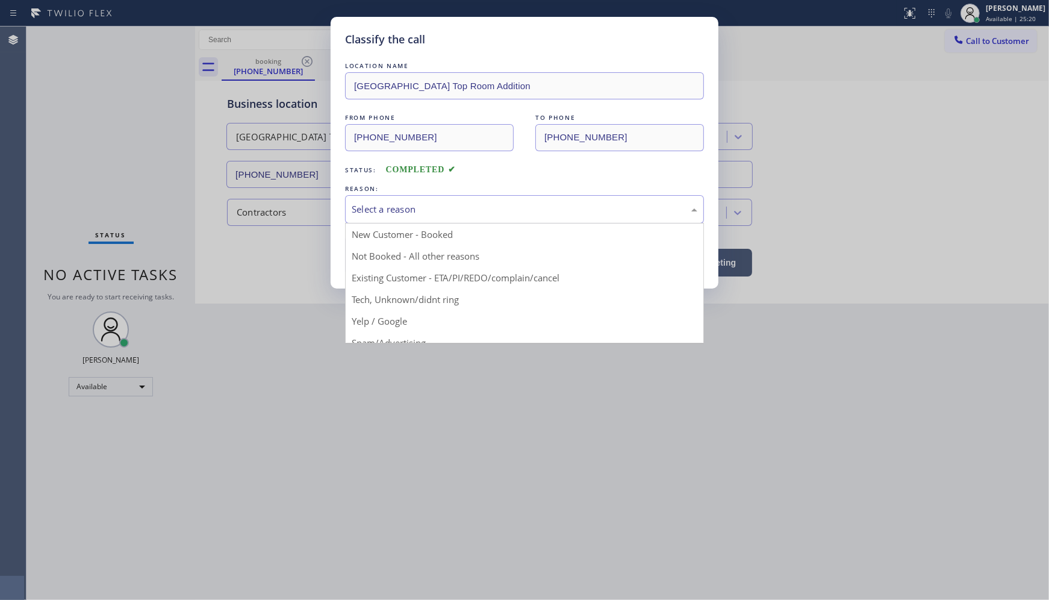
click at [370, 217] on div "Select a reason" at bounding box center [524, 209] width 359 height 28
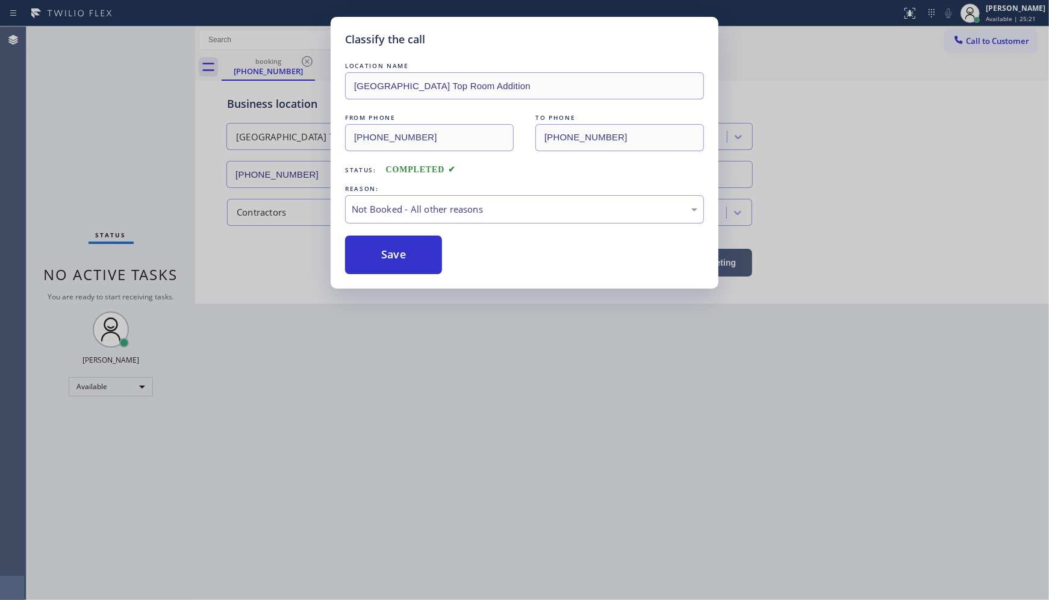
click at [380, 254] on button "Save" at bounding box center [393, 255] width 97 height 39
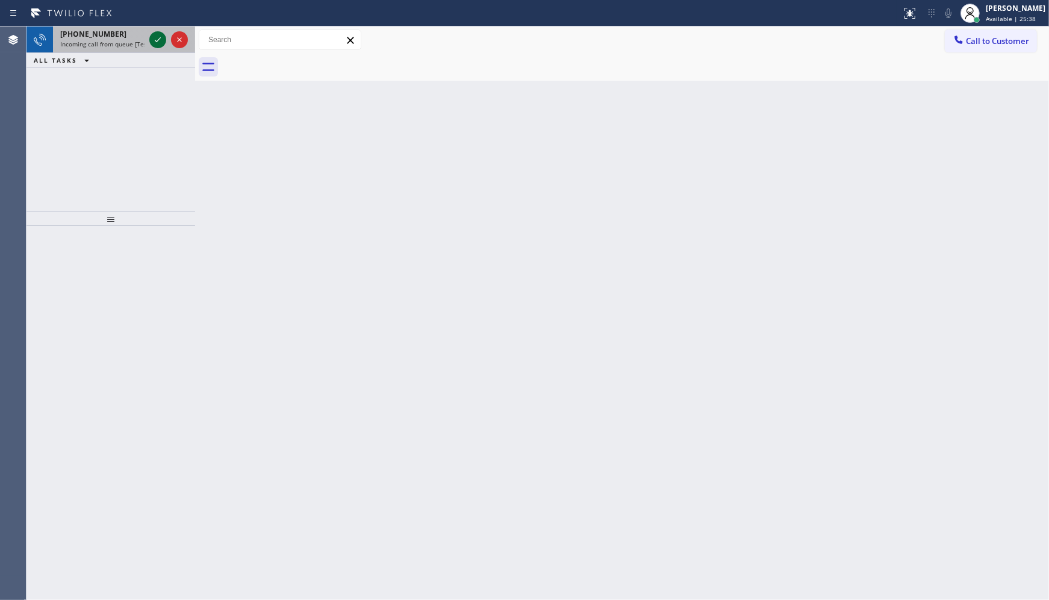
click at [151, 42] on icon at bounding box center [158, 40] width 14 height 14
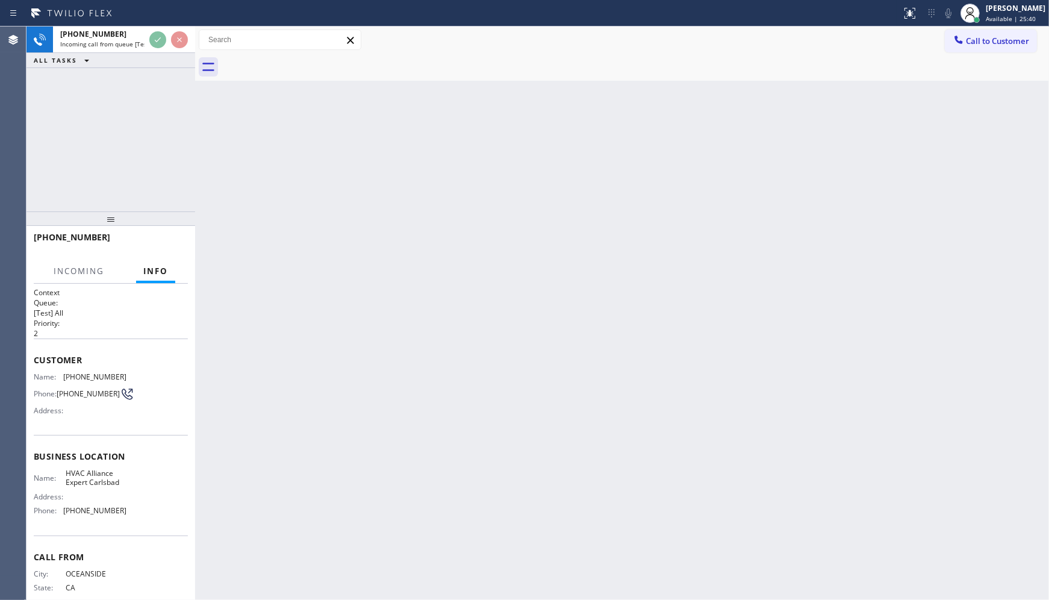
click at [149, 22] on div "Status report No issues detected If you experience an issue, please download th…" at bounding box center [524, 300] width 1049 height 600
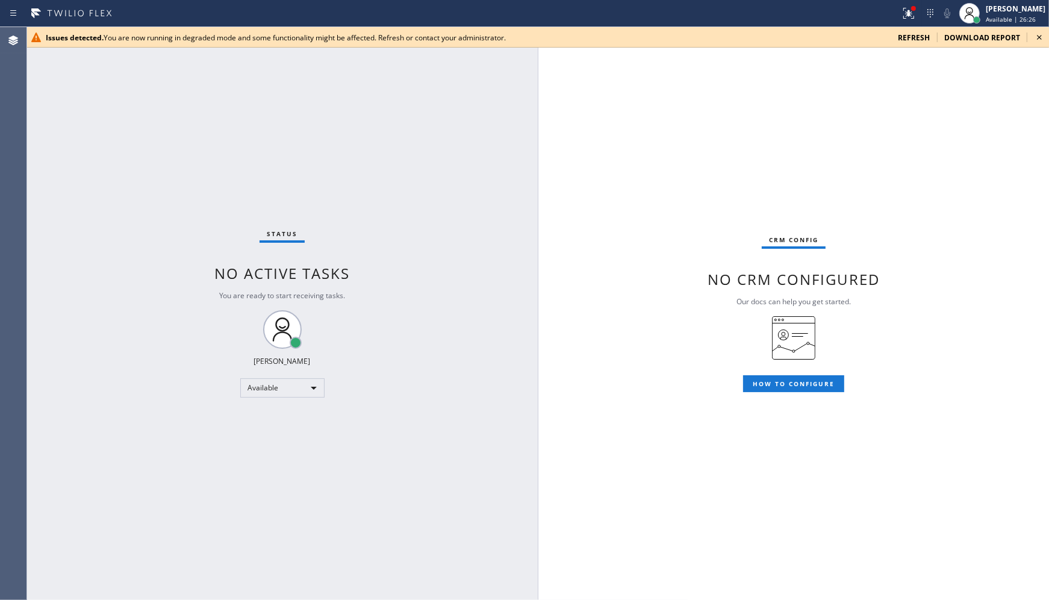
click at [904, 40] on span "refresh" at bounding box center [914, 38] width 32 height 10
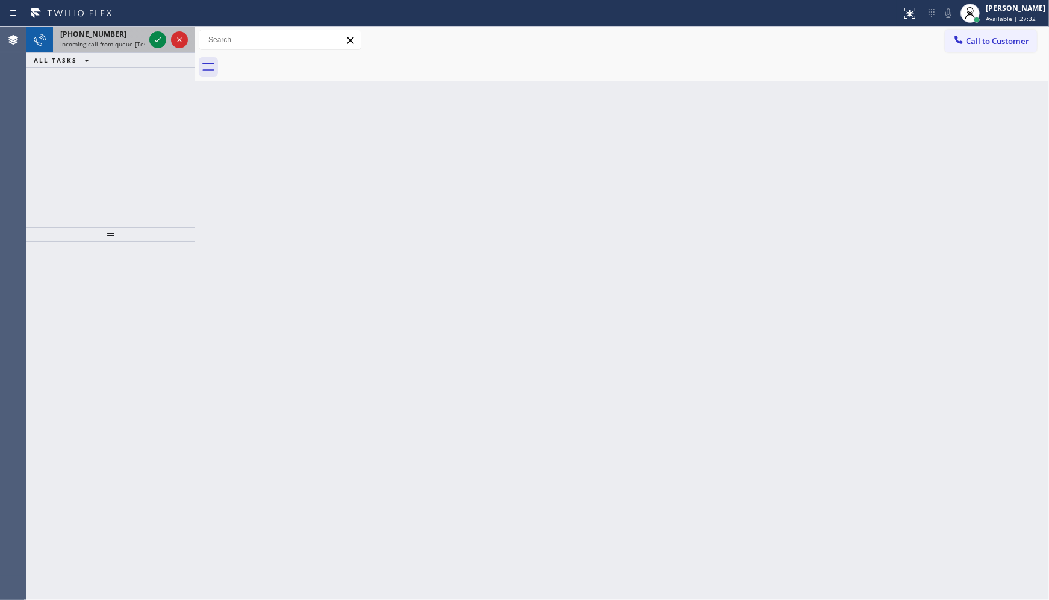
drag, startPoint x: 77, startPoint y: 103, endPoint x: 127, endPoint y: 51, distance: 72.0
click at [80, 98] on div "+19178921568 Incoming call from queue [Test] All ALL TASKS ALL TASKS ACTIVE TAS…" at bounding box center [111, 127] width 169 height 201
click at [158, 35] on icon at bounding box center [158, 40] width 14 height 14
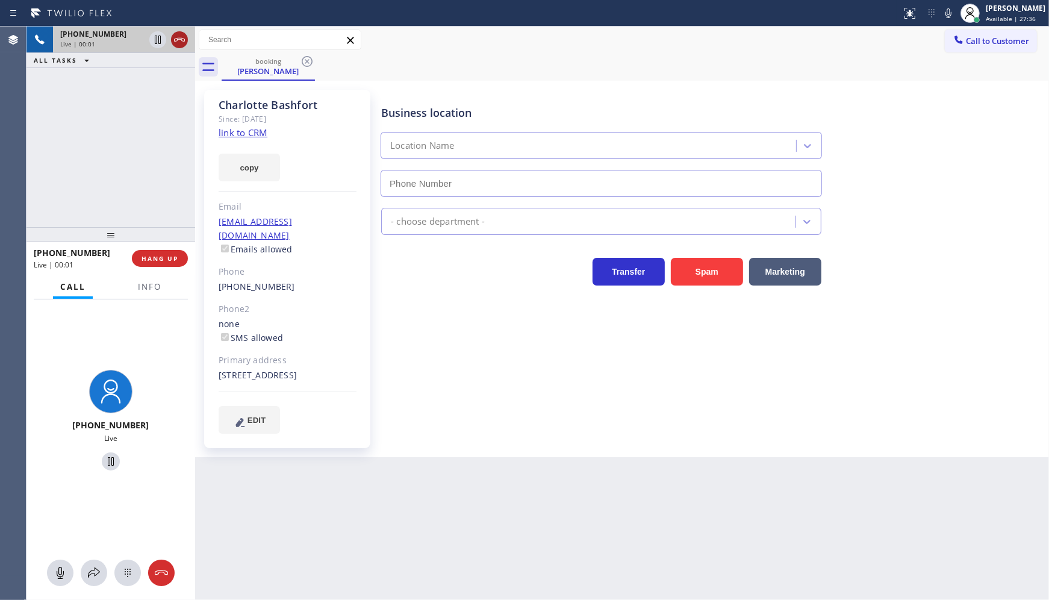
type input "[PHONE_NUMBER]"
click at [251, 133] on link "link to CRM" at bounding box center [243, 133] width 49 height 12
click at [154, 37] on icon at bounding box center [158, 40] width 14 height 14
click at [948, 11] on icon at bounding box center [949, 13] width 14 height 14
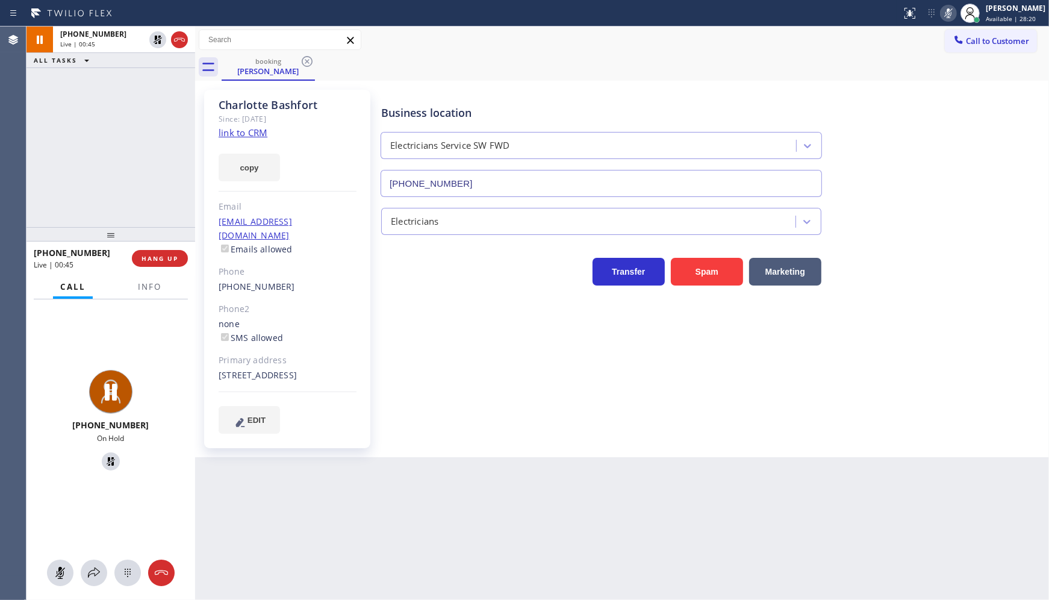
click at [116, 135] on div "+19178921568 Live | 00:45 ALL TASKS ALL TASKS ACTIVE TASKS TASKS IN WRAP UP" at bounding box center [111, 127] width 169 height 201
click at [155, 288] on span "Info" at bounding box center [149, 286] width 23 height 11
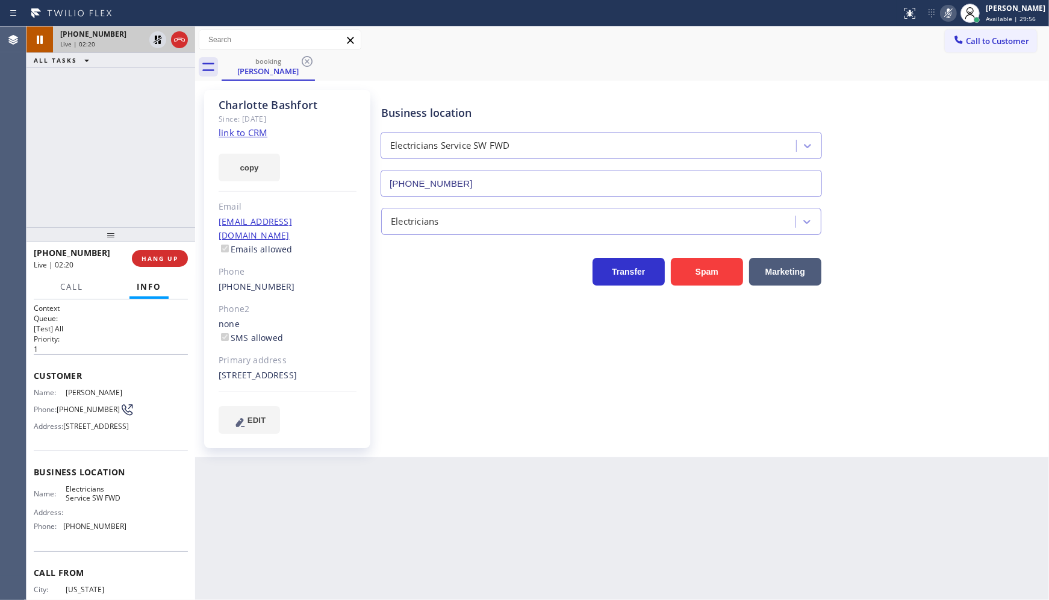
drag, startPoint x: 111, startPoint y: 99, endPoint x: 130, endPoint y: 41, distance: 60.6
click at [119, 72] on div "+19178921568 Live | 02:20 ALL TASKS ALL TASKS ACTIVE TASKS TASKS IN WRAP UP" at bounding box center [111, 127] width 169 height 201
click at [151, 39] on icon at bounding box center [158, 40] width 14 height 14
click at [950, 12] on rect at bounding box center [949, 12] width 8 height 8
click at [158, 164] on div "+19178921568 Live | 02:26 ALL TASKS ALL TASKS ACTIVE TASKS TASKS IN WRAP UP" at bounding box center [111, 127] width 169 height 201
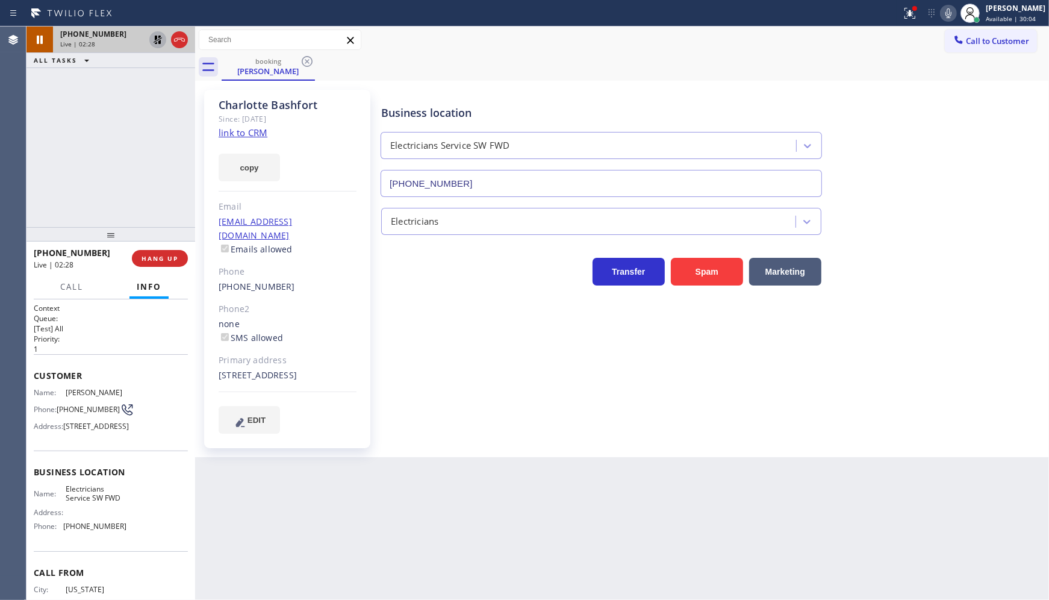
click at [157, 33] on icon at bounding box center [158, 40] width 14 height 14
click at [170, 41] on div at bounding box center [168, 40] width 43 height 27
click at [158, 37] on icon at bounding box center [158, 40] width 14 height 14
click at [160, 43] on icon at bounding box center [158, 40] width 8 height 8
click at [906, 10] on icon at bounding box center [910, 13] width 14 height 14
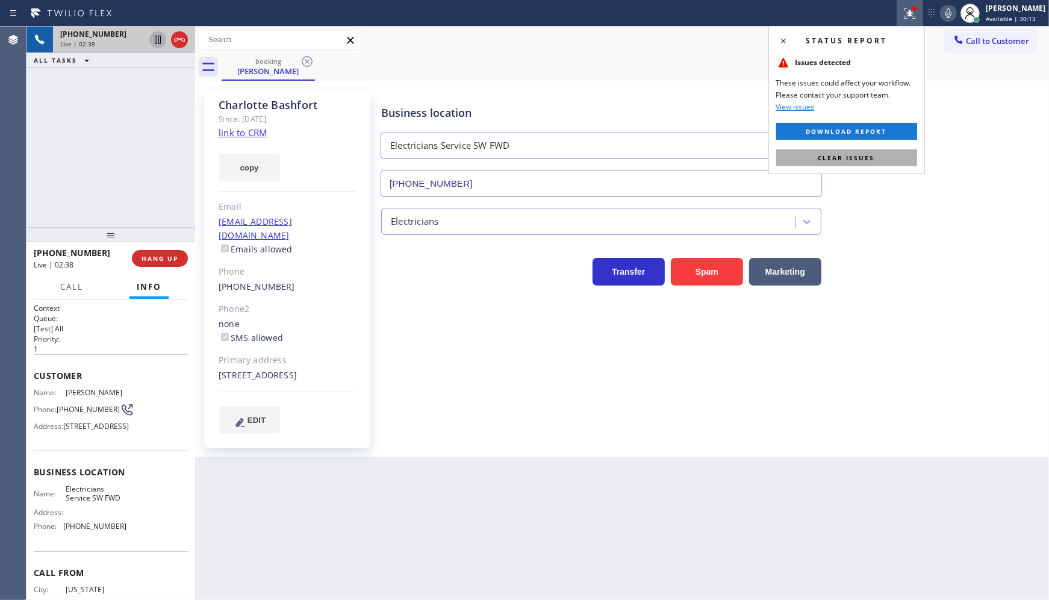
click at [899, 154] on button "Clear issues" at bounding box center [846, 157] width 141 height 17
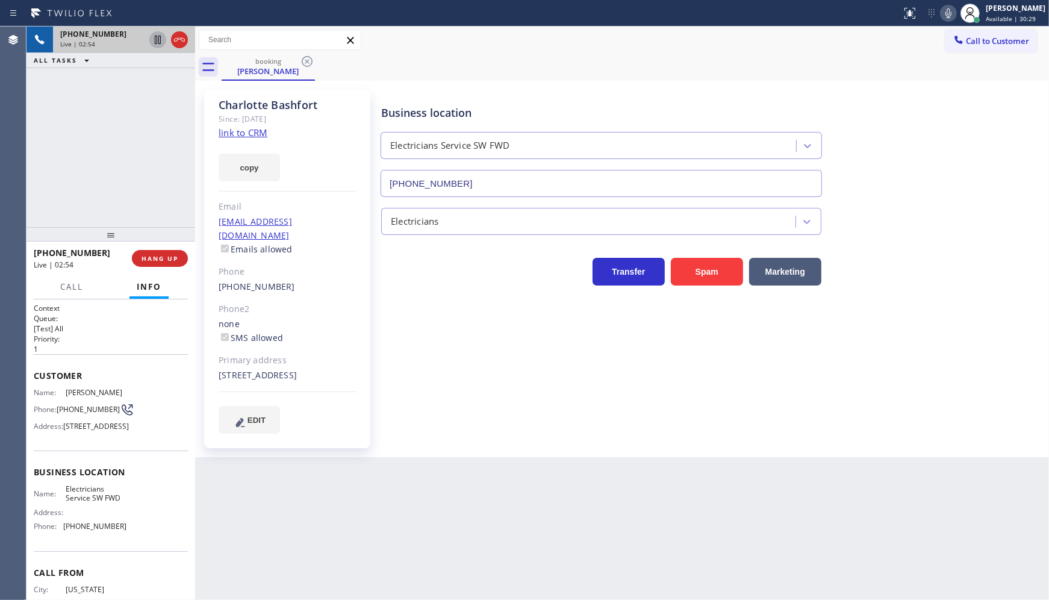
click at [103, 143] on div "+19178921568 Live | 02:54 ALL TASKS ALL TASKS ACTIVE TASKS TASKS IN WRAP UP" at bounding box center [111, 127] width 169 height 201
click at [113, 152] on div "+19178921568 Live | 03:01 ALL TASKS ALL TASKS ACTIVE TASKS TASKS IN WRAP UP" at bounding box center [111, 127] width 169 height 201
click at [170, 237] on div at bounding box center [111, 234] width 169 height 14
click at [169, 266] on button "HANG UP" at bounding box center [160, 258] width 56 height 17
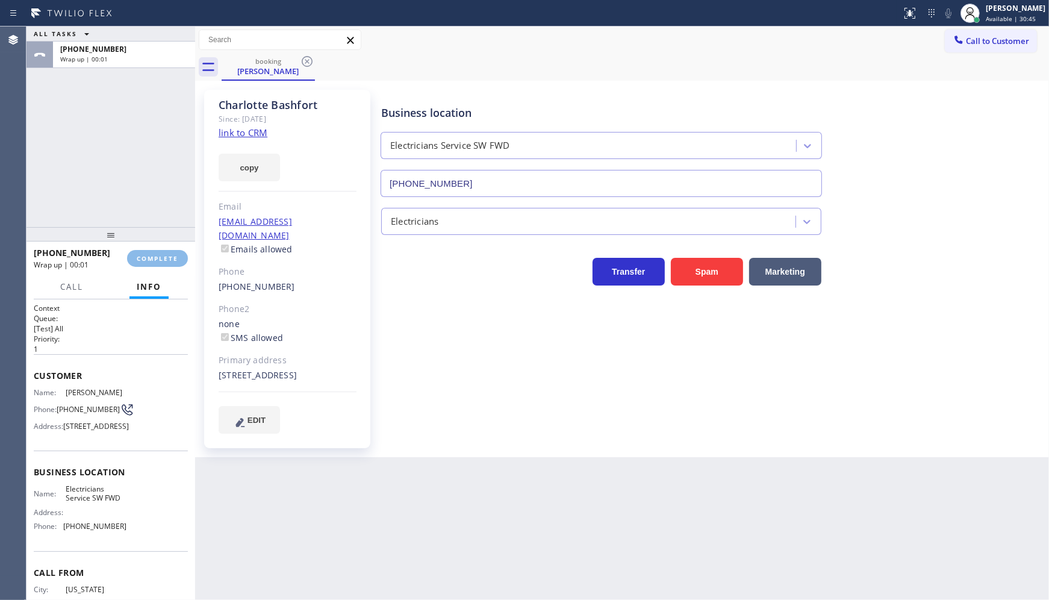
click at [170, 242] on div at bounding box center [111, 234] width 169 height 14
click at [166, 263] on button "COMPLETE" at bounding box center [157, 258] width 61 height 17
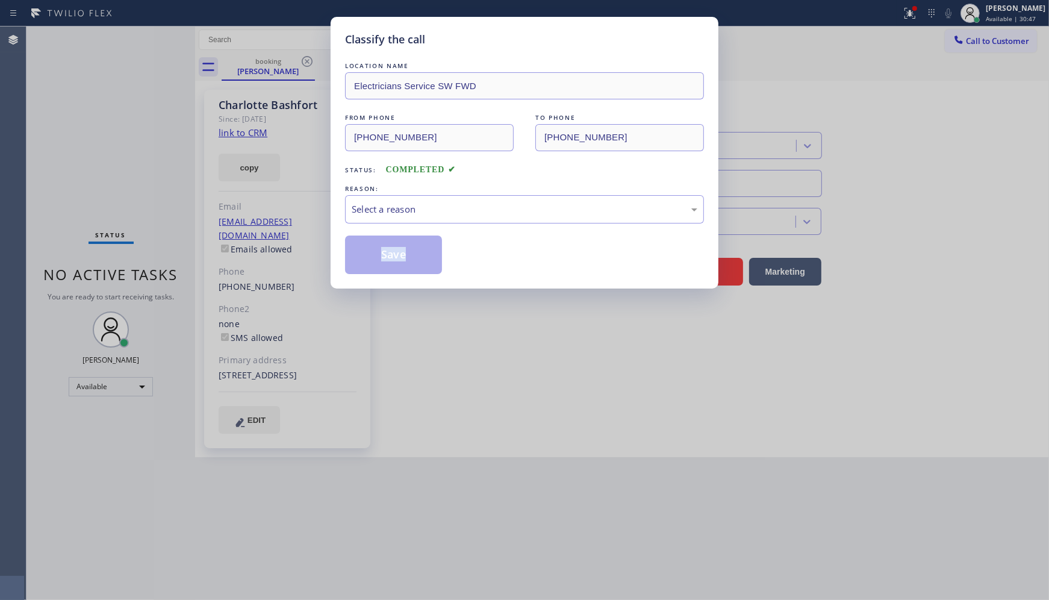
click at [166, 257] on div "Classify the call LOCATION NAME Electricians Service SW FWD FROM PHONE (917) 89…" at bounding box center [524, 300] width 1049 height 600
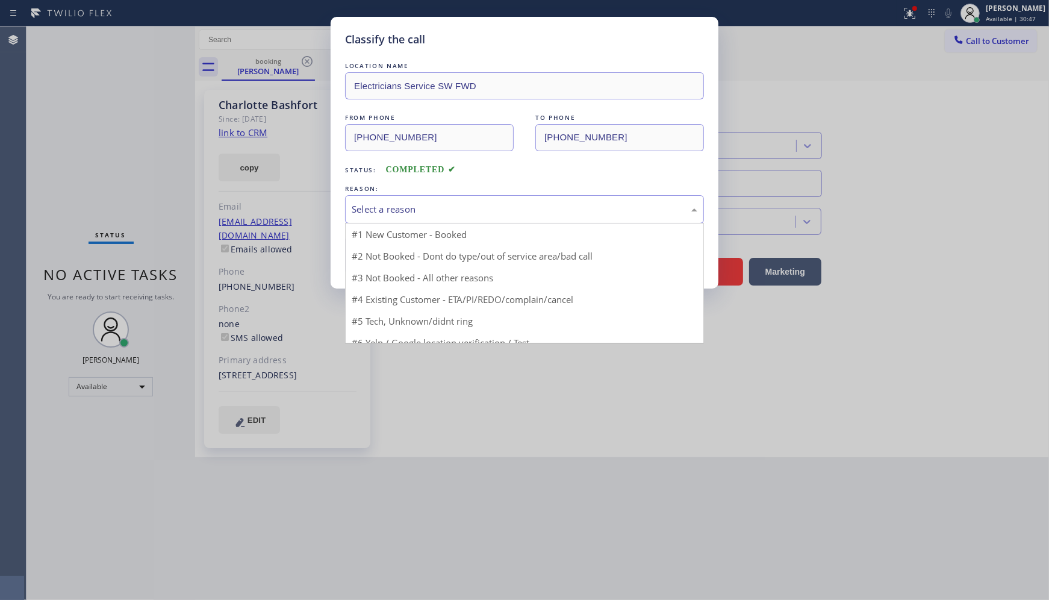
drag, startPoint x: 386, startPoint y: 201, endPoint x: 376, endPoint y: 218, distance: 20.0
click at [383, 203] on div "Select a reason" at bounding box center [524, 209] width 359 height 28
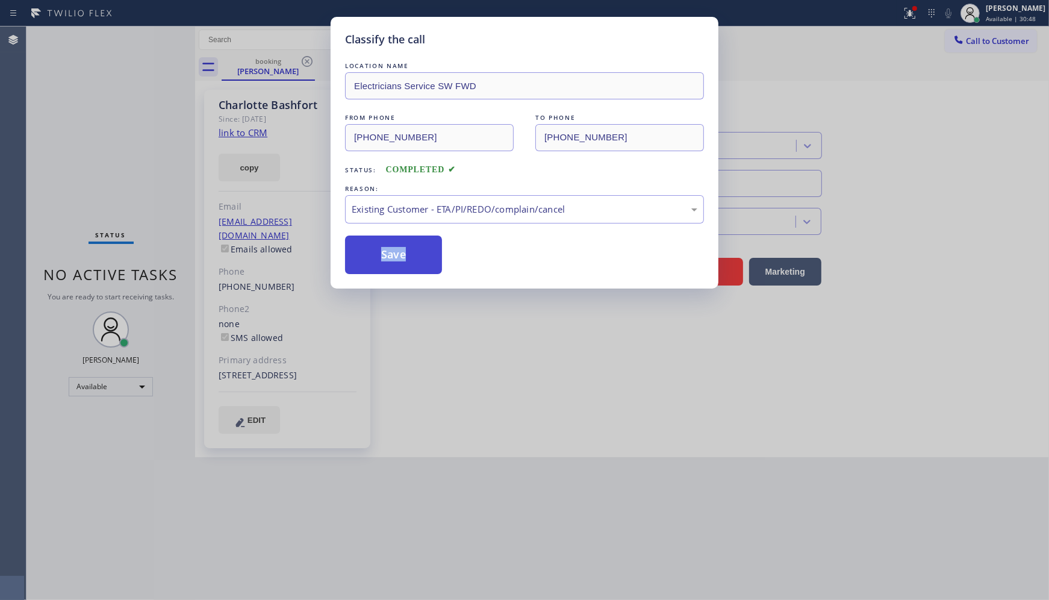
click at [378, 262] on button "Save" at bounding box center [393, 255] width 97 height 39
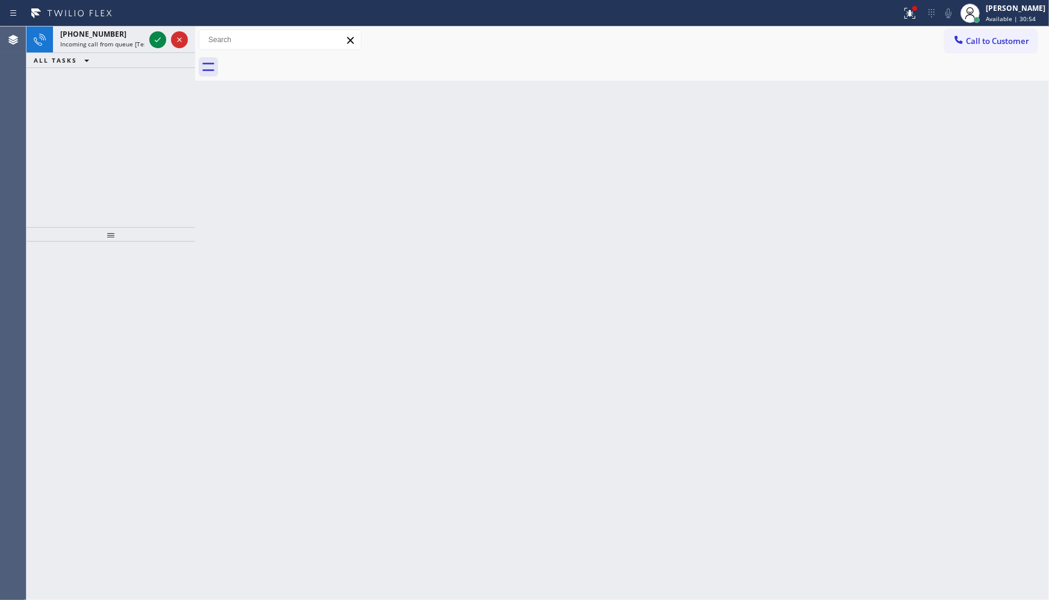
drag, startPoint x: 86, startPoint y: 93, endPoint x: 122, endPoint y: 69, distance: 43.8
click at [116, 73] on div "+15107090711 Incoming call from queue [Test] All ALL TASKS ALL TASKS ACTIVE TAS…" at bounding box center [111, 127] width 169 height 201
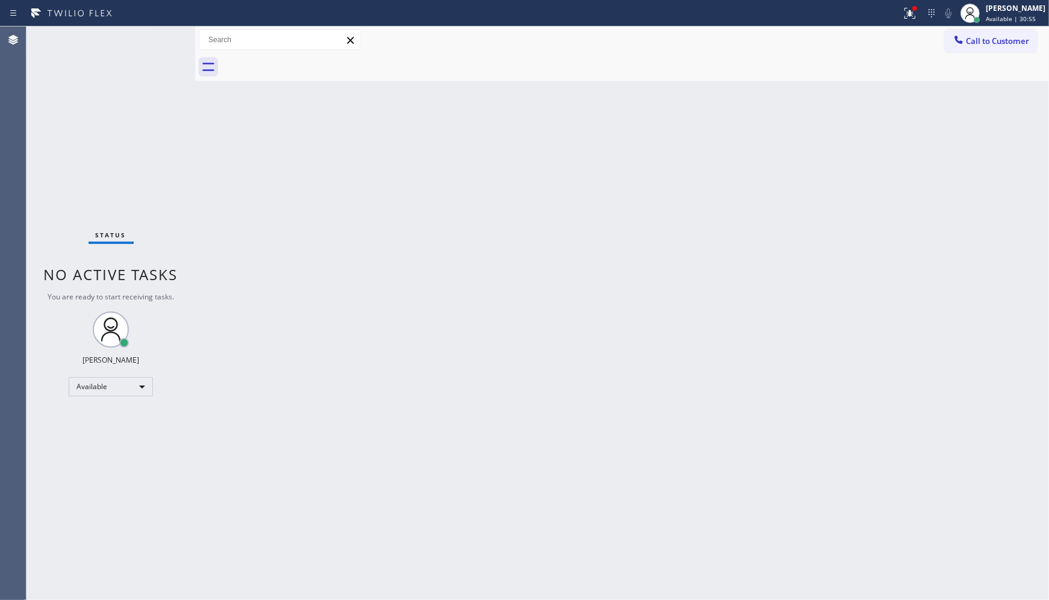
click at [151, 39] on div "Status No active tasks You are ready to start receiving tasks. JENIZA ALCAYDE A…" at bounding box center [111, 313] width 169 height 573
click at [906, 12] on icon at bounding box center [910, 13] width 14 height 14
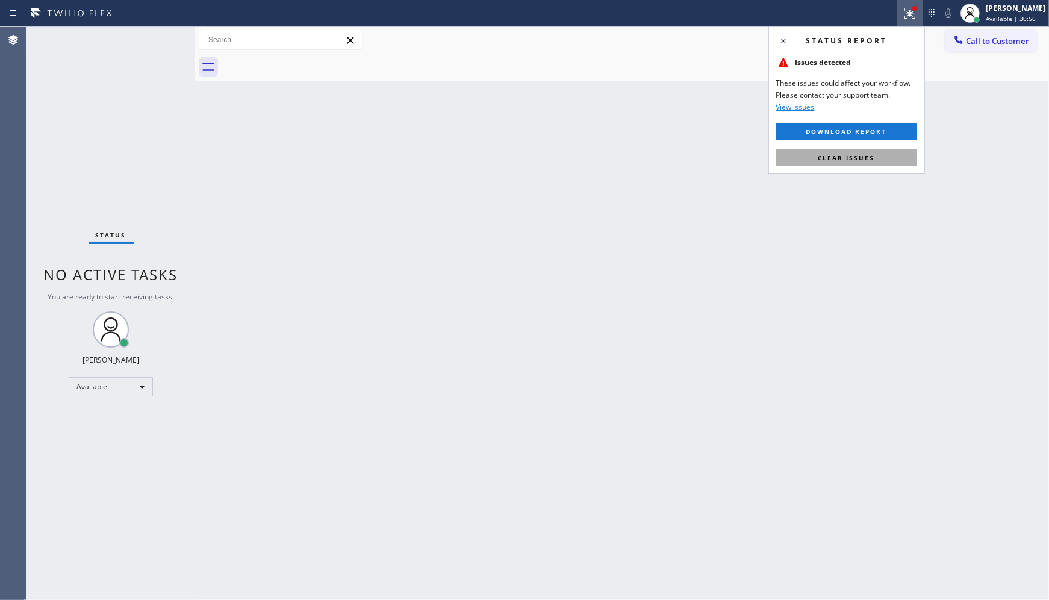
click at [889, 155] on button "Clear issues" at bounding box center [846, 157] width 141 height 17
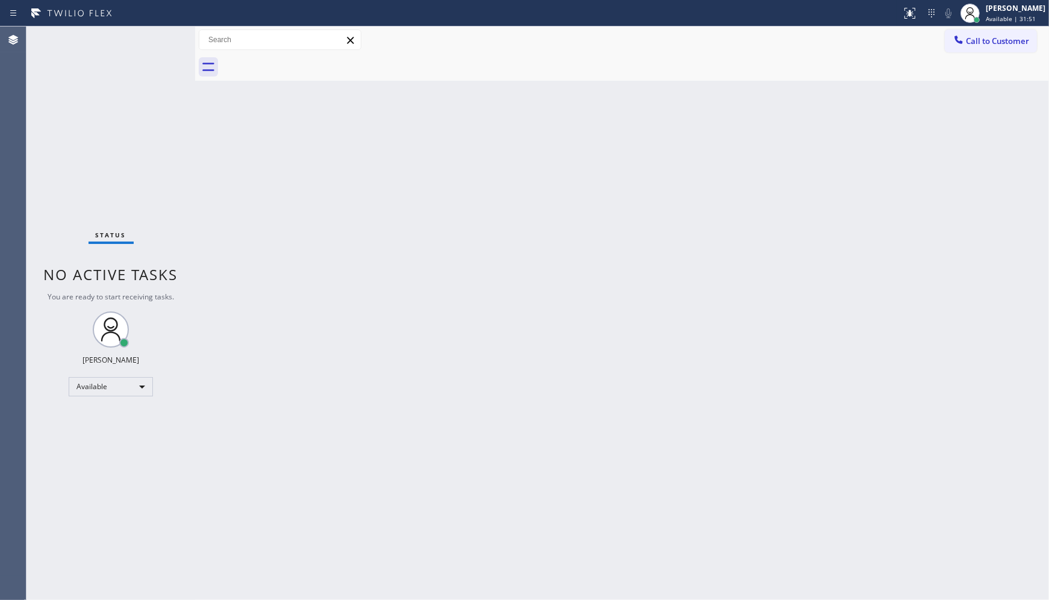
click at [161, 39] on div "Status No active tasks You are ready to start receiving tasks. JENIZA ALCAYDE A…" at bounding box center [111, 313] width 169 height 573
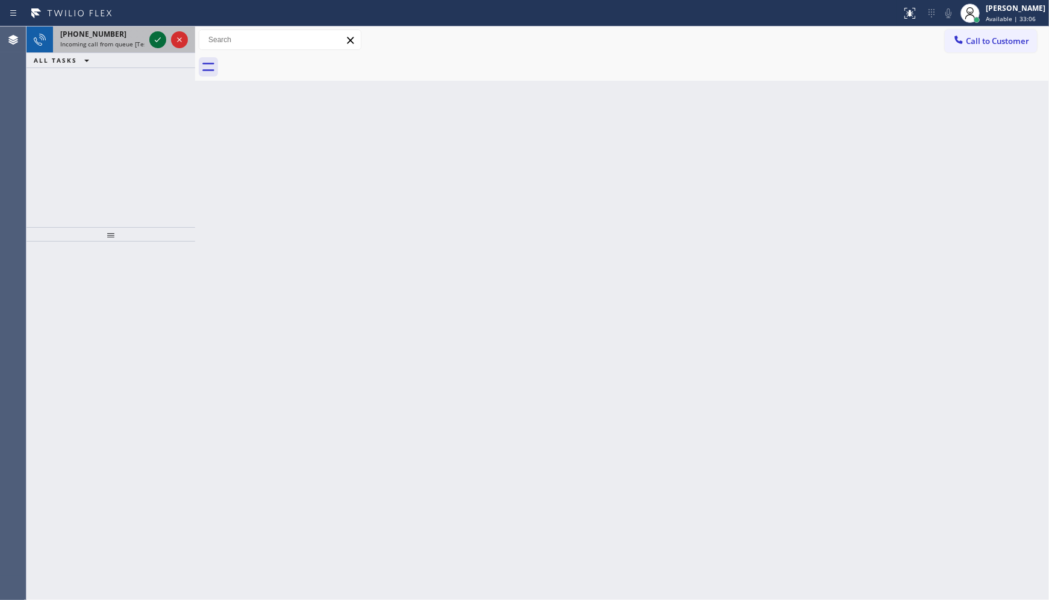
drag, startPoint x: 161, startPoint y: 39, endPoint x: 155, endPoint y: 43, distance: 6.9
click at [157, 42] on icon at bounding box center [158, 40] width 14 height 14
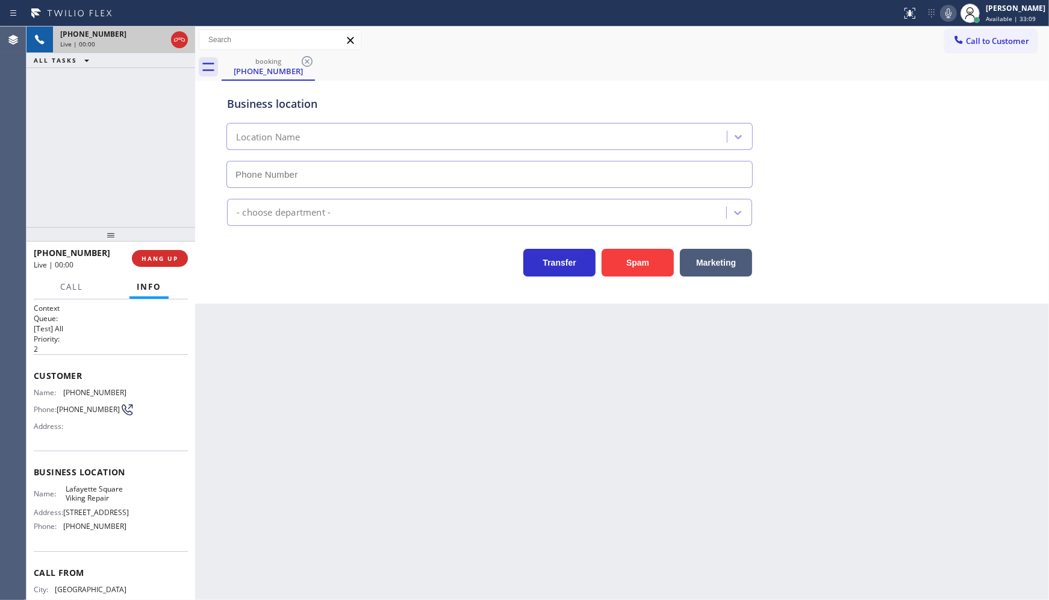
type input "(323) 897-1078"
click at [179, 264] on button "HANG UP" at bounding box center [160, 258] width 56 height 17
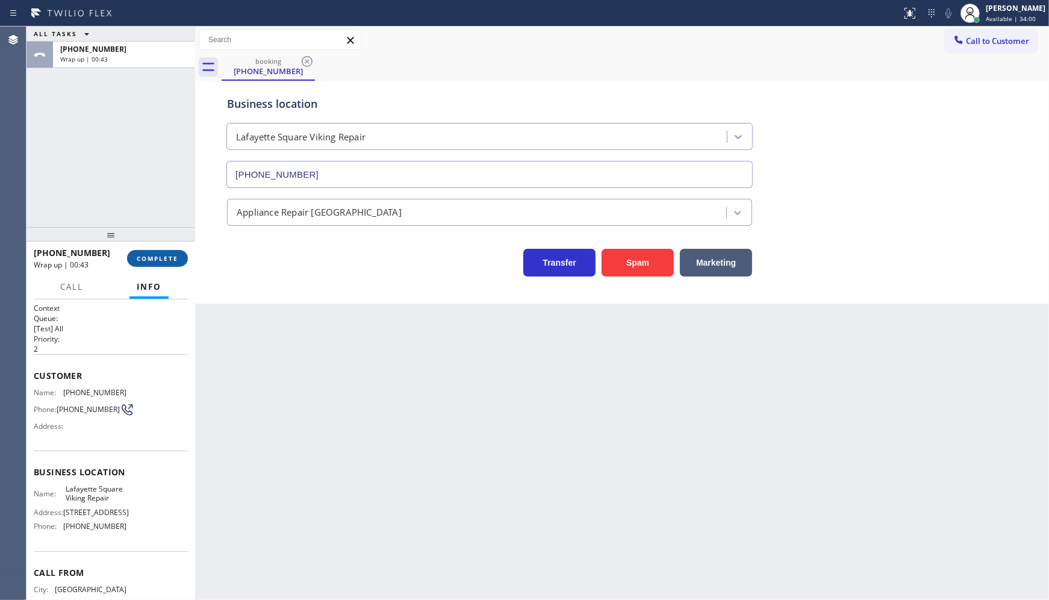
click at [155, 263] on button "COMPLETE" at bounding box center [157, 258] width 61 height 17
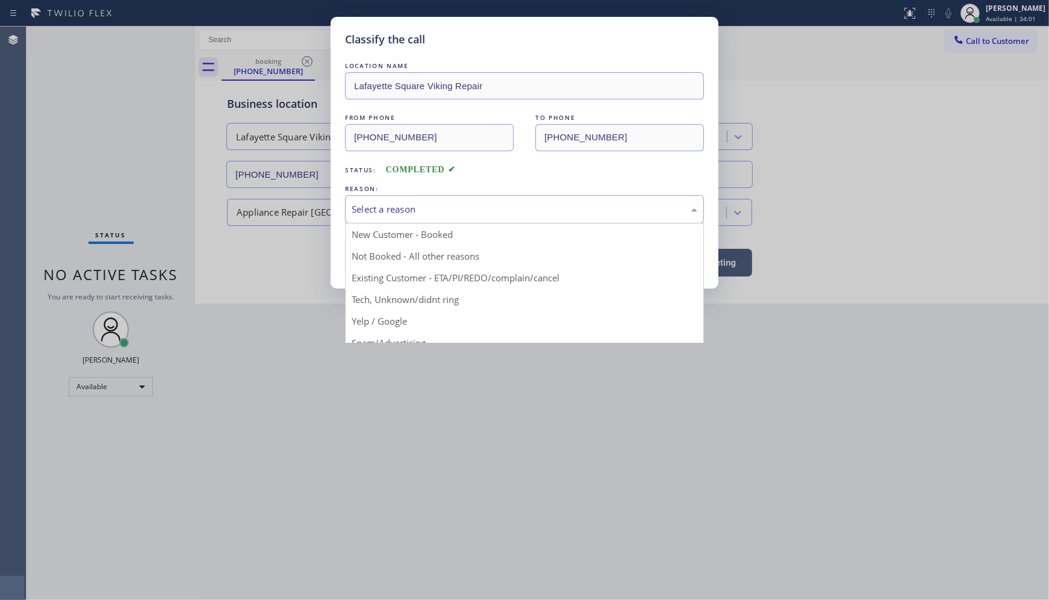
click at [369, 221] on div "Select a reason" at bounding box center [524, 209] width 359 height 28
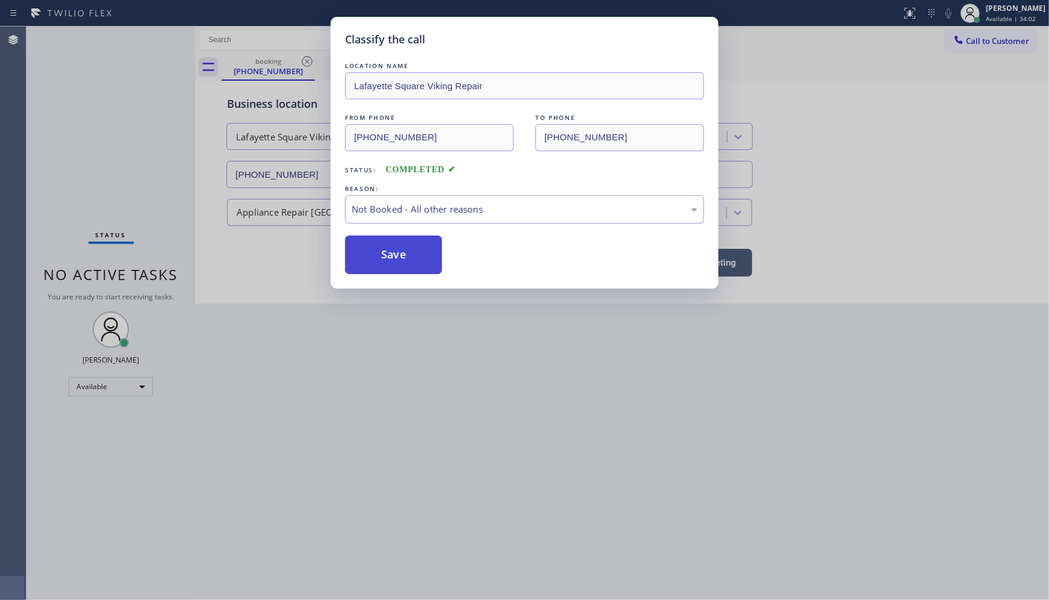
click at [372, 255] on button "Save" at bounding box center [393, 255] width 97 height 39
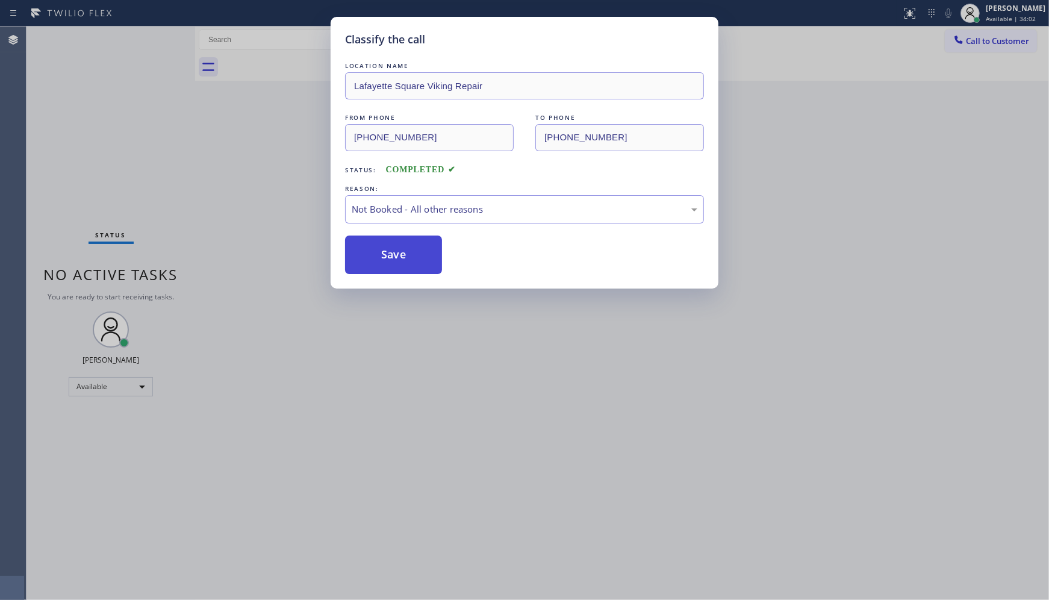
click at [374, 260] on button "Save" at bounding box center [393, 255] width 97 height 39
click at [376, 266] on button "Save" at bounding box center [393, 255] width 97 height 39
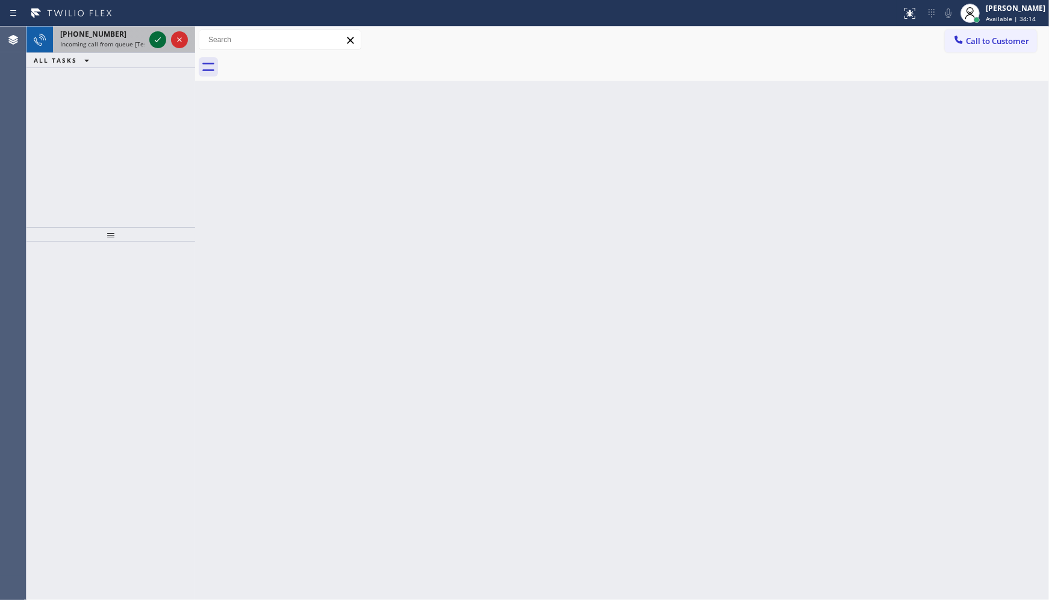
click at [155, 43] on icon at bounding box center [158, 40] width 14 height 14
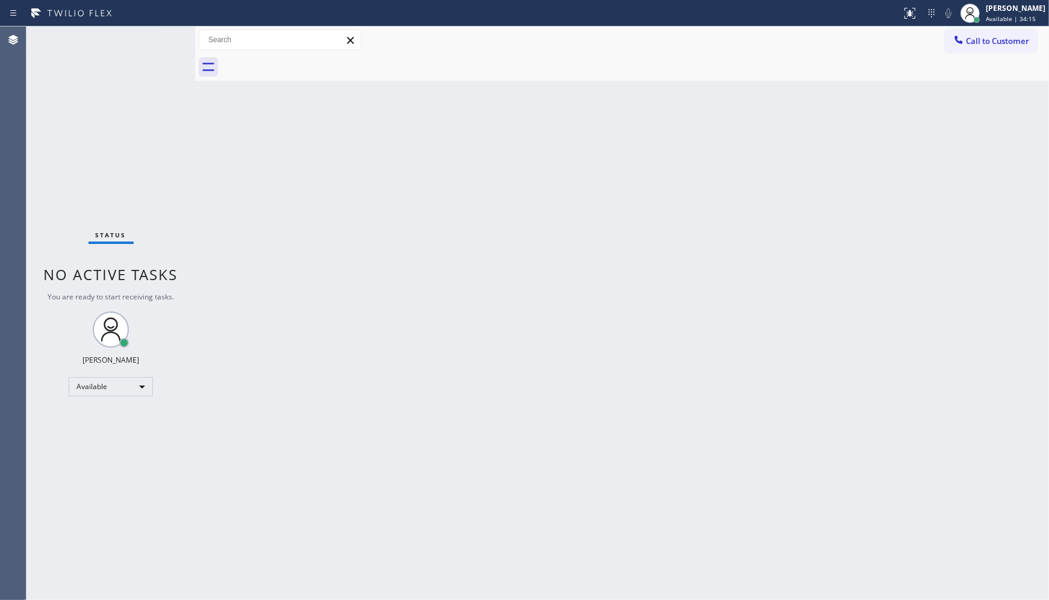
click at [155, 43] on div "Status No active tasks You are ready to start receiving tasks. JENIZA ALCAYDE A…" at bounding box center [111, 313] width 169 height 573
click at [155, 41] on div "Status No active tasks You are ready to start receiving tasks. JENIZA ALCAYDE A…" at bounding box center [111, 313] width 169 height 573
click at [911, 8] on icon at bounding box center [910, 13] width 14 height 14
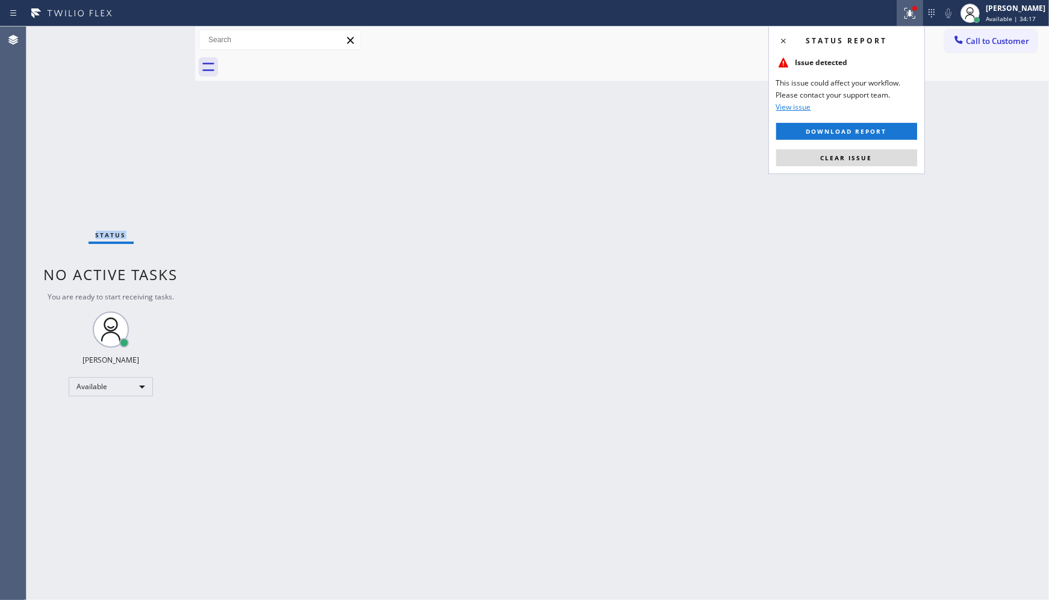
drag, startPoint x: 856, startPoint y: 155, endPoint x: 456, endPoint y: 484, distance: 518.2
click at [856, 155] on span "Clear issue" at bounding box center [847, 158] width 52 height 8
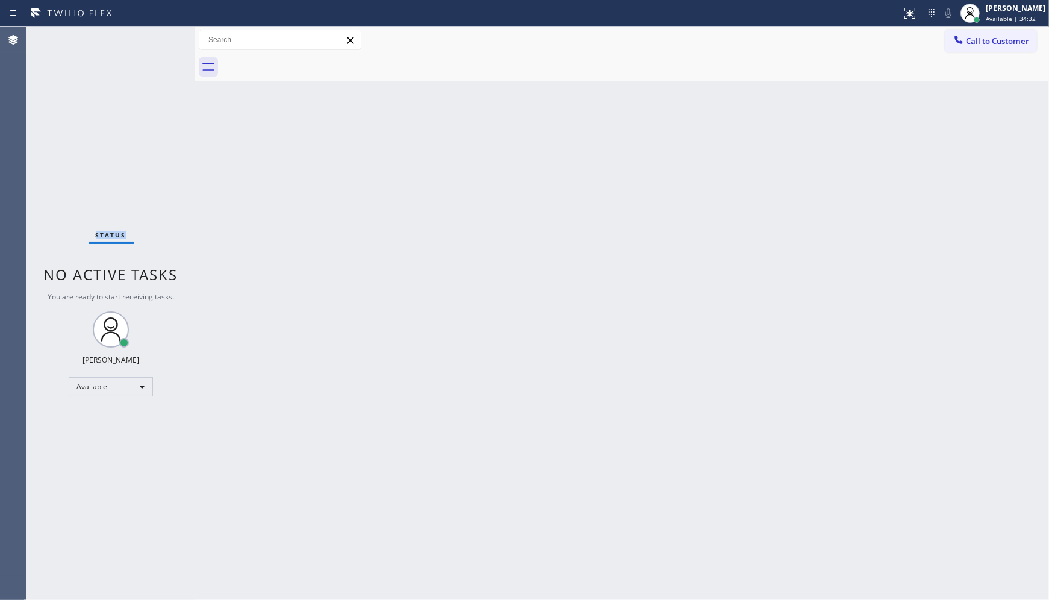
click at [130, 127] on div "Status No active tasks You are ready to start receiving tasks. JENIZA ALCAYDE A…" at bounding box center [111, 313] width 169 height 573
drag, startPoint x: 679, startPoint y: 357, endPoint x: 694, endPoint y: 331, distance: 30.0
click at [694, 331] on div "Back to Dashboard Change Sender ID Customers Technicians Select a contact Outbo…" at bounding box center [622, 313] width 854 height 573
click at [157, 40] on div "Status No active tasks You are ready to start receiving tasks. JENIZA ALCAYDE A…" at bounding box center [111, 313] width 169 height 573
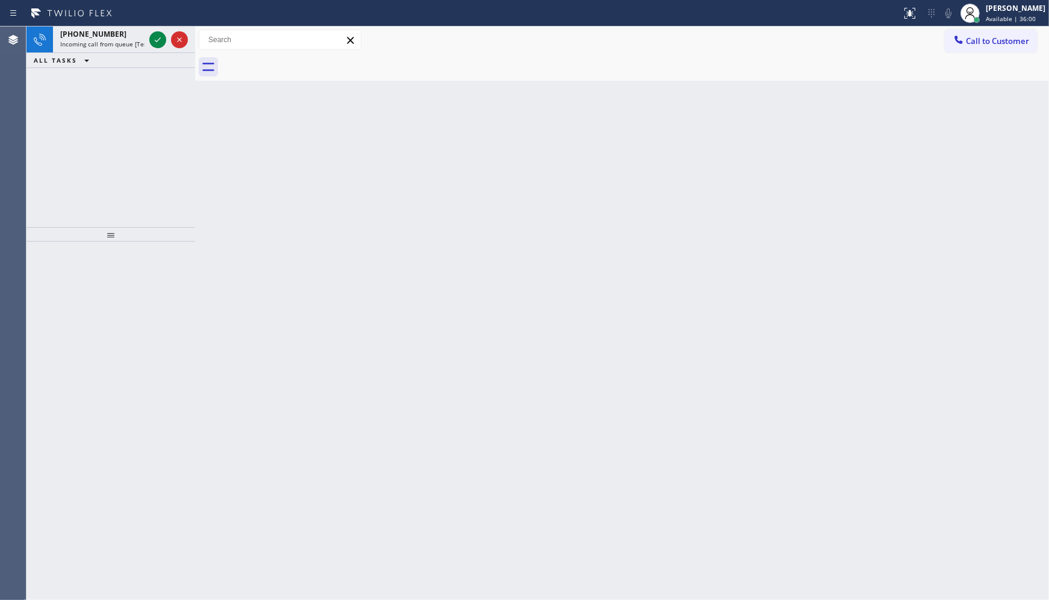
click at [163, 64] on div "ALL TASKS ALL TASKS ACTIVE TASKS TASKS IN WRAP UP" at bounding box center [111, 60] width 169 height 15
click at [157, 34] on icon at bounding box center [158, 40] width 14 height 14
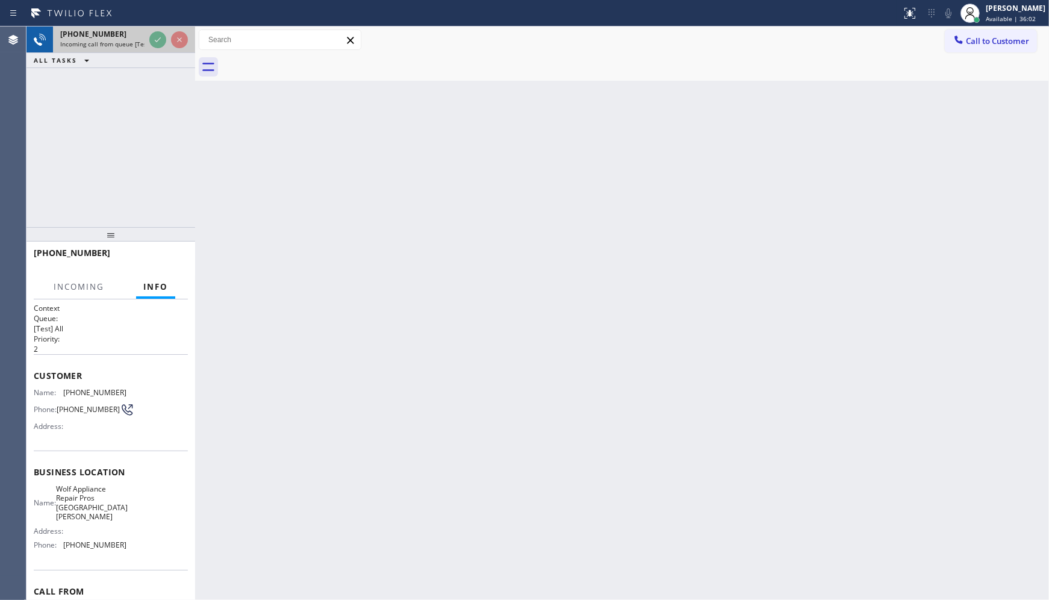
click at [166, 34] on div at bounding box center [168, 40] width 43 height 27
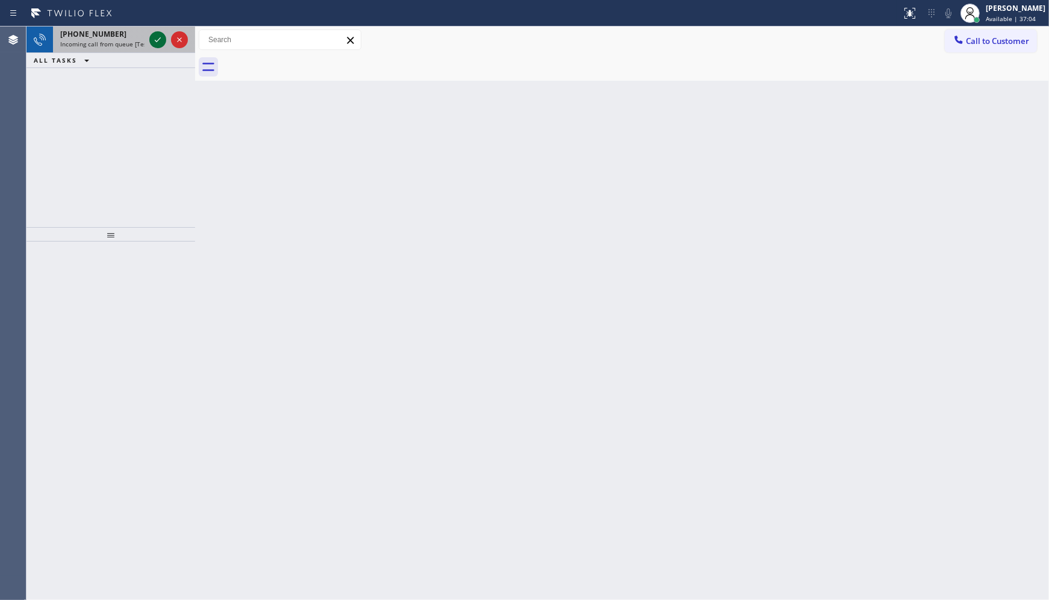
click at [157, 37] on icon at bounding box center [158, 40] width 14 height 14
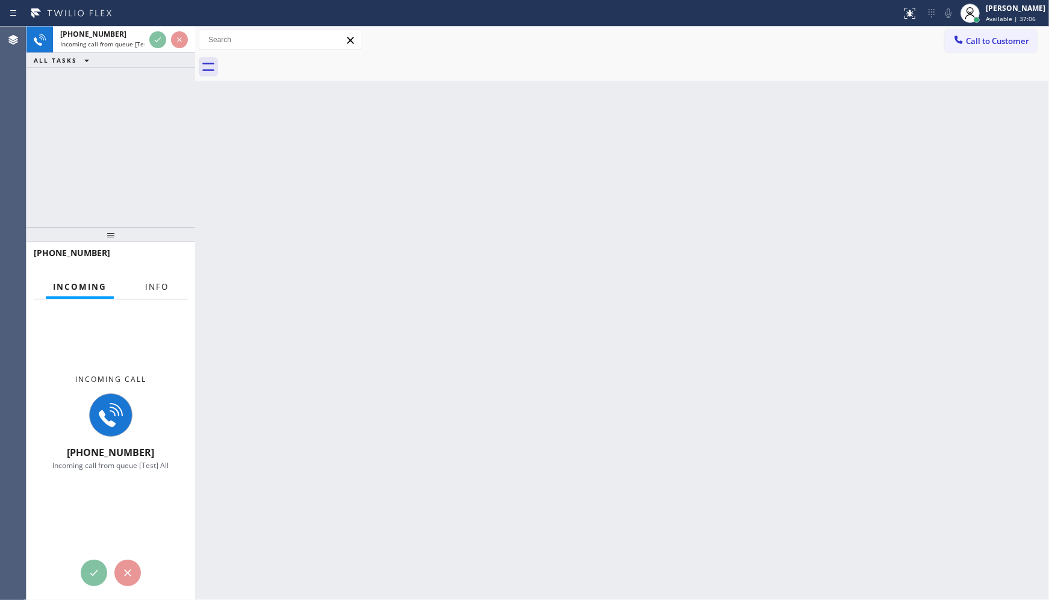
click at [151, 279] on button "Info" at bounding box center [157, 286] width 38 height 23
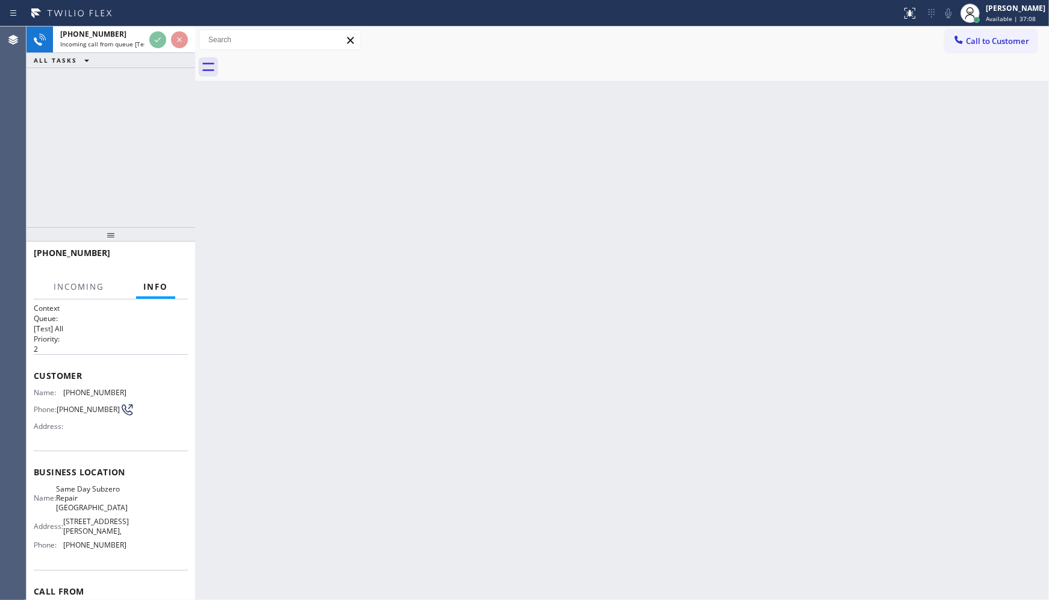
click at [136, 304] on h1 "Context" at bounding box center [111, 308] width 154 height 10
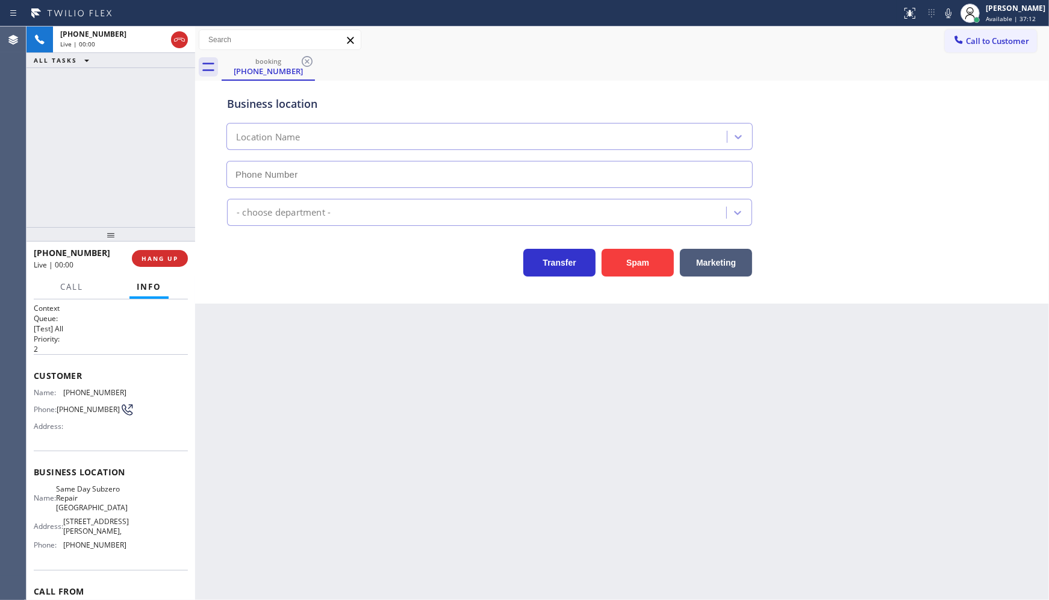
click at [182, 58] on div "[PHONE_NUMBER] Live | 00:00 ALL TASKS ALL TASKS ACTIVE TASKS TASKS IN WRAP UP" at bounding box center [111, 48] width 169 height 42
type input "[PHONE_NUMBER]"
click at [143, 261] on span "HANG UP" at bounding box center [160, 258] width 37 height 8
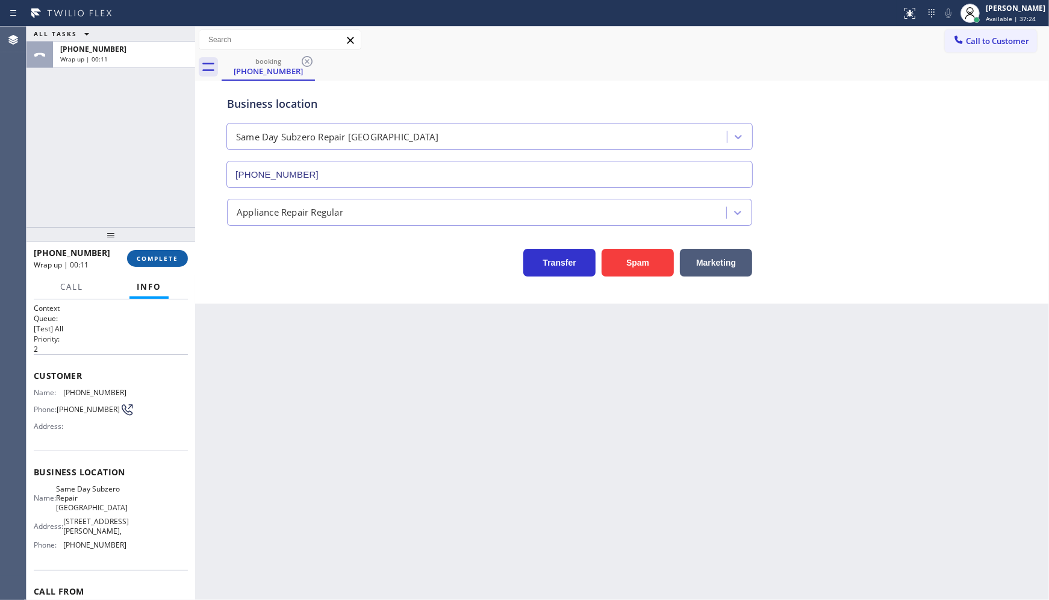
click at [153, 256] on span "COMPLETE" at bounding box center [158, 258] width 42 height 8
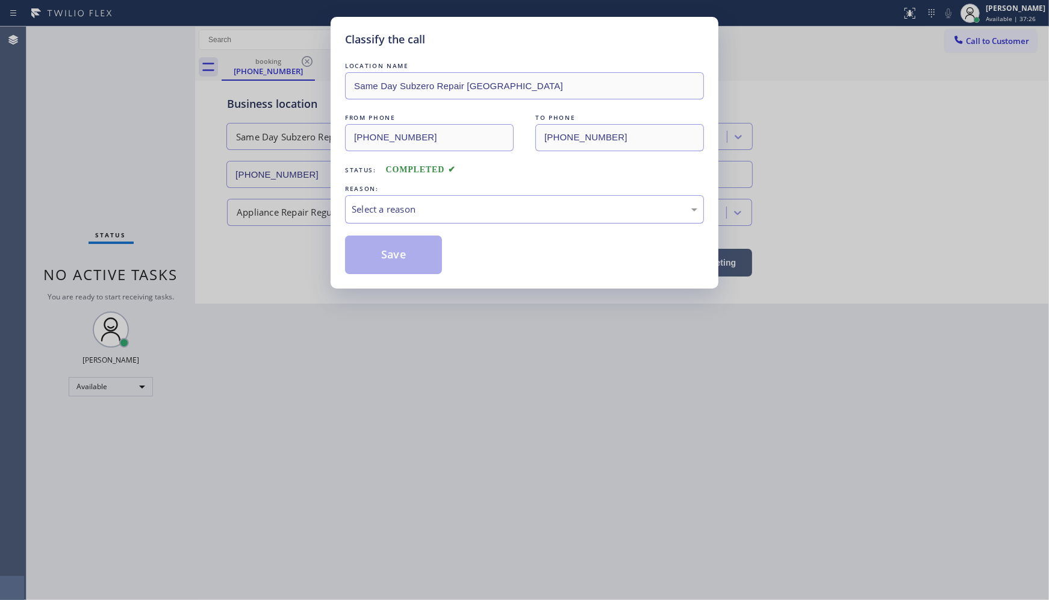
click at [360, 205] on div "Select a reason" at bounding box center [525, 209] width 346 height 14
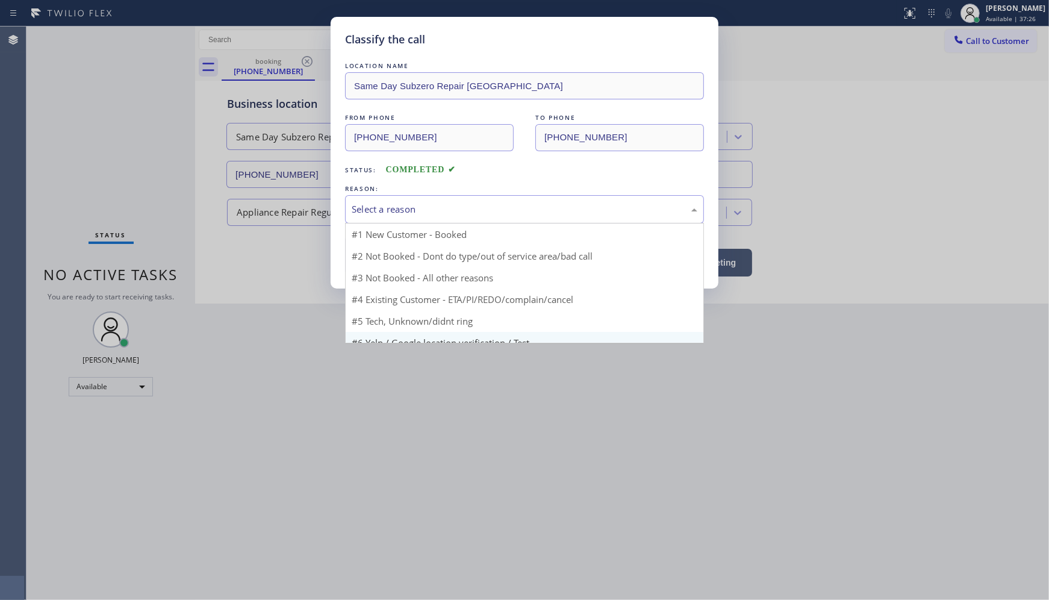
scroll to position [33, 0]
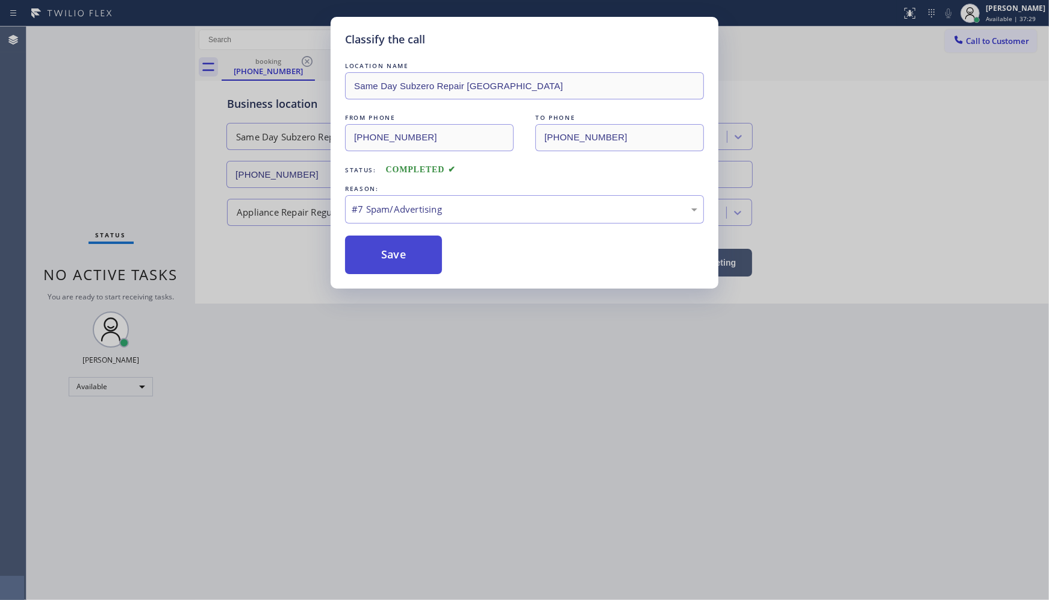
click at [401, 257] on button "Save" at bounding box center [393, 255] width 97 height 39
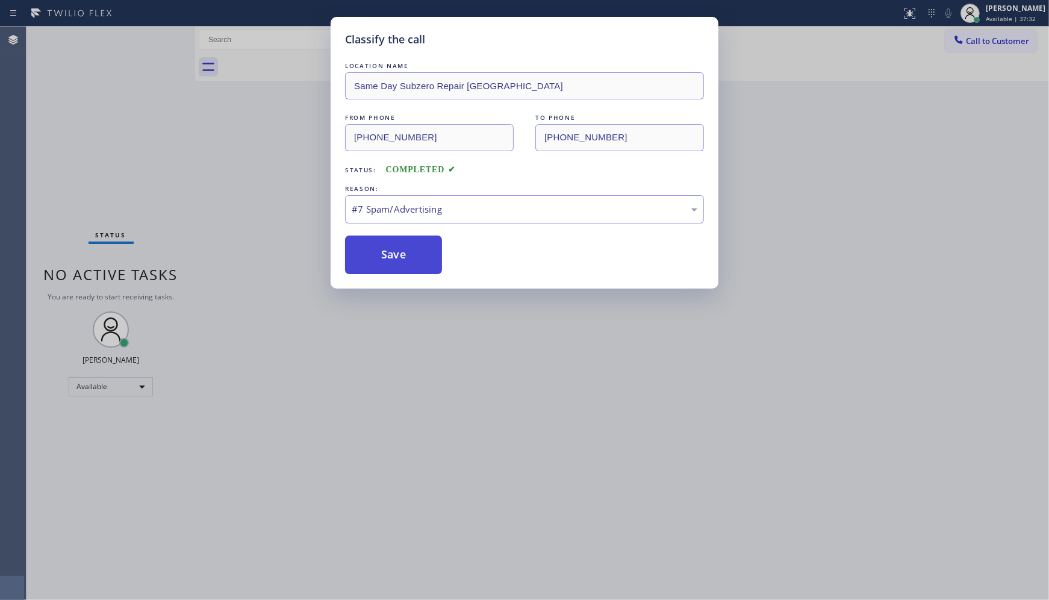
click at [392, 249] on button "Save" at bounding box center [393, 255] width 97 height 39
click at [392, 250] on button "Save" at bounding box center [393, 255] width 97 height 39
click at [392, 251] on button "Save" at bounding box center [393, 255] width 97 height 39
drag, startPoint x: 420, startPoint y: 229, endPoint x: 424, endPoint y: 290, distance: 61.6
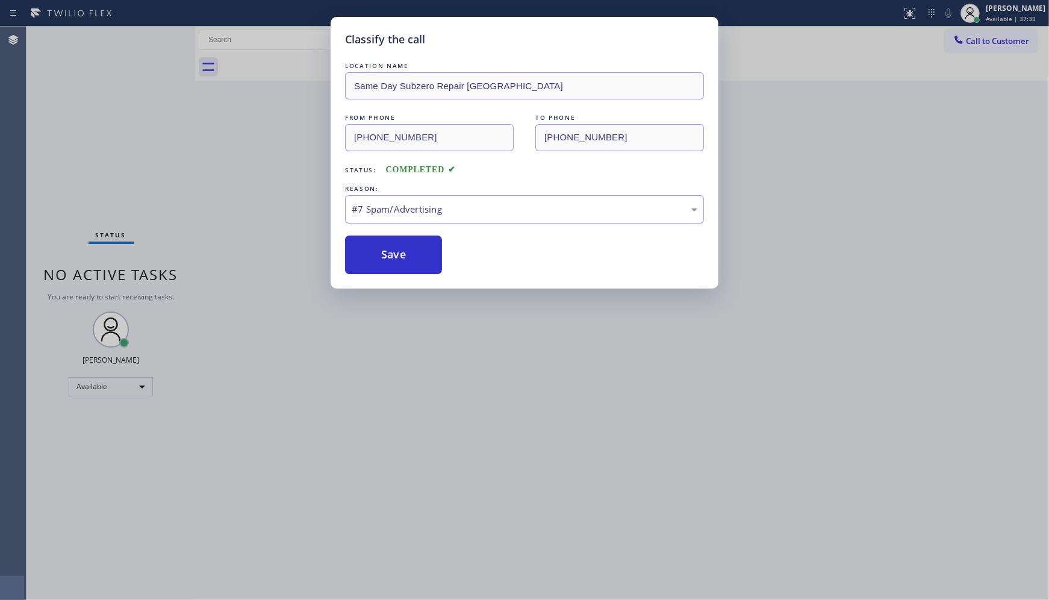
click at [428, 285] on div "Classify the call LOCATION NAME Same Day Subzero Repair [GEOGRAPHIC_DATA] FROM …" at bounding box center [525, 153] width 388 height 272
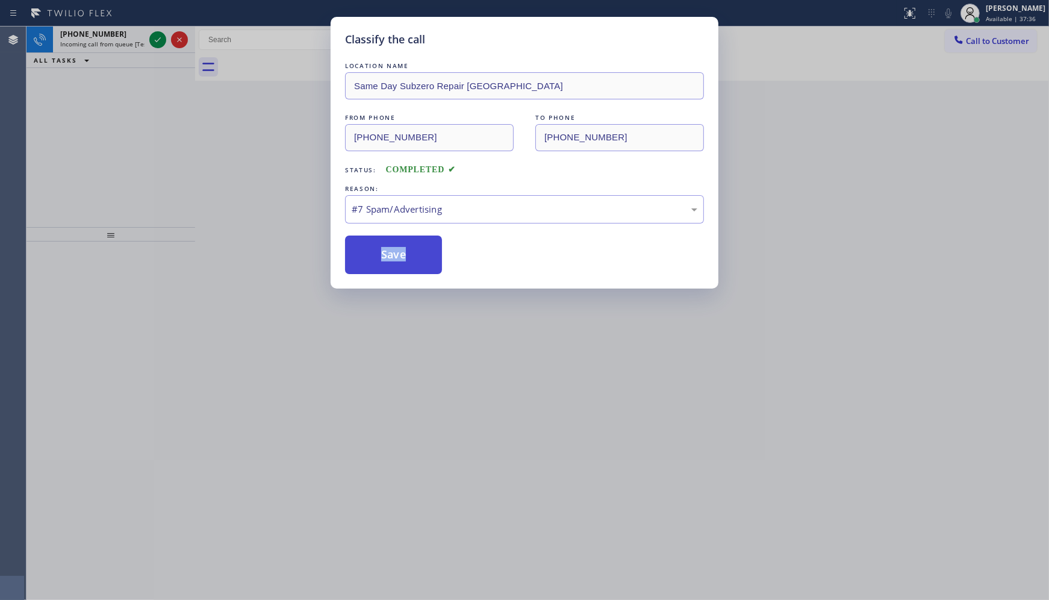
click at [410, 261] on button "Save" at bounding box center [393, 255] width 97 height 39
drag, startPoint x: 410, startPoint y: 261, endPoint x: 418, endPoint y: 290, distance: 29.5
click at [418, 289] on div "Classify the call LOCATION NAME Same Day Subzero Repair [GEOGRAPHIC_DATA] FROM …" at bounding box center [524, 300] width 1049 height 600
click at [419, 288] on div "Classify the call LOCATION NAME Same Day Subzero Repair [GEOGRAPHIC_DATA] FROM …" at bounding box center [524, 300] width 1049 height 600
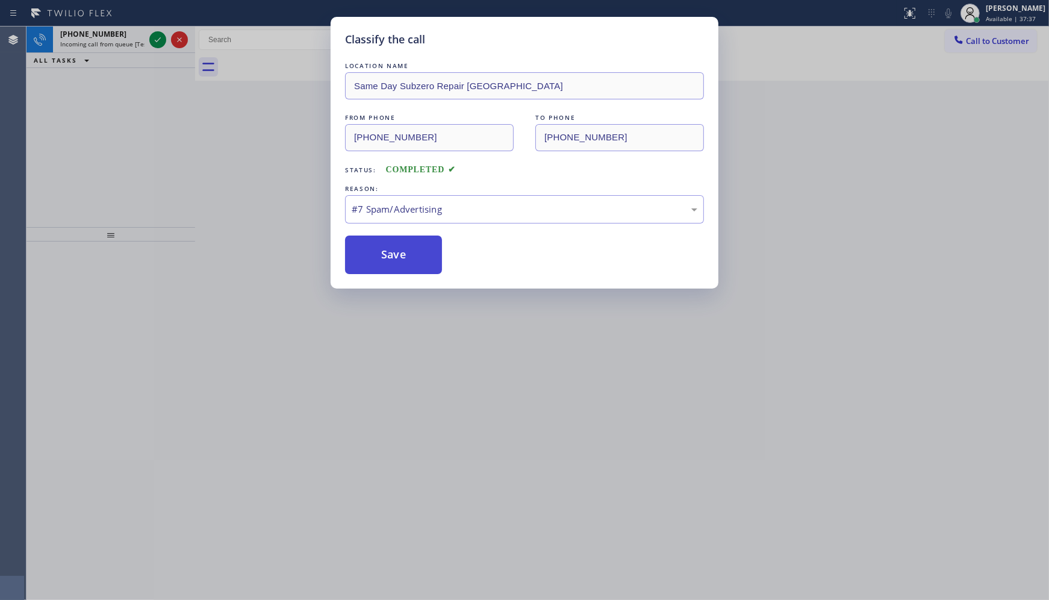
click at [413, 270] on button "Save" at bounding box center [393, 255] width 97 height 39
click at [422, 255] on button "Save" at bounding box center [393, 255] width 97 height 39
click at [420, 254] on button "Save" at bounding box center [393, 255] width 97 height 39
click at [407, 254] on button "Save" at bounding box center [393, 255] width 97 height 39
click at [393, 252] on button "Save" at bounding box center [393, 255] width 97 height 39
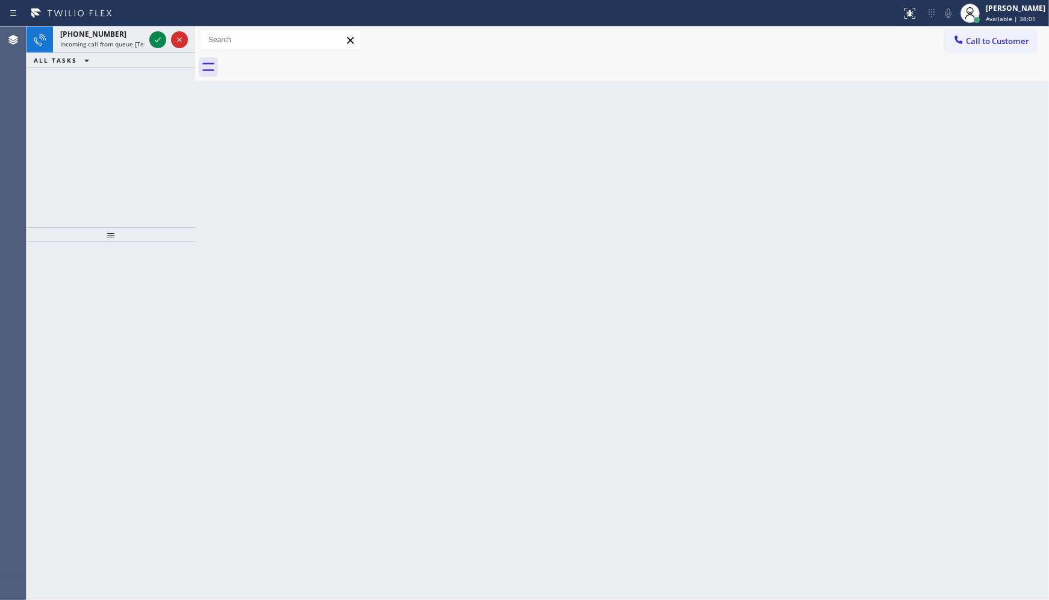
drag, startPoint x: 75, startPoint y: 153, endPoint x: 102, endPoint y: 127, distance: 37.9
click at [75, 153] on div "[PHONE_NUMBER] Incoming call from queue [Test] All ALL TASKS ALL TASKS ACTIVE T…" at bounding box center [111, 127] width 169 height 201
click at [155, 34] on icon at bounding box center [158, 40] width 14 height 14
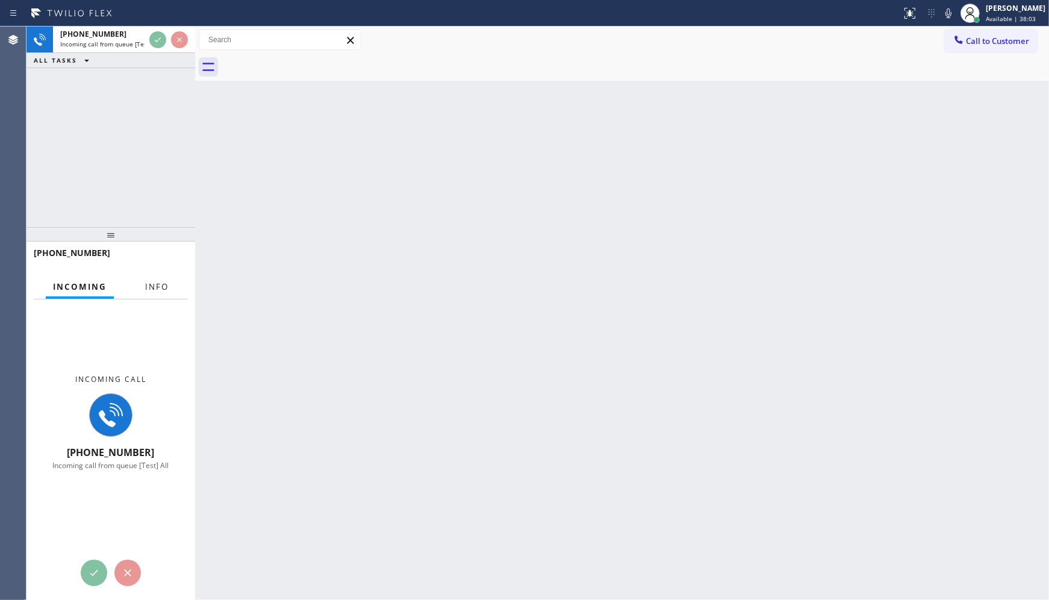
click at [148, 288] on span "Info" at bounding box center [156, 286] width 23 height 11
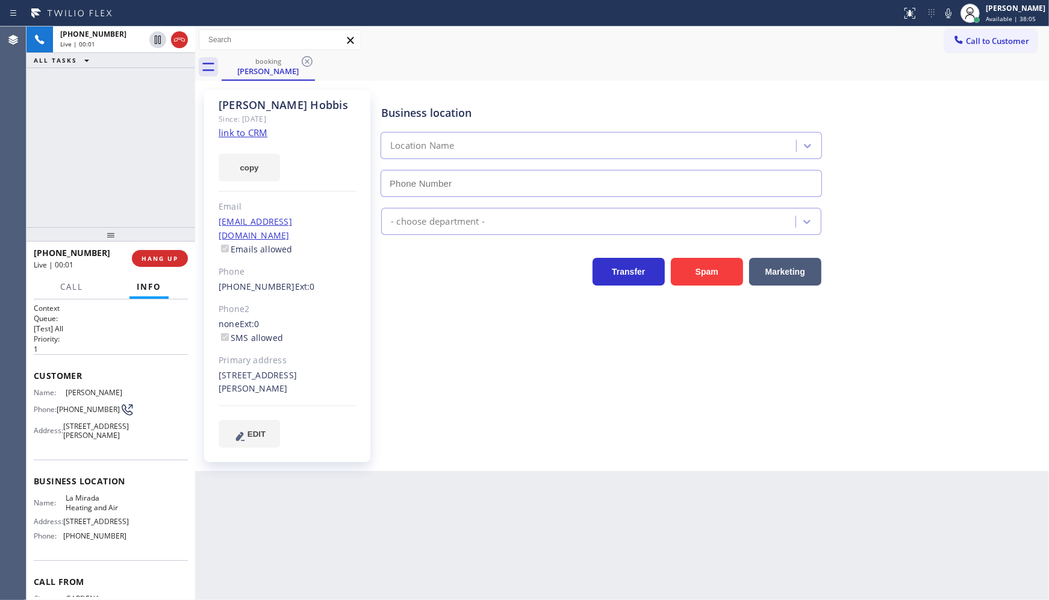
type input "[PHONE_NUMBER]"
click at [237, 128] on link "link to CRM" at bounding box center [243, 133] width 49 height 12
click at [948, 9] on icon at bounding box center [949, 13] width 14 height 14
drag, startPoint x: 219, startPoint y: 376, endPoint x: 244, endPoint y: 377, distance: 24.7
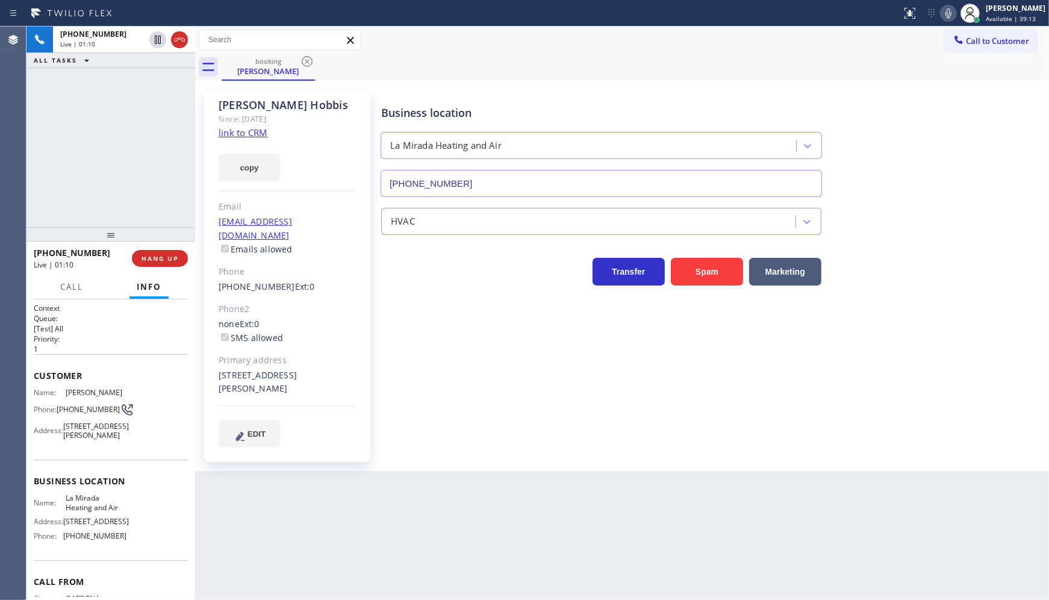
click at [244, 377] on div "[PERSON_NAME] Since: [DATE] link to CRM copy Email [EMAIL_ADDRESS][DOMAIN_NAME]…" at bounding box center [287, 276] width 166 height 372
click at [152, 140] on div "[PHONE_NUMBER] Live | 02:26 ALL TASKS ALL TASKS ACTIVE TASKS TASKS IN WRAP UP" at bounding box center [111, 127] width 169 height 201
click at [173, 253] on button "COMPLETE" at bounding box center [157, 258] width 61 height 17
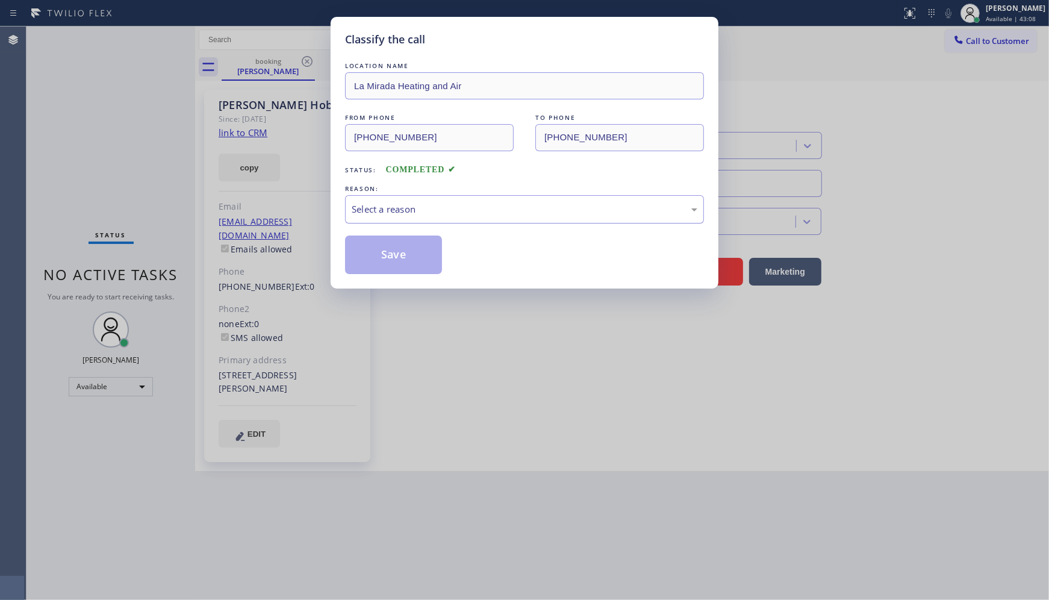
drag, startPoint x: 452, startPoint y: 214, endPoint x: 452, endPoint y: 206, distance: 8.4
click at [452, 206] on div "Select a reason" at bounding box center [525, 209] width 346 height 14
click at [387, 256] on button "Save" at bounding box center [393, 255] width 97 height 39
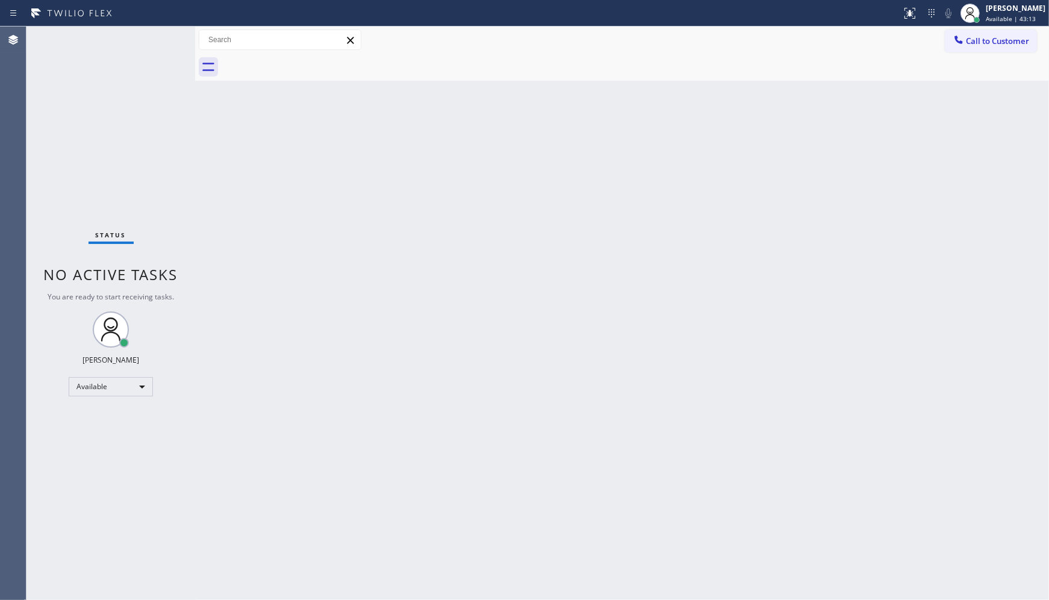
click at [735, 292] on div "Back to Dashboard Change Sender ID Customers Technicians Select a contact Outbo…" at bounding box center [622, 313] width 854 height 573
click at [84, 383] on div "Available" at bounding box center [111, 386] width 84 height 19
click at [99, 452] on li "Break" at bounding box center [110, 448] width 82 height 14
click at [969, 115] on div "Back to Dashboard Change Sender ID Customers Technicians Select a contact Outbo…" at bounding box center [622, 313] width 854 height 573
click at [89, 383] on div "Break" at bounding box center [111, 391] width 84 height 19
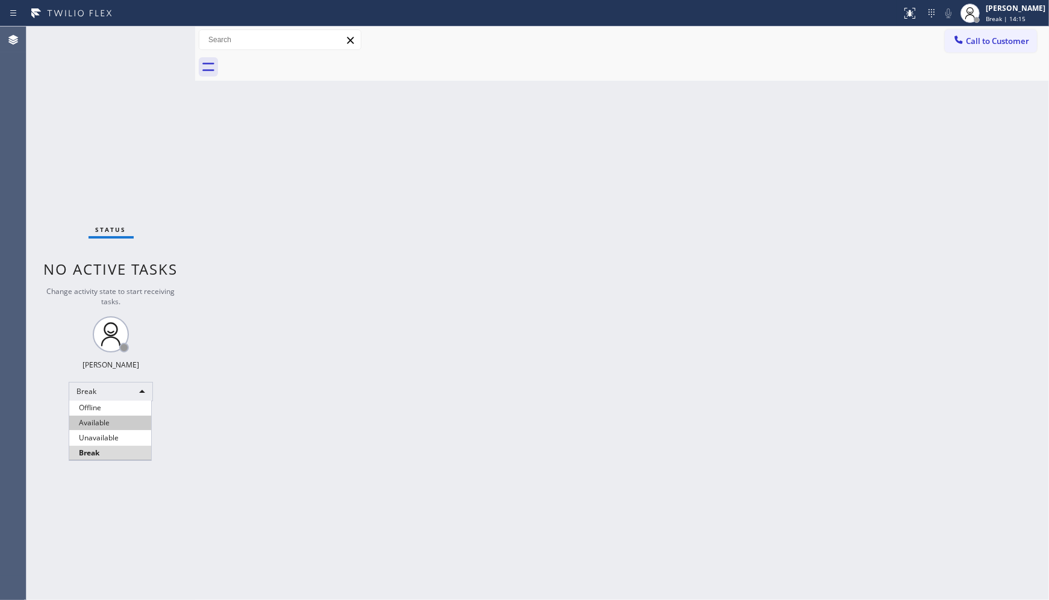
click at [111, 420] on li "Available" at bounding box center [110, 423] width 82 height 14
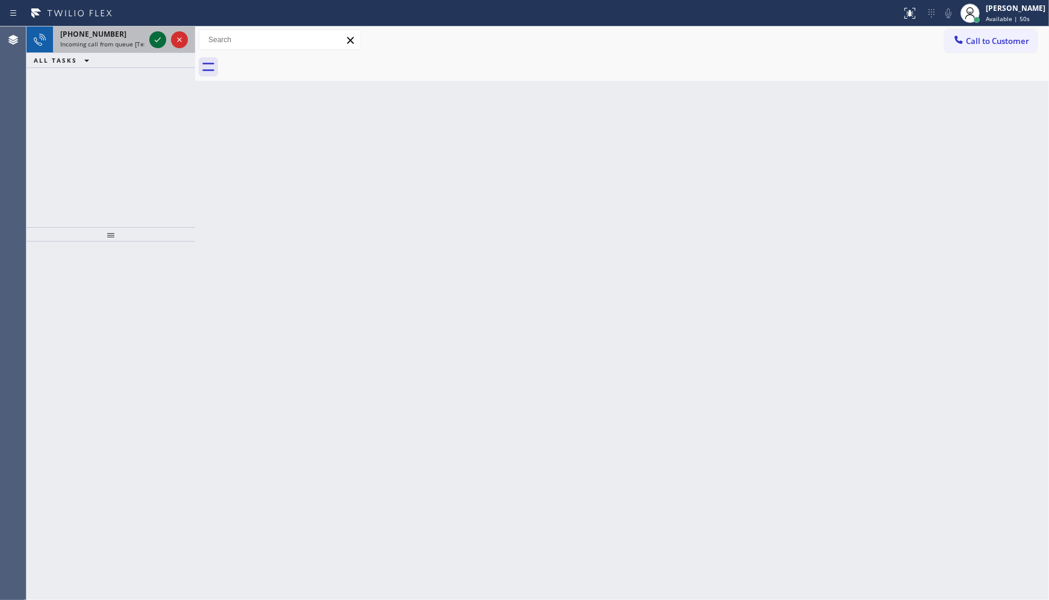
click at [158, 42] on icon at bounding box center [158, 40] width 14 height 14
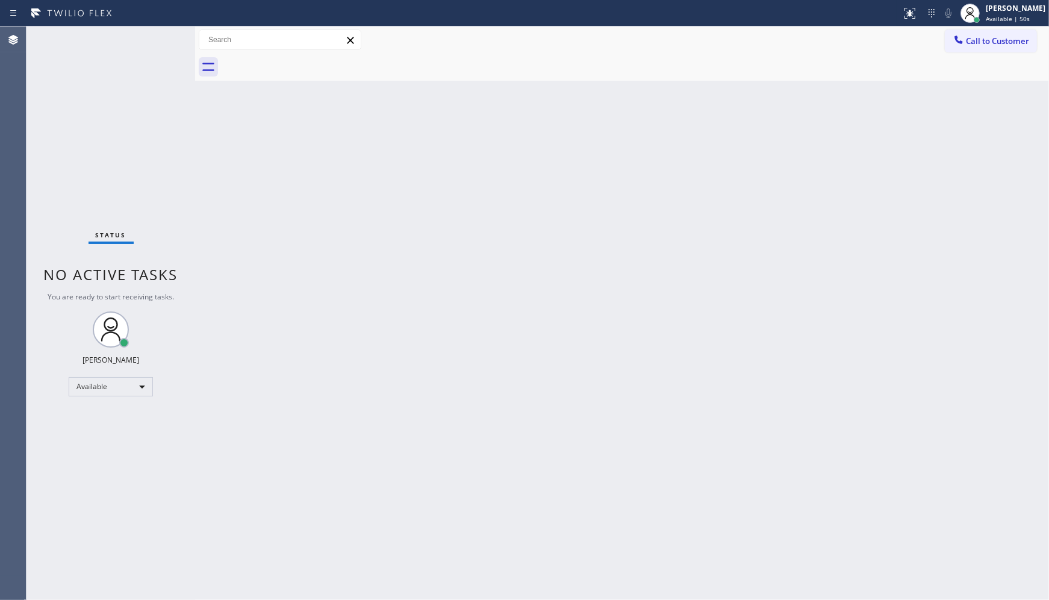
click at [158, 42] on div "Status No active tasks You are ready to start receiving tasks. JENIZA ALCAYDE A…" at bounding box center [111, 313] width 169 height 573
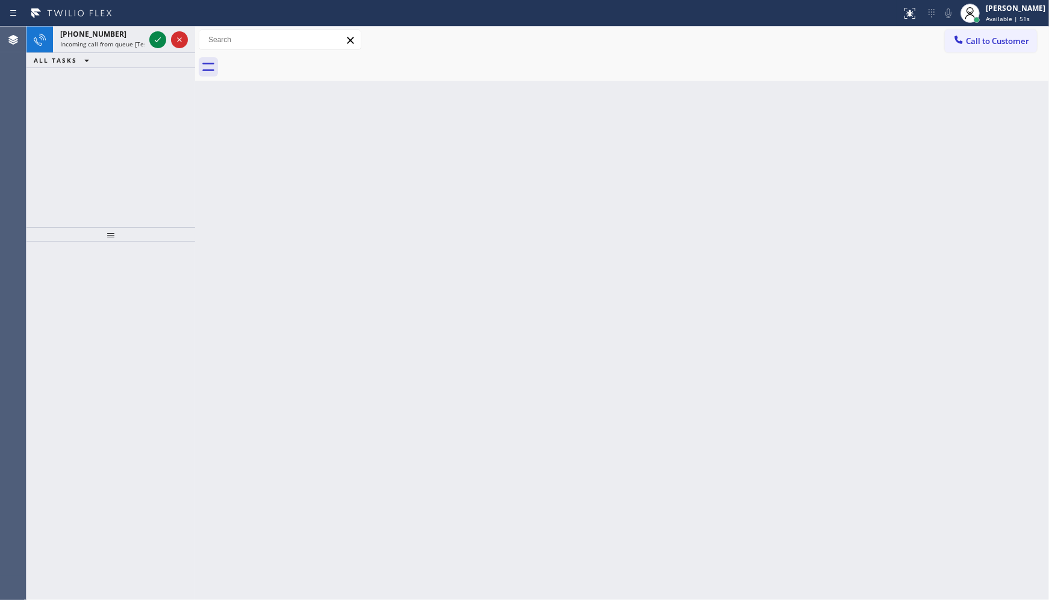
click at [158, 42] on icon at bounding box center [158, 40] width 14 height 14
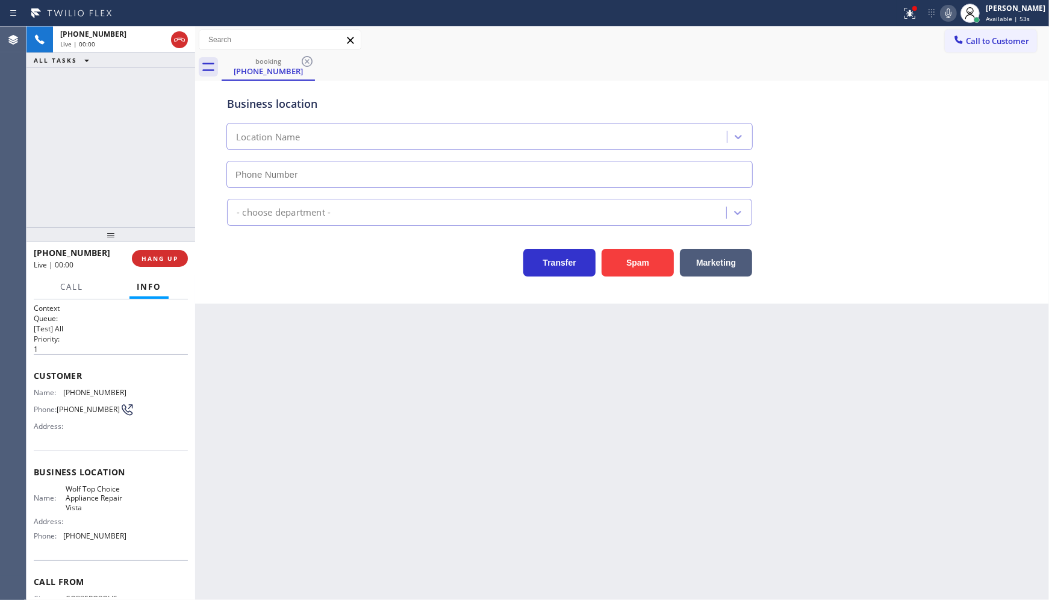
type input "[PHONE_NUMBER]"
click at [657, 264] on button "Spam" at bounding box center [638, 263] width 72 height 28
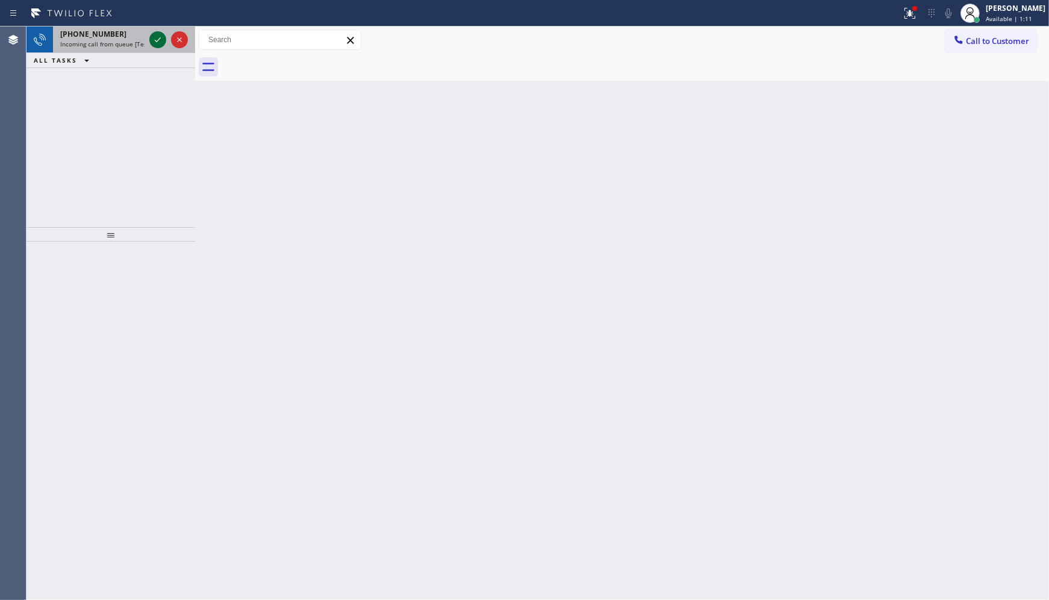
click at [155, 34] on icon at bounding box center [158, 40] width 14 height 14
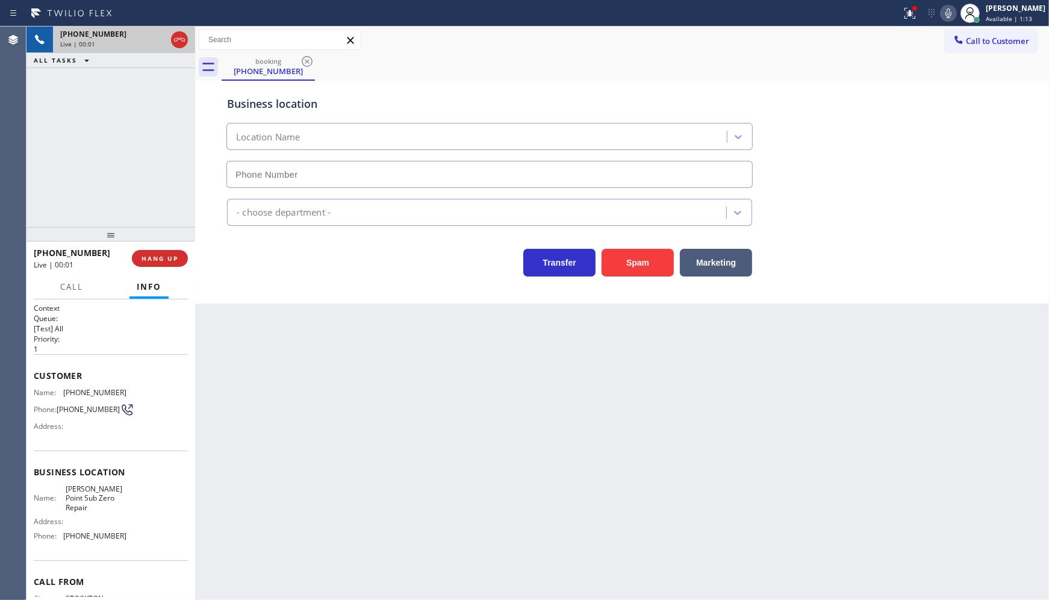
type input "[PHONE_NUMBER]"
click at [914, 11] on div at bounding box center [914, 8] width 7 height 7
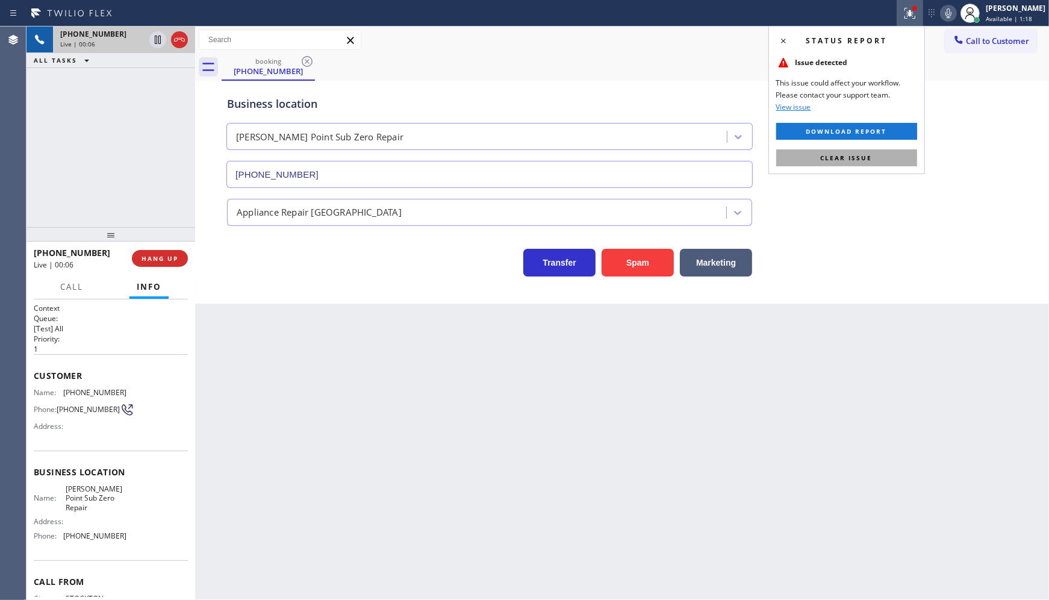
click at [889, 158] on button "Clear issue" at bounding box center [846, 157] width 141 height 17
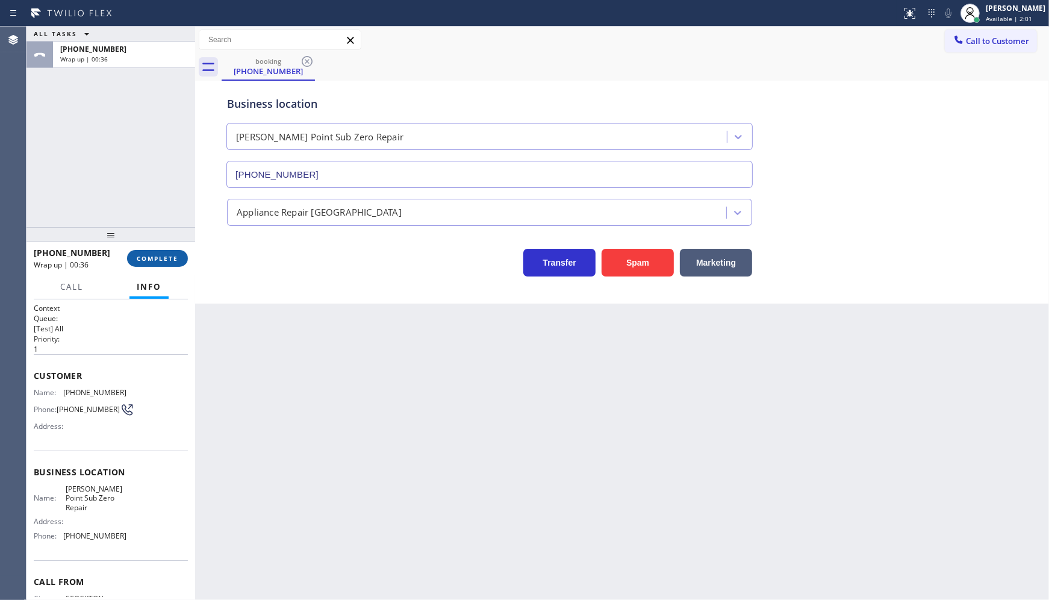
click at [151, 262] on span "COMPLETE" at bounding box center [158, 258] width 42 height 8
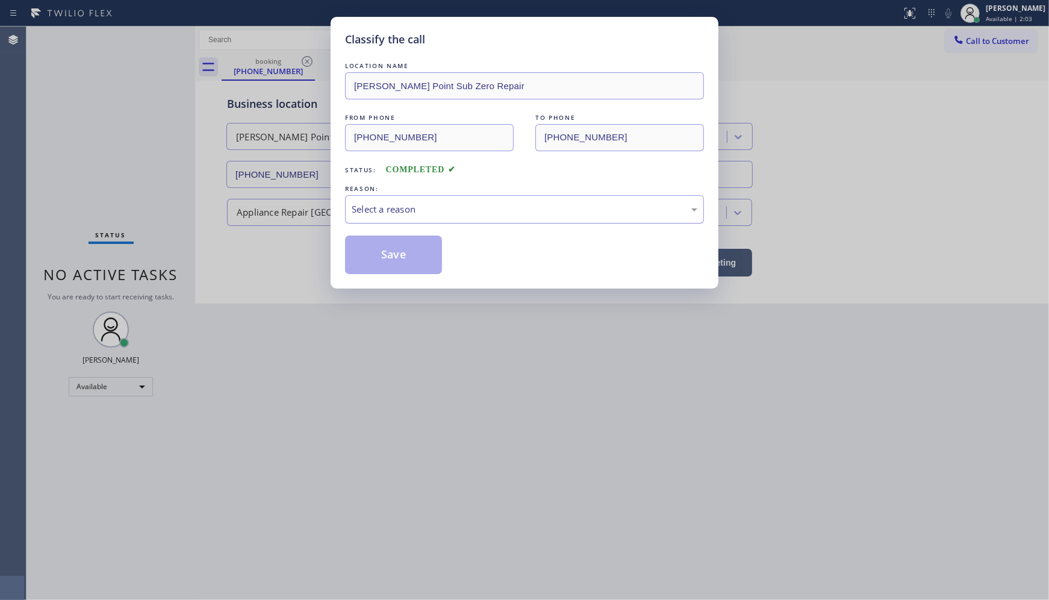
click at [363, 219] on div "Select a reason" at bounding box center [524, 209] width 359 height 28
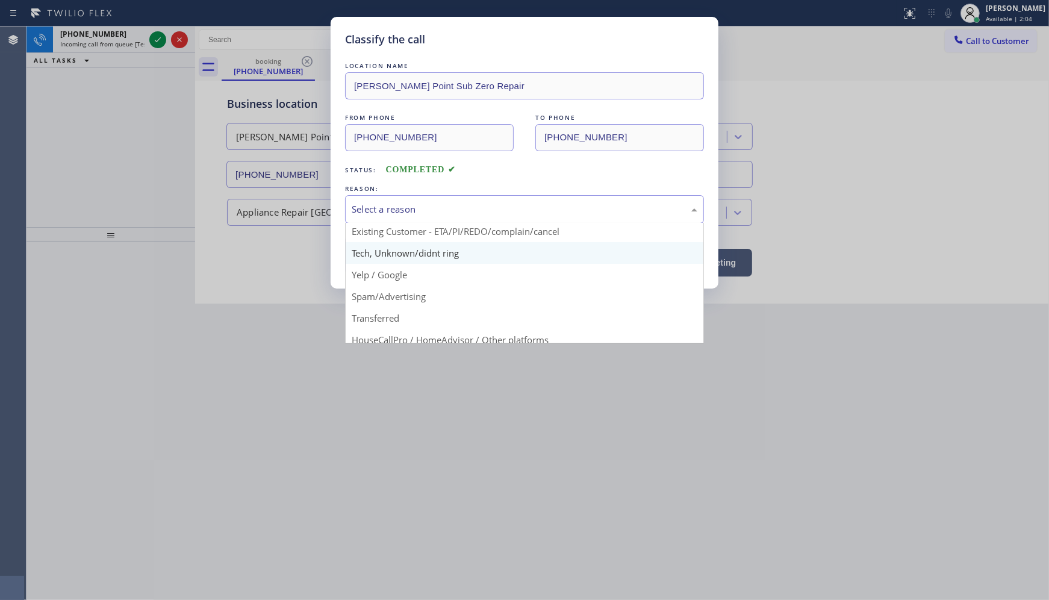
scroll to position [75, 0]
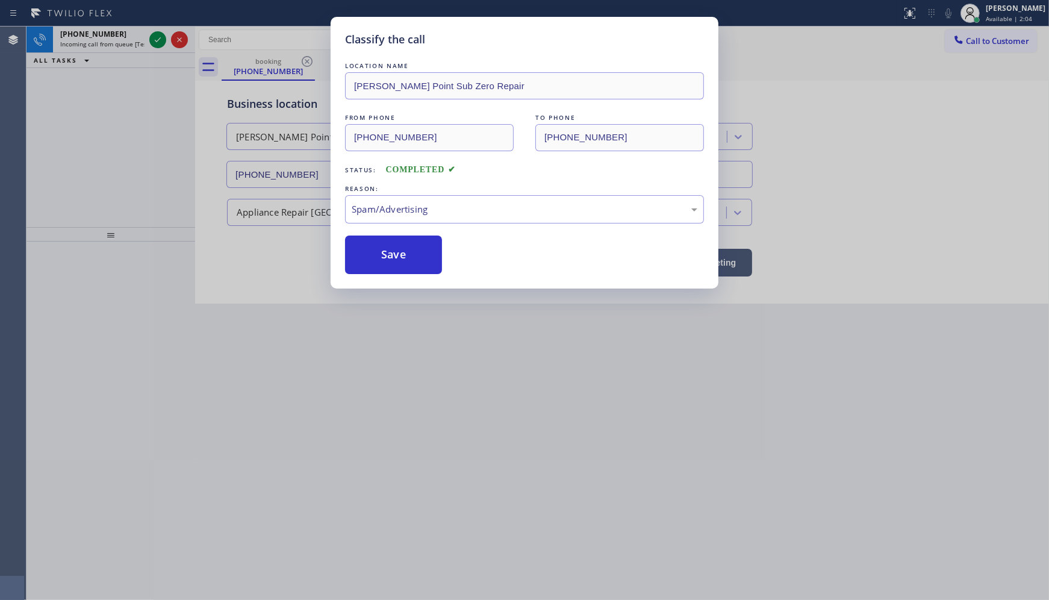
click at [367, 260] on button "Save" at bounding box center [393, 255] width 97 height 39
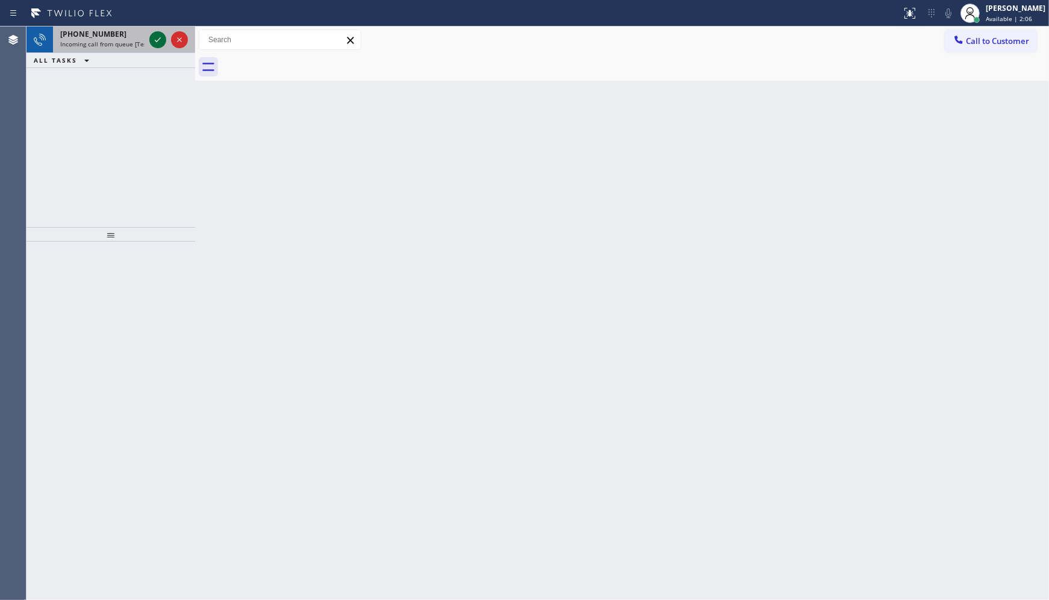
click at [157, 37] on icon at bounding box center [158, 40] width 14 height 14
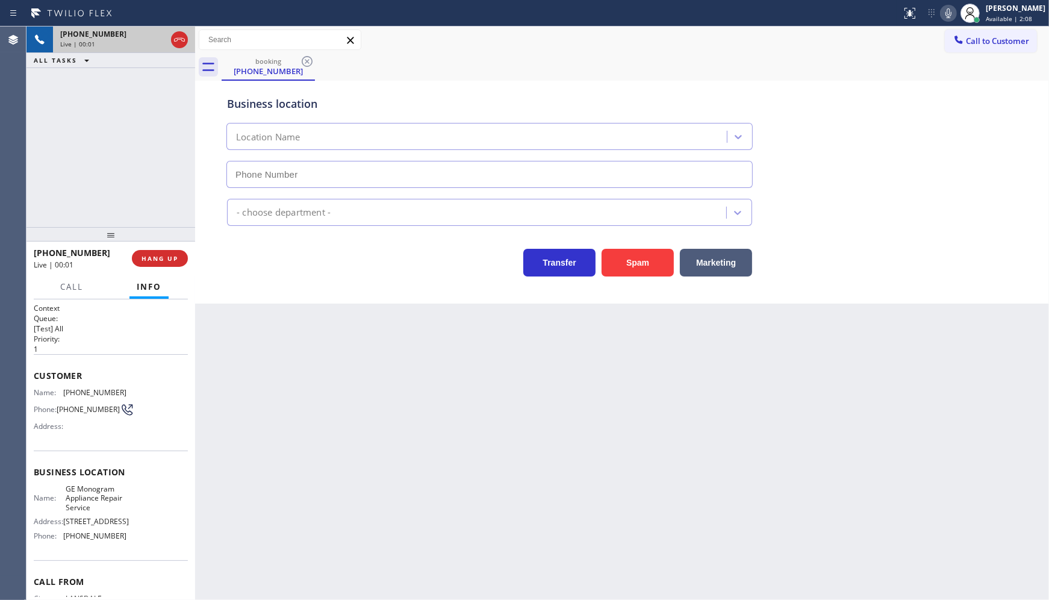
type input "[PHONE_NUMBER]"
click at [157, 266] on button "HANG UP" at bounding box center [160, 258] width 56 height 17
click at [158, 261] on span "HANG UP" at bounding box center [160, 258] width 37 height 8
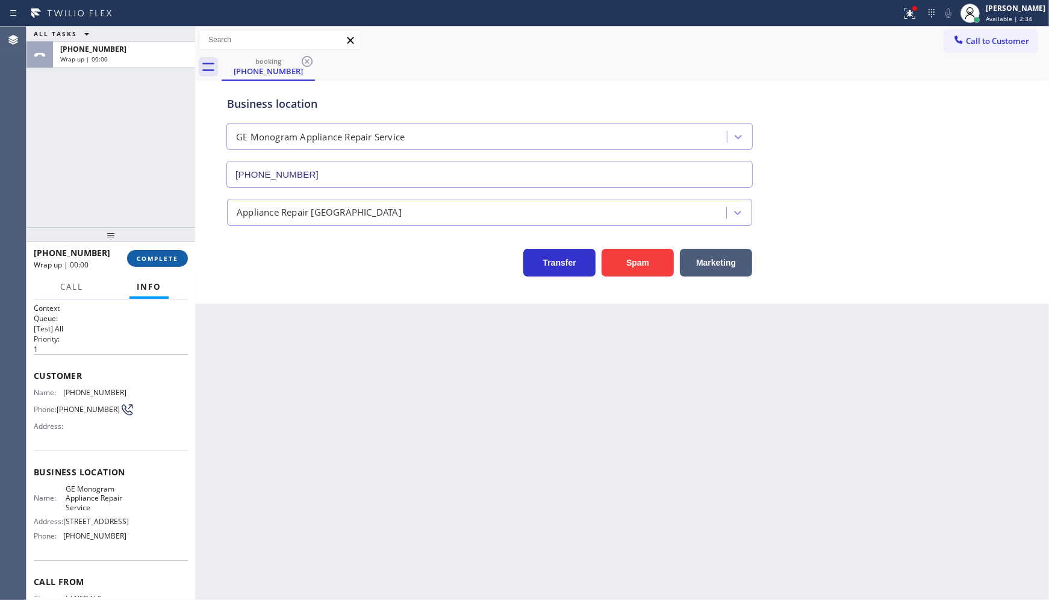
click at [158, 261] on span "COMPLETE" at bounding box center [158, 258] width 42 height 8
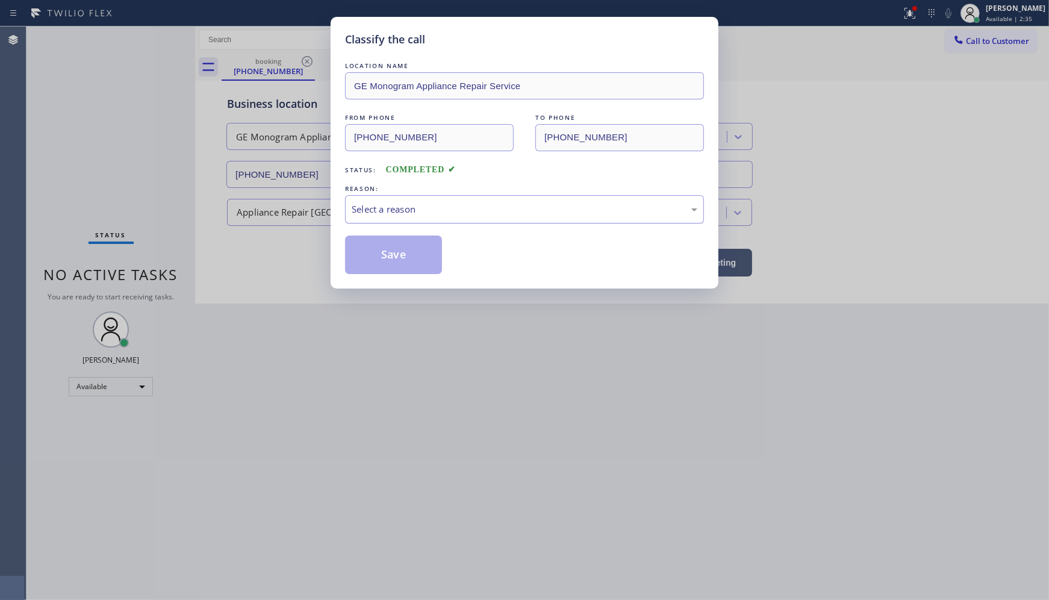
click at [380, 202] on div "Select a reason" at bounding box center [525, 209] width 346 height 14
click at [405, 255] on button "Save" at bounding box center [393, 255] width 97 height 39
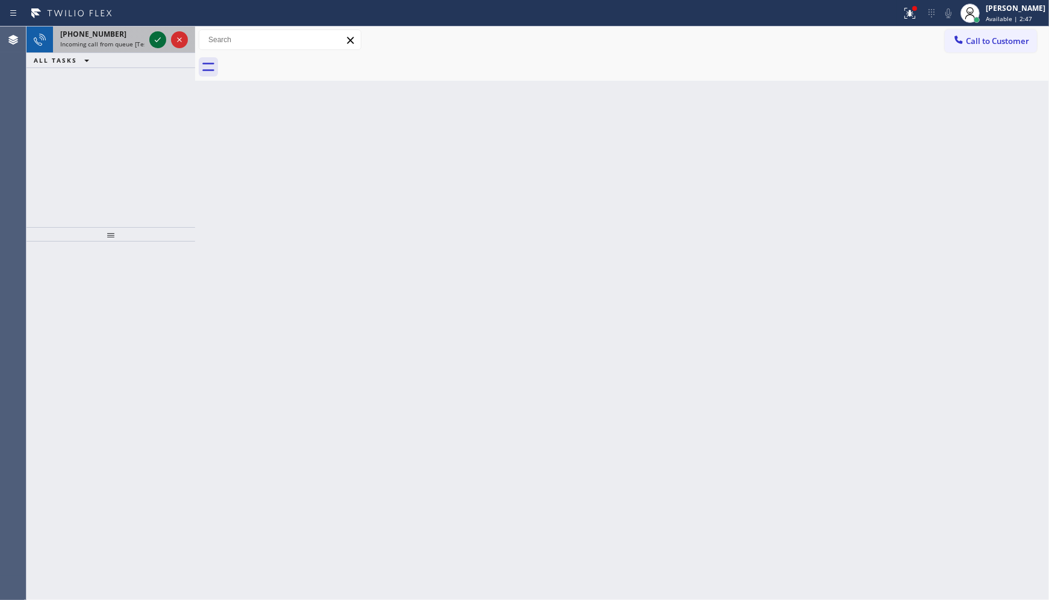
drag, startPoint x: 158, startPoint y: 39, endPoint x: 153, endPoint y: 44, distance: 6.8
click at [155, 40] on icon at bounding box center [158, 39] width 6 height 5
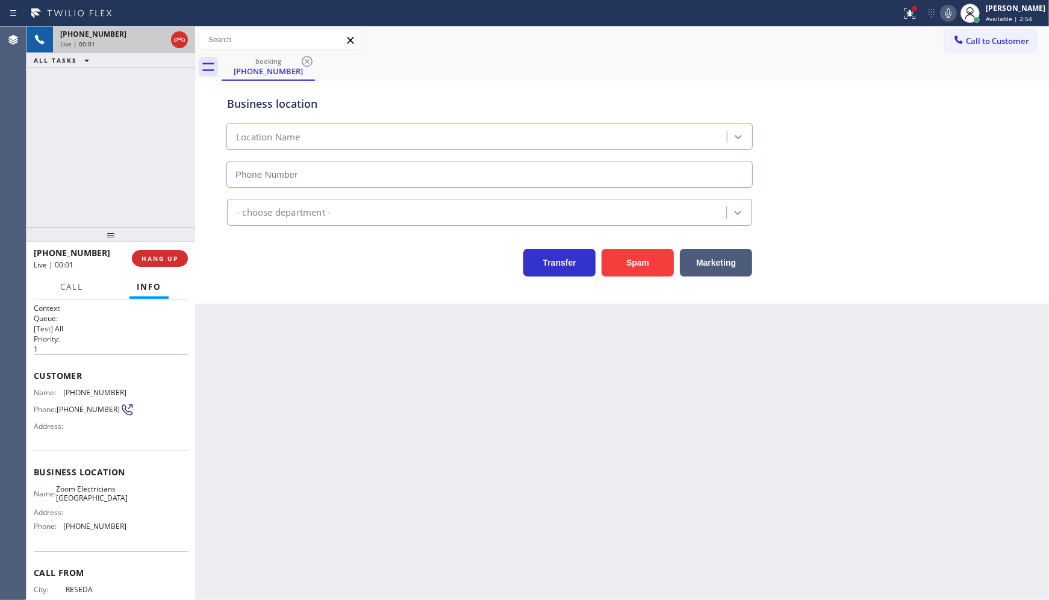
type input "[PHONE_NUMBER]"
click at [618, 64] on div "booking [PHONE_NUMBER]" at bounding box center [636, 67] width 828 height 27
click at [919, 14] on div at bounding box center [910, 13] width 27 height 14
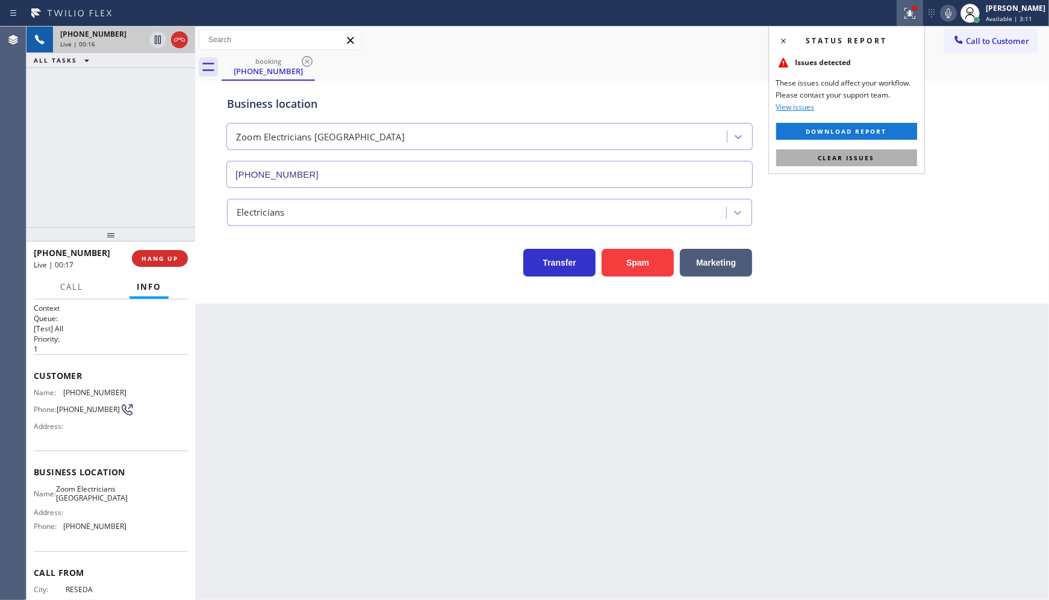
click at [858, 160] on span "Clear issues" at bounding box center [847, 158] width 57 height 8
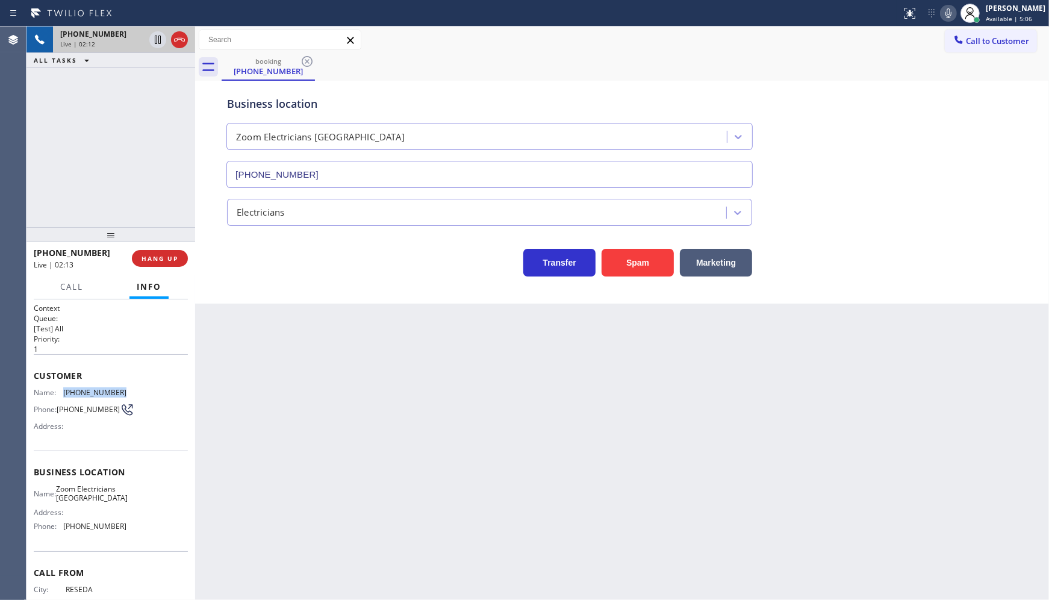
drag, startPoint x: 62, startPoint y: 386, endPoint x: 121, endPoint y: 390, distance: 59.2
click at [121, 390] on div "Customer Name: [PHONE_NUMBER] Phone: [PHONE_NUMBER] Address:" at bounding box center [111, 402] width 154 height 96
copy div "[PHONE_NUMBER]"
click at [947, 10] on icon at bounding box center [949, 13] width 14 height 14
click at [154, 34] on icon at bounding box center [158, 40] width 14 height 14
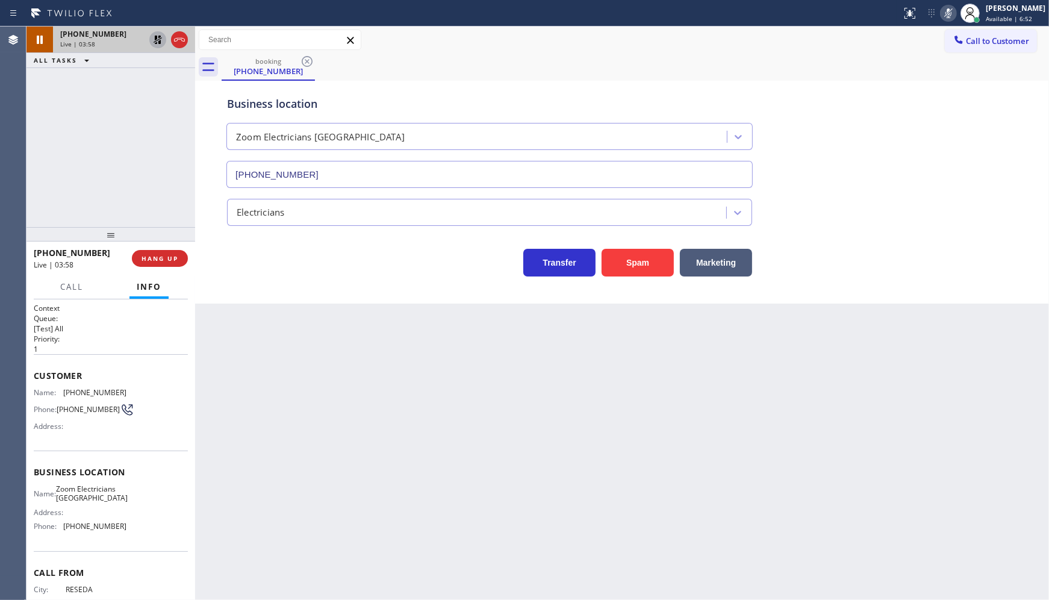
click at [82, 119] on div "[PHONE_NUMBER] Live | 03:58 ALL TASKS ALL TASKS ACTIVE TASKS TASKS IN WRAP UP" at bounding box center [111, 127] width 169 height 201
drag, startPoint x: 109, startPoint y: 105, endPoint x: 116, endPoint y: 94, distance: 12.7
click at [109, 105] on div "[PHONE_NUMBER] Live | 04:09 ALL TASKS ALL TASKS ACTIVE TASKS TASKS IN WRAP UP" at bounding box center [111, 127] width 169 height 201
drag, startPoint x: 62, startPoint y: 494, endPoint x: 114, endPoint y: 513, distance: 55.6
click at [114, 503] on div "Name: Zoom Electricians [GEOGRAPHIC_DATA]" at bounding box center [80, 493] width 93 height 19
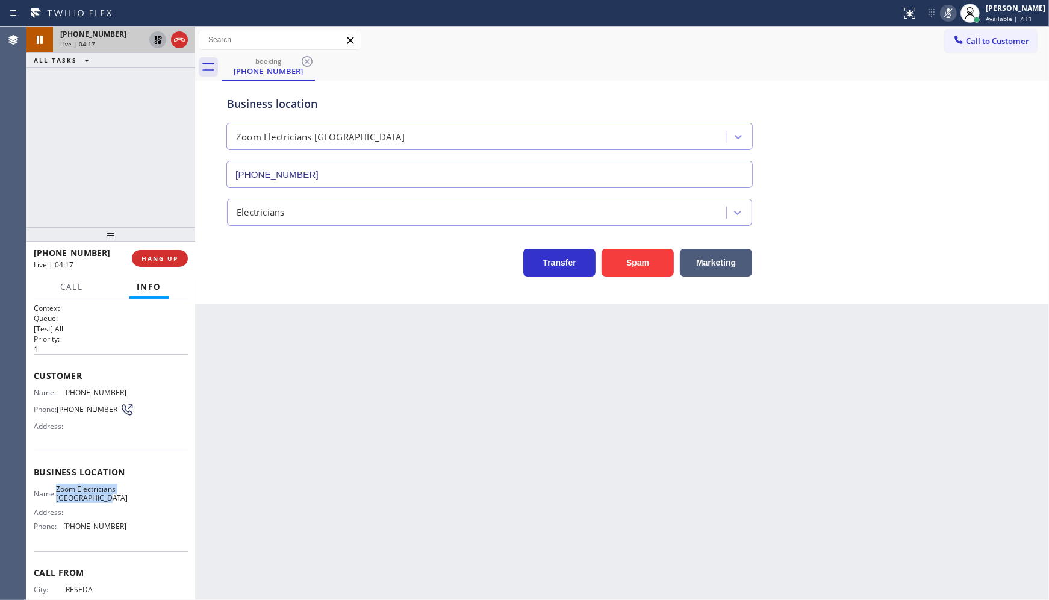
copy span "Zoom Electricians [GEOGRAPHIC_DATA]"
drag, startPoint x: 113, startPoint y: 86, endPoint x: 130, endPoint y: 57, distance: 34.3
click at [116, 83] on div "[PHONE_NUMBER] Live | 04:43 ALL TASKS ALL TASKS ACTIVE TASKS TASKS IN WRAP UP" at bounding box center [111, 127] width 169 height 201
click at [147, 42] on div at bounding box center [168, 40] width 43 height 27
click at [157, 39] on icon at bounding box center [158, 40] width 8 height 8
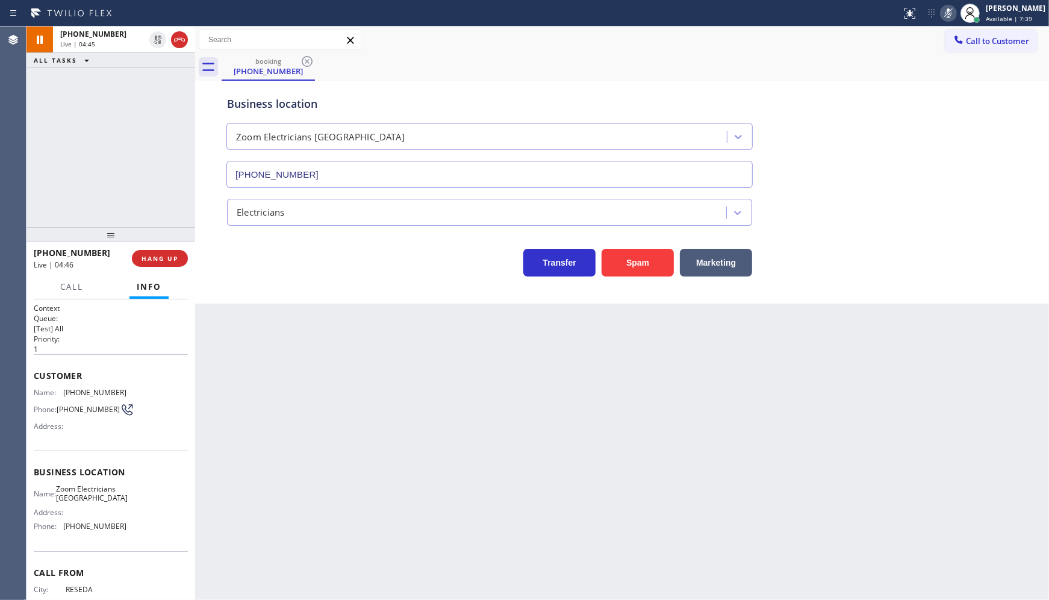
click at [948, 7] on icon at bounding box center [949, 13] width 14 height 14
drag, startPoint x: 954, startPoint y: 14, endPoint x: 954, endPoint y: 21, distance: 7.2
click at [954, 14] on icon at bounding box center [949, 13] width 14 height 14
click at [109, 193] on div "[PHONE_NUMBER] Live | 05:27 ALL TASKS ALL TASKS ACTIVE TASKS TASKS IN WRAP UP" at bounding box center [111, 127] width 169 height 201
click at [69, 129] on div "[PHONE_NUMBER] Live | 05:55 ALL TASKS ALL TASKS ACTIVE TASKS TASKS IN WRAP UP" at bounding box center [111, 127] width 169 height 201
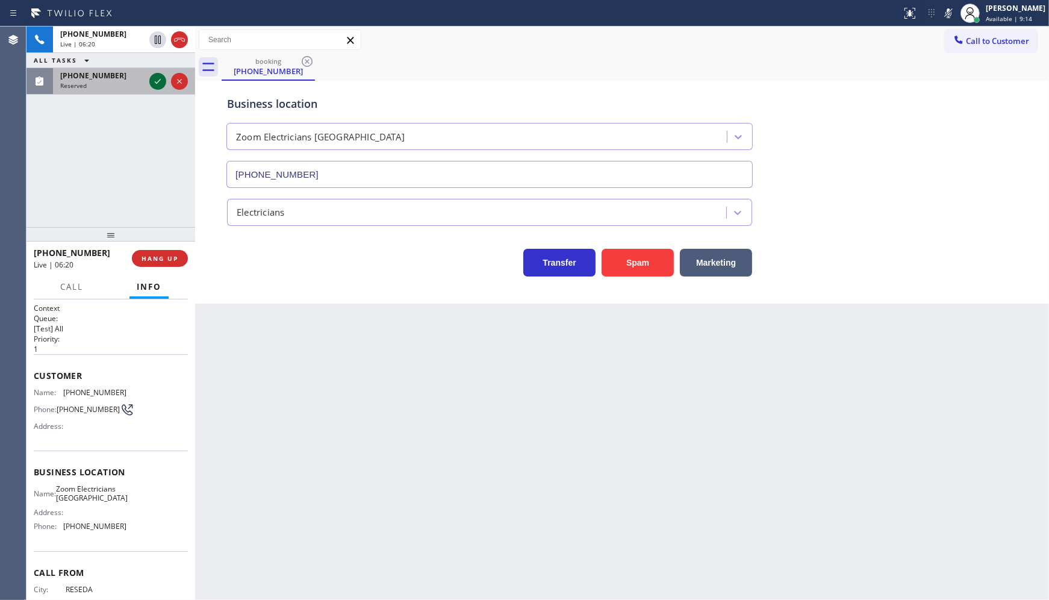
click at [151, 78] on icon at bounding box center [158, 81] width 14 height 14
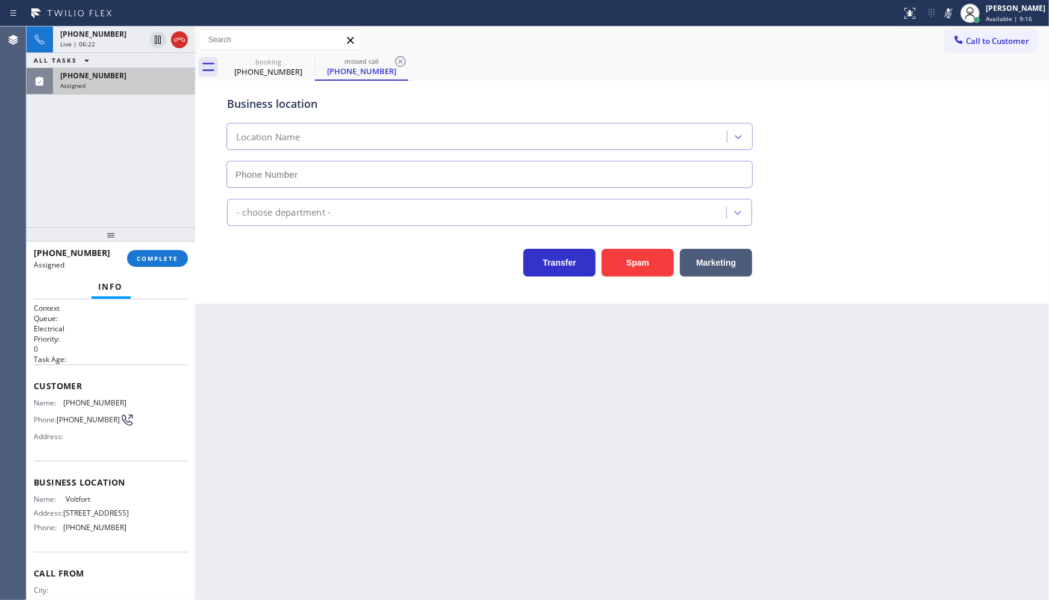
type input "[PHONE_NUMBER]"
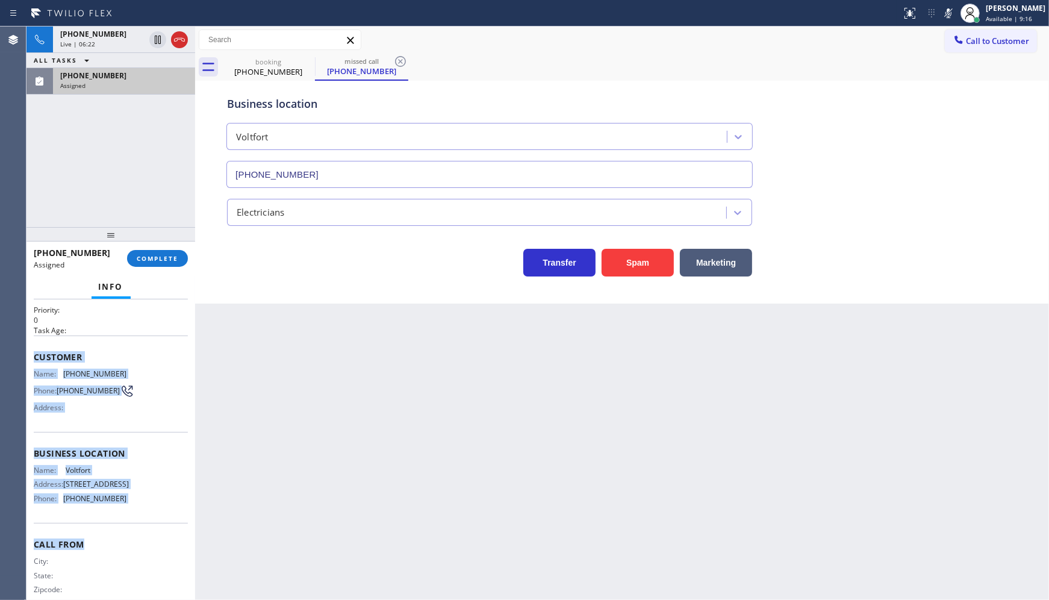
scroll to position [58, 0]
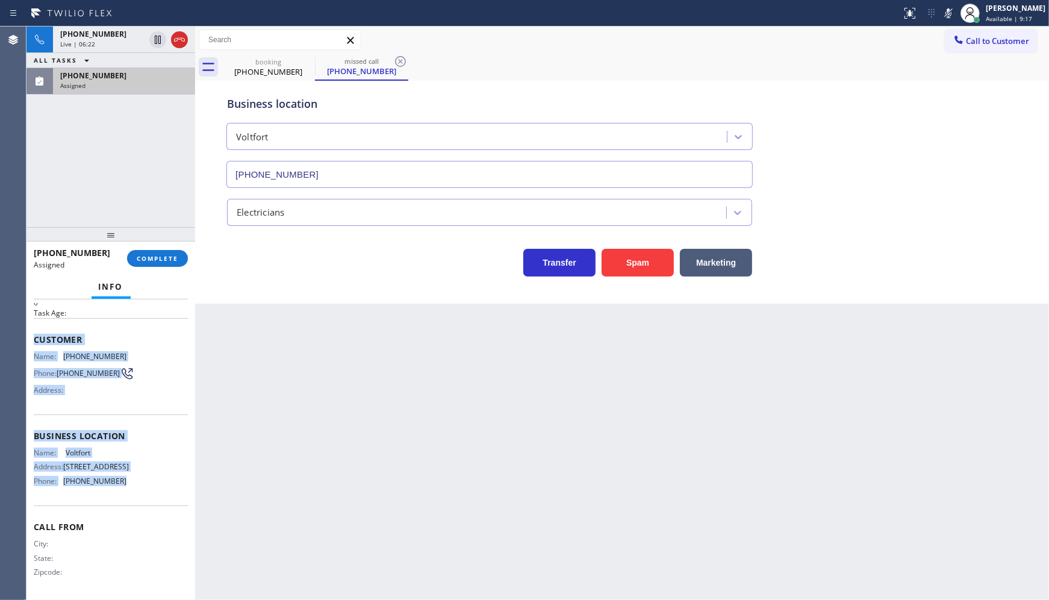
drag, startPoint x: 32, startPoint y: 377, endPoint x: 158, endPoint y: 490, distance: 169.8
click at [158, 490] on div "Context Queue: Electrical Priority: 0 Task Age: Customer Name: [PHONE_NUMBER] P…" at bounding box center [111, 449] width 169 height 301
copy div "Customer Name: [PHONE_NUMBER] Phone: [PHONE_NUMBER] Address: Business location …"
click at [163, 255] on span "COMPLETE" at bounding box center [158, 258] width 42 height 8
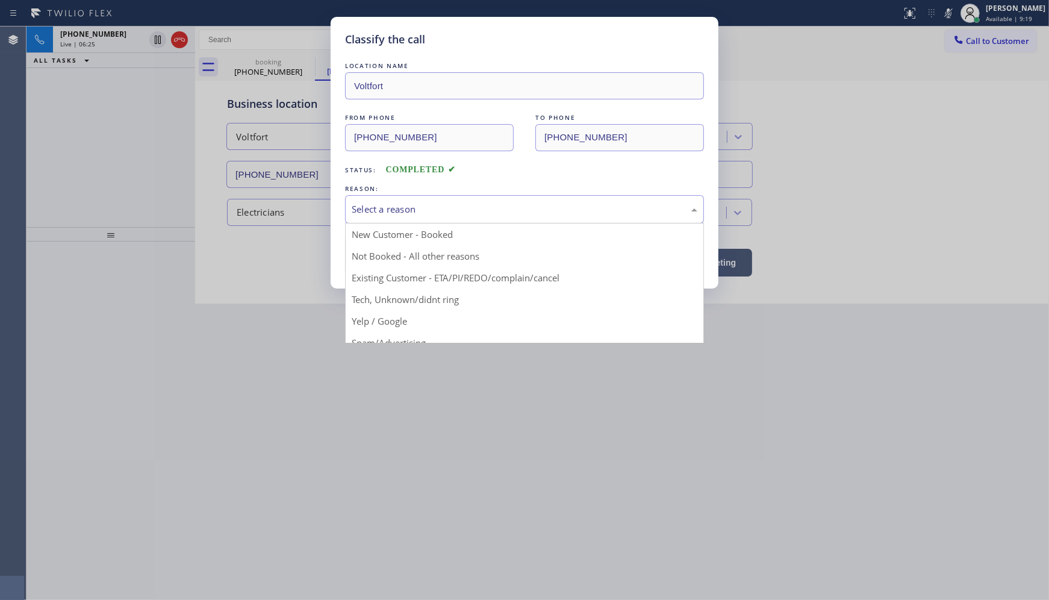
click at [365, 209] on div "Select a reason" at bounding box center [525, 209] width 346 height 14
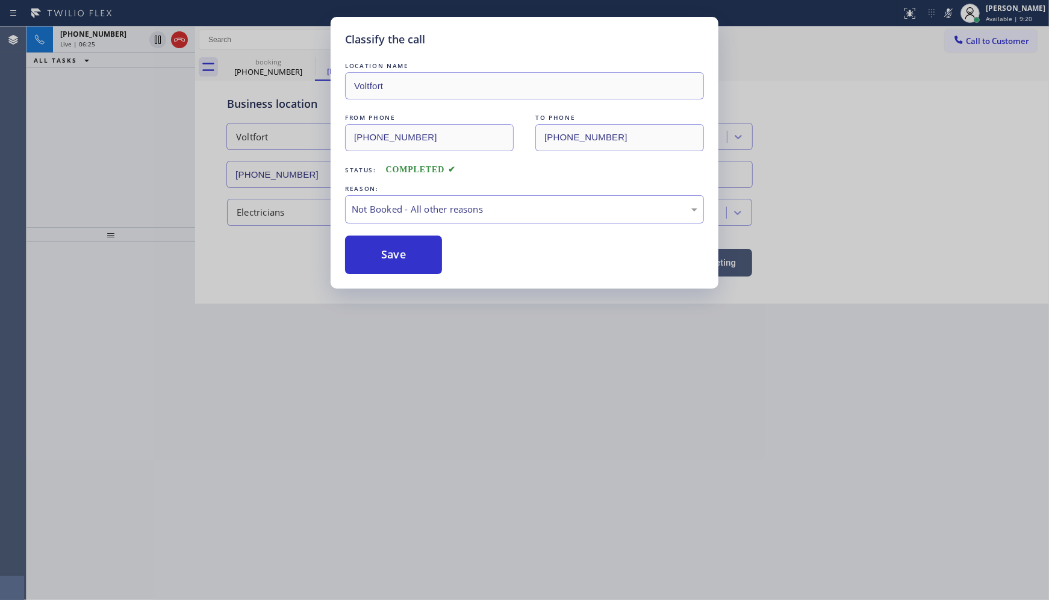
click at [383, 251] on button "Save" at bounding box center [393, 255] width 97 height 39
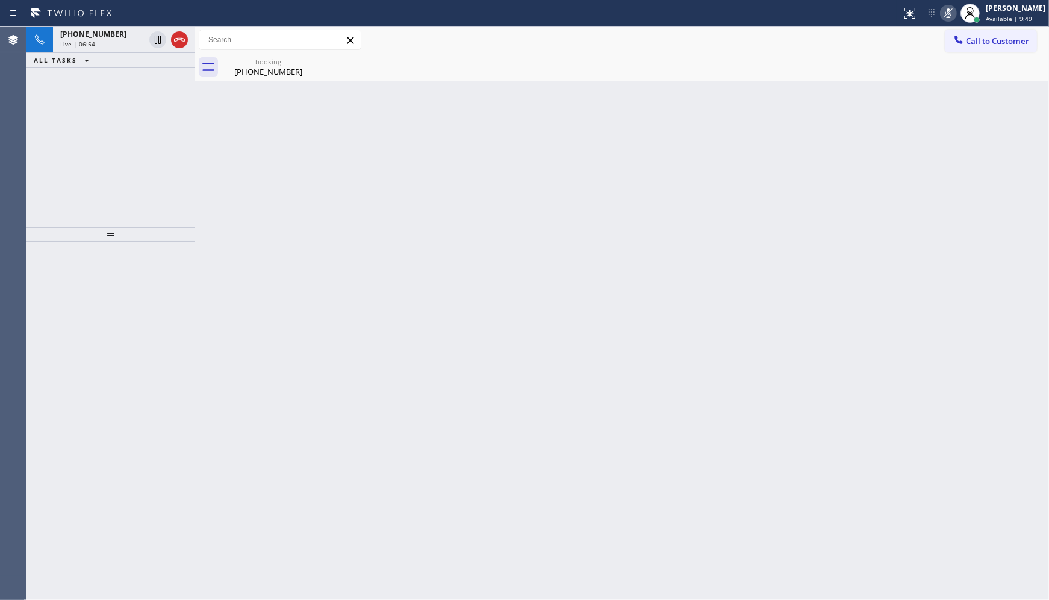
click at [949, 14] on icon at bounding box center [949, 13] width 14 height 14
click at [119, 133] on div "ALL TASKS ALL TASKS ACTIVE TASKS TASKS IN WRAP UP [PHONE_NUMBER] Wrap up | 01:15" at bounding box center [111, 127] width 169 height 201
click at [124, 68] on div "ALL TASKS ALL TASKS ACTIVE TASKS TASKS IN WRAP UP [PHONE_NUMBER] Wrap up | 01:16" at bounding box center [111, 127] width 169 height 201
click at [128, 56] on div "Wrap up | 01:16" at bounding box center [124, 59] width 128 height 8
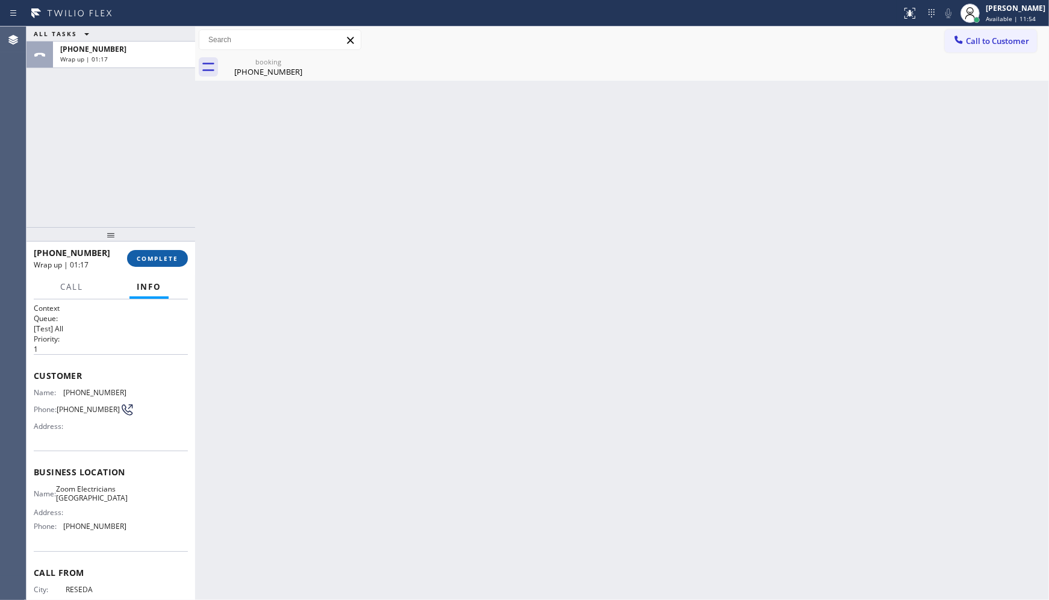
click at [164, 255] on span "COMPLETE" at bounding box center [158, 258] width 42 height 8
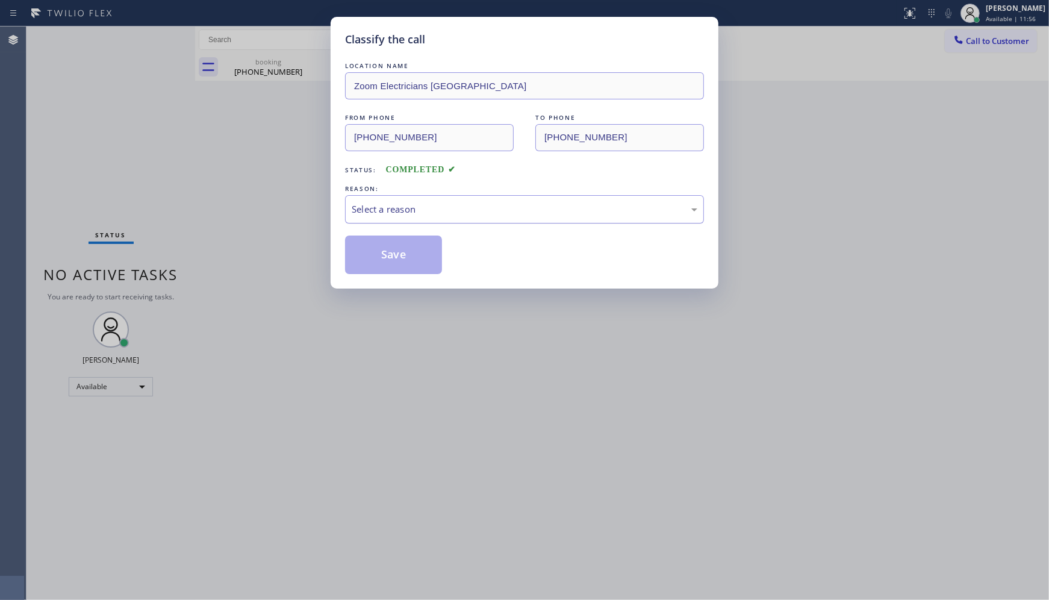
click at [393, 211] on div "Select a reason" at bounding box center [525, 209] width 346 height 14
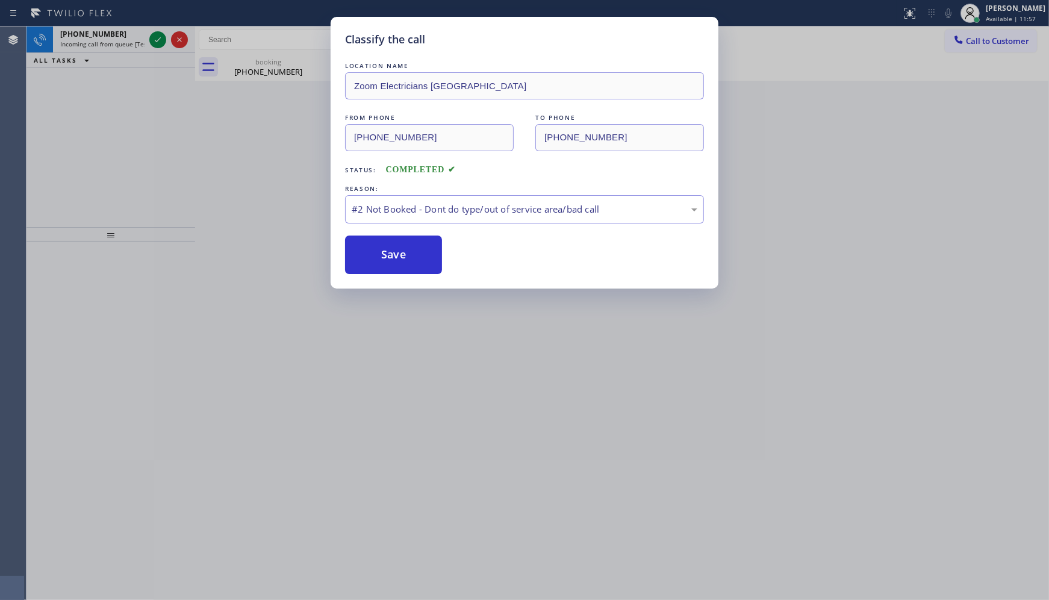
click at [384, 252] on button "Save" at bounding box center [393, 255] width 97 height 39
click at [154, 39] on div "Classify the call LOCATION NAME Zoom Electricians [GEOGRAPHIC_DATA] FROM PHONE …" at bounding box center [524, 300] width 1049 height 600
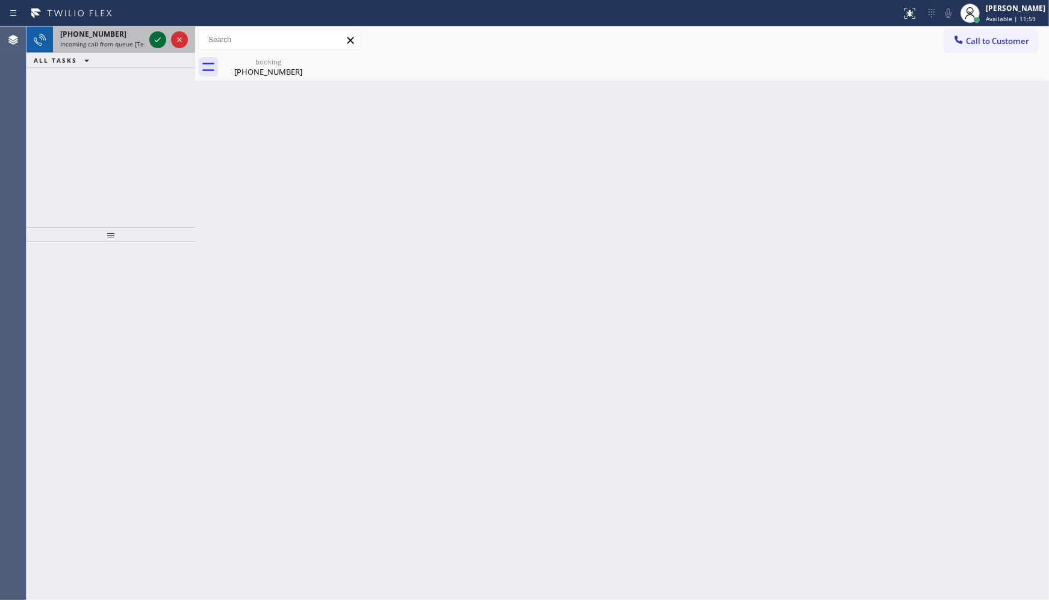
click at [154, 39] on icon at bounding box center [158, 40] width 14 height 14
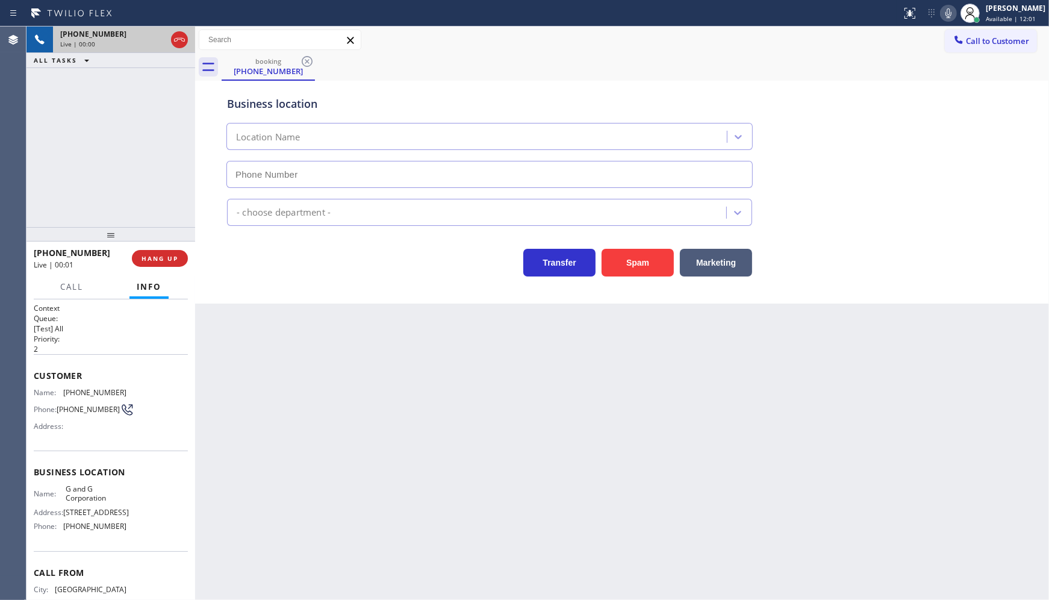
type input "[PHONE_NUMBER]"
click at [643, 254] on button "Spam" at bounding box center [638, 263] width 72 height 28
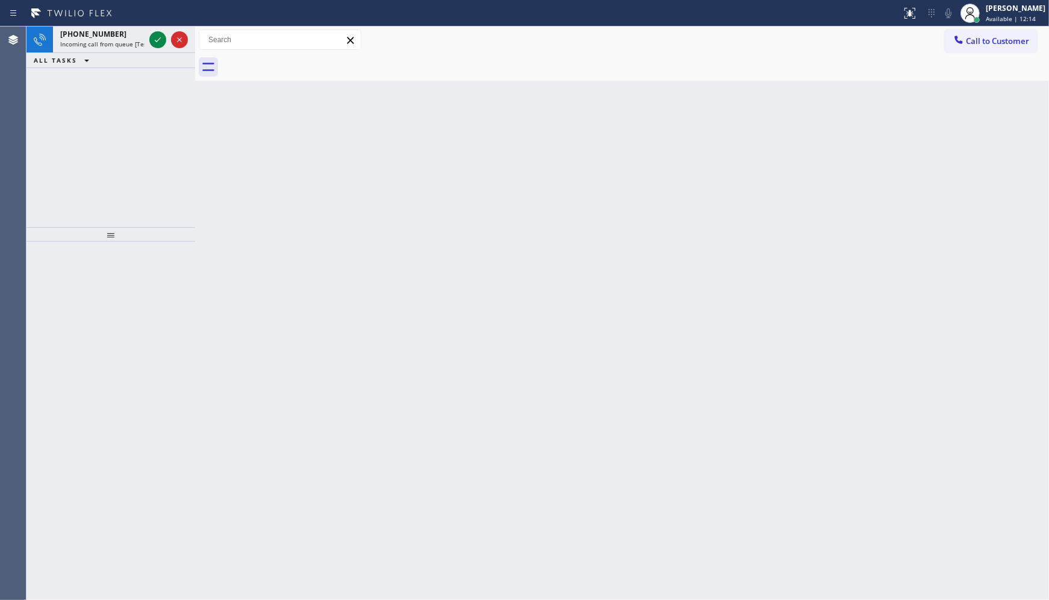
drag, startPoint x: 115, startPoint y: 118, endPoint x: 131, endPoint y: 96, distance: 27.1
click at [123, 105] on div "[PHONE_NUMBER] Incoming call from queue [Test] All ALL TASKS ALL TASKS ACTIVE T…" at bounding box center [111, 127] width 169 height 201
click at [155, 43] on icon at bounding box center [158, 40] width 14 height 14
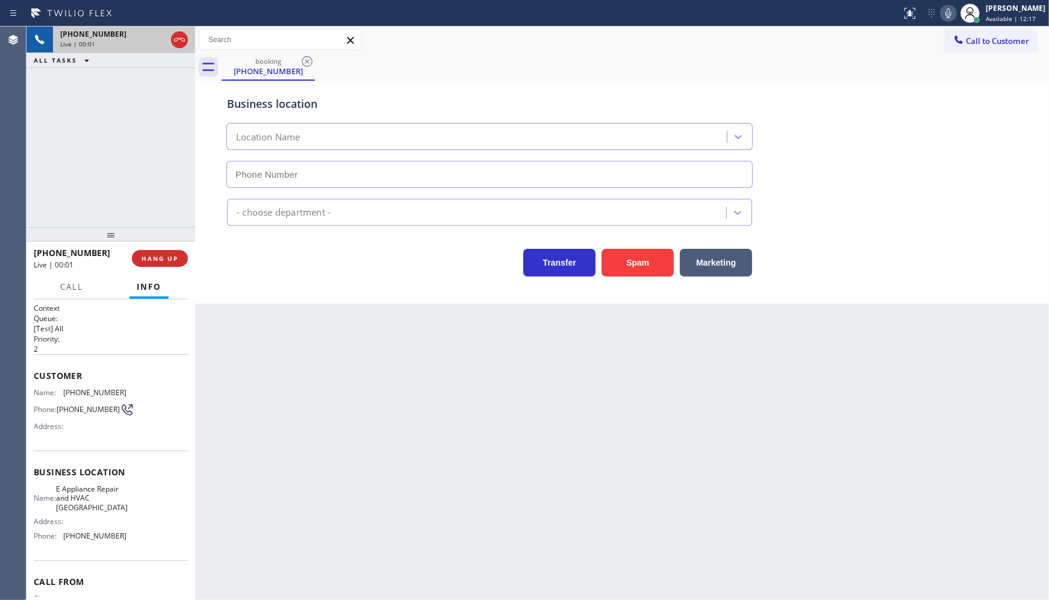
type input "[PHONE_NUMBER]"
click at [628, 257] on button "Spam" at bounding box center [638, 263] width 72 height 28
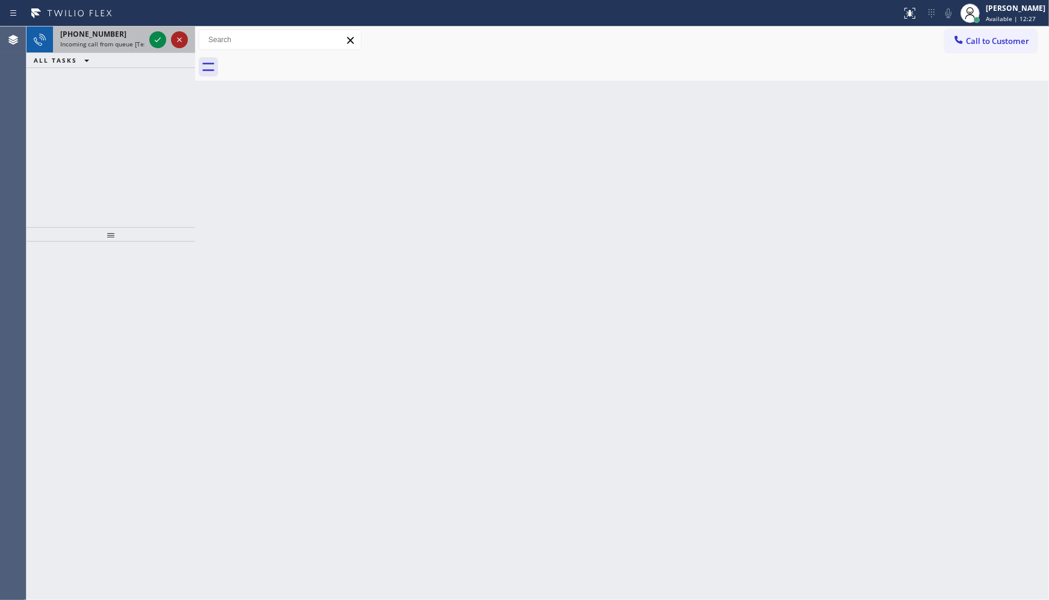
click at [172, 40] on icon at bounding box center [179, 40] width 14 height 14
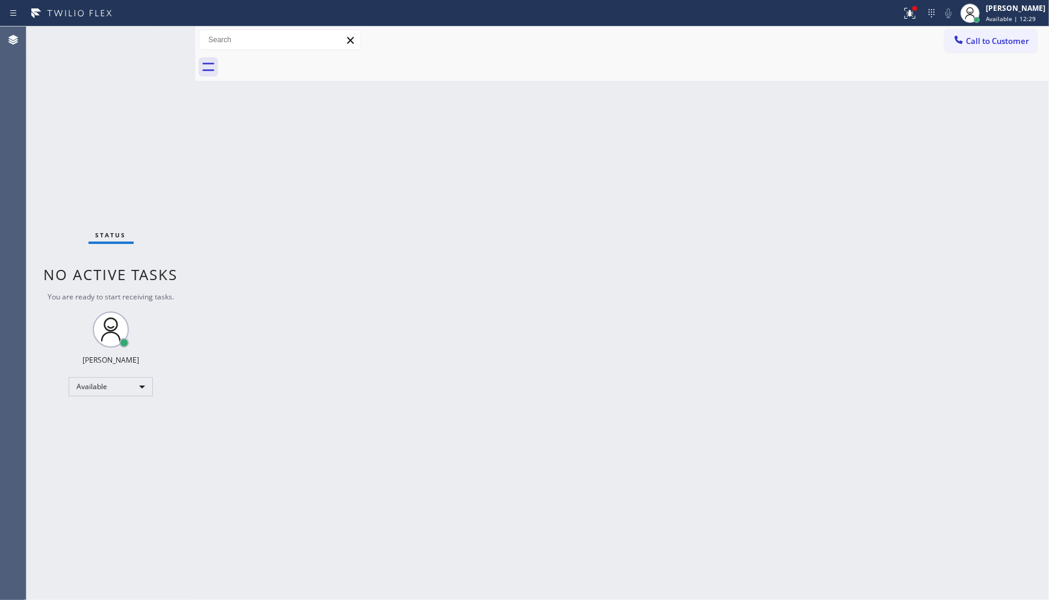
click at [161, 40] on div "Status No active tasks You are ready to start receiving tasks. JENIZA ALCAYDE A…" at bounding box center [111, 313] width 169 height 573
click at [163, 39] on div "Status No active tasks You are ready to start receiving tasks. JENIZA ALCAYDE A…" at bounding box center [111, 313] width 169 height 573
click at [163, 38] on div "Status No active tasks You are ready to start receiving tasks. JENIZA ALCAYDE A…" at bounding box center [111, 313] width 169 height 573
click at [910, 8] on icon at bounding box center [910, 13] width 14 height 14
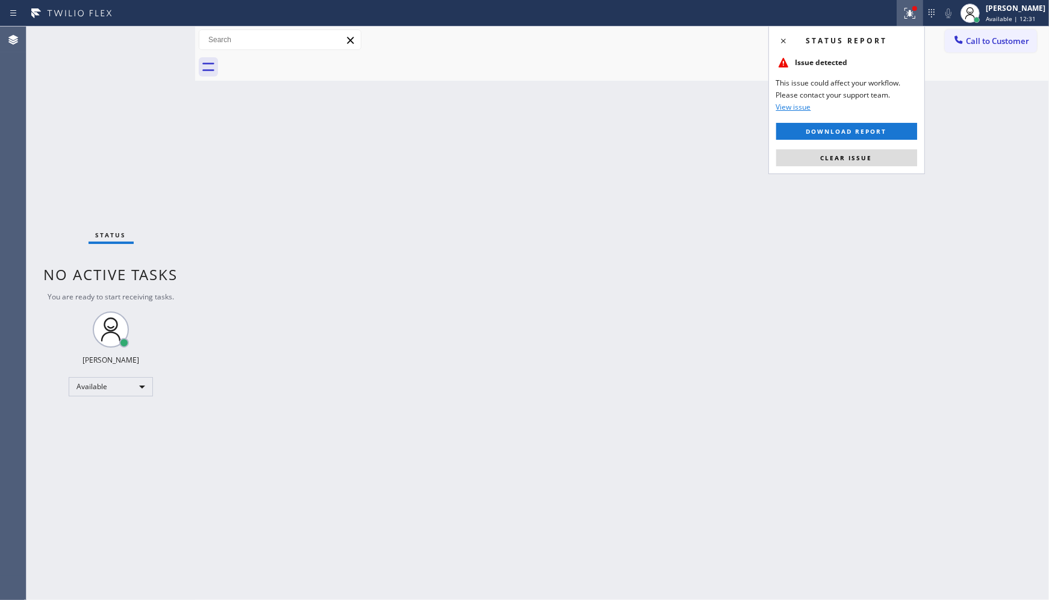
click at [854, 169] on div "Status report Issue detected This issue could affect your workflow. Please cont…" at bounding box center [847, 100] width 157 height 148
click at [854, 164] on button "Clear issue" at bounding box center [846, 157] width 141 height 17
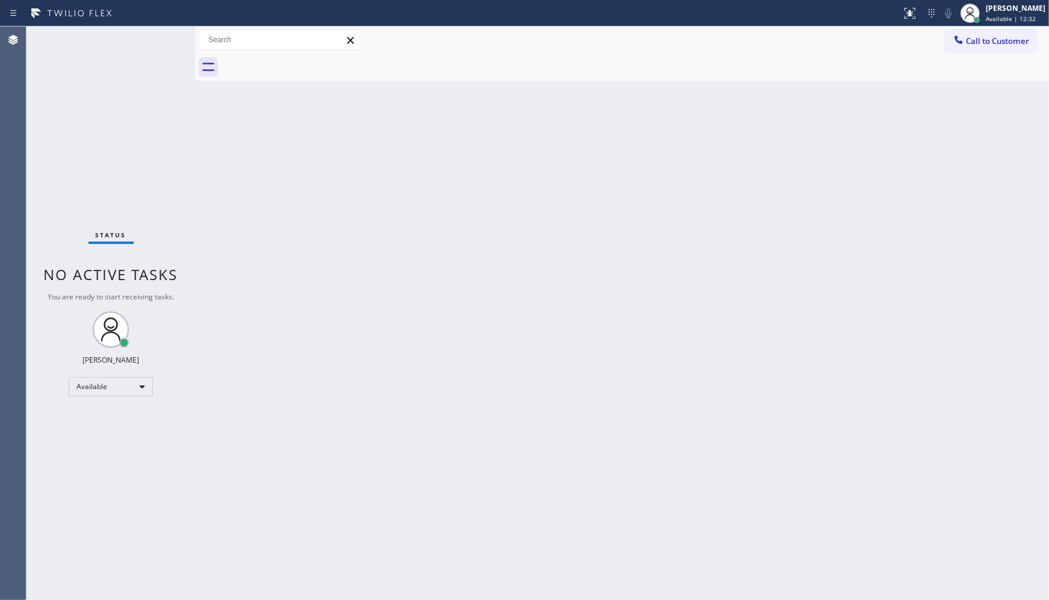
click at [854, 164] on div "Back to Dashboard Change Sender ID Customers Technicians Select a contact Outbo…" at bounding box center [622, 313] width 854 height 573
click at [1037, 190] on div "Back to Dashboard Change Sender ID Customers Technicians Select a contact Outbo…" at bounding box center [622, 313] width 854 height 573
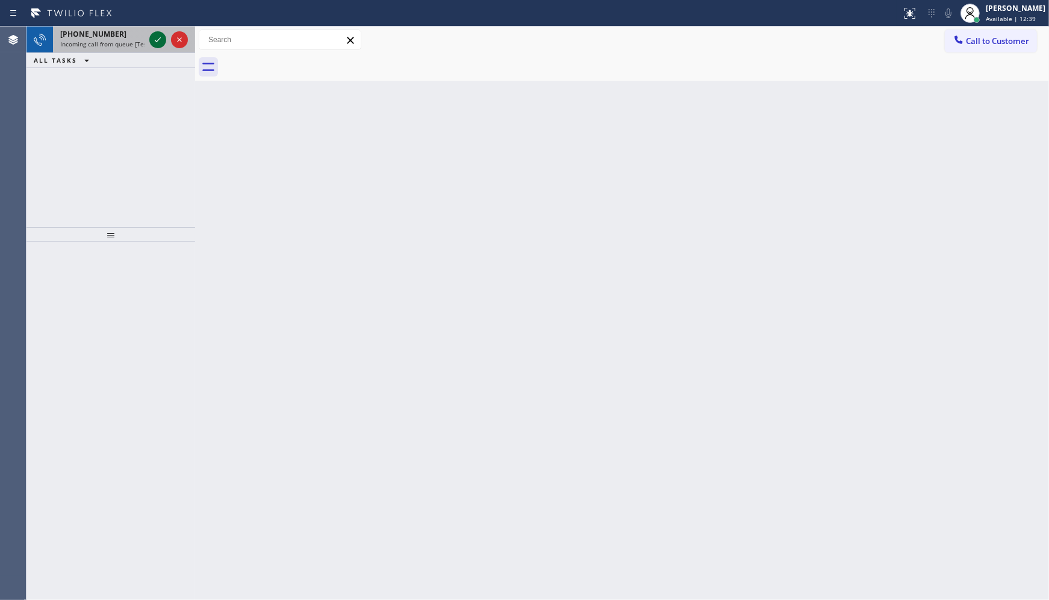
click at [157, 44] on icon at bounding box center [158, 40] width 14 height 14
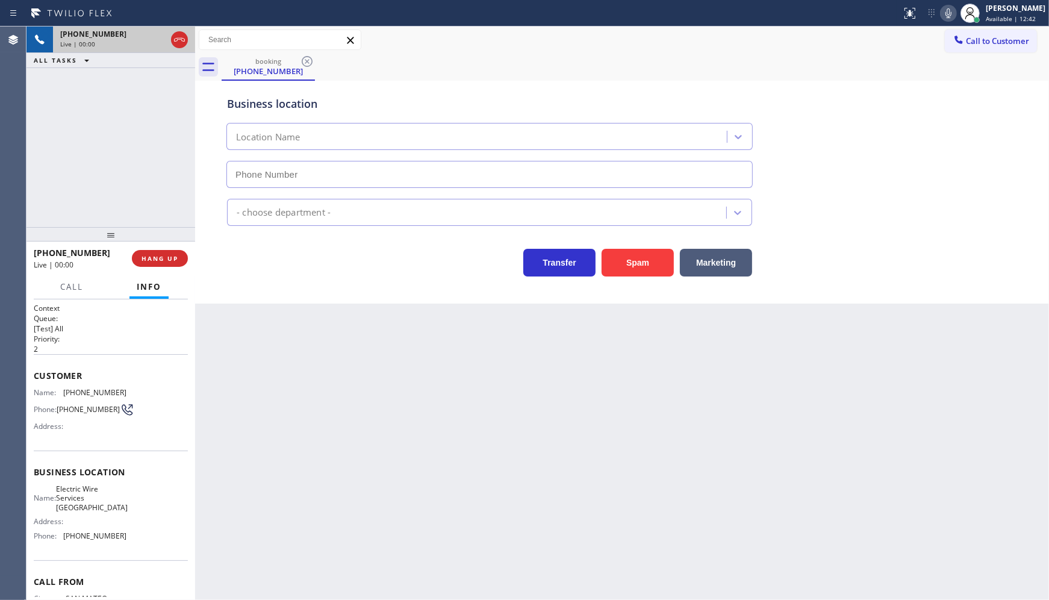
type input "[PHONE_NUMBER]"
click at [602, 253] on button "Spam" at bounding box center [638, 263] width 72 height 28
click at [611, 260] on button "Spam" at bounding box center [638, 263] width 72 height 28
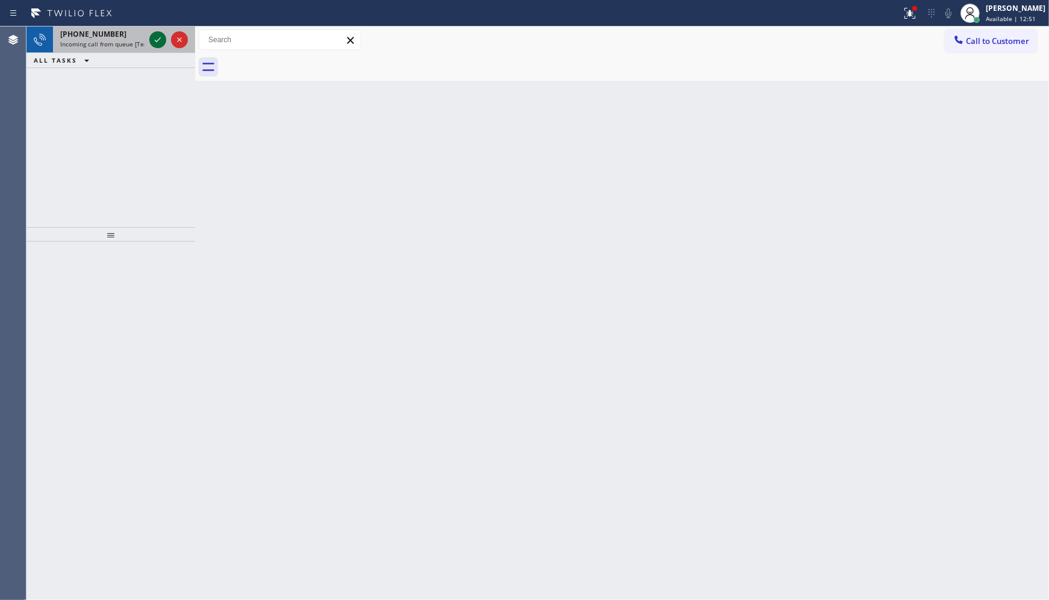
click at [163, 37] on icon at bounding box center [158, 40] width 14 height 14
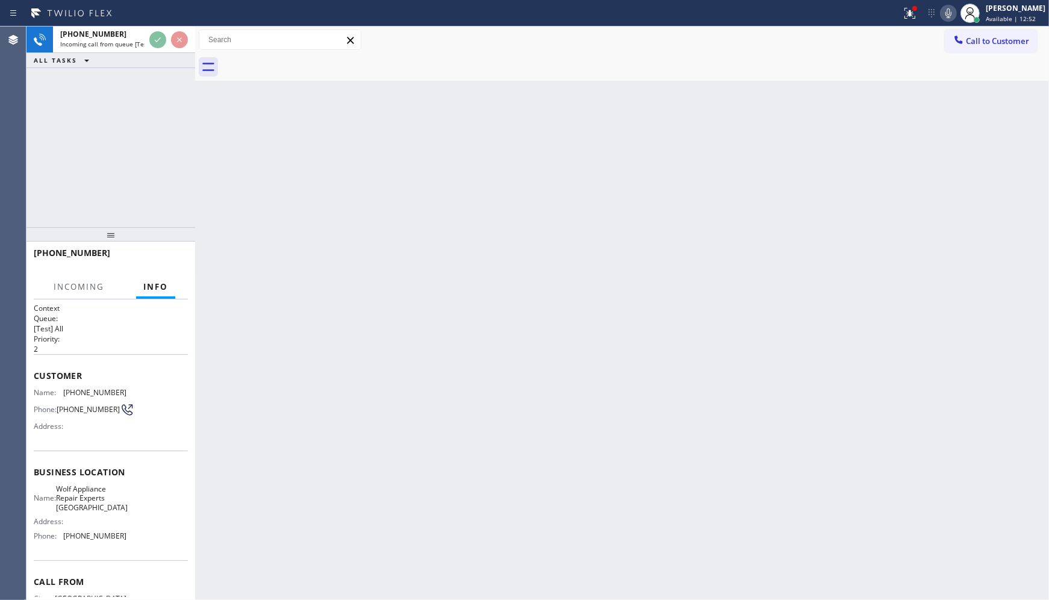
click at [195, 92] on div at bounding box center [195, 313] width 0 height 573
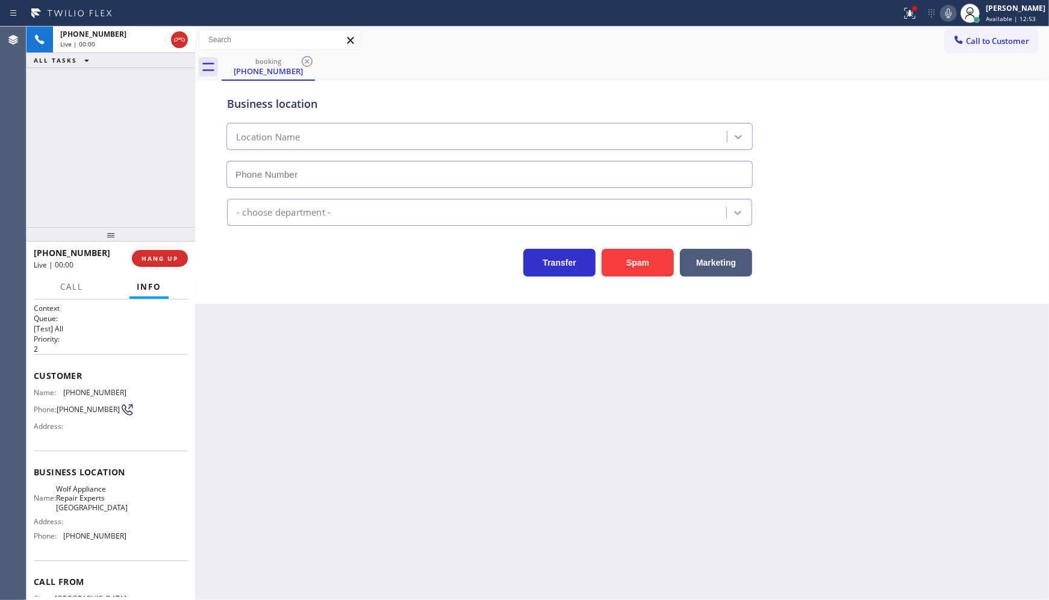
type input "[PHONE_NUMBER]"
drag, startPoint x: 901, startPoint y: 8, endPoint x: 896, endPoint y: 46, distance: 38.8
click at [901, 8] on div at bounding box center [910, 13] width 27 height 14
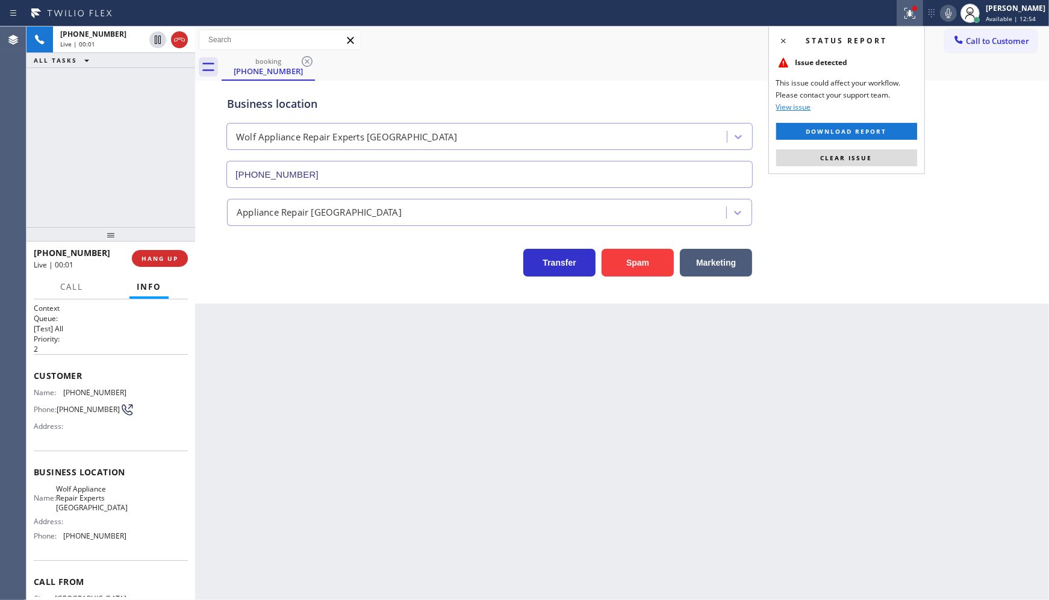
click at [864, 164] on button "Clear issue" at bounding box center [846, 157] width 141 height 17
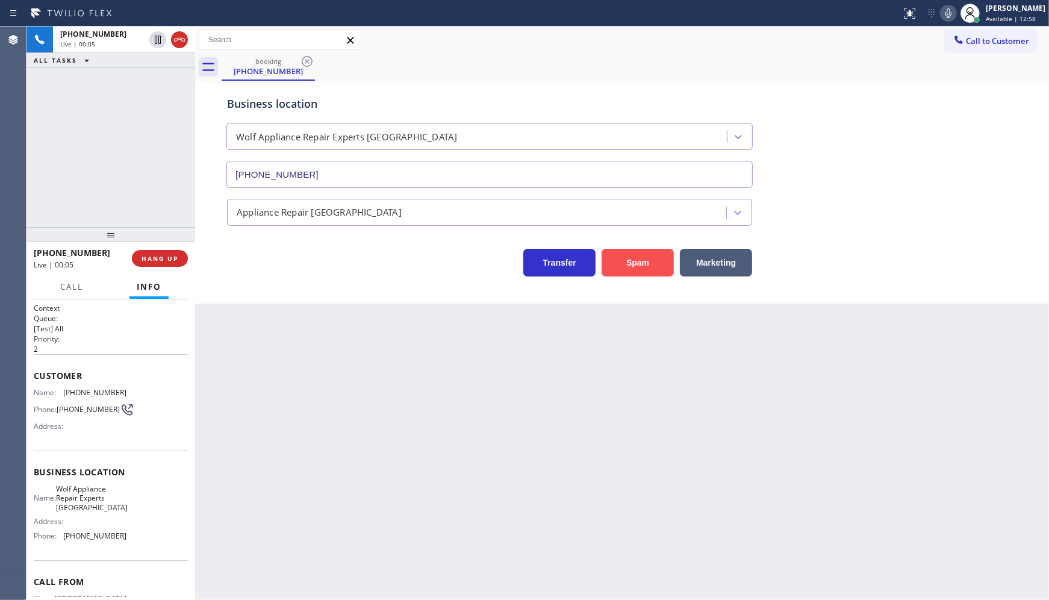
click at [614, 267] on button "Spam" at bounding box center [638, 263] width 72 height 28
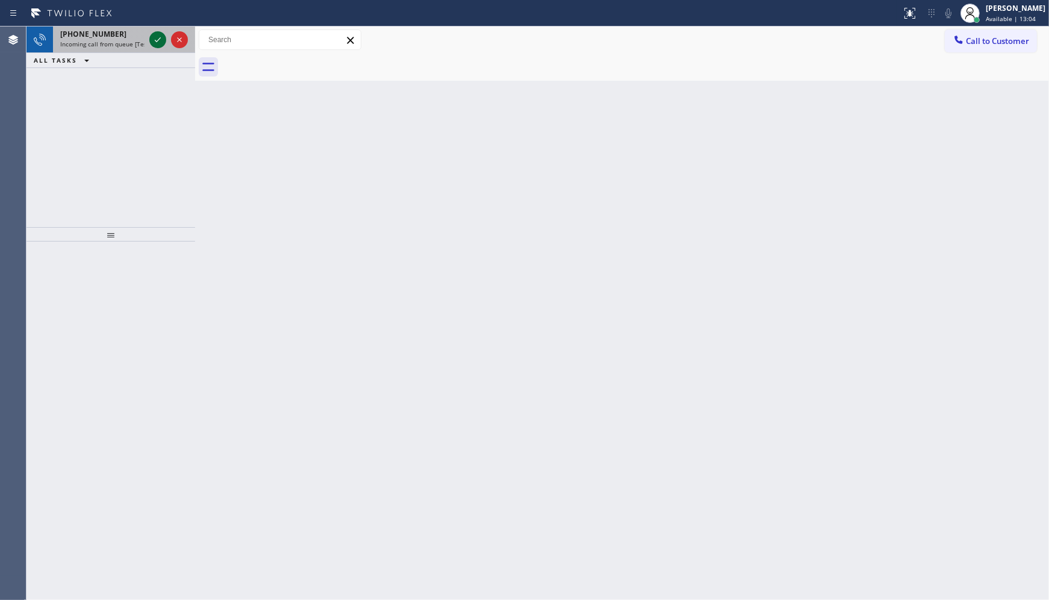
click at [152, 39] on icon at bounding box center [158, 40] width 14 height 14
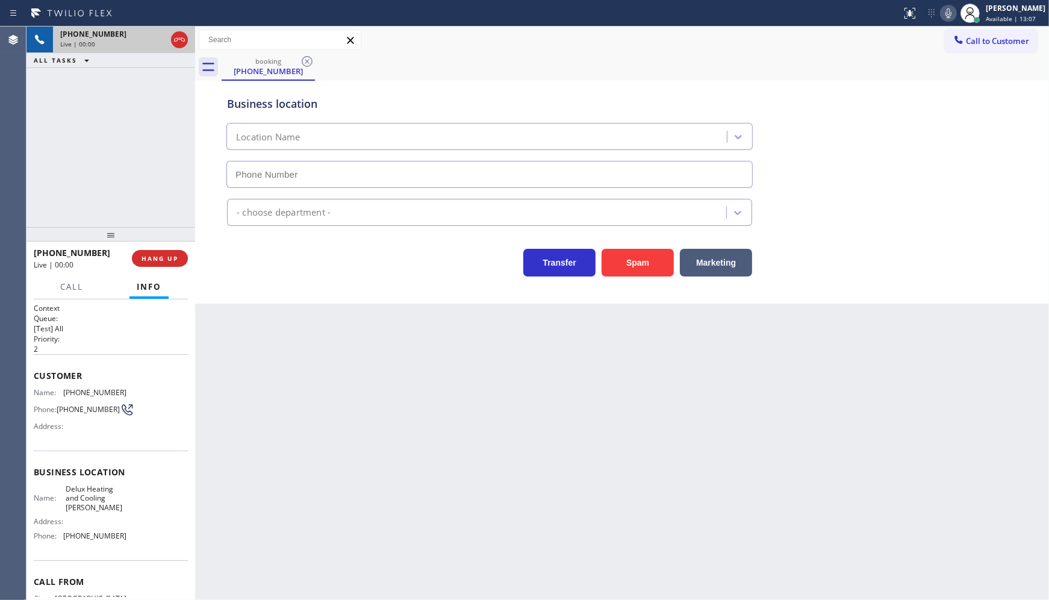
type input "[PHONE_NUMBER]"
click at [624, 281] on div "Business location Delux Heating & Cooling [PERSON_NAME] [PHONE_NUMBER] HVAC Tra…" at bounding box center [622, 192] width 854 height 223
click at [625, 275] on button "Spam" at bounding box center [638, 263] width 72 height 28
drag, startPoint x: 625, startPoint y: 275, endPoint x: 628, endPoint y: 257, distance: 18.3
click at [627, 262] on button "Spam" at bounding box center [638, 263] width 72 height 28
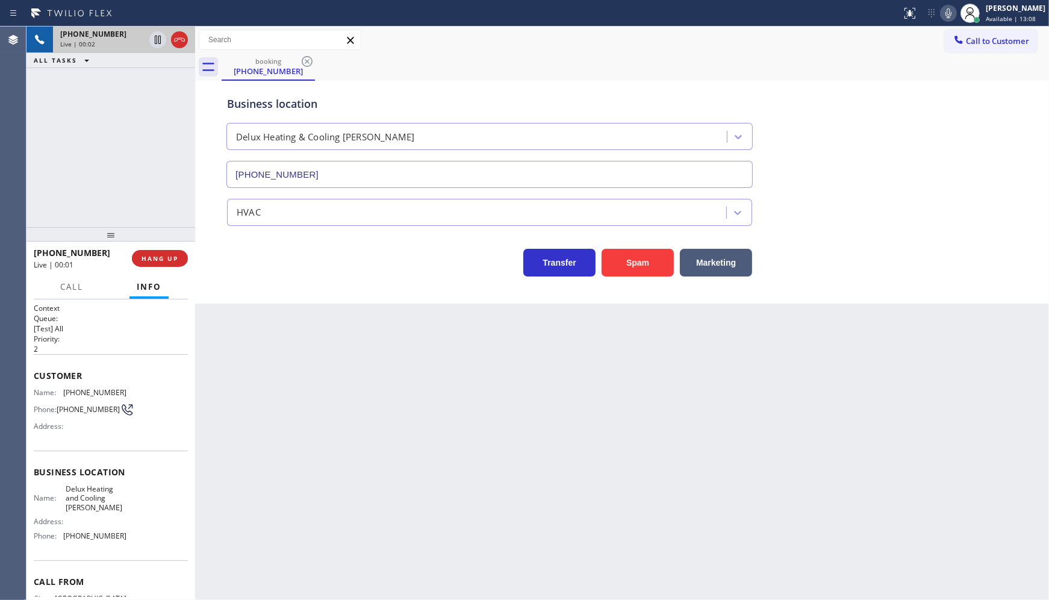
drag, startPoint x: 628, startPoint y: 257, endPoint x: 627, endPoint y: 278, distance: 21.1
click at [627, 278] on div "Business location Delux Heating & Cooling [PERSON_NAME] [PHONE_NUMBER] HVAC Tra…" at bounding box center [622, 192] width 854 height 223
drag, startPoint x: 627, startPoint y: 278, endPoint x: 630, endPoint y: 249, distance: 29.1
click at [627, 278] on div "Business location Delux Heating & Cooling [PERSON_NAME] [PHONE_NUMBER] HVAC Tra…" at bounding box center [622, 192] width 854 height 223
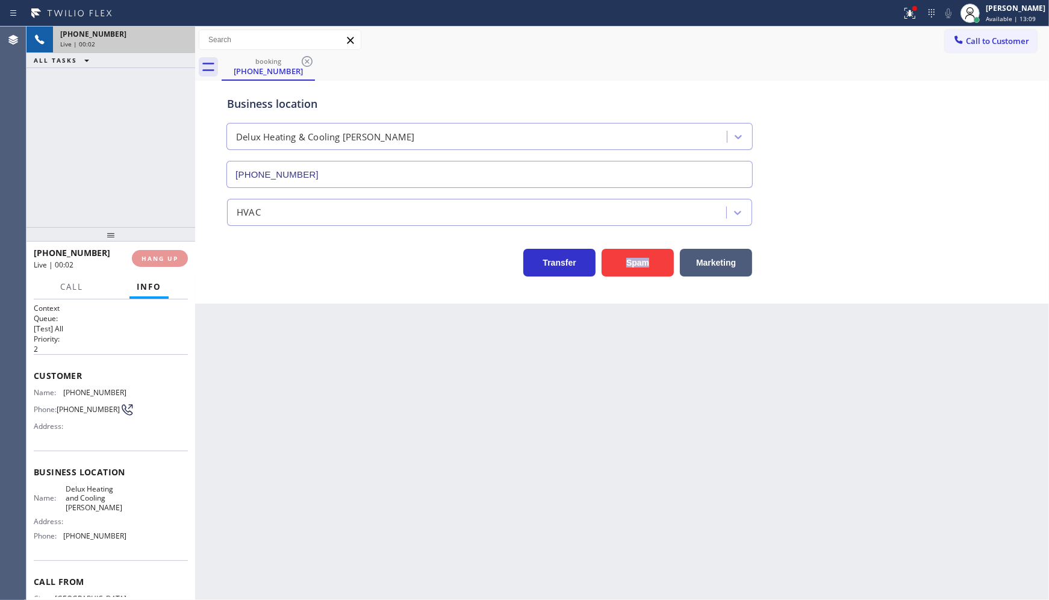
click at [630, 248] on div "Spam" at bounding box center [635, 260] width 78 height 34
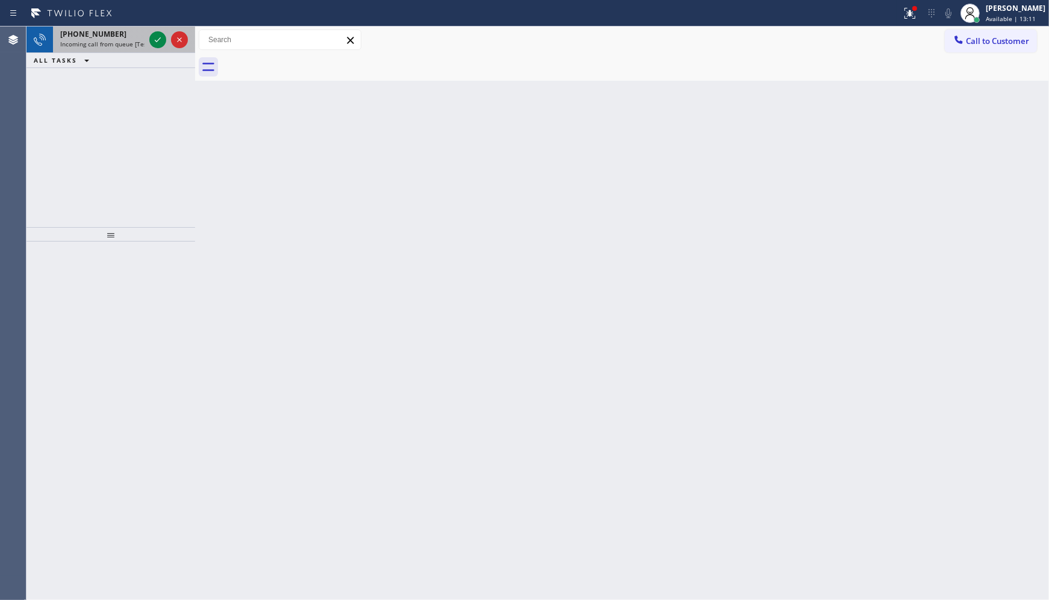
click at [163, 28] on div at bounding box center [168, 40] width 43 height 27
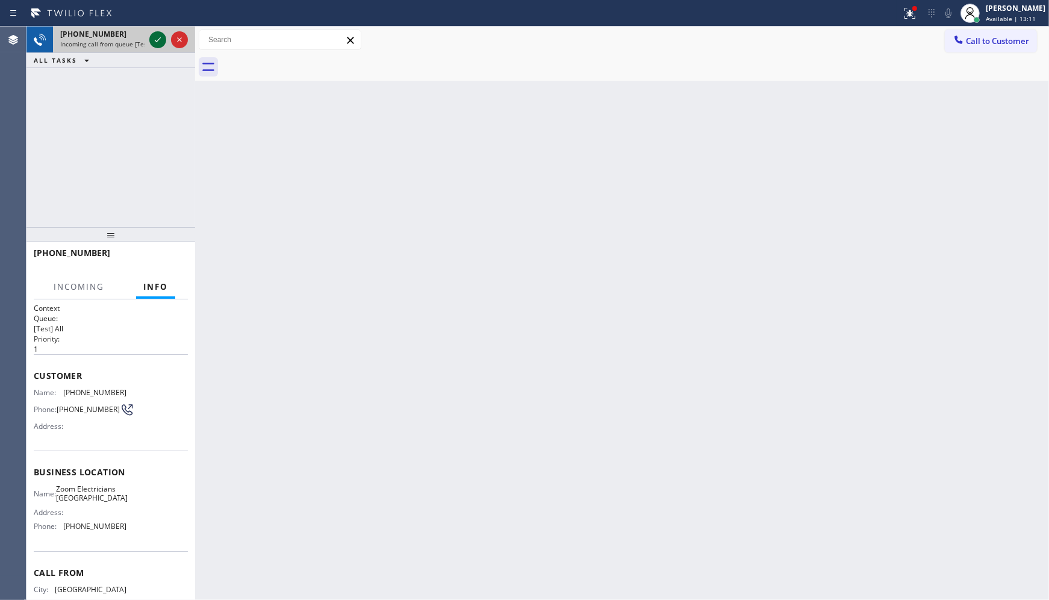
click at [157, 37] on icon at bounding box center [158, 40] width 14 height 14
click at [159, 31] on div at bounding box center [168, 40] width 43 height 27
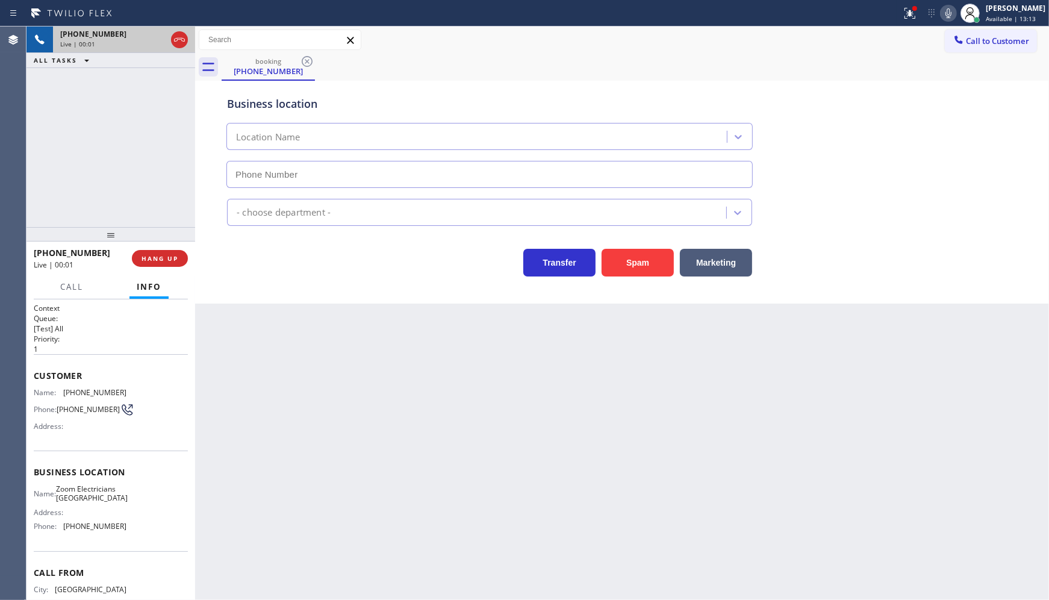
type input "[PHONE_NUMBER]"
click at [956, 11] on icon at bounding box center [949, 13] width 14 height 14
click at [911, 13] on icon at bounding box center [908, 12] width 7 height 8
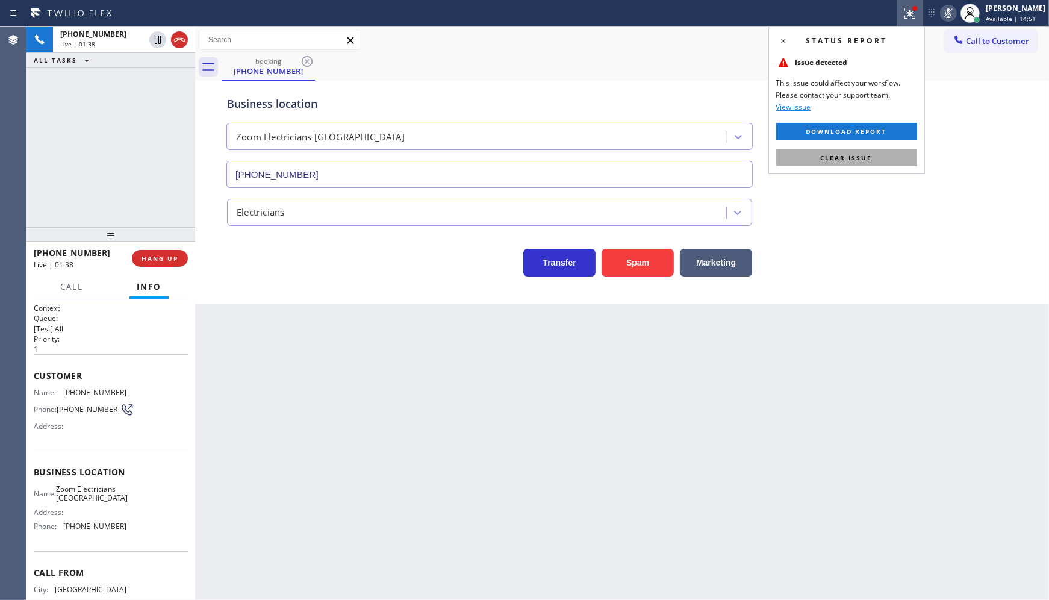
click at [843, 161] on span "Clear issue" at bounding box center [847, 158] width 52 height 8
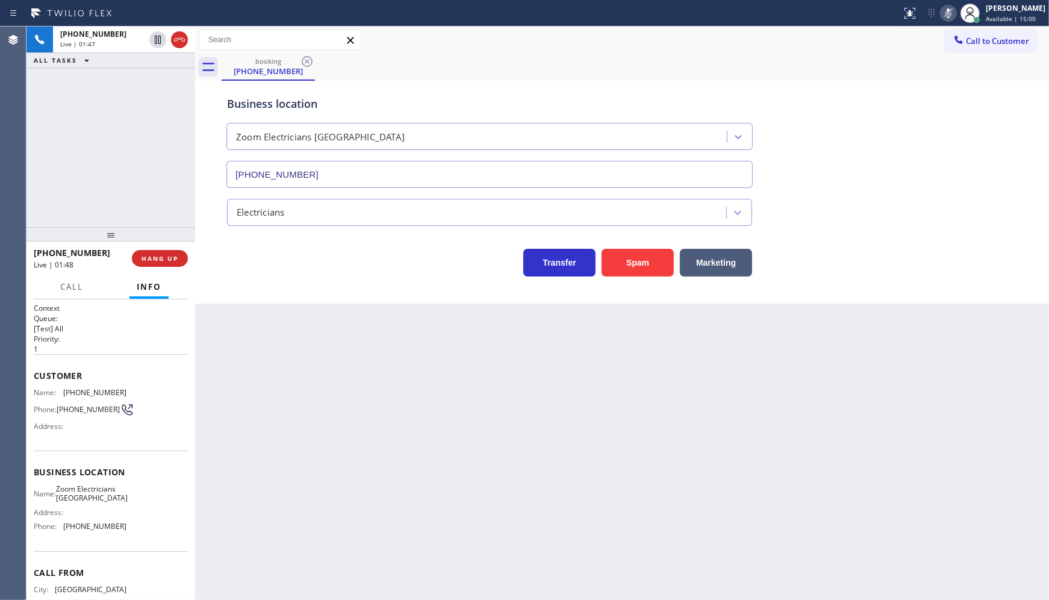
click at [40, 128] on div "[PHONE_NUMBER] Live | 01:47 ALL TASKS ALL TASKS ACTIVE TASKS TASKS IN WRAP UP" at bounding box center [111, 127] width 169 height 201
click at [947, 10] on icon at bounding box center [949, 13] width 14 height 14
click at [114, 117] on div "[PHONE_NUMBER] Live | 03:23 ALL TASKS ALL TASKS ACTIVE TASKS TASKS IN WRAP UP" at bounding box center [111, 127] width 169 height 201
click at [166, 266] on button "COMPLETE" at bounding box center [157, 258] width 61 height 17
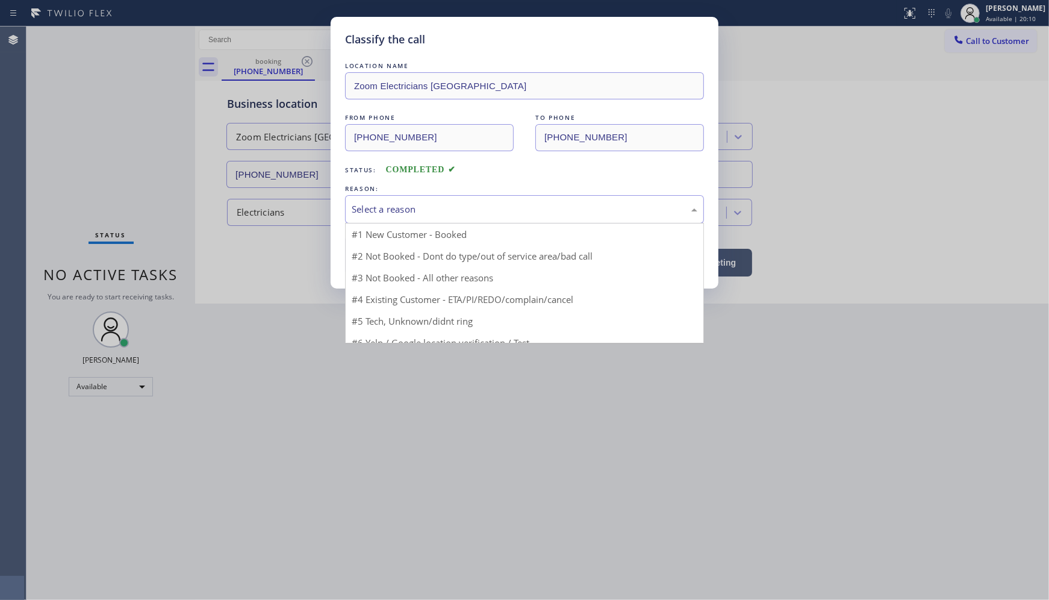
click at [413, 207] on div "Select a reason" at bounding box center [525, 209] width 346 height 14
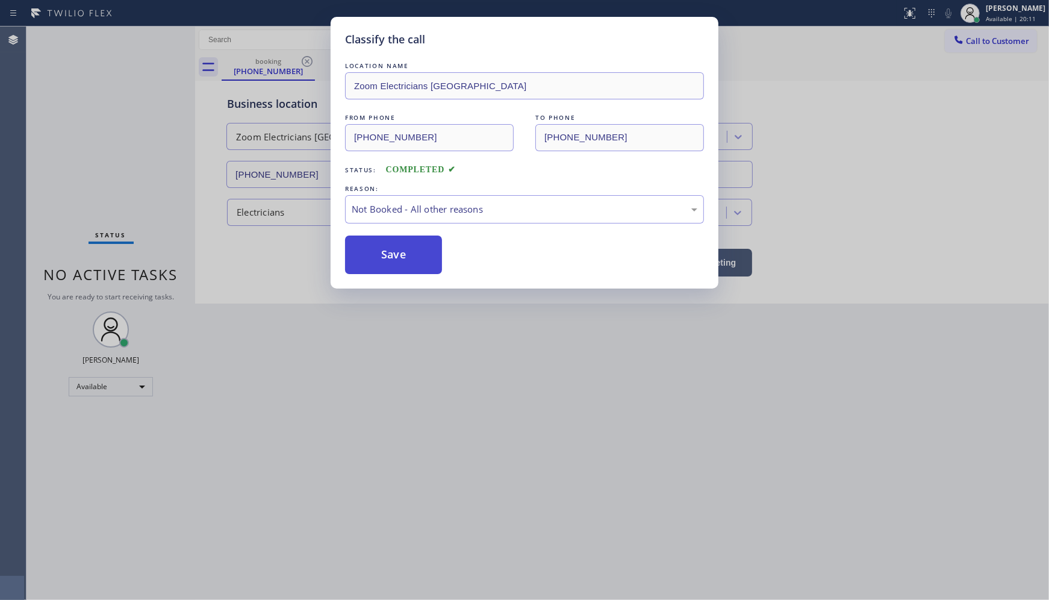
click at [353, 249] on button "Save" at bounding box center [393, 255] width 97 height 39
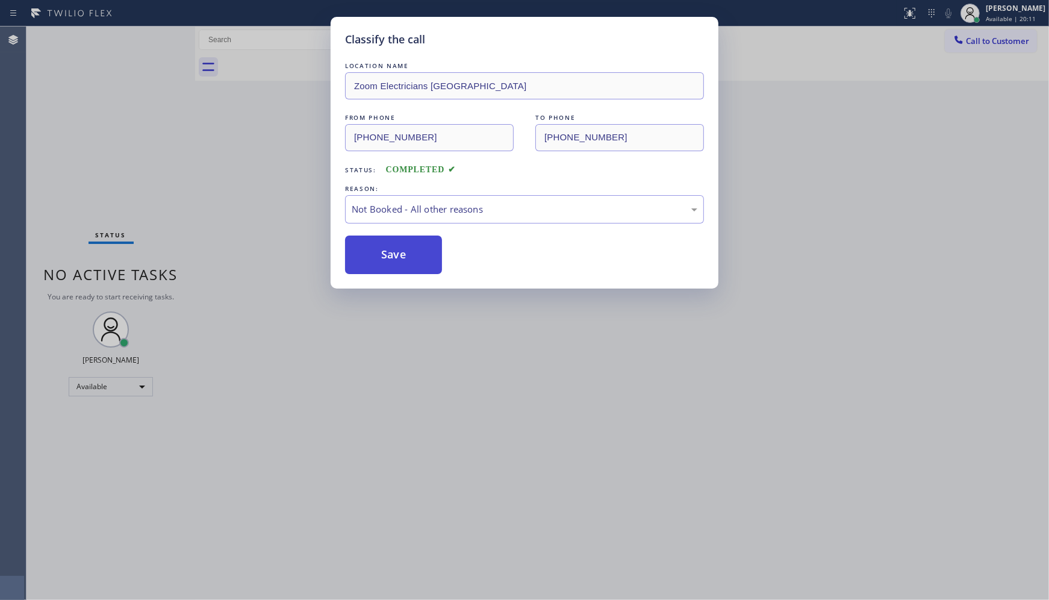
click at [353, 249] on button "Save" at bounding box center [393, 255] width 97 height 39
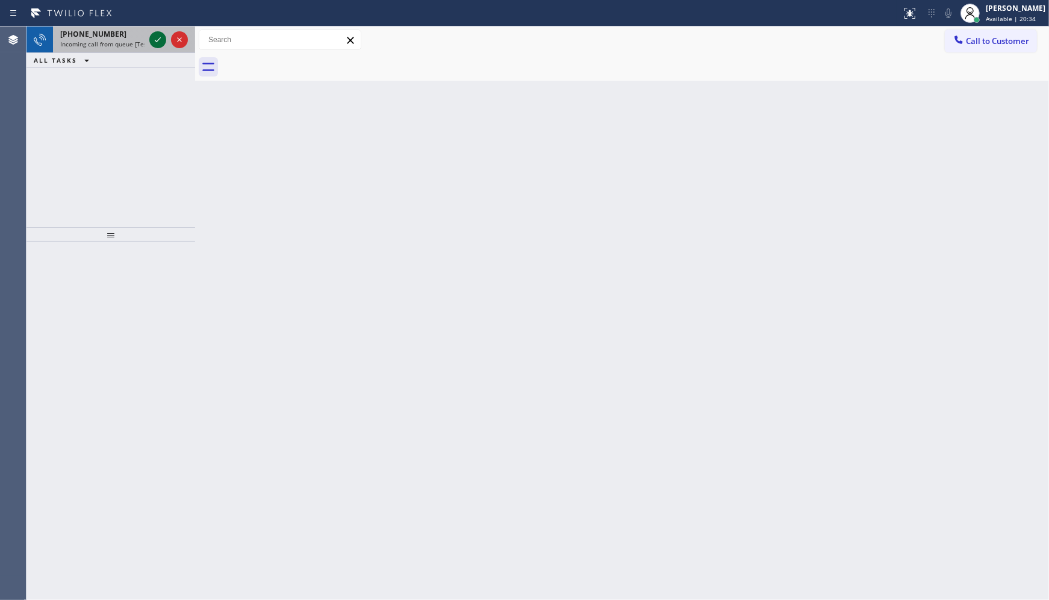
click at [160, 37] on icon at bounding box center [158, 40] width 14 height 14
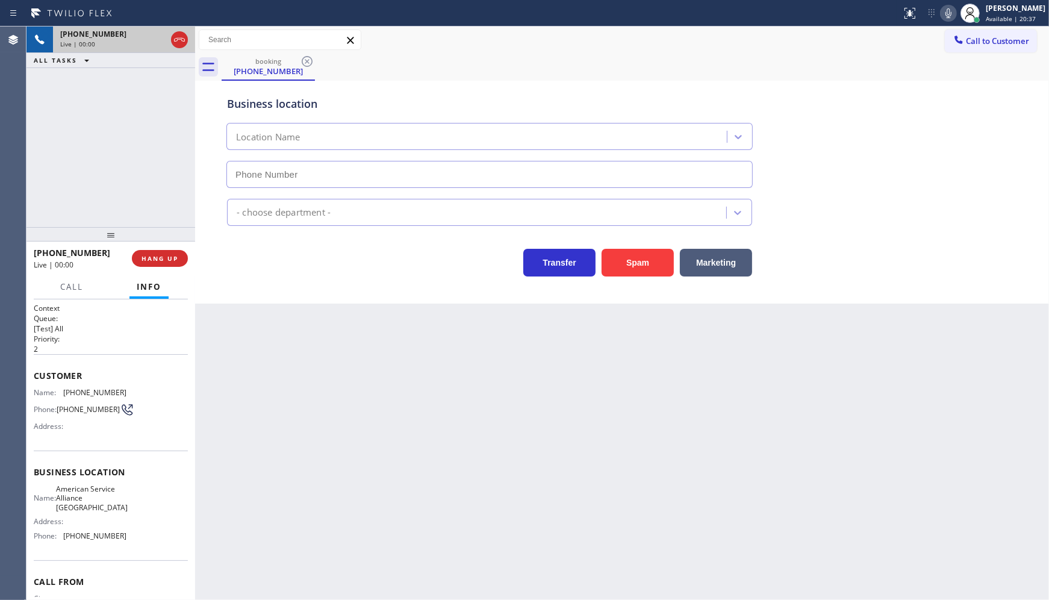
type input "(650) 484-5874"
click at [623, 258] on button "Spam" at bounding box center [638, 263] width 72 height 28
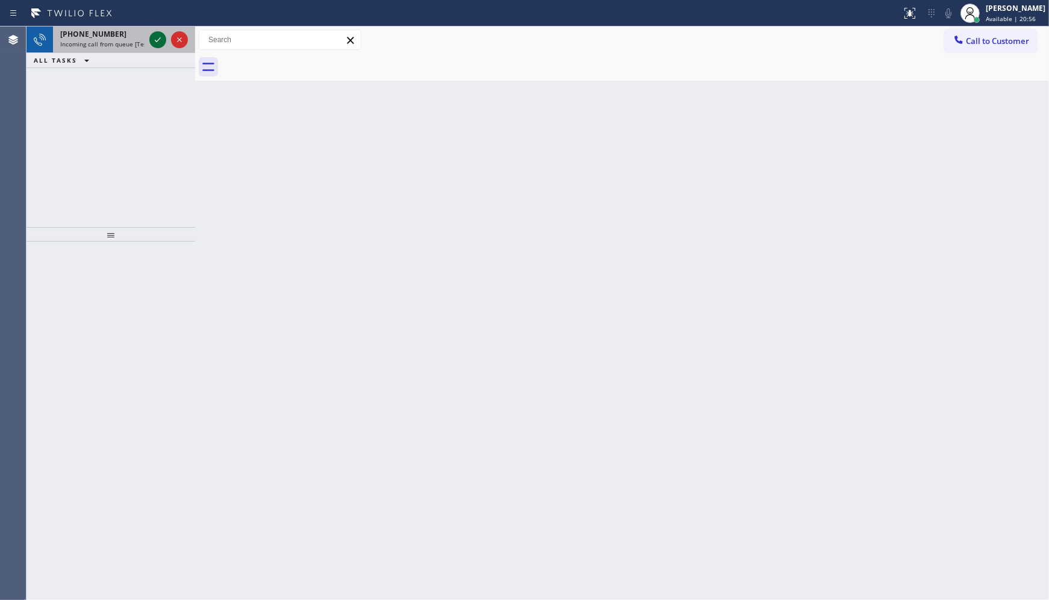
click at [151, 39] on icon at bounding box center [158, 40] width 14 height 14
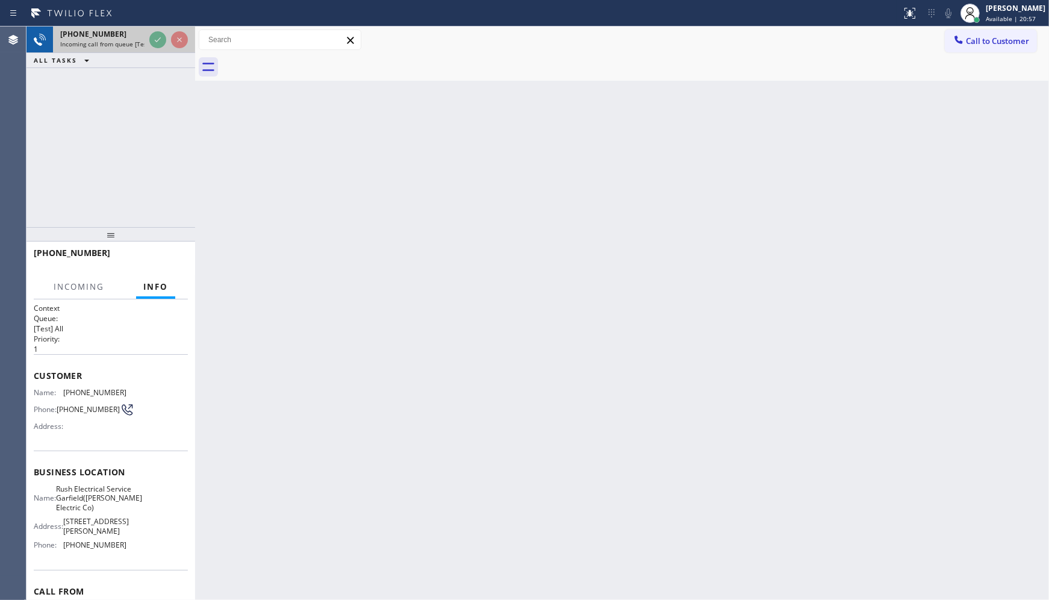
click at [154, 37] on icon at bounding box center [158, 40] width 14 height 14
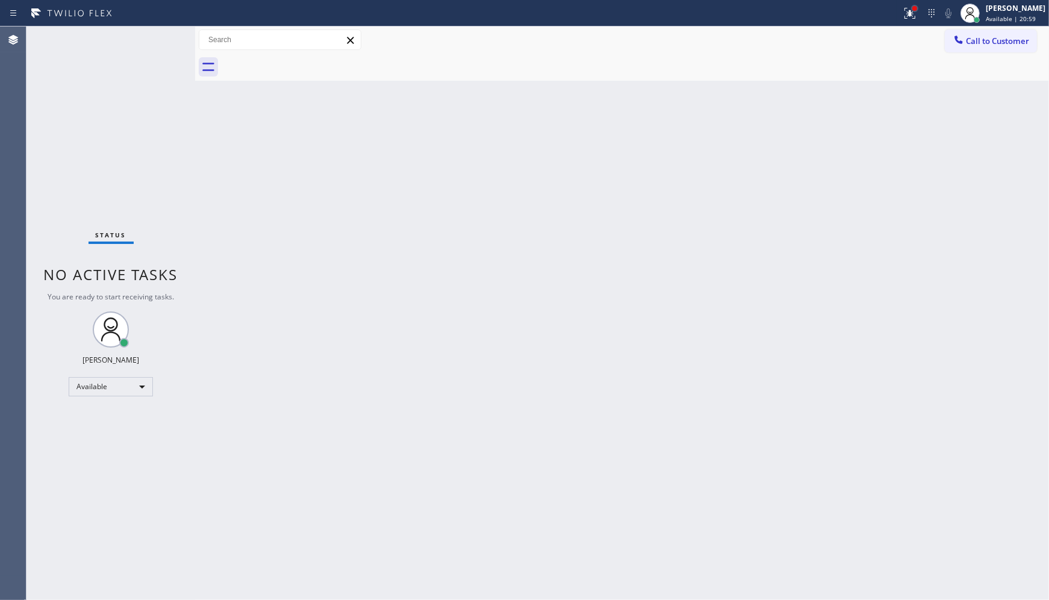
click at [916, 8] on div at bounding box center [915, 8] width 5 height 5
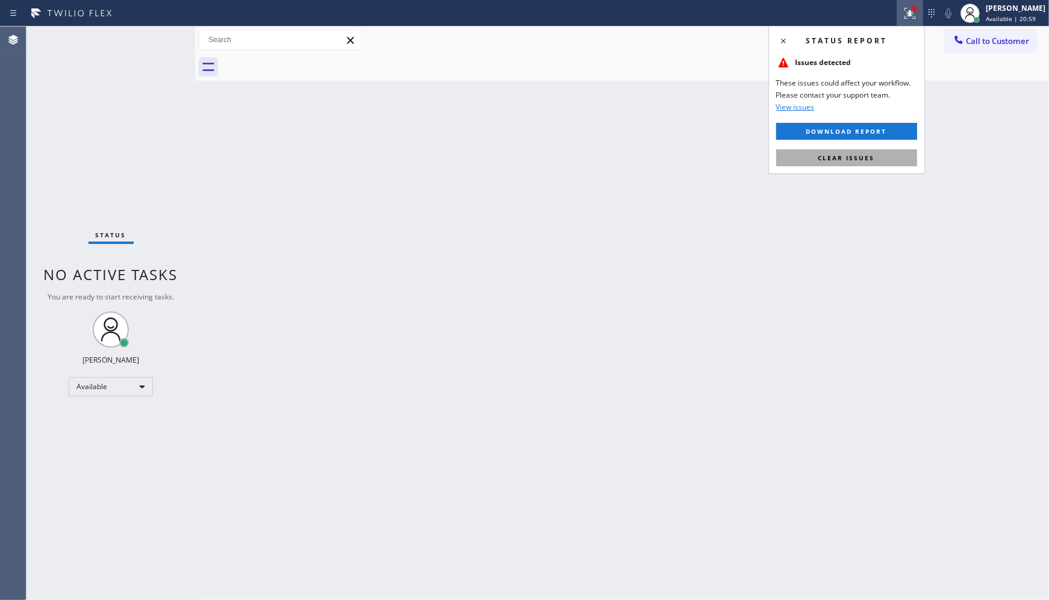
click at [854, 154] on span "Clear issues" at bounding box center [847, 158] width 57 height 8
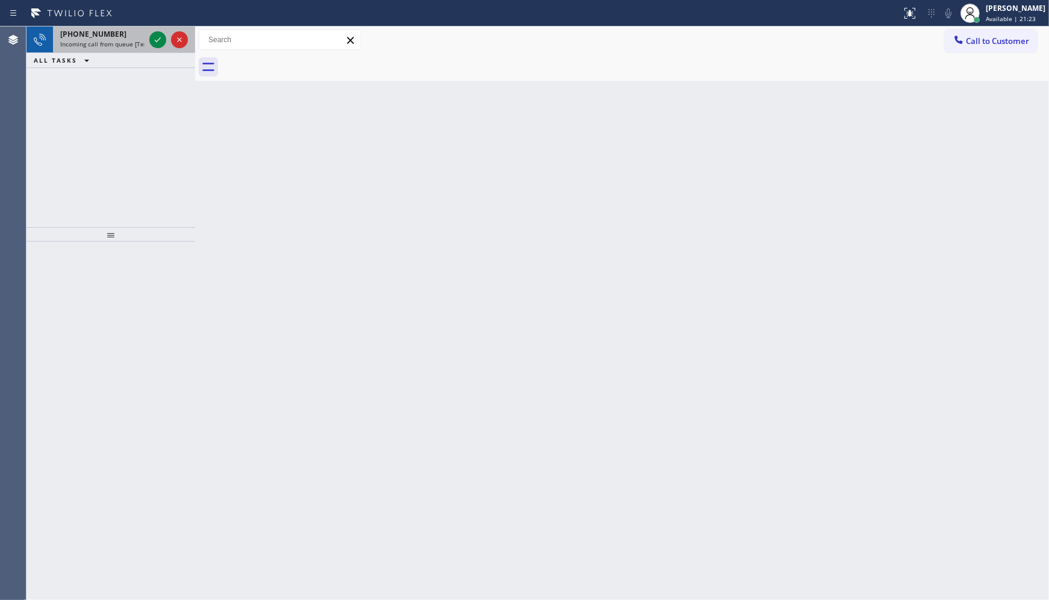
click at [129, 40] on span "Incoming call from queue [Test] All" at bounding box center [110, 44] width 100 height 8
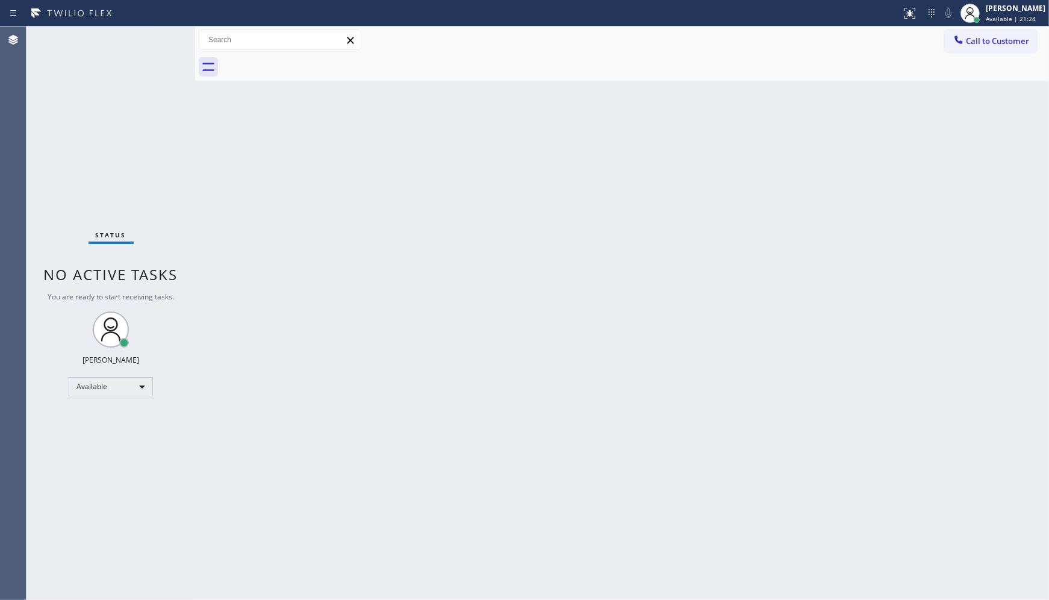
click at [158, 38] on div "Status No active tasks You are ready to start receiving tasks. JENIZA ALCAYDE A…" at bounding box center [111, 313] width 169 height 573
click at [994, 7] on div "[PERSON_NAME]" at bounding box center [1016, 8] width 60 height 10
click at [960, 77] on button "Unavailable" at bounding box center [989, 80] width 120 height 16
click at [122, 389] on div "Unavailable" at bounding box center [111, 391] width 84 height 19
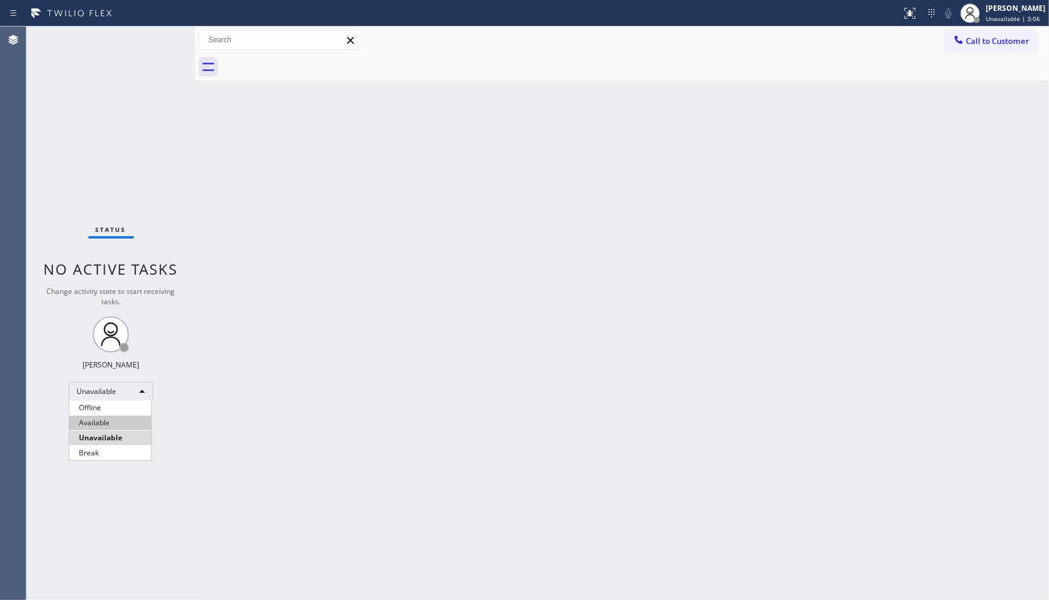
click at [111, 423] on li "Available" at bounding box center [110, 423] width 82 height 14
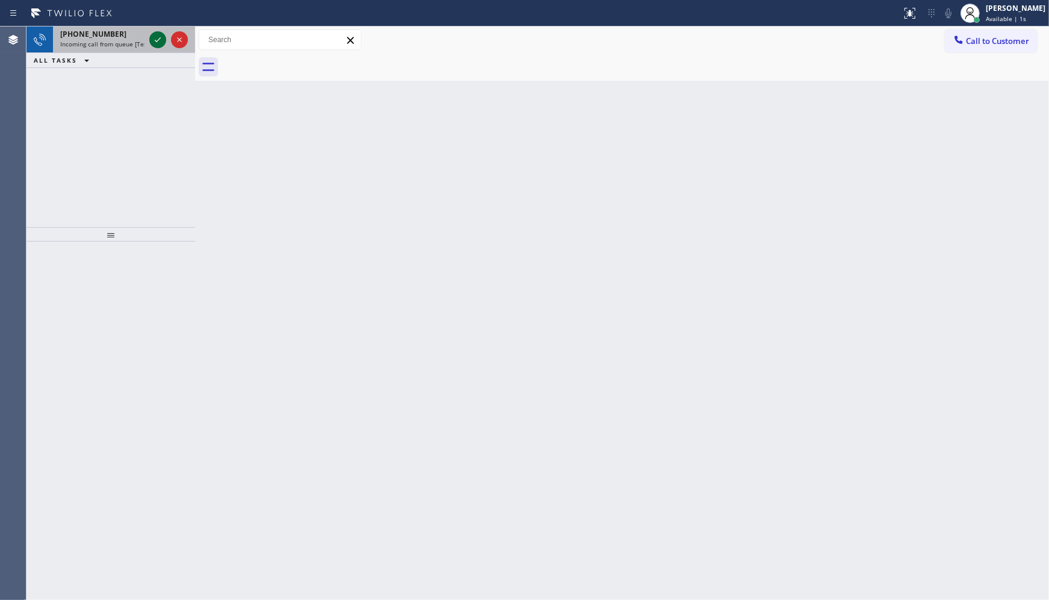
click at [163, 39] on icon at bounding box center [158, 40] width 14 height 14
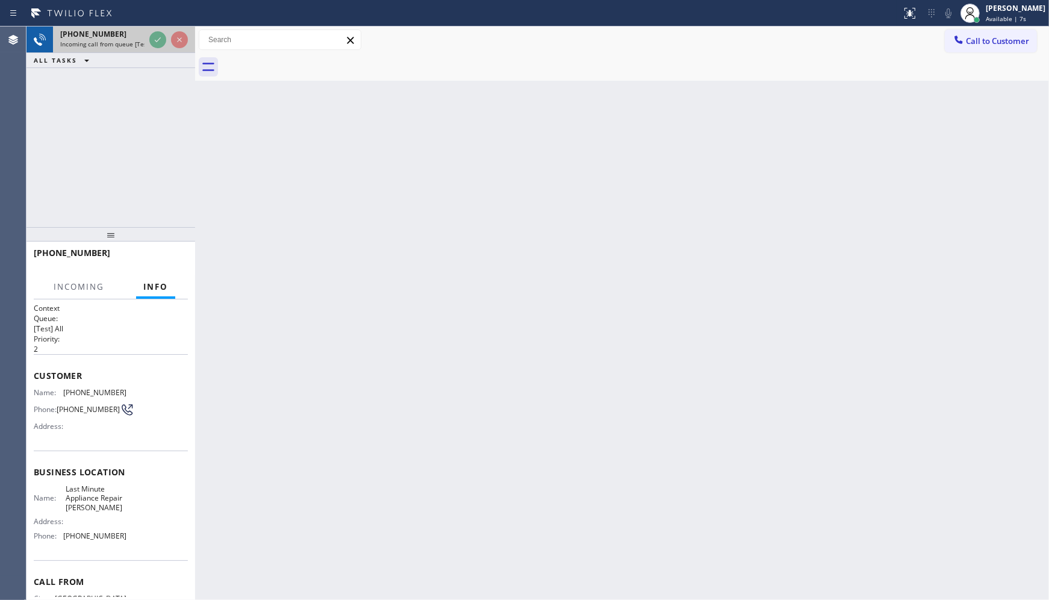
click at [159, 31] on div at bounding box center [168, 40] width 43 height 27
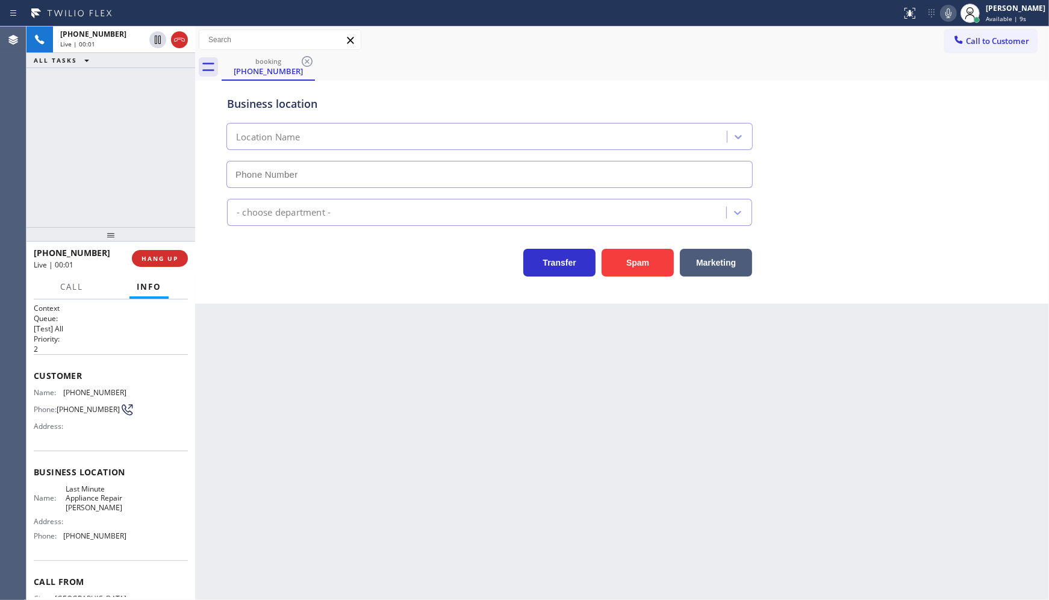
type input "(714) 908-9091"
click at [622, 267] on button "Spam" at bounding box center [638, 263] width 72 height 28
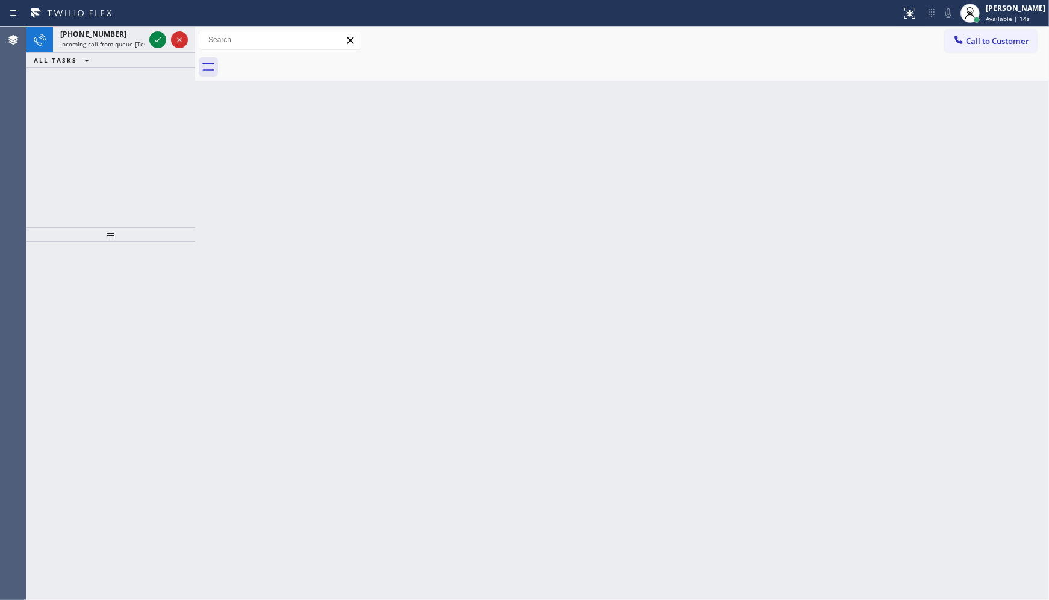
click at [313, 193] on div "Back to Dashboard Change Sender ID Customers Technicians Select a contact Outbo…" at bounding box center [622, 313] width 854 height 573
drag, startPoint x: 157, startPoint y: 37, endPoint x: 154, endPoint y: 46, distance: 9.5
click at [157, 33] on icon at bounding box center [158, 40] width 14 height 14
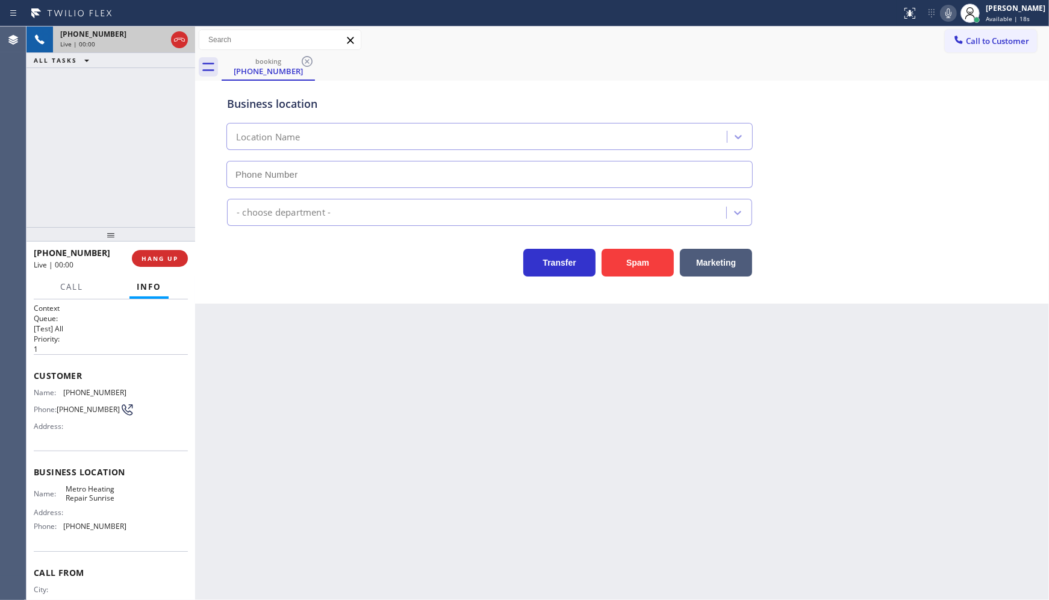
type input "(954) 799-3474"
click at [163, 261] on span "HANG UP" at bounding box center [160, 258] width 37 height 8
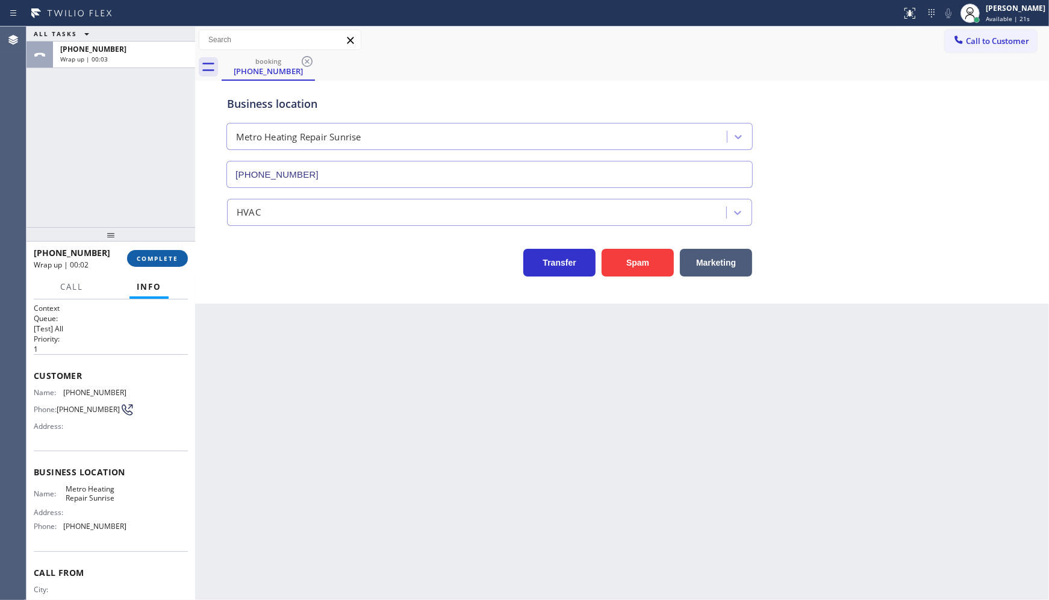
click at [151, 256] on span "COMPLETE" at bounding box center [158, 258] width 42 height 8
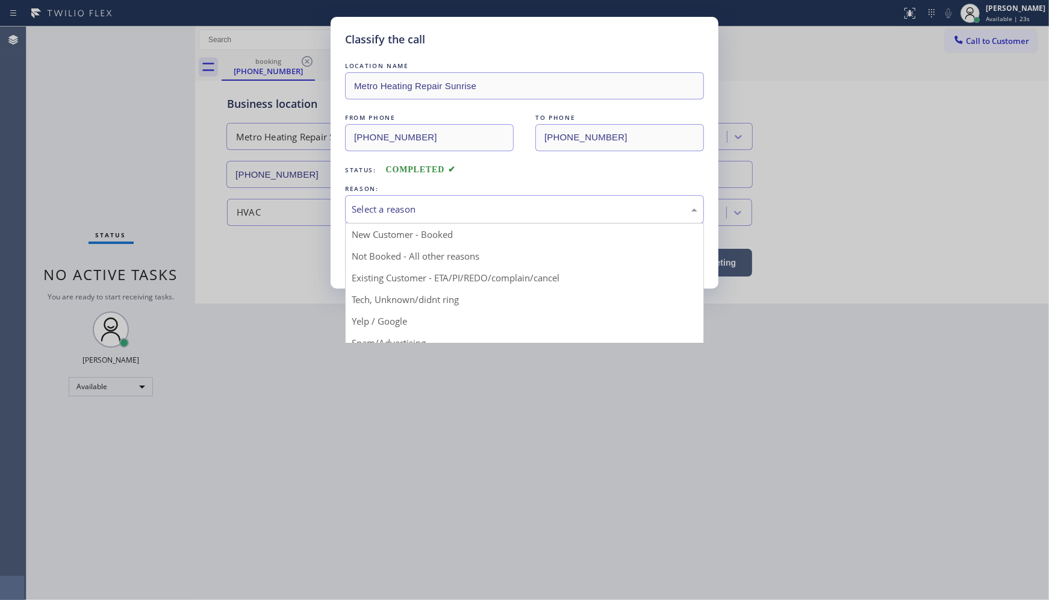
click at [395, 207] on div "Select a reason" at bounding box center [525, 209] width 346 height 14
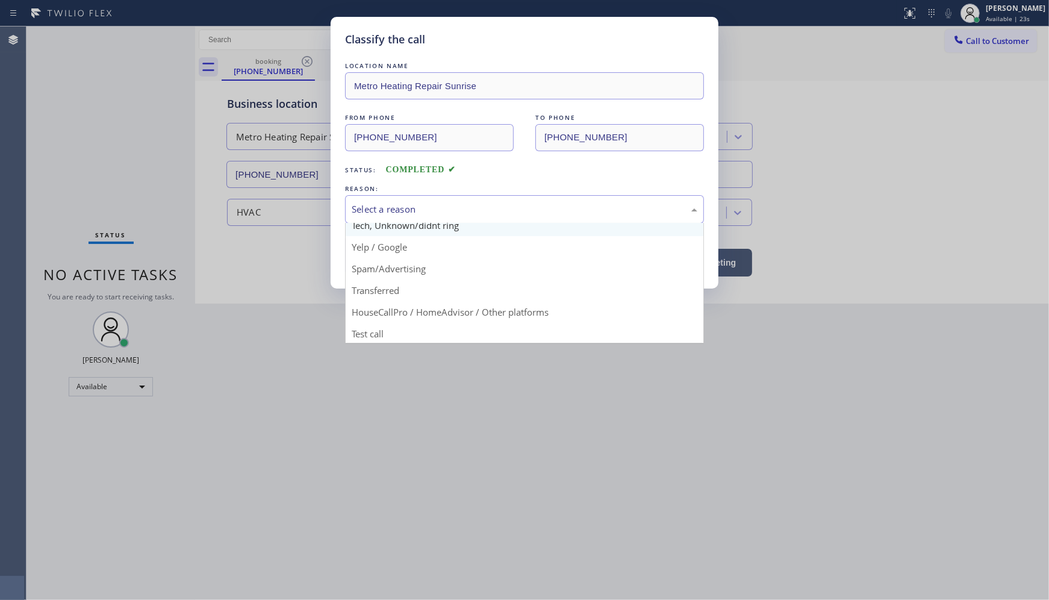
scroll to position [75, 0]
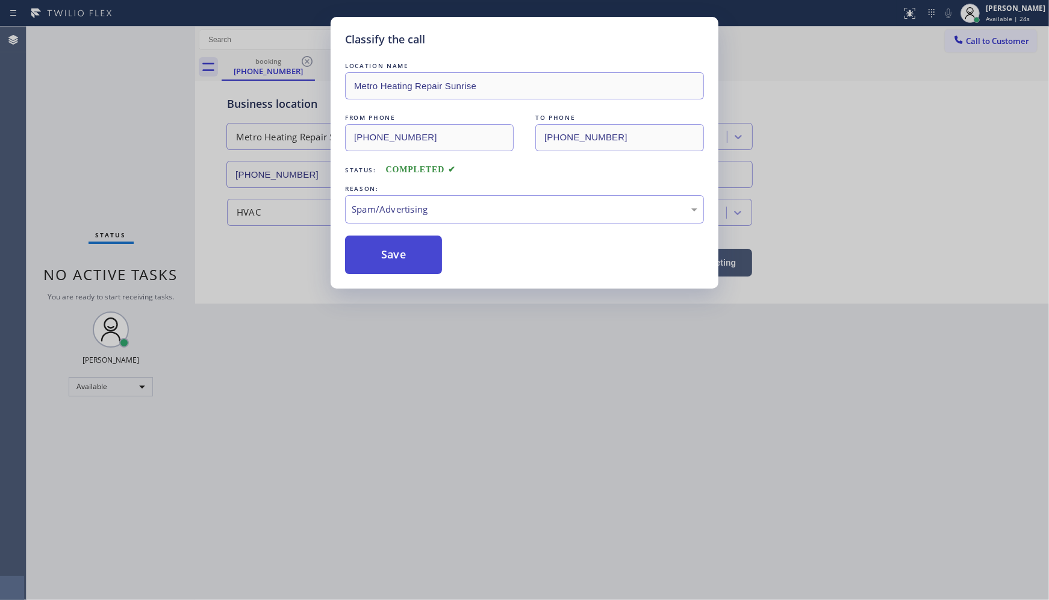
click at [402, 265] on button "Save" at bounding box center [393, 255] width 97 height 39
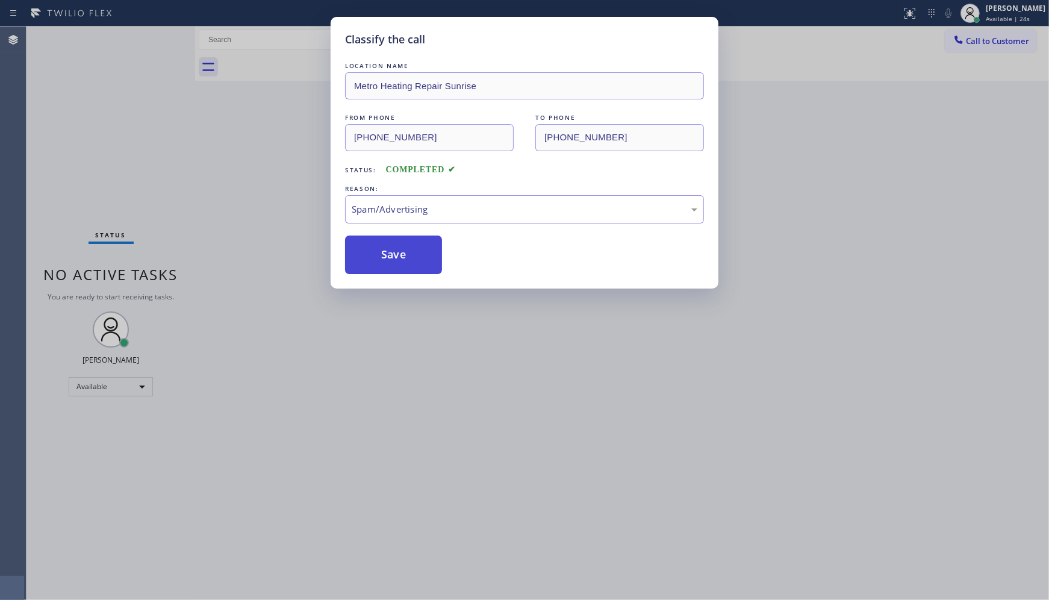
click at [402, 265] on button "Save" at bounding box center [393, 255] width 97 height 39
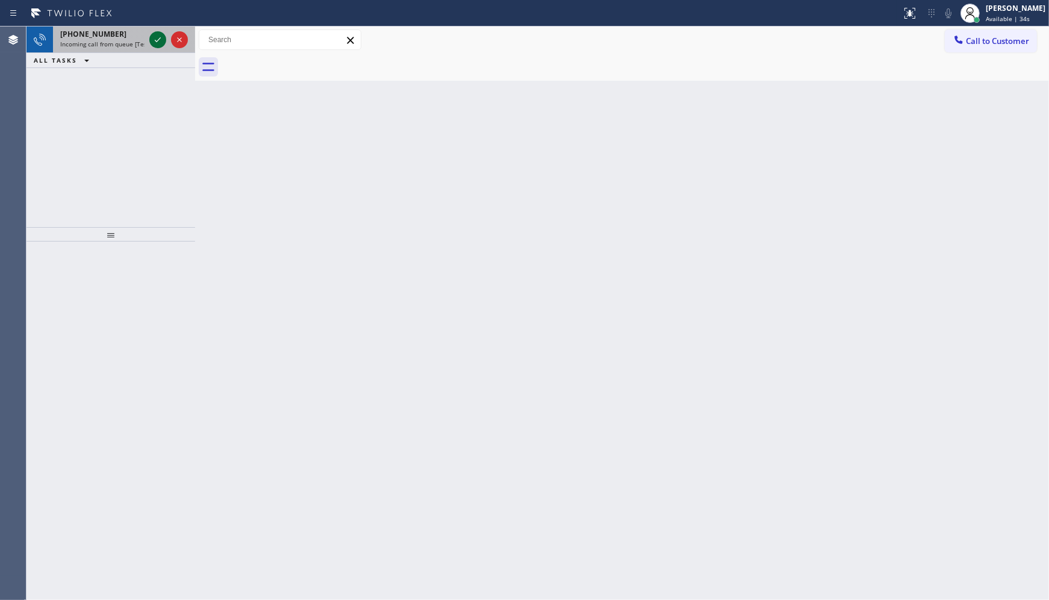
click at [161, 37] on icon at bounding box center [158, 40] width 14 height 14
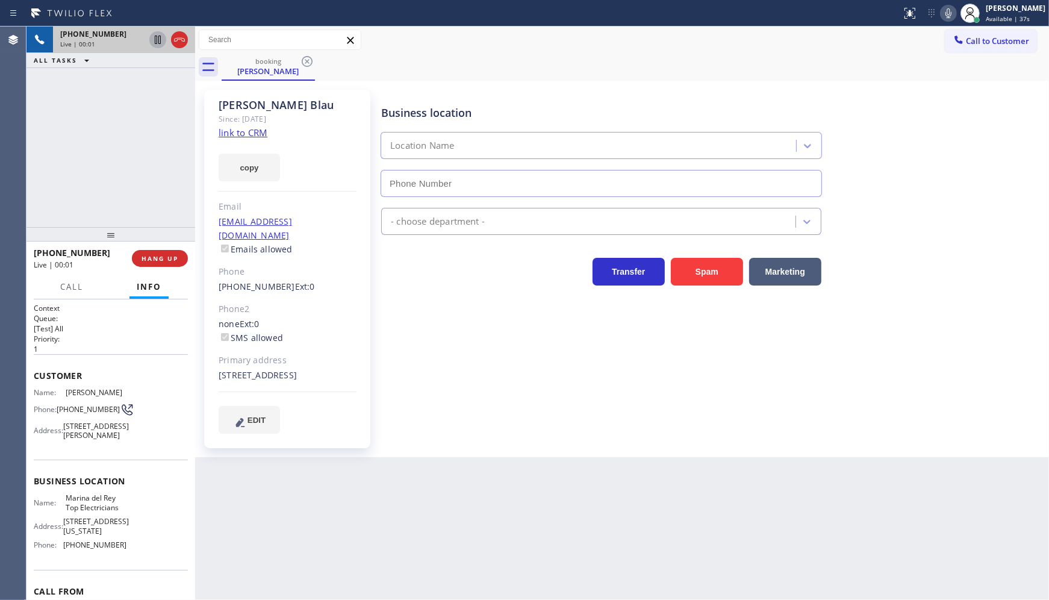
type input "(424) 365-8015"
click at [236, 134] on link "link to CRM" at bounding box center [243, 133] width 49 height 12
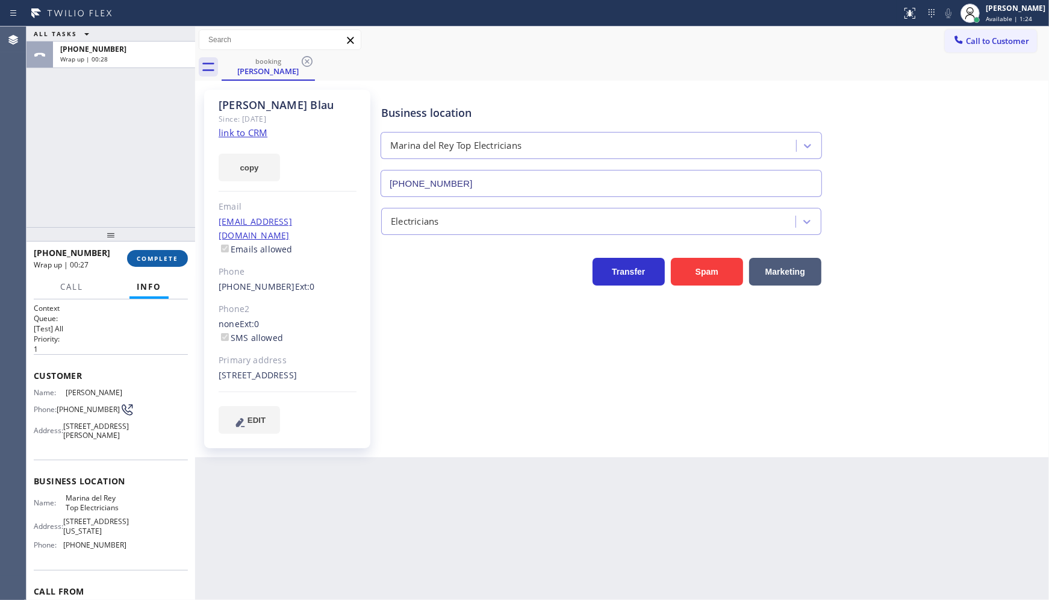
click at [152, 260] on span "COMPLETE" at bounding box center [158, 258] width 42 height 8
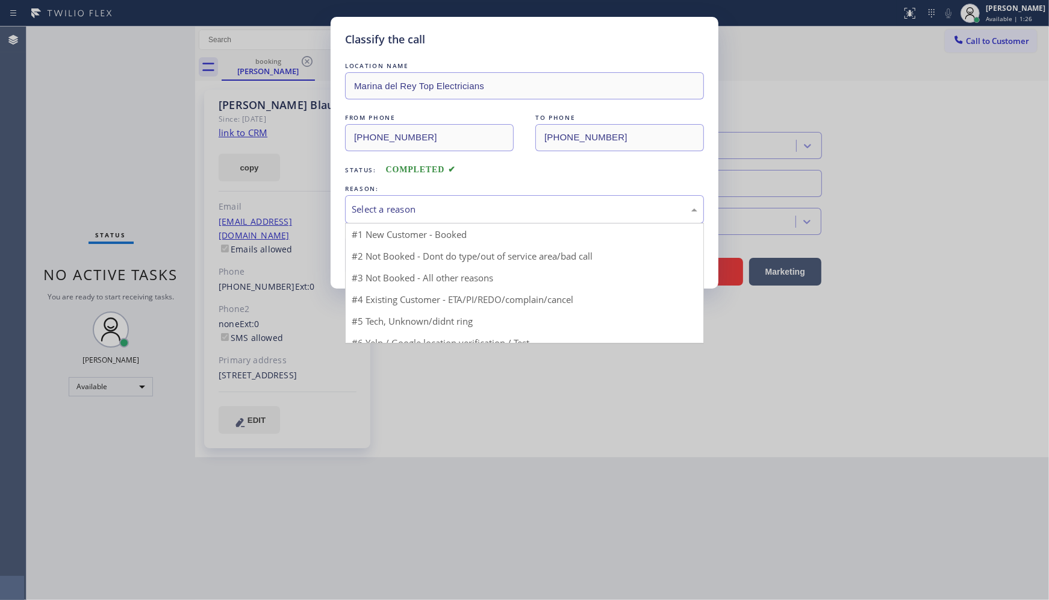
click at [422, 208] on div "Select a reason" at bounding box center [525, 209] width 346 height 14
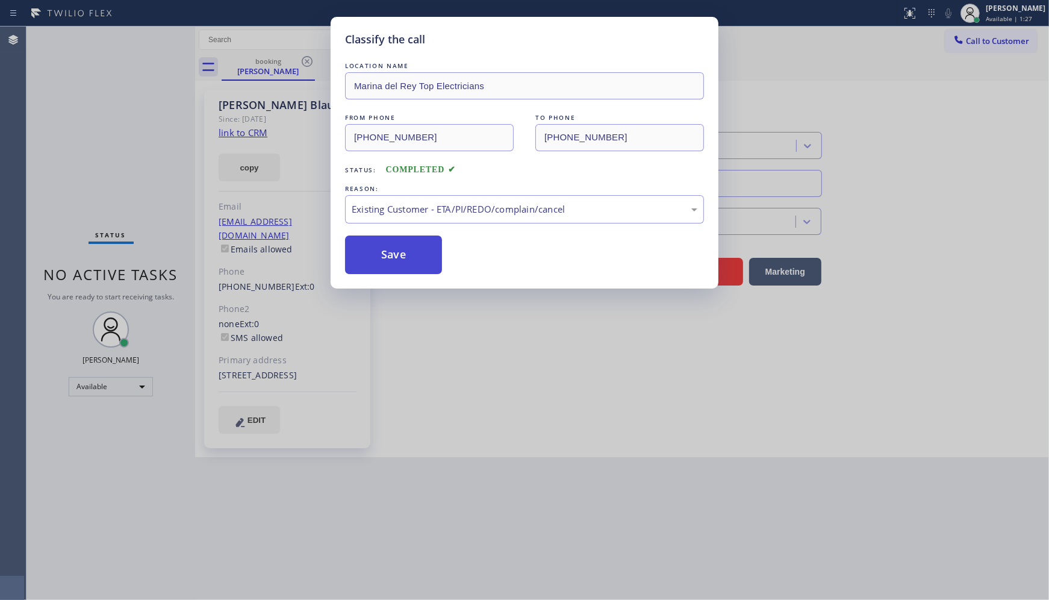
click at [401, 261] on button "Save" at bounding box center [393, 255] width 97 height 39
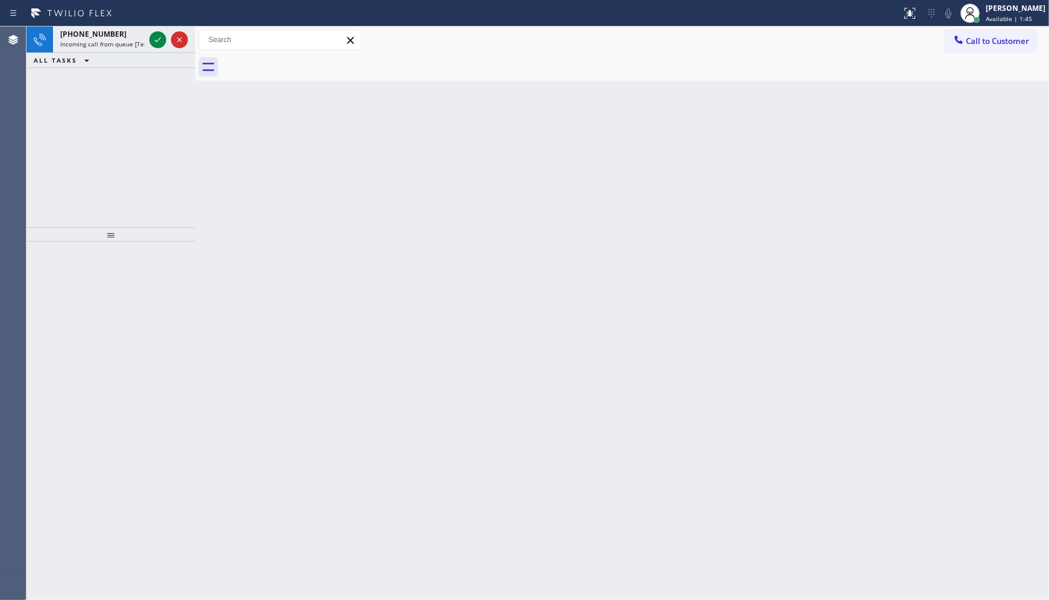
click at [164, 21] on div at bounding box center [451, 13] width 892 height 19
click at [154, 37] on icon at bounding box center [158, 40] width 14 height 14
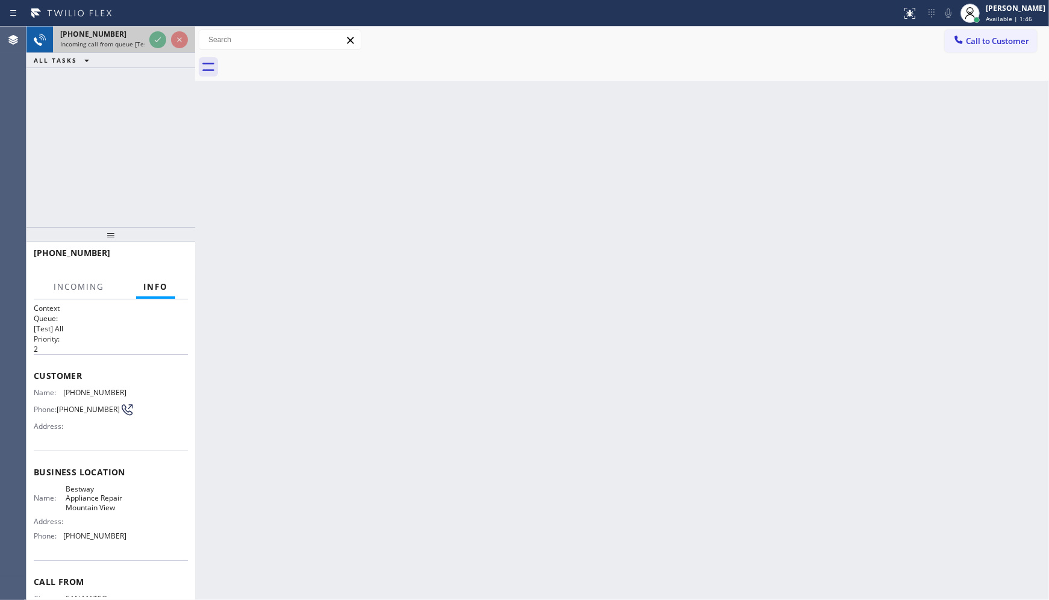
click at [152, 48] on div at bounding box center [168, 40] width 43 height 27
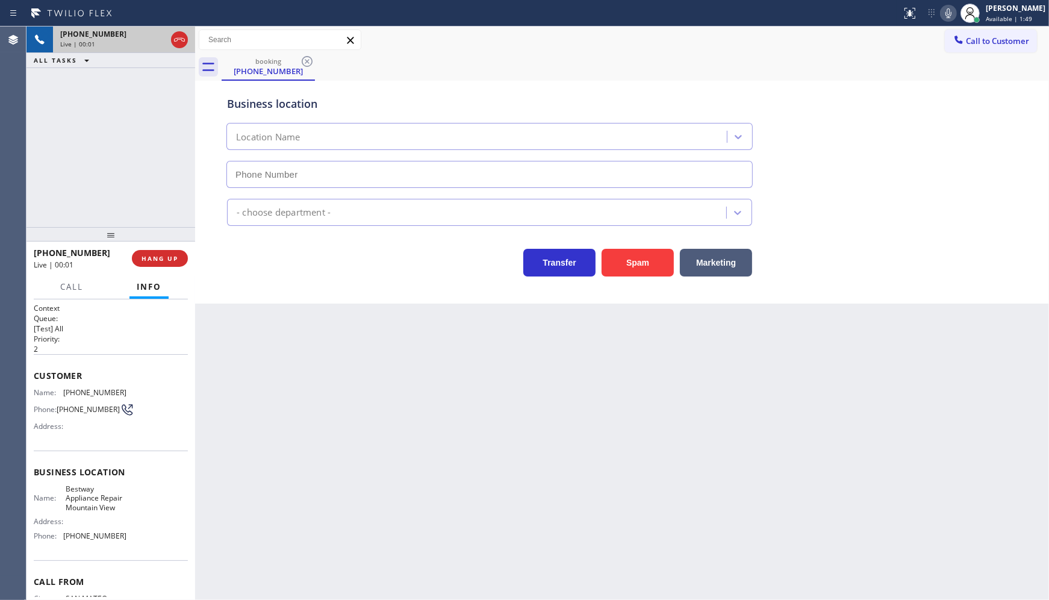
type input "(650) 735-8804"
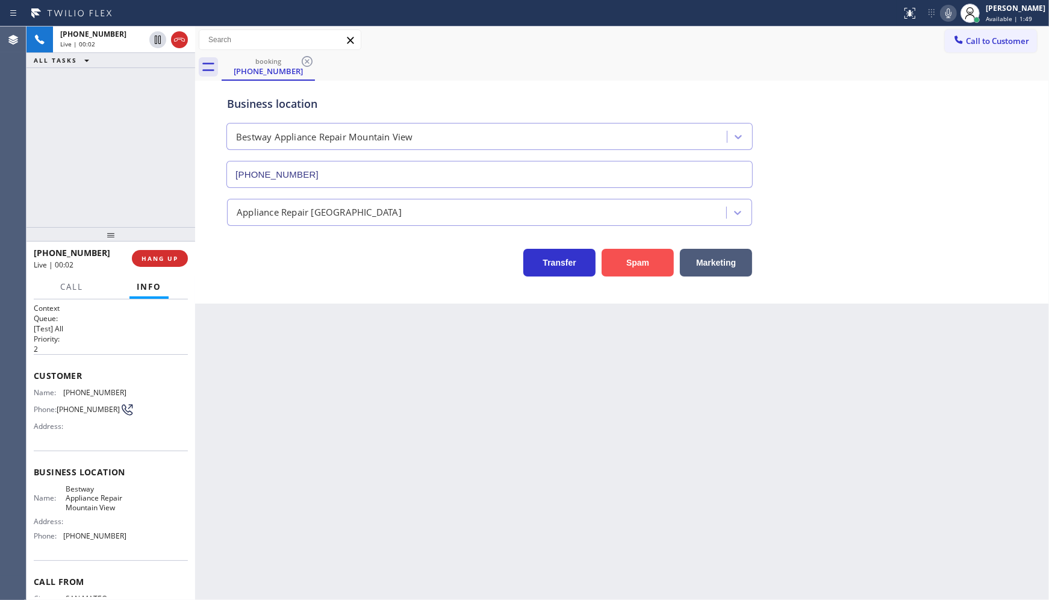
click at [611, 256] on button "Spam" at bounding box center [638, 263] width 72 height 28
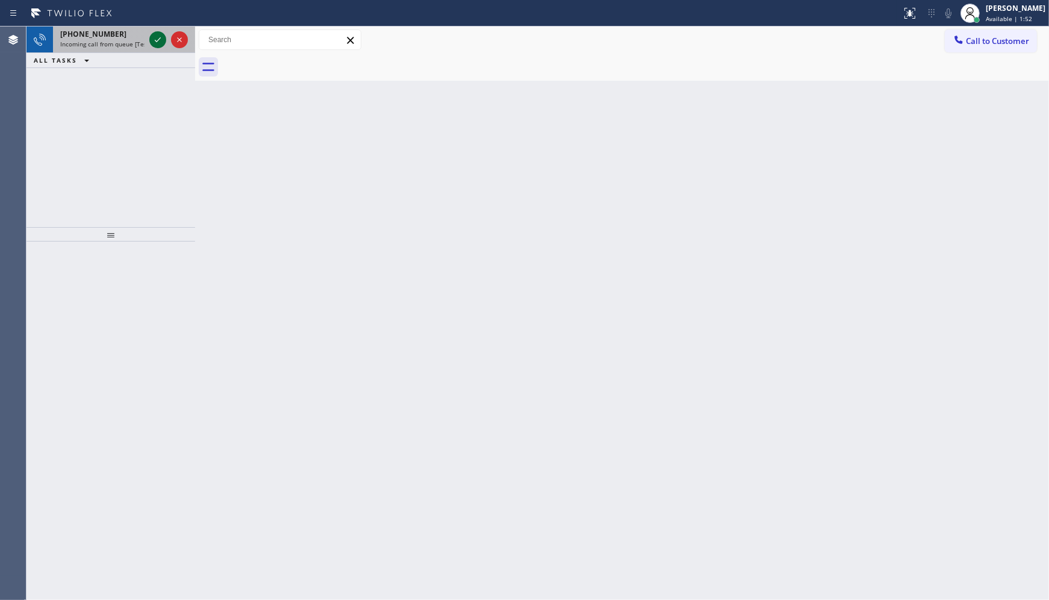
click at [154, 41] on icon at bounding box center [158, 40] width 14 height 14
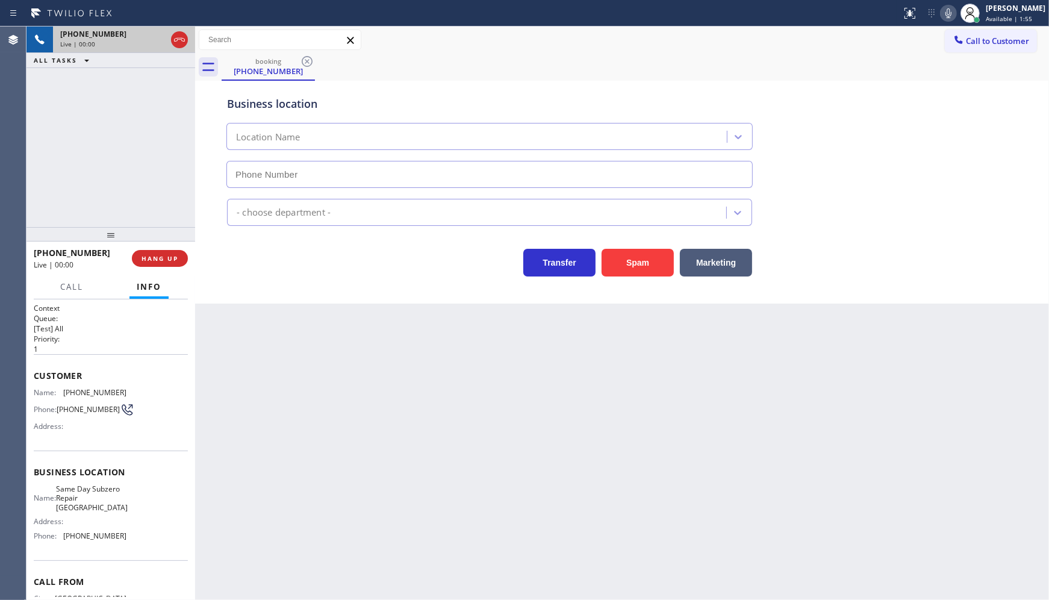
type input "(630) 538-8667"
click at [173, 257] on span "HANG UP" at bounding box center [160, 258] width 37 height 8
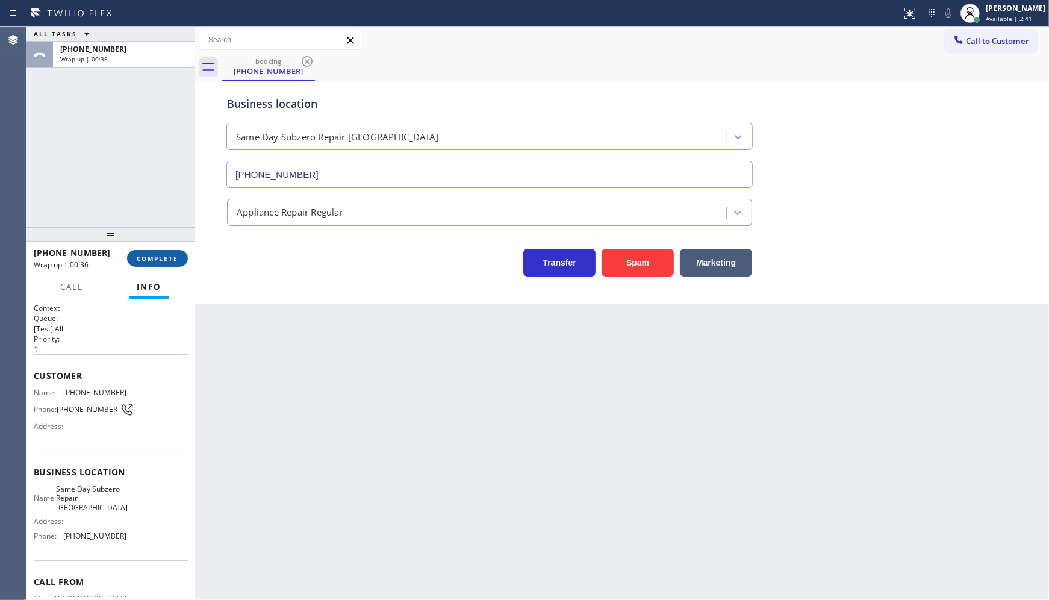
click at [178, 254] on span "COMPLETE" at bounding box center [158, 258] width 42 height 8
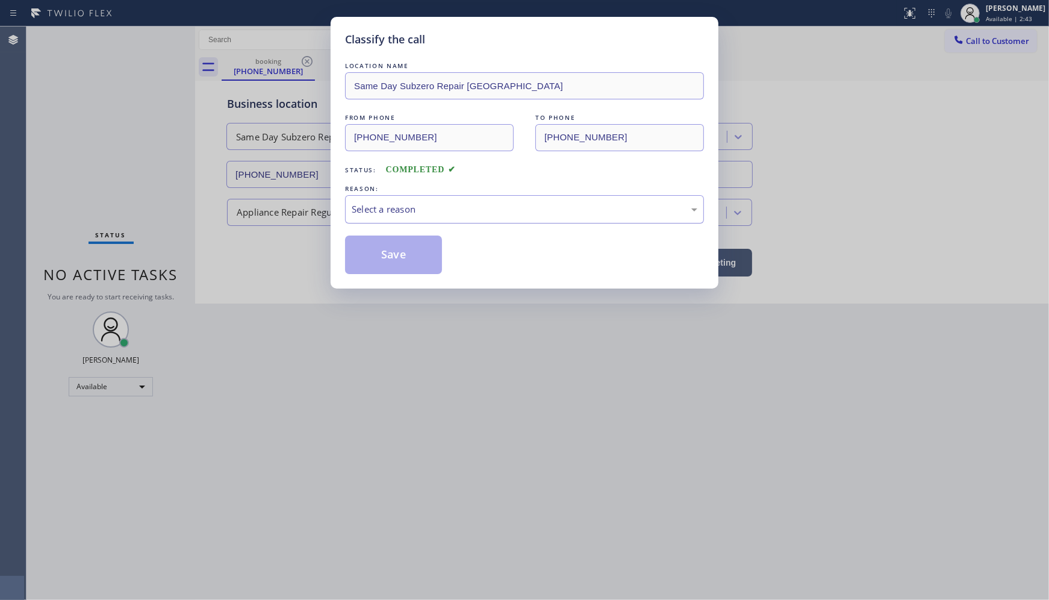
click at [358, 215] on div "Select a reason" at bounding box center [525, 209] width 346 height 14
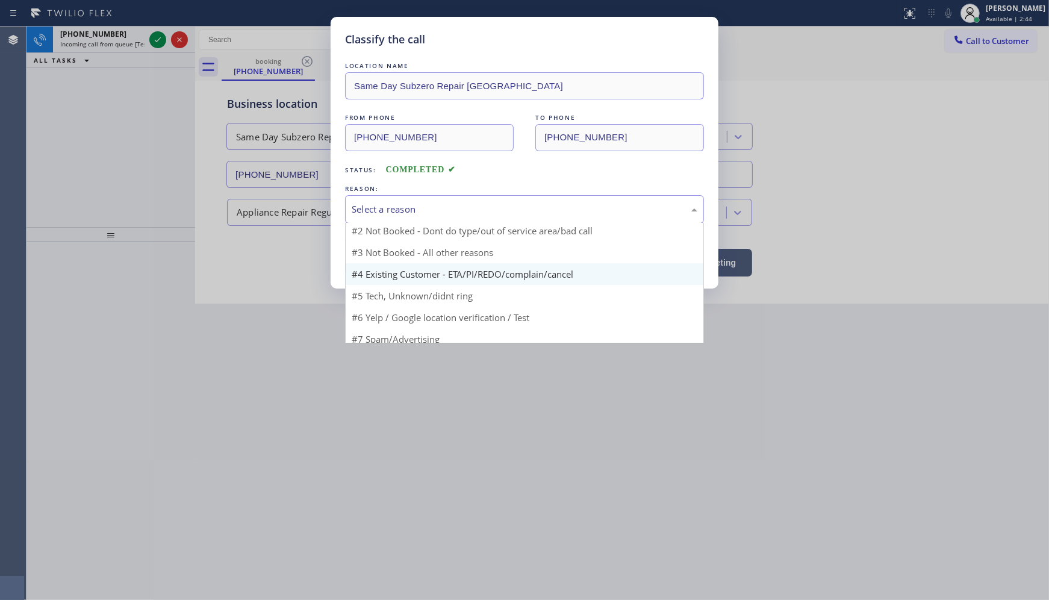
scroll to position [10, 0]
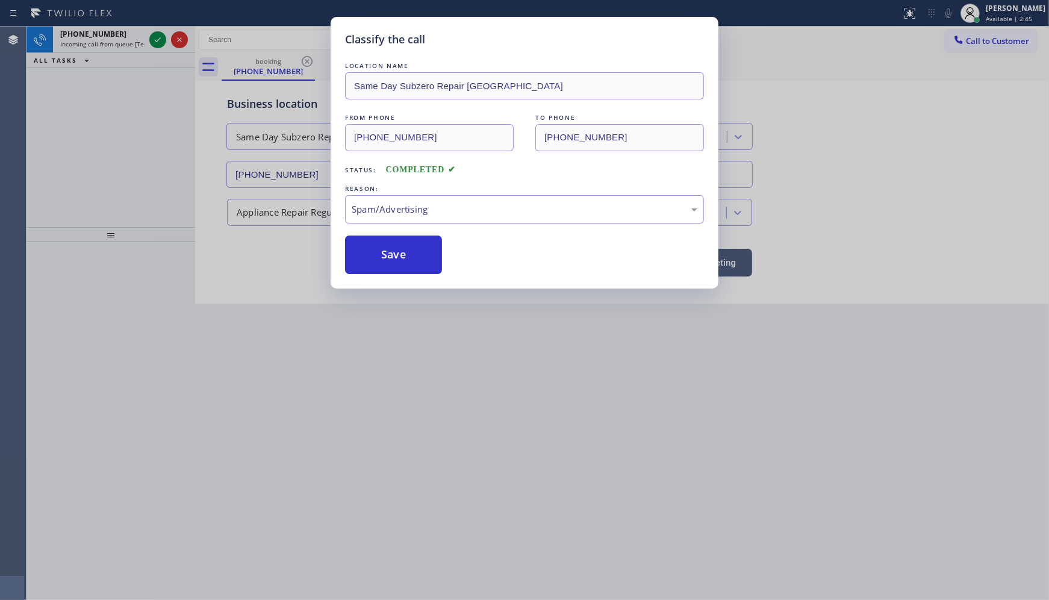
drag, startPoint x: 387, startPoint y: 275, endPoint x: 383, endPoint y: 257, distance: 19.1
click at [387, 275] on div "Classify the call LOCATION NAME Same Day Subzero Repair Wheaton FROM PHONE (217…" at bounding box center [525, 153] width 388 height 272
click at [381, 252] on button "Save" at bounding box center [393, 255] width 97 height 39
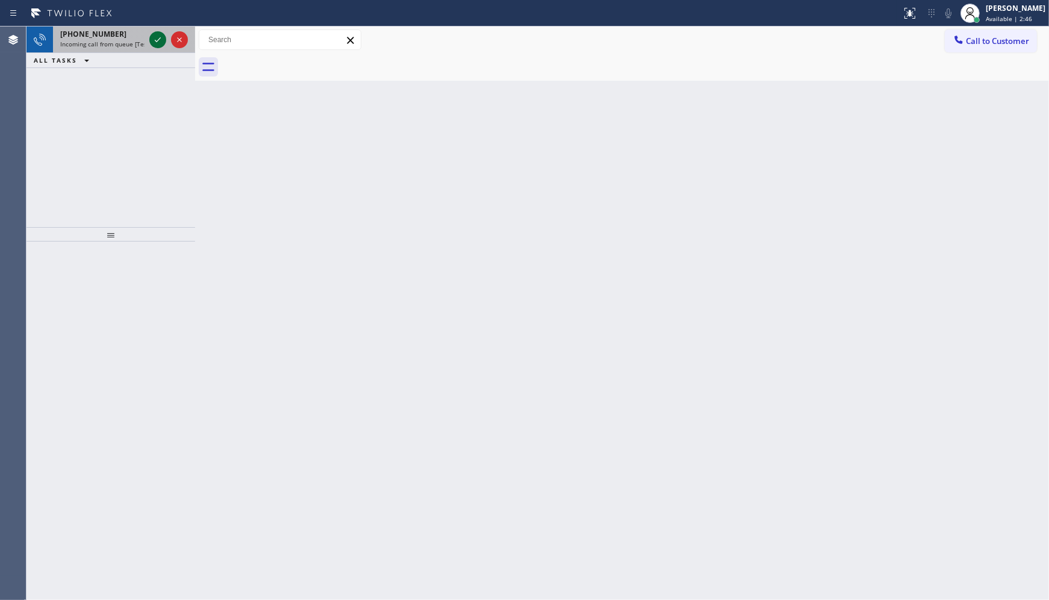
click at [159, 43] on icon at bounding box center [158, 40] width 14 height 14
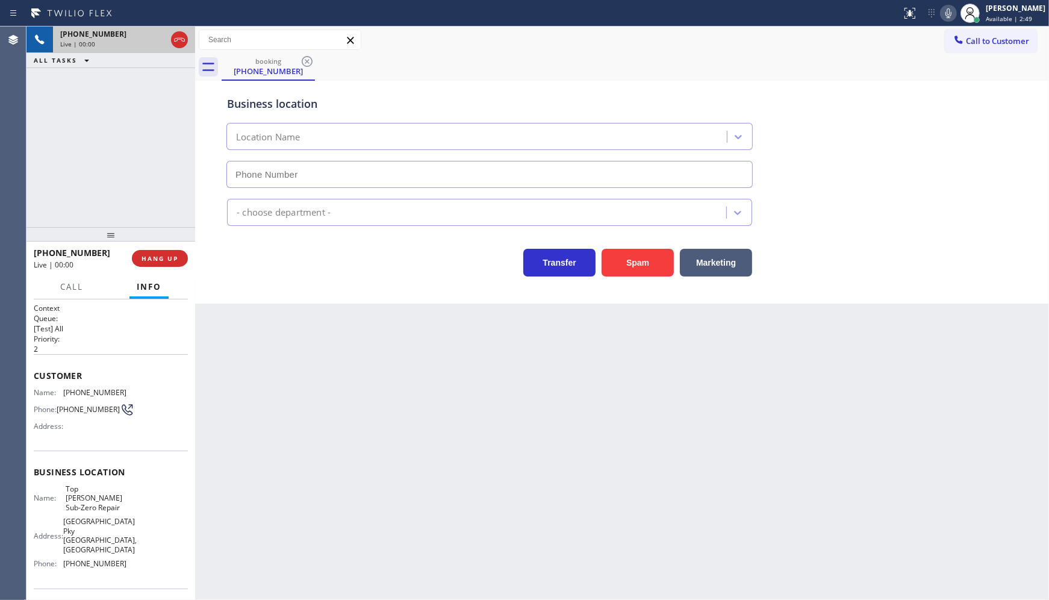
type input "(714) 970-4558"
click at [123, 155] on div "+17149338490 Live | 02:51 ALL TASKS ALL TASKS ACTIVE TASKS TASKS IN WRAP UP" at bounding box center [111, 127] width 169 height 201
click at [163, 184] on div "+17149338490 Live | 02:52 ALL TASKS ALL TASKS ACTIVE TASKS TASKS IN WRAP UP" at bounding box center [111, 127] width 169 height 201
drag, startPoint x: 63, startPoint y: 389, endPoint x: 133, endPoint y: 386, distance: 69.9
click at [133, 386] on div "Customer Name: (714) 933-8490 Phone: (714) 933-8490 Address:" at bounding box center [111, 402] width 154 height 96
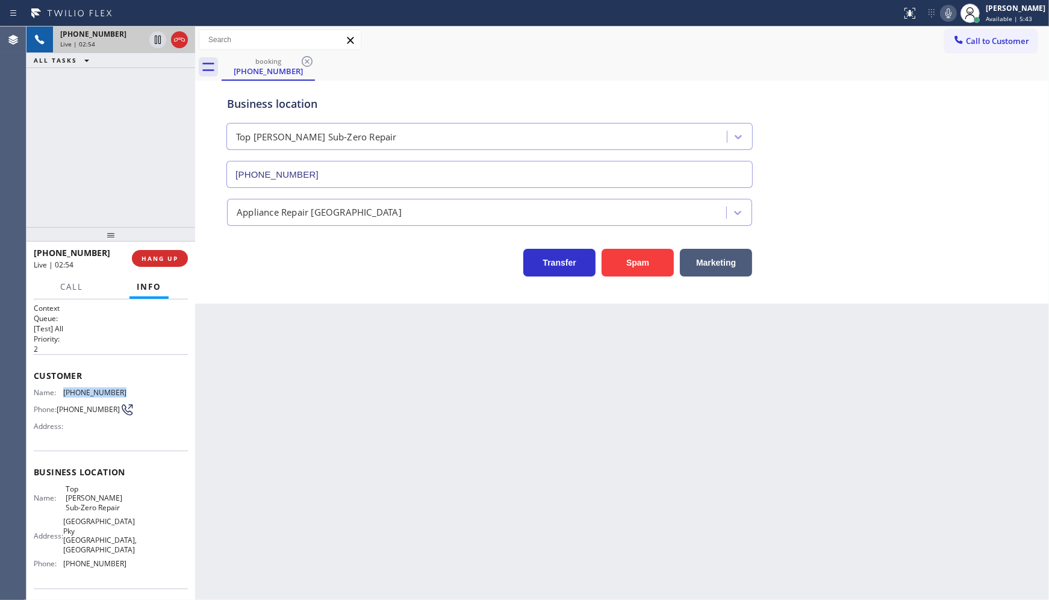
copy div "(714) 933-8490"
click at [952, 13] on icon at bounding box center [949, 13] width 6 height 10
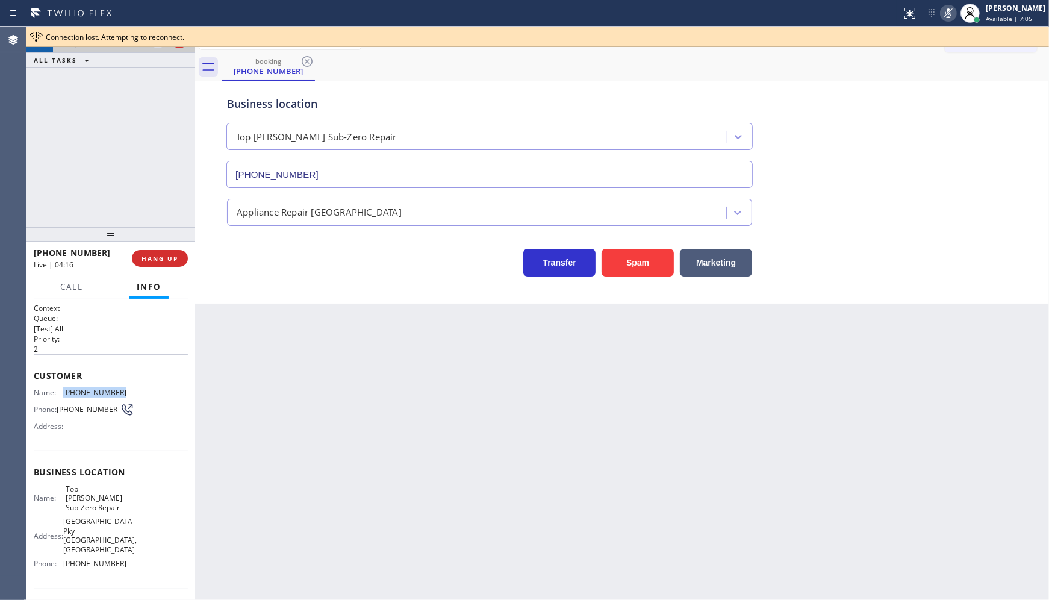
click at [953, 9] on rect at bounding box center [949, 12] width 8 height 8
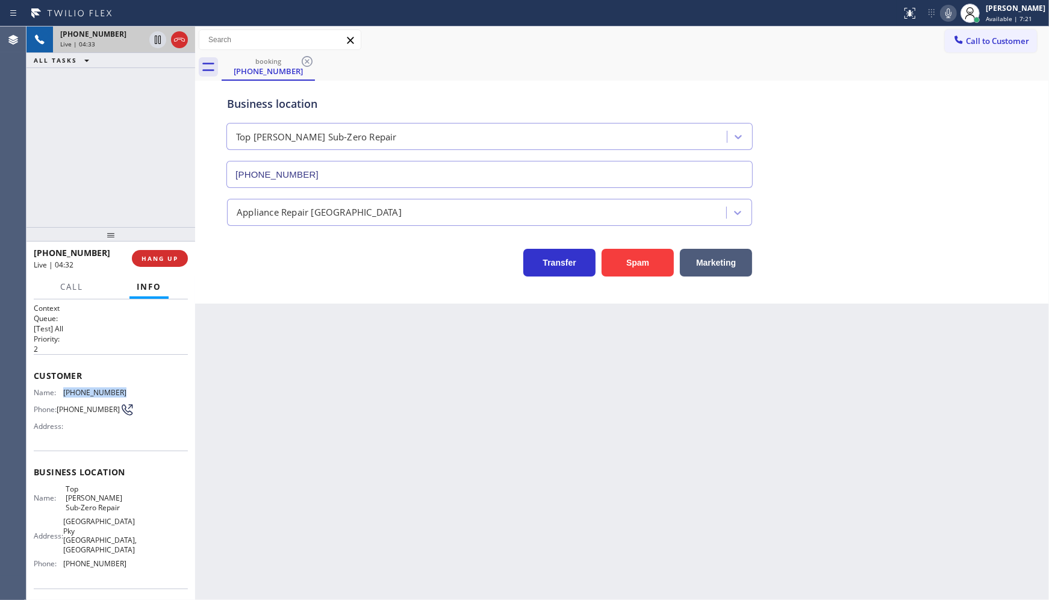
copy div "(714) 933-8490"
drag, startPoint x: 57, startPoint y: 490, endPoint x: 134, endPoint y: 503, distance: 78.1
click at [134, 503] on div "Name: Top Yorba Linda Sub-Zero Repair Address: 22901 Savi Ranch Pky Yorba Linda…" at bounding box center [111, 528] width 154 height 89
copy div "Top Yorba Linda Sub-Zero Repair"
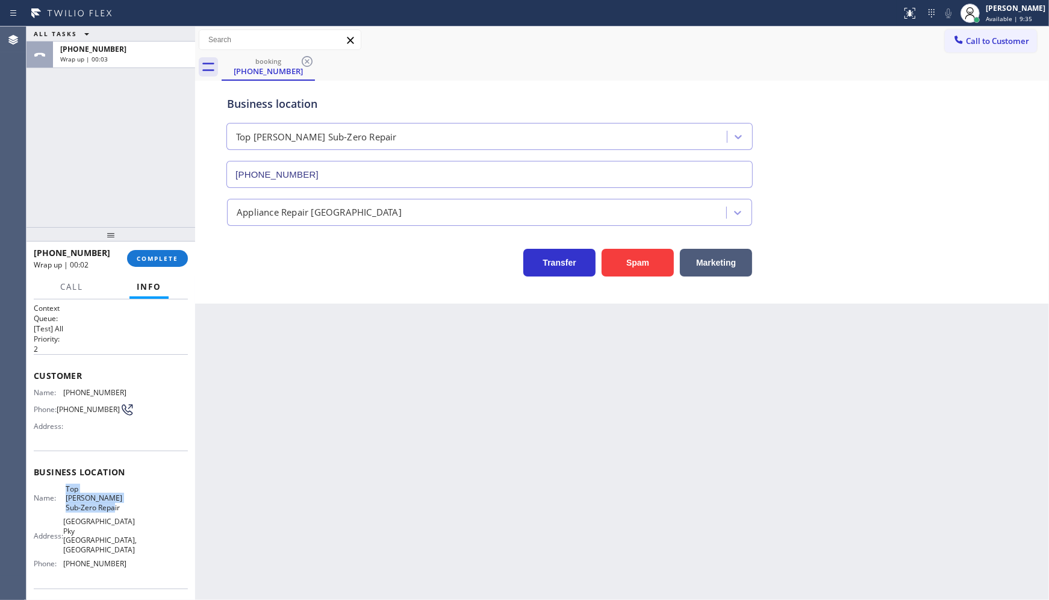
scroll to position [67, 0]
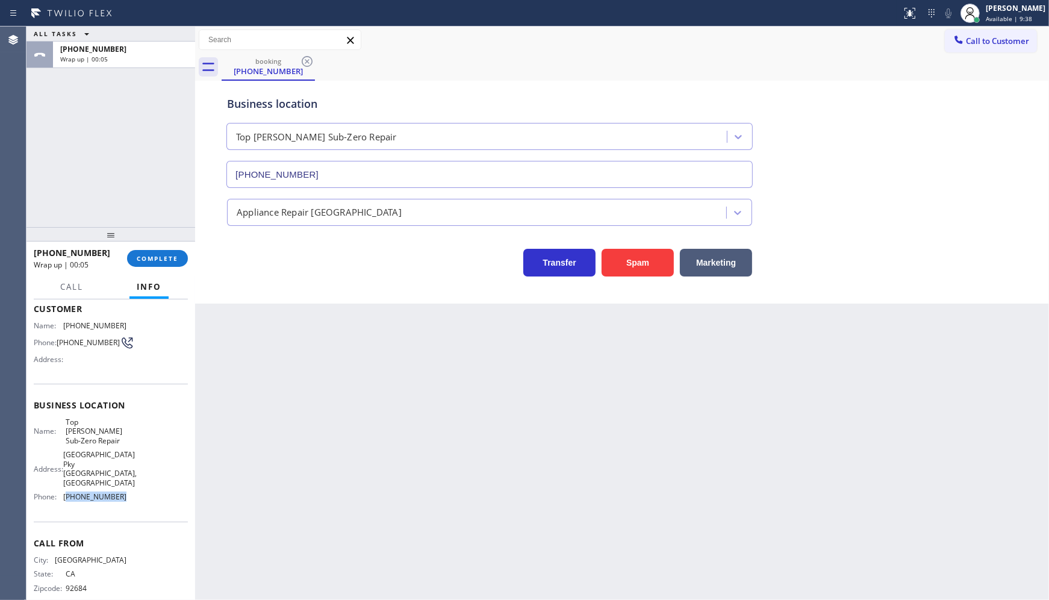
drag, startPoint x: 67, startPoint y: 479, endPoint x: 129, endPoint y: 483, distance: 61.6
click at [129, 483] on div "Name: Top Yorba Linda Sub-Zero Repair Address: 22901 Savi Ranch Pky Yorba Linda…" at bounding box center [111, 461] width 154 height 89
copy span "714) 970-4558"
click at [152, 260] on span "COMPLETE" at bounding box center [158, 258] width 42 height 8
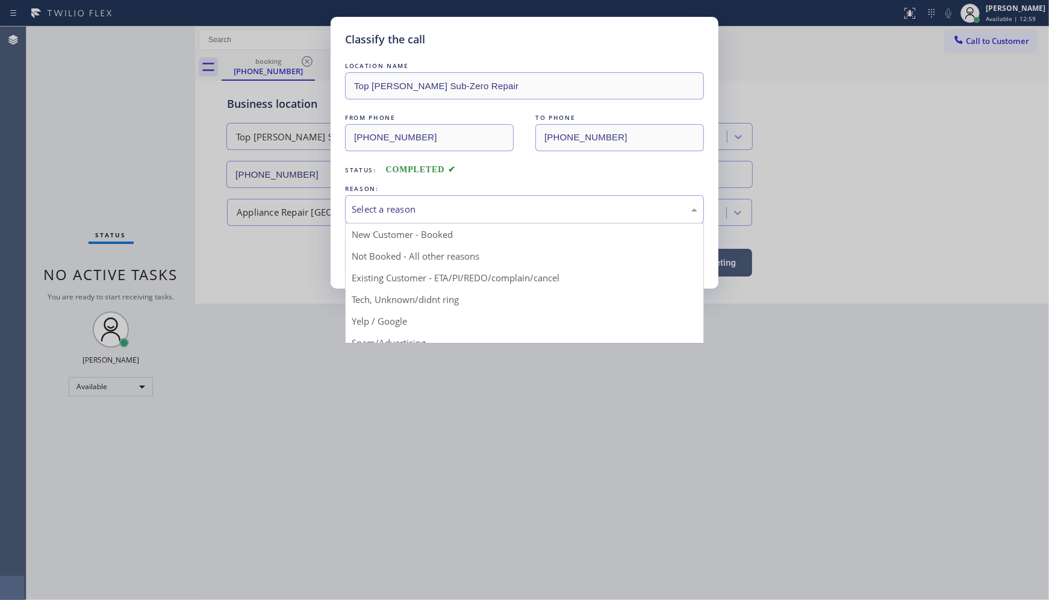
click at [413, 203] on div "Select a reason" at bounding box center [525, 209] width 346 height 14
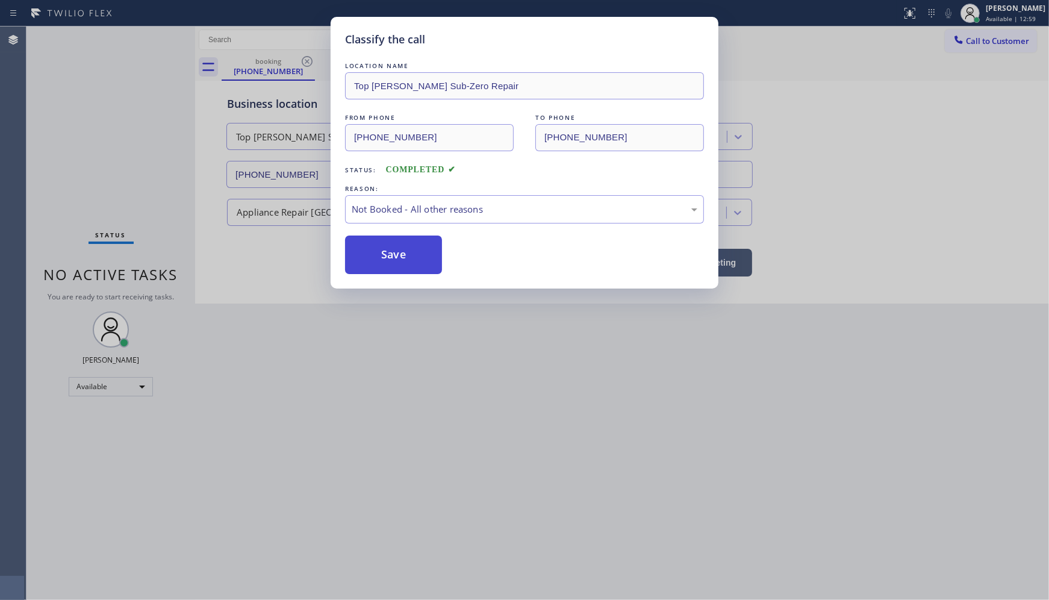
click at [388, 258] on button "Save" at bounding box center [393, 255] width 97 height 39
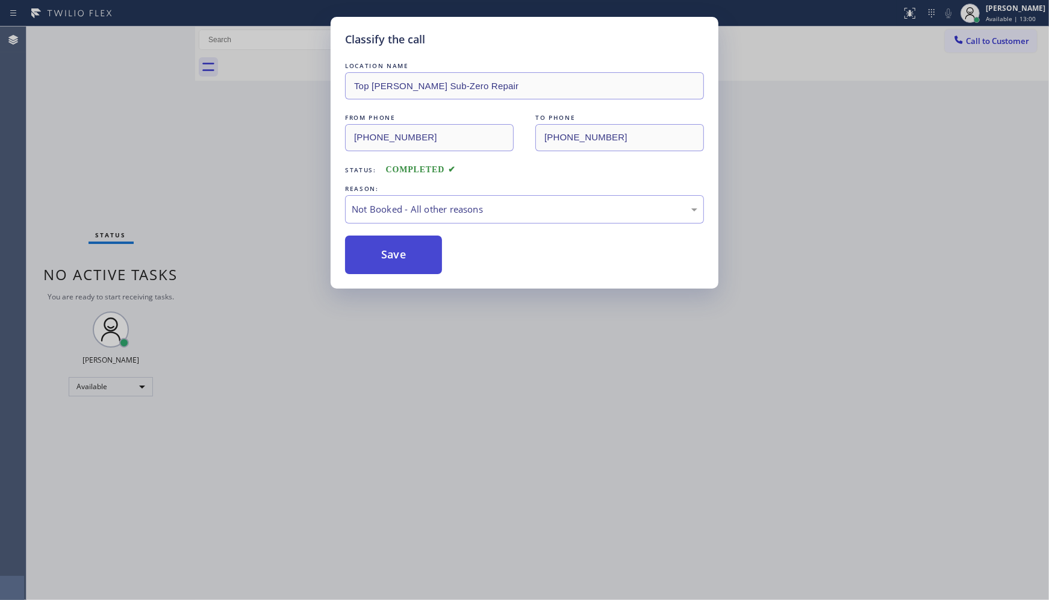
click at [388, 258] on button "Save" at bounding box center [393, 255] width 97 height 39
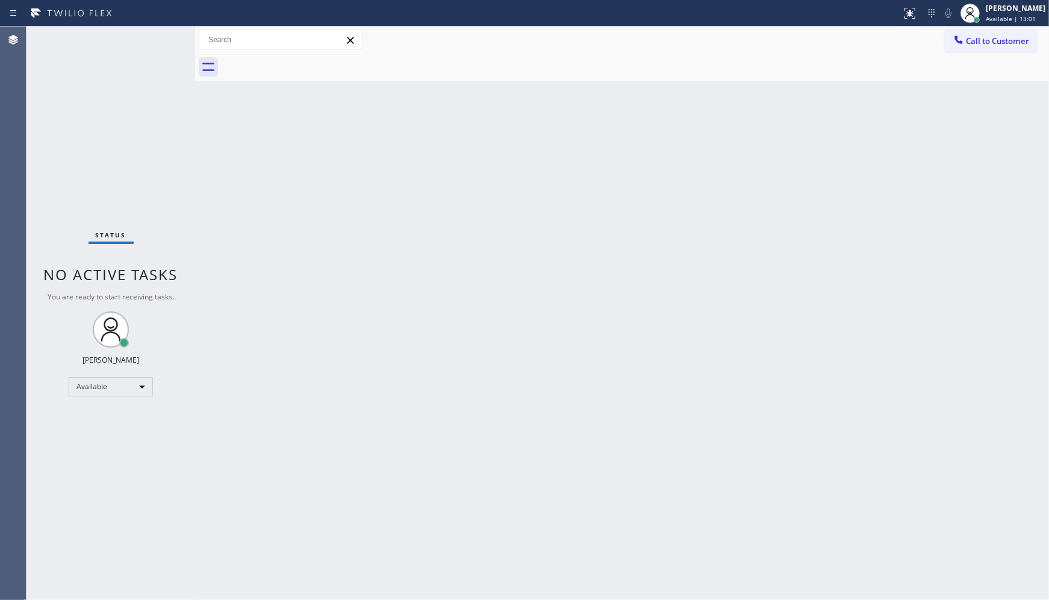
click at [384, 211] on div "Back to Dashboard Change Sender ID Customers Technicians Select a contact Outbo…" at bounding box center [622, 313] width 854 height 573
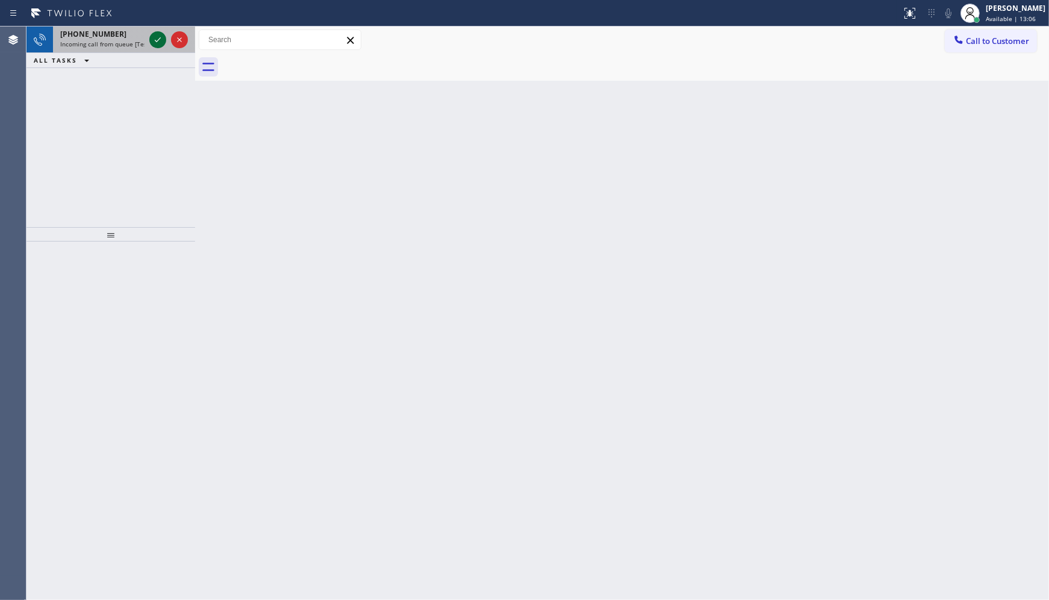
click at [161, 45] on icon at bounding box center [158, 40] width 14 height 14
click at [161, 37] on icon at bounding box center [158, 40] width 14 height 14
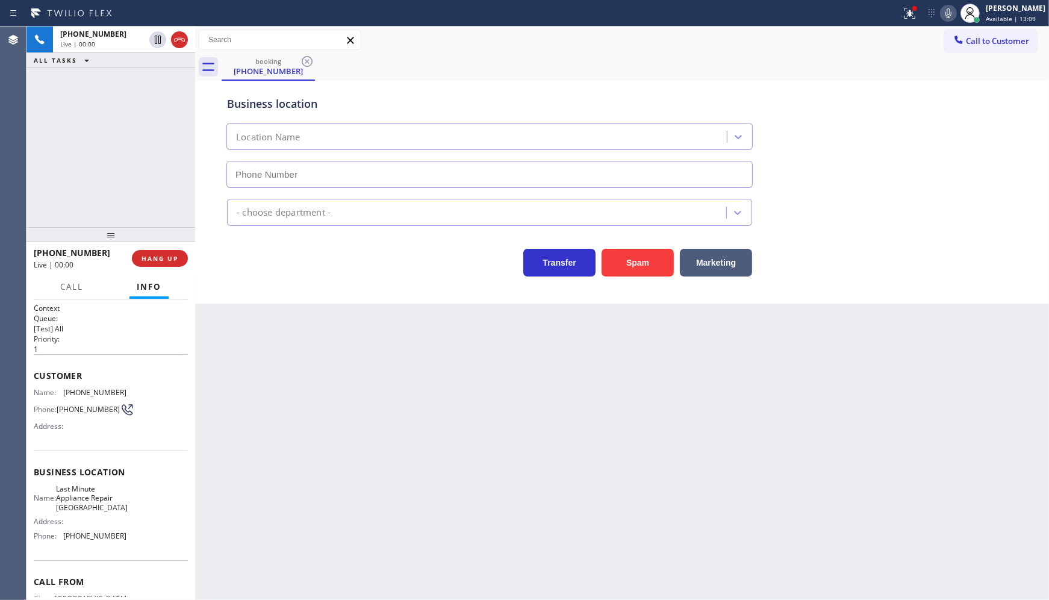
type input "(714) 908-7969"
click at [152, 259] on span "HANG UP" at bounding box center [160, 258] width 37 height 8
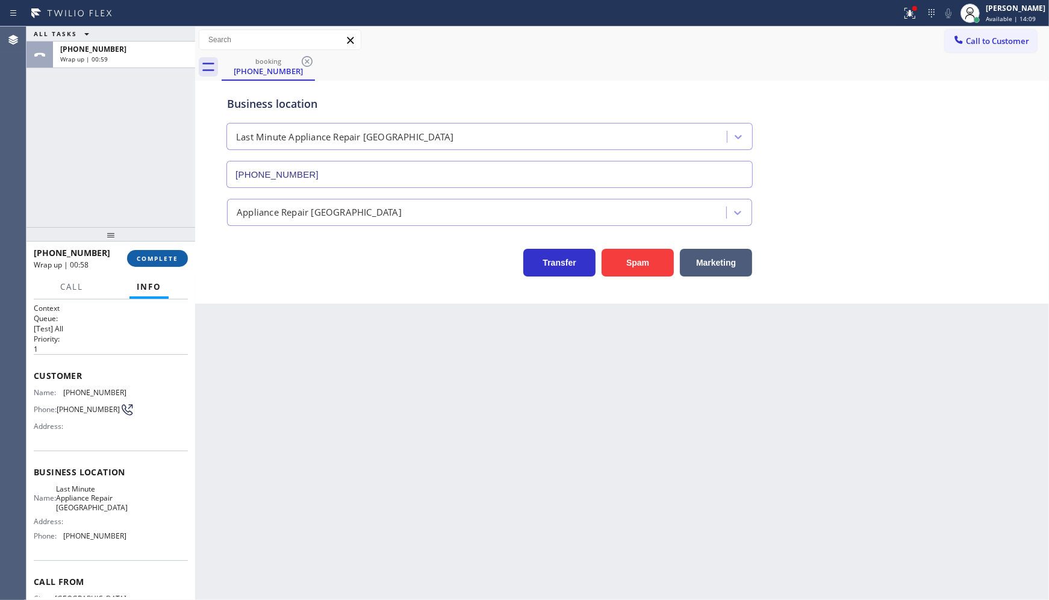
click at [137, 260] on span "COMPLETE" at bounding box center [158, 258] width 42 height 8
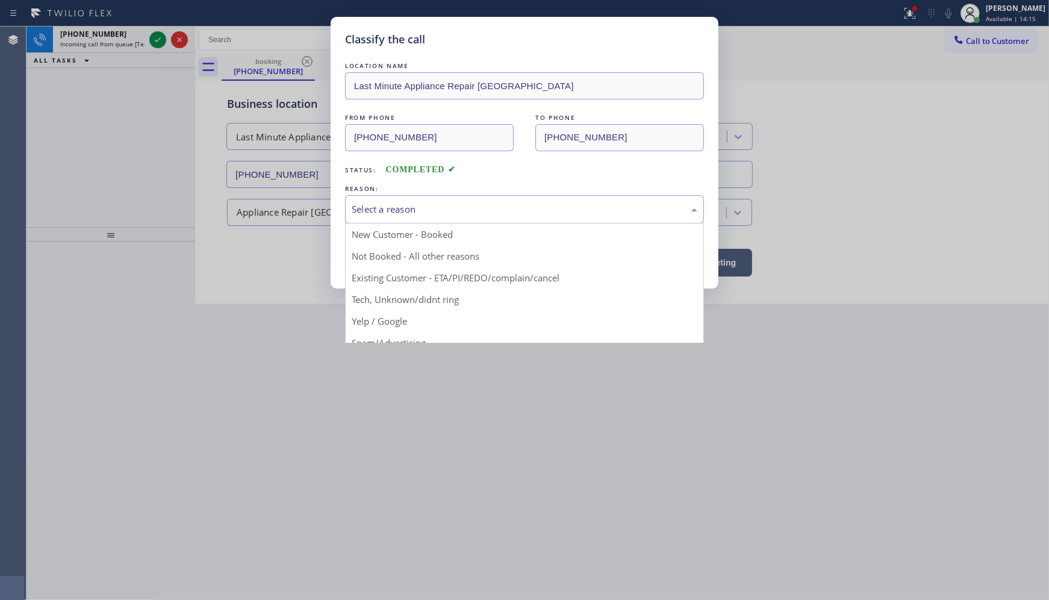
click at [378, 210] on div "Select a reason" at bounding box center [525, 209] width 346 height 14
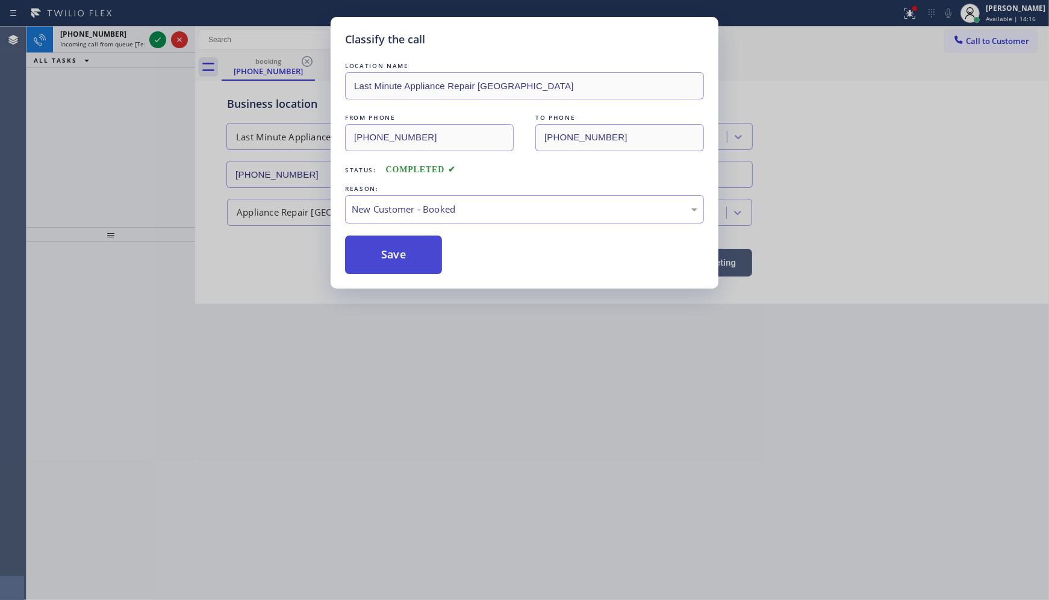
click at [384, 255] on button "Save" at bounding box center [393, 255] width 97 height 39
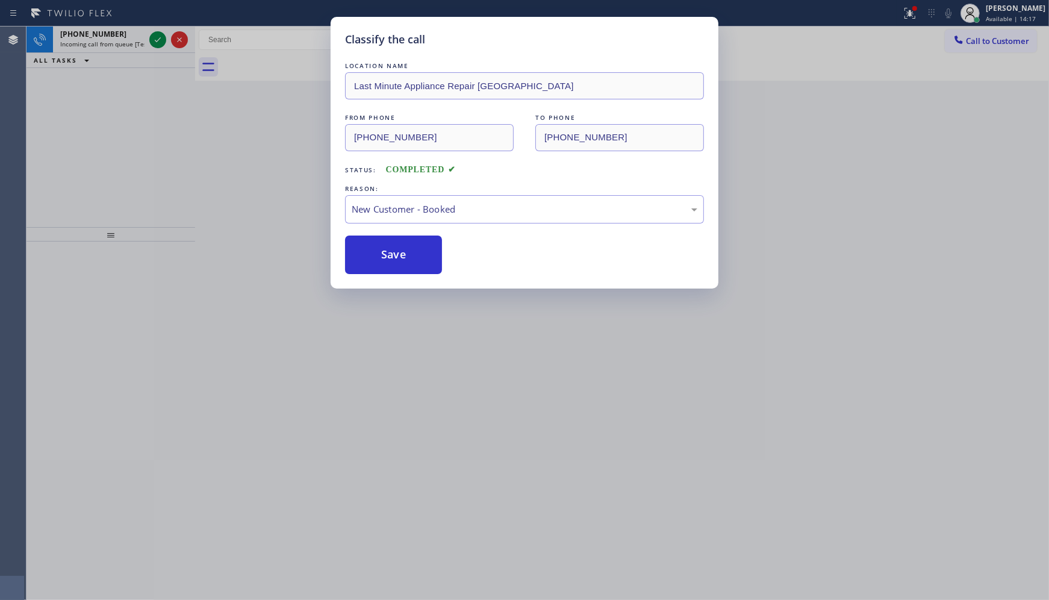
click at [152, 43] on div "Classify the call LOCATION NAME Last Minute Appliance Repair Irvine FROM PHONE …" at bounding box center [524, 300] width 1049 height 600
click at [152, 40] on div "Classify the call LOCATION NAME Last Minute Appliance Repair Irvine FROM PHONE …" at bounding box center [524, 300] width 1049 height 600
click at [155, 40] on div "Classify the call LOCATION NAME Last Minute Appliance Repair Irvine FROM PHONE …" at bounding box center [524, 300] width 1049 height 600
click at [155, 40] on div "Classify the call LOCATION NAME La Mirada Heating and Air FROM PHONE (562) 761-…" at bounding box center [538, 313] width 1023 height 573
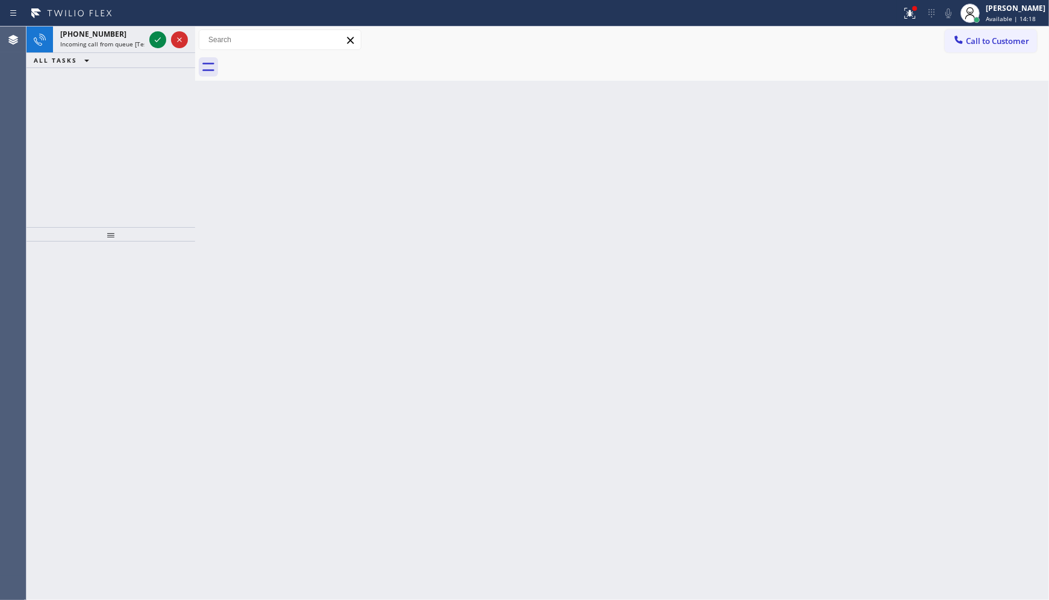
click at [155, 40] on icon at bounding box center [158, 39] width 6 height 5
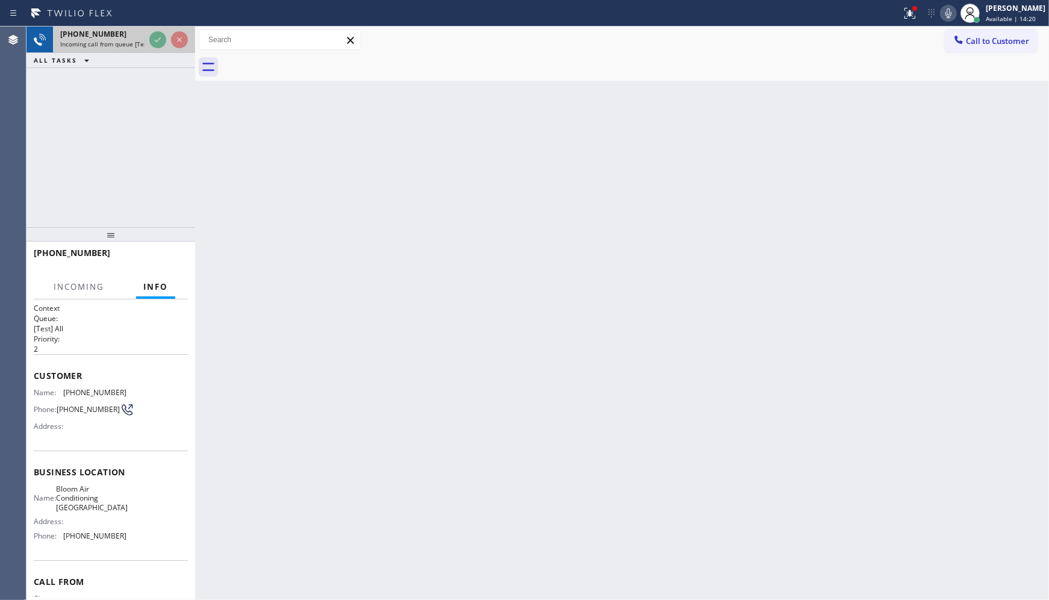
click at [157, 38] on icon at bounding box center [158, 40] width 14 height 14
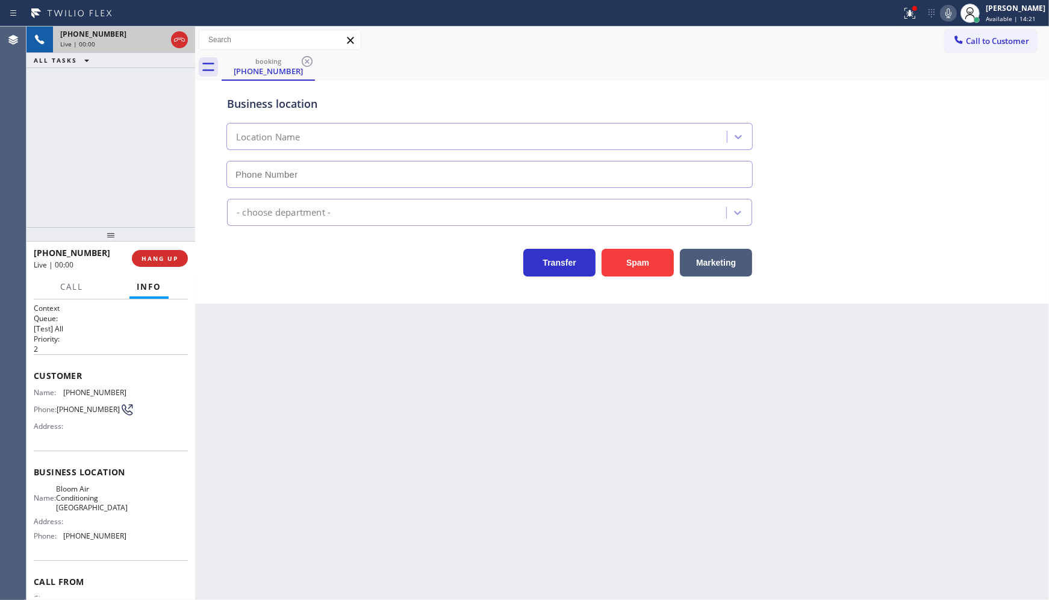
type input "(530) 290-6484"
drag, startPoint x: 627, startPoint y: 261, endPoint x: 725, endPoint y: 185, distance: 124.5
click at [627, 261] on button "Spam" at bounding box center [638, 263] width 72 height 28
drag, startPoint x: 913, startPoint y: 17, endPoint x: 908, endPoint y: 23, distance: 7.7
click at [913, 17] on icon at bounding box center [910, 13] width 14 height 14
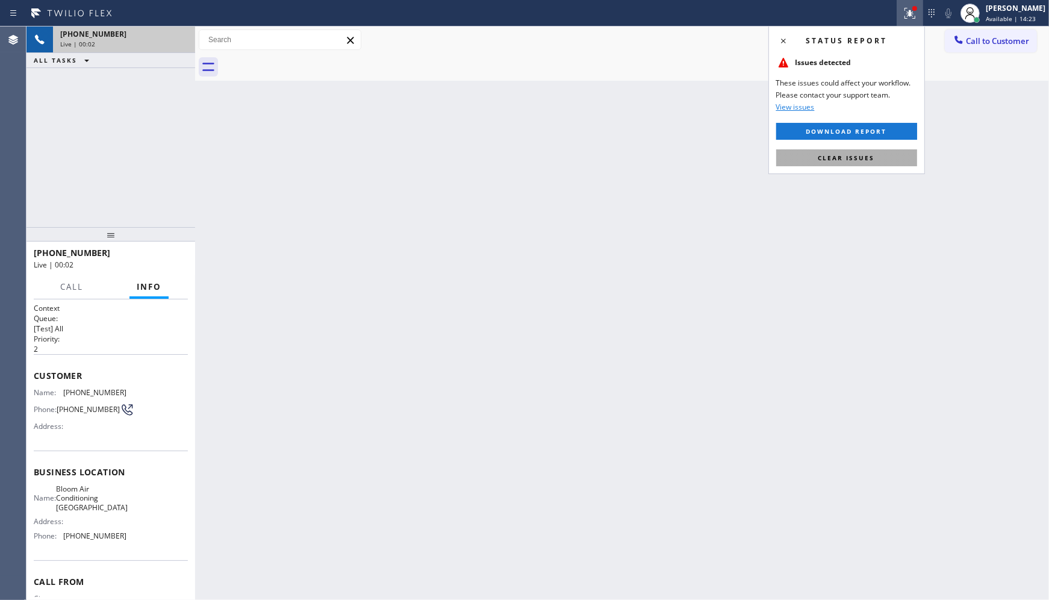
click at [864, 154] on span "Clear issues" at bounding box center [847, 158] width 57 height 8
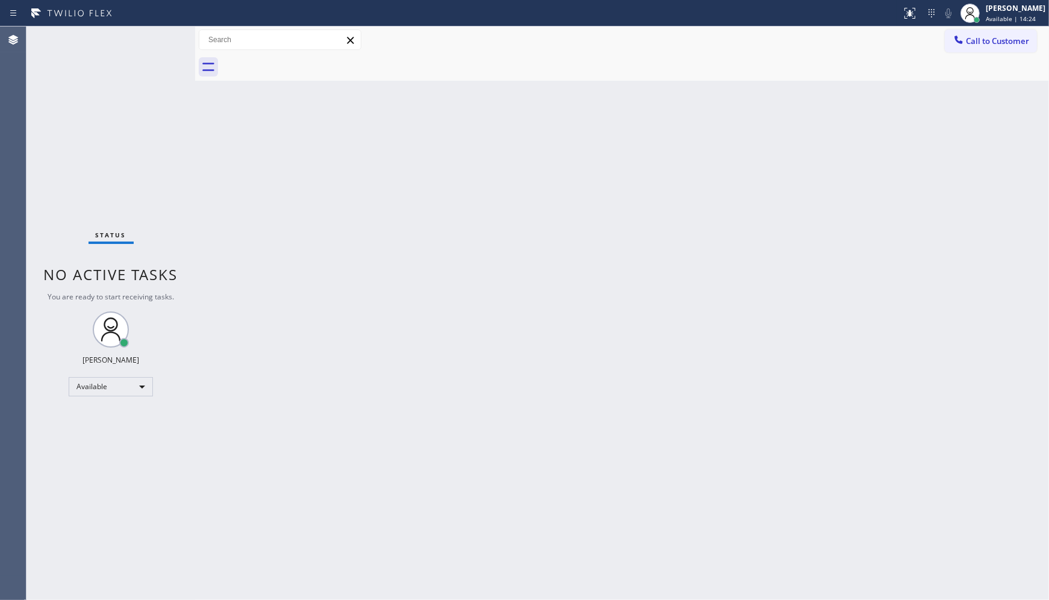
click at [117, 128] on div "Status No active tasks You are ready to start receiving tasks. JENIZA ALCAYDE A…" at bounding box center [111, 313] width 169 height 573
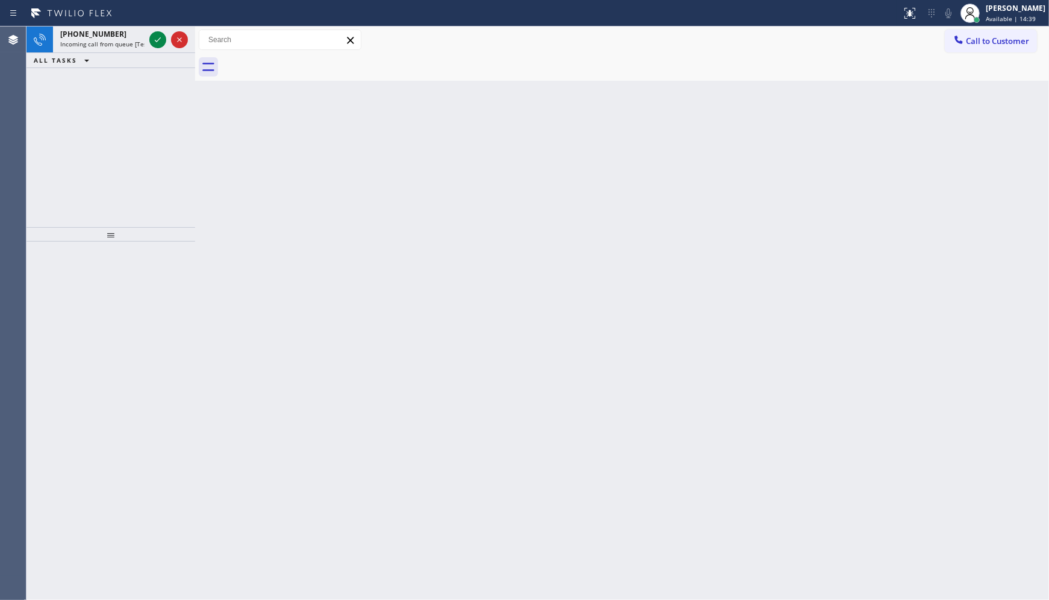
click at [61, 130] on div "+18059541465 Incoming call from queue [Test] All ALL TASKS ALL TASKS ACTIVE TAS…" at bounding box center [111, 127] width 169 height 201
click at [164, 39] on icon at bounding box center [158, 40] width 14 height 14
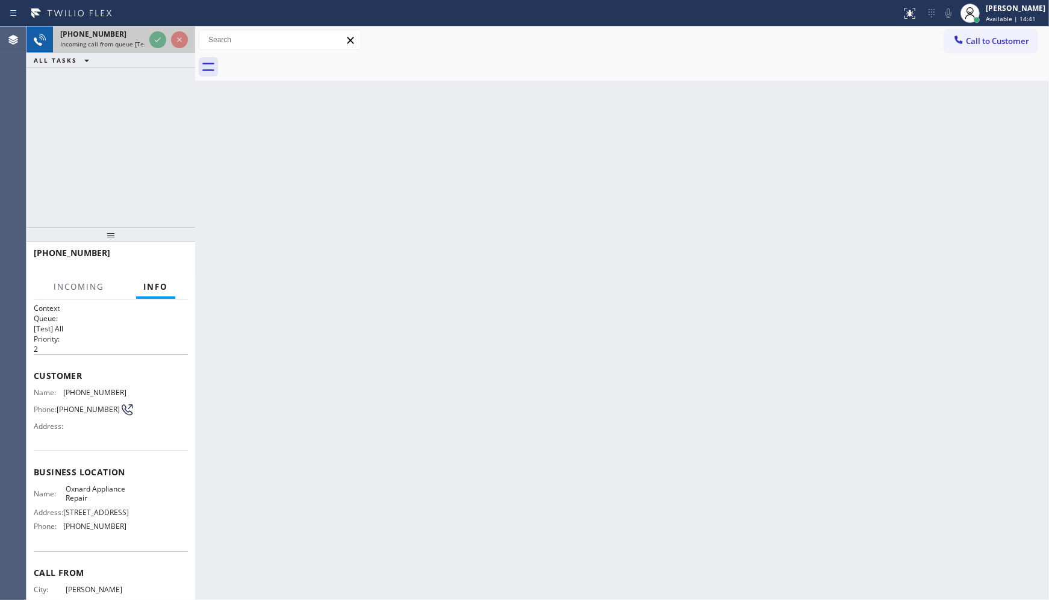
click at [163, 30] on div at bounding box center [168, 40] width 43 height 27
click at [163, 29] on div at bounding box center [168, 40] width 43 height 27
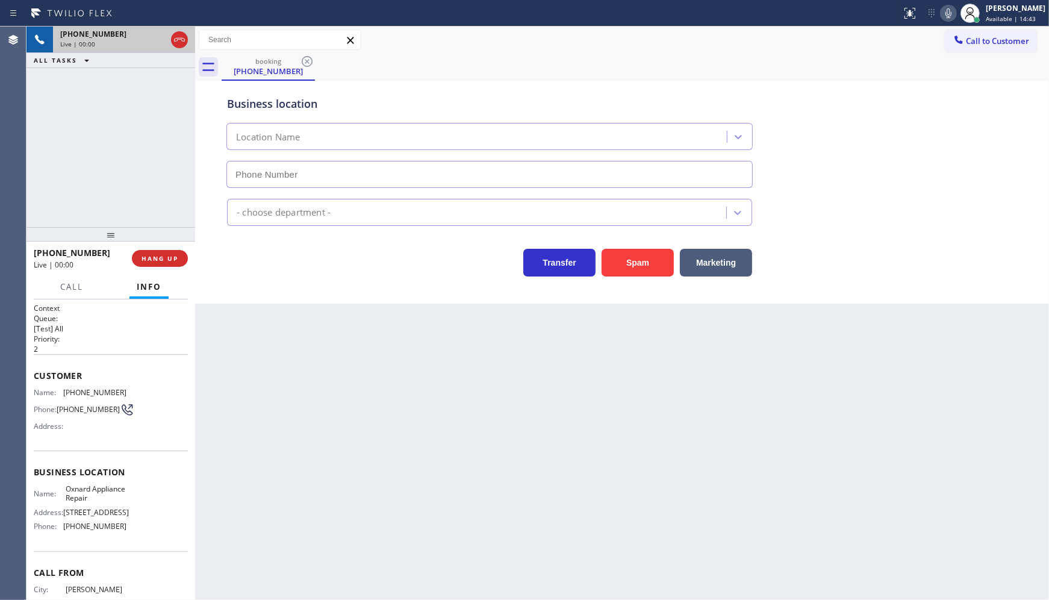
type input "(805) 728-9087"
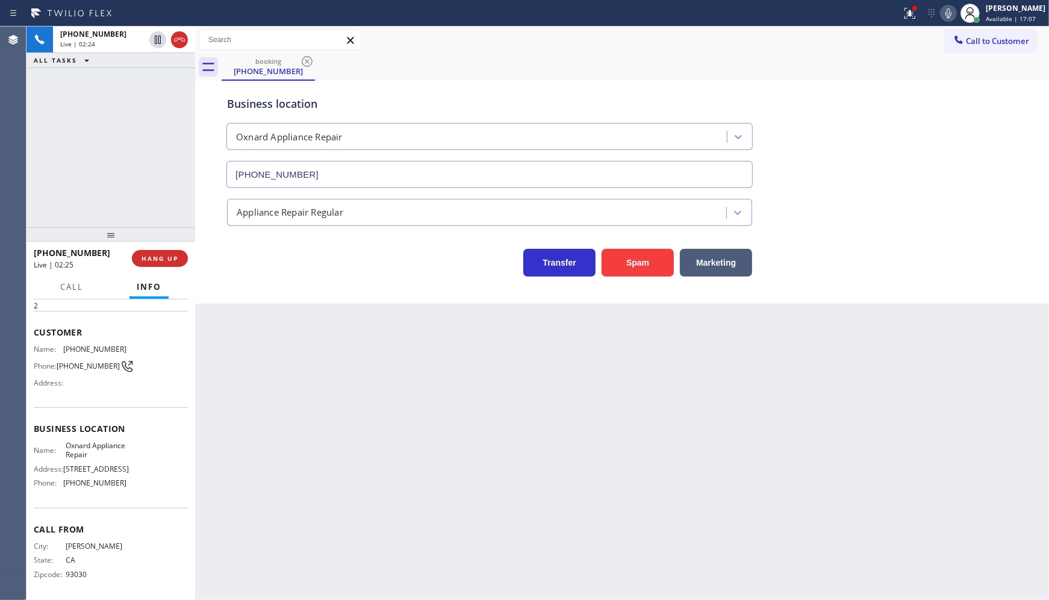
scroll to position [67, 0]
drag, startPoint x: 58, startPoint y: 483, endPoint x: 124, endPoint y: 498, distance: 67.8
click at [124, 498] on div "Business location Name: Oxnard Appliance Repair Address: 300 East Esplanade Dri…" at bounding box center [111, 455] width 154 height 101
copy div "(805) 728-9087"
click at [102, 498] on div "Business location Name: Oxnard Appliance Repair Address: 300 East Esplanade Dri…" at bounding box center [111, 455] width 154 height 101
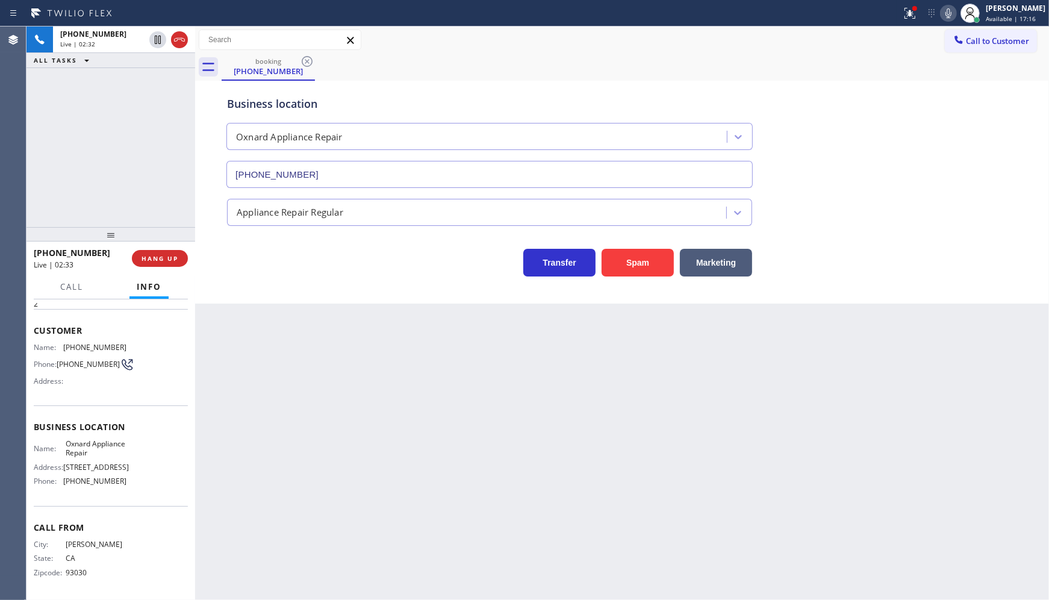
scroll to position [0, 0]
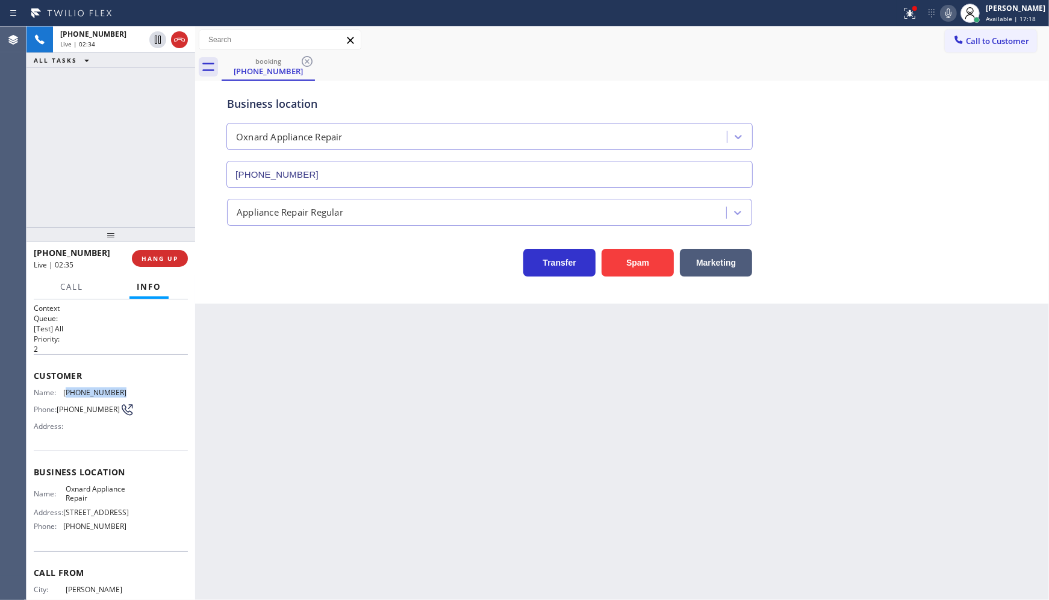
drag, startPoint x: 67, startPoint y: 390, endPoint x: 124, endPoint y: 393, distance: 57.3
click at [124, 393] on div "Name: (805) 954-1465 Phone: (805) 954-1465 Address:" at bounding box center [111, 412] width 154 height 48
copy span "805) 954-1465"
click at [155, 255] on span "HANG UP" at bounding box center [160, 258] width 37 height 8
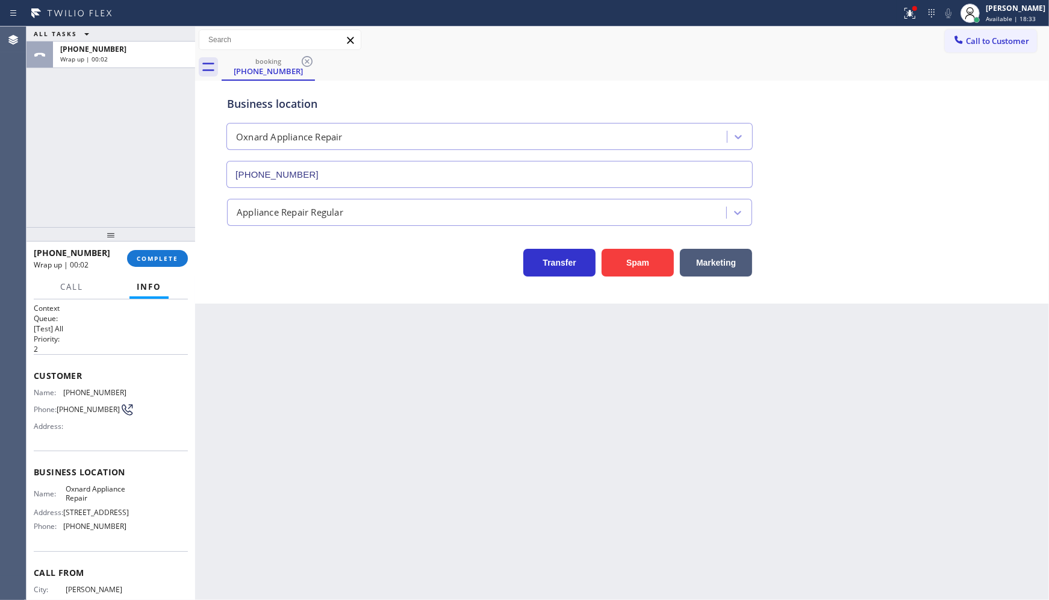
drag, startPoint x: 68, startPoint y: 136, endPoint x: 69, endPoint y: 129, distance: 7.3
click at [68, 136] on div "ALL TASKS ALL TASKS ACTIVE TASKS TASKS IN WRAP UP +18059541465 Wrap up | 00:02" at bounding box center [111, 127] width 169 height 201
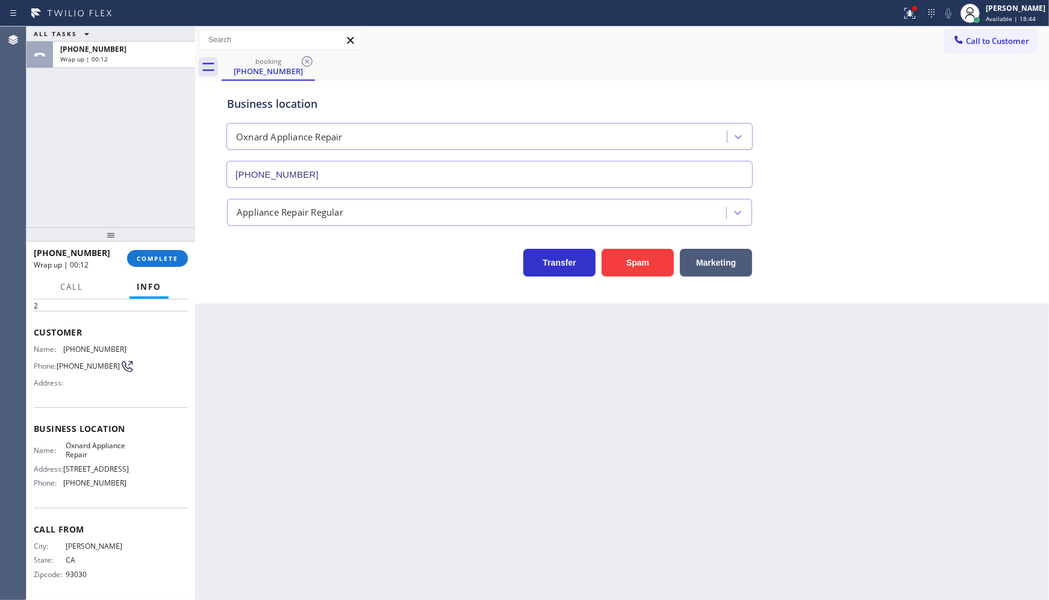
scroll to position [67, 0]
drag, startPoint x: 60, startPoint y: 481, endPoint x: 143, endPoint y: 476, distance: 83.2
click at [143, 483] on div "Name: Oxnard Appliance Repair Address: 300 East Esplanade Drive Phone: (805) 72…" at bounding box center [111, 465] width 154 height 52
copy div "(805) 728-9087"
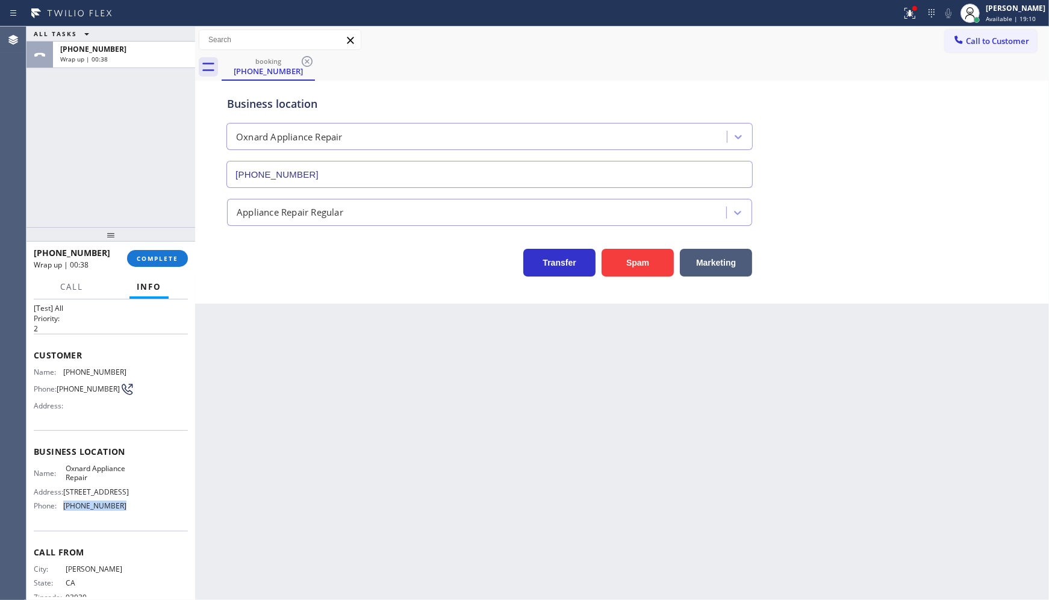
scroll to position [0, 0]
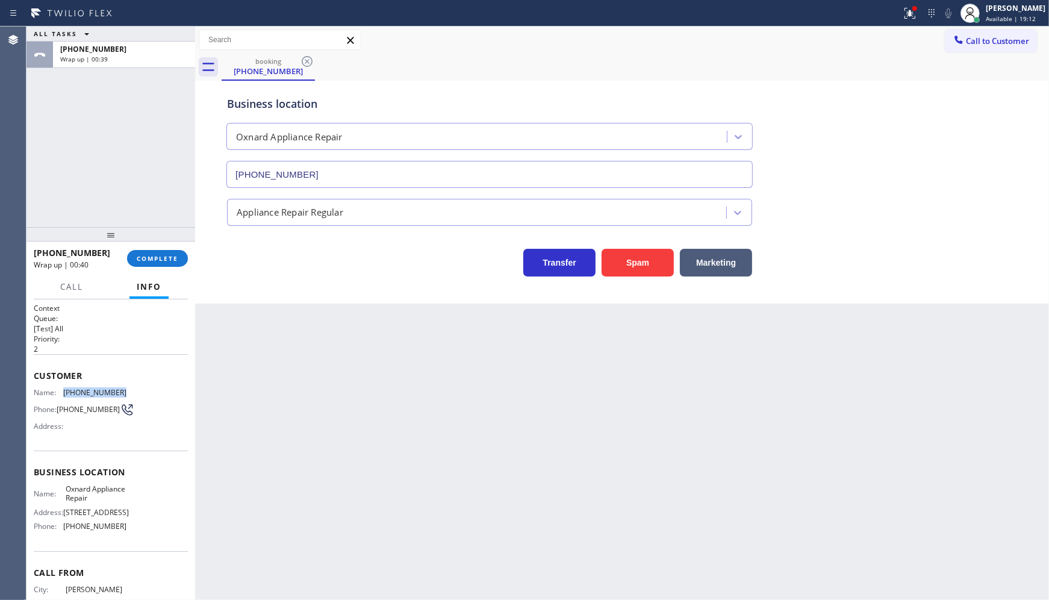
drag, startPoint x: 56, startPoint y: 384, endPoint x: 139, endPoint y: 389, distance: 82.6
click at [139, 389] on div "Customer Name: (805) 954-1465 Phone: (805) 954-1465 Address:" at bounding box center [111, 402] width 154 height 96
click at [147, 388] on div "Name: (805) 954-1465 Phone: (805) 954-1465 Address:" at bounding box center [111, 412] width 154 height 48
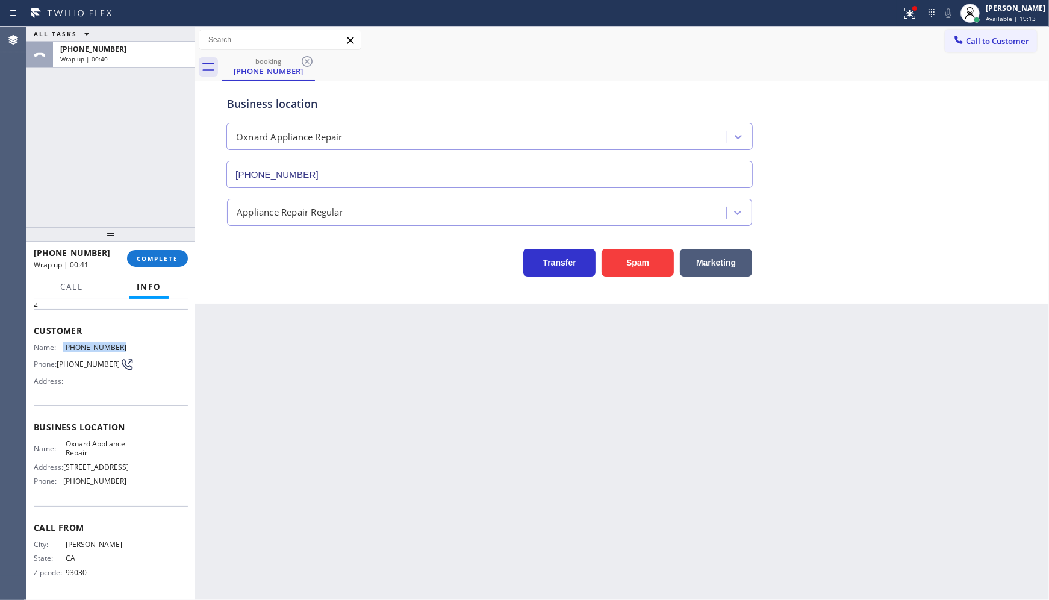
scroll to position [67, 0]
drag, startPoint x: 61, startPoint y: 483, endPoint x: 130, endPoint y: 481, distance: 68.7
click at [130, 481] on div "Name: Oxnard Appliance Repair Address: 300 East Esplanade Drive Phone: (805) 72…" at bounding box center [111, 465] width 154 height 52
drag, startPoint x: 64, startPoint y: 424, endPoint x: 95, endPoint y: 446, distance: 38.0
click at [95, 446] on span "Oxnard Appliance Repair" at bounding box center [96, 448] width 60 height 19
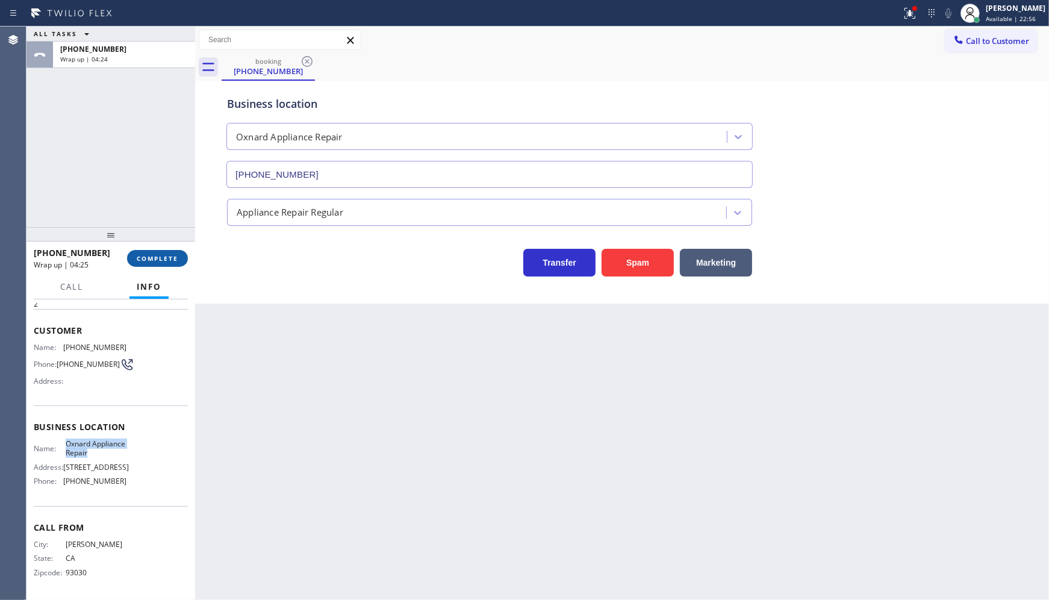
click at [158, 255] on span "COMPLETE" at bounding box center [158, 258] width 42 height 8
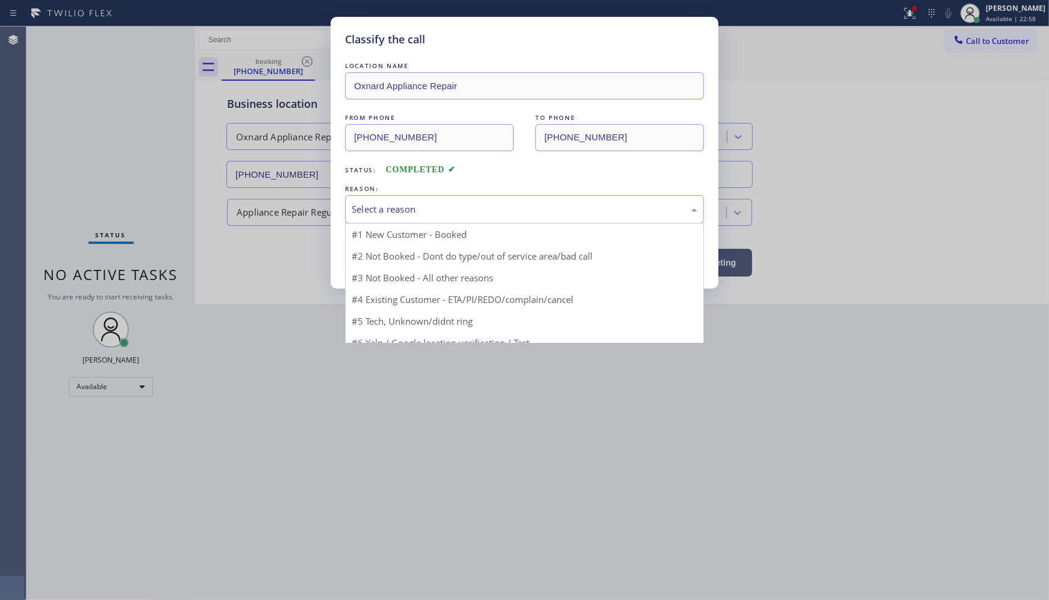
click at [388, 216] on div "Select a reason" at bounding box center [525, 209] width 346 height 14
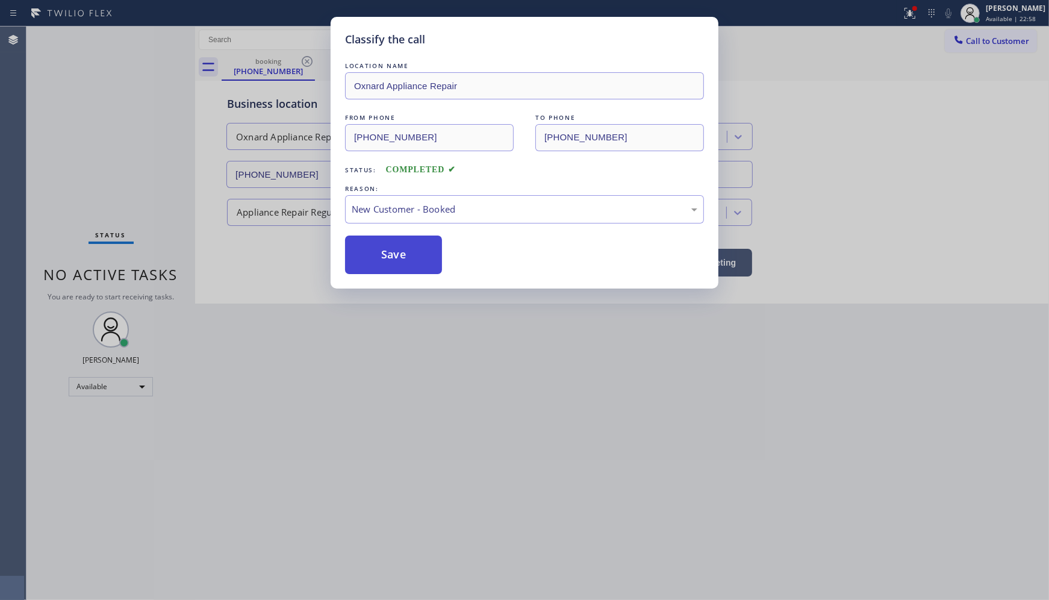
click at [389, 245] on button "Save" at bounding box center [393, 255] width 97 height 39
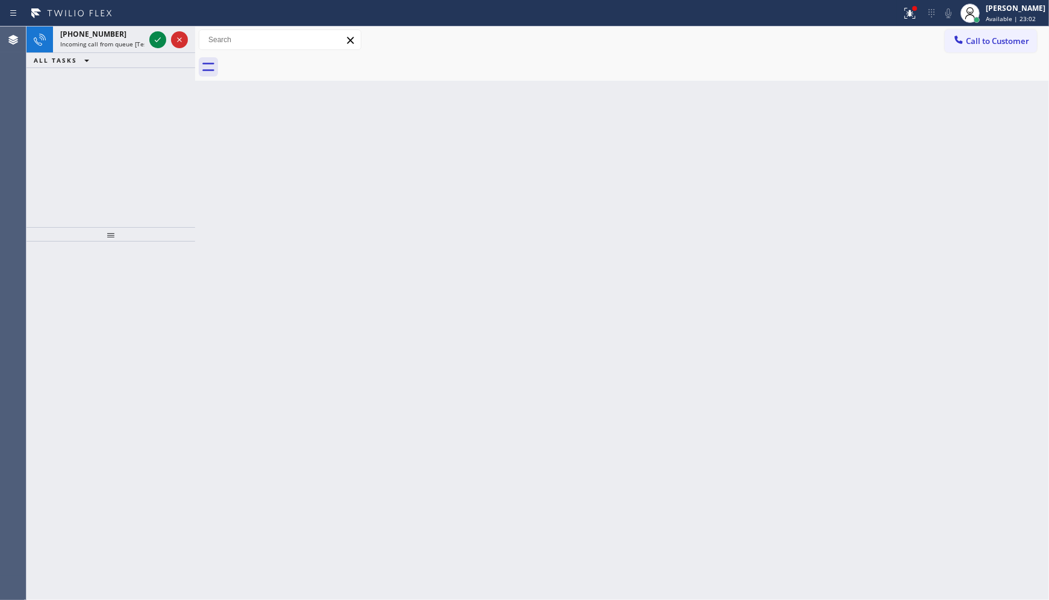
drag, startPoint x: 140, startPoint y: 358, endPoint x: 118, endPoint y: 275, distance: 86.1
click at [135, 327] on div at bounding box center [111, 421] width 169 height 358
click at [151, 40] on icon at bounding box center [158, 40] width 14 height 14
click at [913, 7] on div at bounding box center [914, 8] width 7 height 7
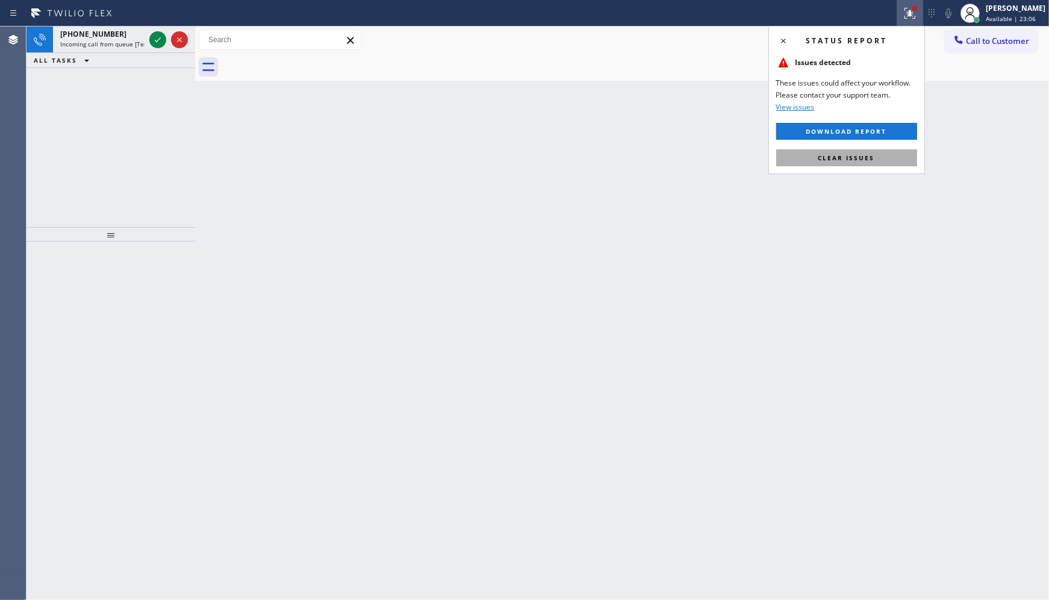
click at [881, 152] on button "Clear issues" at bounding box center [846, 157] width 141 height 17
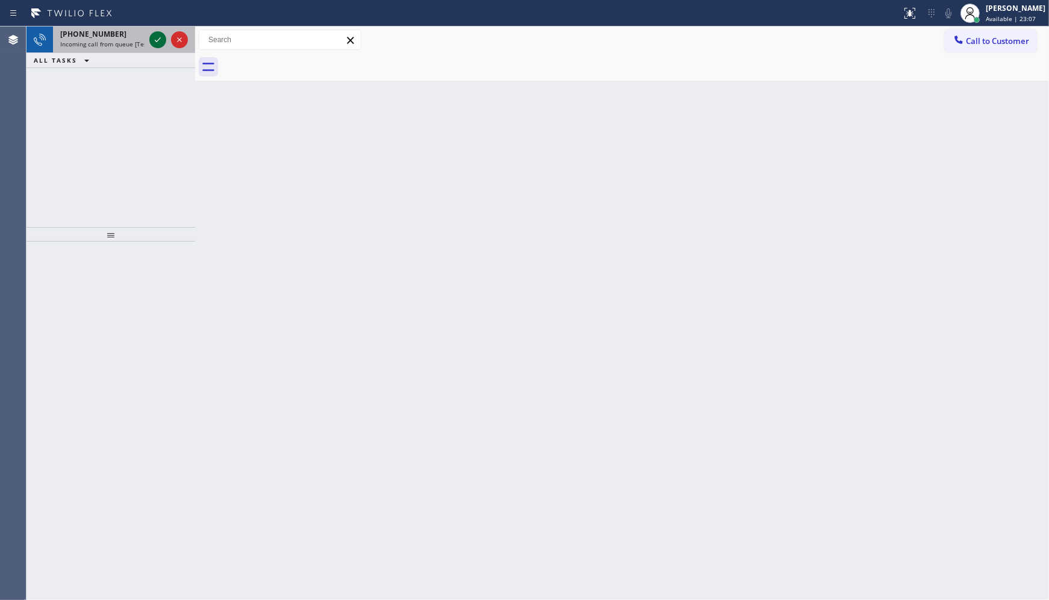
click at [158, 38] on icon at bounding box center [158, 40] width 14 height 14
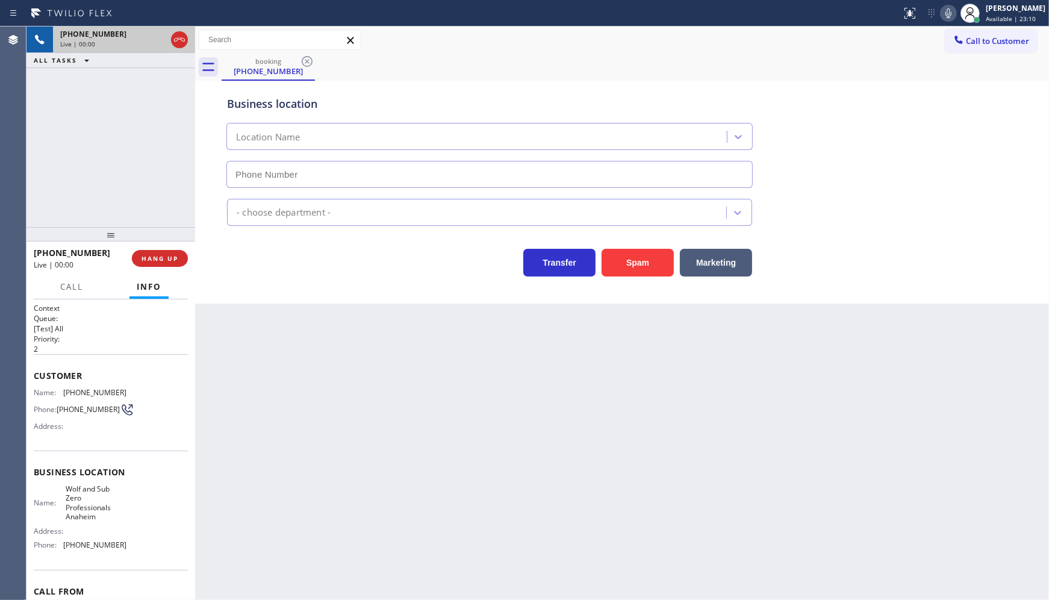
type input "(657) 500-0366"
click at [615, 257] on button "Spam" at bounding box center [638, 263] width 72 height 28
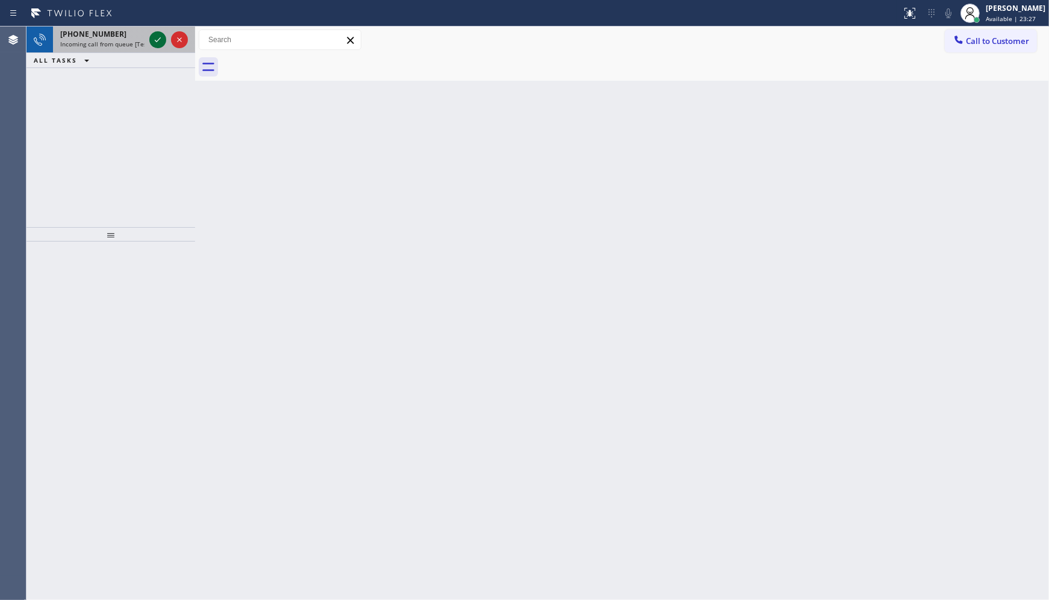
click at [153, 38] on icon at bounding box center [158, 40] width 14 height 14
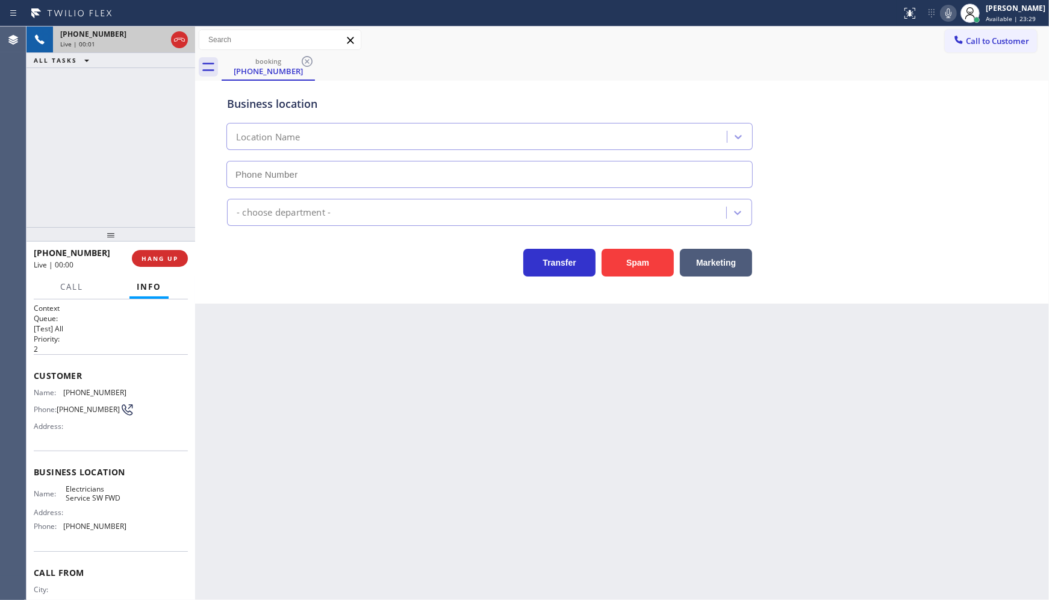
type input "[PHONE_NUMBER]"
click at [159, 255] on span "HANG UP" at bounding box center [160, 258] width 37 height 8
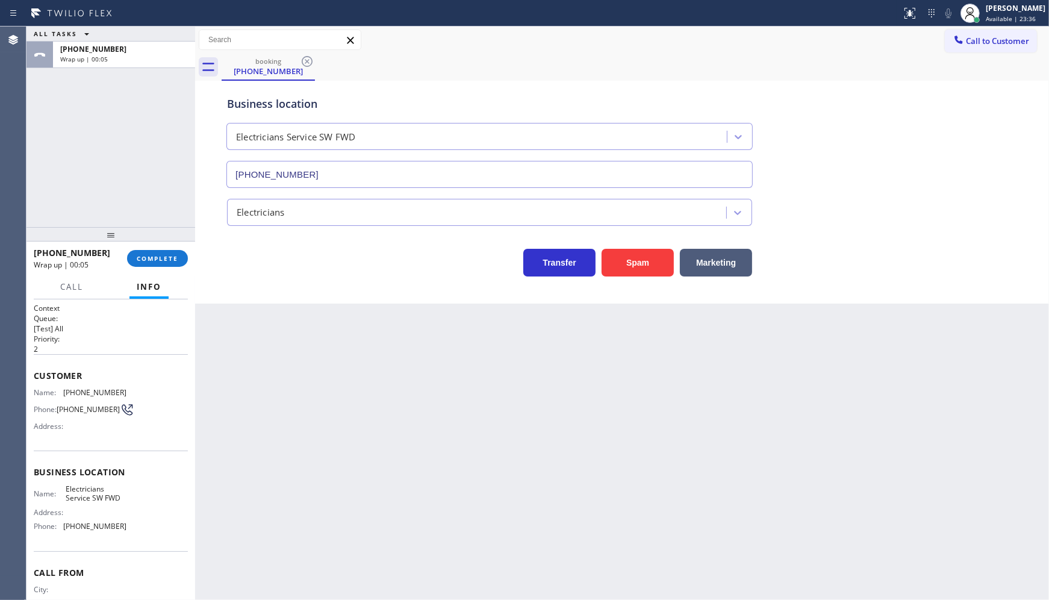
scroll to position [48, 0]
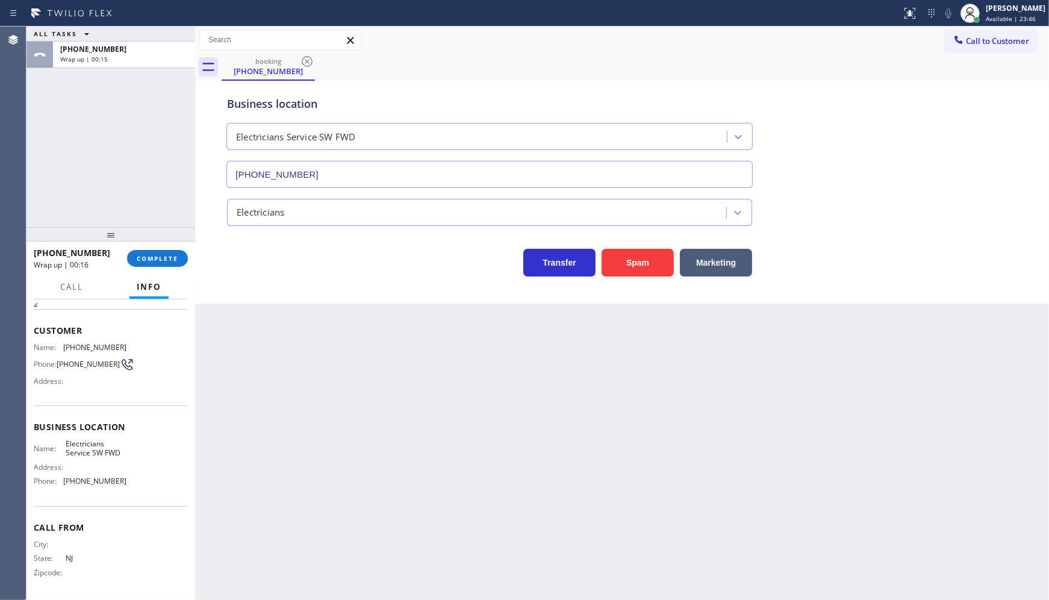
click at [60, 149] on div "ALL TASKS ALL TASKS ACTIVE TASKS TASKS IN WRAP UP +15512142223 Wrap up | 00:15" at bounding box center [111, 127] width 169 height 201
click at [161, 258] on span "COMPLETE" at bounding box center [158, 258] width 42 height 8
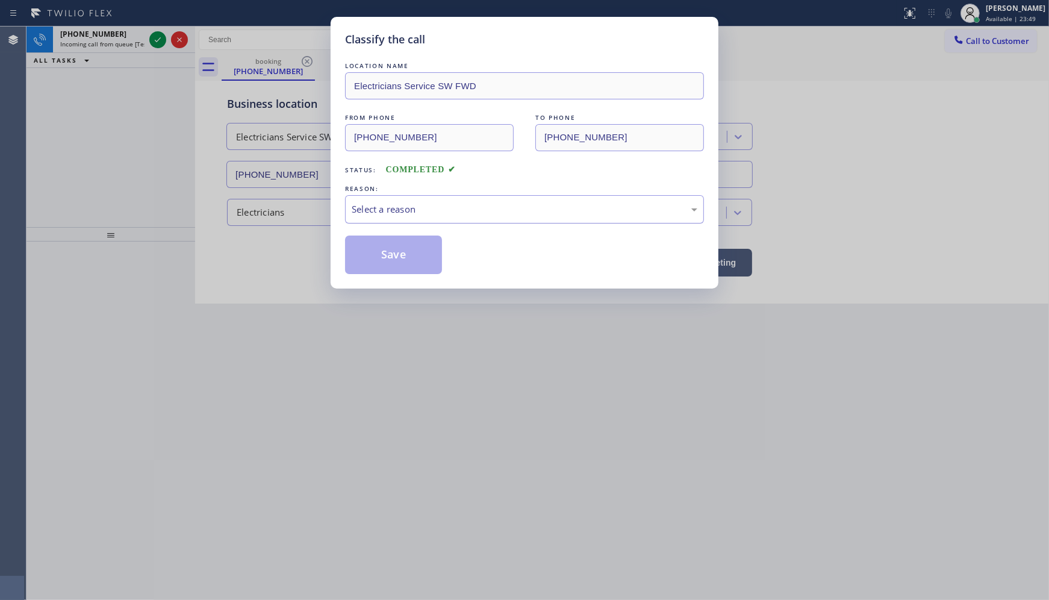
click at [374, 215] on div "Select a reason" at bounding box center [525, 209] width 346 height 14
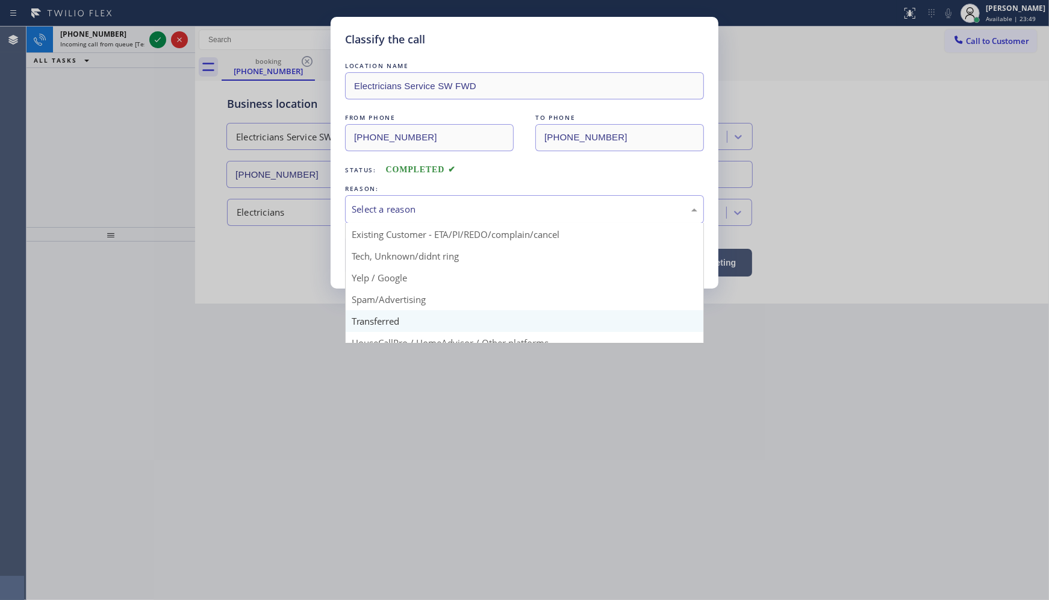
scroll to position [67, 0]
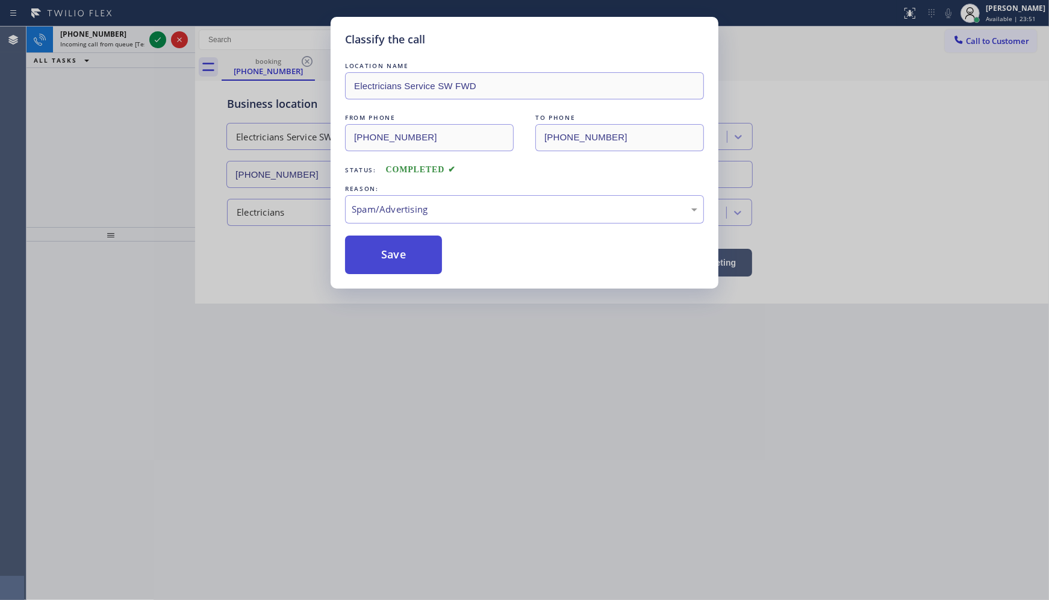
click at [389, 272] on button "Save" at bounding box center [393, 255] width 97 height 39
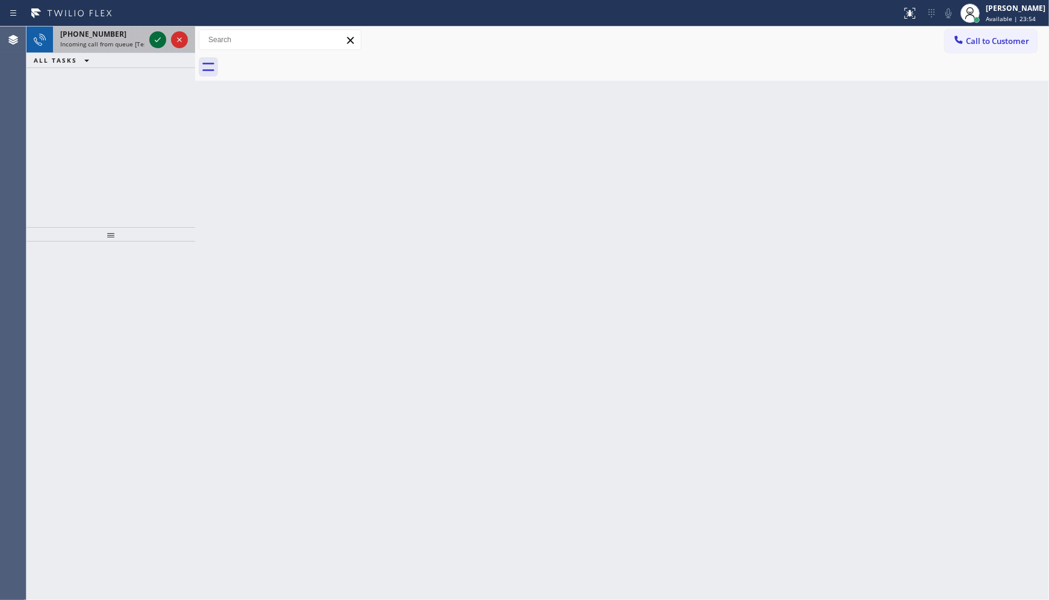
click at [161, 39] on icon at bounding box center [158, 40] width 14 height 14
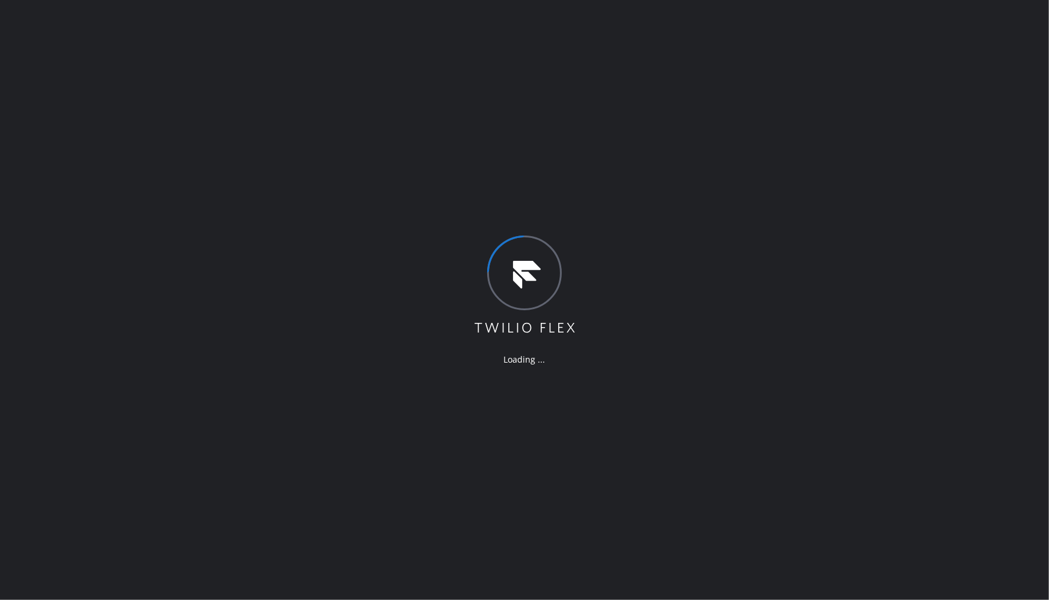
click at [118, 245] on div "Loading ..." at bounding box center [524, 300] width 1049 height 600
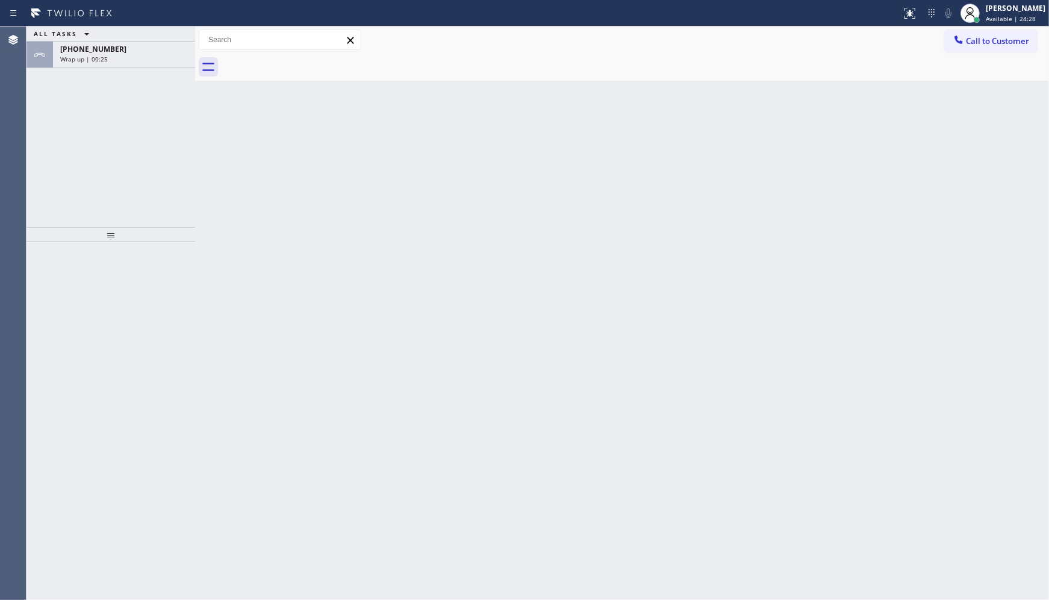
drag, startPoint x: 98, startPoint y: 51, endPoint x: 167, endPoint y: 151, distance: 121.6
click at [98, 51] on span "[PHONE_NUMBER]" at bounding box center [93, 49] width 66 height 10
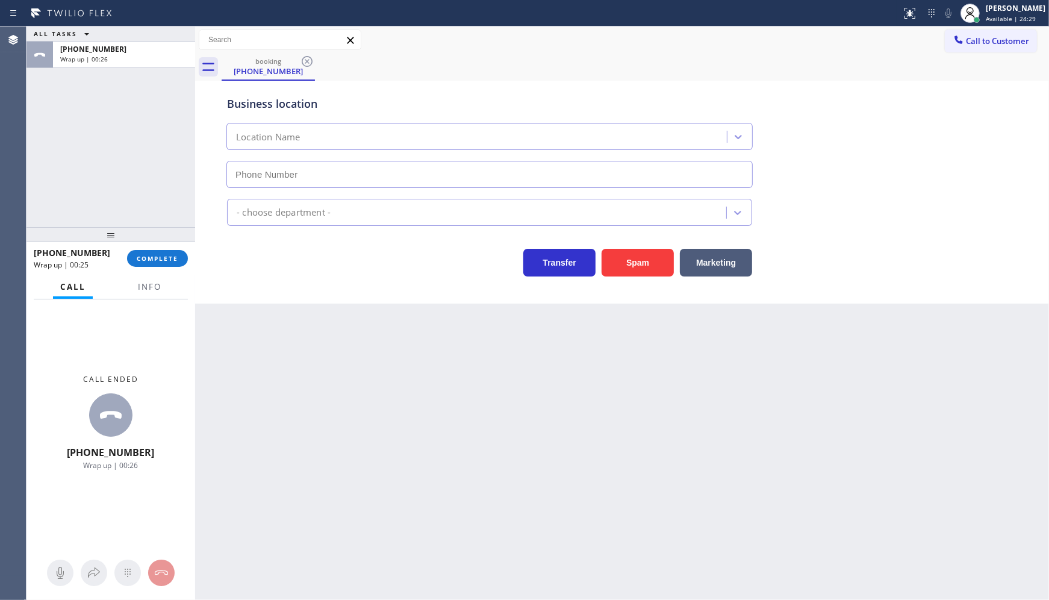
type input "[PHONE_NUMBER]"
click at [137, 133] on div "ALL TASKS ALL TASKS ACTIVE TASKS TASKS IN WRAP UP [PHONE_NUMBER] Wrap up | 00:30" at bounding box center [111, 127] width 169 height 201
click at [989, 11] on div "[PERSON_NAME]" at bounding box center [1016, 8] width 60 height 10
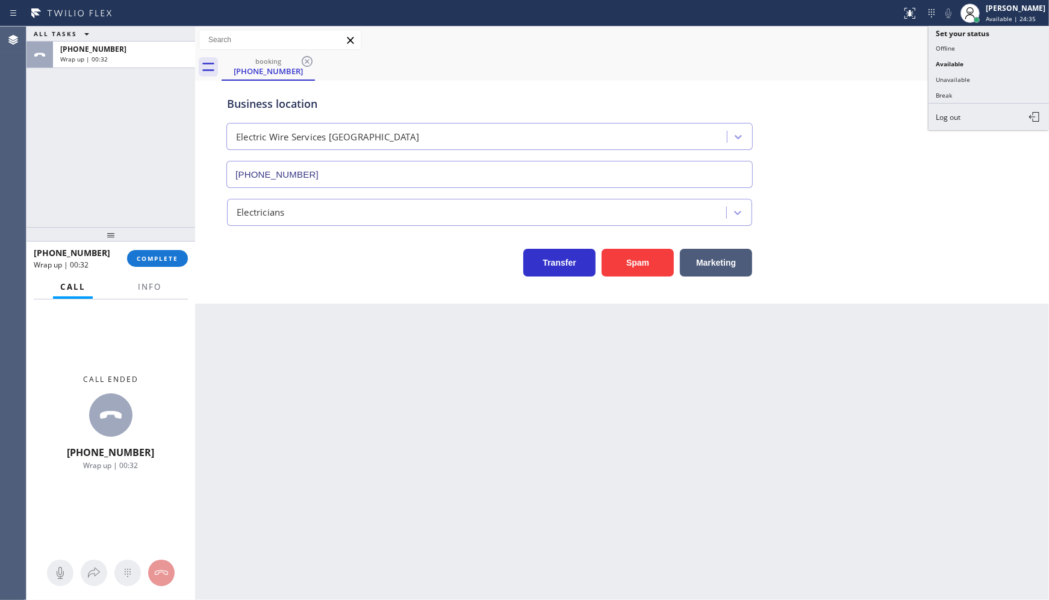
drag, startPoint x: 985, startPoint y: 73, endPoint x: 990, endPoint y: 70, distance: 6.2
click at [988, 72] on button "Unavailable" at bounding box center [989, 80] width 120 height 16
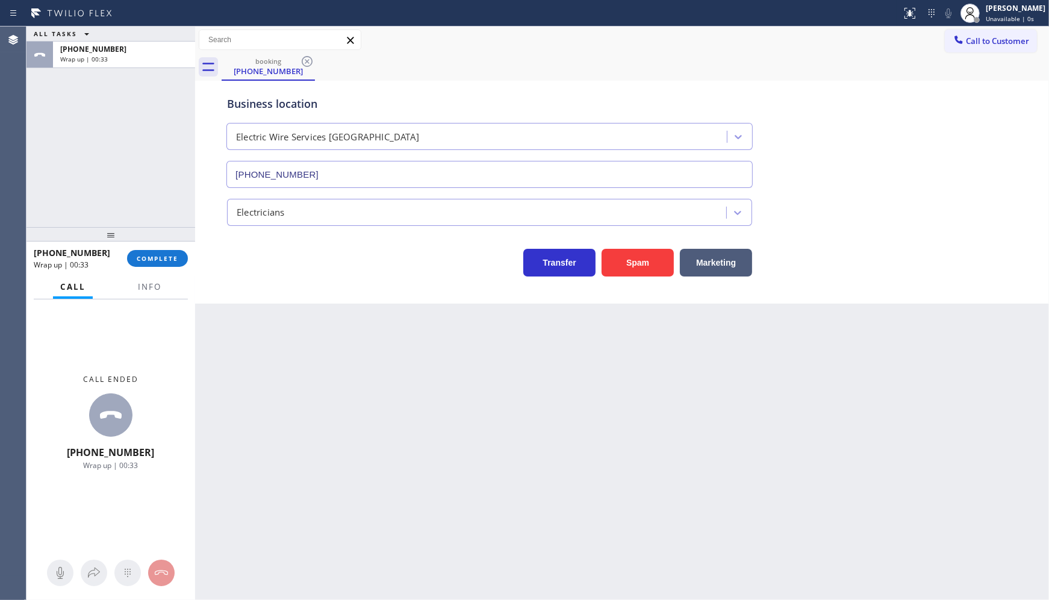
click at [169, 240] on div at bounding box center [111, 234] width 169 height 14
click at [164, 263] on button "COMPLETE" at bounding box center [157, 258] width 61 height 17
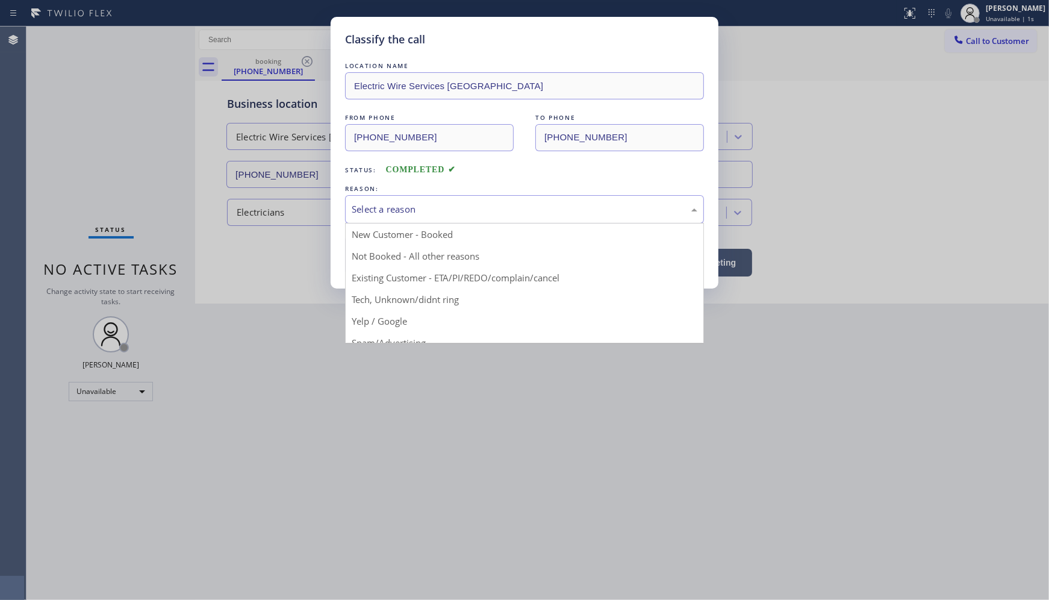
click at [383, 218] on div "Select a reason" at bounding box center [524, 209] width 359 height 28
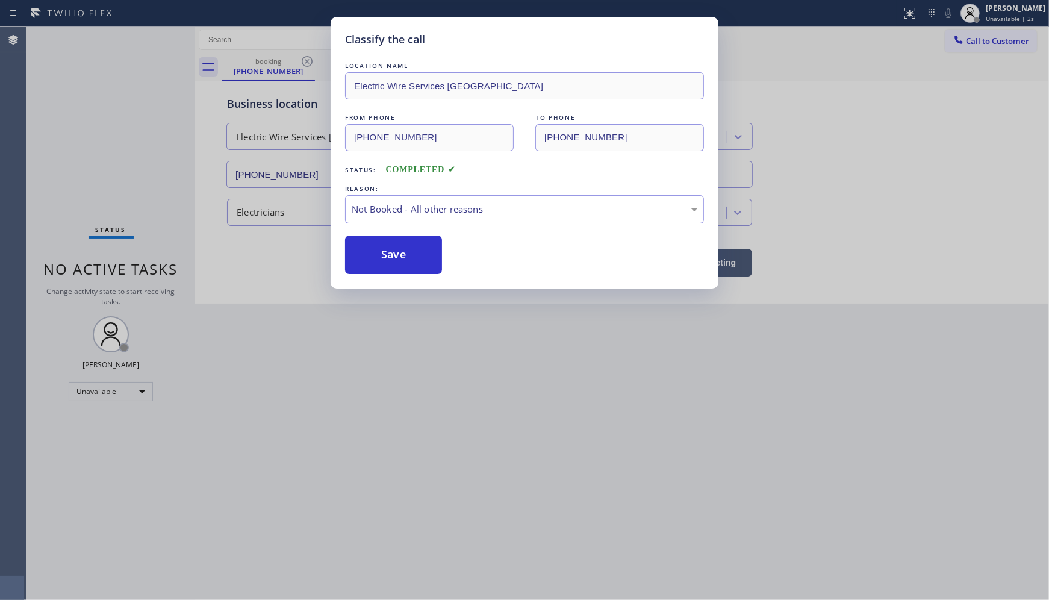
click at [384, 251] on button "Save" at bounding box center [393, 255] width 97 height 39
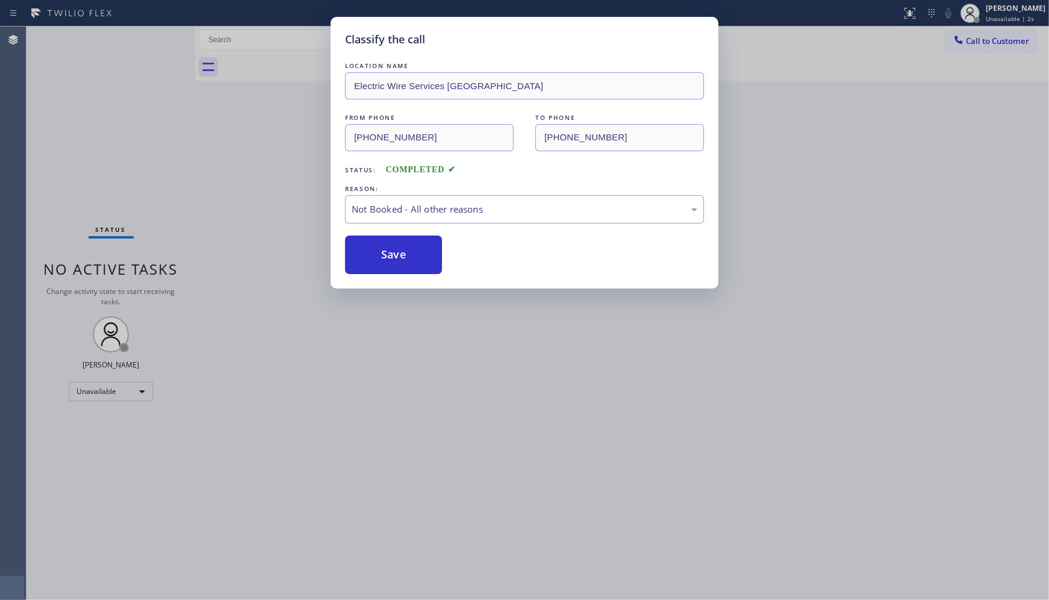
click at [384, 251] on button "Save" at bounding box center [393, 255] width 97 height 39
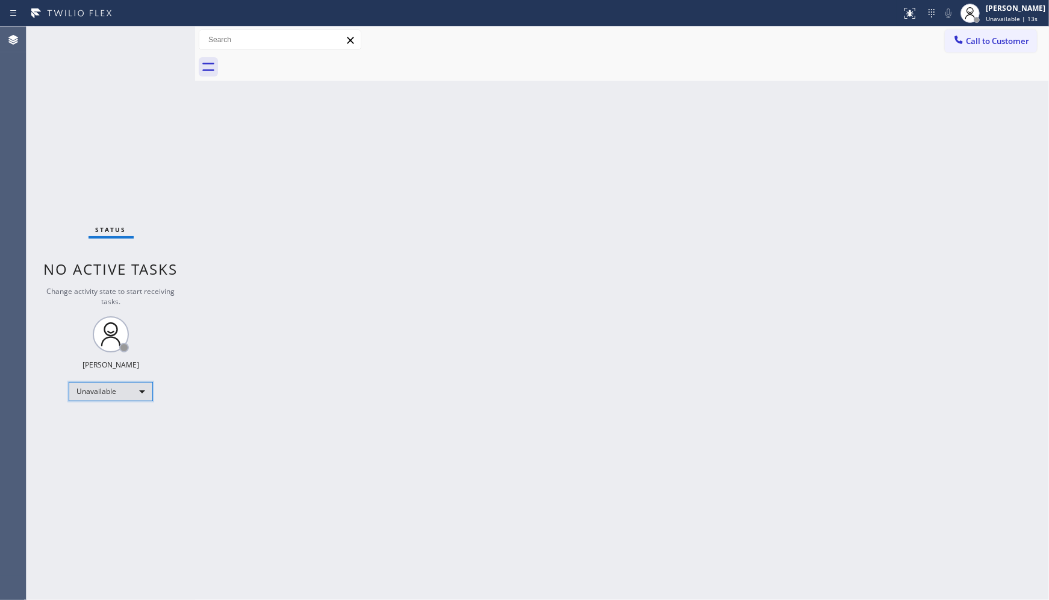
click at [92, 390] on div "Unavailable" at bounding box center [111, 391] width 84 height 19
click at [91, 452] on li "Break" at bounding box center [110, 453] width 82 height 14
click at [127, 390] on div "Break" at bounding box center [111, 391] width 84 height 19
click at [111, 423] on li "Available" at bounding box center [110, 423] width 82 height 14
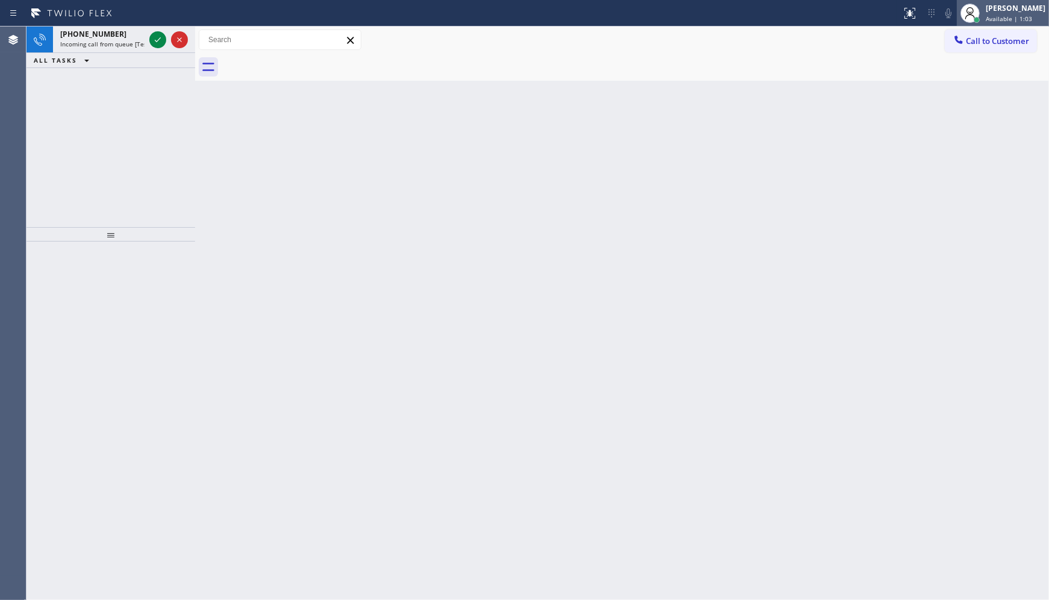
click at [978, 16] on div at bounding box center [977, 20] width 8 height 8
click at [161, 41] on icon at bounding box center [158, 40] width 14 height 14
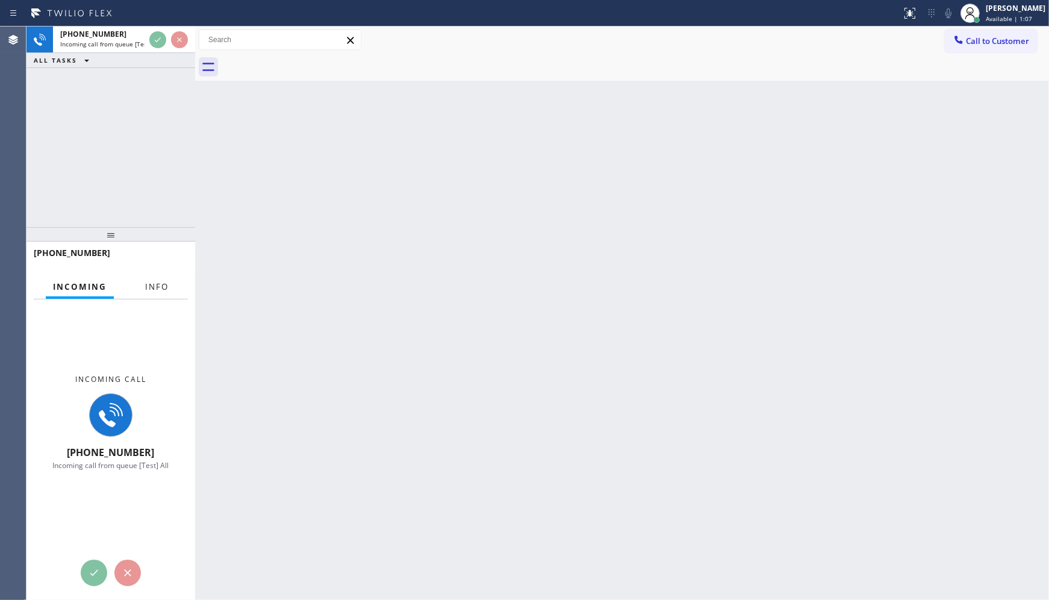
click at [166, 280] on button "Info" at bounding box center [157, 286] width 38 height 23
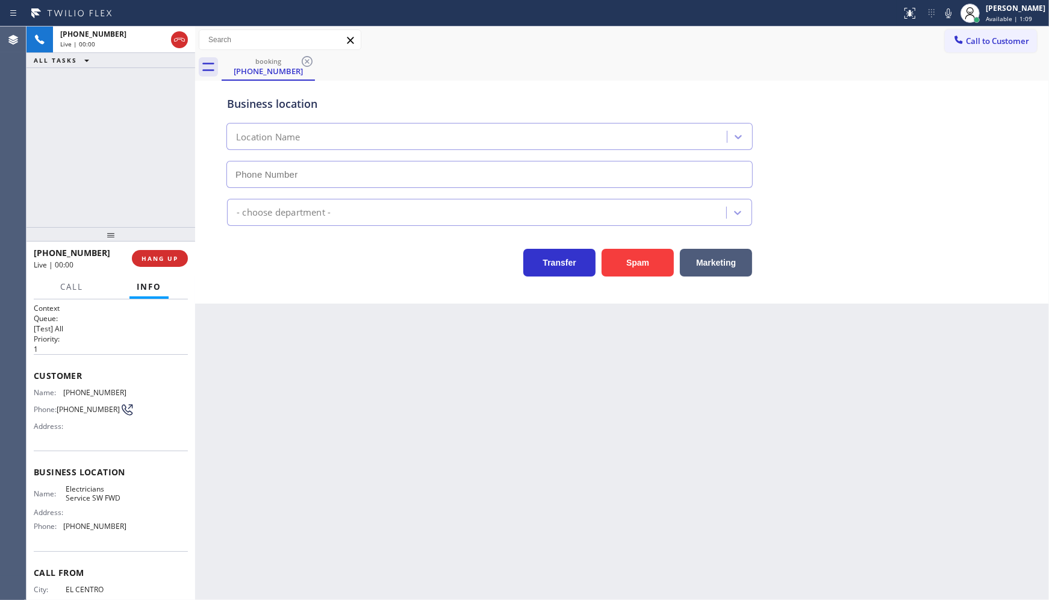
type input "[PHONE_NUMBER]"
click at [147, 259] on span "HANG UP" at bounding box center [160, 258] width 37 height 8
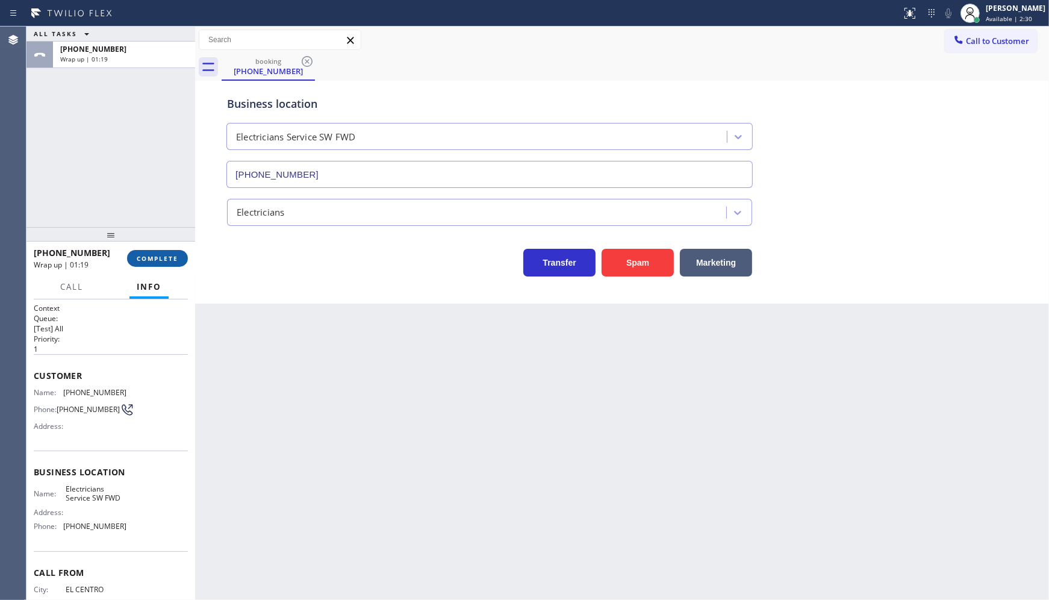
drag, startPoint x: 167, startPoint y: 258, endPoint x: 185, endPoint y: 260, distance: 18.2
click at [169, 257] on span "COMPLETE" at bounding box center [158, 258] width 42 height 8
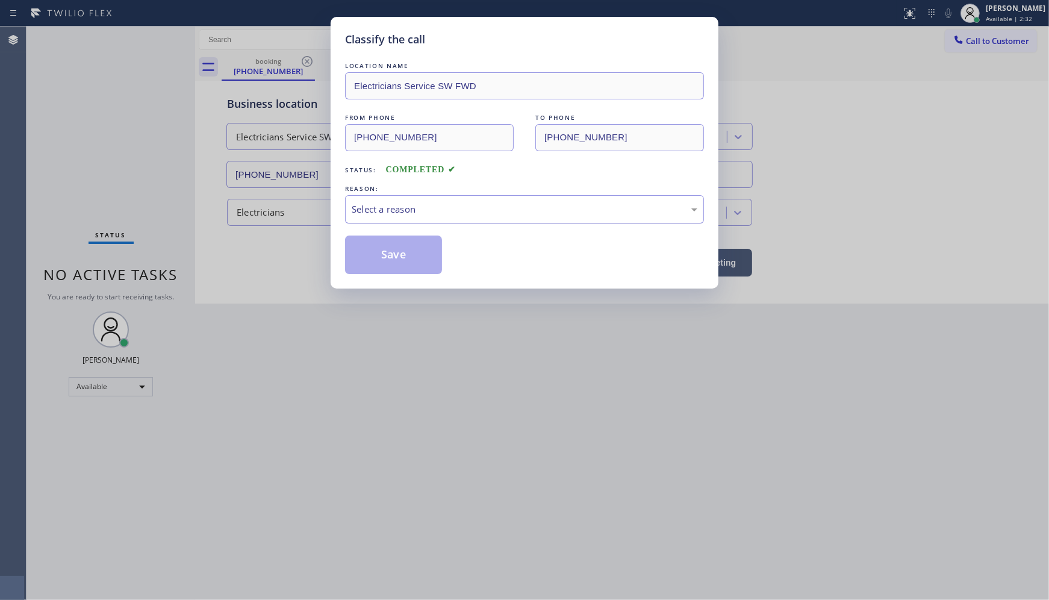
click at [368, 214] on div "Select a reason" at bounding box center [525, 209] width 346 height 14
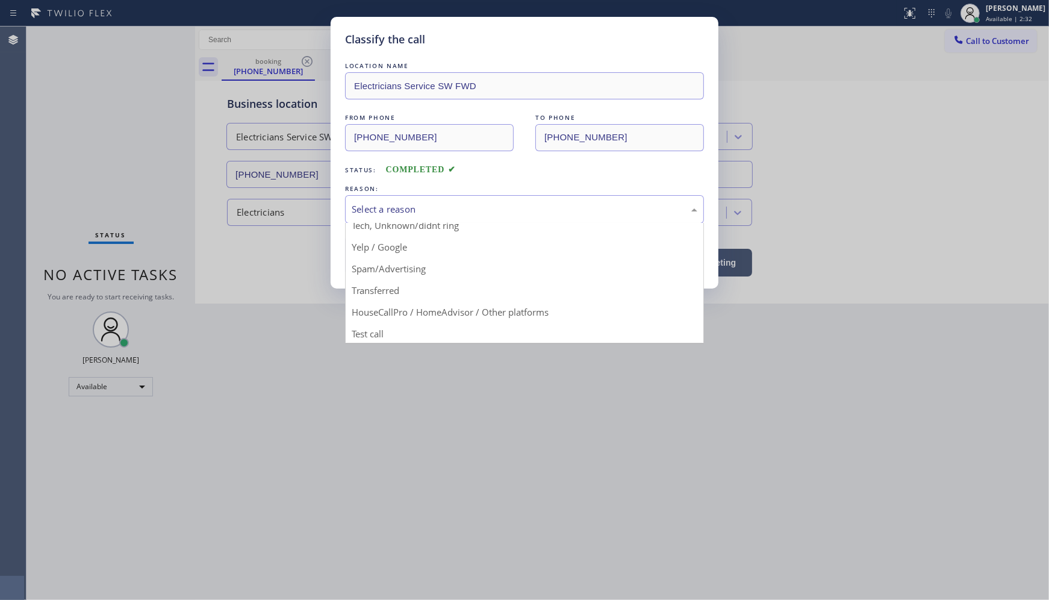
scroll to position [75, 0]
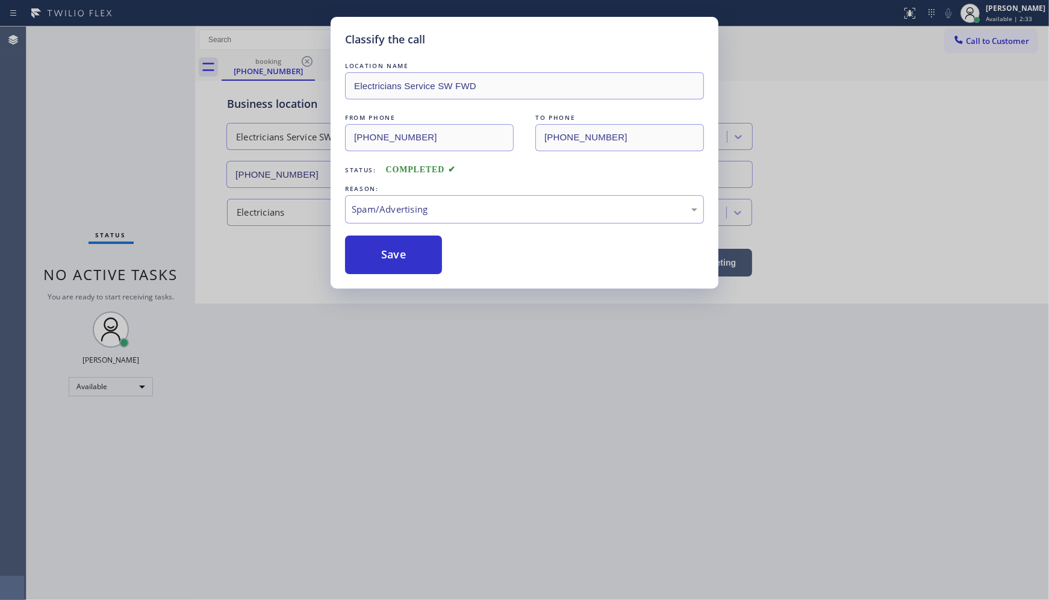
click at [375, 261] on button "Save" at bounding box center [393, 255] width 97 height 39
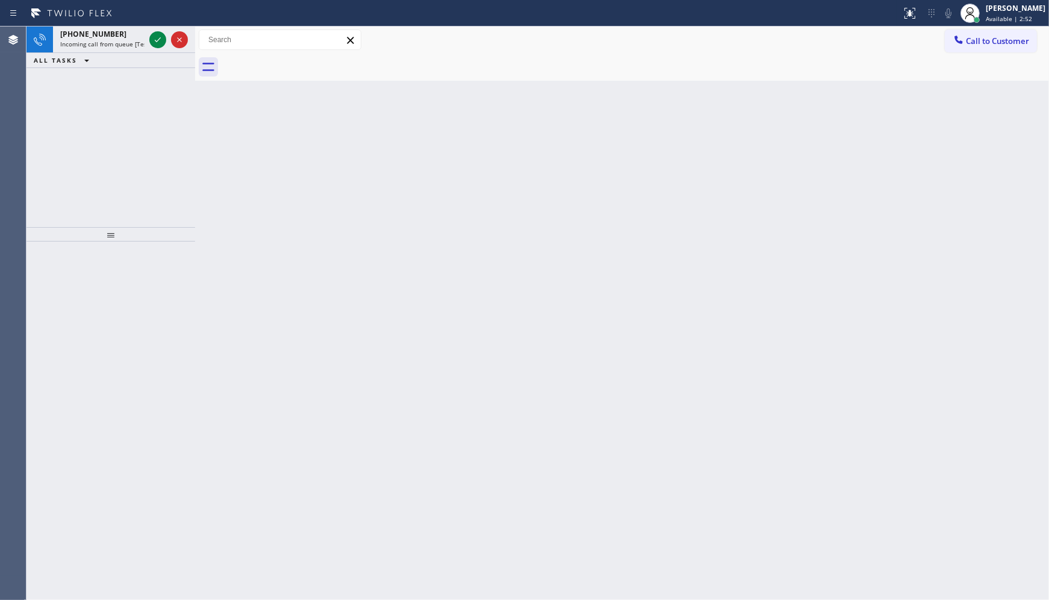
drag, startPoint x: 146, startPoint y: 152, endPoint x: 167, endPoint y: 73, distance: 81.5
click at [151, 137] on div "[PHONE_NUMBER] Incoming call from queue [Test] All ALL TASKS ALL TASKS ACTIVE T…" at bounding box center [111, 127] width 169 height 201
click at [160, 39] on icon at bounding box center [158, 40] width 14 height 14
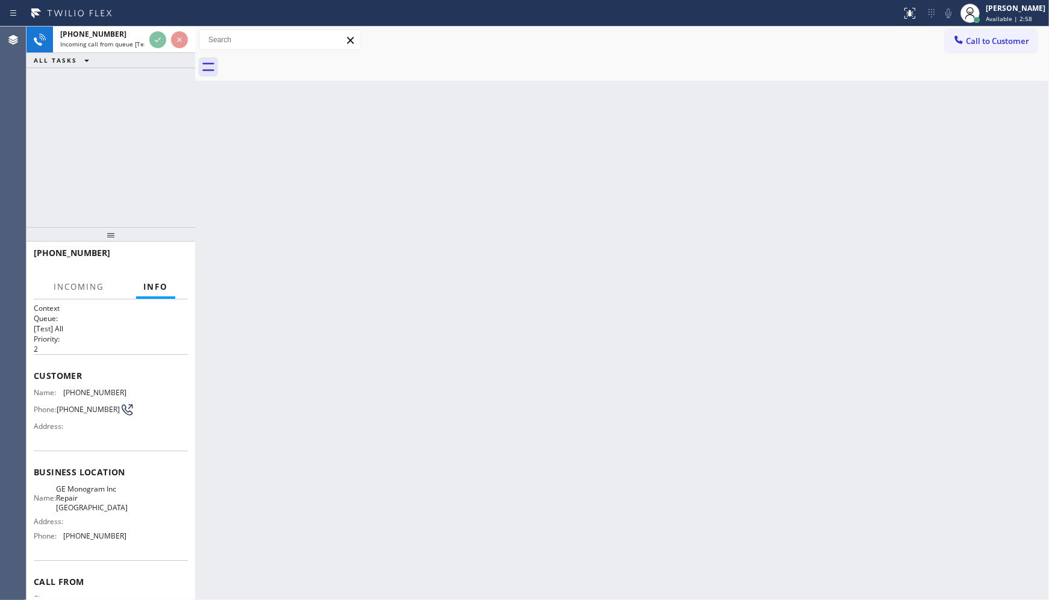
drag, startPoint x: 98, startPoint y: 149, endPoint x: 145, endPoint y: 70, distance: 92.1
click at [99, 143] on div "[PHONE_NUMBER] Incoming call from queue [Test] All ALL TASKS ALL TASKS ACTIVE T…" at bounding box center [111, 127] width 169 height 201
click at [169, 272] on div "[PHONE_NUMBER] Incoming Info Incoming call [PHONE_NUMBER] Incoming call from qu…" at bounding box center [111, 421] width 169 height 358
click at [172, 230] on div at bounding box center [111, 234] width 169 height 14
drag, startPoint x: 172, startPoint y: 203, endPoint x: 164, endPoint y: 207, distance: 8.4
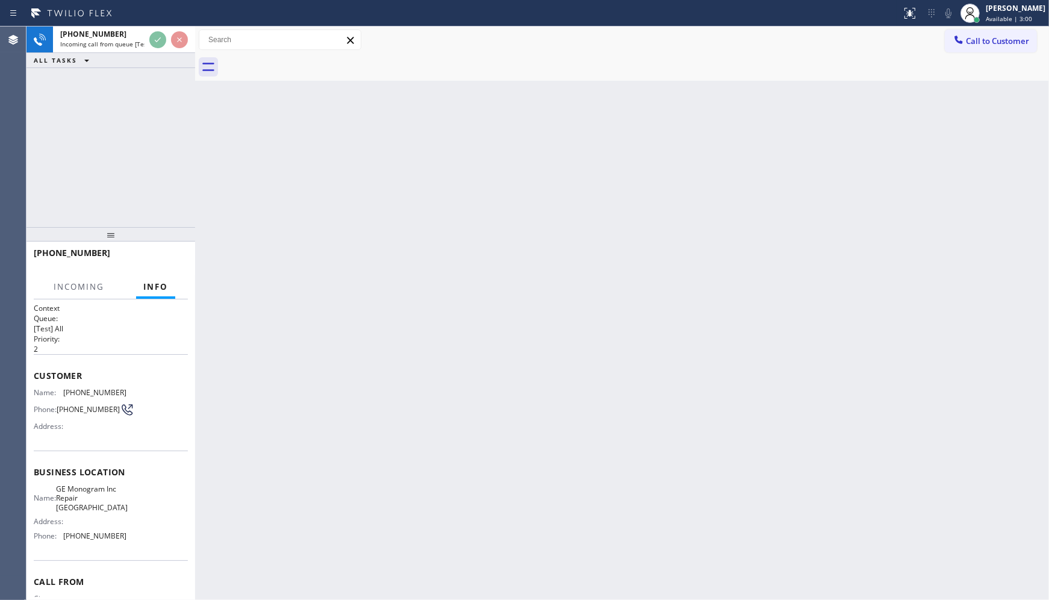
click at [177, 202] on div "[PHONE_NUMBER] Incoming call from queue [Test] All ALL TASKS ALL TASKS ACTIVE T…" at bounding box center [111, 127] width 169 height 201
drag, startPoint x: 164, startPoint y: 199, endPoint x: 134, endPoint y: 199, distance: 30.7
click at [151, 200] on div "[PHONE_NUMBER] Incoming call from queue [Test] All ALL TASKS ALL TASKS ACTIVE T…" at bounding box center [111, 127] width 169 height 201
click at [133, 189] on div "[PHONE_NUMBER] Incoming call from queue [Test] All ALL TASKS ALL TASKS ACTIVE T…" at bounding box center [111, 127] width 169 height 201
click at [133, 184] on div "[PHONE_NUMBER] Incoming call from queue [Test] All ALL TASKS ALL TASKS ACTIVE T…" at bounding box center [111, 127] width 169 height 201
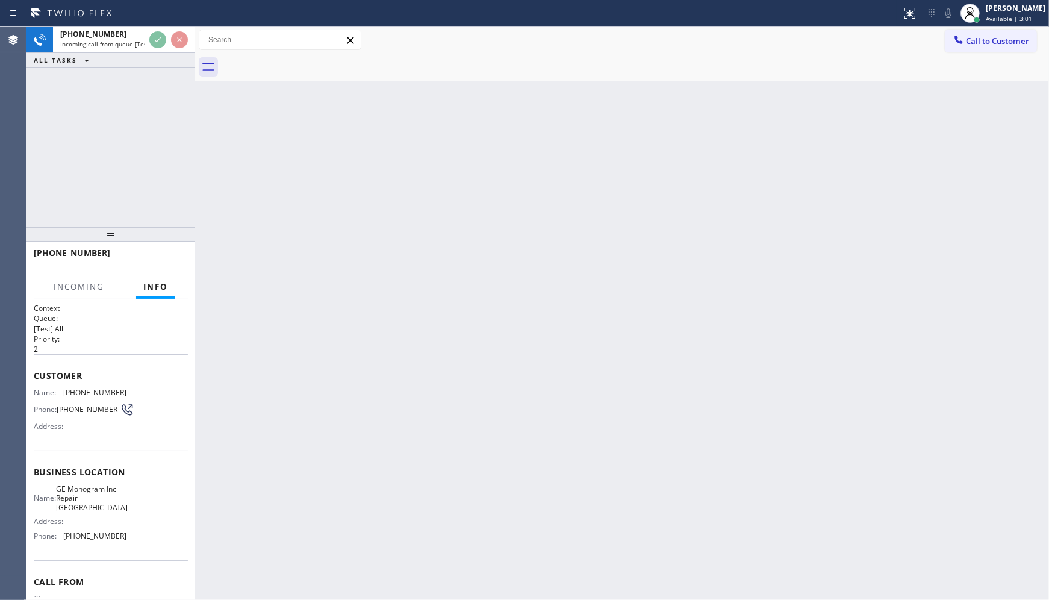
click at [133, 180] on div "[PHONE_NUMBER] Incoming call from queue [Test] All ALL TASKS ALL TASKS ACTIVE T…" at bounding box center [111, 127] width 169 height 201
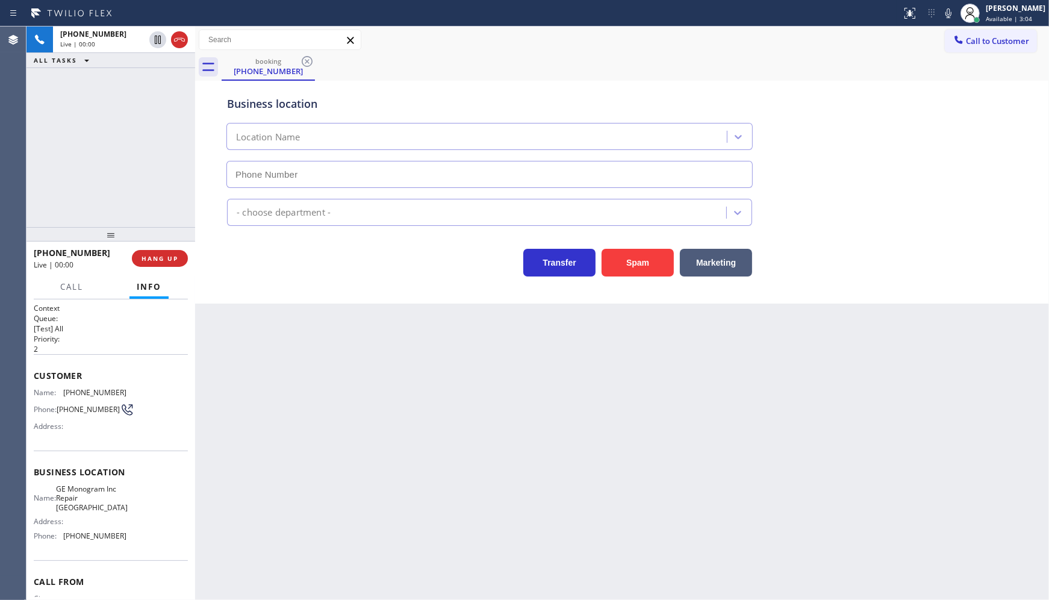
type input "[PHONE_NUMBER]"
click at [610, 254] on button "Spam" at bounding box center [638, 263] width 72 height 28
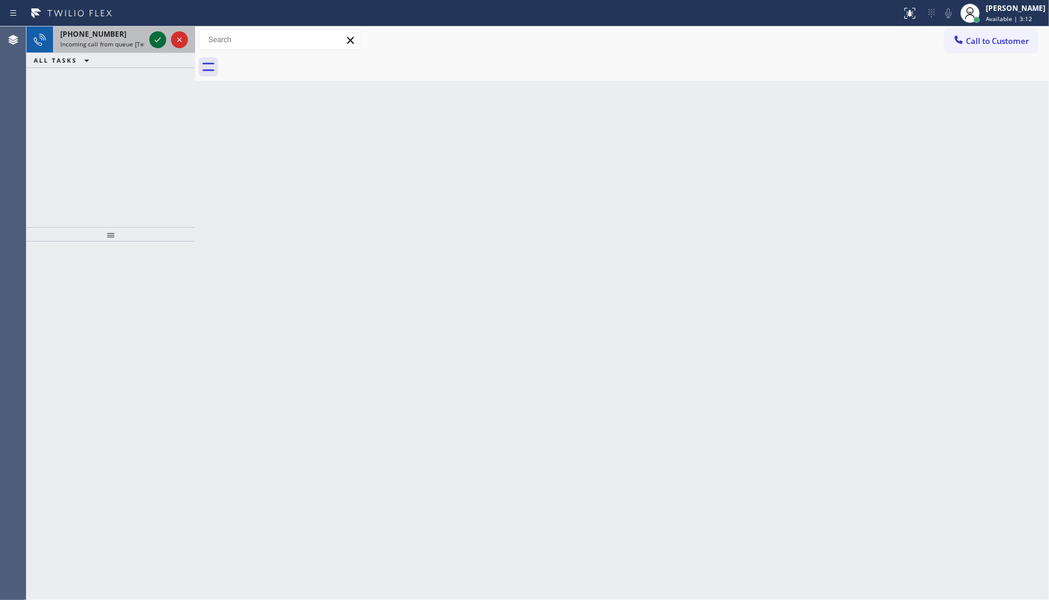
click at [153, 38] on icon at bounding box center [158, 40] width 14 height 14
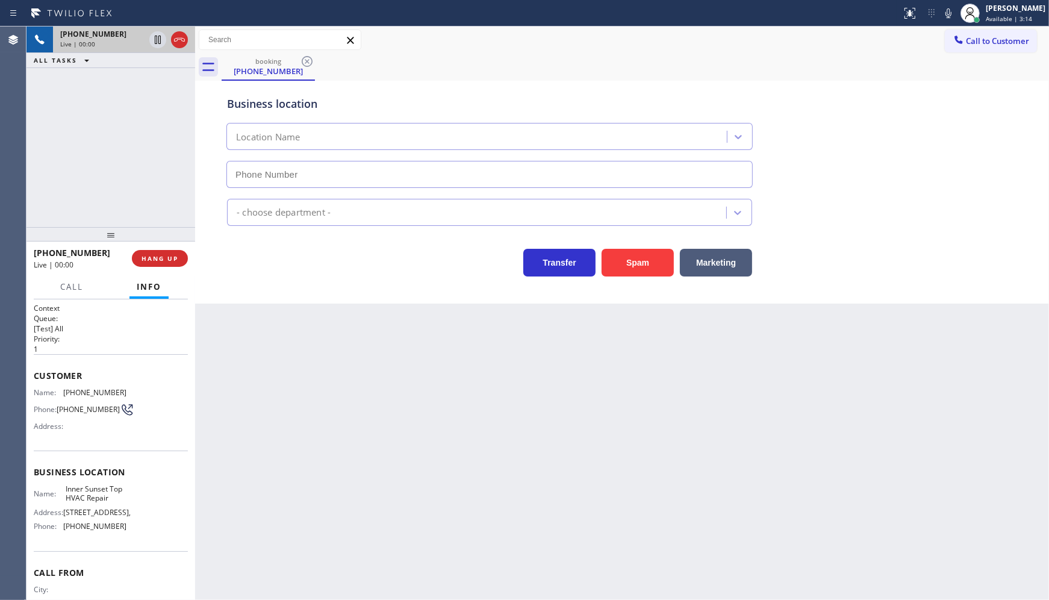
type input "[PHONE_NUMBER]"
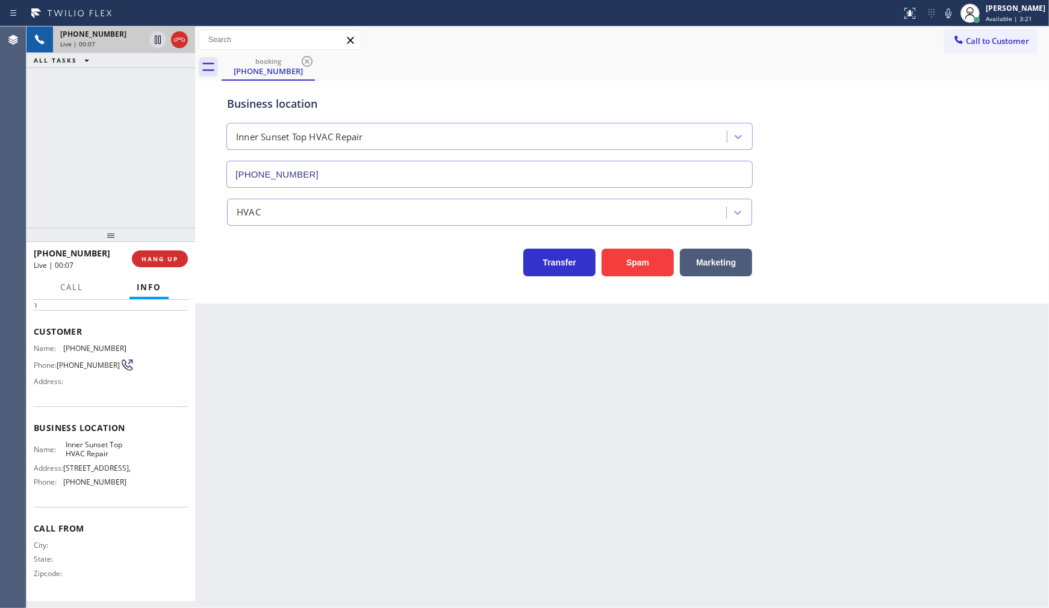
scroll to position [43, 0]
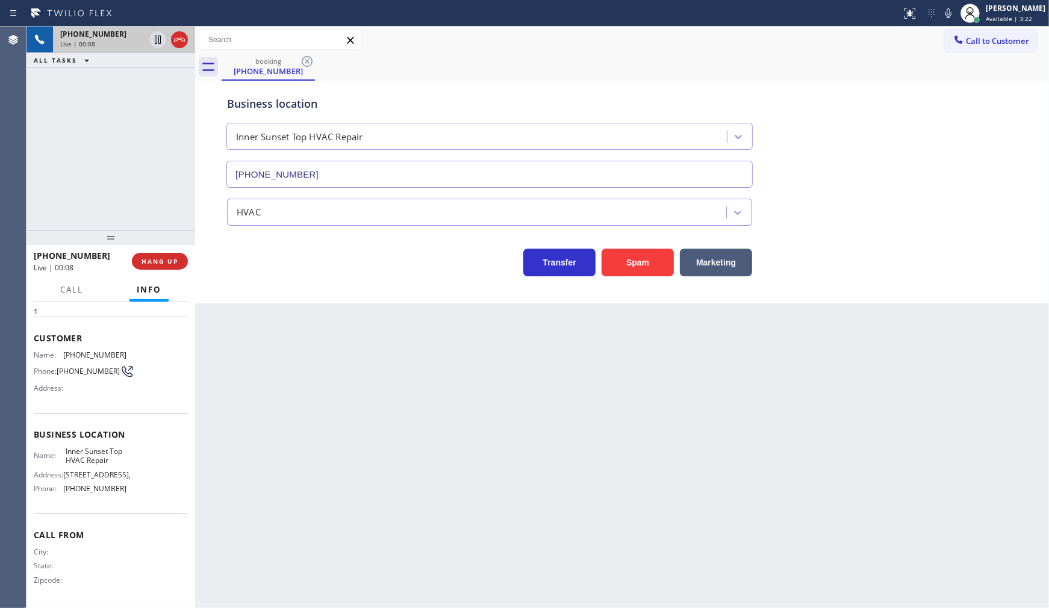
click at [354, 267] on div "Transfer Spam Marketing" at bounding box center [490, 260] width 530 height 34
click at [568, 63] on div "booking [PHONE_NUMBER]" at bounding box center [636, 67] width 828 height 27
click at [724, 269] on button "Marketing" at bounding box center [716, 263] width 72 height 28
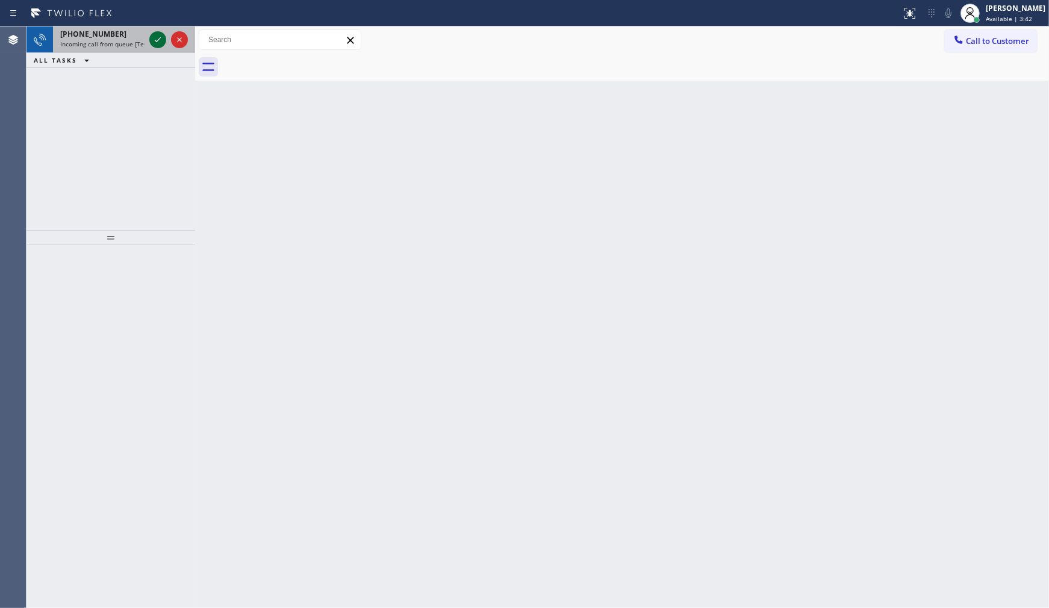
click at [153, 42] on icon at bounding box center [158, 40] width 14 height 14
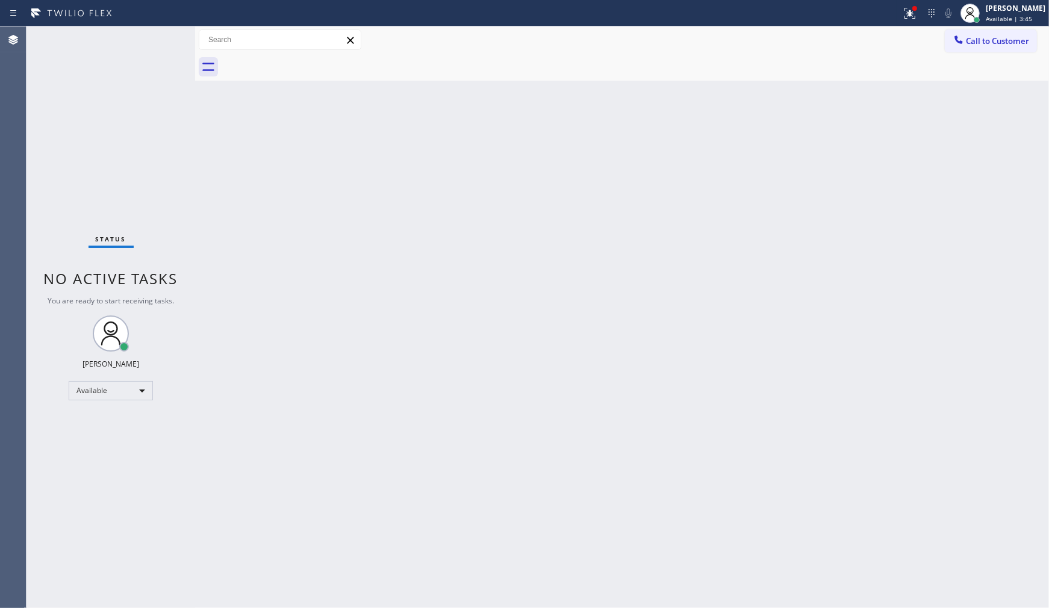
click at [907, 27] on div "Call to Customer Outbound call Location Search location Your caller id phone nu…" at bounding box center [622, 40] width 854 height 27
click at [908, 21] on button at bounding box center [910, 13] width 27 height 27
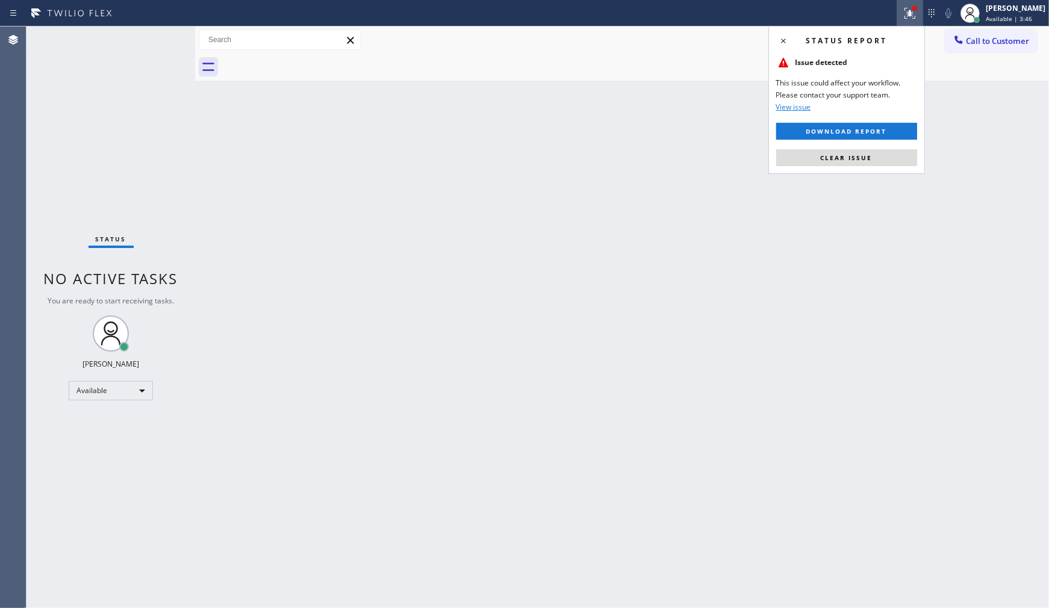
click at [860, 160] on span "Clear issue" at bounding box center [847, 158] width 52 height 8
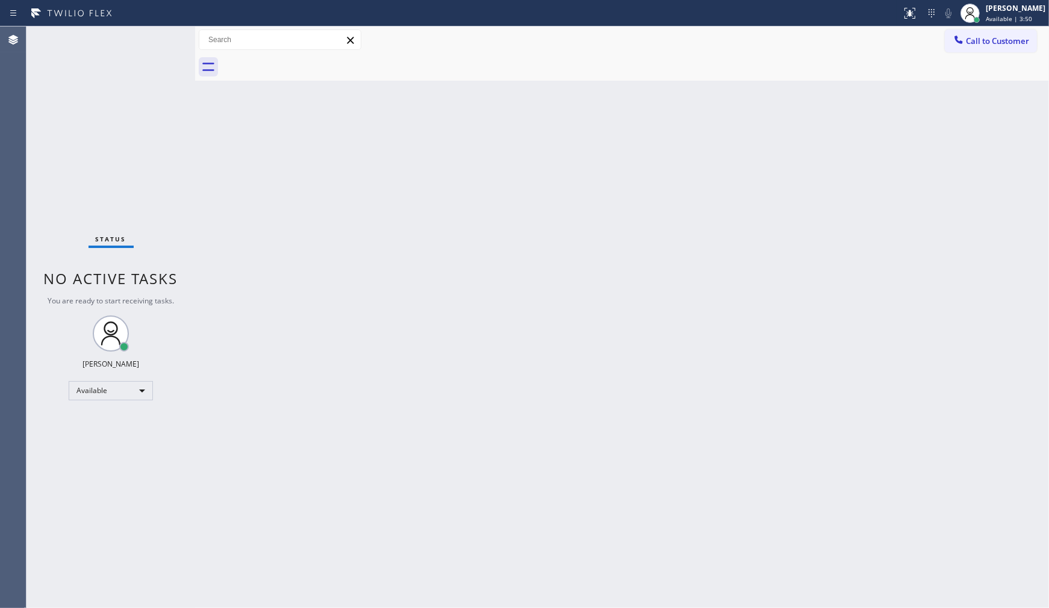
click at [117, 152] on div "Status No active tasks You are ready to start receiving tasks. JENIZA ALCAYDE A…" at bounding box center [111, 318] width 169 height 582
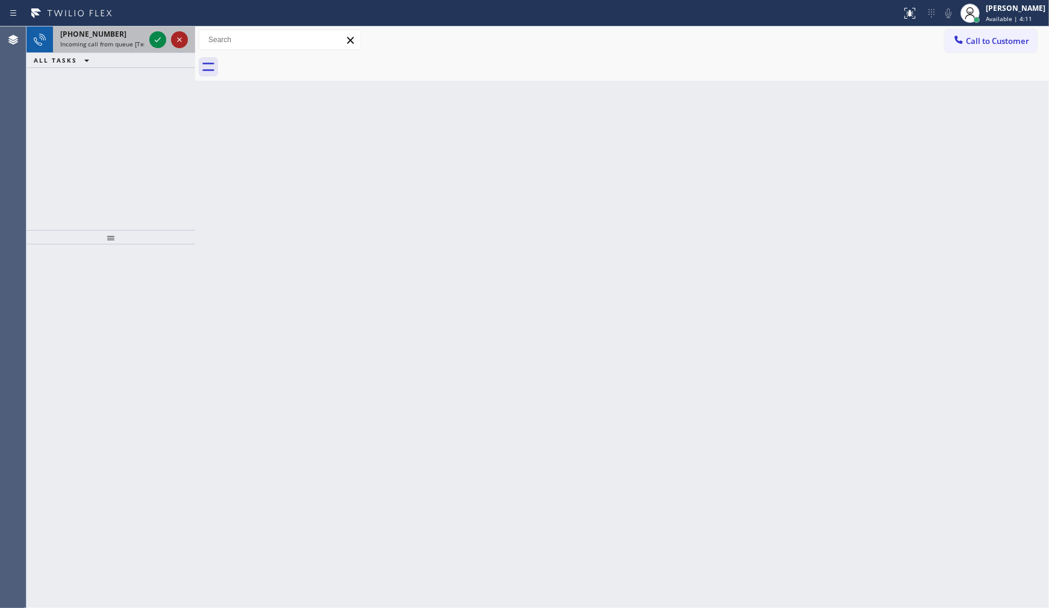
drag, startPoint x: 177, startPoint y: 42, endPoint x: 158, endPoint y: 43, distance: 18.1
click at [172, 42] on icon at bounding box center [179, 40] width 14 height 14
click at [161, 37] on icon at bounding box center [158, 40] width 14 height 14
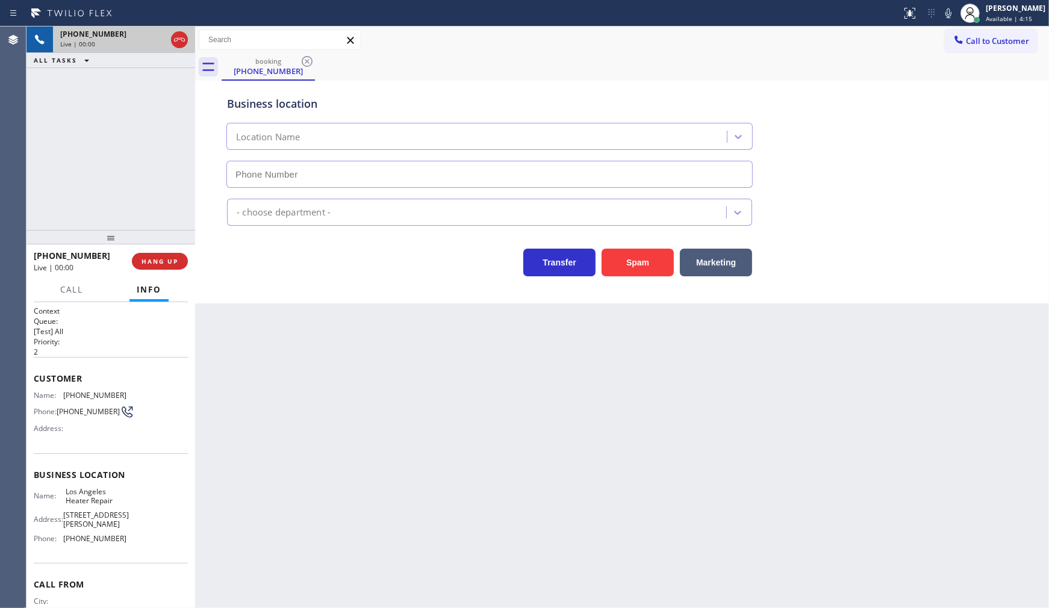
type input "[PHONE_NUMBER]"
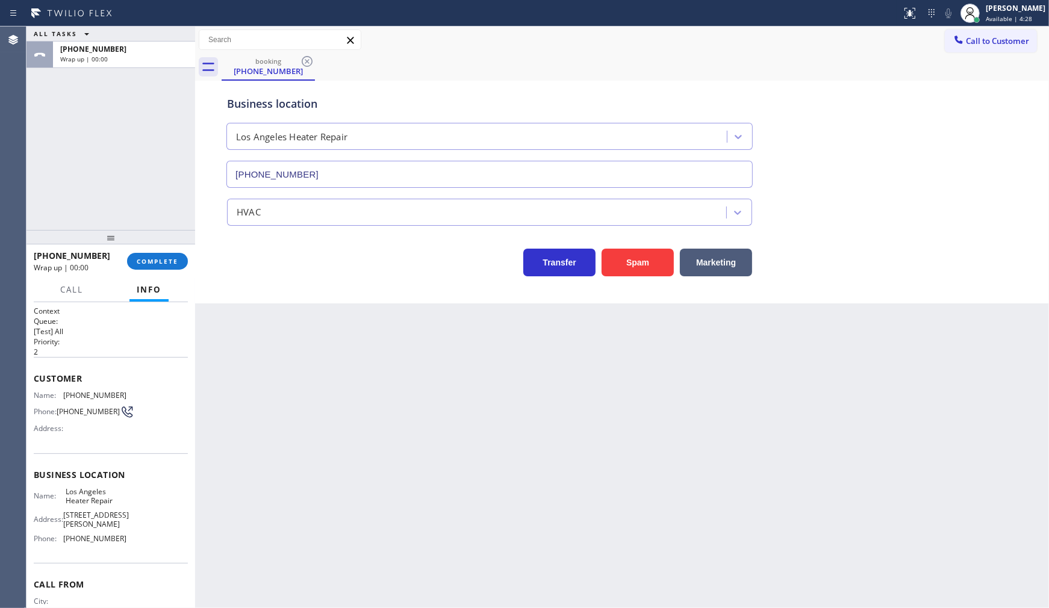
click at [130, 133] on div "ALL TASKS ALL TASKS ACTIVE TASKS TASKS IN WRAP UP [PHONE_NUMBER] Wrap up | 00:00" at bounding box center [111, 129] width 169 height 204
click at [167, 255] on button "COMPLETE" at bounding box center [157, 261] width 61 height 17
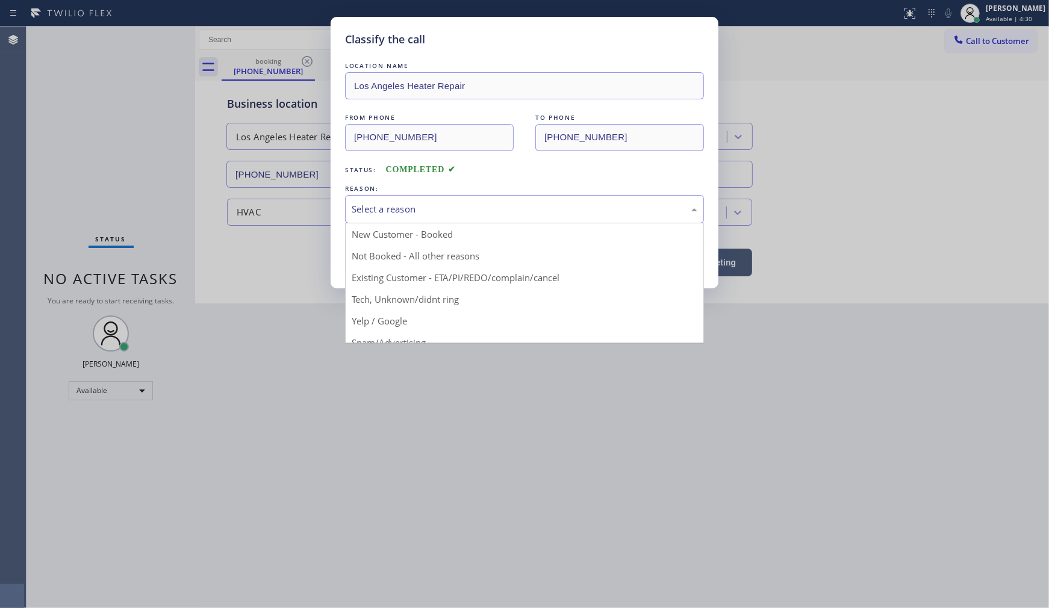
click at [363, 207] on div "Select a reason" at bounding box center [525, 209] width 346 height 14
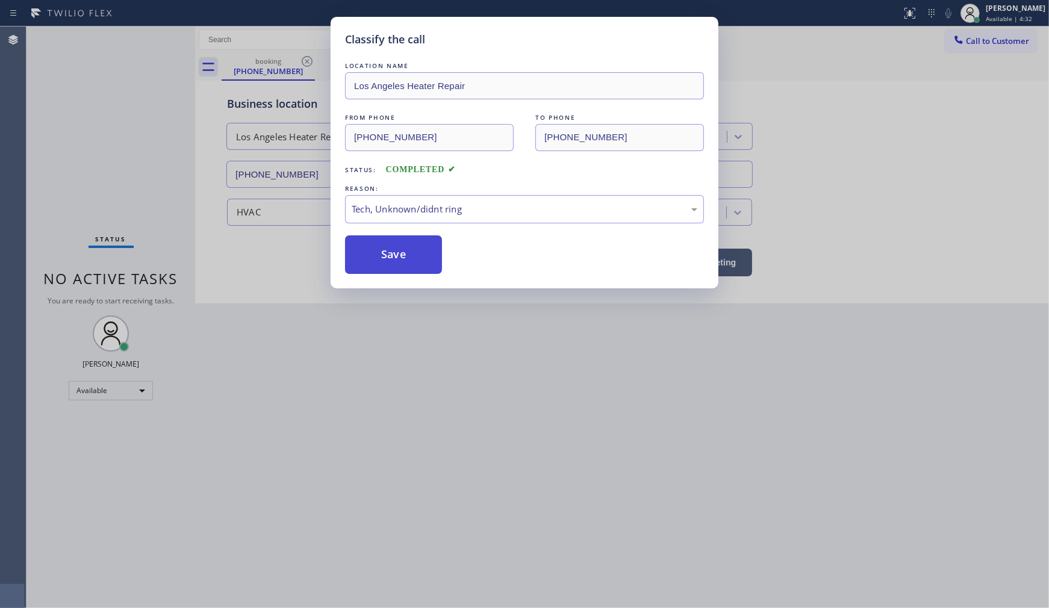
click at [398, 259] on button "Save" at bounding box center [393, 255] width 97 height 39
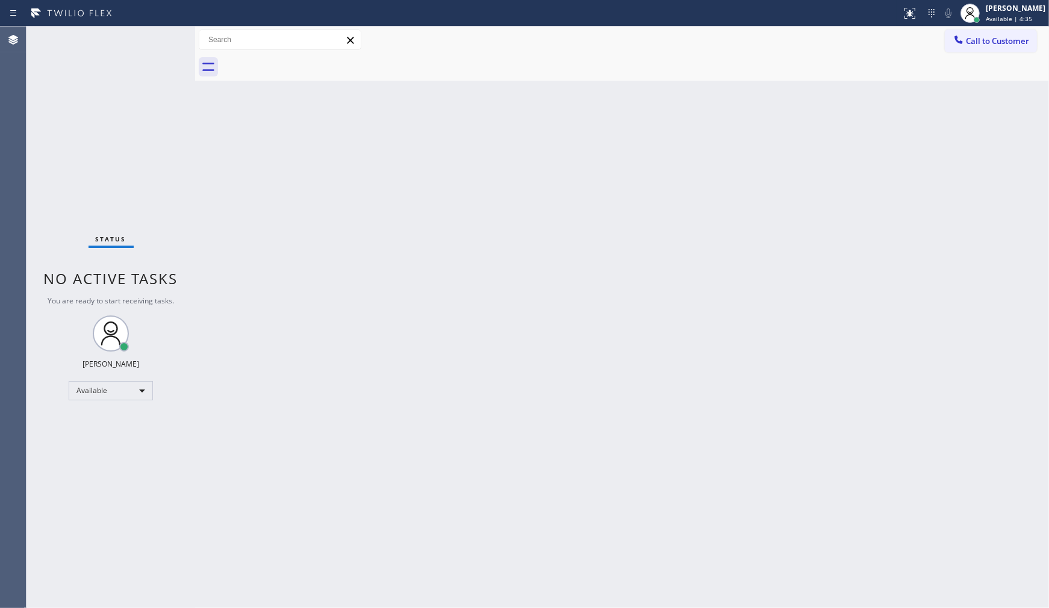
click at [488, 348] on div "Back to Dashboard Change Sender ID Customers Technicians Select a contact Outbo…" at bounding box center [622, 318] width 854 height 582
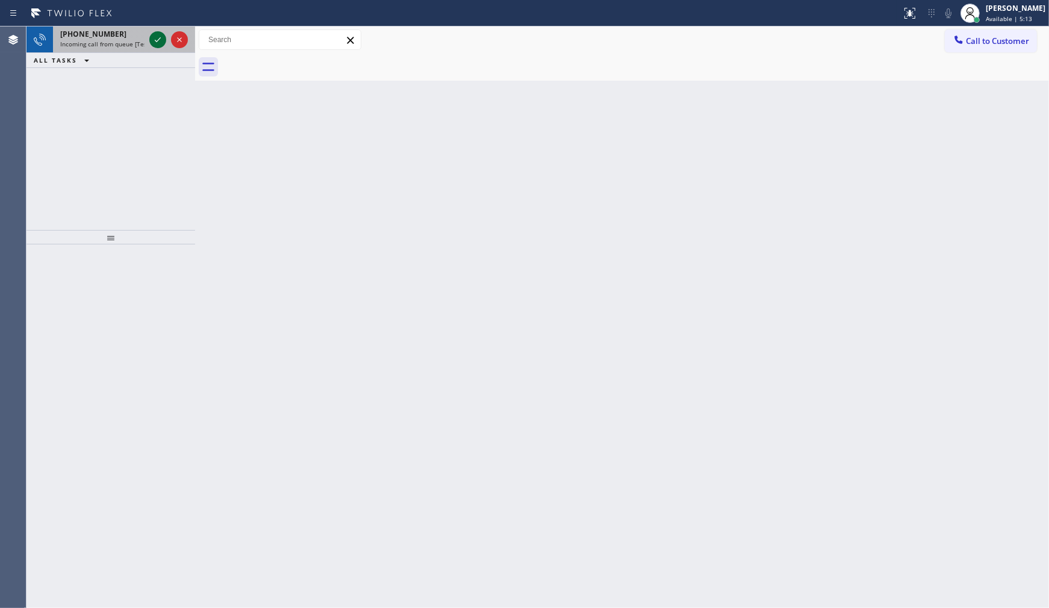
click at [155, 41] on icon at bounding box center [158, 39] width 6 height 5
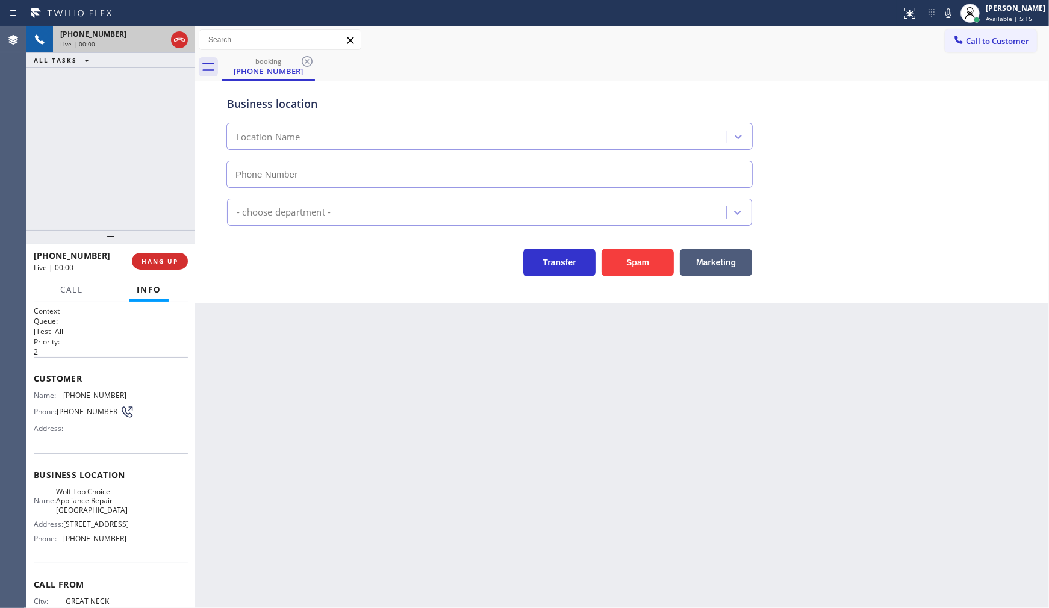
type input "[PHONE_NUMBER]"
click at [151, 255] on button "HANG UP" at bounding box center [160, 261] width 56 height 17
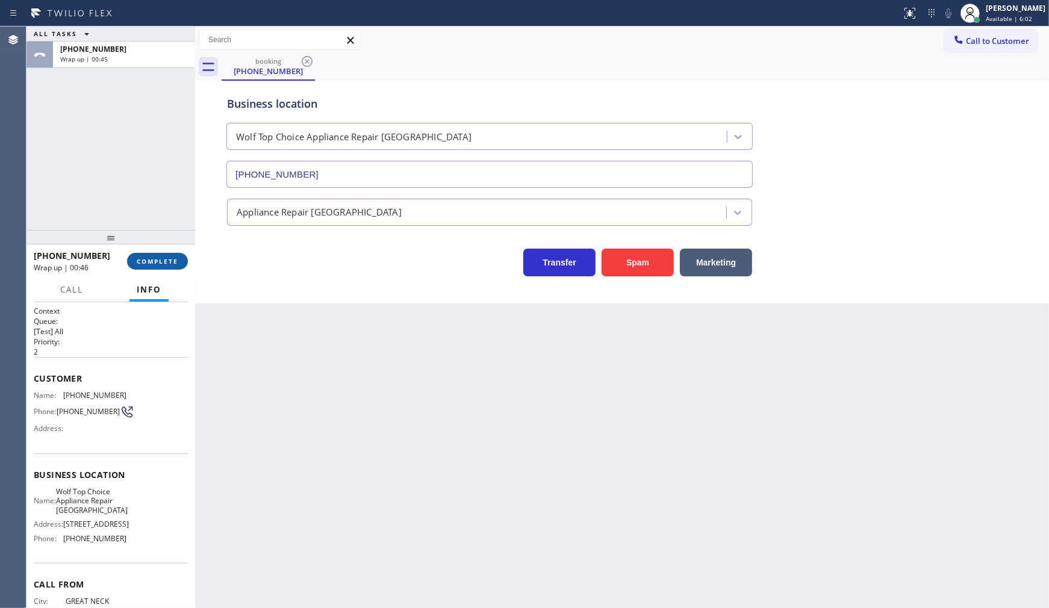
drag, startPoint x: 170, startPoint y: 265, endPoint x: 170, endPoint y: 258, distance: 7.2
click at [169, 265] on span "COMPLETE" at bounding box center [158, 261] width 42 height 8
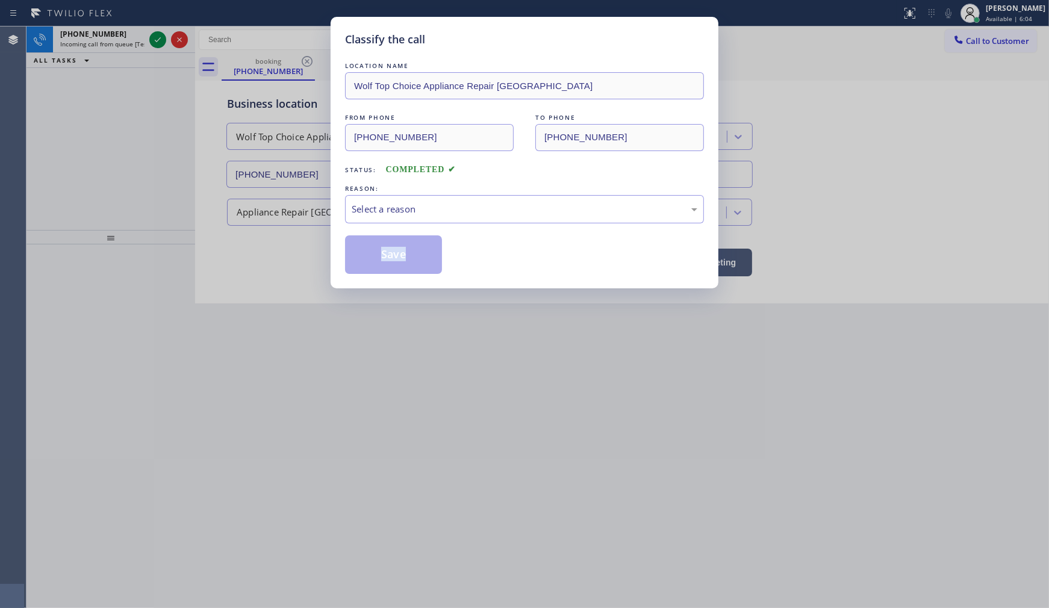
click at [179, 262] on div "Classify the call LOCATION NAME Wolf Top Choice Appliance Repair [GEOGRAPHIC_DA…" at bounding box center [524, 304] width 1049 height 608
click at [383, 211] on div "Select a reason" at bounding box center [525, 209] width 346 height 14
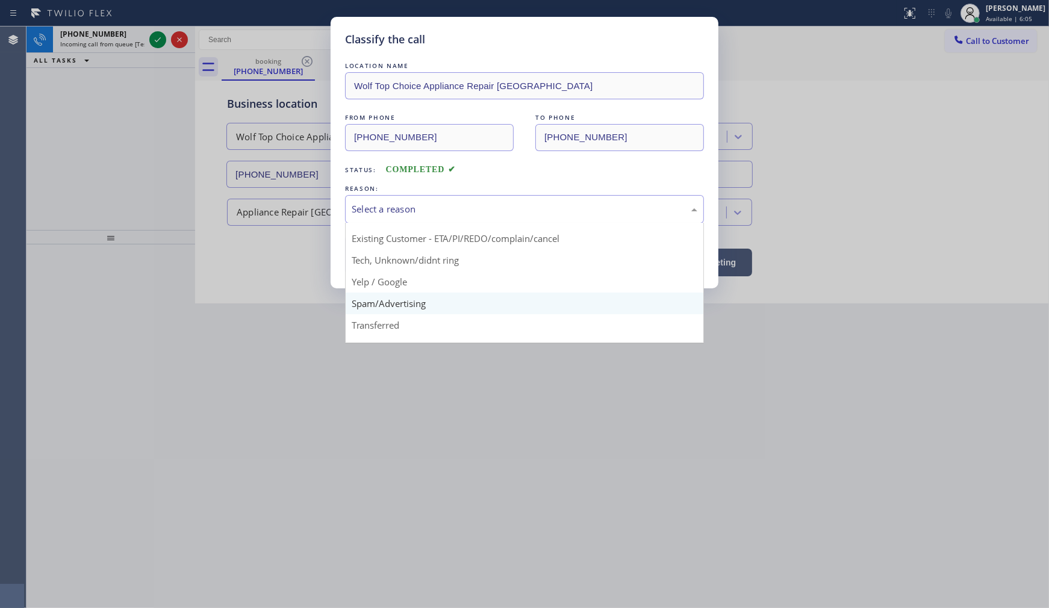
scroll to position [75, 0]
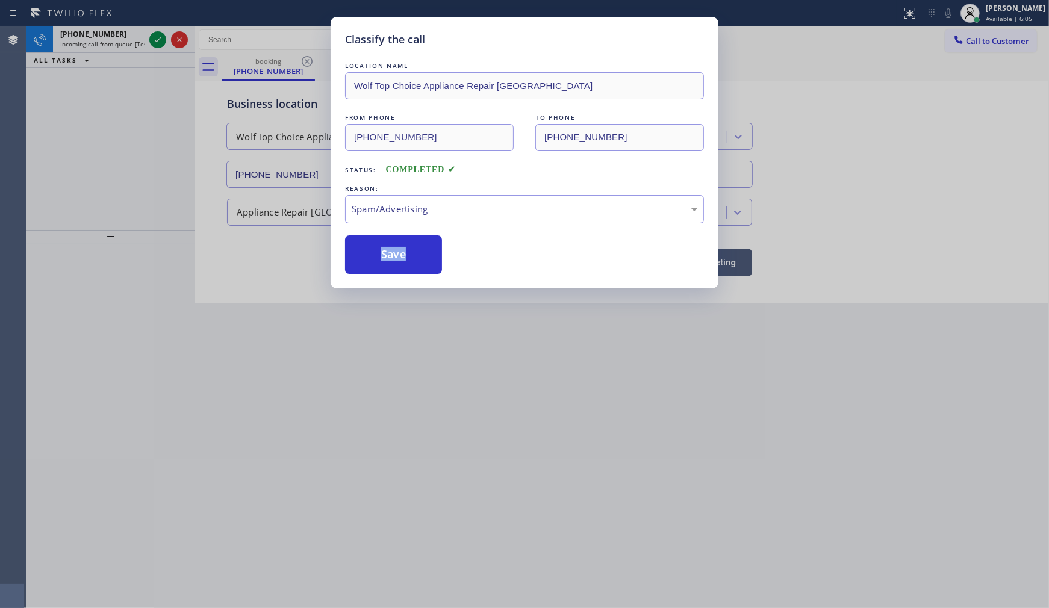
click at [367, 258] on button "Save" at bounding box center [393, 255] width 97 height 39
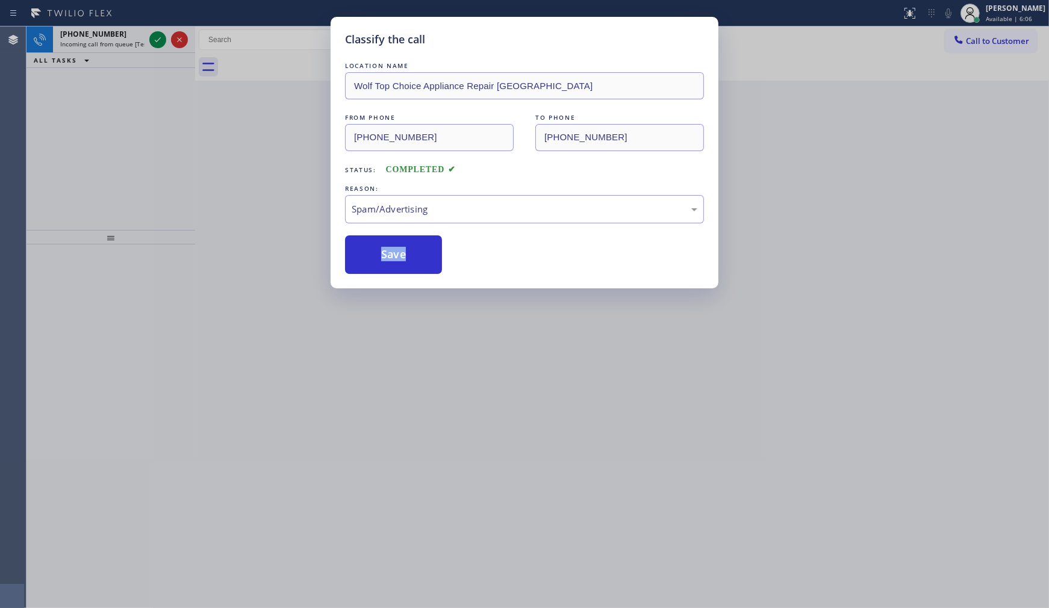
click at [367, 258] on button "Save" at bounding box center [393, 255] width 97 height 39
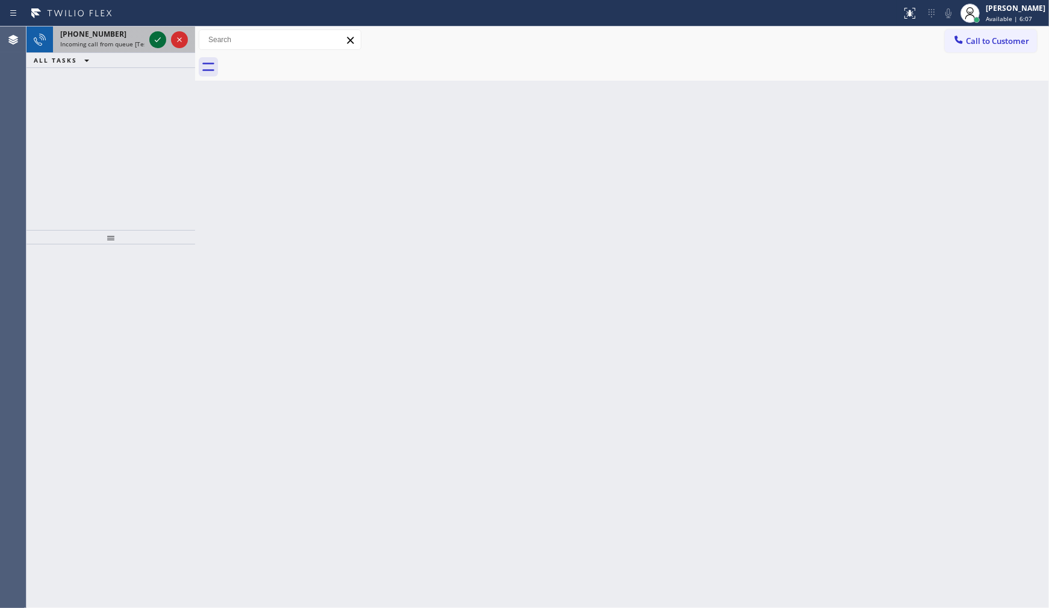
click at [151, 35] on icon at bounding box center [158, 40] width 14 height 14
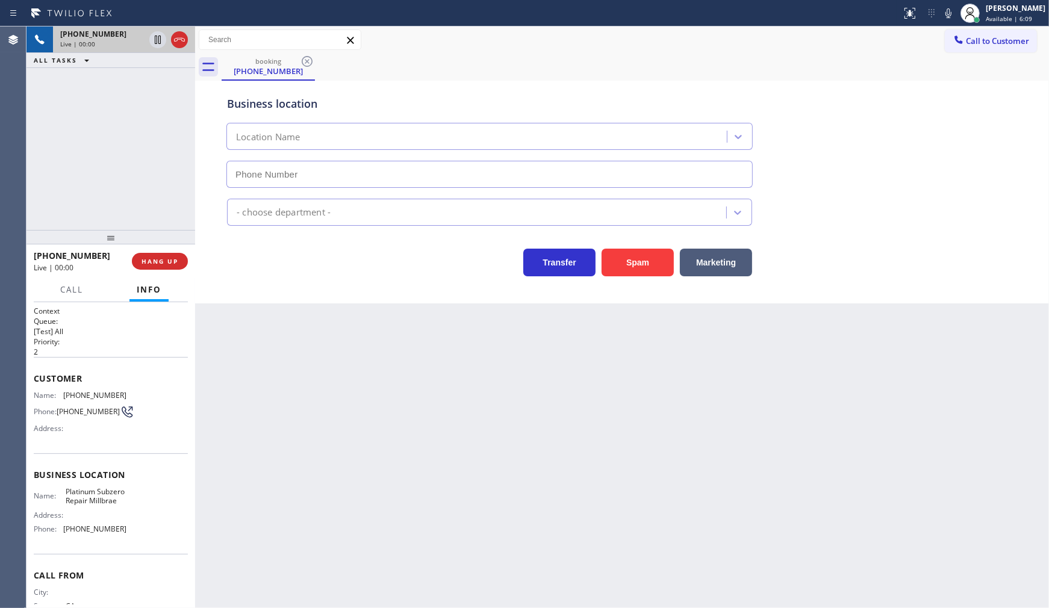
type input "[PHONE_NUMBER]"
click at [623, 260] on button "Spam" at bounding box center [638, 263] width 72 height 28
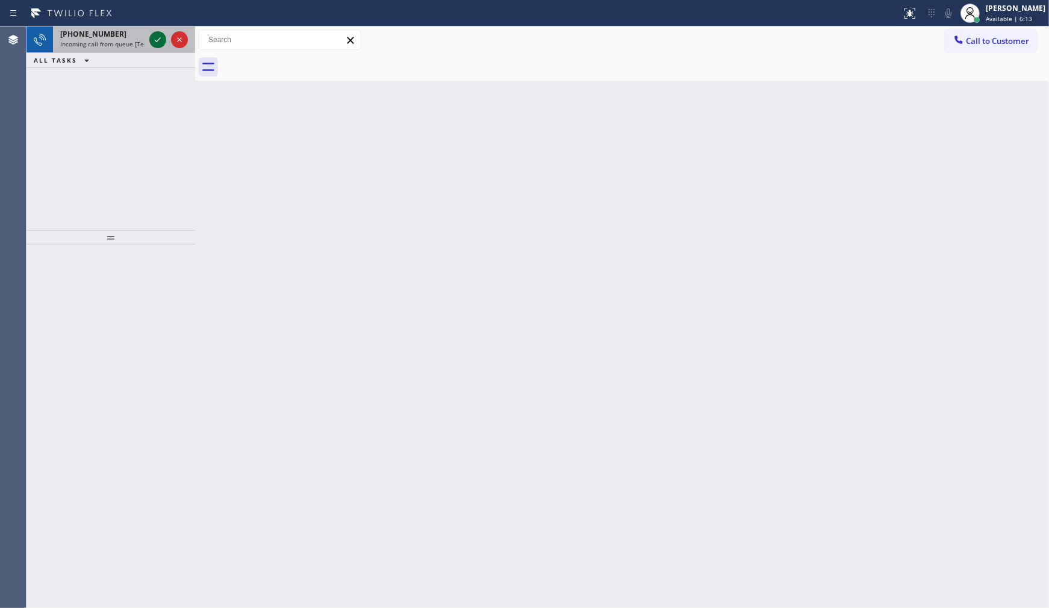
click at [157, 34] on icon at bounding box center [158, 40] width 14 height 14
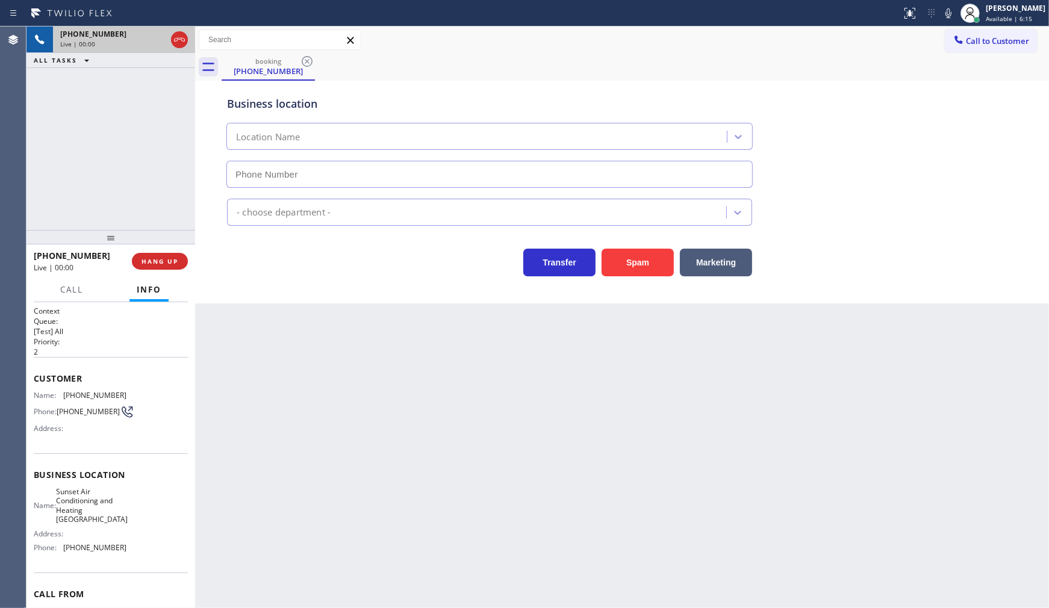
type input "[PHONE_NUMBER]"
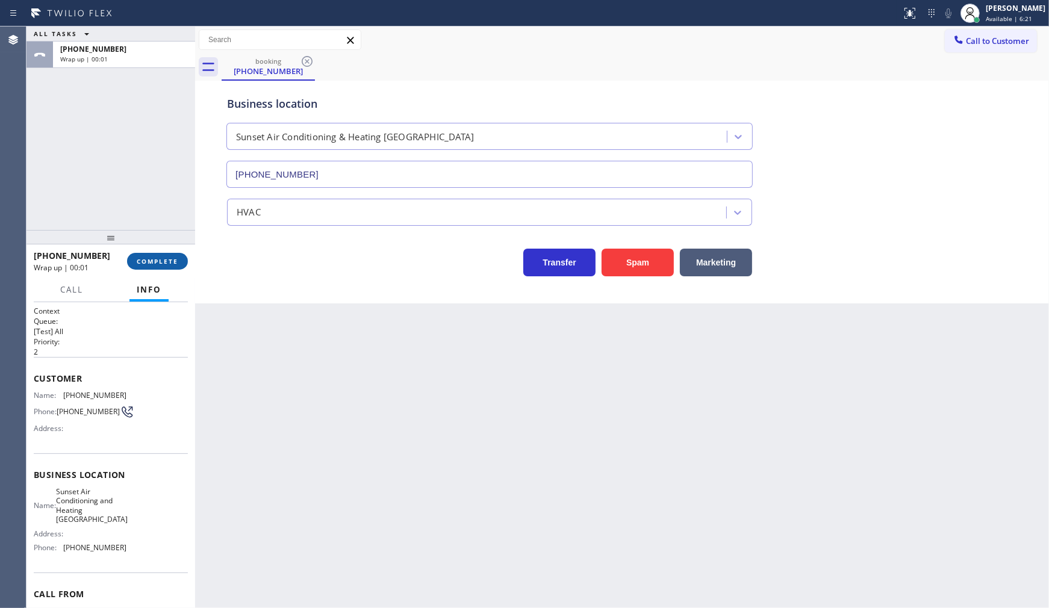
click at [134, 263] on button "COMPLETE" at bounding box center [157, 261] width 61 height 17
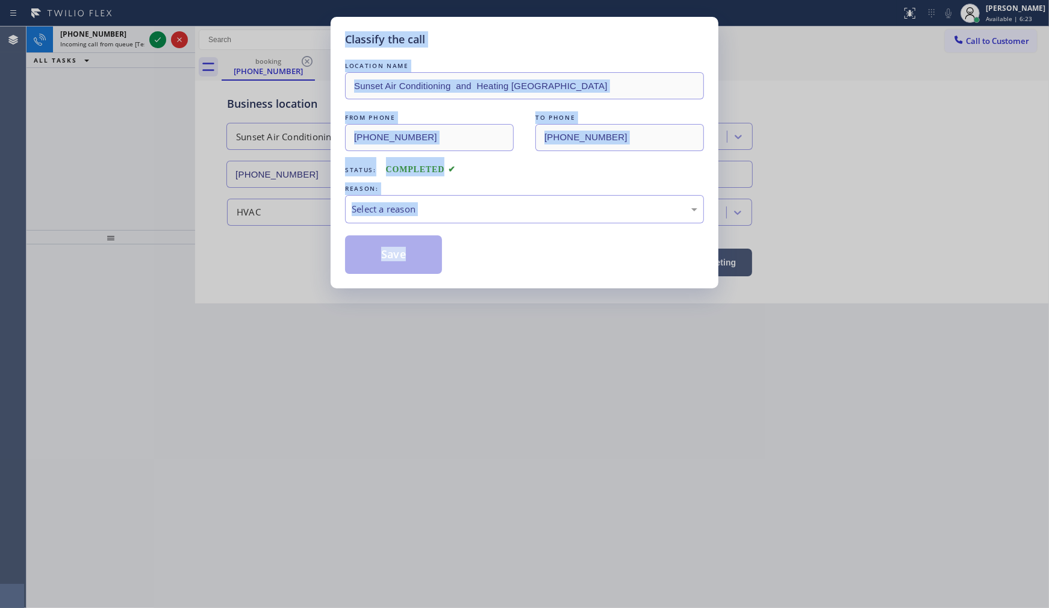
click at [564, 268] on div "Save" at bounding box center [524, 255] width 359 height 39
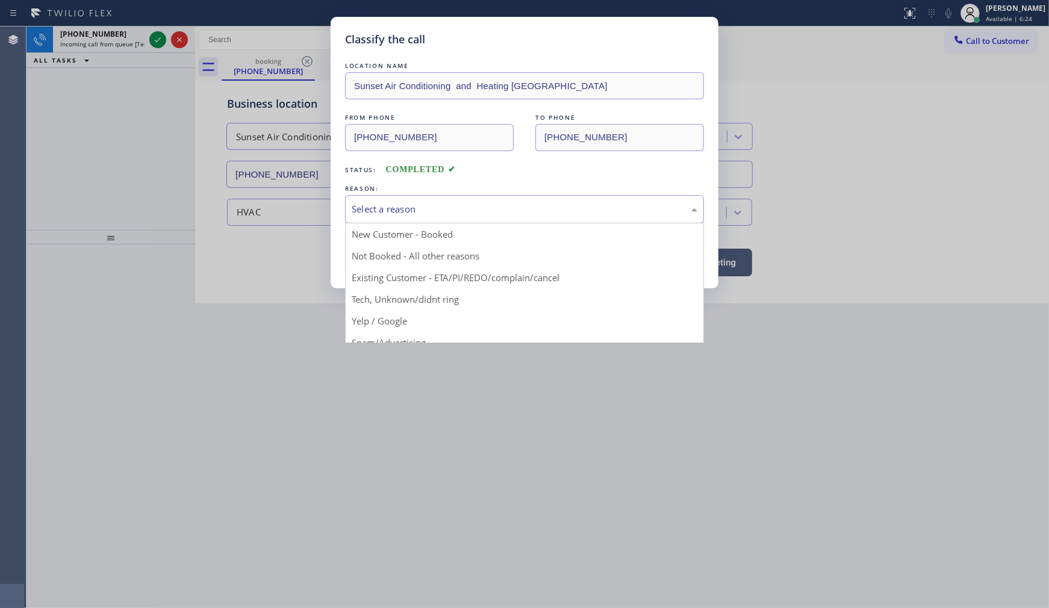
click at [436, 209] on div "Select a reason" at bounding box center [525, 209] width 346 height 14
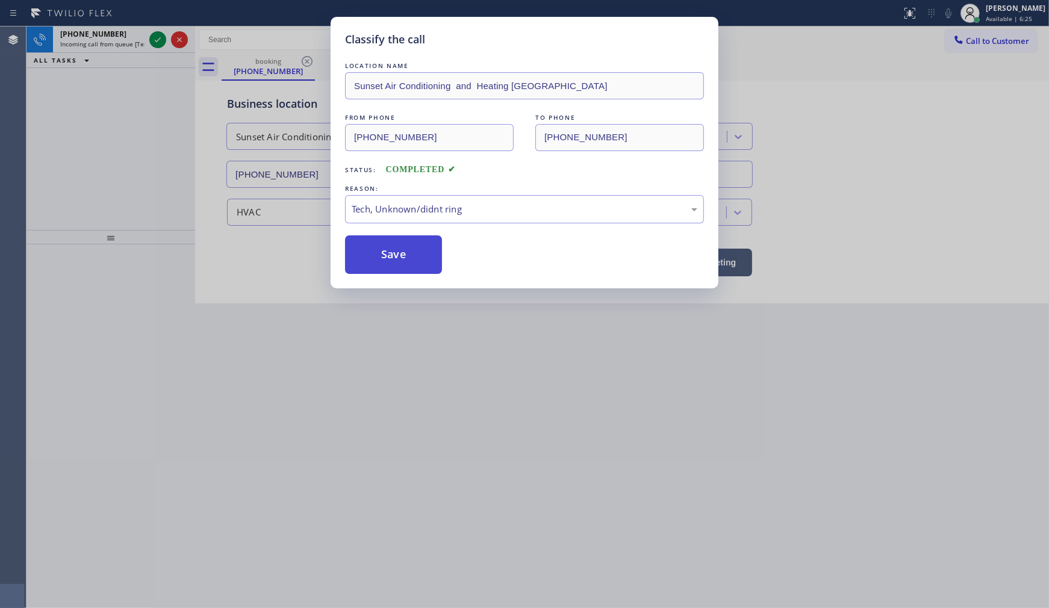
click at [419, 242] on button "Save" at bounding box center [393, 255] width 97 height 39
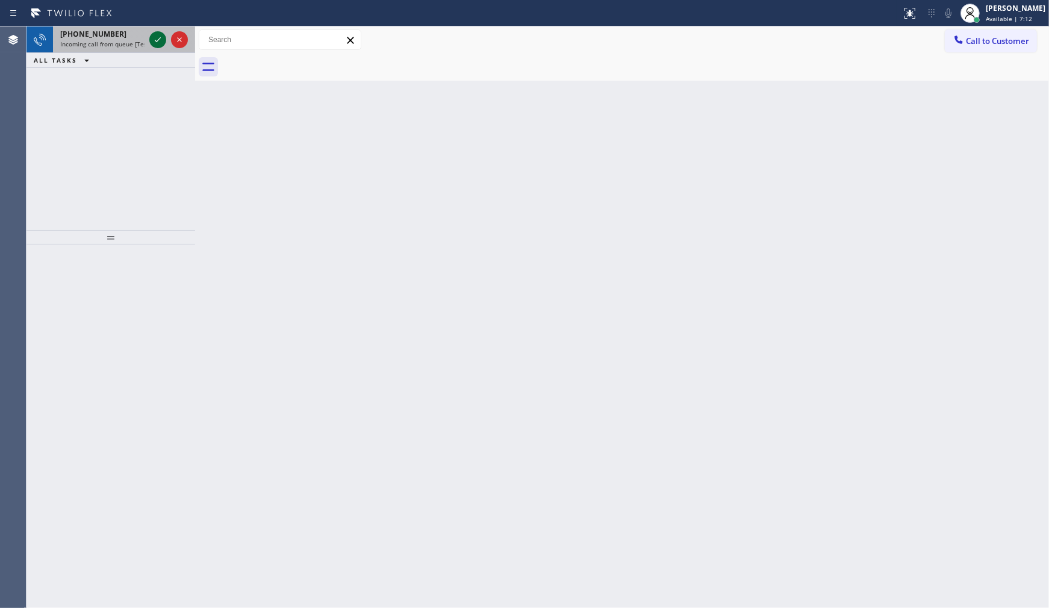
click at [160, 37] on icon at bounding box center [158, 40] width 14 height 14
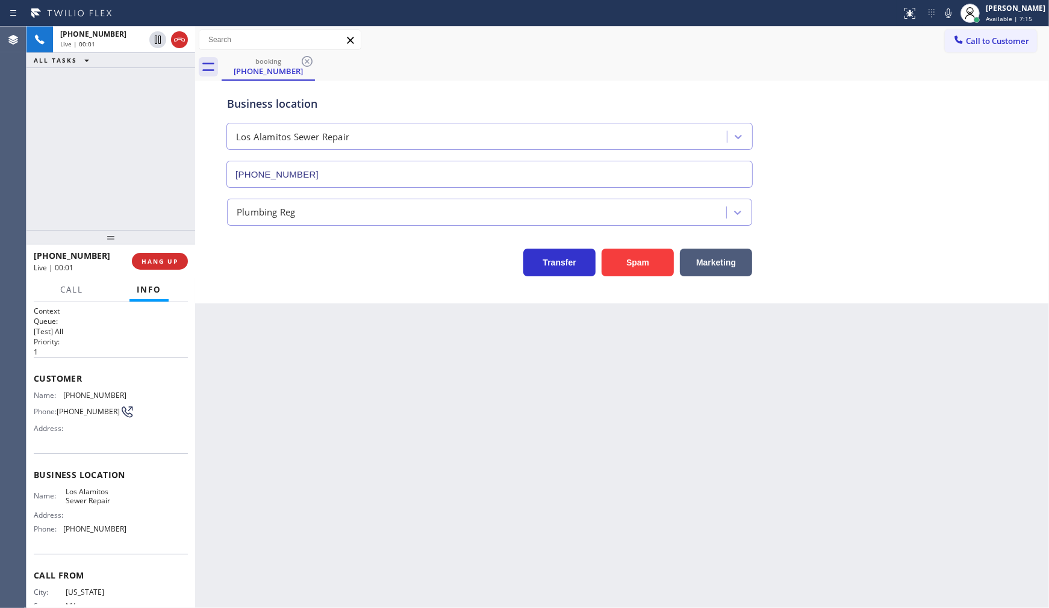
type input "[PHONE_NUMBER]"
click at [148, 261] on span "HANG UP" at bounding box center [160, 261] width 37 height 8
click at [148, 260] on span "COMPLETE" at bounding box center [158, 261] width 42 height 8
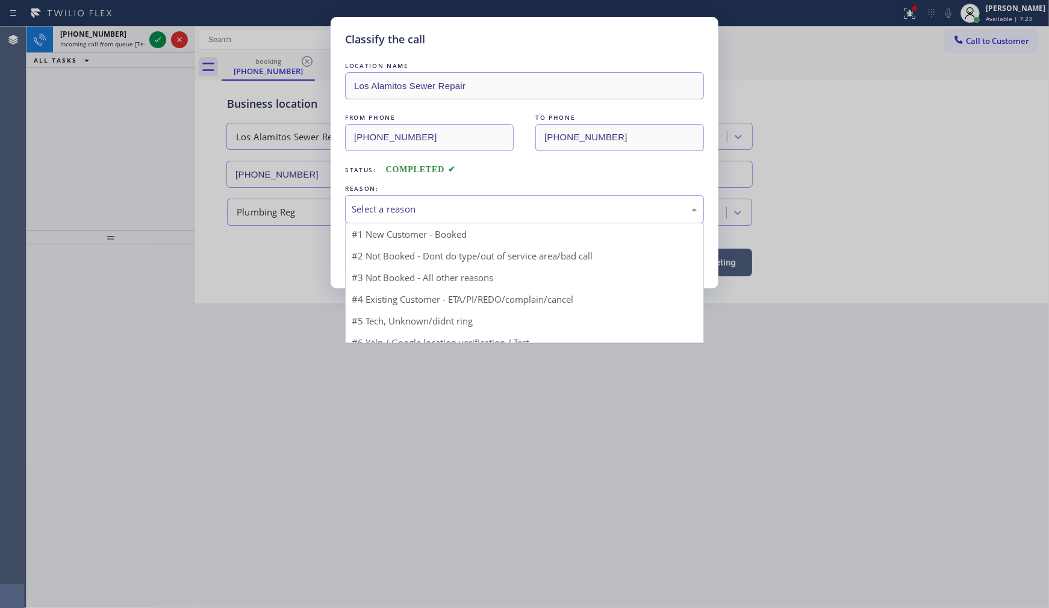
click at [437, 204] on div "Select a reason" at bounding box center [525, 209] width 346 height 14
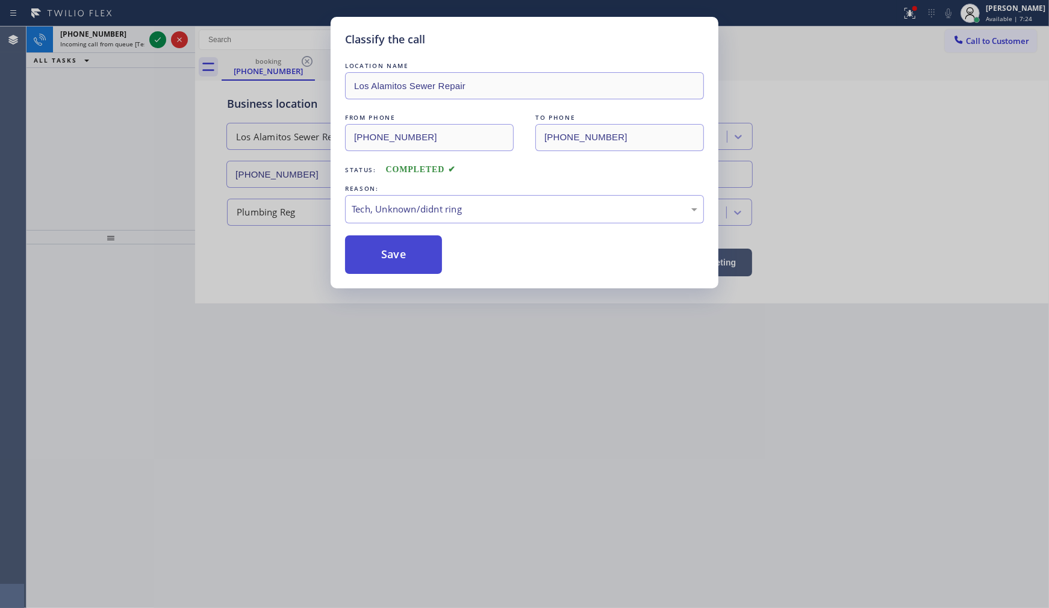
click at [408, 267] on button "Save" at bounding box center [393, 255] width 97 height 39
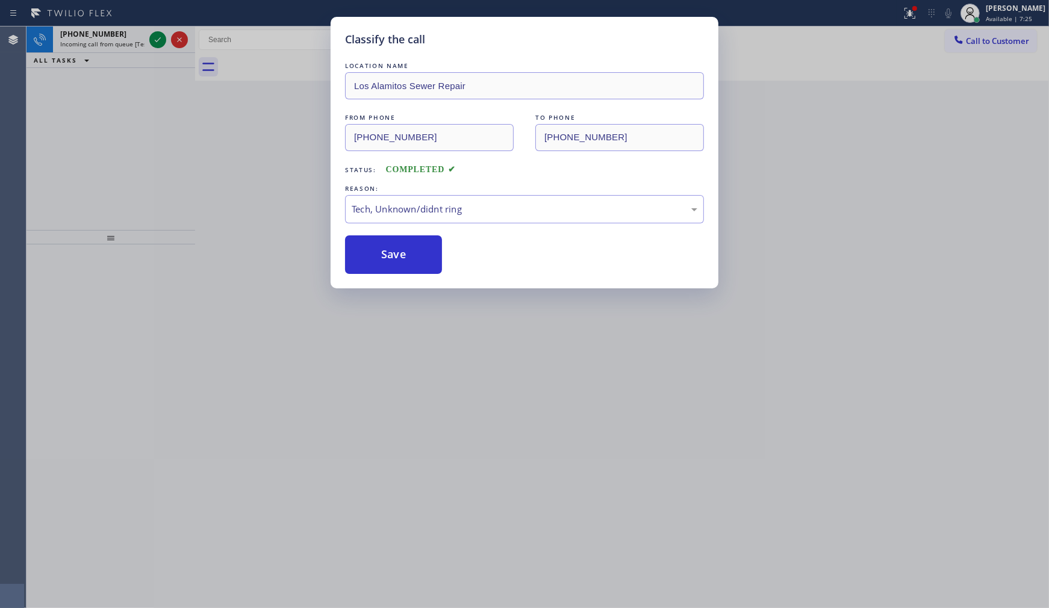
click at [142, 39] on div "Classify the call LOCATION NAME Electric Wire Services [GEOGRAPHIC_DATA] FROM P…" at bounding box center [538, 318] width 1023 height 582
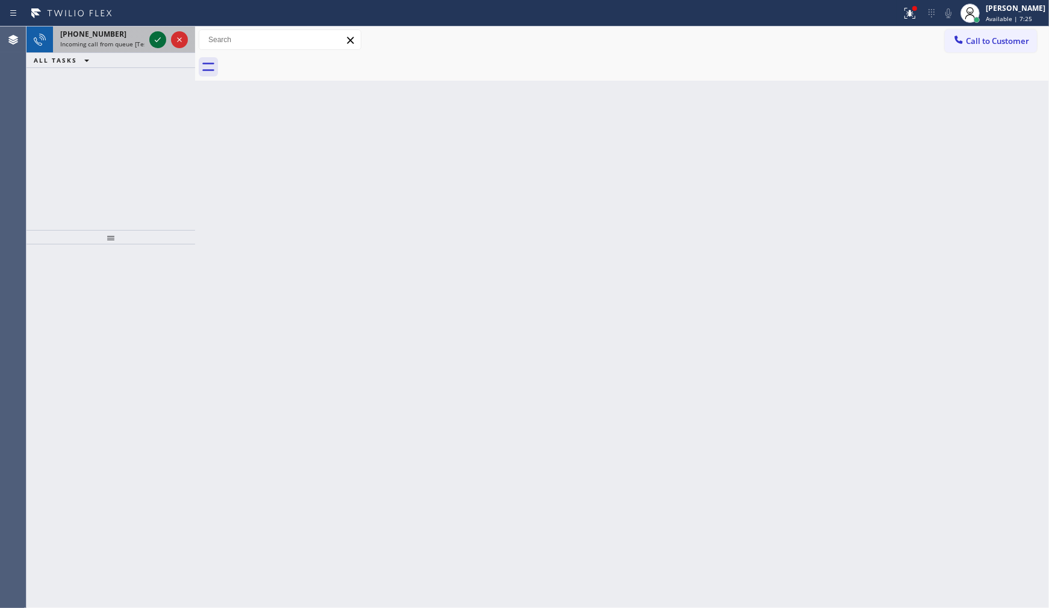
click at [154, 37] on icon at bounding box center [158, 40] width 14 height 14
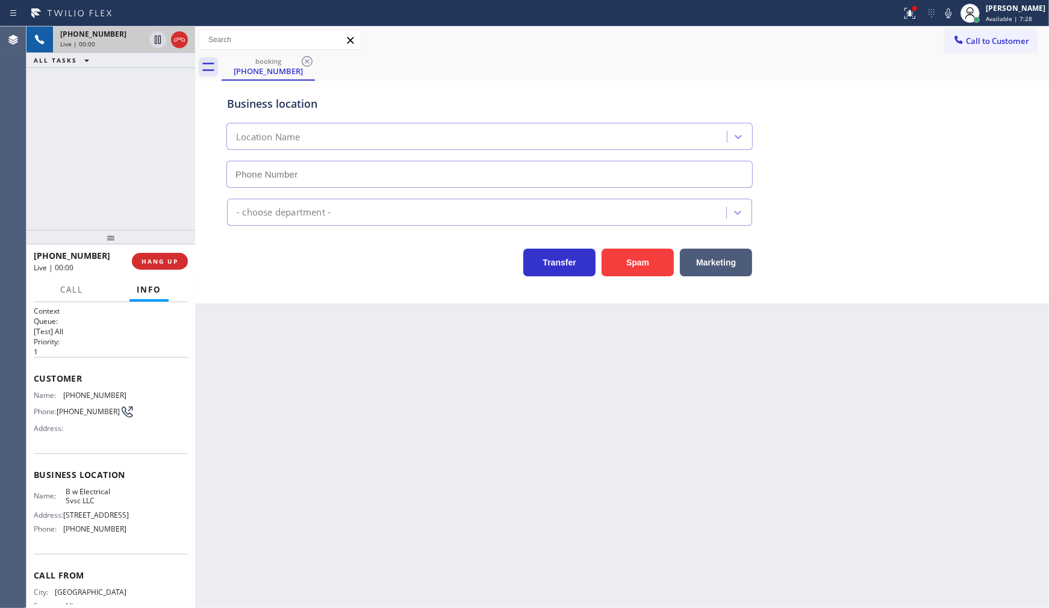
click at [154, 37] on icon at bounding box center [158, 40] width 14 height 14
type input "[PHONE_NUMBER]"
click at [157, 37] on icon at bounding box center [158, 40] width 8 height 8
click at [906, 12] on icon at bounding box center [910, 13] width 14 height 14
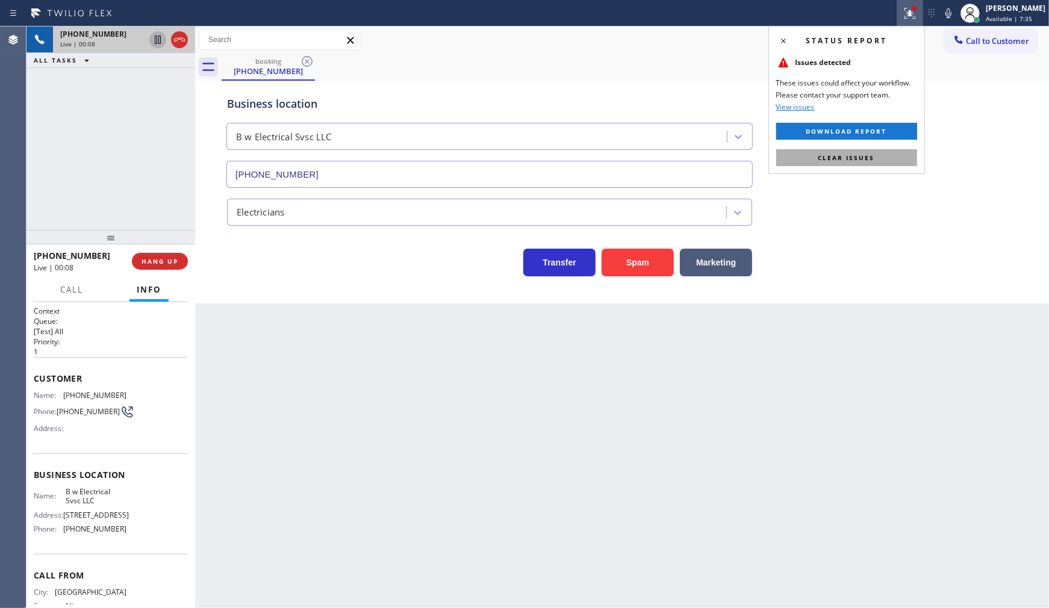
click at [884, 163] on button "Clear issues" at bounding box center [846, 157] width 141 height 17
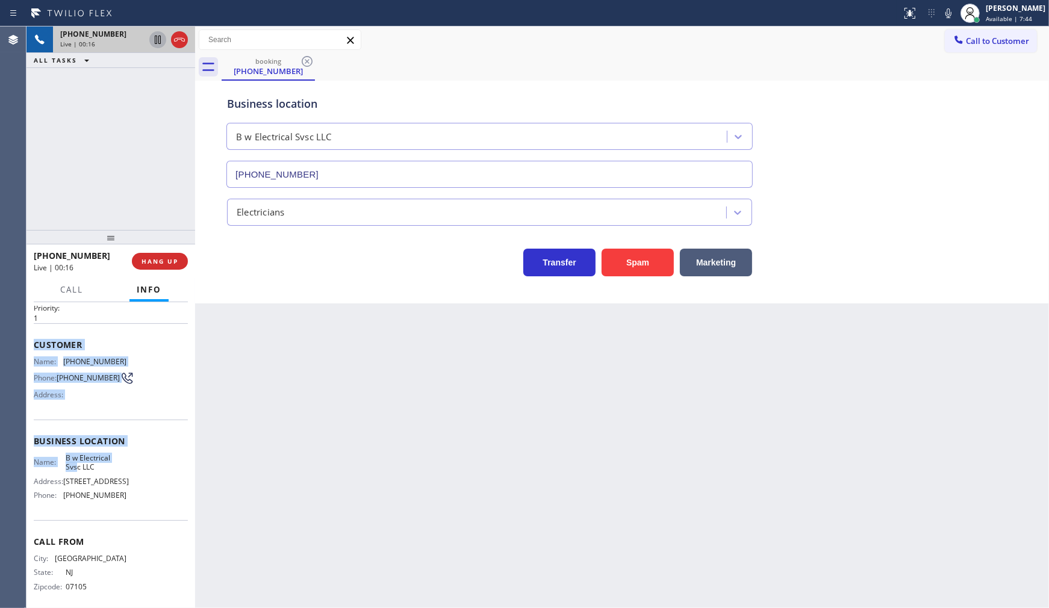
scroll to position [80, 0]
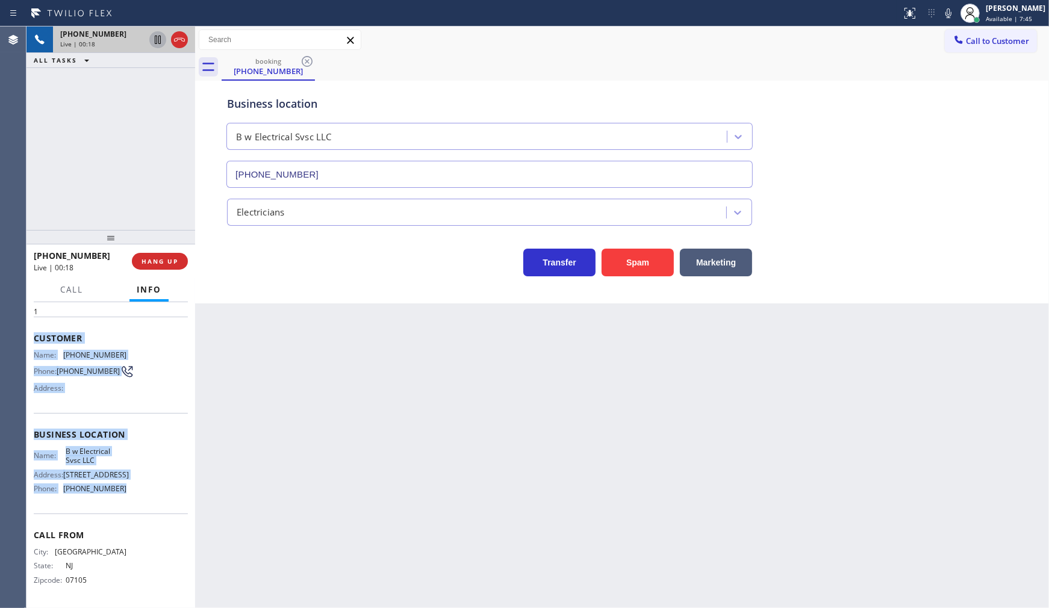
drag, startPoint x: 31, startPoint y: 374, endPoint x: 166, endPoint y: 502, distance: 185.8
click at [166, 502] on div "Context Queue: [Test] All Priority: 1 Customer Name: [PHONE_NUMBER] Phone: [PHO…" at bounding box center [111, 455] width 169 height 306
copy div "Customer Name: [PHONE_NUMBER] Phone: [PHONE_NUMBER] Address: Business location …"
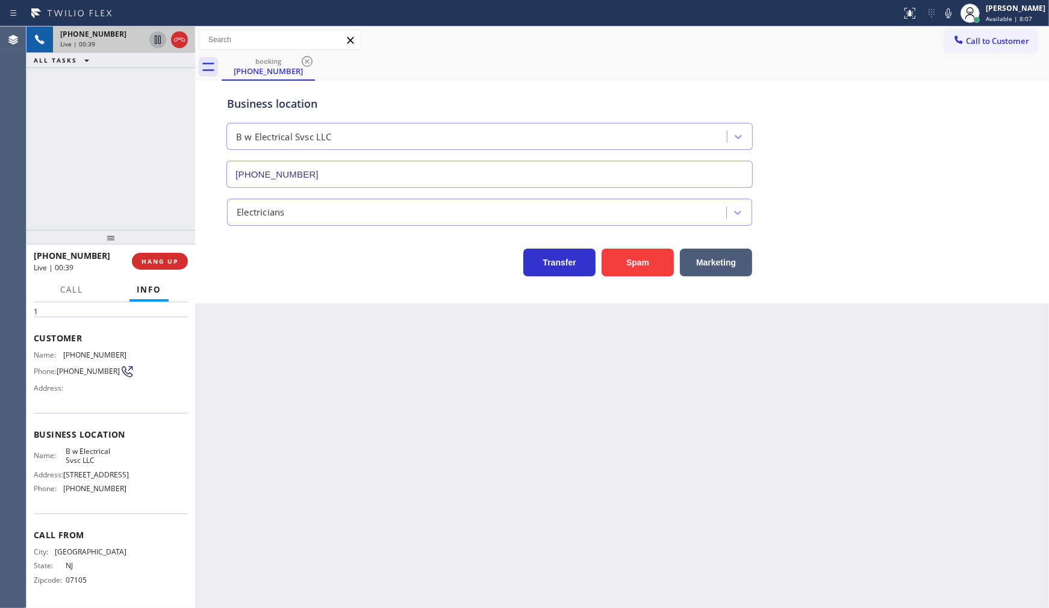
click at [83, 151] on div "[PHONE_NUMBER] Live | 00:39 ALL TASKS ALL TASKS ACTIVE TASKS TASKS IN WRAP UP" at bounding box center [111, 129] width 169 height 204
click at [164, 263] on span "HANG UP" at bounding box center [160, 261] width 37 height 8
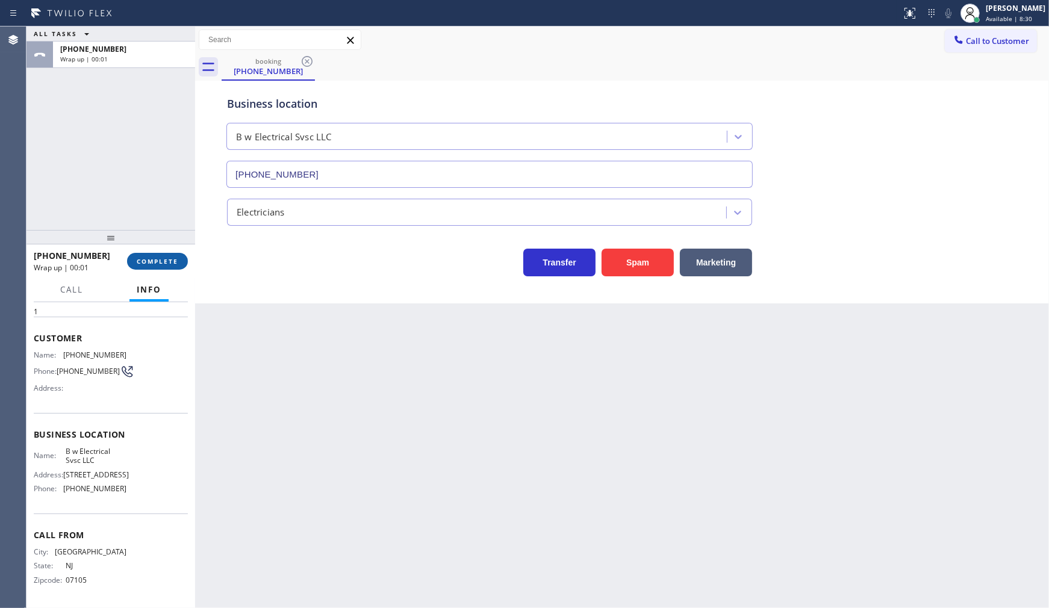
click at [164, 263] on span "COMPLETE" at bounding box center [158, 261] width 42 height 8
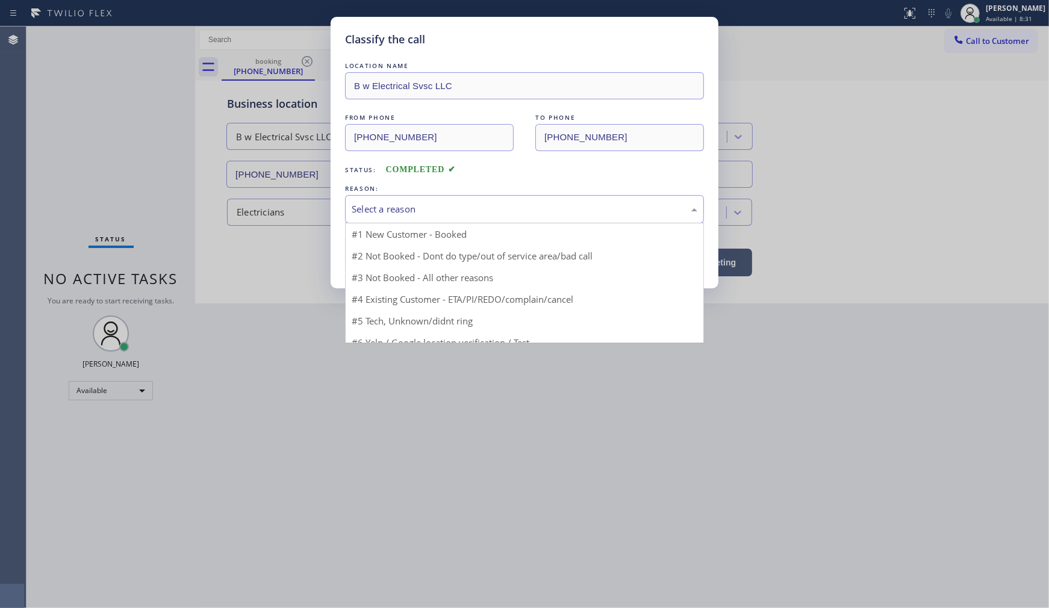
click at [389, 215] on div "Select a reason" at bounding box center [525, 209] width 346 height 14
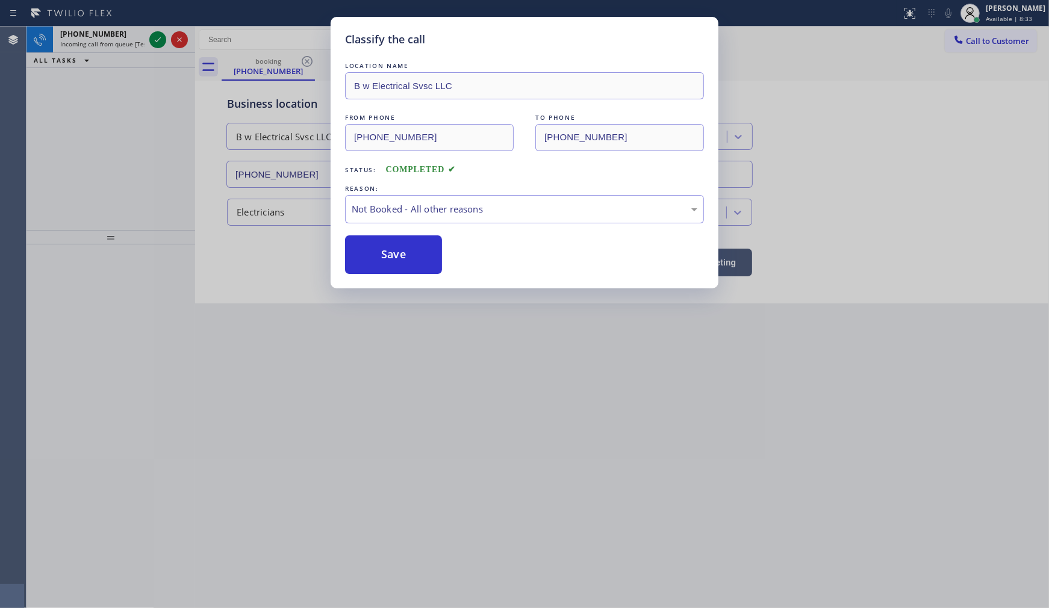
click at [378, 251] on button "Save" at bounding box center [393, 255] width 97 height 39
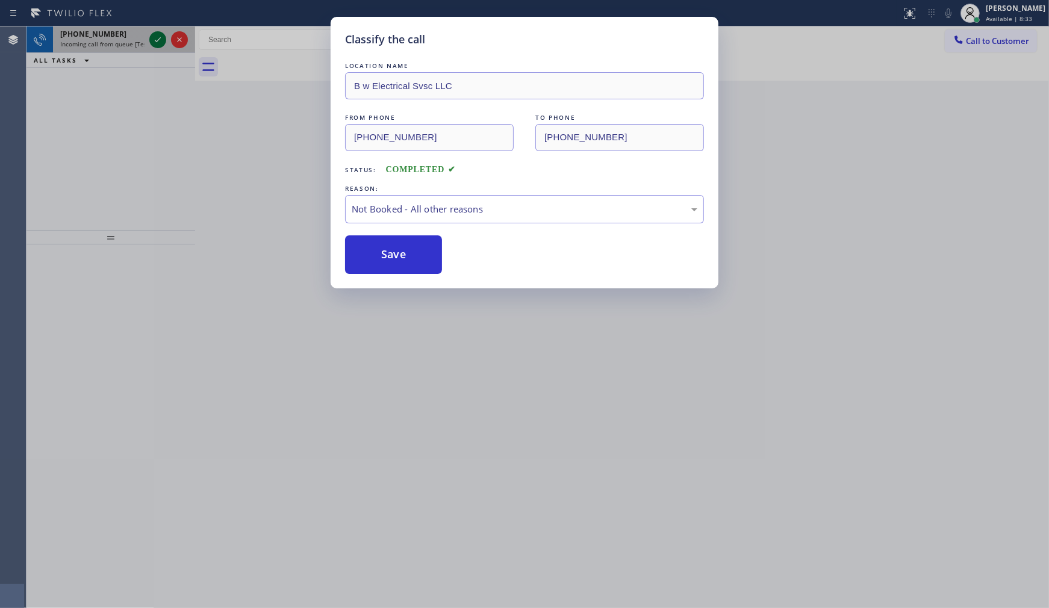
click at [157, 31] on div "Classify the call LOCATION NAME Electric Wire Services [GEOGRAPHIC_DATA] FROM P…" at bounding box center [538, 318] width 1023 height 582
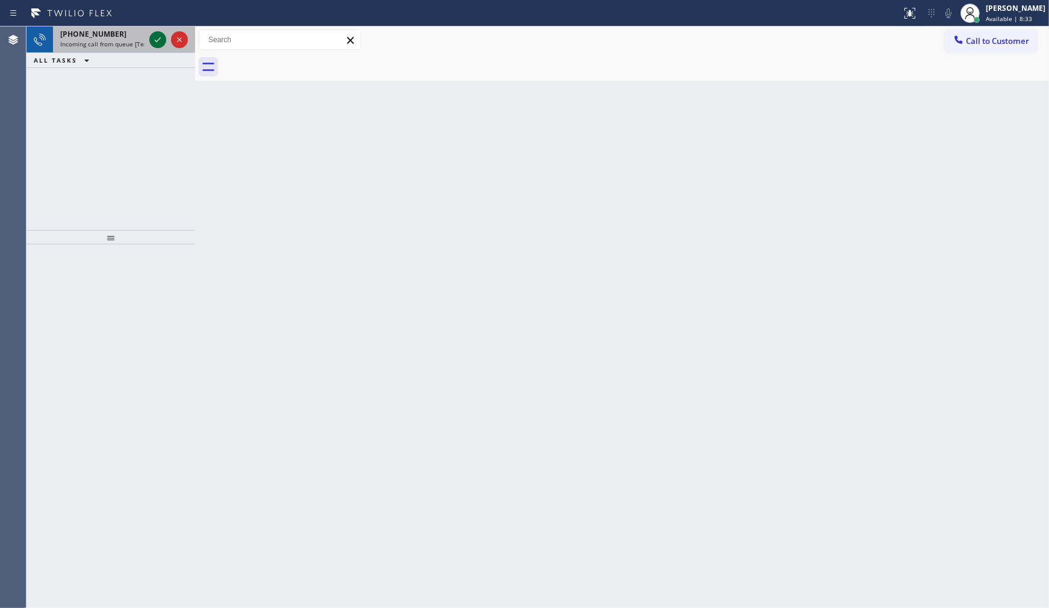
click at [160, 34] on icon at bounding box center [158, 40] width 14 height 14
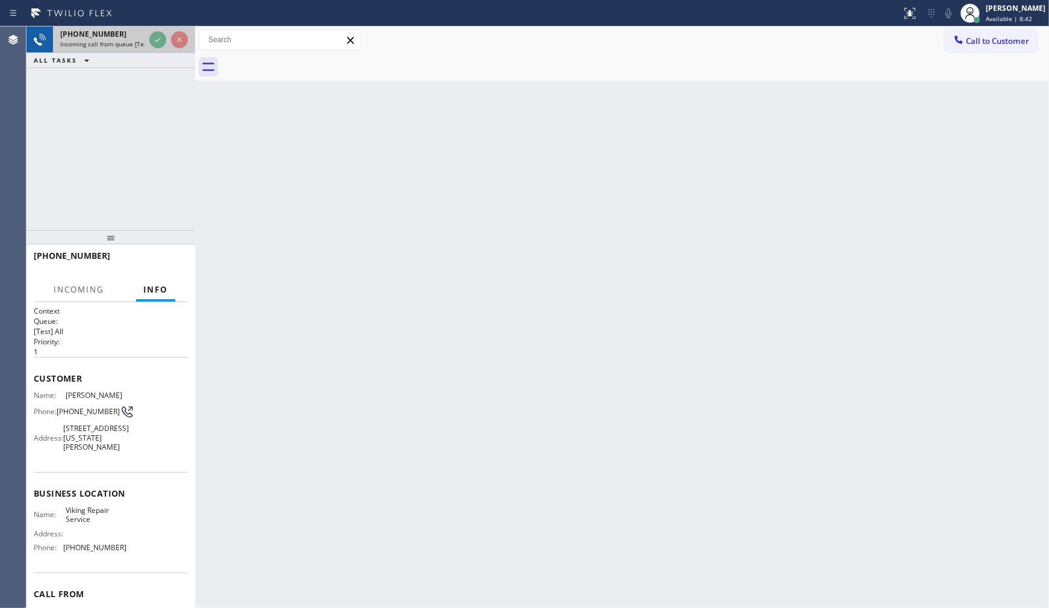
click at [161, 32] on div at bounding box center [168, 40] width 43 height 27
click at [169, 40] on div at bounding box center [168, 40] width 43 height 27
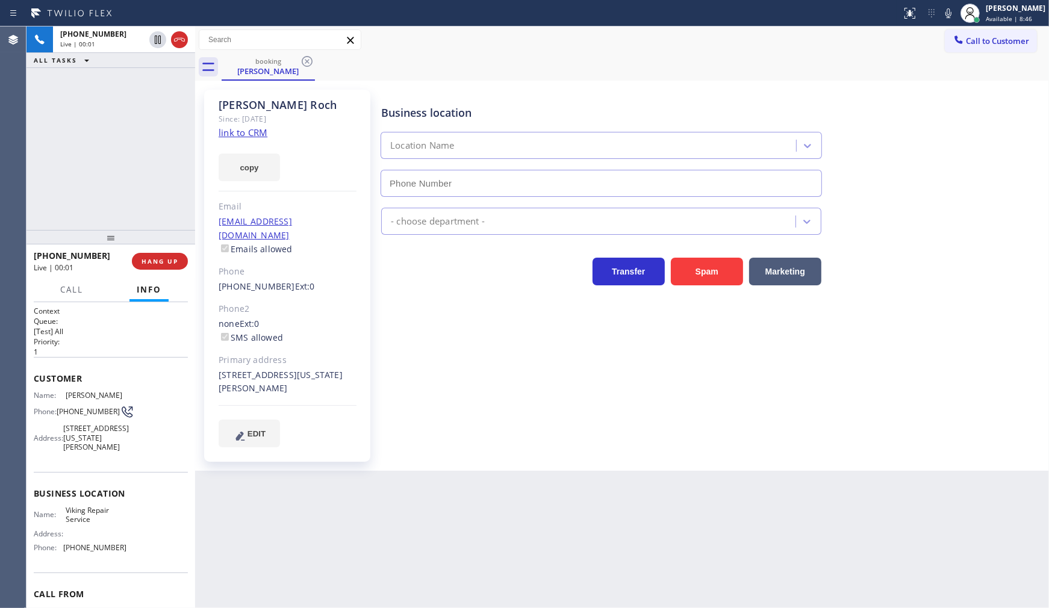
type input "[PHONE_NUMBER]"
click at [237, 133] on link "link to CRM" at bounding box center [243, 133] width 49 height 12
click at [184, 261] on button "HANG UP" at bounding box center [160, 261] width 56 height 17
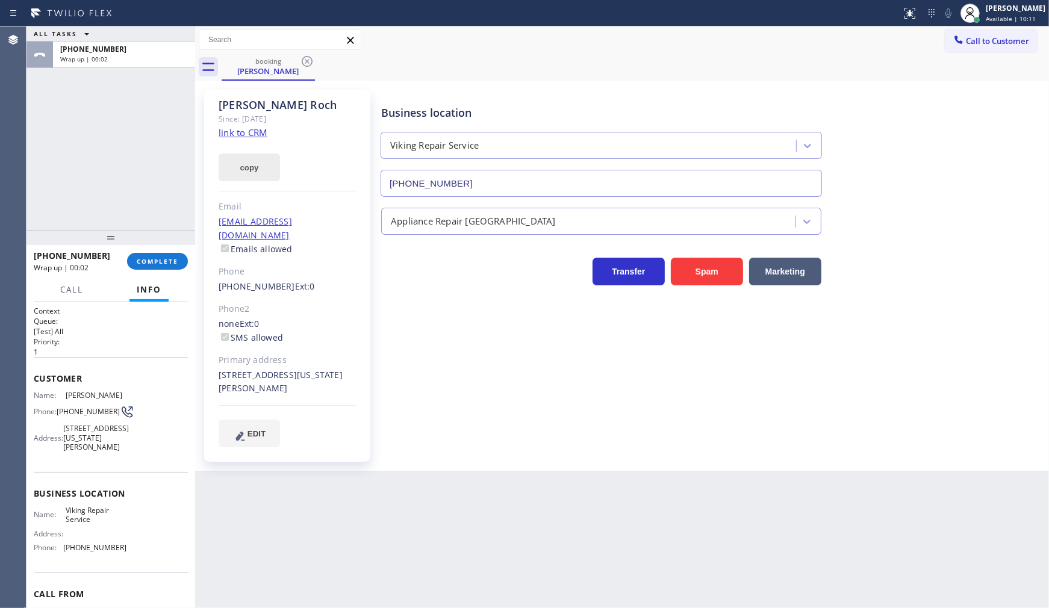
click at [247, 177] on button "copy" at bounding box center [249, 168] width 61 height 28
drag, startPoint x: 87, startPoint y: 190, endPoint x: 101, endPoint y: 39, distance: 151.8
click at [87, 187] on div "ALL TASKS ALL TASKS ACTIVE TASKS TASKS IN WRAP UP [PHONE_NUMBER] Wrap up | 01:09" at bounding box center [111, 129] width 169 height 204
drag, startPoint x: 161, startPoint y: 267, endPoint x: 184, endPoint y: 258, distance: 24.6
click at [169, 263] on button "COMPLETE" at bounding box center [157, 261] width 61 height 17
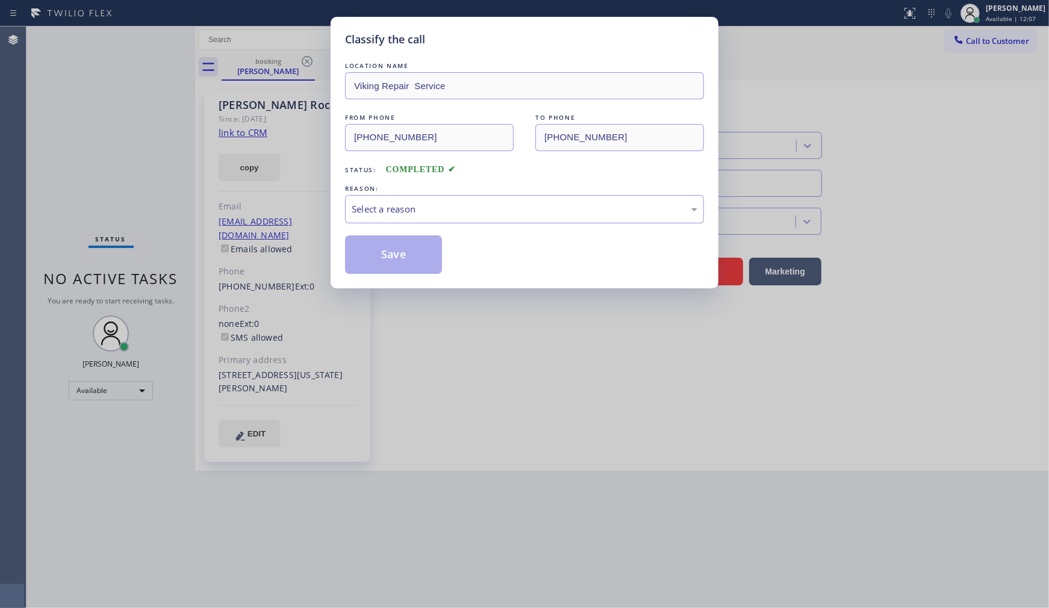
click at [383, 227] on div "LOCATION NAME Viking Repair Service FROM PHONE [PHONE_NUMBER] TO PHONE [PHONE_N…" at bounding box center [524, 167] width 359 height 214
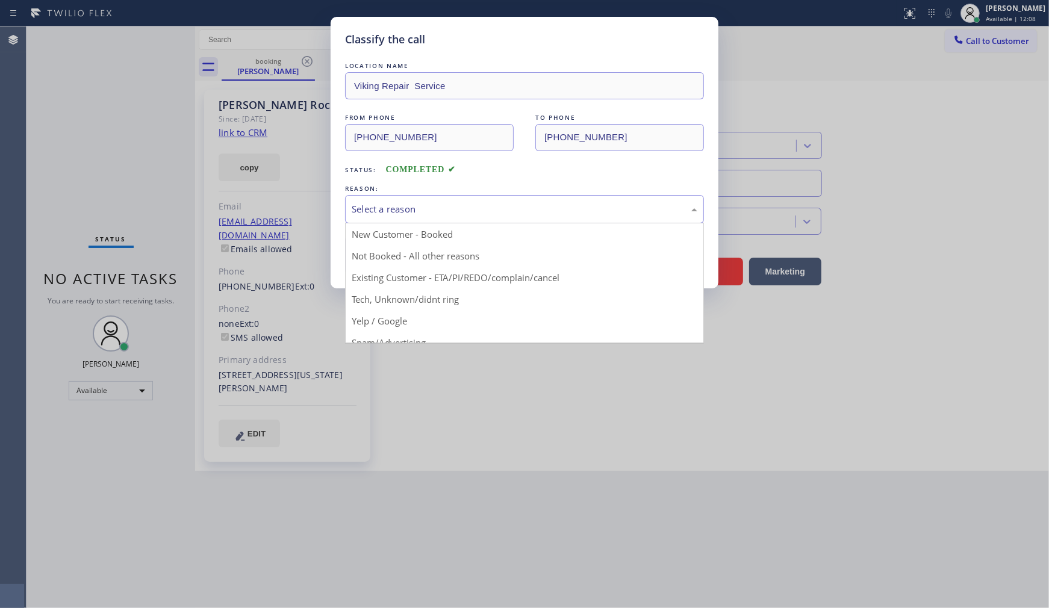
click at [386, 210] on div "Select a reason" at bounding box center [525, 209] width 346 height 14
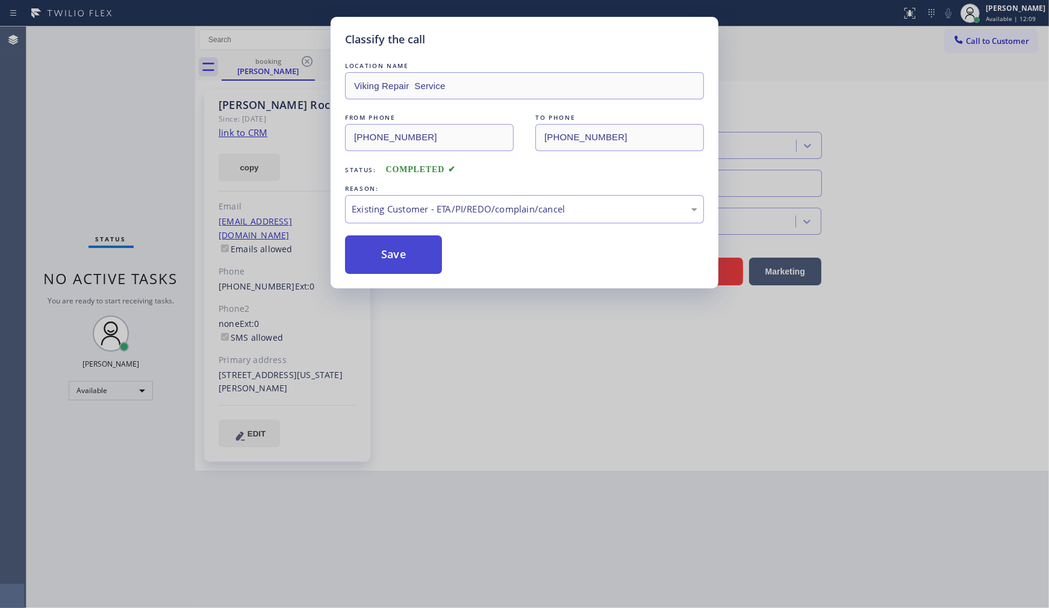
click at [398, 254] on button "Save" at bounding box center [393, 255] width 97 height 39
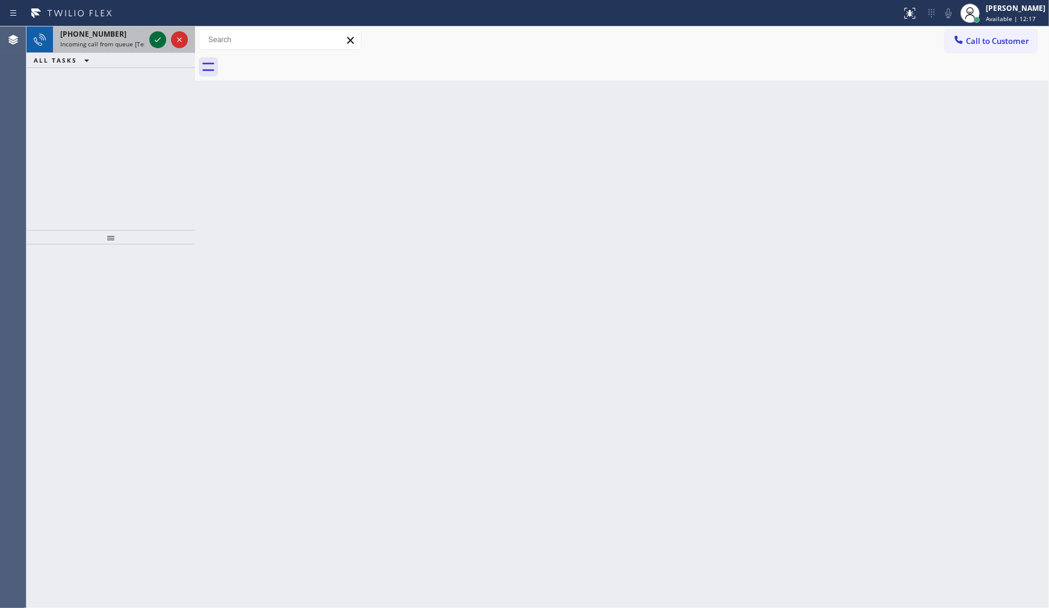
click at [151, 44] on icon at bounding box center [158, 40] width 14 height 14
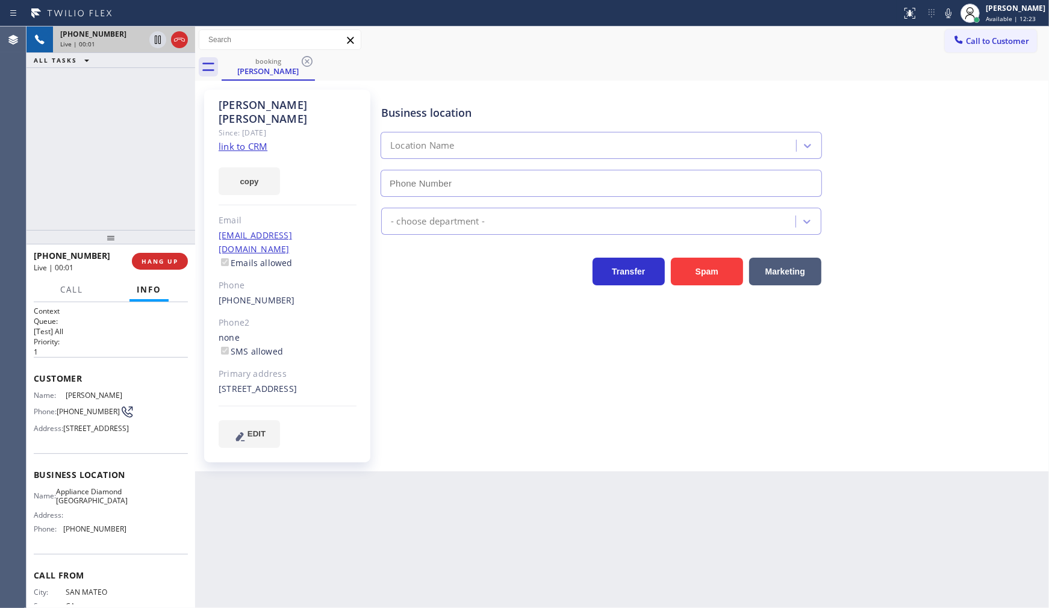
type input "[PHONE_NUMBER]"
click at [263, 140] on link "link to CRM" at bounding box center [243, 146] width 49 height 12
click at [153, 34] on icon at bounding box center [158, 40] width 14 height 14
drag, startPoint x: 946, startPoint y: 10, endPoint x: 876, endPoint y: 195, distance: 197.7
click at [947, 10] on icon at bounding box center [949, 13] width 14 height 14
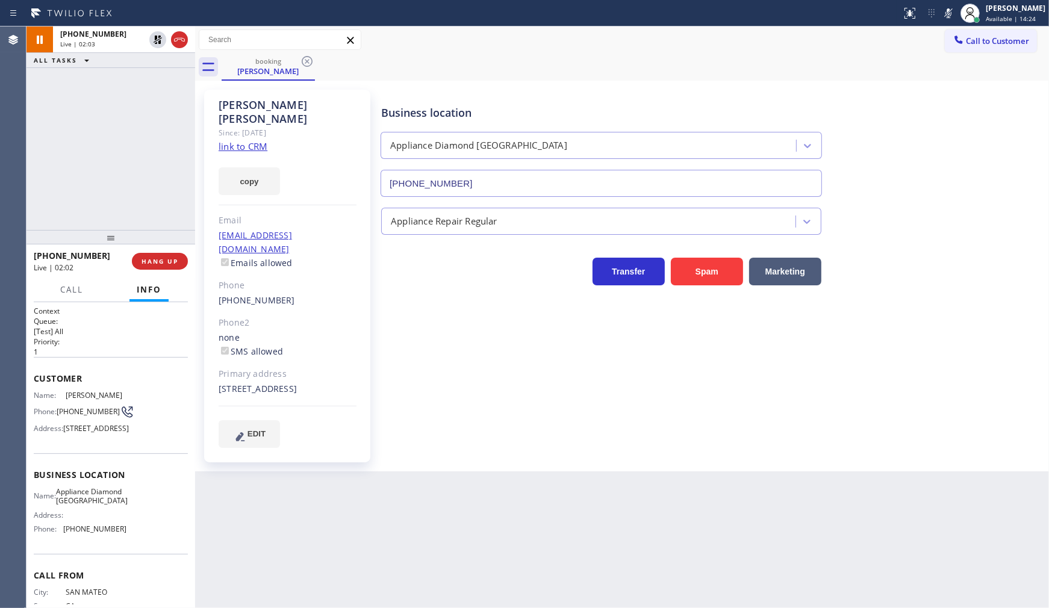
click at [74, 117] on div "[PHONE_NUMBER] Live | 02:03 ALL TASKS ALL TASKS ACTIVE TASKS TASKS IN WRAP UP" at bounding box center [111, 129] width 169 height 204
drag, startPoint x: 116, startPoint y: 99, endPoint x: 139, endPoint y: 46, distance: 58.0
click at [123, 83] on div "[PHONE_NUMBER] Live | 02:57 ALL TASKS ALL TASKS ACTIVE TASKS TASKS IN WRAP UP" at bounding box center [111, 129] width 169 height 204
click at [157, 39] on icon at bounding box center [158, 40] width 14 height 14
click at [946, 12] on icon at bounding box center [949, 13] width 14 height 14
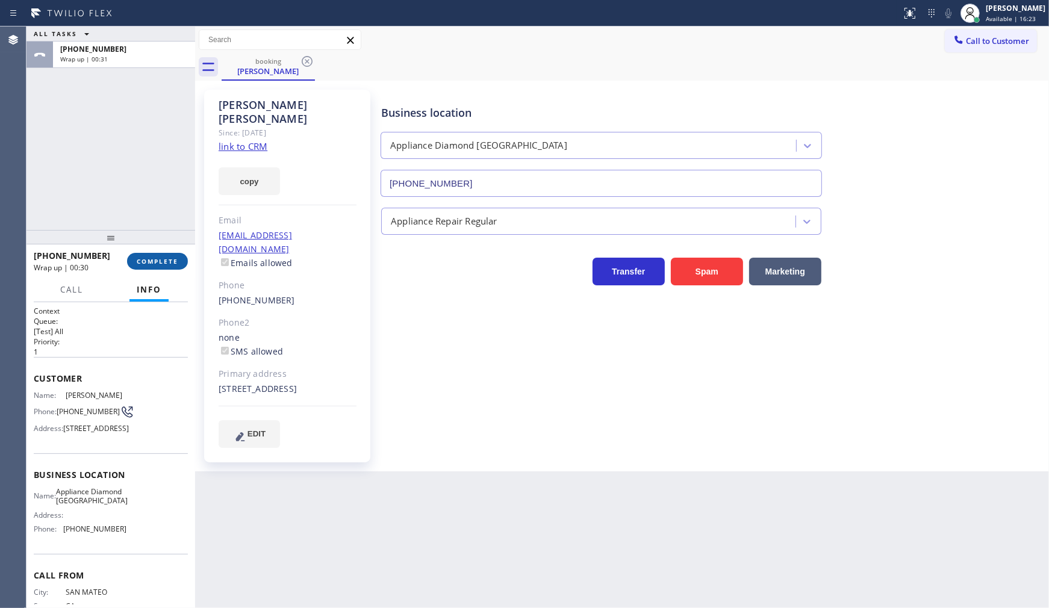
click at [163, 256] on button "COMPLETE" at bounding box center [157, 261] width 61 height 17
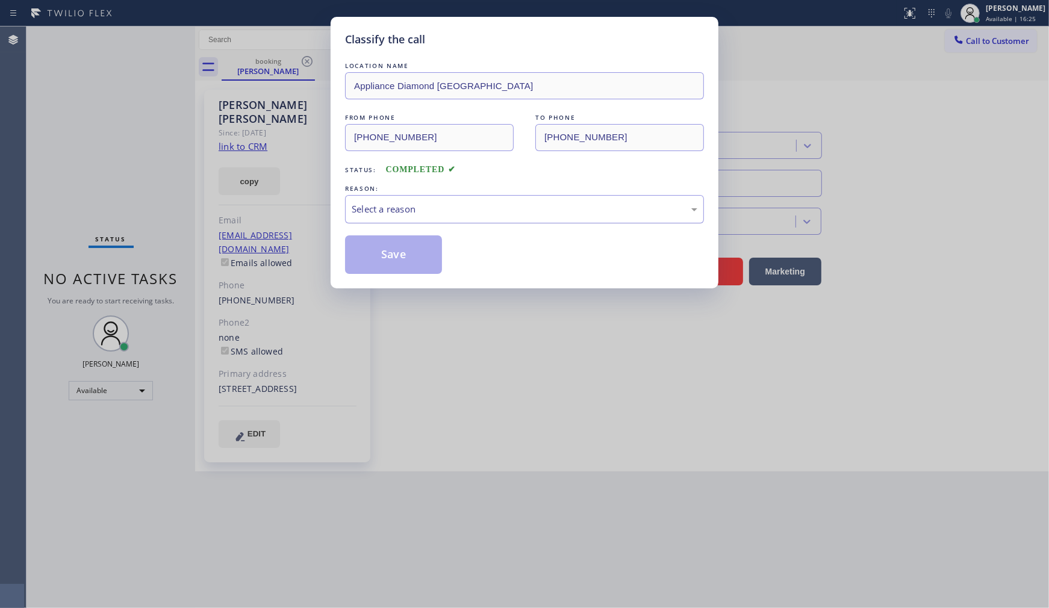
click at [363, 209] on div "Select a reason" at bounding box center [525, 209] width 346 height 14
click at [375, 262] on button "Save" at bounding box center [393, 255] width 97 height 39
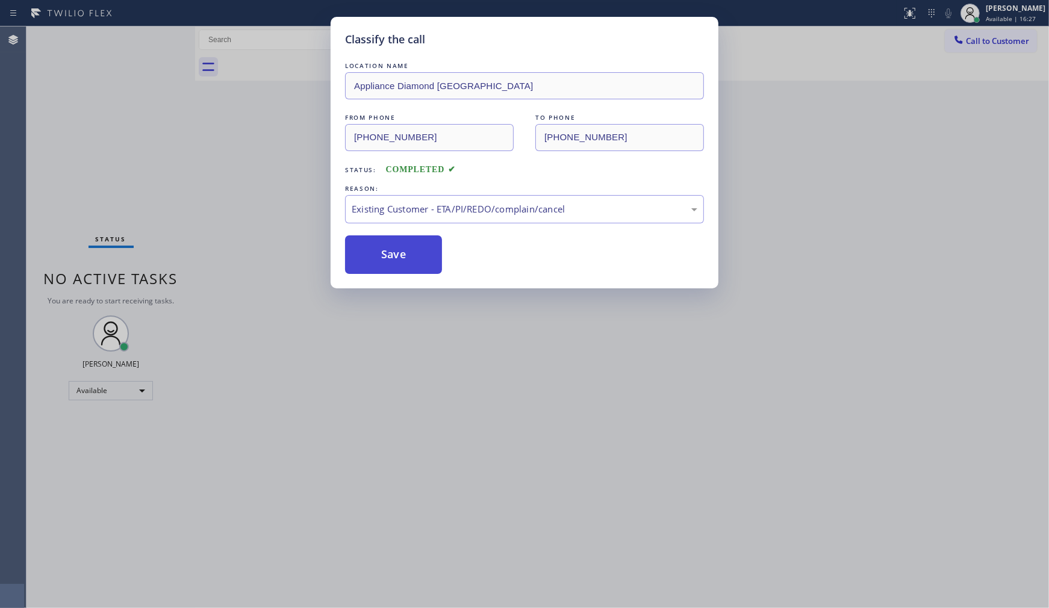
click at [375, 262] on button "Save" at bounding box center [393, 255] width 97 height 39
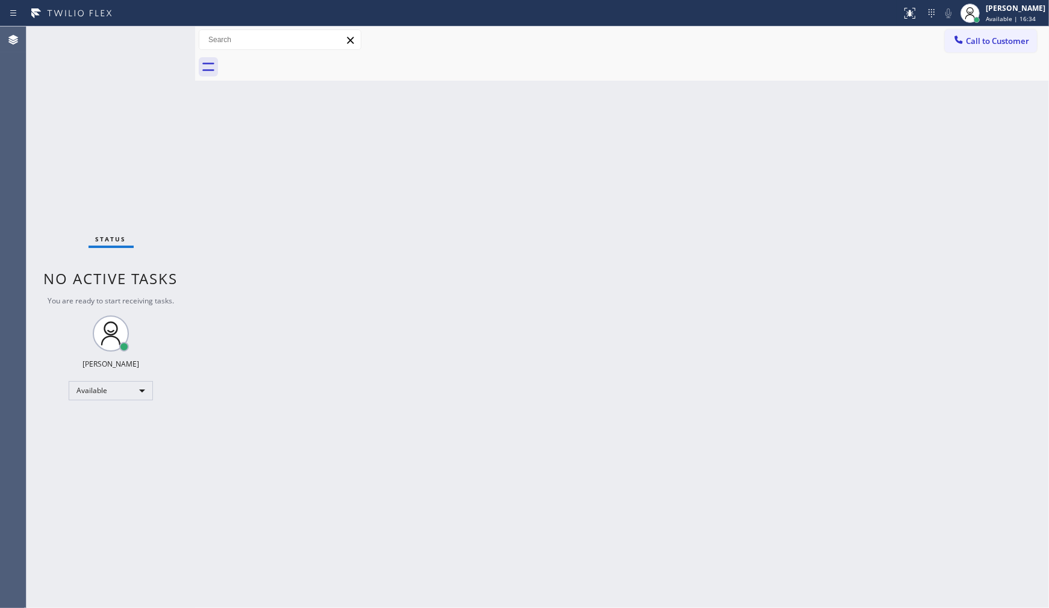
click at [547, 447] on div "Back to Dashboard Change Sender ID Customers Technicians Select a contact Outbo…" at bounding box center [622, 318] width 854 height 582
click at [76, 133] on div "Status No active tasks You are ready to start receiving tasks. JENIZA ALCAYDE A…" at bounding box center [111, 318] width 169 height 582
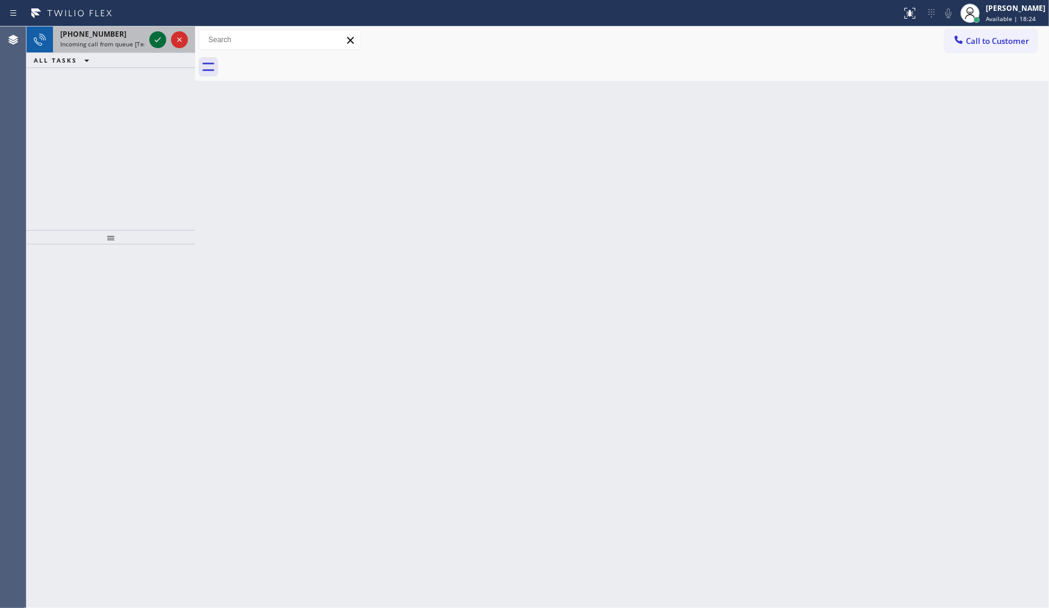
click at [151, 39] on icon at bounding box center [158, 40] width 14 height 14
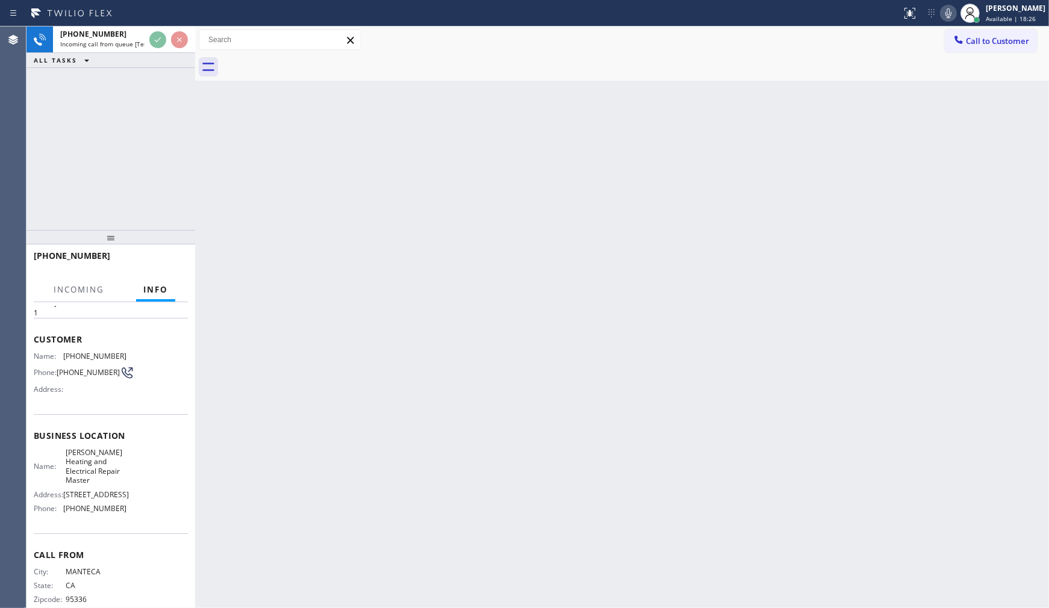
scroll to position [70, 0]
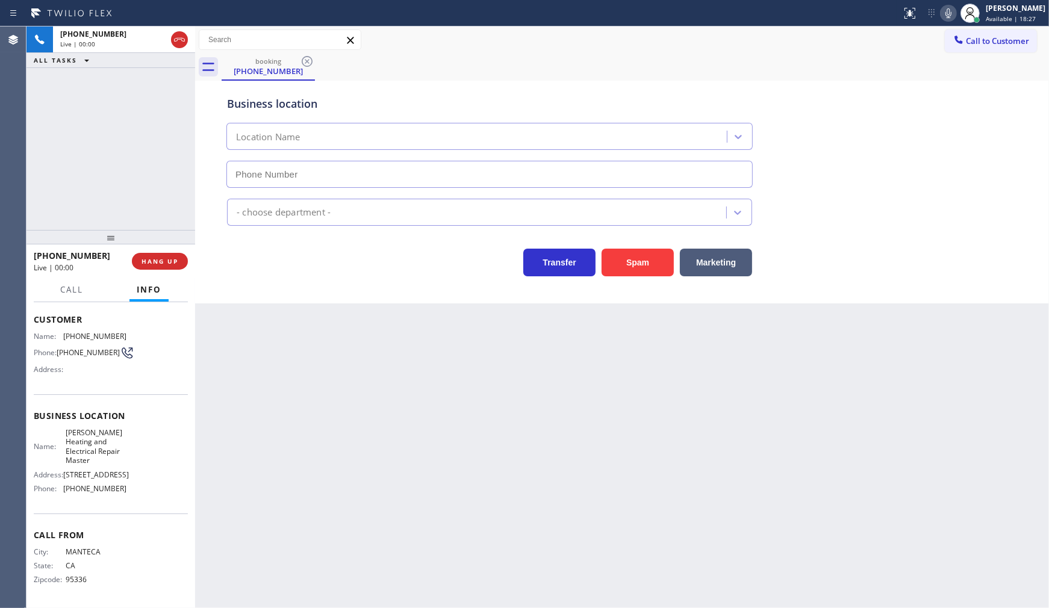
type input "[PHONE_NUMBER]"
click at [161, 254] on button "HANG UP" at bounding box center [160, 261] width 56 height 17
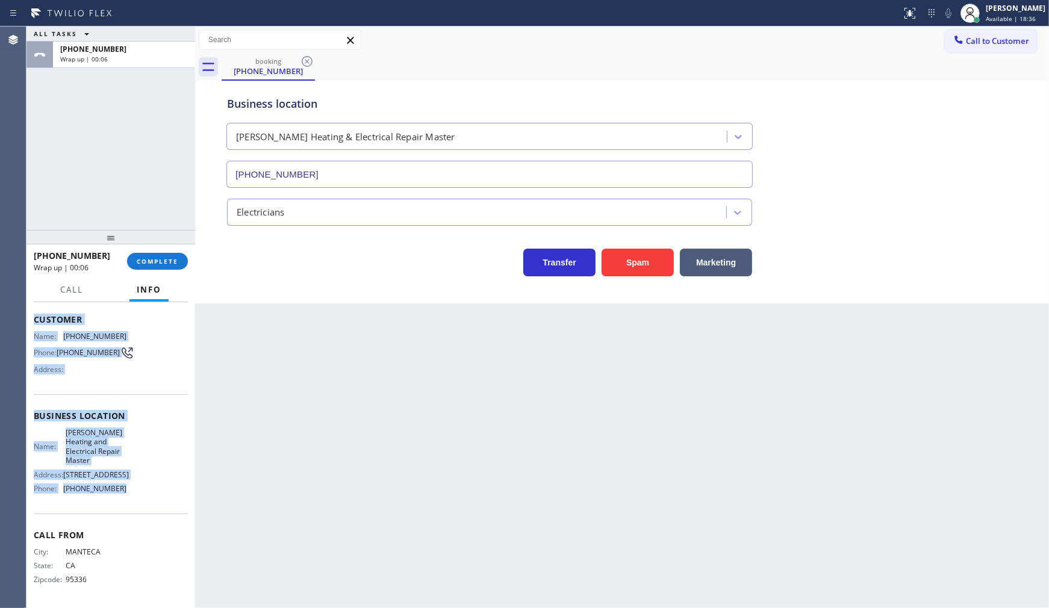
drag, startPoint x: 36, startPoint y: 374, endPoint x: 167, endPoint y: 486, distance: 172.2
click at [167, 486] on div "Context Queue: [Test] All Priority: 1 Customer Name: [PHONE_NUMBER] Phone: [PHO…" at bounding box center [111, 426] width 154 height 358
copy div "Customer Name: [PHONE_NUMBER] Phone: [PHONE_NUMBER] Address: Business location …"
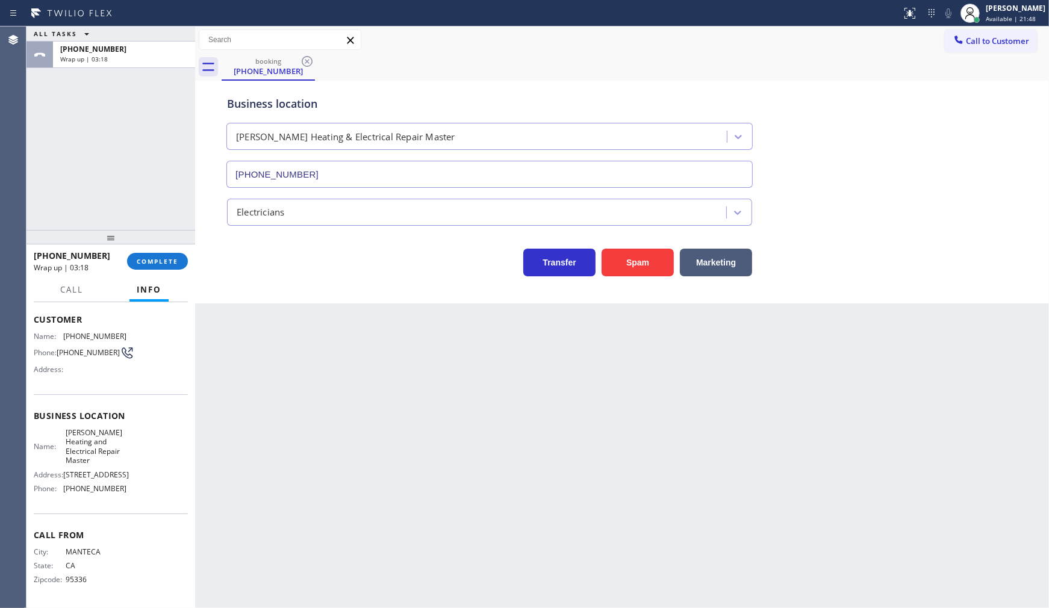
click at [141, 225] on div "ALL TASKS ALL TASKS ACTIVE TASKS TASKS IN WRAP UP [PHONE_NUMBER] Wrap up | 03:18" at bounding box center [111, 129] width 169 height 204
click at [151, 261] on span "COMPLETE" at bounding box center [158, 261] width 42 height 8
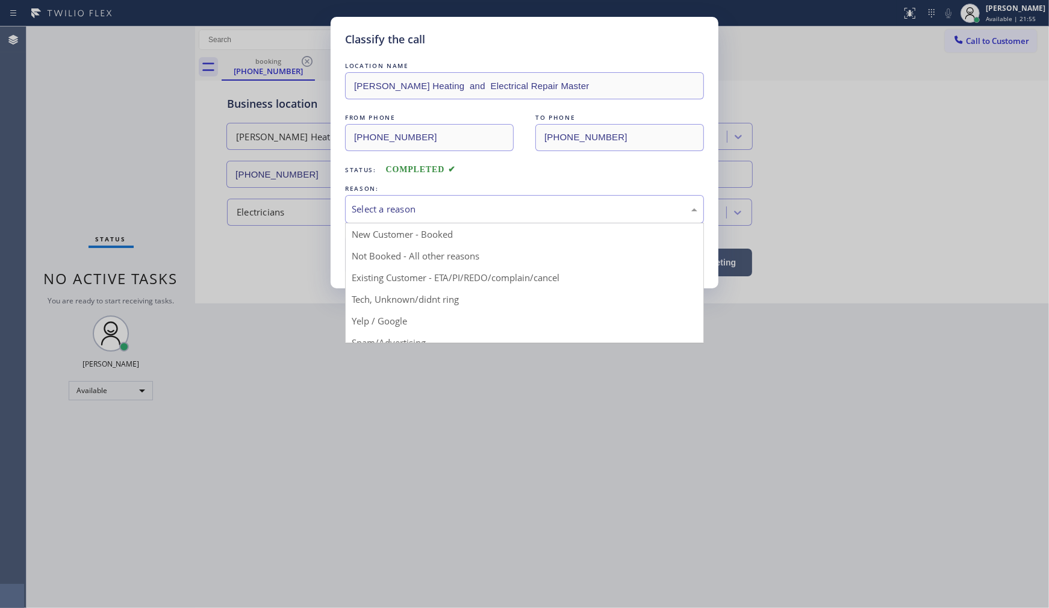
click at [369, 205] on div "Select a reason" at bounding box center [525, 209] width 346 height 14
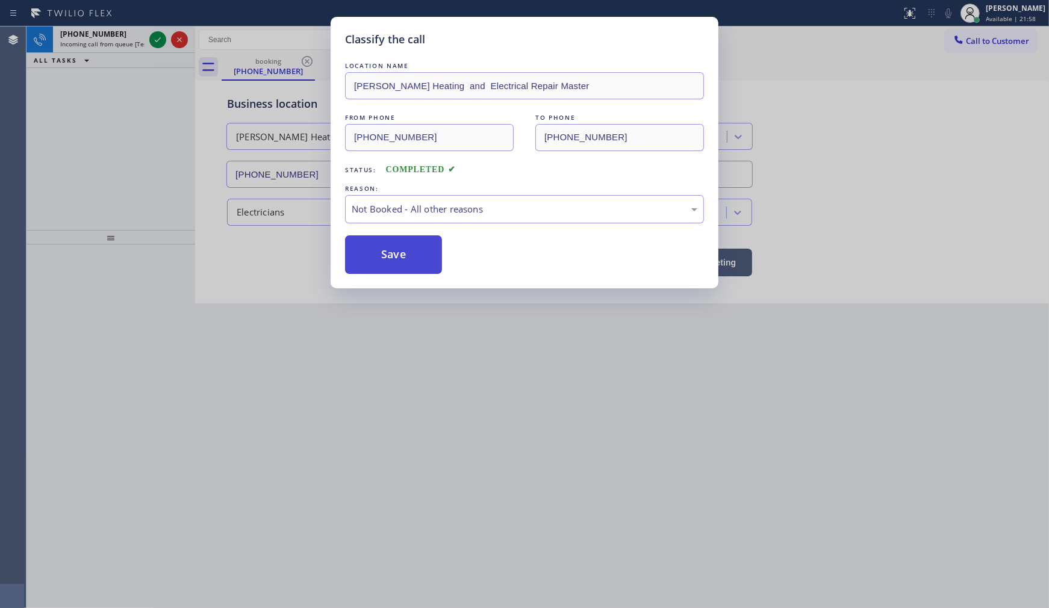
click at [414, 260] on button "Save" at bounding box center [393, 255] width 97 height 39
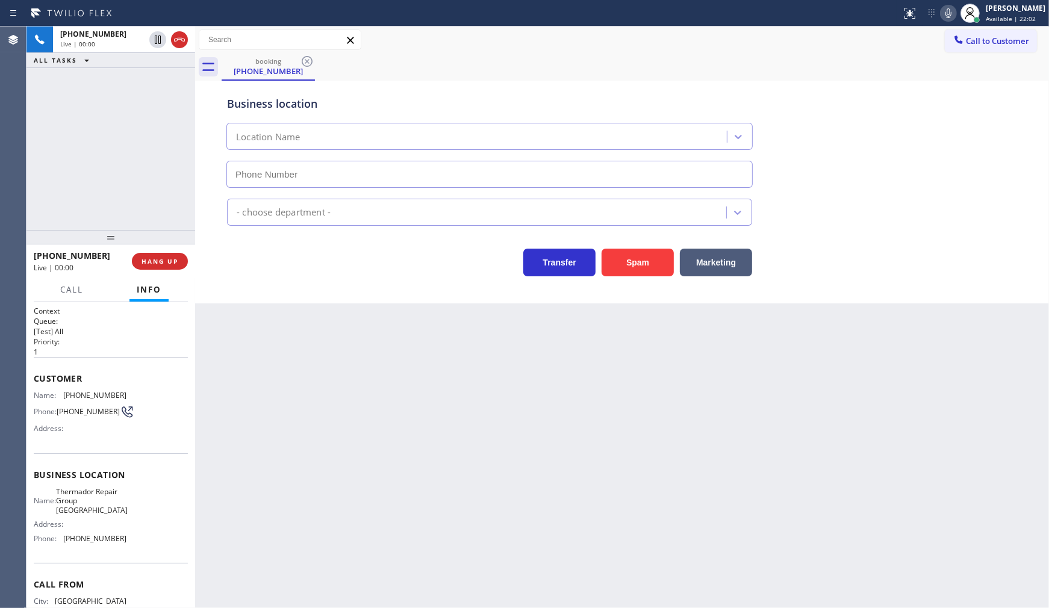
type input "[PHONE_NUMBER]"
click at [1046, 293] on div "Business location Thermador Repair Group [GEOGRAPHIC_DATA] [PHONE_NUMBER] Appli…" at bounding box center [622, 192] width 854 height 223
click at [680, 50] on div "Call to Customer Outbound call Location Search location Your caller id phone nu…" at bounding box center [622, 40] width 854 height 21
click at [948, 14] on icon at bounding box center [949, 13] width 14 height 14
click at [948, 14] on rect at bounding box center [949, 12] width 8 height 8
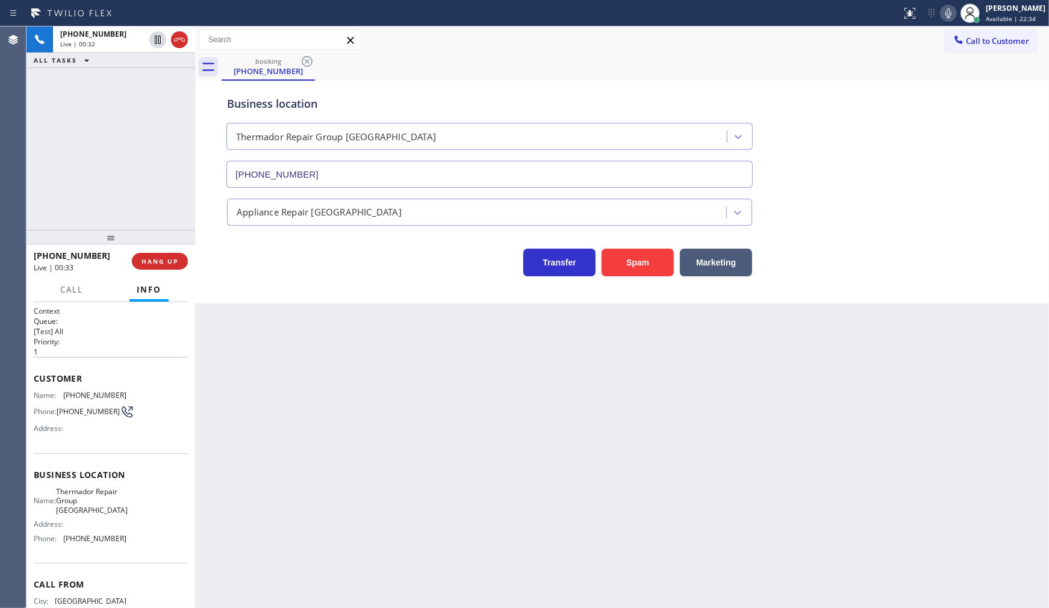
click at [946, 10] on icon at bounding box center [949, 13] width 14 height 14
click at [129, 142] on div "[PHONE_NUMBER] Live | 01:00 ALL TASKS ALL TASKS ACTIVE TASKS TASKS IN WRAP UP" at bounding box center [111, 129] width 169 height 204
click at [946, 15] on icon at bounding box center [949, 13] width 14 height 14
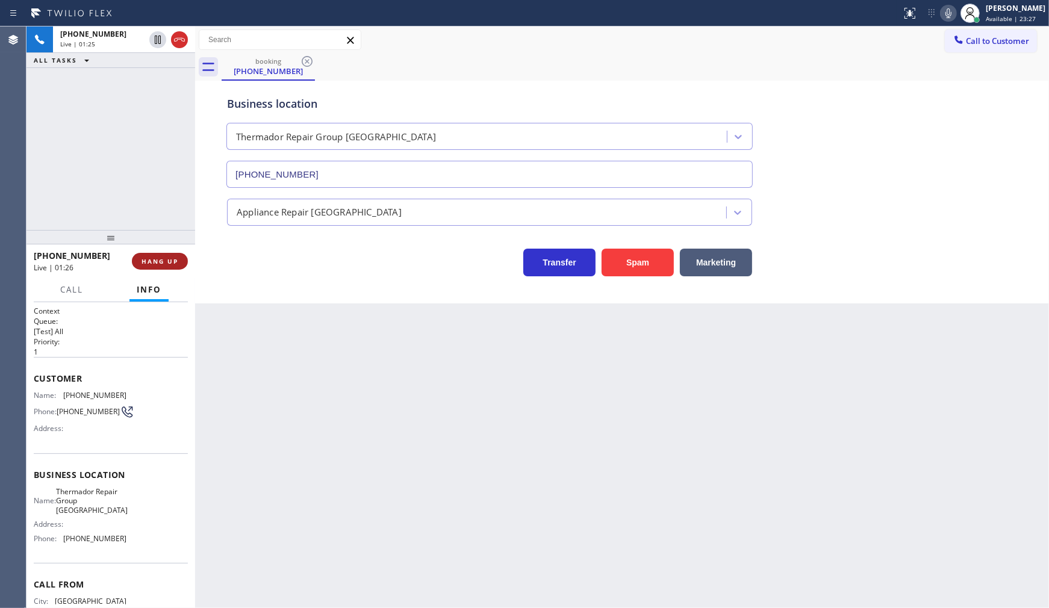
click at [166, 260] on span "HANG UP" at bounding box center [160, 261] width 37 height 8
drag, startPoint x: 167, startPoint y: 272, endPoint x: 173, endPoint y: 260, distance: 13.8
click at [169, 267] on div "[PHONE_NUMBER] Wrap up | 01:04 COMPLETE" at bounding box center [111, 261] width 154 height 31
click at [173, 260] on span "COMPLETE" at bounding box center [158, 261] width 42 height 8
click at [175, 251] on div "[PHONE_NUMBER] Wrap up | 01:05 COMPLETE" at bounding box center [111, 261] width 154 height 31
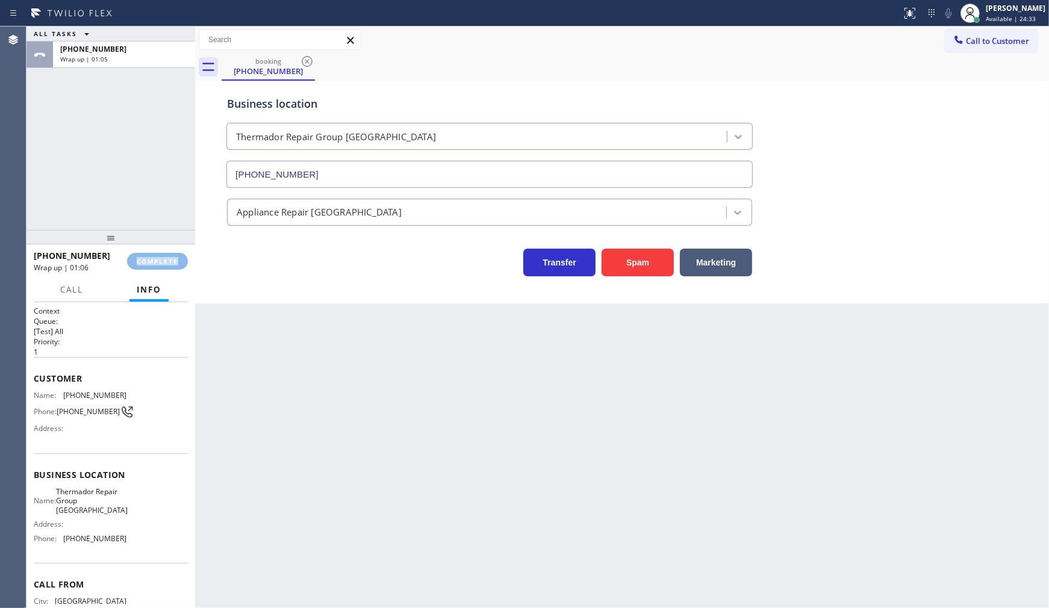
click at [175, 250] on div "[PHONE_NUMBER] Wrap up | 01:06 COMPLETE" at bounding box center [111, 261] width 154 height 31
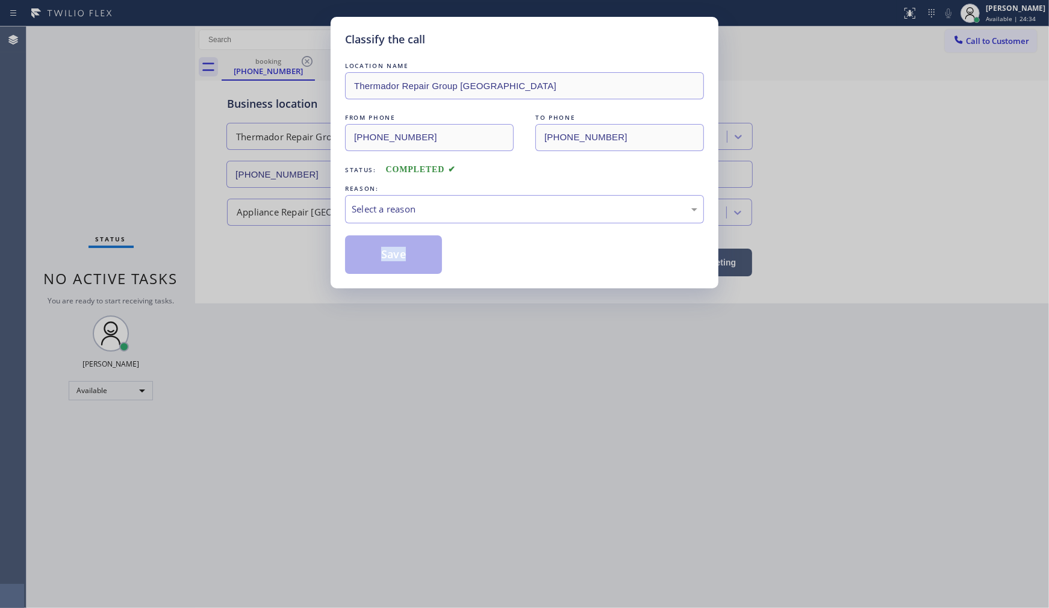
click at [175, 250] on div "Classify the call LOCATION NAME Thermador Repair Group [GEOGRAPHIC_DATA] FROM P…" at bounding box center [524, 304] width 1049 height 608
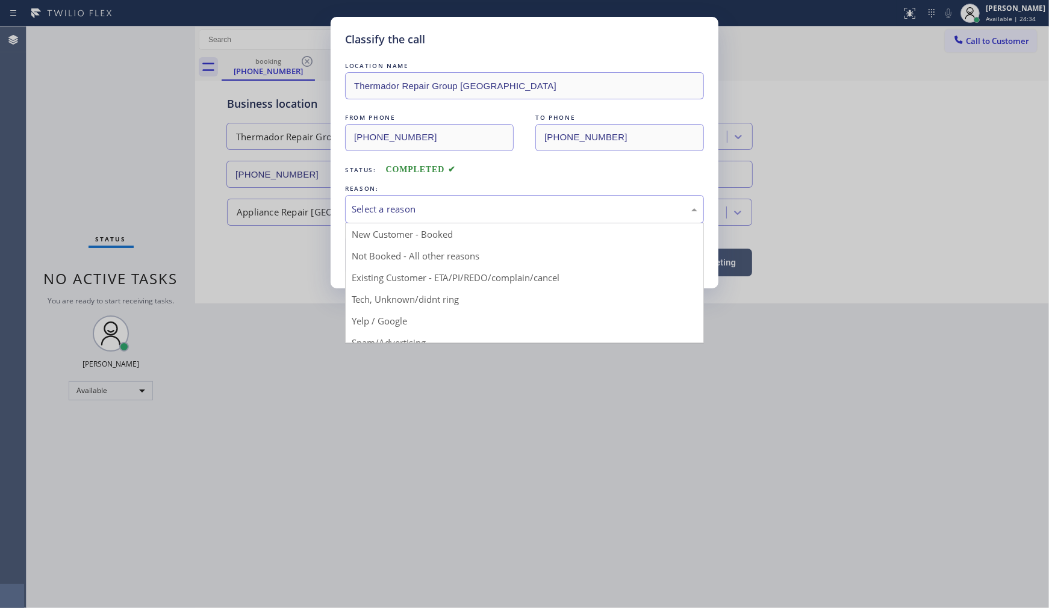
click at [406, 211] on div "Select a reason" at bounding box center [525, 209] width 346 height 14
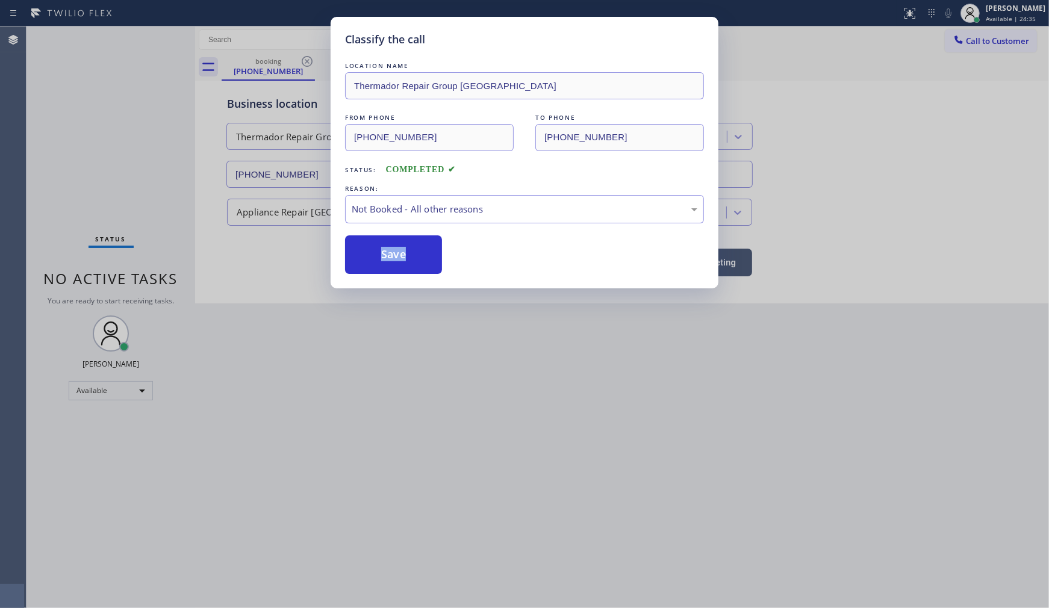
click at [372, 256] on button "Save" at bounding box center [393, 255] width 97 height 39
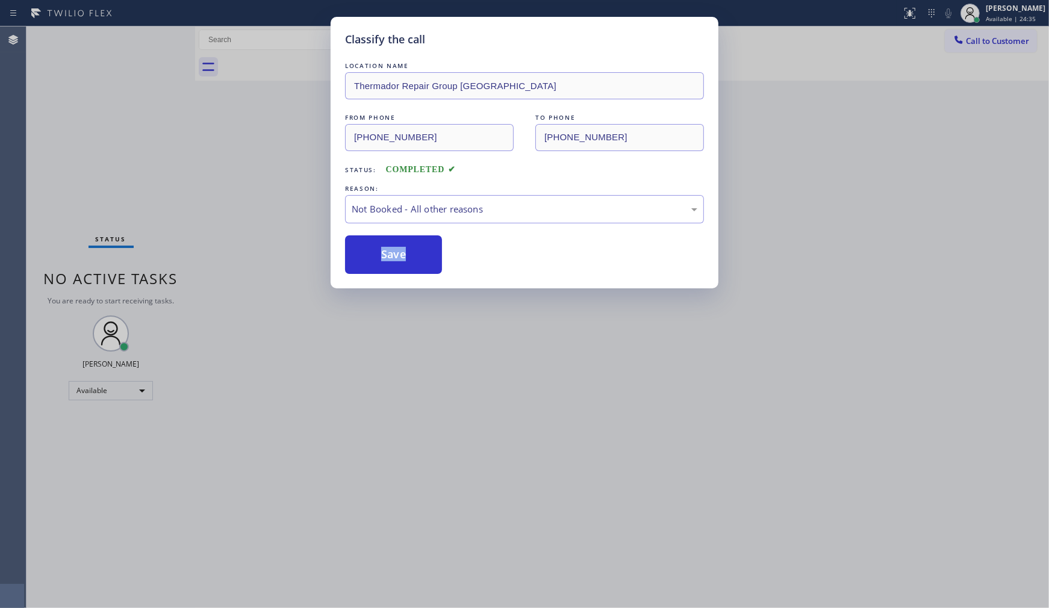
click at [372, 256] on button "Save" at bounding box center [393, 255] width 97 height 39
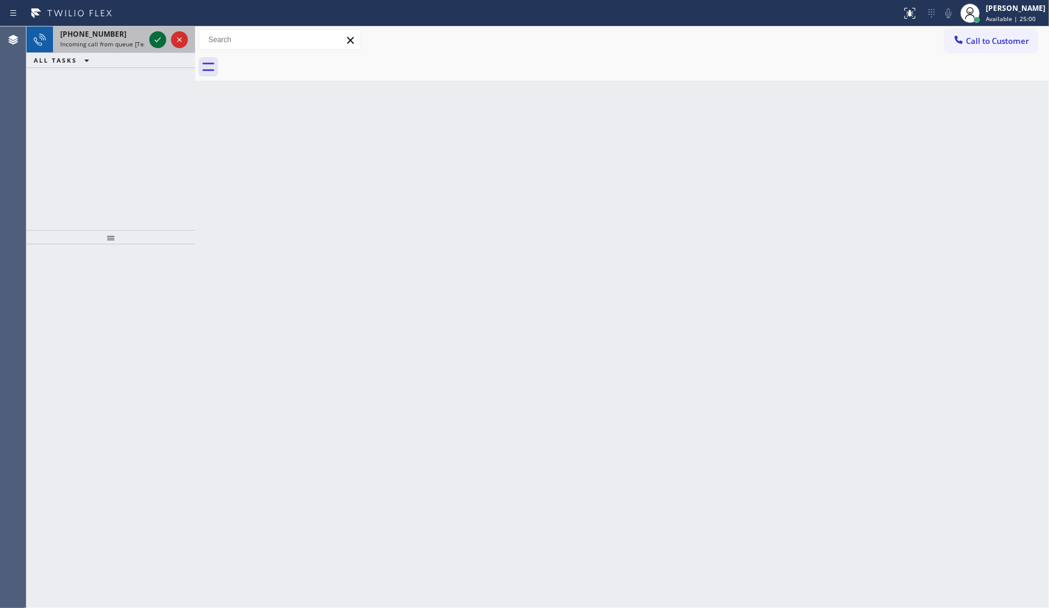
click at [159, 45] on icon at bounding box center [158, 40] width 14 height 14
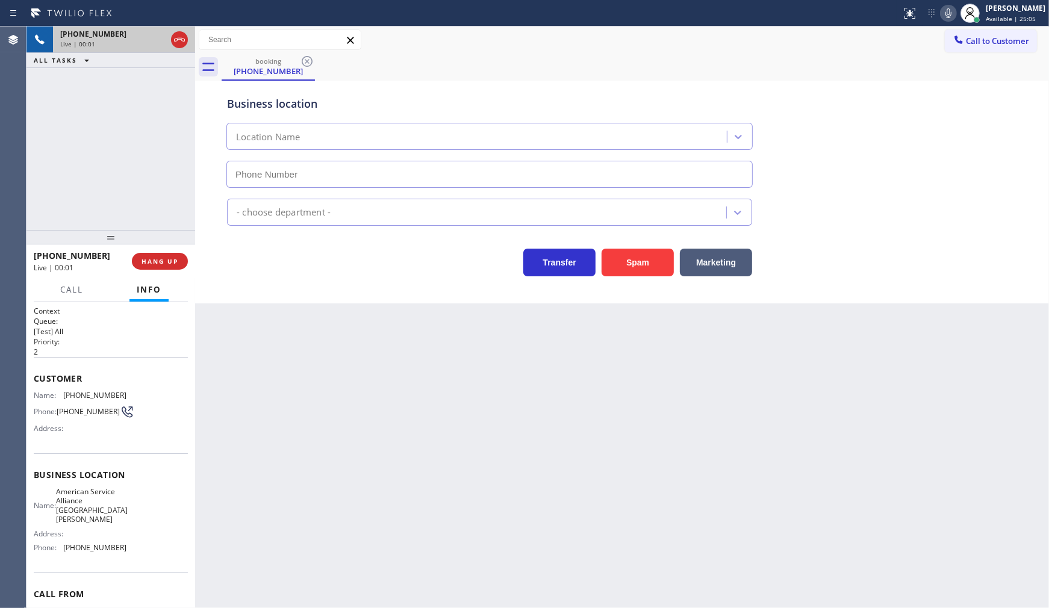
type input "[PHONE_NUMBER]"
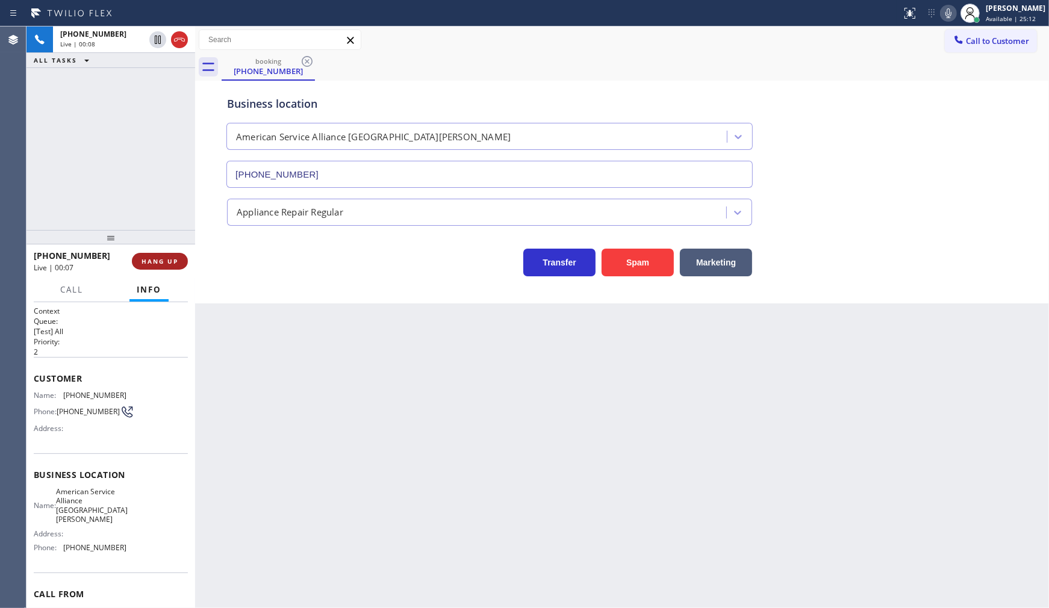
click at [139, 256] on button "HANG UP" at bounding box center [160, 261] width 56 height 17
click at [130, 160] on div "ALL TASKS ALL TASKS ACTIVE TASKS TASKS IN WRAP UP [PHONE_NUMBER] Wrap up | 00:39" at bounding box center [111, 129] width 169 height 204
click at [171, 251] on div "[PHONE_NUMBER] Wrap up | 00:38 COMPLETE" at bounding box center [111, 261] width 154 height 31
drag, startPoint x: 155, startPoint y: 270, endPoint x: 159, endPoint y: 255, distance: 15.6
click at [157, 263] on div "[PHONE_NUMBER] Wrap up | 00:39 COMPLETE" at bounding box center [111, 261] width 154 height 31
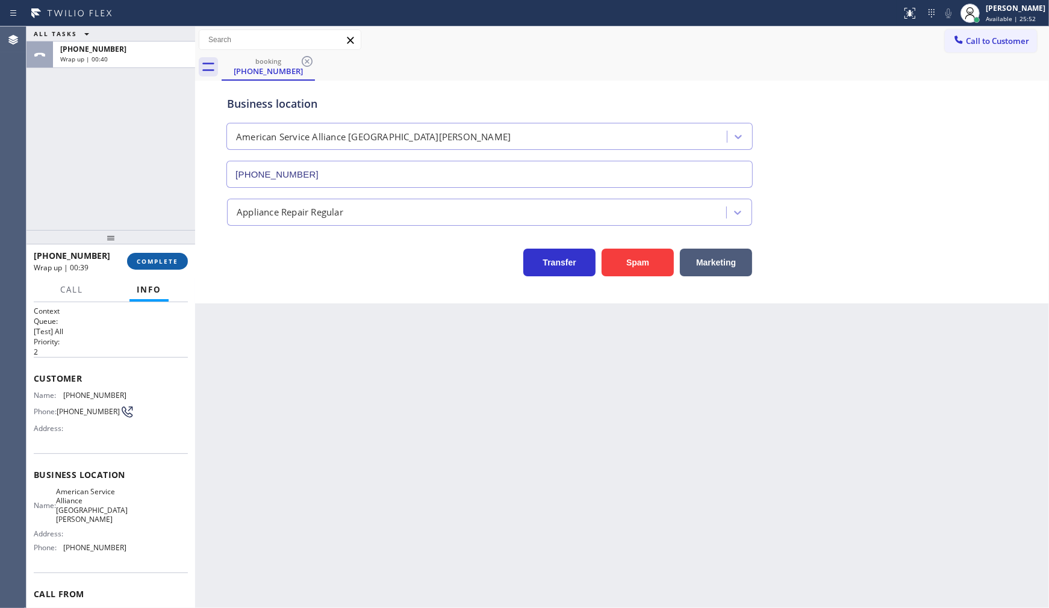
click at [159, 255] on button "COMPLETE" at bounding box center [157, 261] width 61 height 17
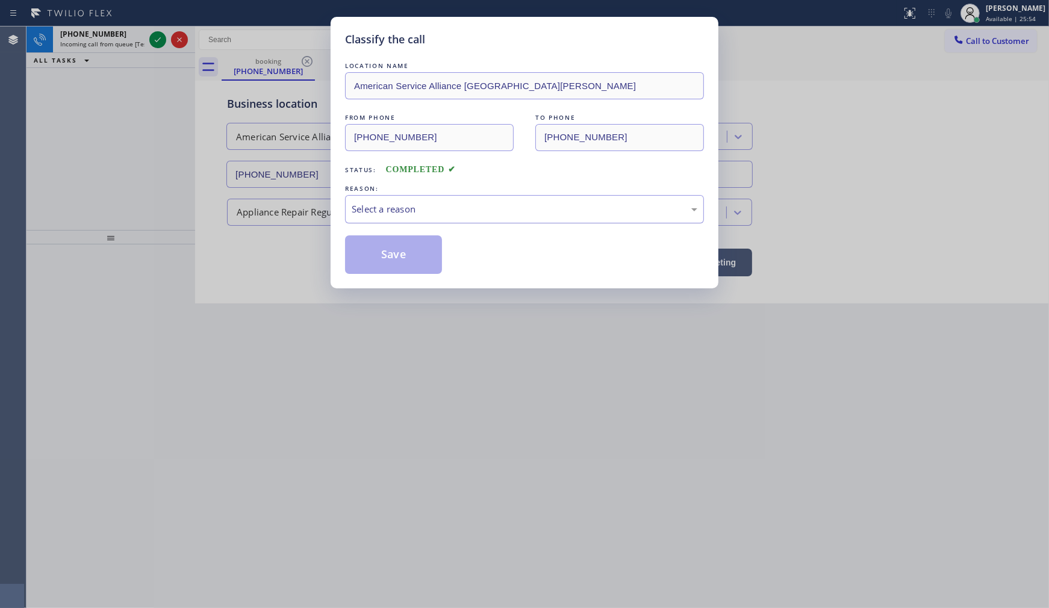
click at [367, 197] on div "Select a reason" at bounding box center [524, 209] width 359 height 28
click at [369, 256] on button "Save" at bounding box center [393, 255] width 97 height 39
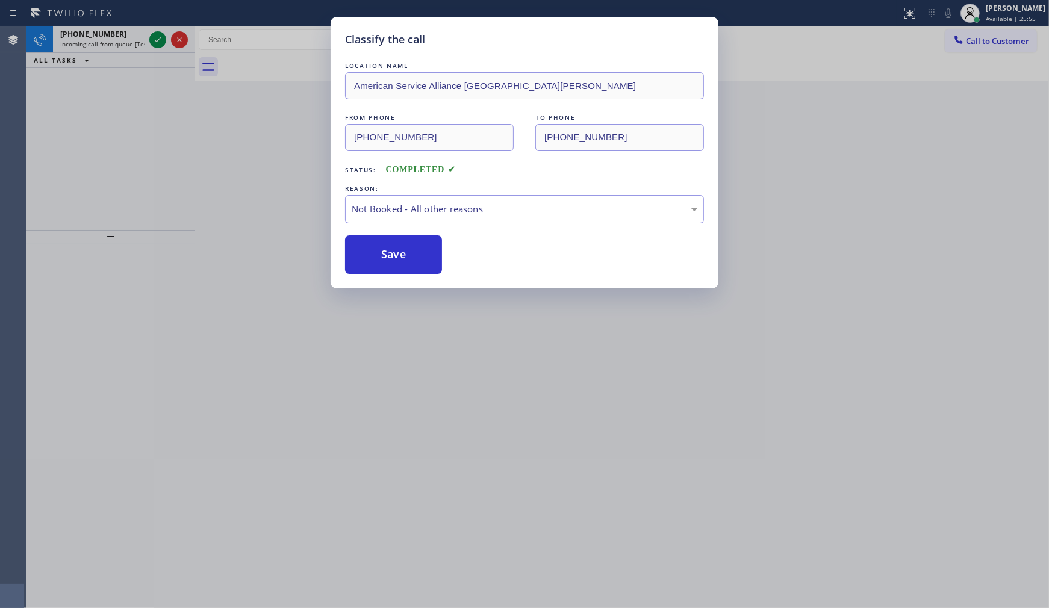
click at [161, 46] on div "Classify the call LOCATION NAME American Service Alliance Santa [PERSON_NAME] F…" at bounding box center [524, 304] width 1049 height 608
click at [155, 31] on div "Classify the call LOCATION NAME American Service Alliance Santa [PERSON_NAME] F…" at bounding box center [524, 304] width 1049 height 608
click at [155, 46] on div "Classify the call LOCATION NAME Electric Wire Services [GEOGRAPHIC_DATA] FROM P…" at bounding box center [538, 318] width 1023 height 582
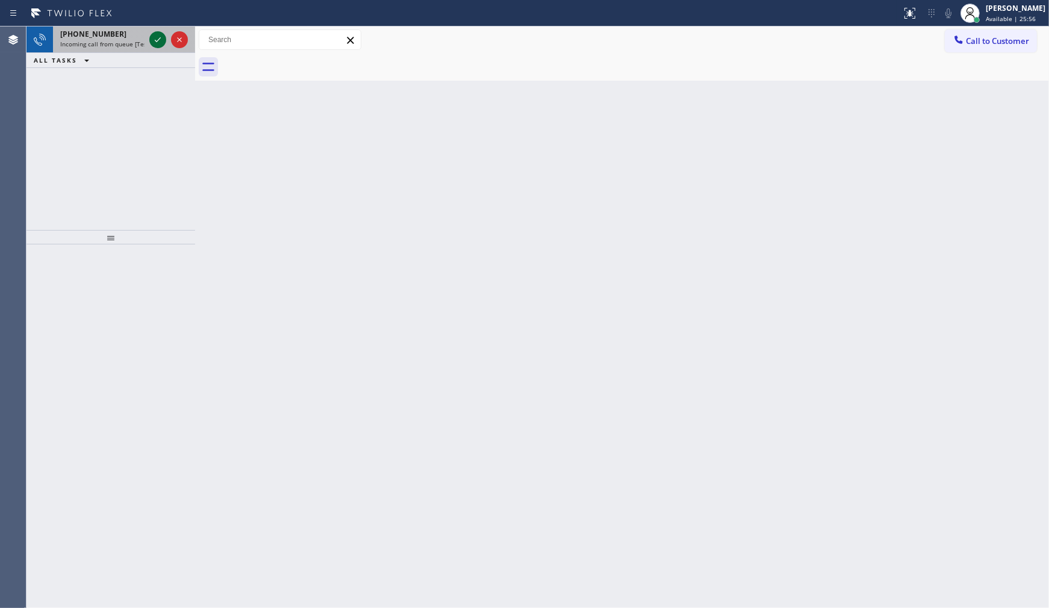
click at [155, 44] on icon at bounding box center [158, 40] width 14 height 14
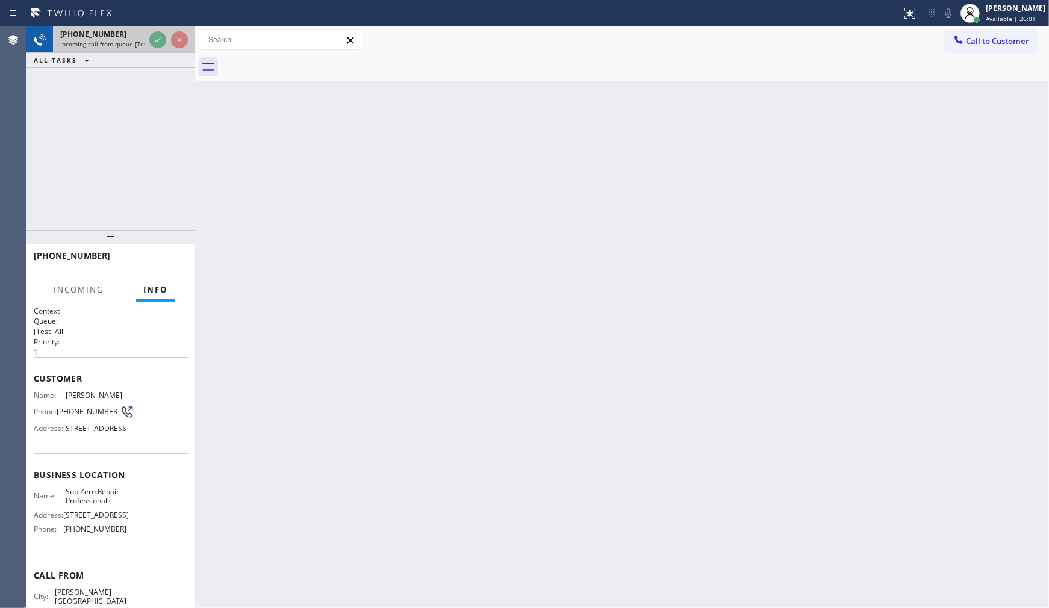
click at [160, 27] on div at bounding box center [168, 40] width 43 height 27
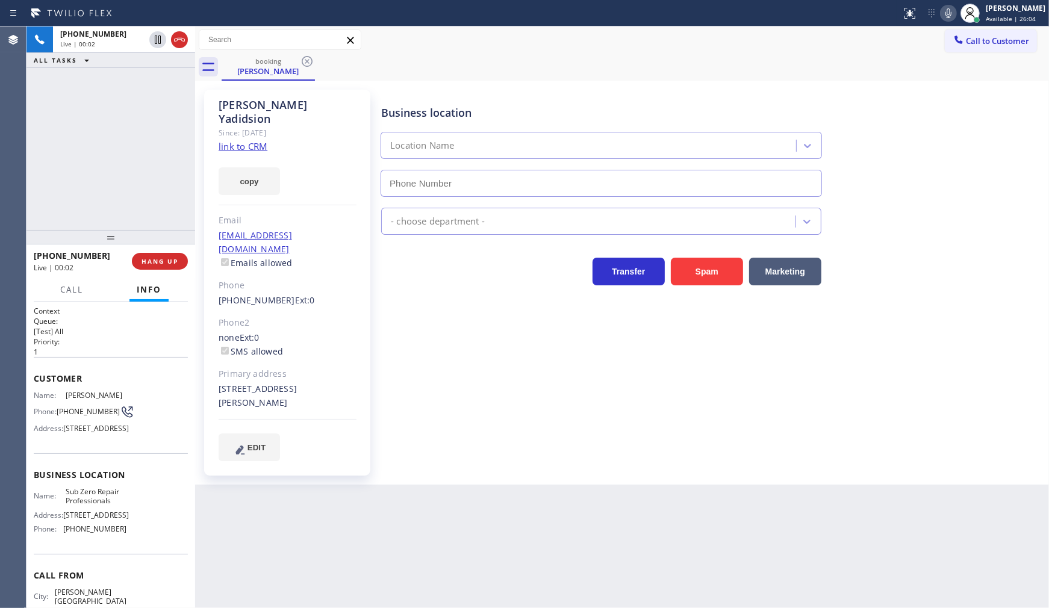
type input "[PHONE_NUMBER]"
click at [239, 140] on link "link to CRM" at bounding box center [243, 146] width 49 height 12
click at [952, 13] on icon at bounding box center [949, 13] width 14 height 14
click at [81, 84] on div "[PHONE_NUMBER] Live | 00:54 ALL TASKS ALL TASKS ACTIVE TASKS TASKS IN WRAP UP" at bounding box center [111, 129] width 169 height 204
click at [89, 285] on button "Call" at bounding box center [71, 289] width 37 height 23
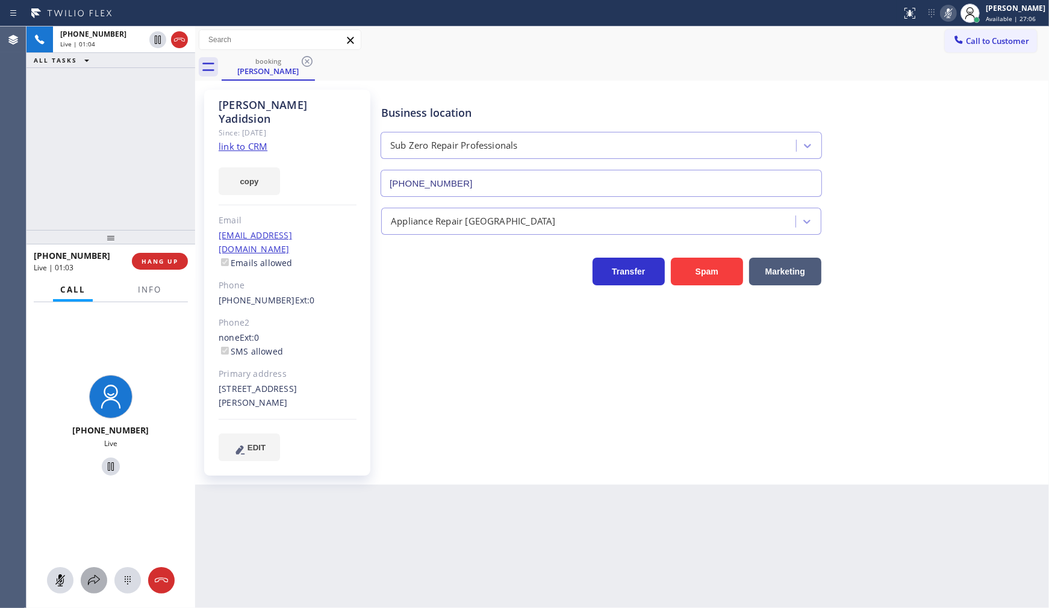
click at [89, 578] on icon at bounding box center [94, 580] width 14 height 14
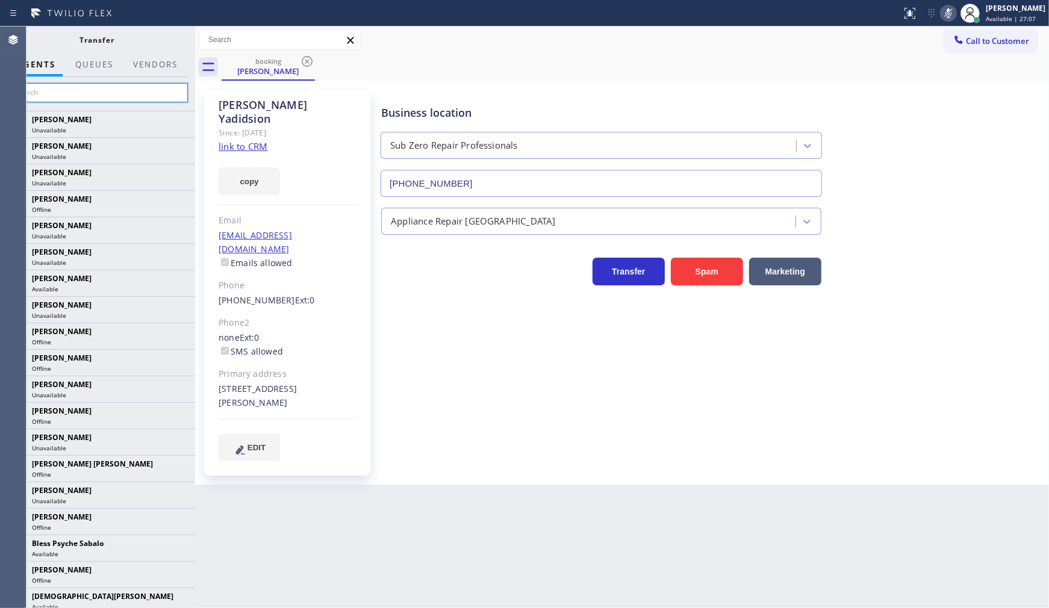
click at [128, 98] on input "text" at bounding box center [97, 92] width 181 height 19
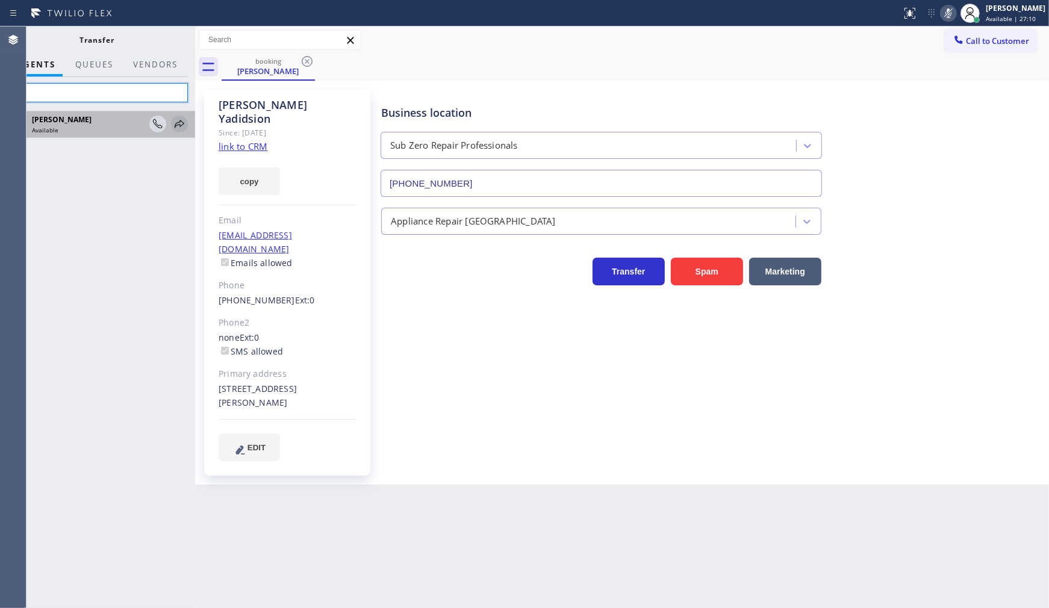
type input "lyk"
click at [175, 122] on icon at bounding box center [179, 124] width 14 height 14
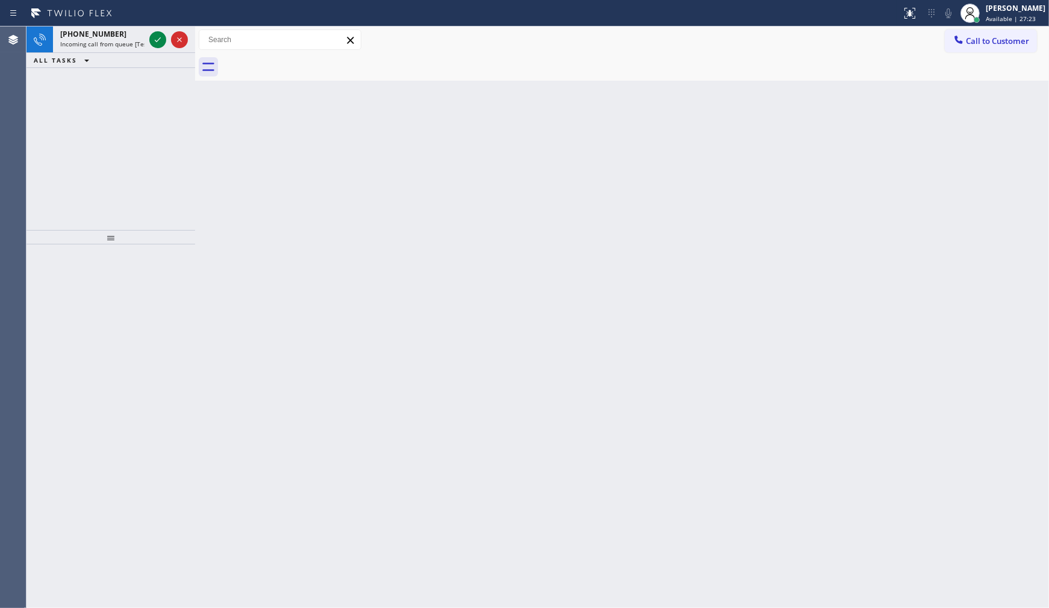
click at [87, 84] on div "[PHONE_NUMBER] Incoming call from queue [Test] All ALL TASKS ALL TASKS ACTIVE T…" at bounding box center [111, 129] width 169 height 204
click at [155, 35] on icon at bounding box center [158, 40] width 14 height 14
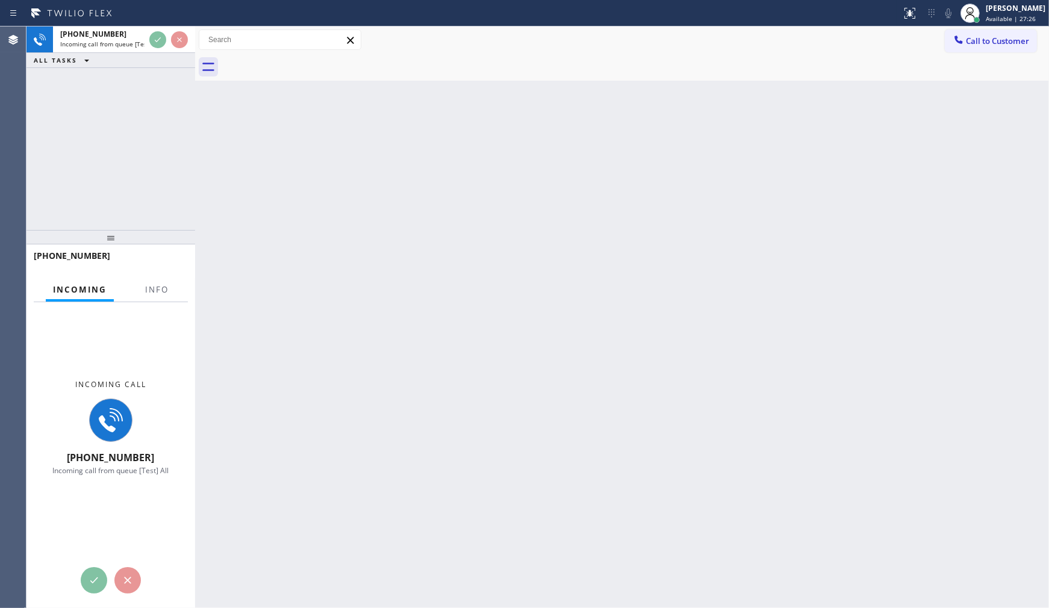
click at [157, 275] on div "[PHONE_NUMBER]" at bounding box center [111, 261] width 154 height 31
click at [154, 294] on span "Info" at bounding box center [156, 289] width 23 height 11
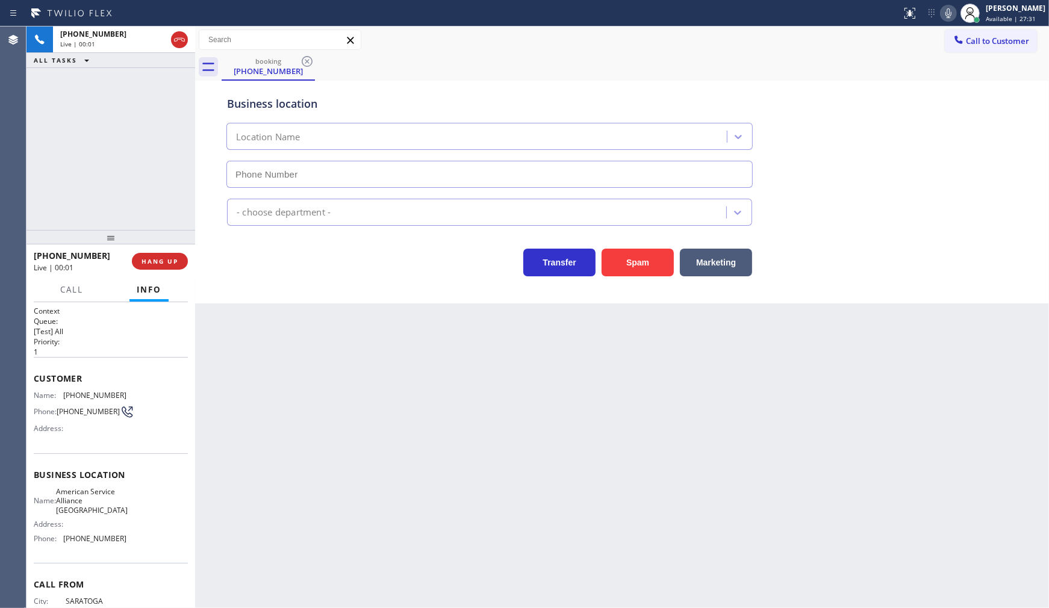
type input "[PHONE_NUMBER]"
drag, startPoint x: 61, startPoint y: 396, endPoint x: 135, endPoint y: 398, distance: 73.5
click at [135, 398] on div "Name: [PHONE_NUMBER] Phone: [PHONE_NUMBER] Address:" at bounding box center [111, 415] width 154 height 48
copy div "[PHONE_NUMBER]"
drag, startPoint x: 66, startPoint y: 539, endPoint x: 130, endPoint y: 543, distance: 63.4
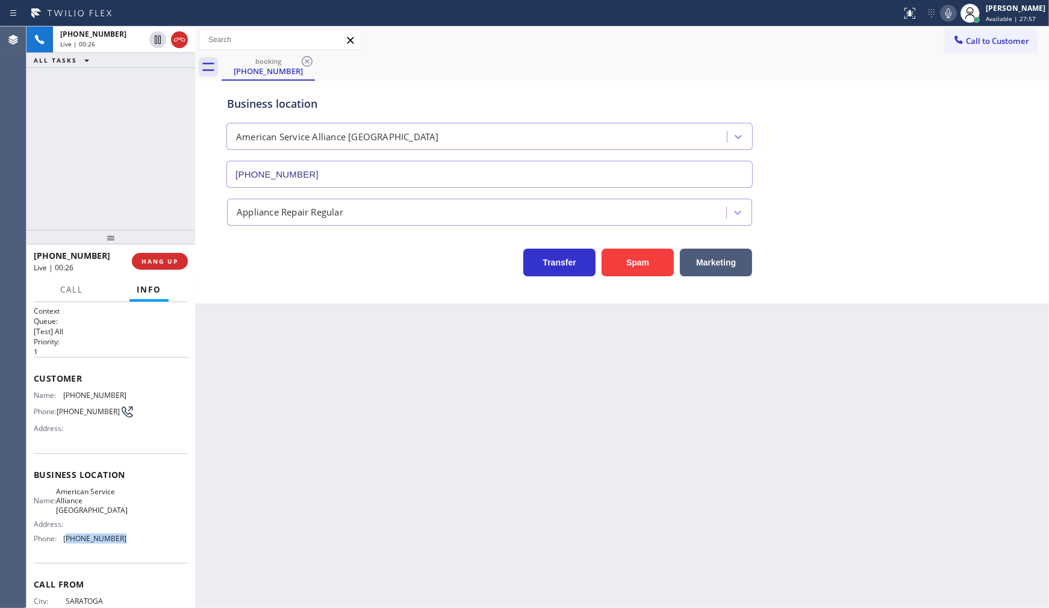
click at [130, 543] on div "Name: American Service Alliance San Leandro Address: Phone: [PHONE_NUMBER]" at bounding box center [111, 517] width 154 height 61
copy span "510) 361-0551"
click at [948, 9] on icon at bounding box center [949, 13] width 14 height 14
click at [155, 36] on icon at bounding box center [158, 40] width 6 height 8
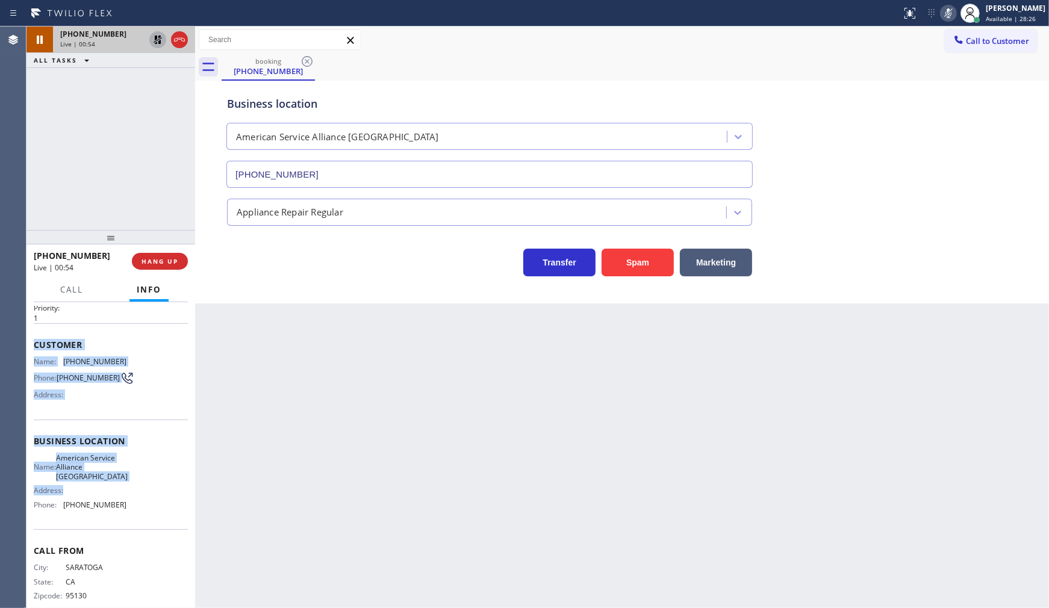
scroll to position [52, 0]
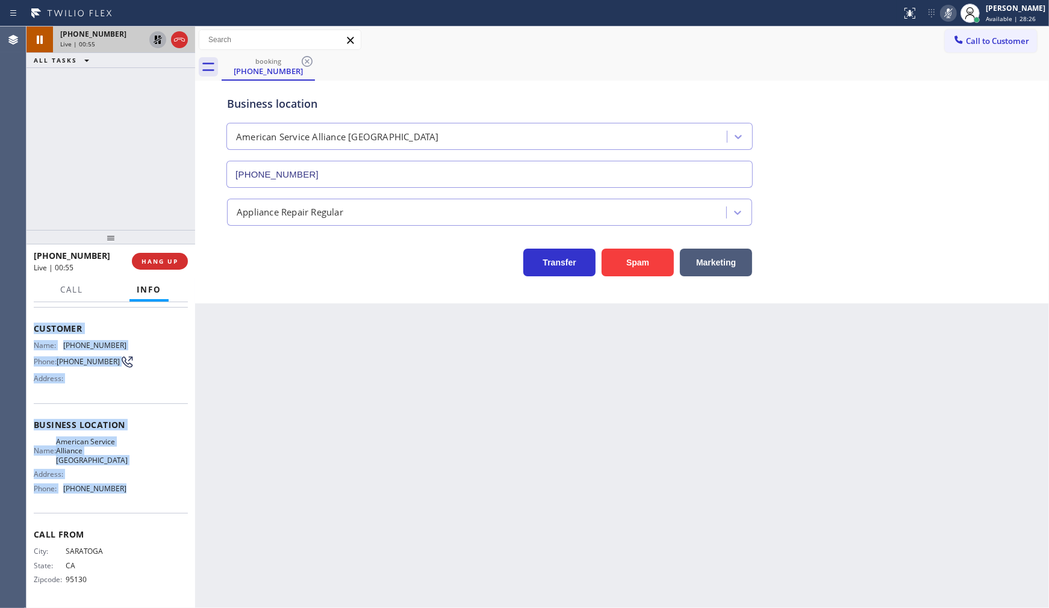
drag, startPoint x: 33, startPoint y: 368, endPoint x: 136, endPoint y: 495, distance: 164.0
click at [136, 495] on div "Context Queue: [Test] All Priority: 1 Customer Name: [PHONE_NUMBER] Phone: [PHO…" at bounding box center [111, 455] width 169 height 306
copy div "Customer Name: [PHONE_NUMBER] Phone: [PHONE_NUMBER] Address: Business location …"
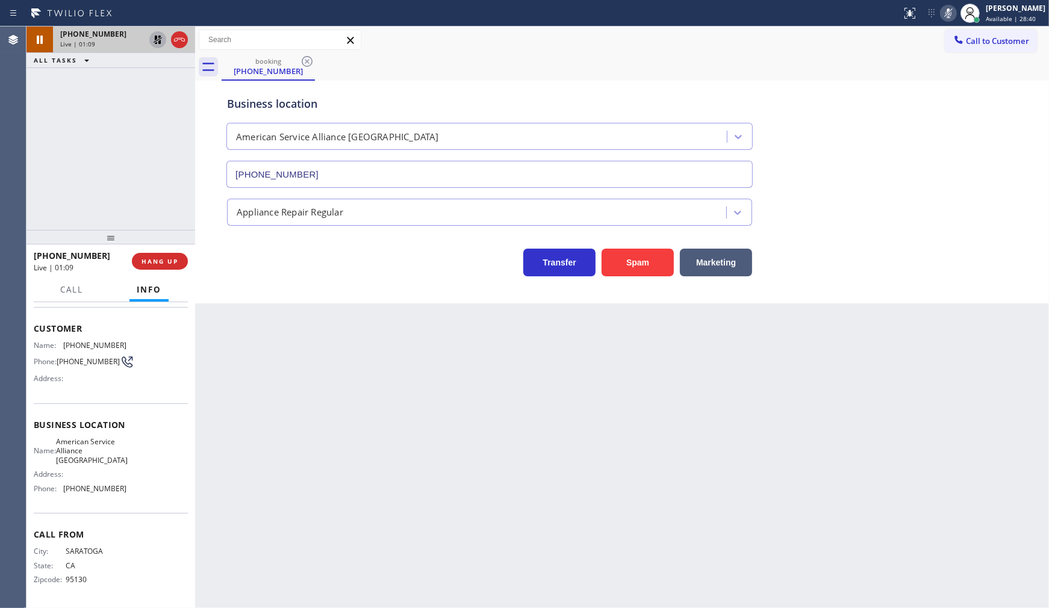
click at [136, 182] on div "[PHONE_NUMBER] Live | 01:09 ALL TASKS ALL TASKS ACTIVE TASKS TASKS IN WRAP UP" at bounding box center [111, 129] width 169 height 204
drag, startPoint x: 152, startPoint y: 34, endPoint x: 274, endPoint y: 31, distance: 121.7
click at [155, 34] on icon at bounding box center [158, 40] width 14 height 14
click at [945, 11] on icon at bounding box center [949, 13] width 14 height 14
click at [80, 296] on button "Call" at bounding box center [71, 289] width 37 height 23
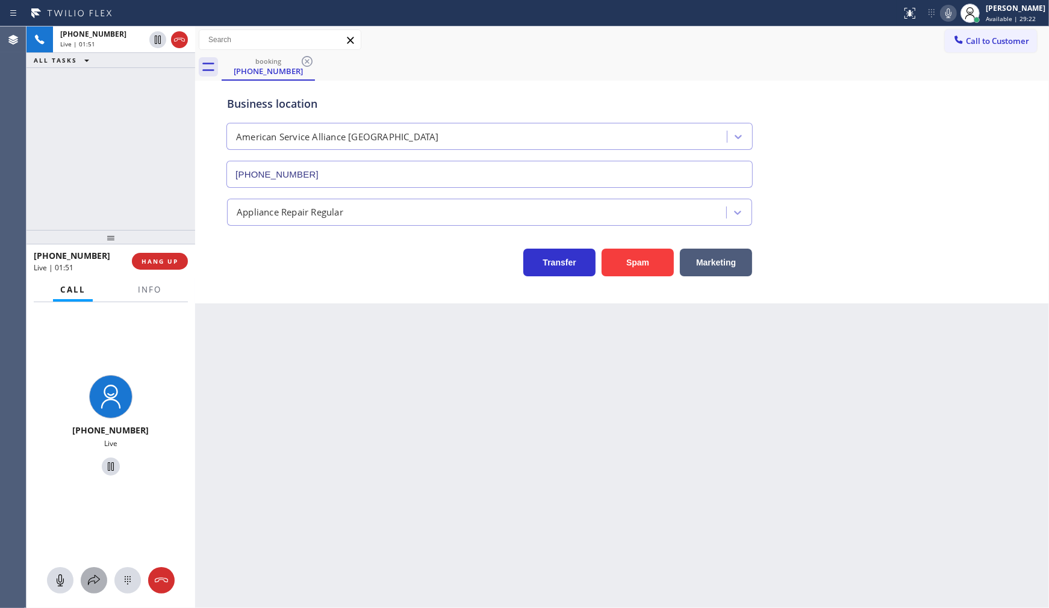
click at [104, 579] on div at bounding box center [94, 580] width 27 height 14
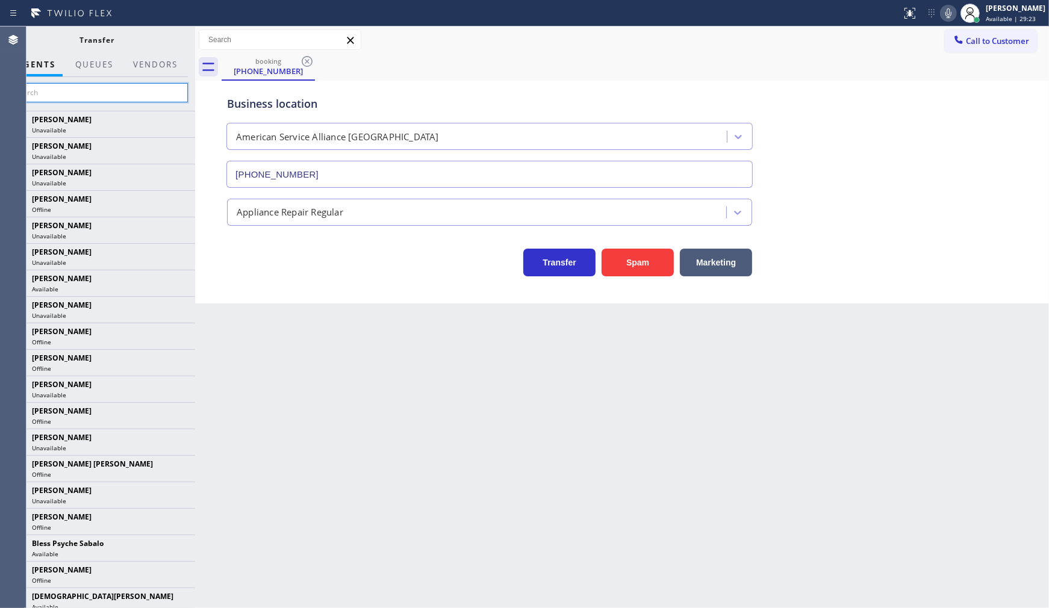
click at [149, 99] on input "text" at bounding box center [97, 92] width 181 height 19
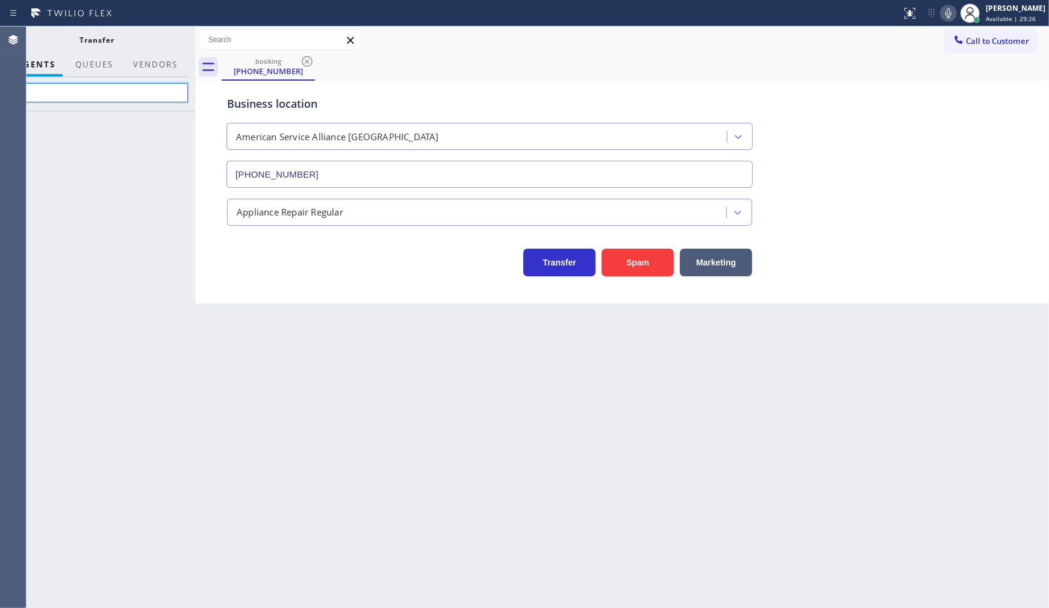
type input "b"
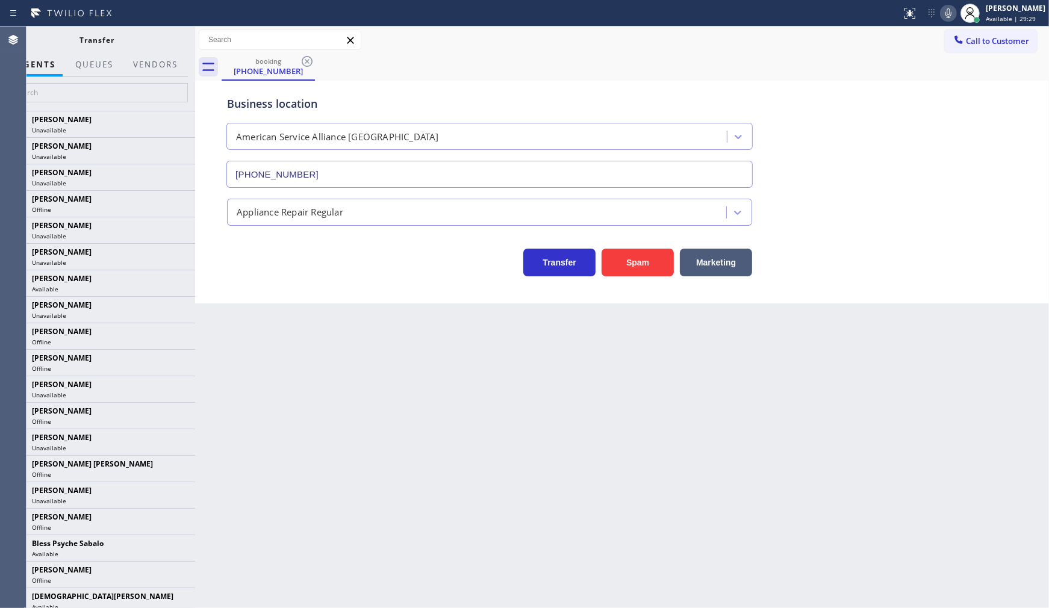
click at [950, 12] on icon at bounding box center [949, 13] width 14 height 14
click at [63, 104] on div at bounding box center [97, 94] width 196 height 34
click at [67, 87] on input "text" at bounding box center [97, 92] width 181 height 19
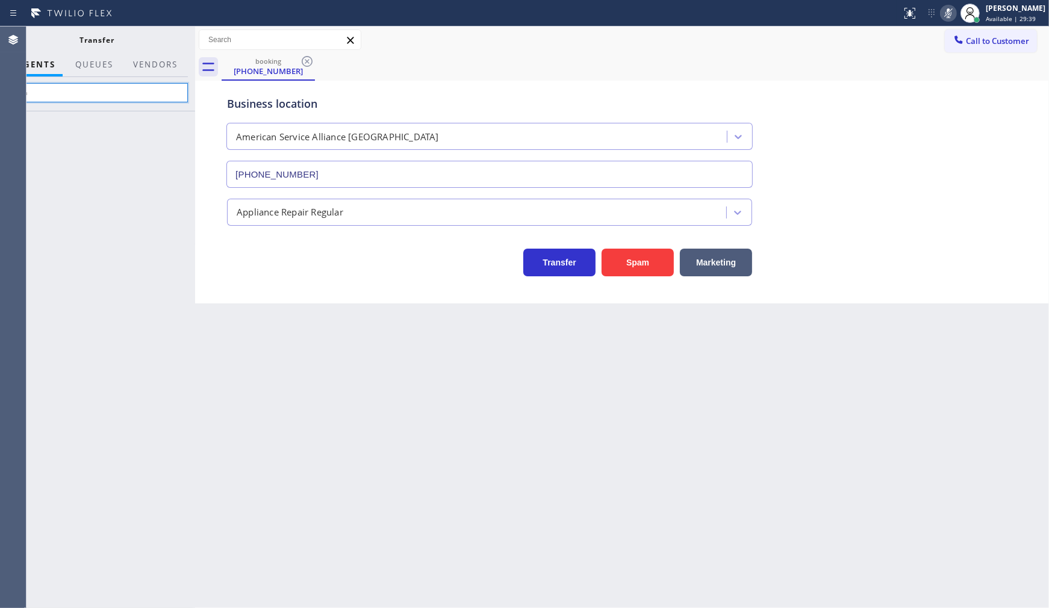
click at [140, 84] on input "ben" at bounding box center [97, 92] width 181 height 19
type input "b"
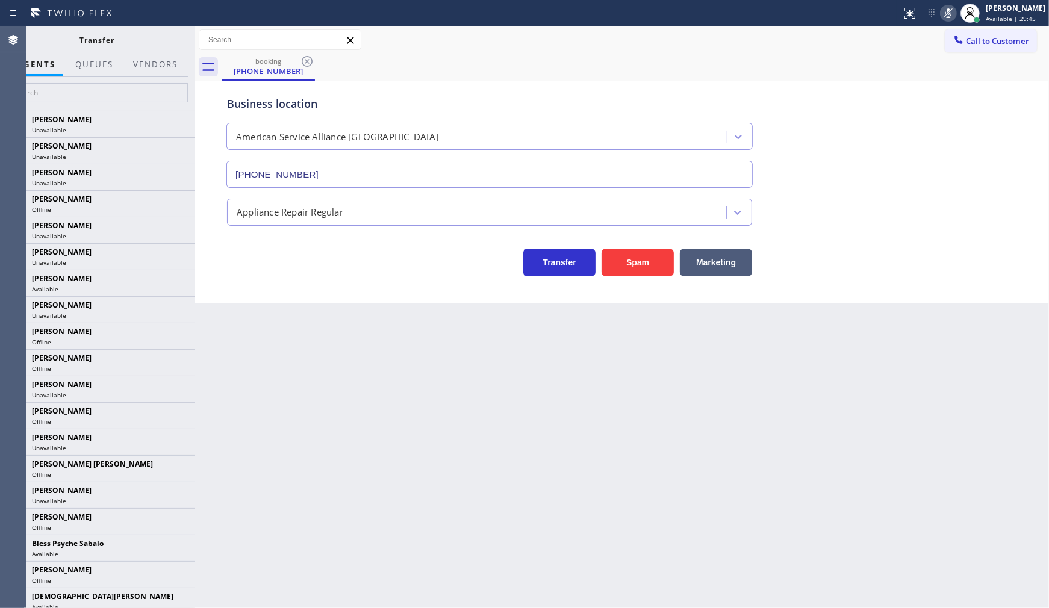
click at [946, 13] on icon at bounding box center [949, 13] width 14 height 14
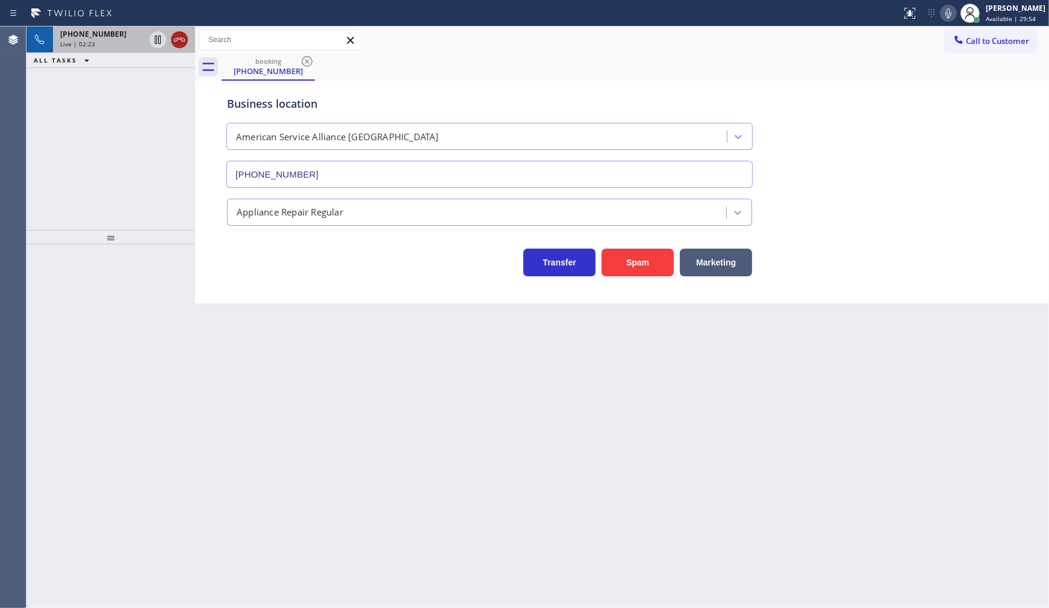
click at [176, 43] on icon at bounding box center [179, 40] width 14 height 14
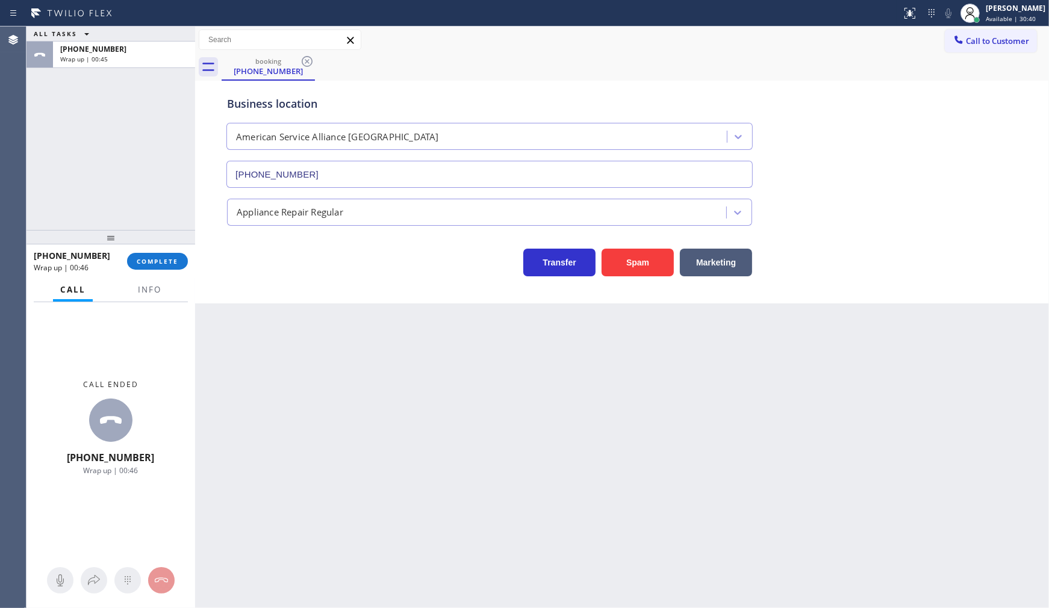
drag, startPoint x: 79, startPoint y: 128, endPoint x: 89, endPoint y: 117, distance: 15.4
click at [87, 119] on div "ALL TASKS ALL TASKS ACTIVE TASKS TASKS IN WRAP UP [PHONE_NUMBER] Wrap up | 00:45" at bounding box center [111, 129] width 169 height 204
click at [163, 263] on span "COMPLETE" at bounding box center [158, 261] width 42 height 8
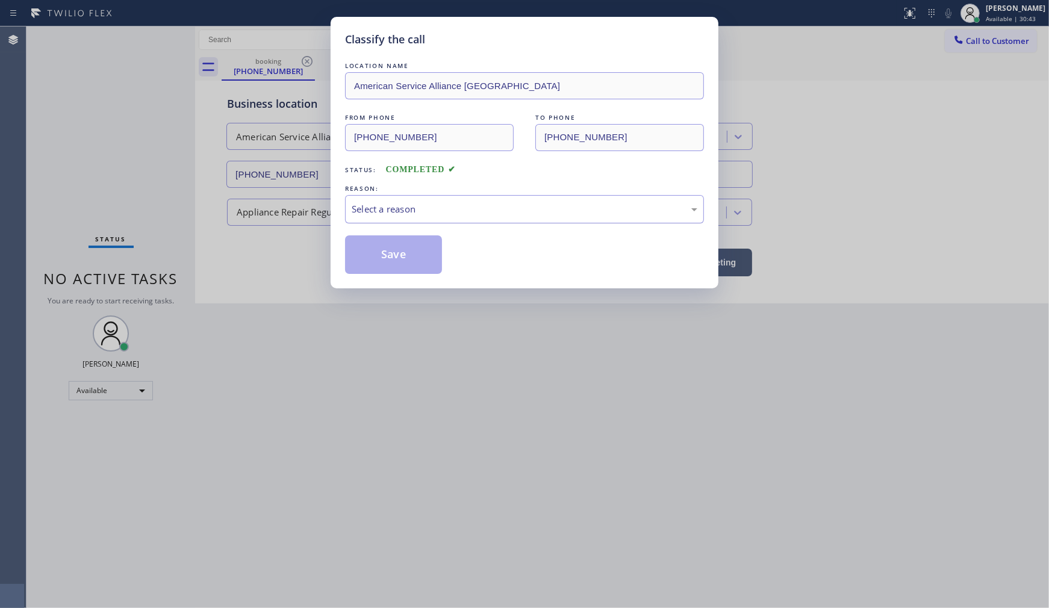
click at [396, 216] on div "Select a reason" at bounding box center [525, 209] width 346 height 14
click at [380, 259] on button "Save" at bounding box center [393, 255] width 97 height 39
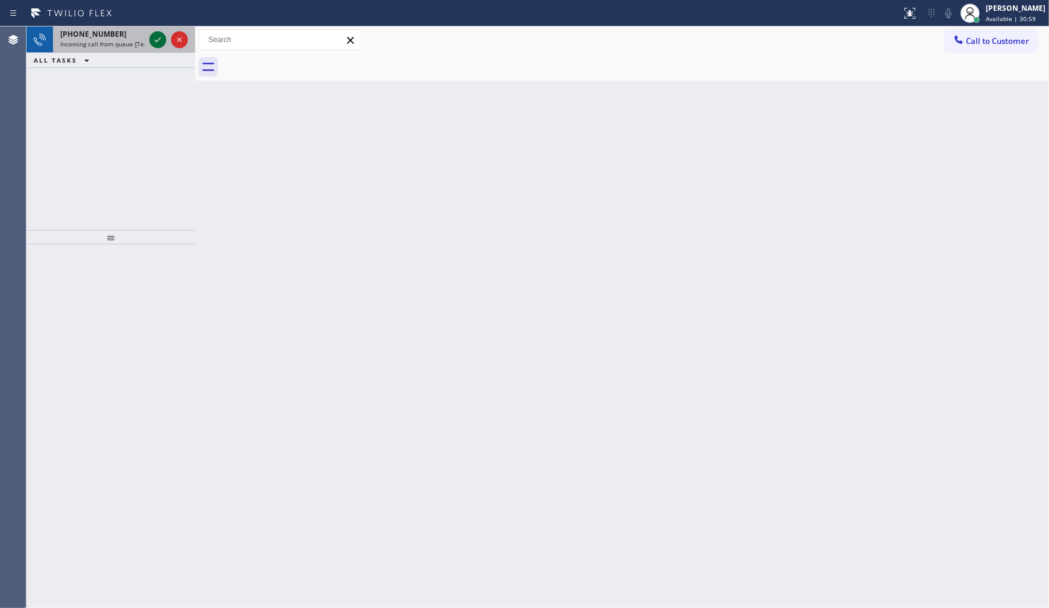
click at [160, 41] on icon at bounding box center [158, 40] width 14 height 14
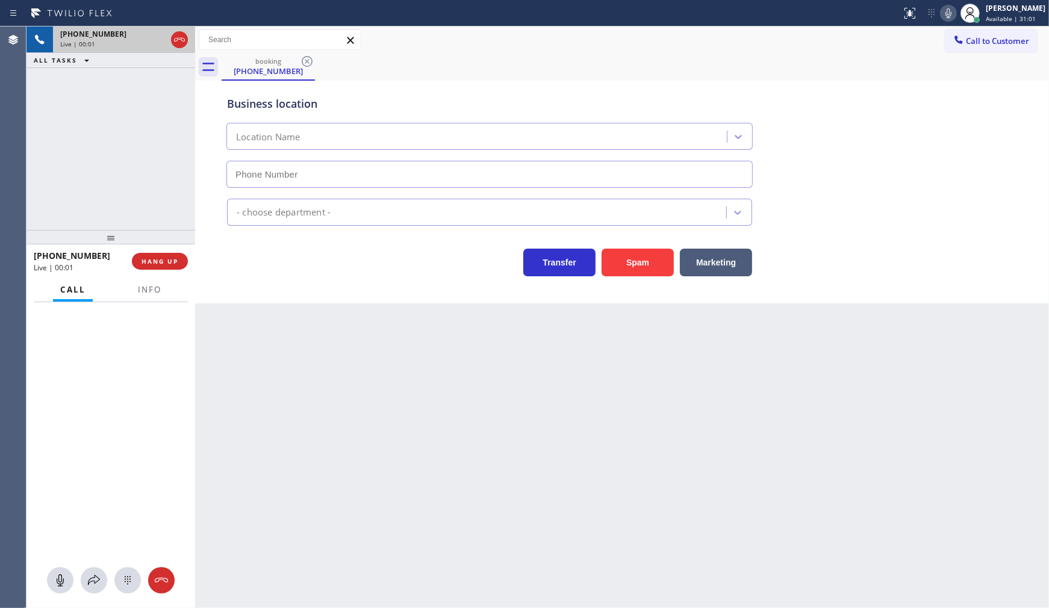
type input "[PHONE_NUMBER]"
click at [943, 12] on icon at bounding box center [949, 13] width 14 height 14
click at [946, 12] on icon at bounding box center [949, 13] width 14 height 14
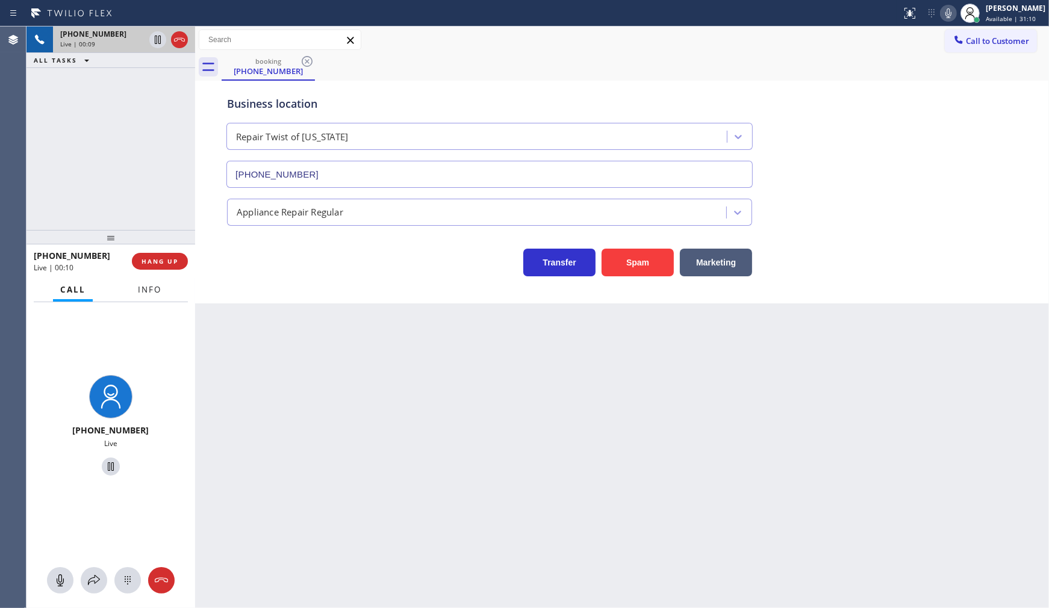
click at [153, 287] on span "Info" at bounding box center [149, 289] width 23 height 11
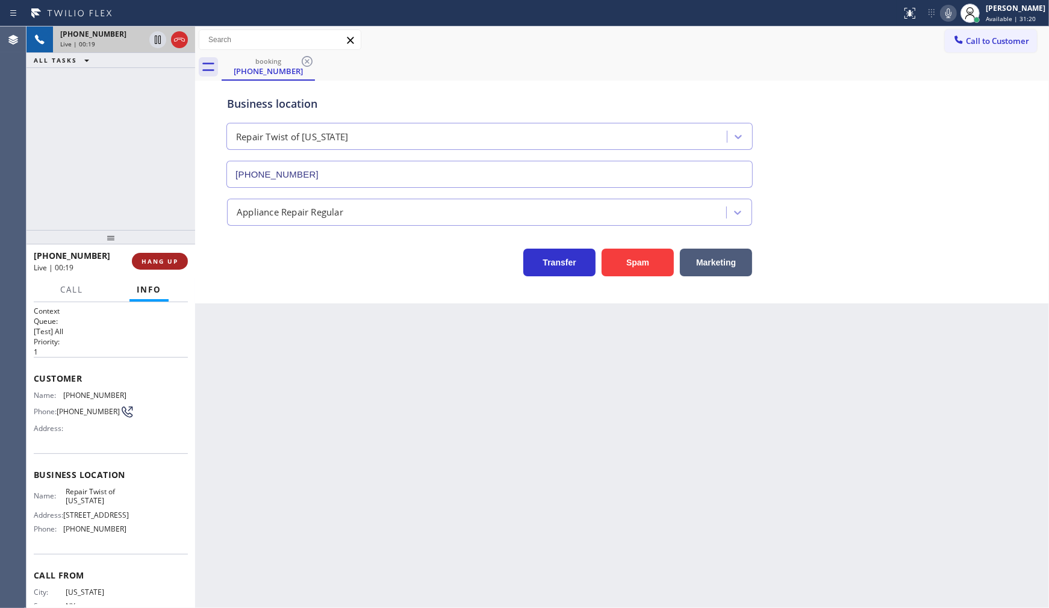
click at [175, 258] on span "HANG UP" at bounding box center [160, 261] width 37 height 8
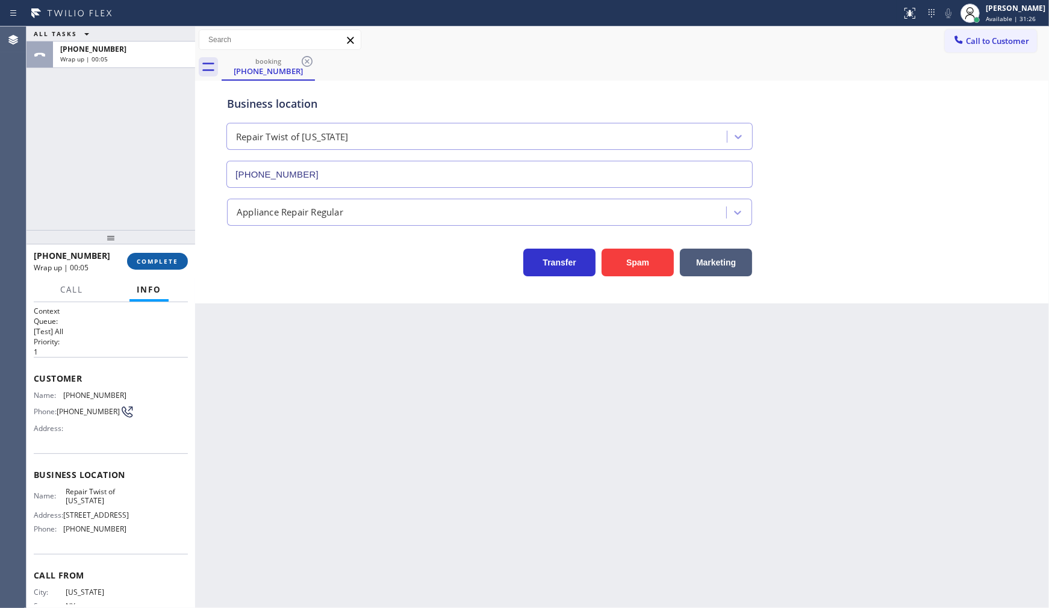
click at [142, 260] on span "COMPLETE" at bounding box center [158, 261] width 42 height 8
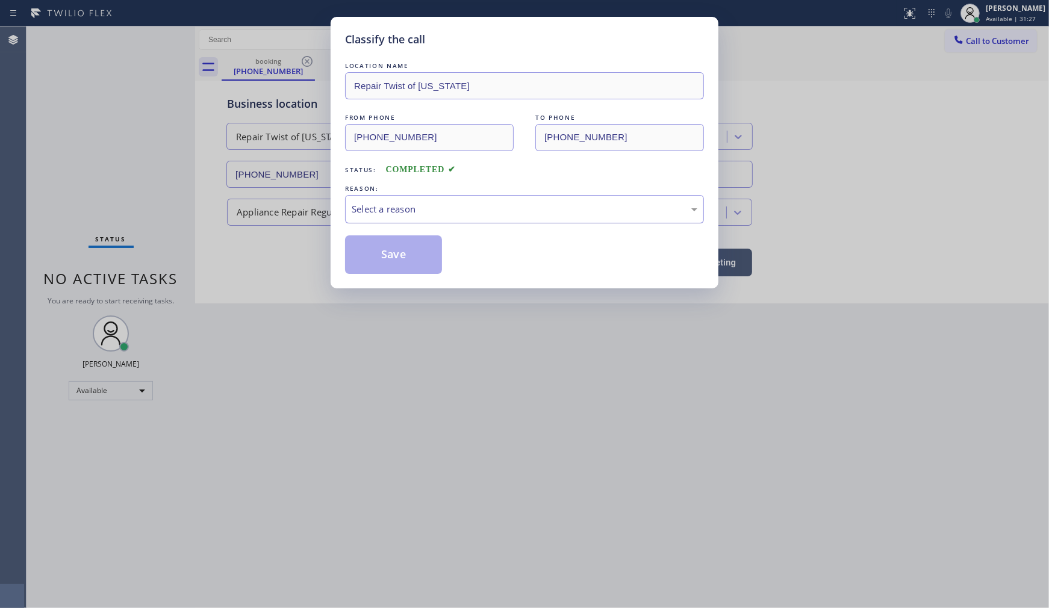
click at [358, 212] on div "Select a reason" at bounding box center [525, 209] width 346 height 14
click at [355, 260] on button "Save" at bounding box center [393, 255] width 97 height 39
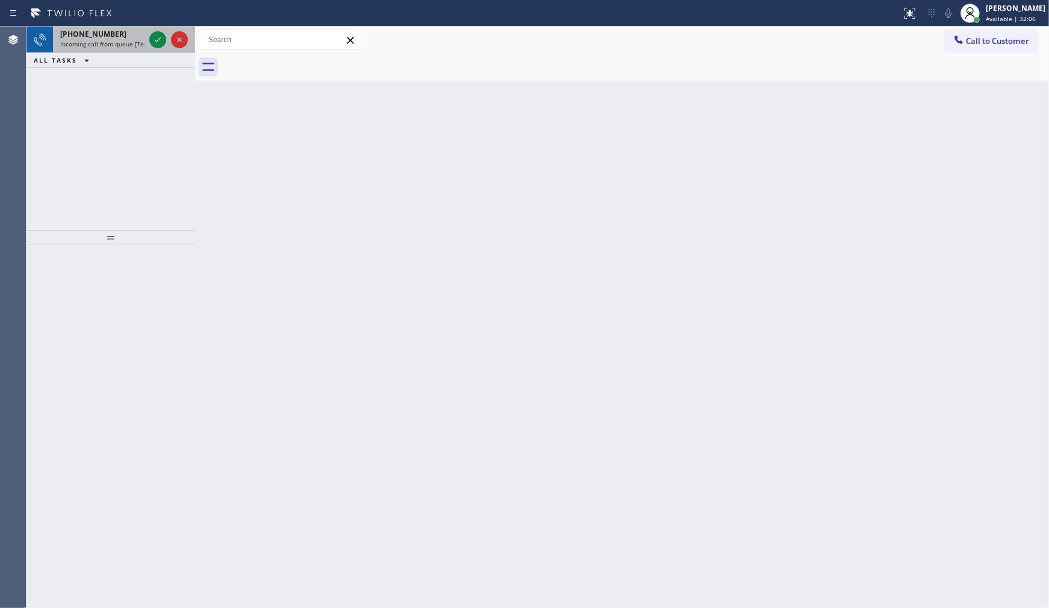
drag, startPoint x: 90, startPoint y: 90, endPoint x: 142, endPoint y: 42, distance: 70.8
click at [110, 68] on div "[PHONE_NUMBER] Incoming call from queue [Test] All ALL TASKS ALL TASKS ACTIVE T…" at bounding box center [111, 129] width 169 height 204
click at [161, 35] on icon at bounding box center [158, 40] width 14 height 14
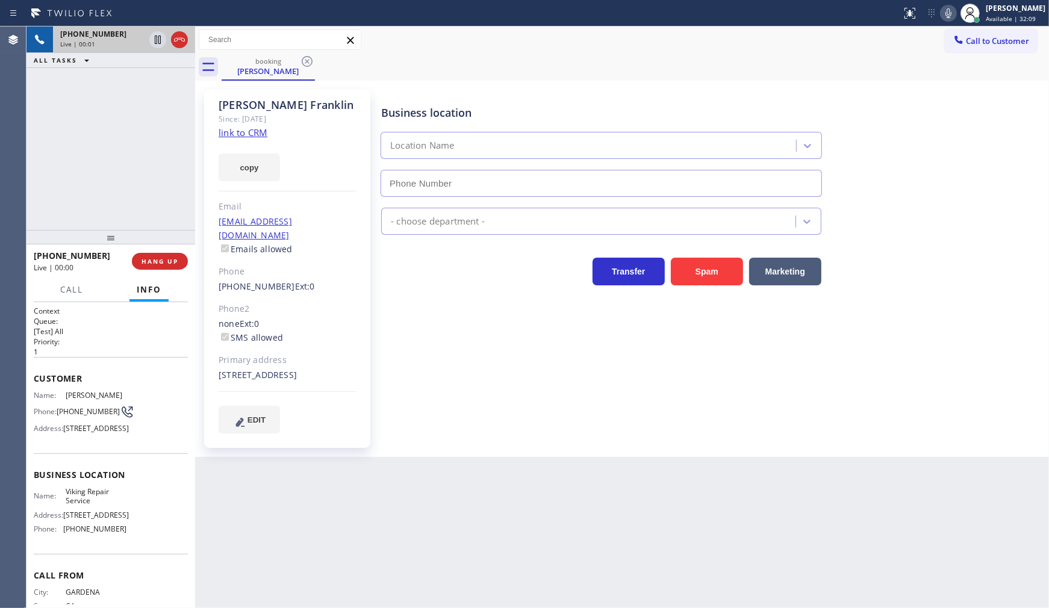
type input "[PHONE_NUMBER]"
click at [225, 133] on link "link to CRM" at bounding box center [243, 133] width 49 height 12
click at [947, 10] on icon at bounding box center [949, 13] width 14 height 14
click at [160, 41] on icon at bounding box center [158, 40] width 14 height 14
click at [265, 169] on button "copy" at bounding box center [249, 168] width 61 height 28
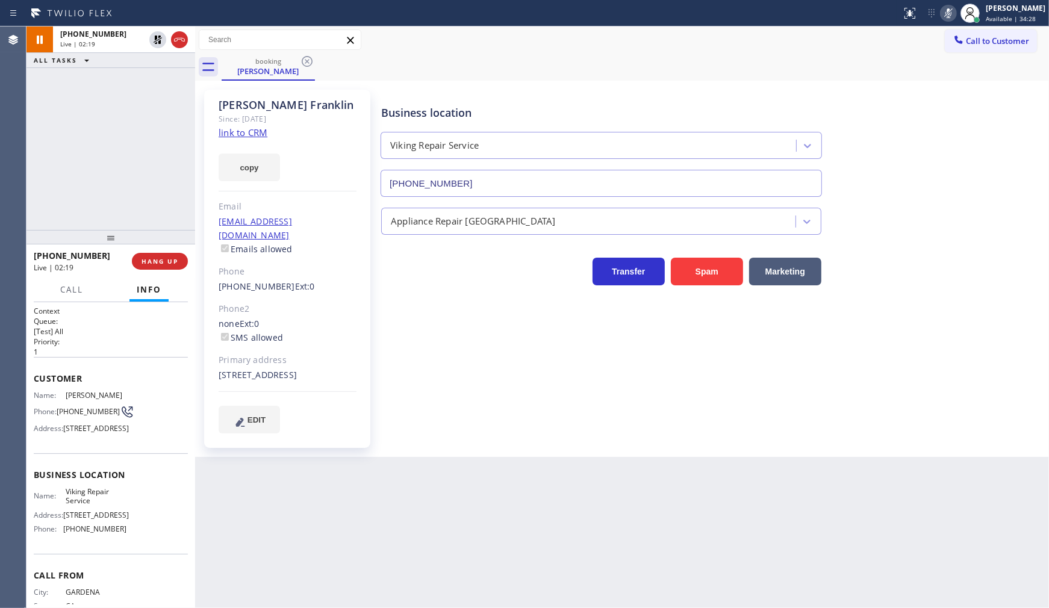
click at [102, 84] on div "[PHONE_NUMBER] Live | 02:19 ALL TASKS ALL TASKS ACTIVE TASKS TASKS IN WRAP UP" at bounding box center [111, 129] width 169 height 204
click at [157, 39] on icon at bounding box center [158, 40] width 14 height 14
click at [947, 13] on icon at bounding box center [949, 13] width 14 height 14
click at [86, 106] on div "[PHONE_NUMBER] Live | 02:28 ALL TASKS ALL TASKS ACTIVE TASKS TASKS IN WRAP UP" at bounding box center [111, 129] width 169 height 204
click at [219, 131] on link "link to CRM" at bounding box center [243, 133] width 49 height 12
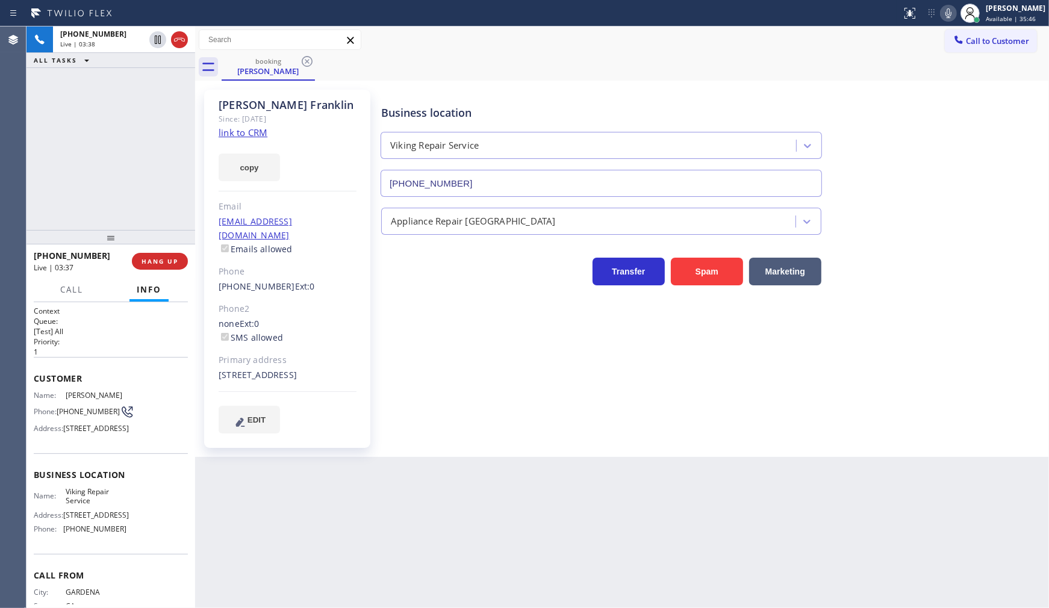
click at [97, 137] on div "[PHONE_NUMBER] Live | 03:38 ALL TASKS ALL TASKS ACTIVE TASKS TASKS IN WRAP UP" at bounding box center [111, 129] width 169 height 204
drag, startPoint x: 69, startPoint y: 134, endPoint x: 75, endPoint y: 172, distance: 38.3
click at [69, 134] on div "ALL TASKS ALL TASKS ACTIVE TASKS TASKS IN WRAP UP [PHONE_NUMBER] Wrap up | 01:01" at bounding box center [111, 129] width 169 height 204
click at [143, 258] on span "COMPLETE" at bounding box center [158, 261] width 42 height 8
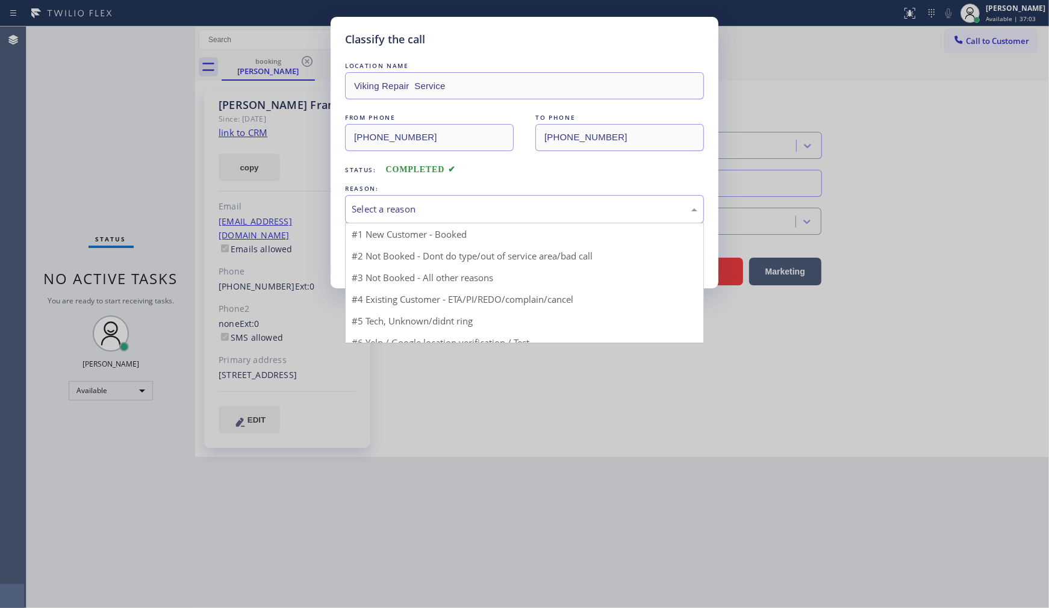
click at [368, 214] on div "Select a reason" at bounding box center [525, 209] width 346 height 14
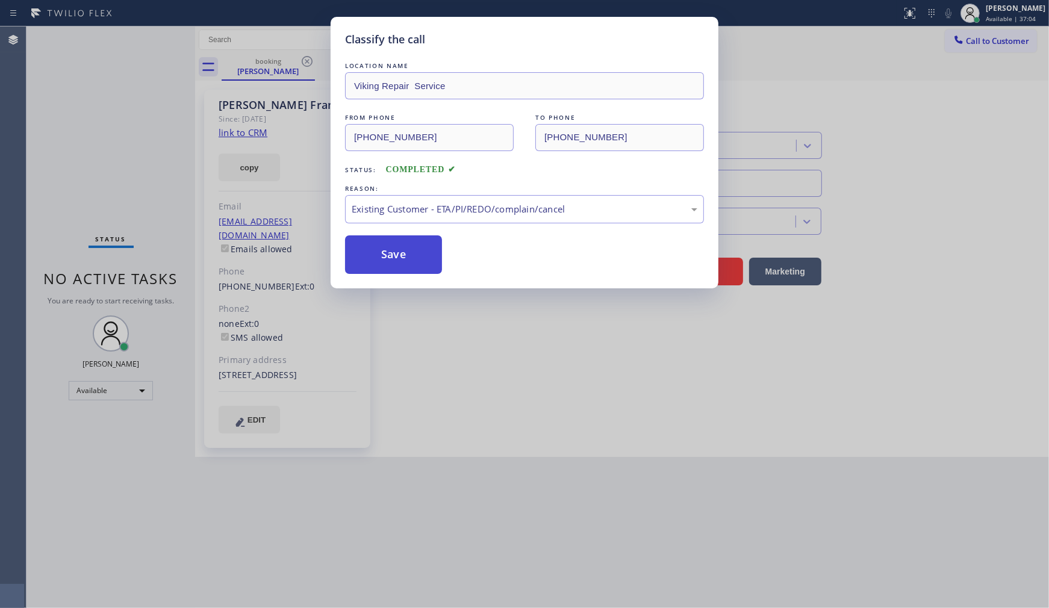
click at [413, 249] on button "Save" at bounding box center [393, 255] width 97 height 39
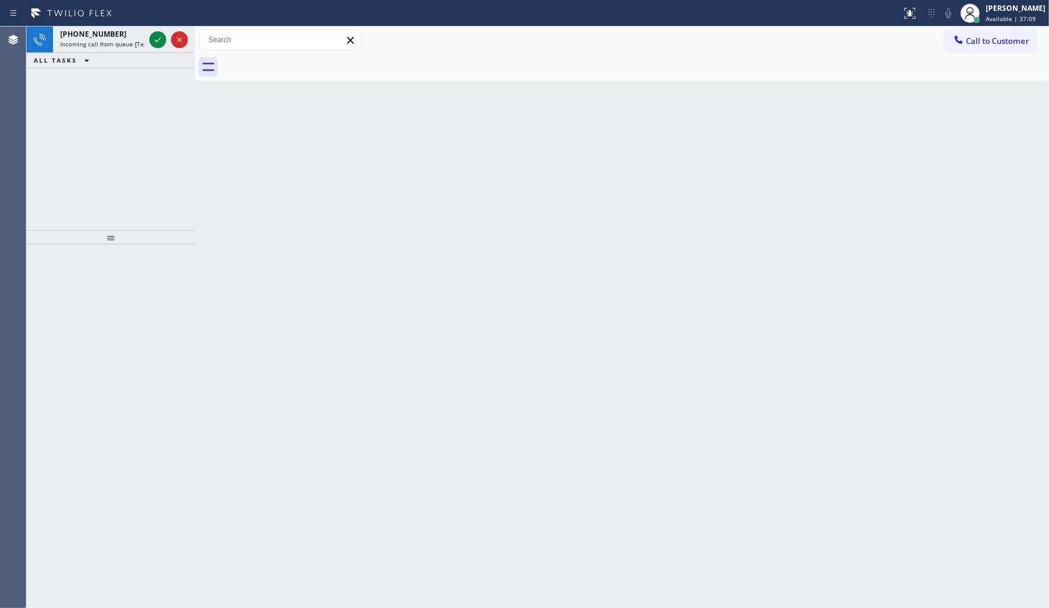
click at [690, 309] on div "Back to Dashboard Change Sender ID Customers Technicians Select a contact Outbo…" at bounding box center [622, 318] width 854 height 582
click at [163, 34] on icon at bounding box center [158, 40] width 14 height 14
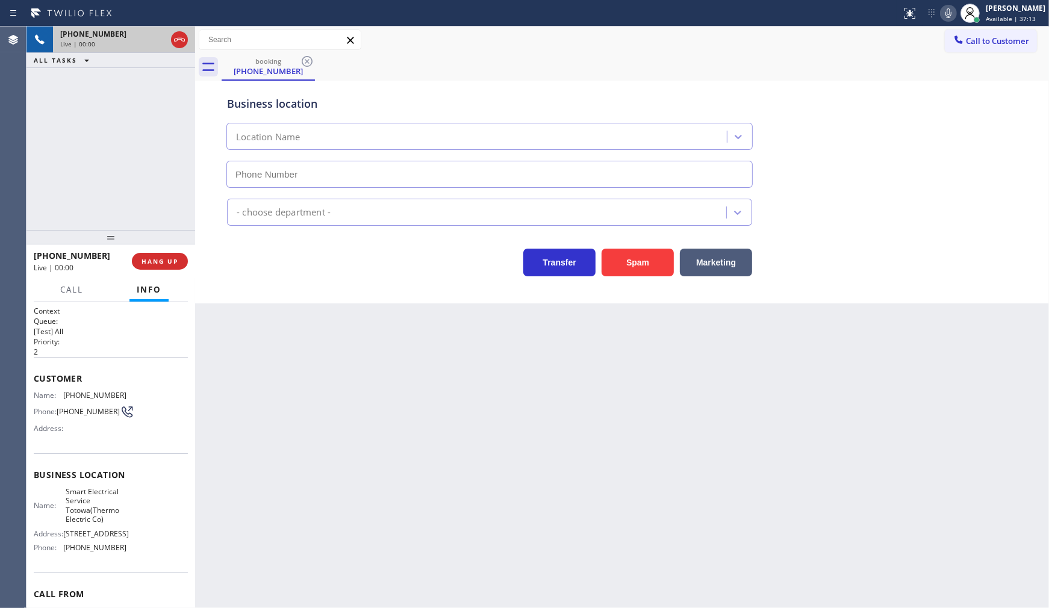
type input "[PHONE_NUMBER]"
click at [175, 258] on span "HANG UP" at bounding box center [160, 261] width 37 height 8
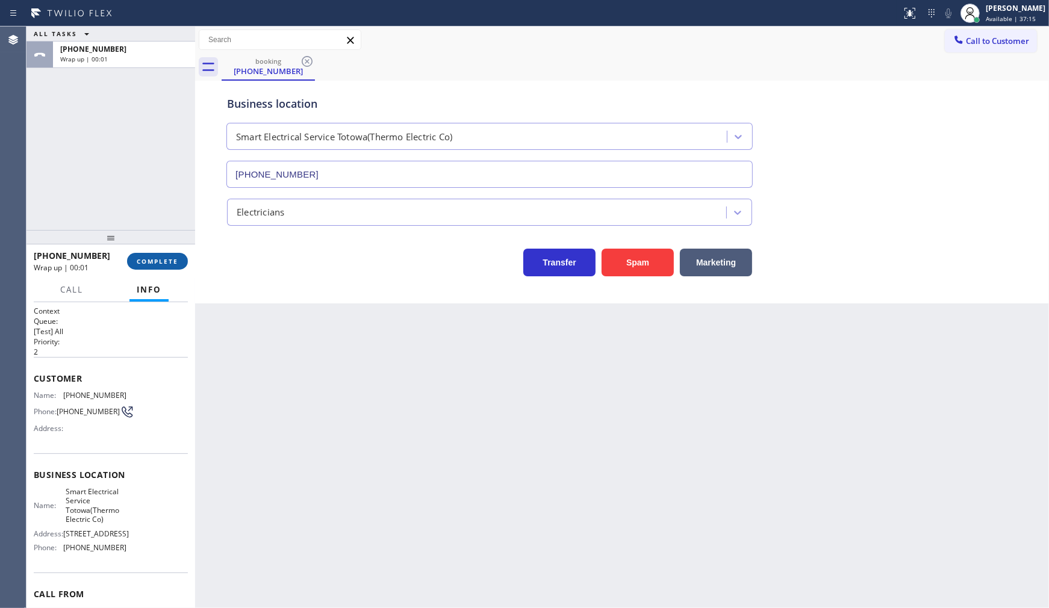
click at [157, 261] on span "COMPLETE" at bounding box center [158, 261] width 42 height 8
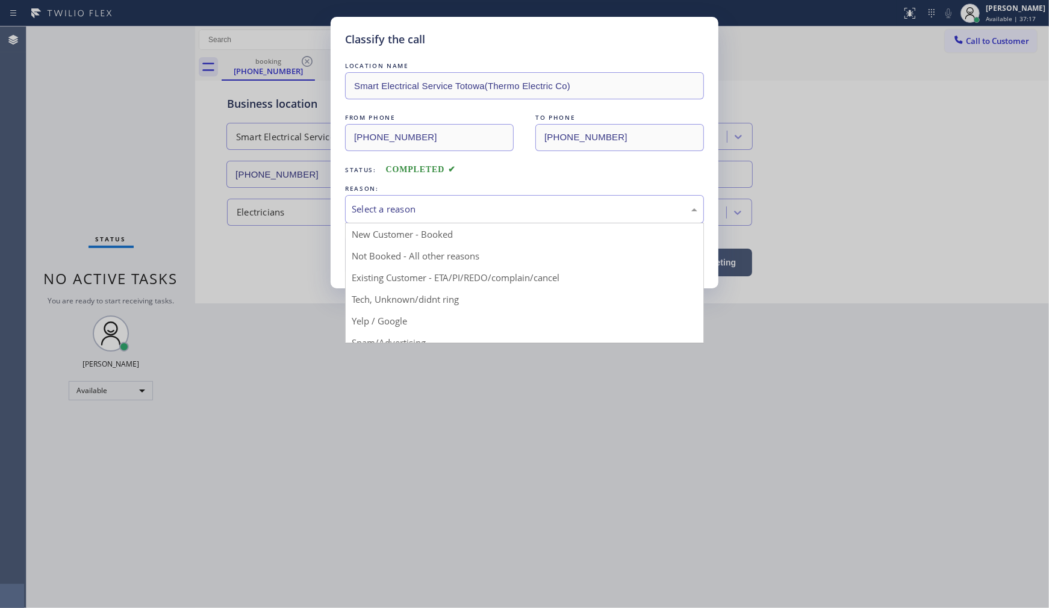
click at [383, 205] on div "Select a reason" at bounding box center [525, 209] width 346 height 14
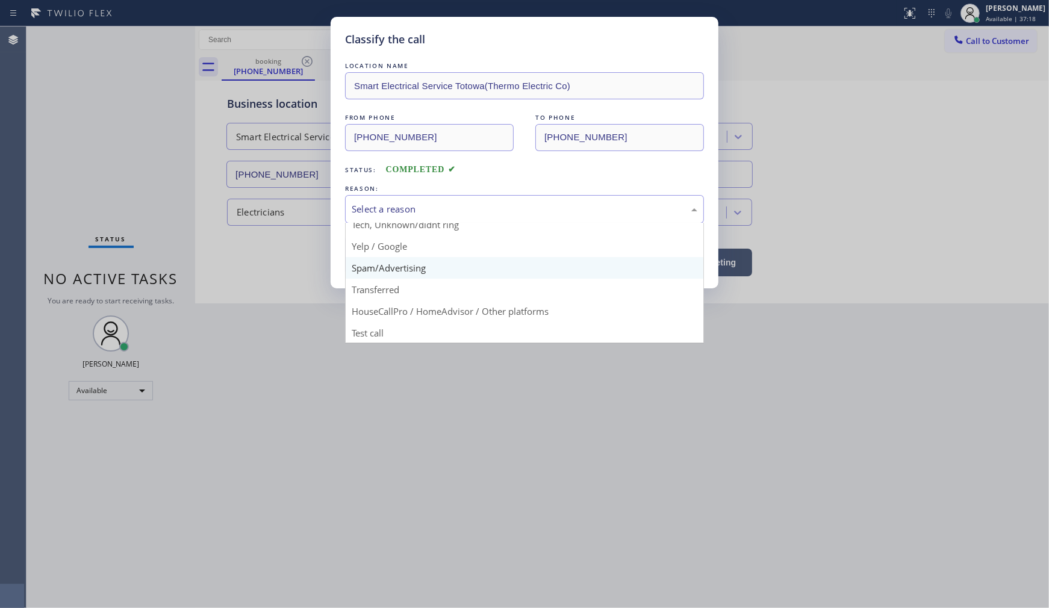
scroll to position [75, 0]
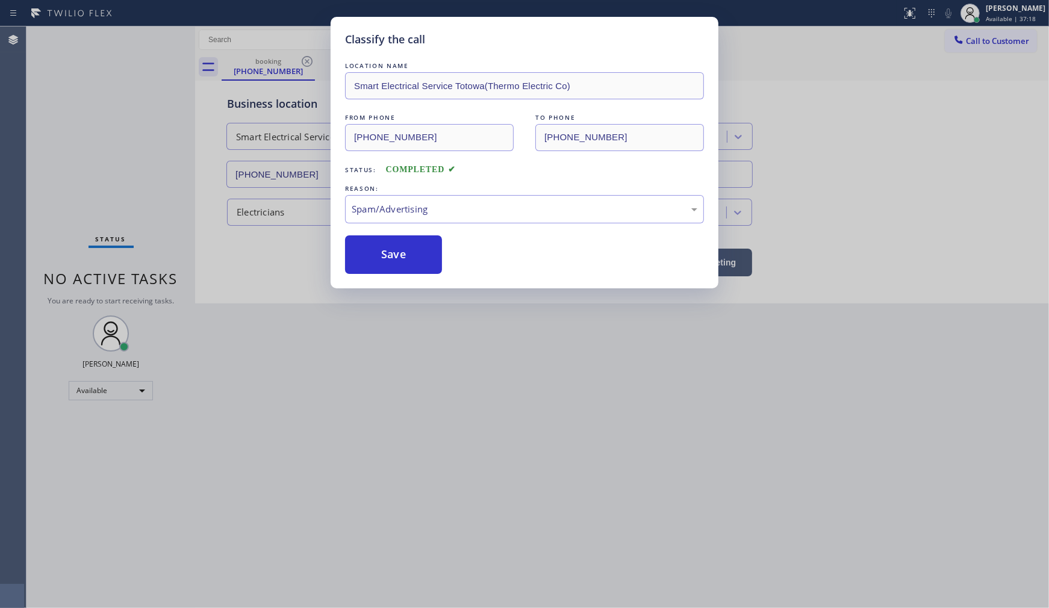
click at [374, 258] on button "Save" at bounding box center [393, 255] width 97 height 39
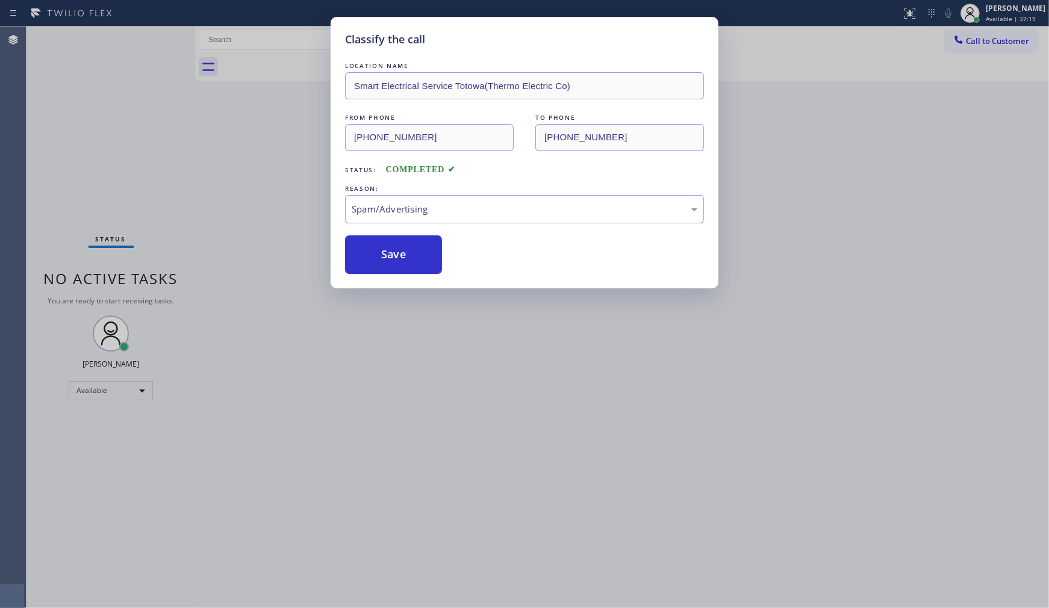
click at [374, 258] on button "Save" at bounding box center [393, 255] width 97 height 39
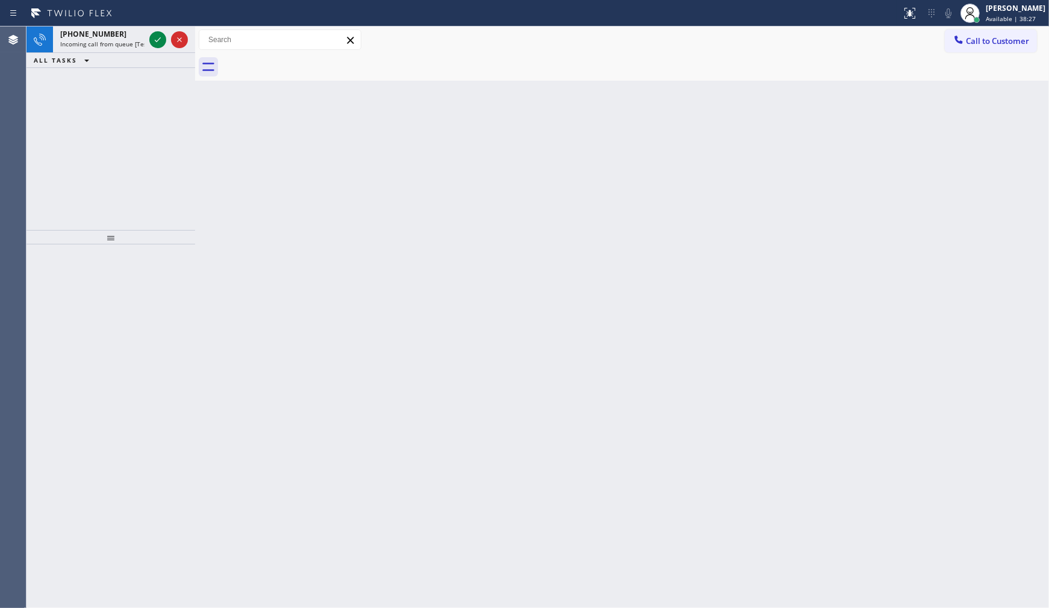
click at [99, 122] on div "[PHONE_NUMBER] Incoming call from queue [Test] All ALL TASKS ALL TASKS ACTIVE T…" at bounding box center [111, 129] width 169 height 204
click at [149, 75] on div "[PHONE_NUMBER] Incoming call from queue [Test] All ALL TASKS ALL TASKS ACTIVE T…" at bounding box center [111, 129] width 169 height 204
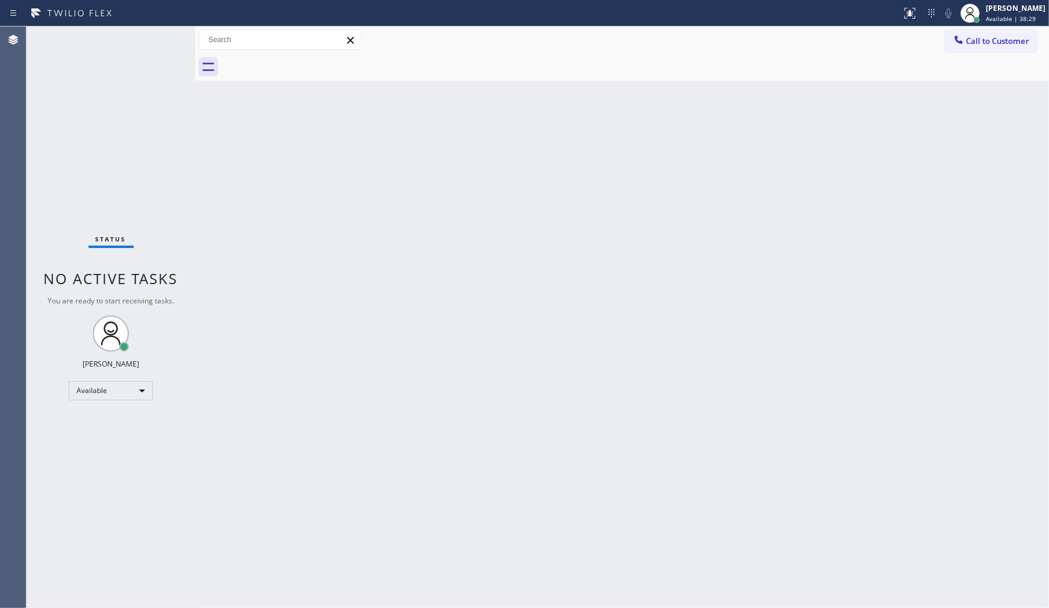
click at [152, 52] on div "Status No active tasks You are ready to start receiving tasks. JENIZA ALCAYDE A…" at bounding box center [111, 318] width 169 height 582
click at [152, 49] on div "Status No active tasks You are ready to start receiving tasks. JENIZA ALCAYDE A…" at bounding box center [111, 318] width 169 height 582
click at [375, 248] on div "Back to Dashboard Change Sender ID Customers Technicians Select a contact Outbo…" at bounding box center [622, 318] width 854 height 582
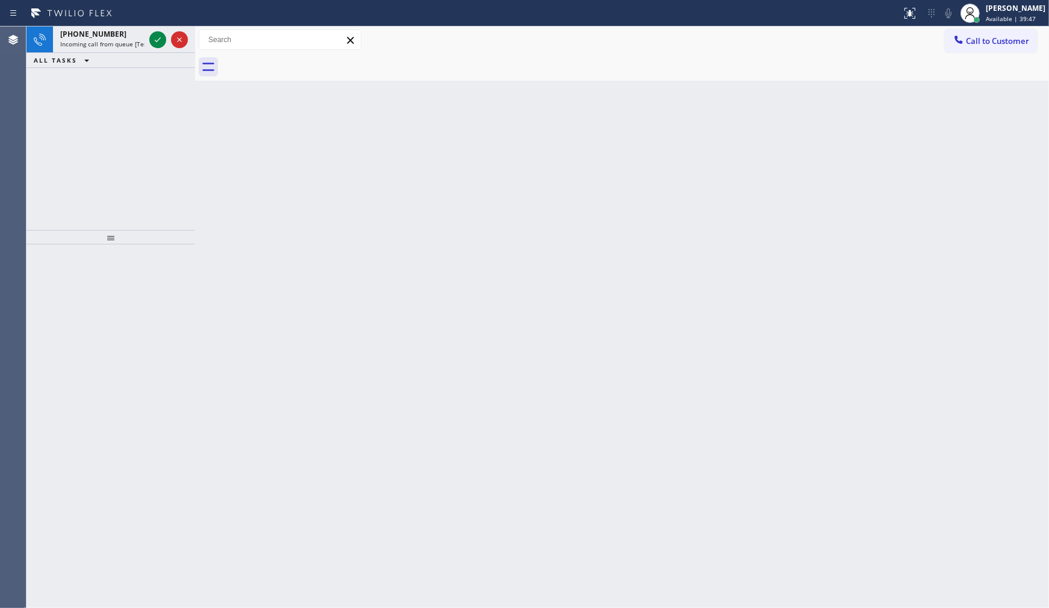
drag, startPoint x: 63, startPoint y: 142, endPoint x: 63, endPoint y: 136, distance: 6.1
click at [63, 142] on div "[PHONE_NUMBER] Incoming call from queue [Test] All ALL TASKS ALL TASKS ACTIVE T…" at bounding box center [111, 129] width 169 height 204
click at [157, 38] on icon at bounding box center [158, 40] width 14 height 14
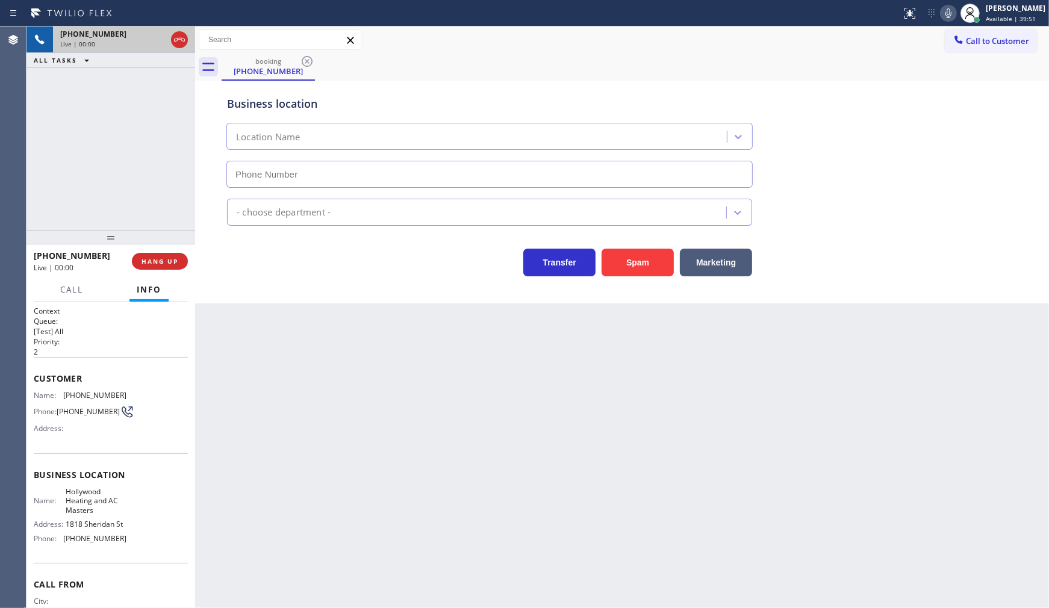
type input "[PHONE_NUMBER]"
click at [161, 260] on span "HANG UP" at bounding box center [160, 261] width 37 height 8
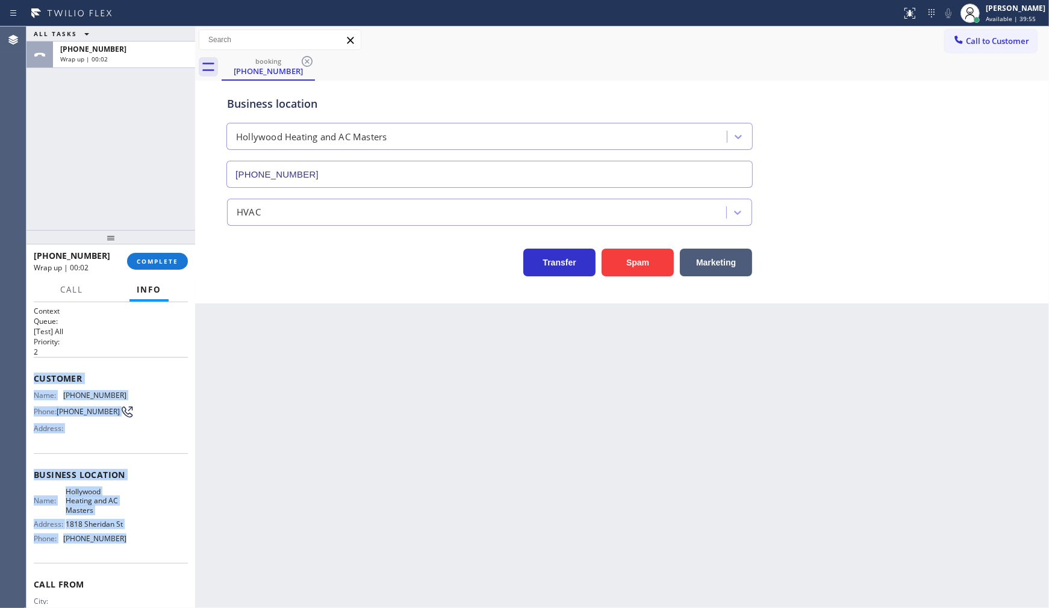
drag, startPoint x: 33, startPoint y: 373, endPoint x: 183, endPoint y: 565, distance: 243.3
click at [183, 565] on div "Context Queue: [Test] All Priority: 2 Customer Name: [PHONE_NUMBER] Phone: [PHO…" at bounding box center [111, 455] width 169 height 306
copy div "Customer Name: [PHONE_NUMBER] Phone: [PHONE_NUMBER] Address: Business location …"
drag, startPoint x: 148, startPoint y: 256, endPoint x: 151, endPoint y: 242, distance: 14.3
click at [151, 247] on div "ALL TASKS ALL TASKS ACTIVE TASKS TASKS IN WRAP UP [PHONE_NUMBER] Wrap up | 00:4…" at bounding box center [111, 318] width 169 height 582
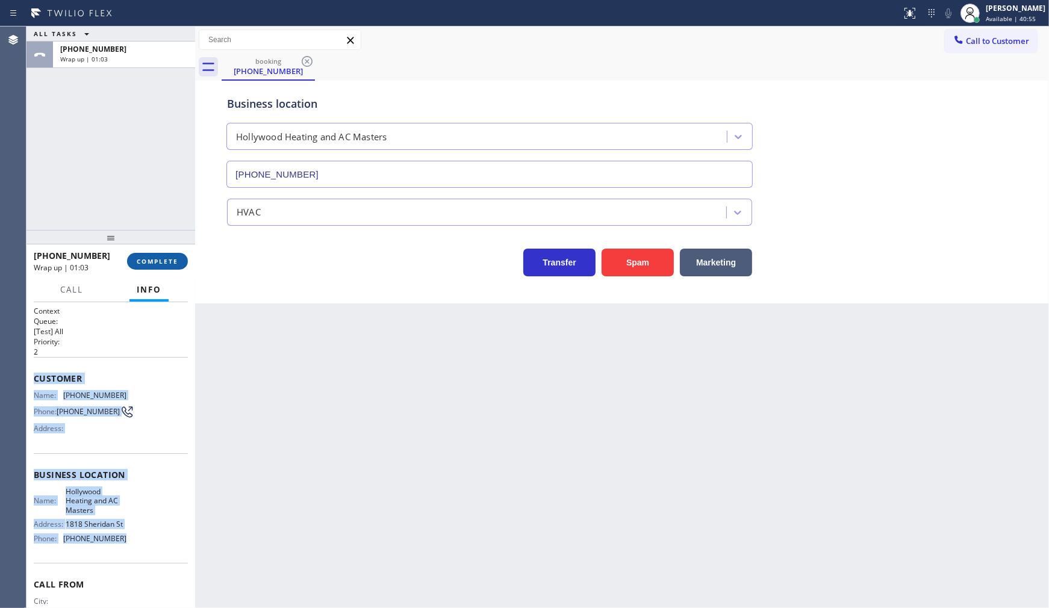
click at [170, 260] on span "COMPLETE" at bounding box center [158, 261] width 42 height 8
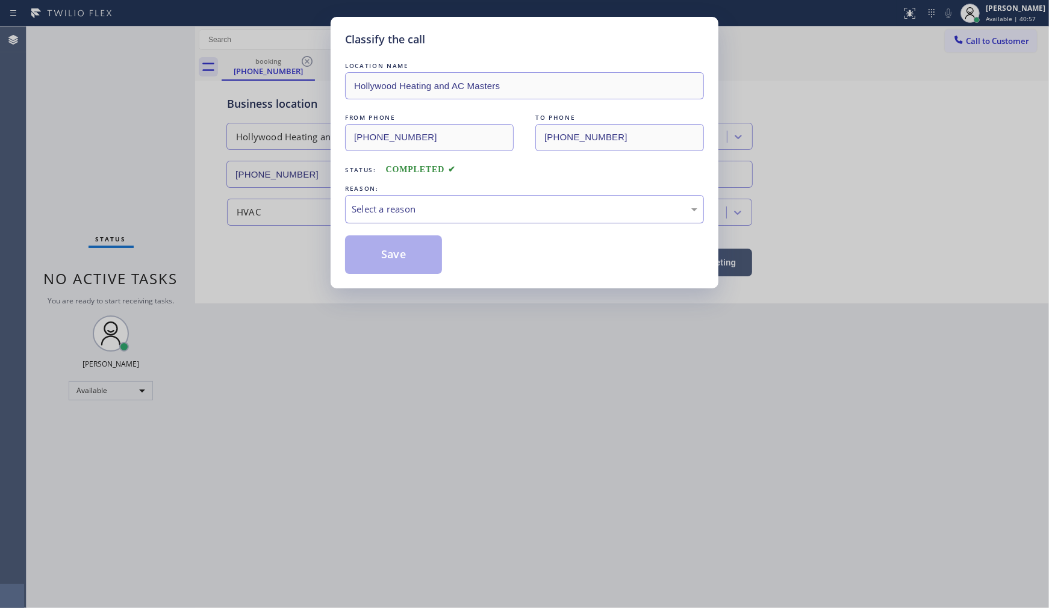
click at [392, 208] on div "Select a reason" at bounding box center [525, 209] width 346 height 14
click at [370, 252] on button "Save" at bounding box center [393, 255] width 97 height 39
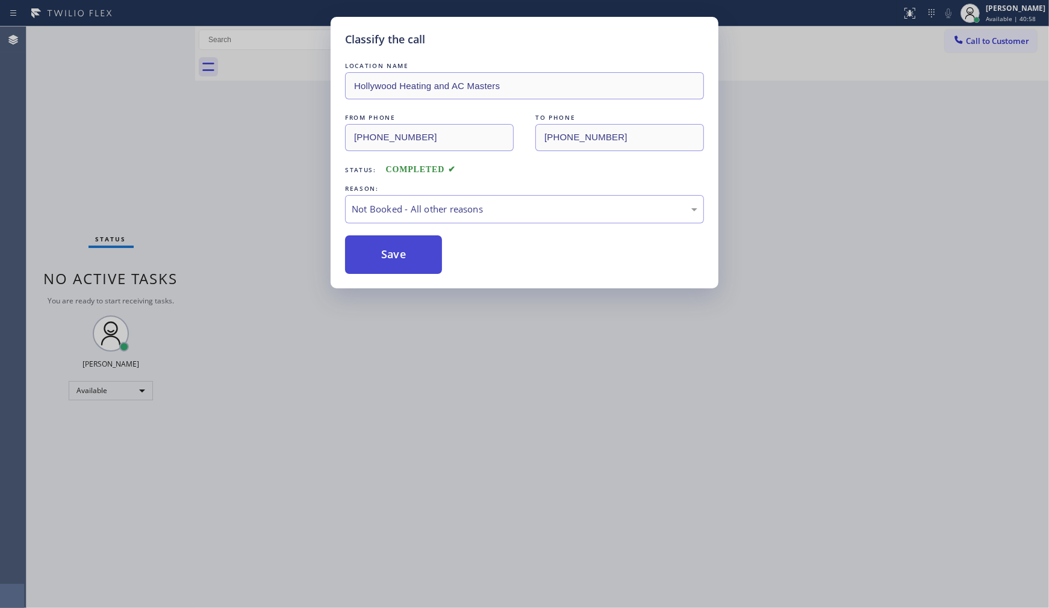
click at [370, 251] on button "Save" at bounding box center [393, 255] width 97 height 39
click at [370, 245] on button "Save" at bounding box center [393, 255] width 97 height 39
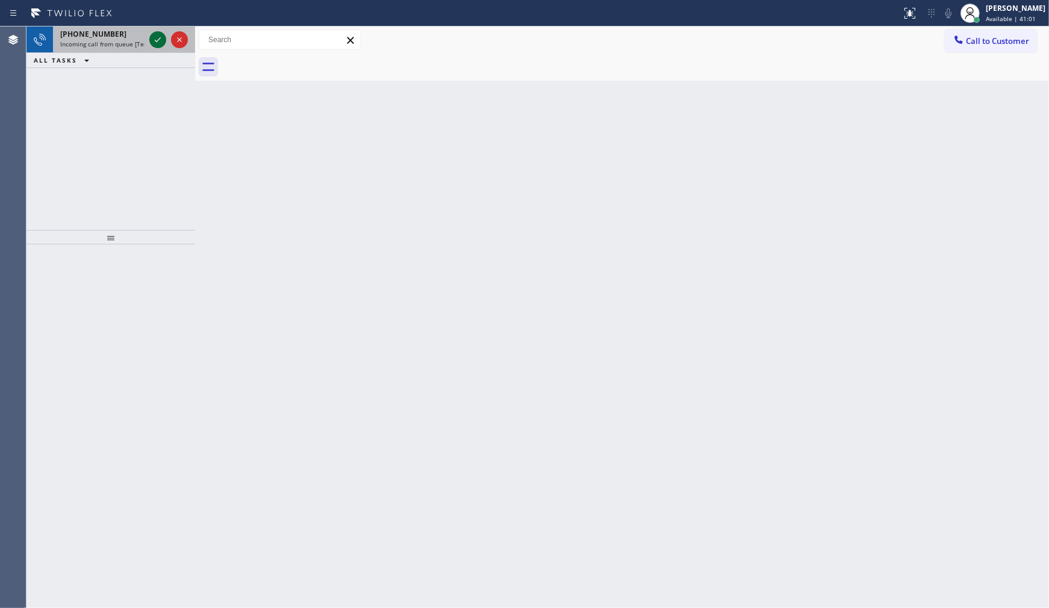
click at [160, 36] on icon at bounding box center [158, 40] width 14 height 14
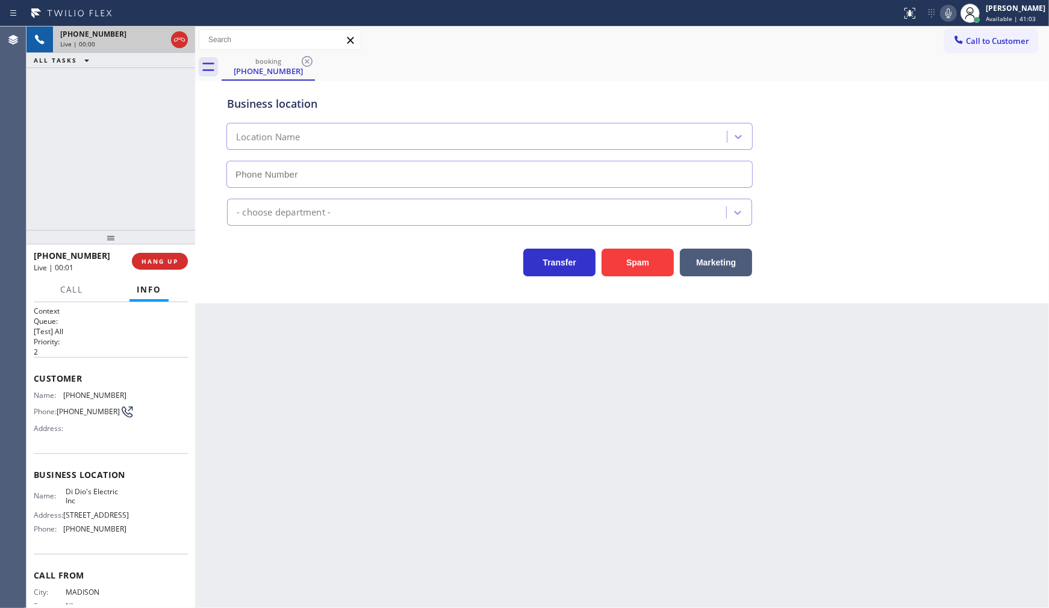
type input "[PHONE_NUMBER]"
click at [173, 255] on button "HANG UP" at bounding box center [160, 261] width 56 height 17
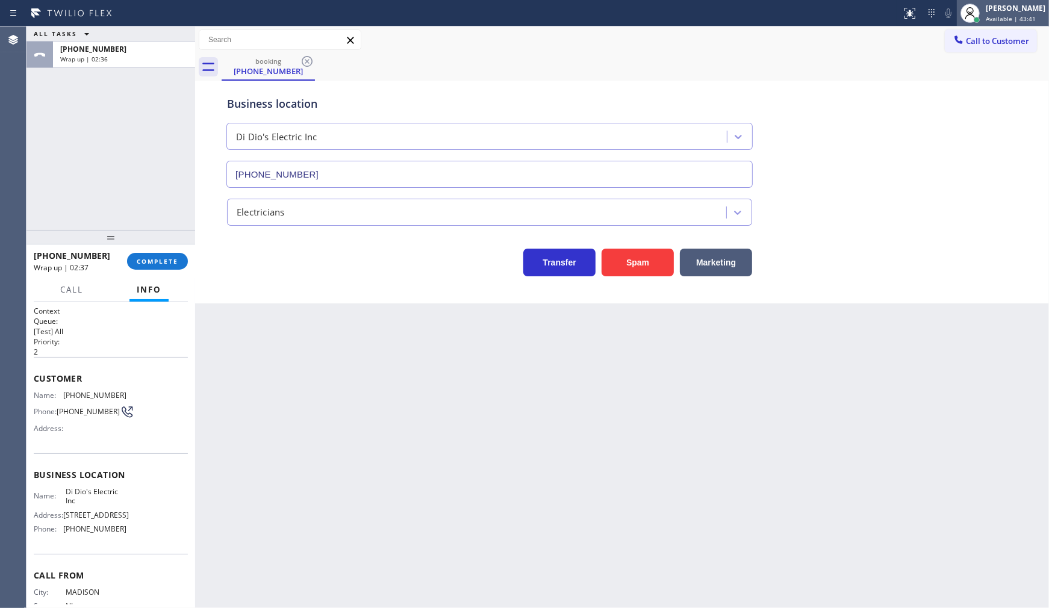
click at [965, 23] on div at bounding box center [970, 13] width 27 height 27
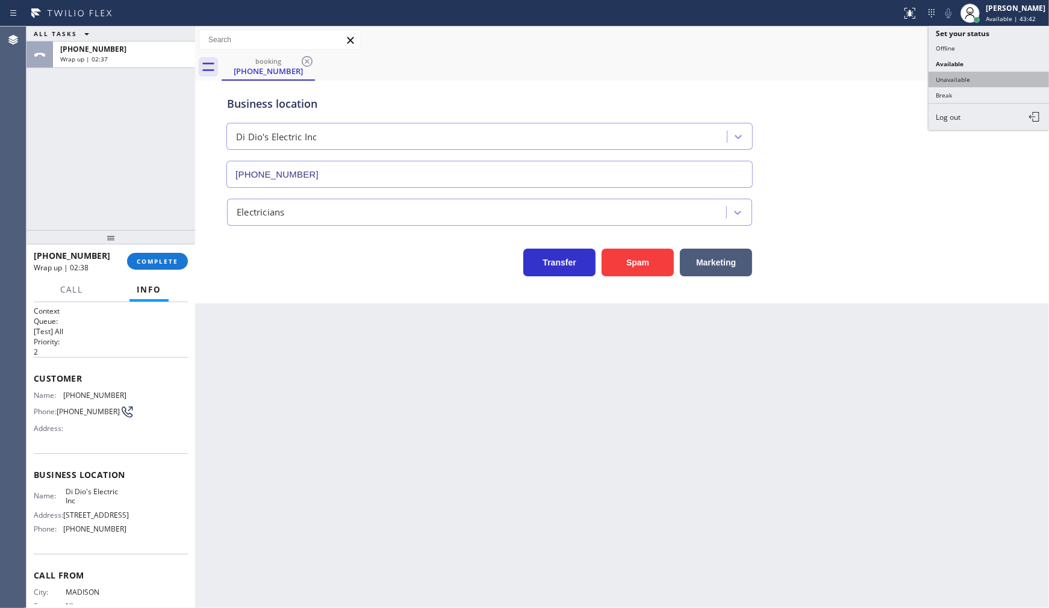
click at [947, 78] on button "Unavailable" at bounding box center [989, 80] width 120 height 16
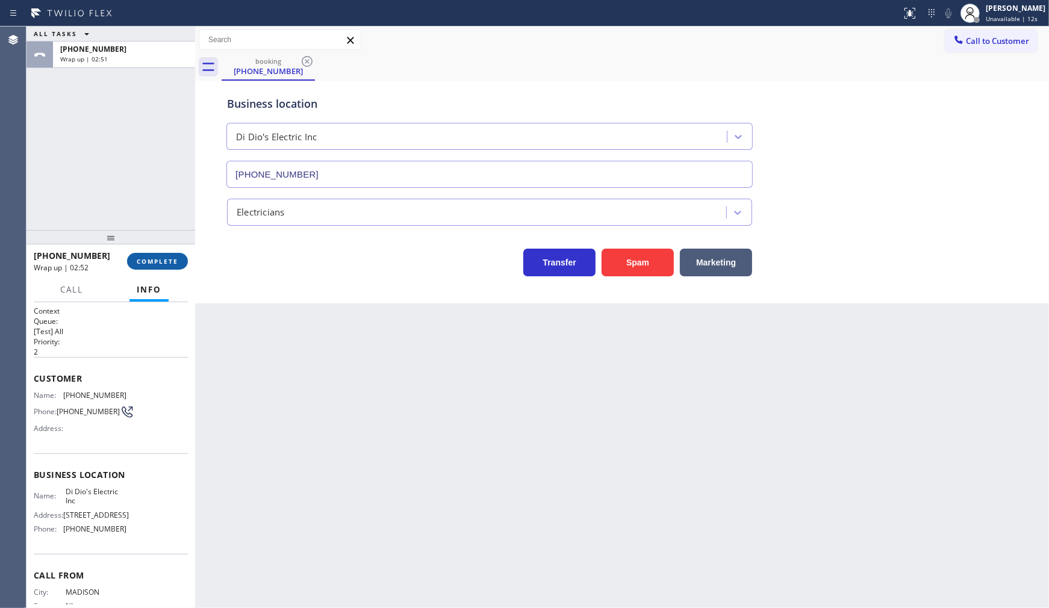
click at [160, 263] on span "COMPLETE" at bounding box center [158, 261] width 42 height 8
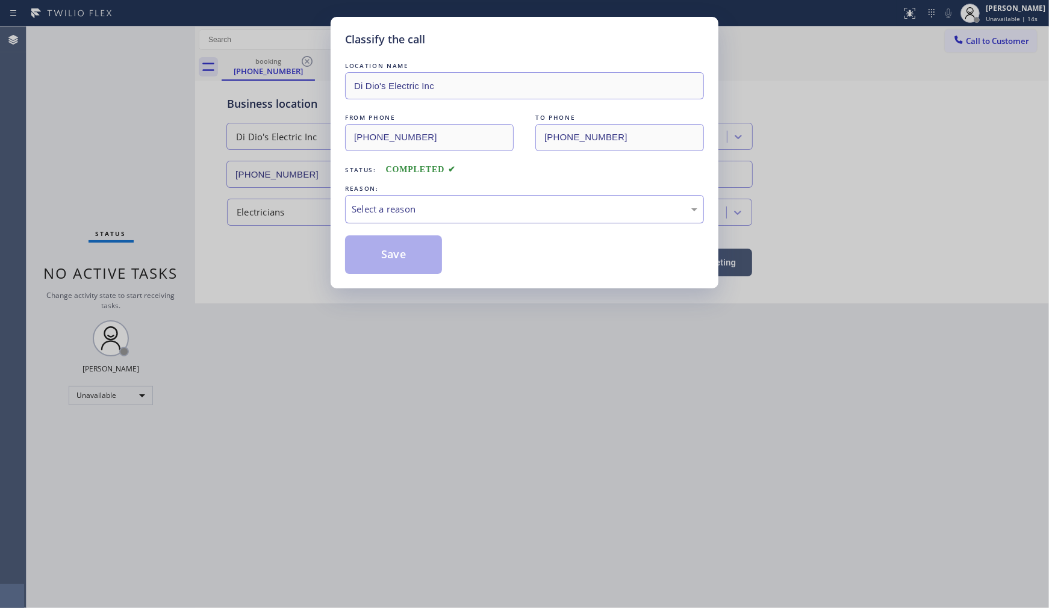
click at [361, 206] on div "Select a reason" at bounding box center [525, 209] width 346 height 14
click at [374, 247] on button "Save" at bounding box center [393, 255] width 97 height 39
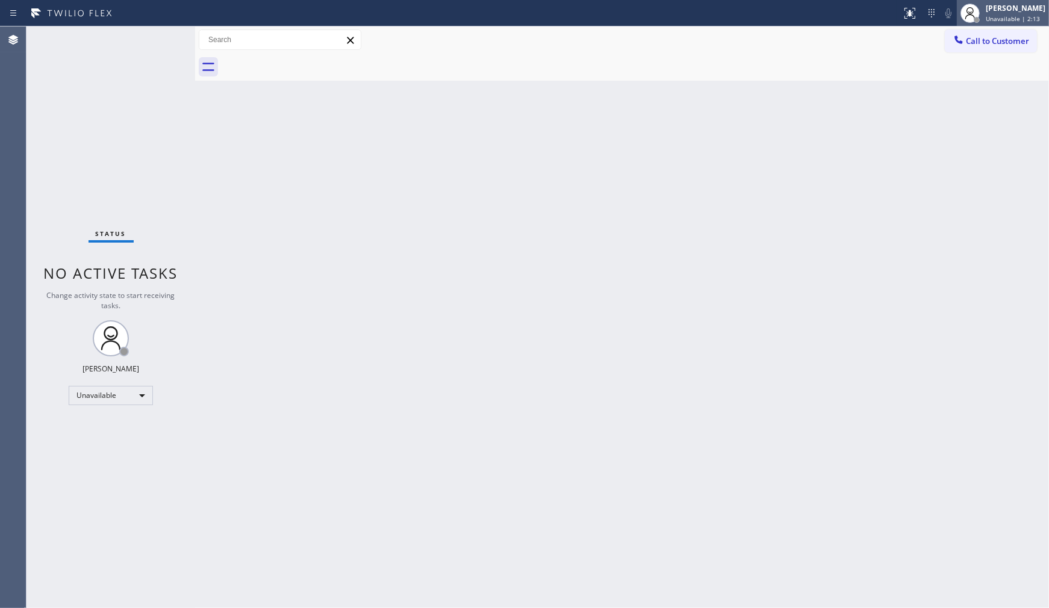
click at [976, 8] on icon at bounding box center [970, 13] width 14 height 14
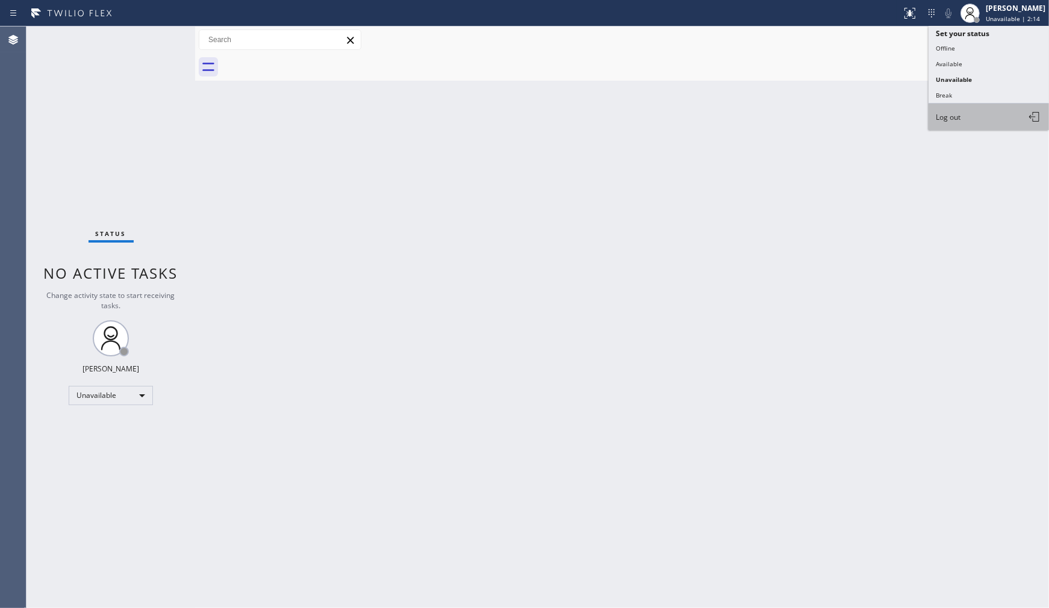
click at [978, 121] on button "Log out" at bounding box center [989, 117] width 120 height 27
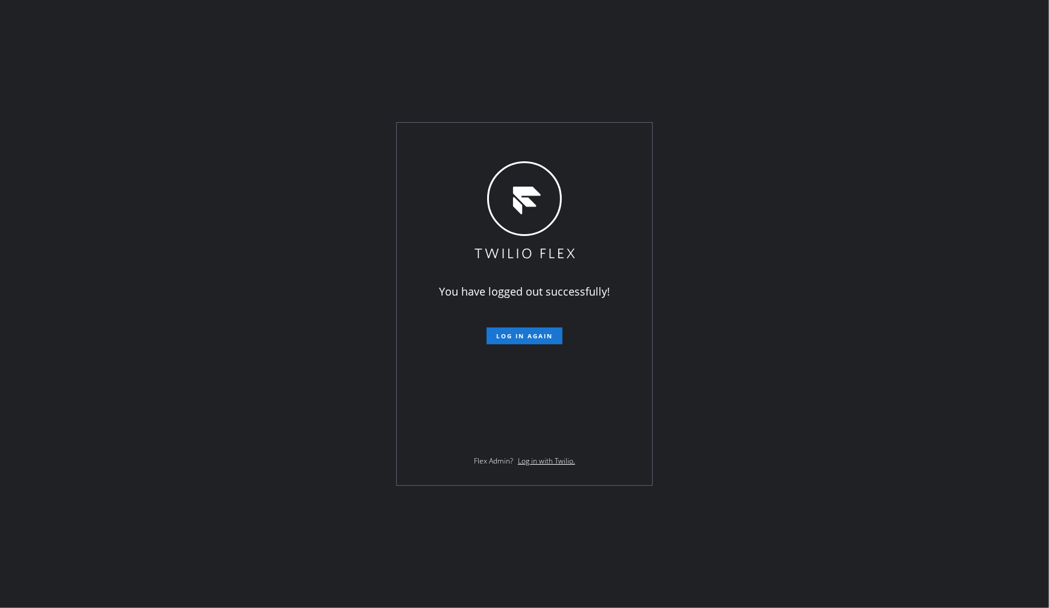
click at [98, 375] on div "You have logged out successfully! Log in again Flex Admin? Log in with Twilio." at bounding box center [524, 304] width 1049 height 608
click at [972, 518] on div "You have logged out successfully! Log in again Flex Admin? Log in with Twilio." at bounding box center [524, 304] width 1049 height 608
click at [1049, 447] on html "You have logged out successfully! Log in again Flex Admin? Log in with Twilio." at bounding box center [524, 304] width 1049 height 608
